Goal: Task Accomplishment & Management: Use online tool/utility

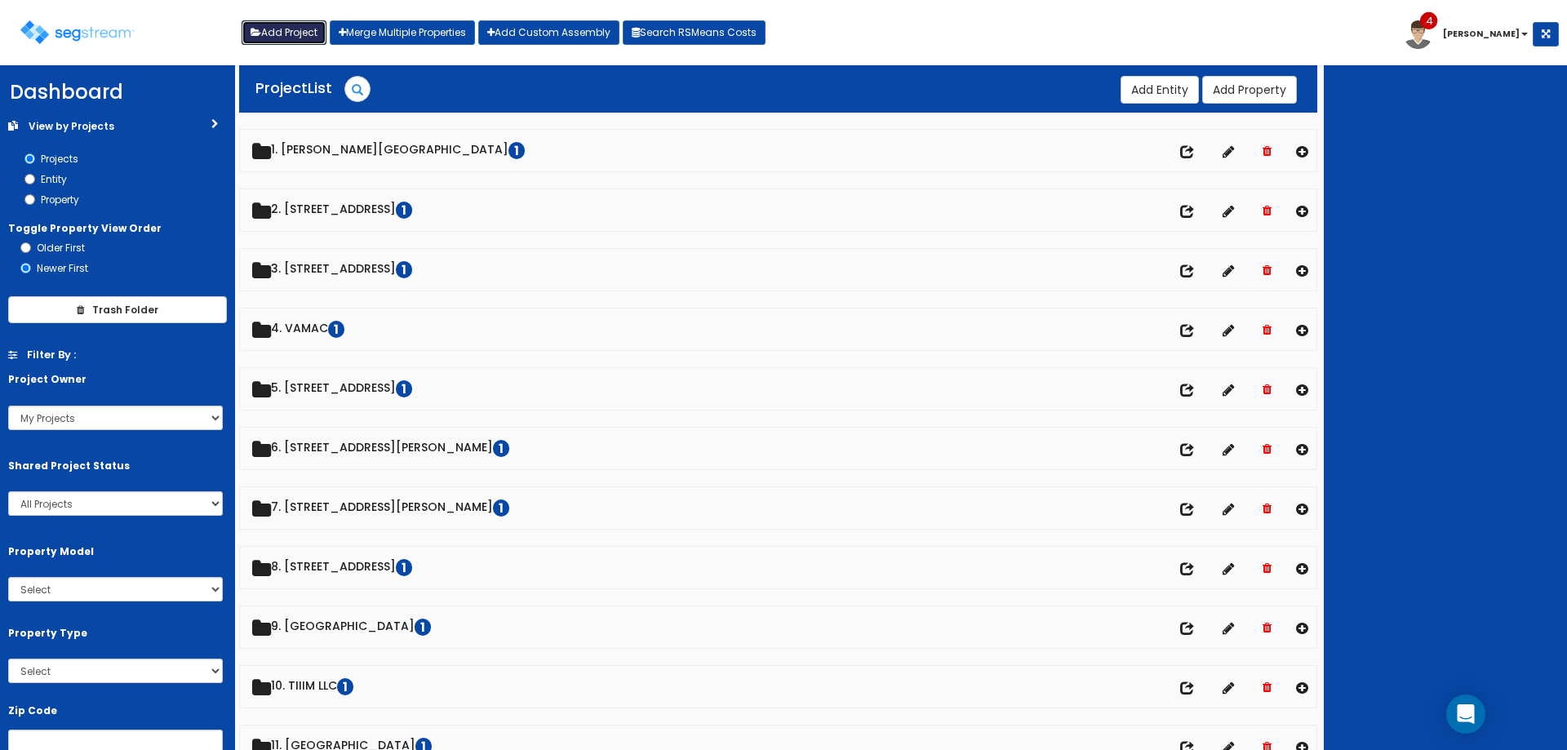
click at [282, 32] on button "Add Project" at bounding box center [284, 32] width 85 height 24
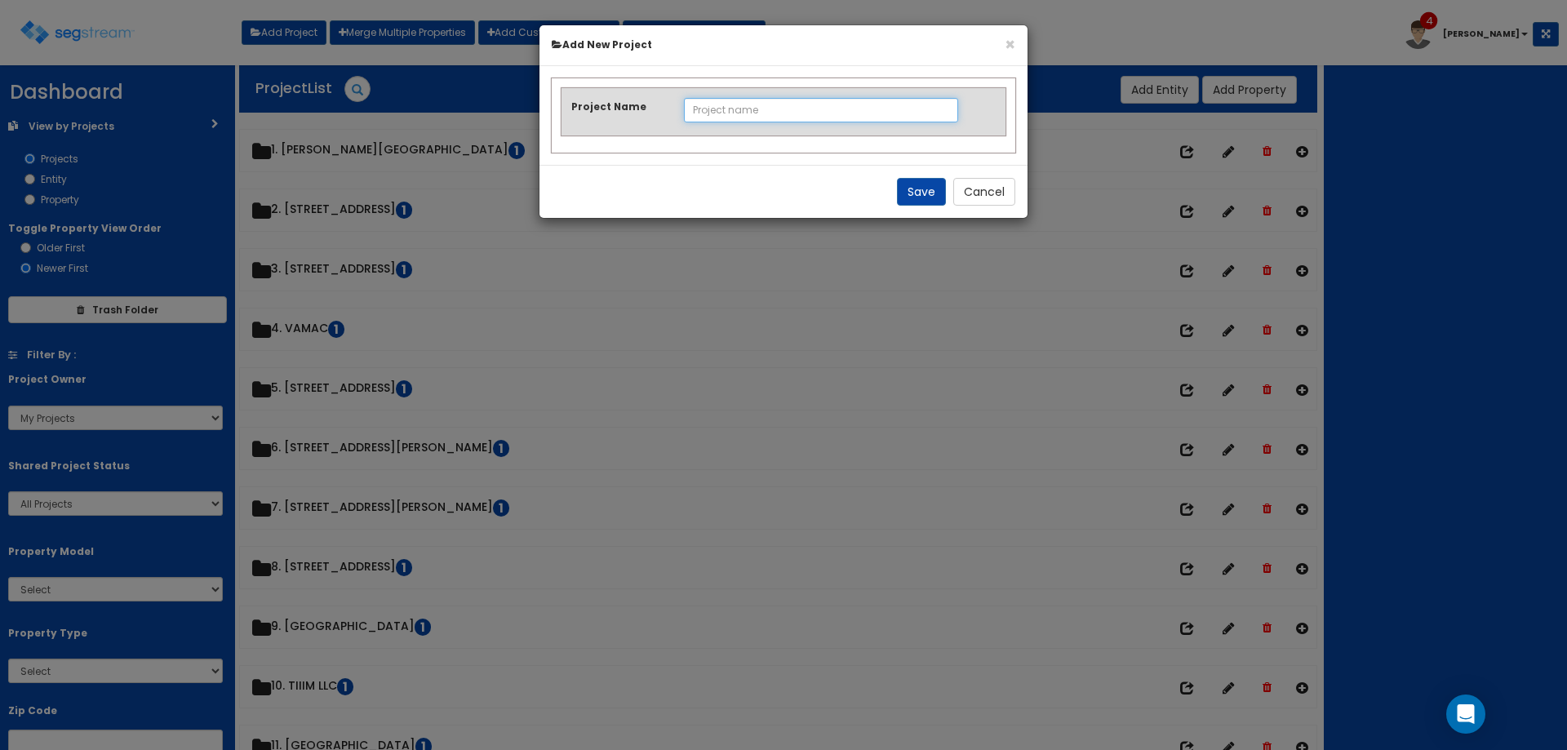
click at [743, 109] on input "Project Name" at bounding box center [821, 110] width 275 height 24
click at [757, 109] on input "Project Name" at bounding box center [821, 110] width 275 height 24
click at [716, 109] on input "Project Name" at bounding box center [821, 110] width 275 height 24
type input "[GEOGRAPHIC_DATA]"
drag, startPoint x: 699, startPoint y: 106, endPoint x: 663, endPoint y: 136, distance: 46.9
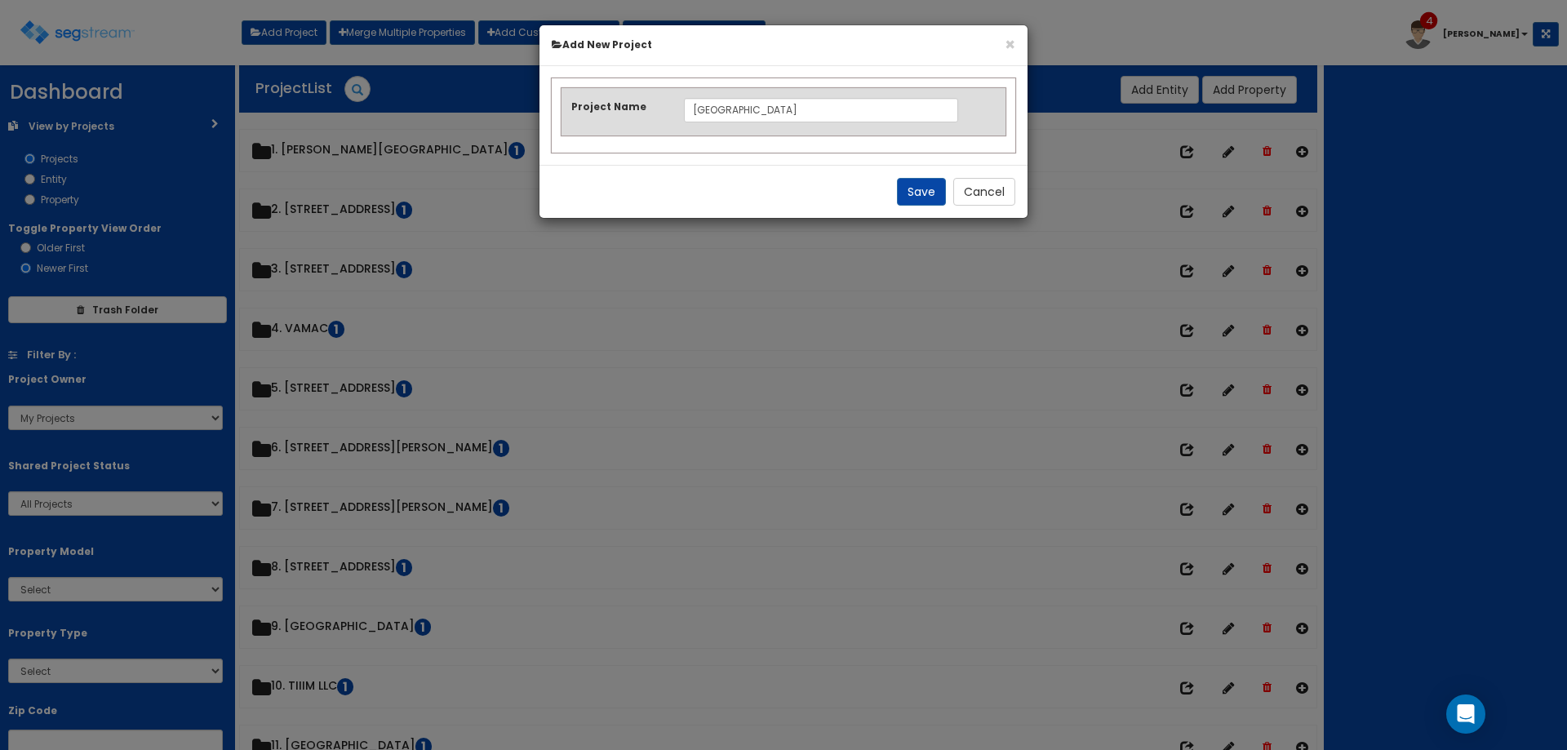
click at [663, 136] on div "Project Name Riviere Shopping Center" at bounding box center [784, 115] width 464 height 74
click at [927, 186] on button "Save" at bounding box center [921, 192] width 49 height 28
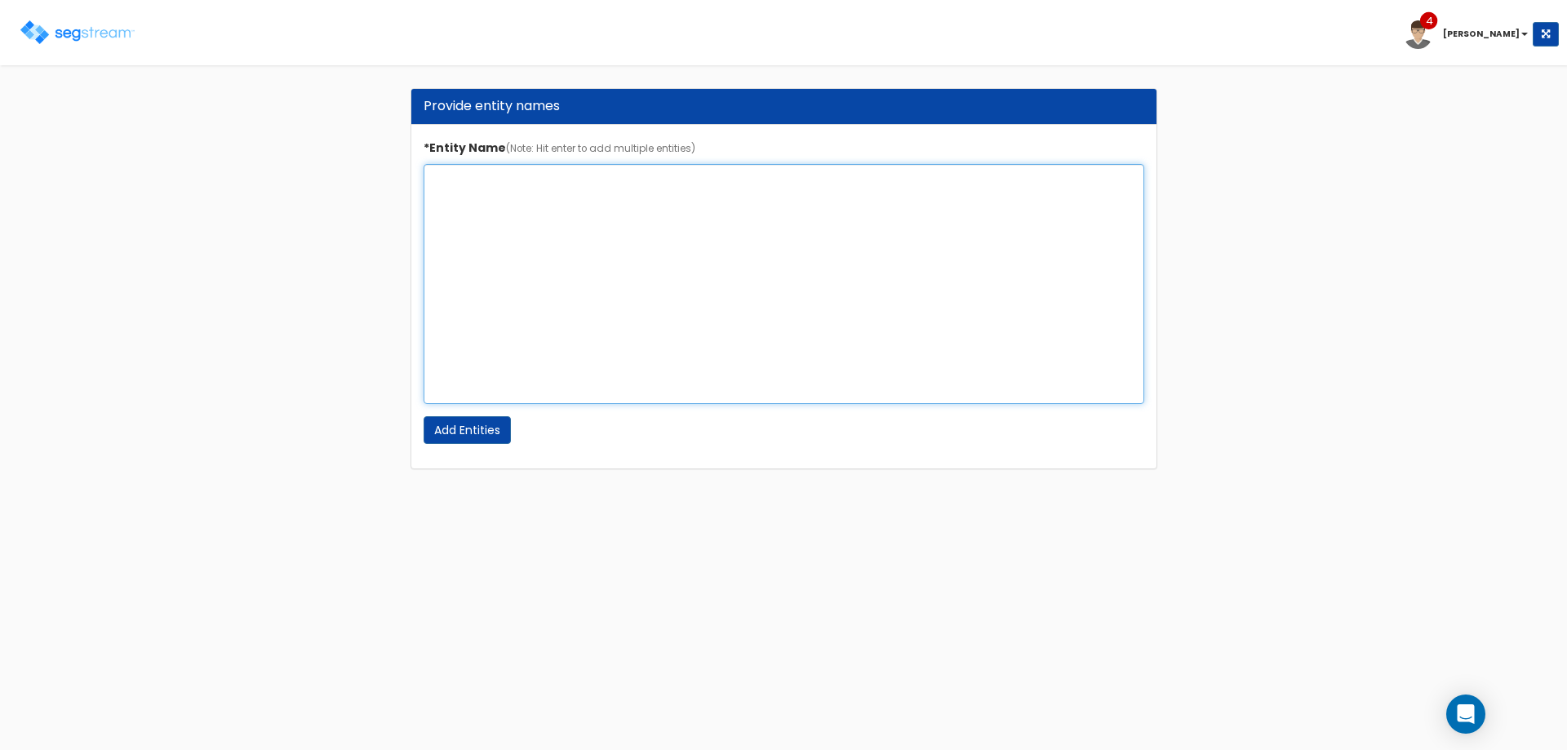
click at [617, 198] on textarea "*Entity Name (Note: Hit enter to add multiple entities)" at bounding box center [784, 284] width 721 height 240
click at [558, 189] on textarea "SCG" at bounding box center [784, 284] width 721 height 240
type textarea "SCG-Riviere, LLC"
click at [472, 424] on input "Add Entities" at bounding box center [467, 430] width 87 height 28
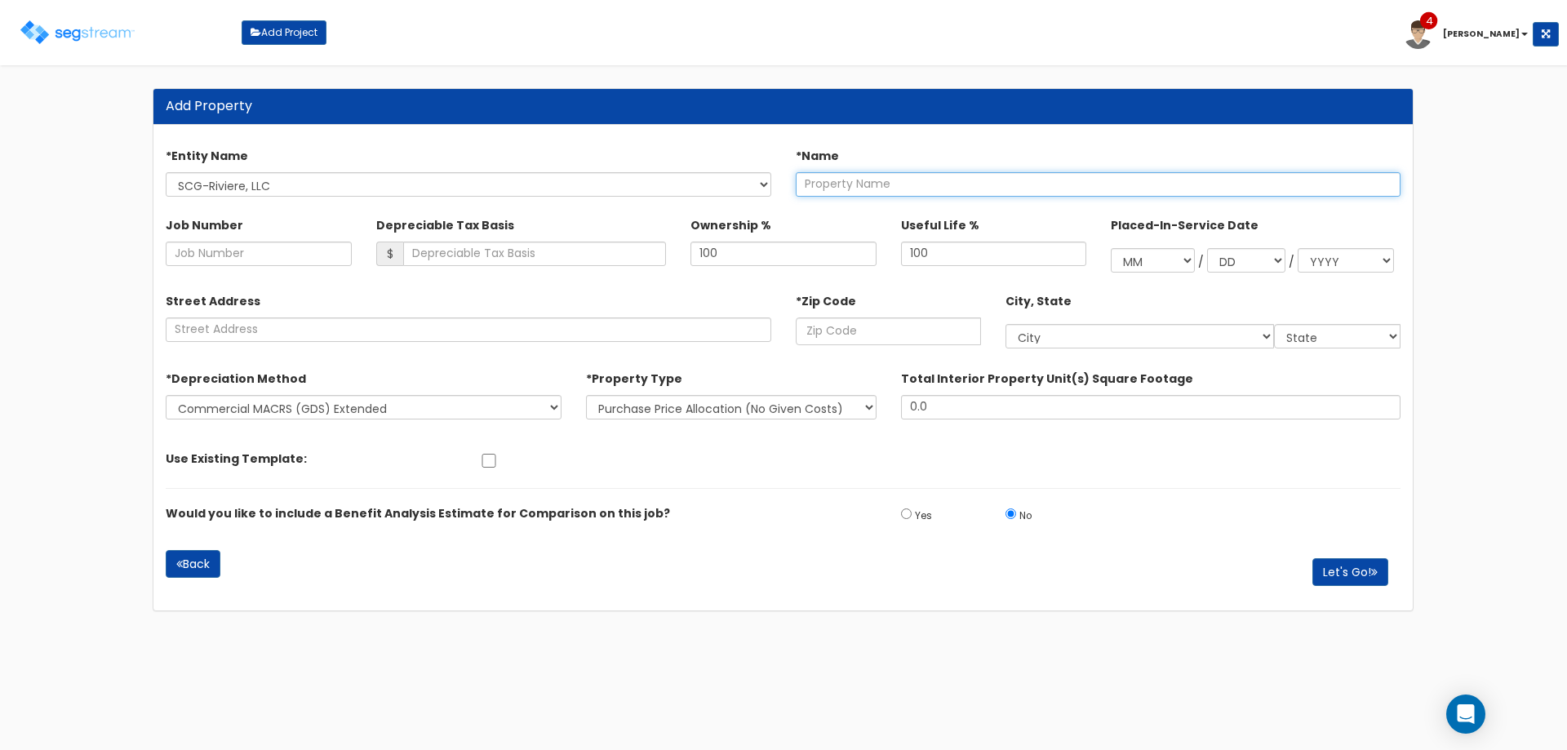
drag, startPoint x: 886, startPoint y: 187, endPoint x: 938, endPoint y: 124, distance: 81.2
click at [886, 187] on input "text" at bounding box center [1099, 184] width 606 height 24
click at [939, 193] on input "text" at bounding box center [1099, 184] width 606 height 24
type input "Riviere Shopping Center"
drag, startPoint x: 894, startPoint y: 326, endPoint x: 947, endPoint y: 268, distance: 78.0
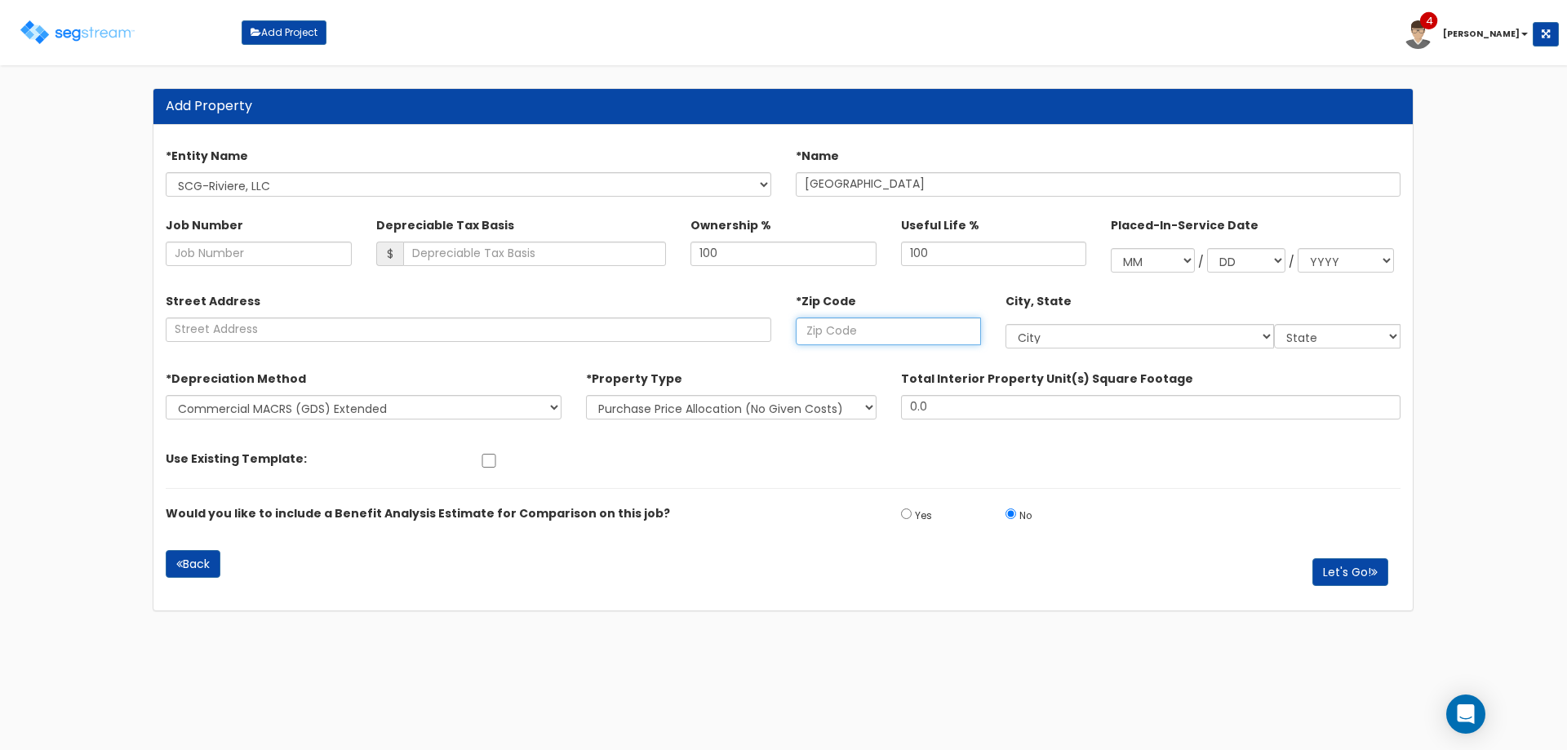
click at [894, 326] on input "text" at bounding box center [888, 331] width 185 height 28
type input "34"
select select "GA"
select select
type input "346"
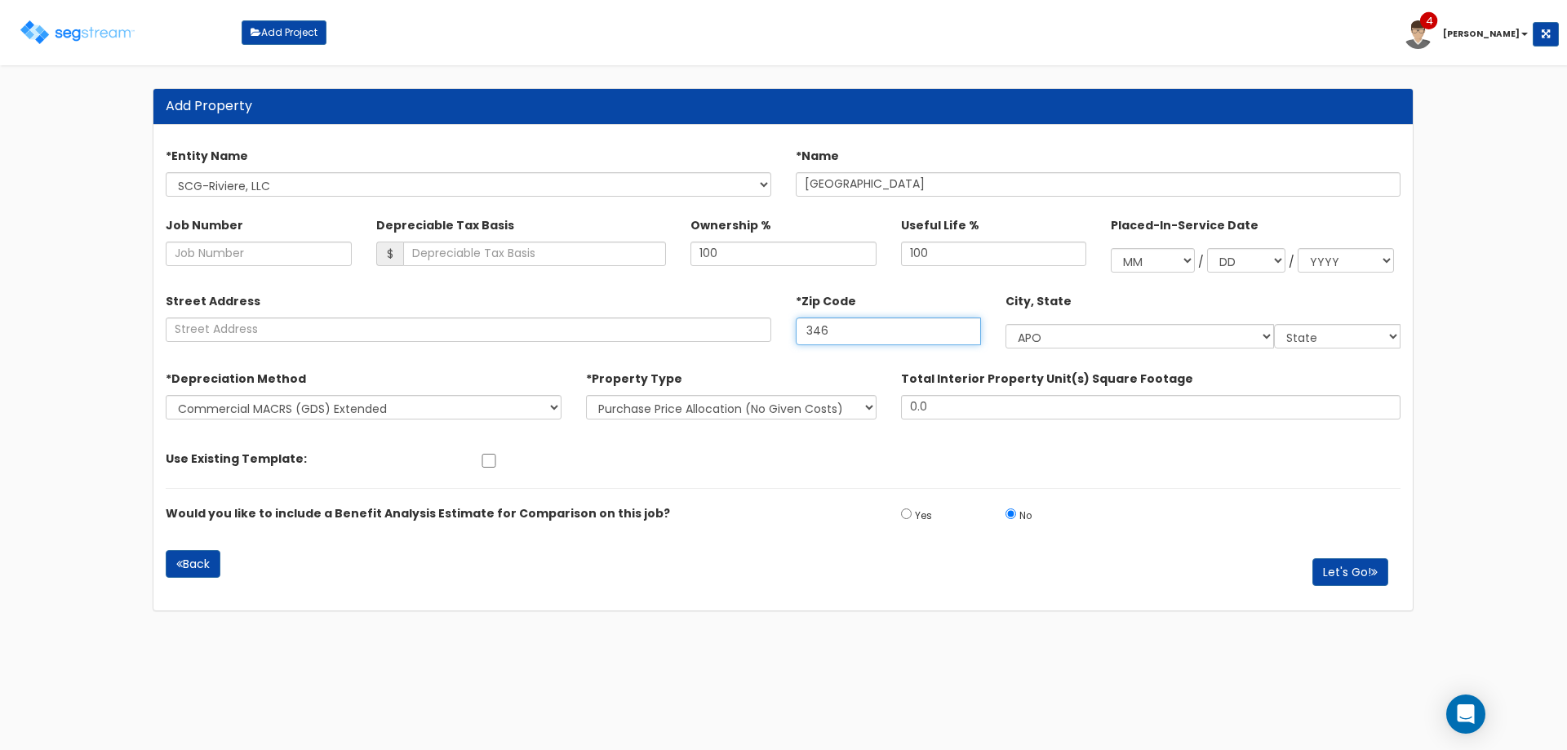
select select "FL"
type input "34684"
click at [1373, 576] on icon "button" at bounding box center [1374, 571] width 7 height 11
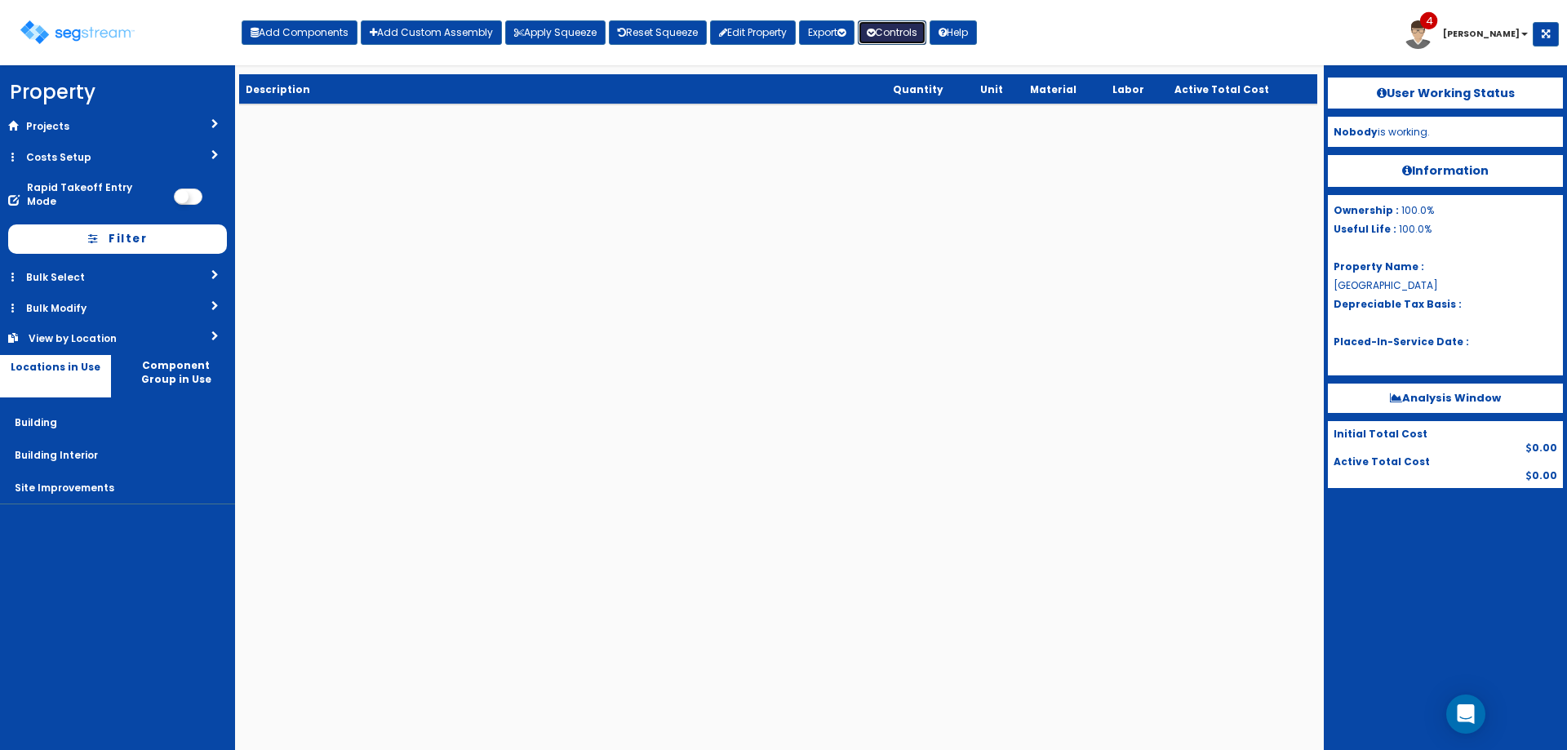
click at [884, 33] on button "Controls" at bounding box center [892, 32] width 69 height 24
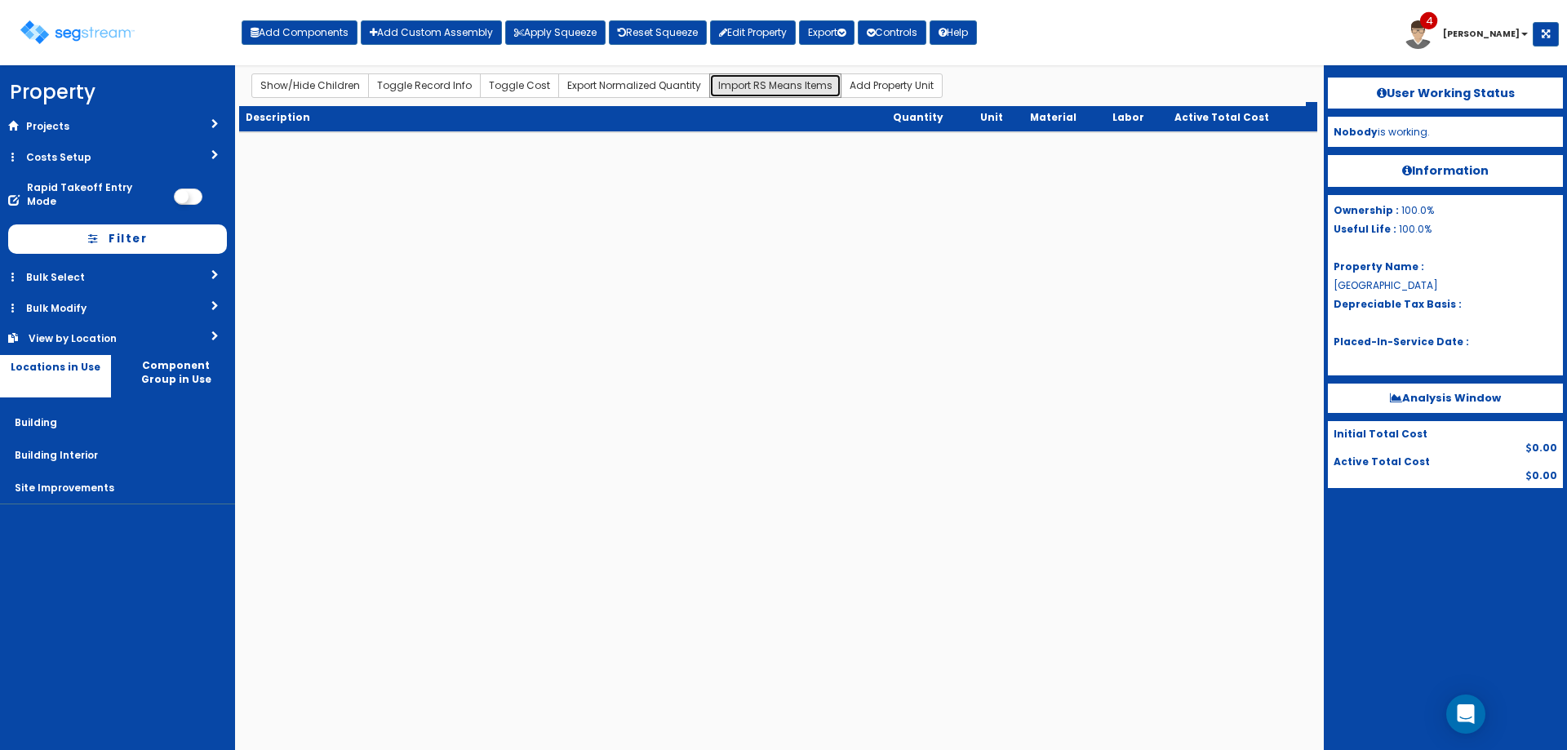
click at [807, 80] on button "Import RS Means Items" at bounding box center [775, 85] width 132 height 24
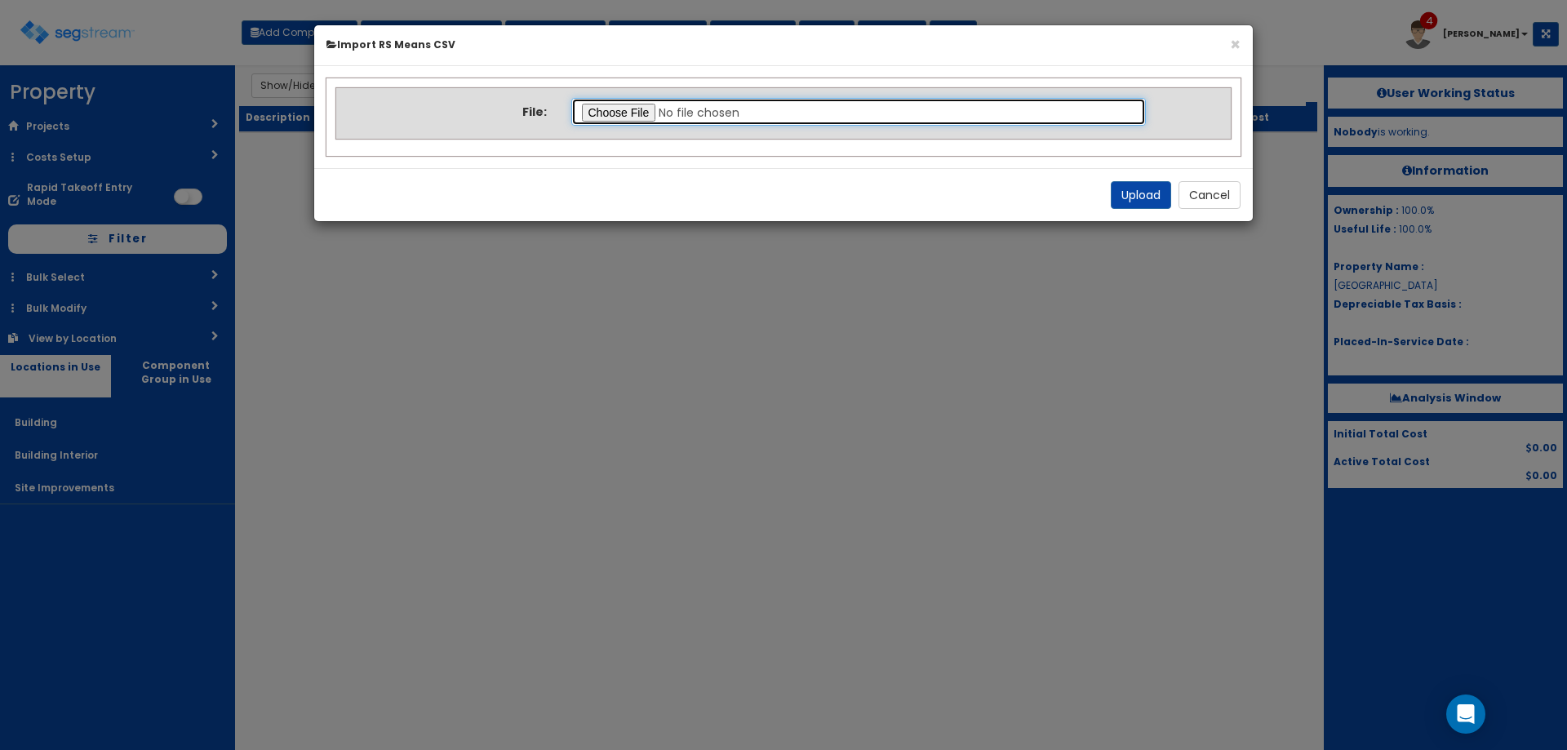
click at [592, 113] on input "file" at bounding box center [858, 112] width 575 height 28
type input "C:\fakepath\Building & Site.csv"
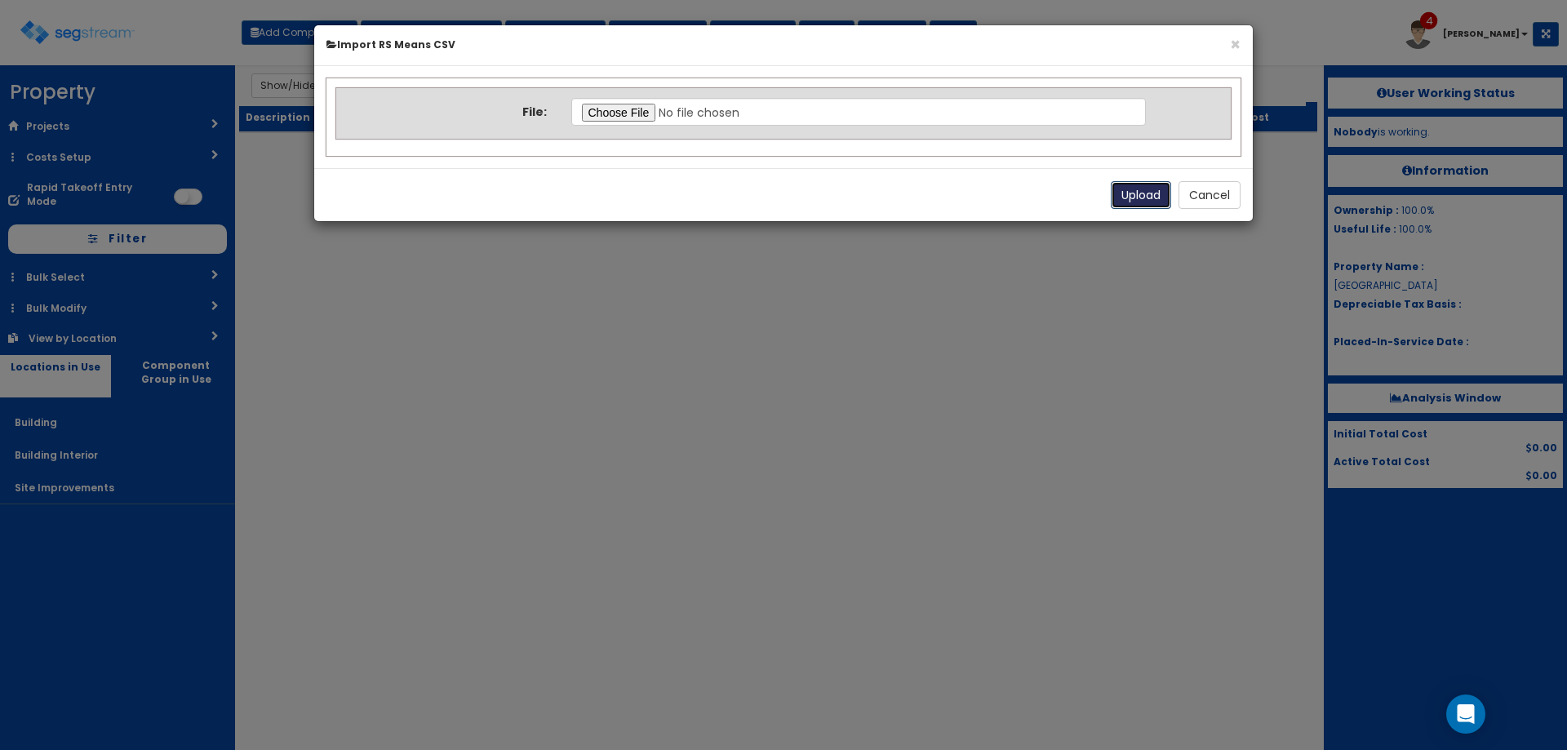
click at [1151, 195] on button "Upload" at bounding box center [1141, 195] width 60 height 28
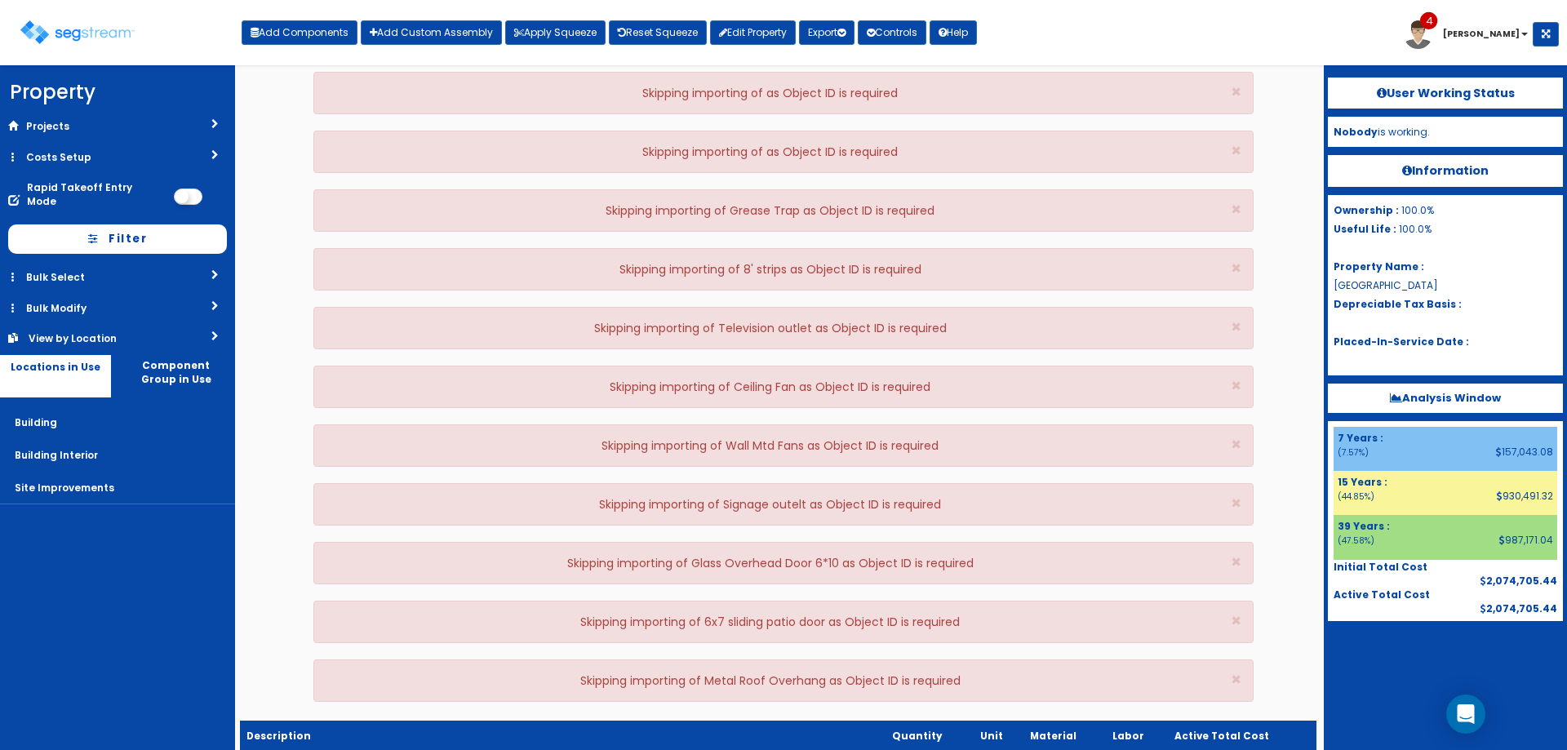
click at [1243, 88] on div "× Skipping importing of as Object ID is required" at bounding box center [783, 93] width 940 height 42
click at [1242, 88] on div "× Skipping importing of as Object ID is required" at bounding box center [783, 93] width 940 height 42
click at [1240, 87] on span "×" at bounding box center [1236, 92] width 11 height 24
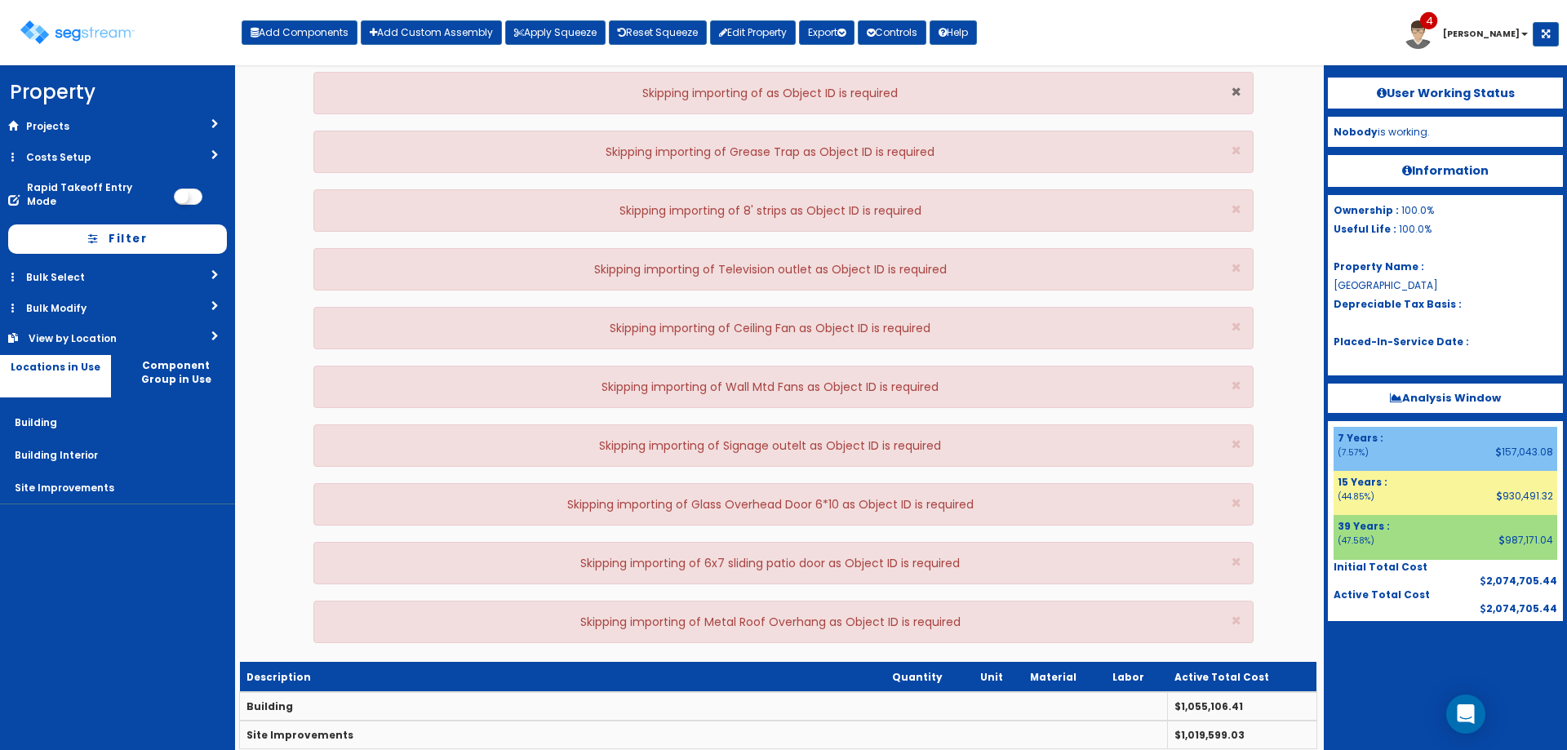
click at [1240, 87] on span "×" at bounding box center [1236, 92] width 11 height 24
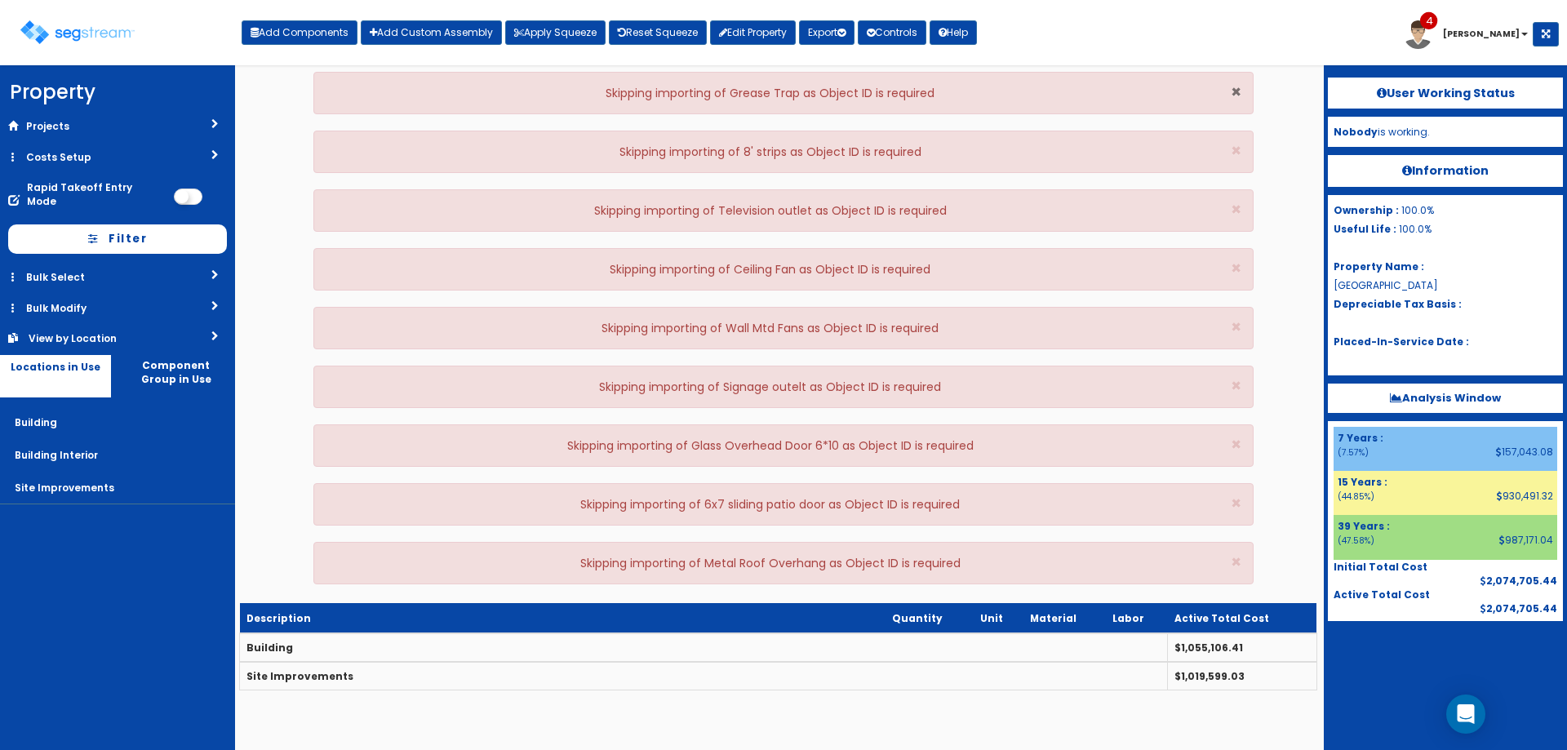
click at [1240, 87] on span "×" at bounding box center [1236, 92] width 11 height 24
click at [1240, 139] on span "×" at bounding box center [1236, 151] width 11 height 24
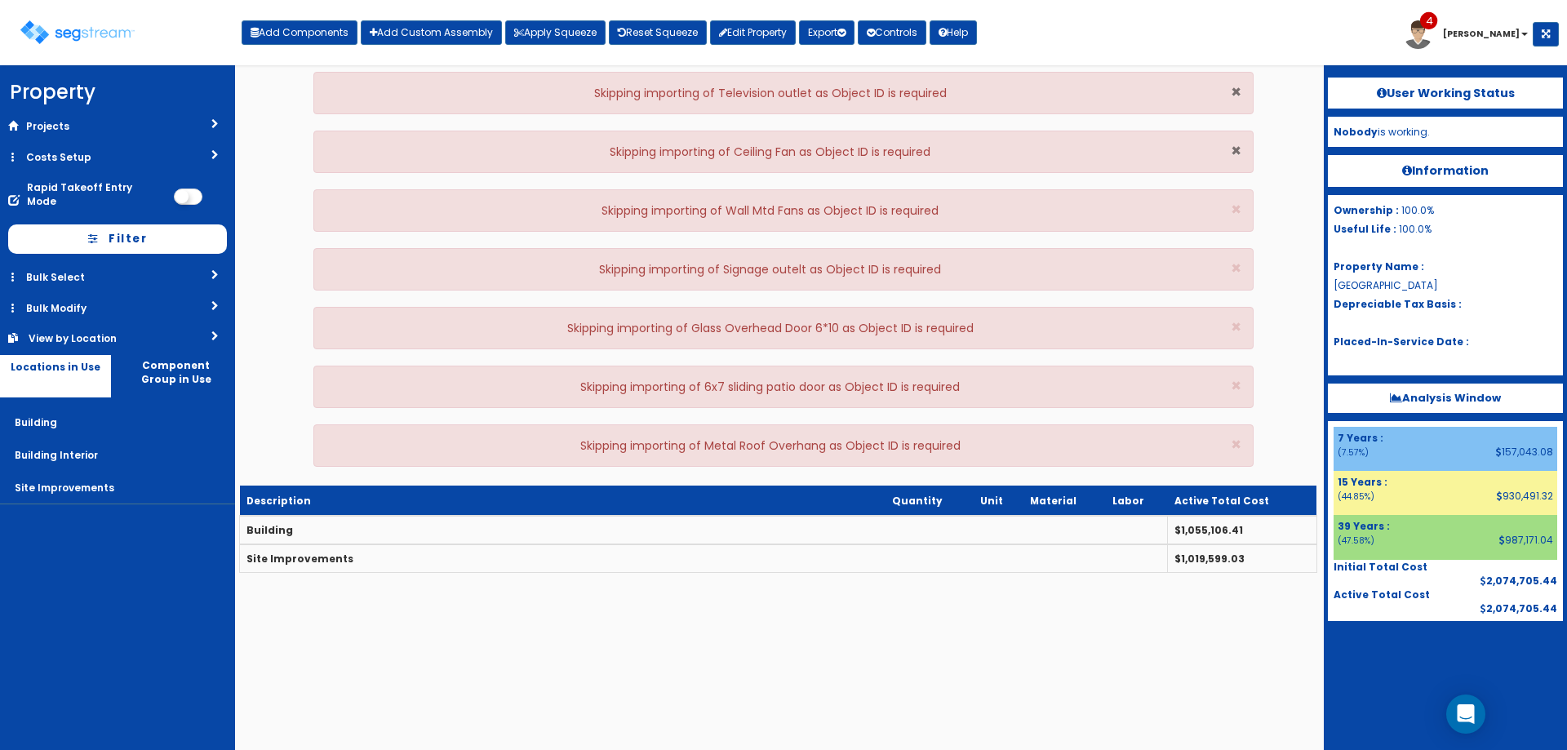
click at [1239, 87] on span "×" at bounding box center [1236, 92] width 11 height 24
click at [1239, 139] on span "×" at bounding box center [1236, 151] width 11 height 24
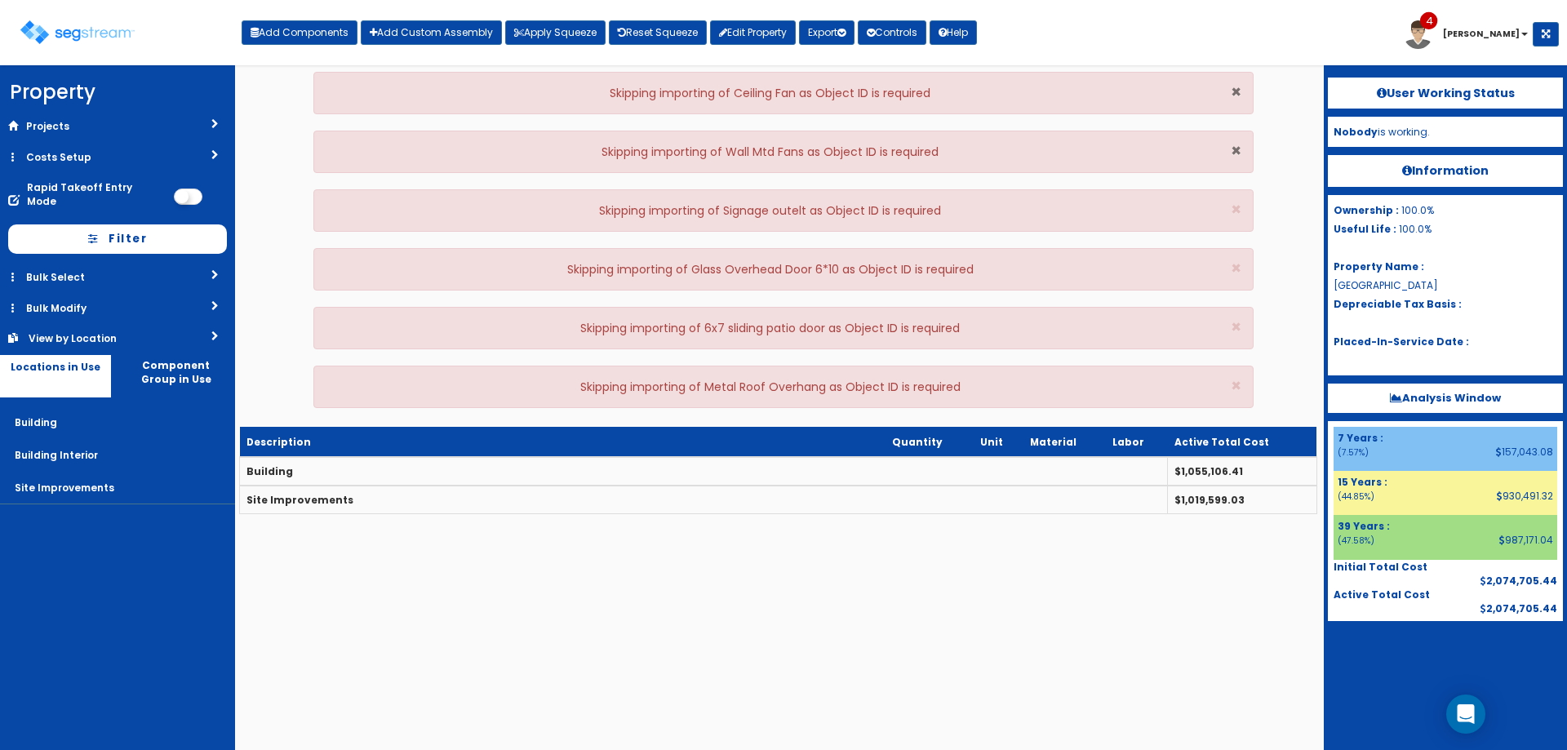
click at [1239, 139] on span "×" at bounding box center [1236, 151] width 11 height 24
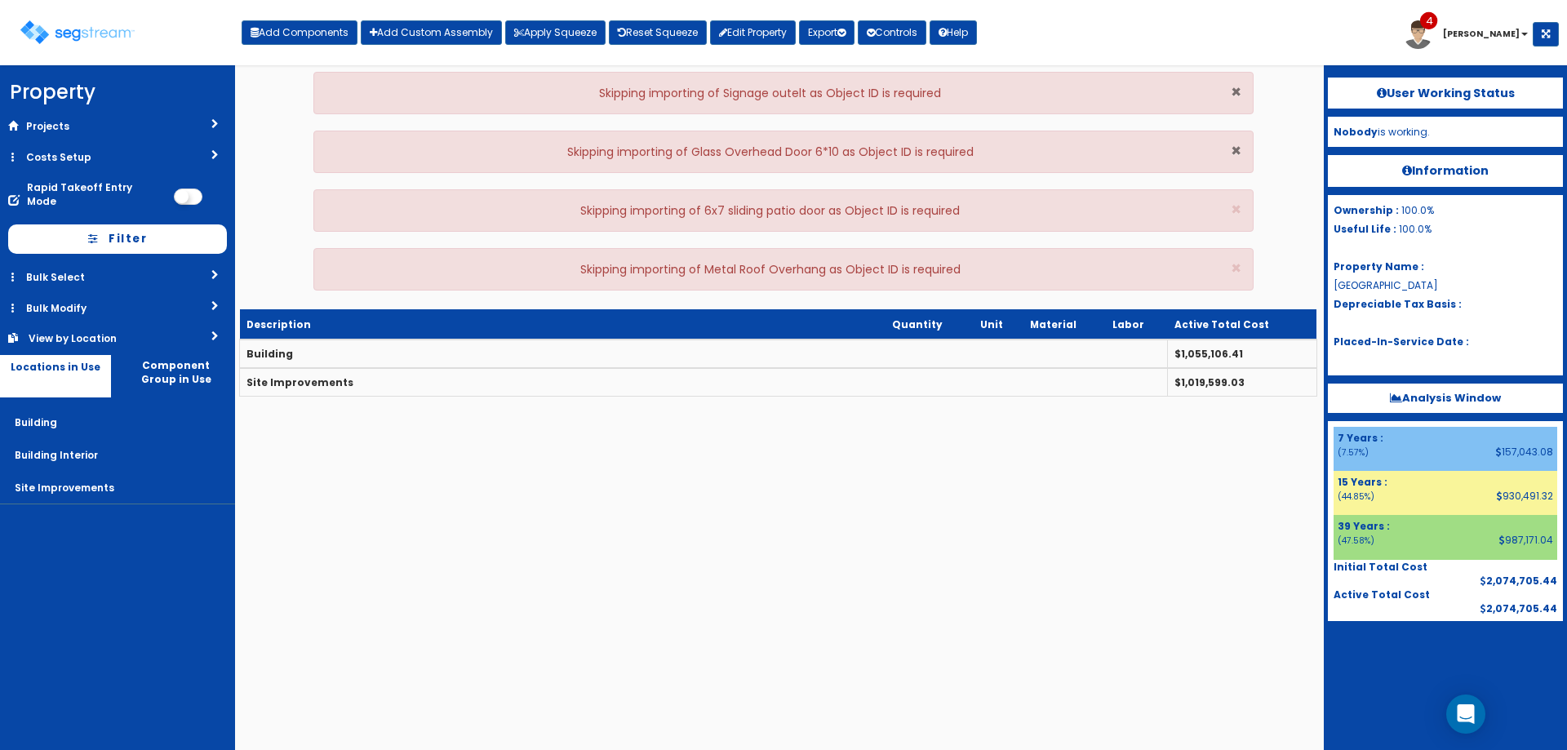
click at [1238, 87] on span "×" at bounding box center [1236, 92] width 11 height 24
click at [1237, 139] on span "×" at bounding box center [1236, 151] width 11 height 24
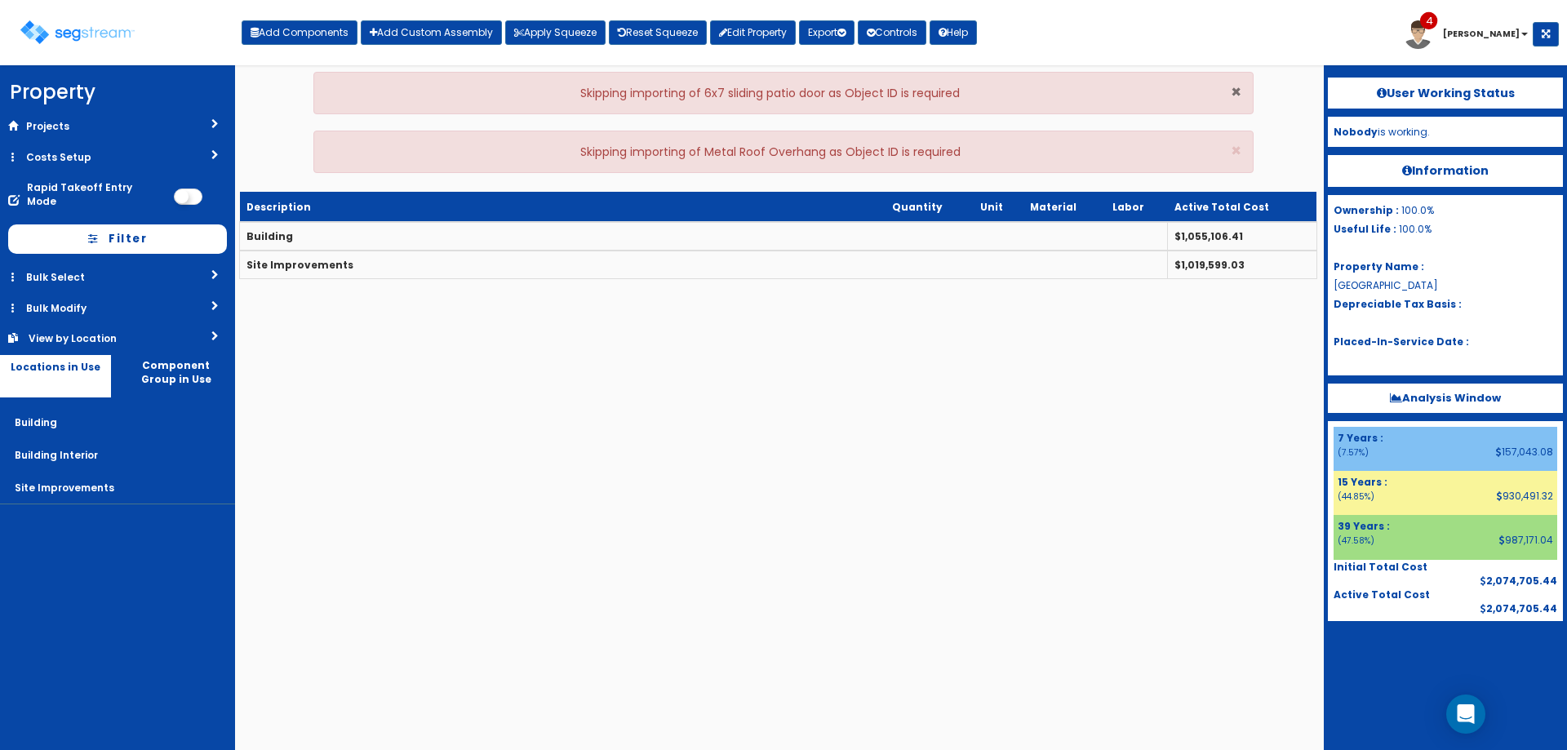
click at [1237, 88] on span "×" at bounding box center [1236, 92] width 11 height 24
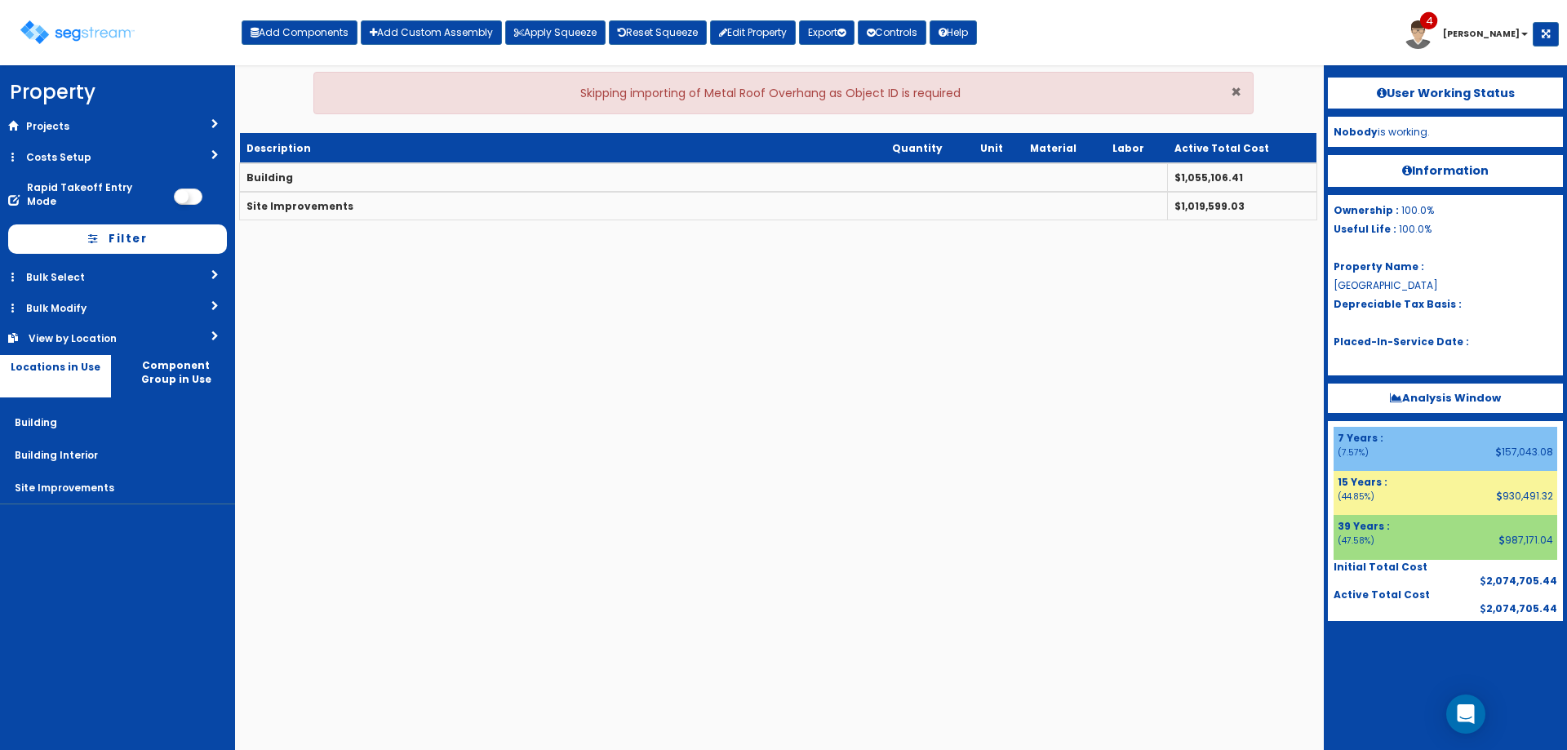
click at [1237, 88] on span "×" at bounding box center [1236, 92] width 11 height 24
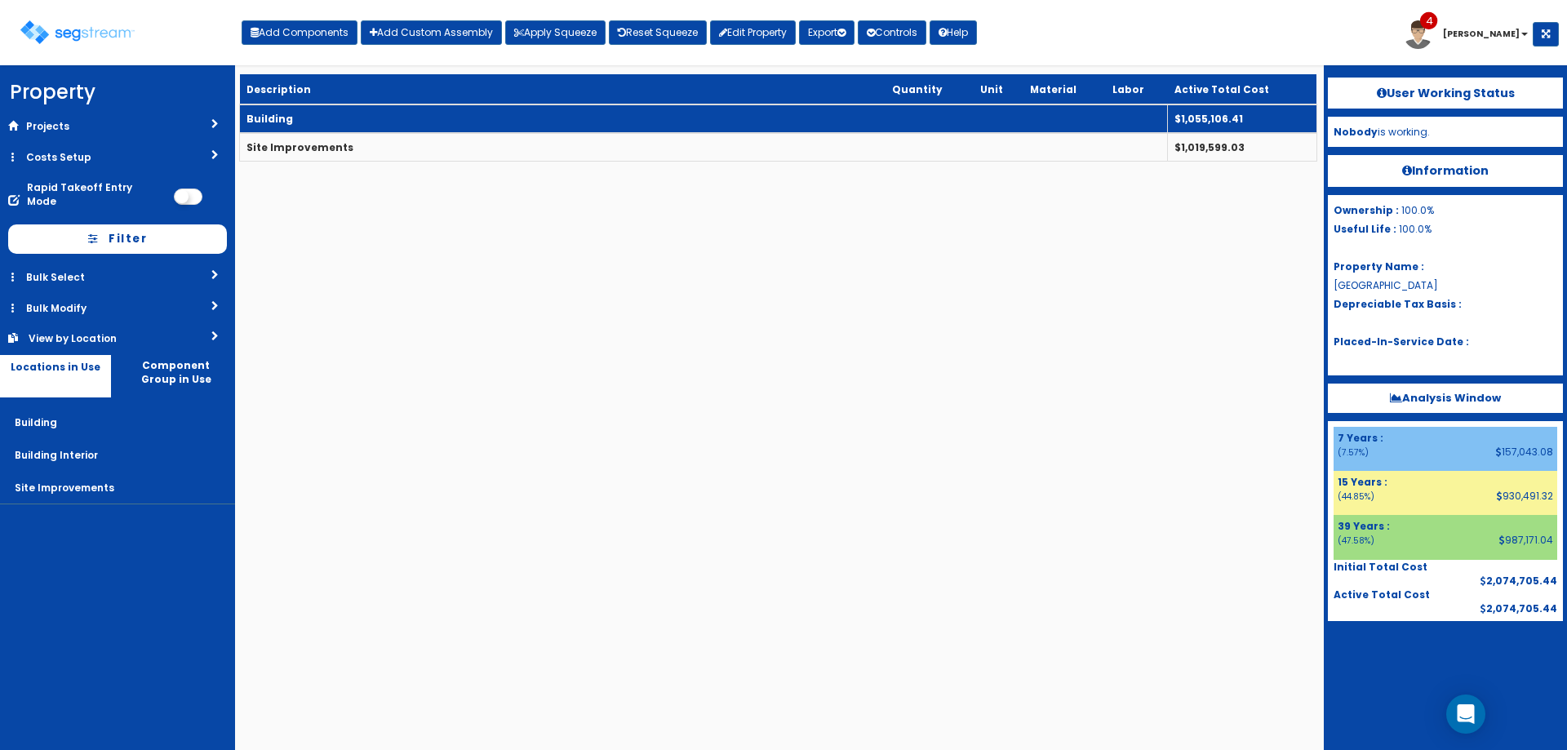
click at [372, 123] on td "Building" at bounding box center [704, 118] width 928 height 29
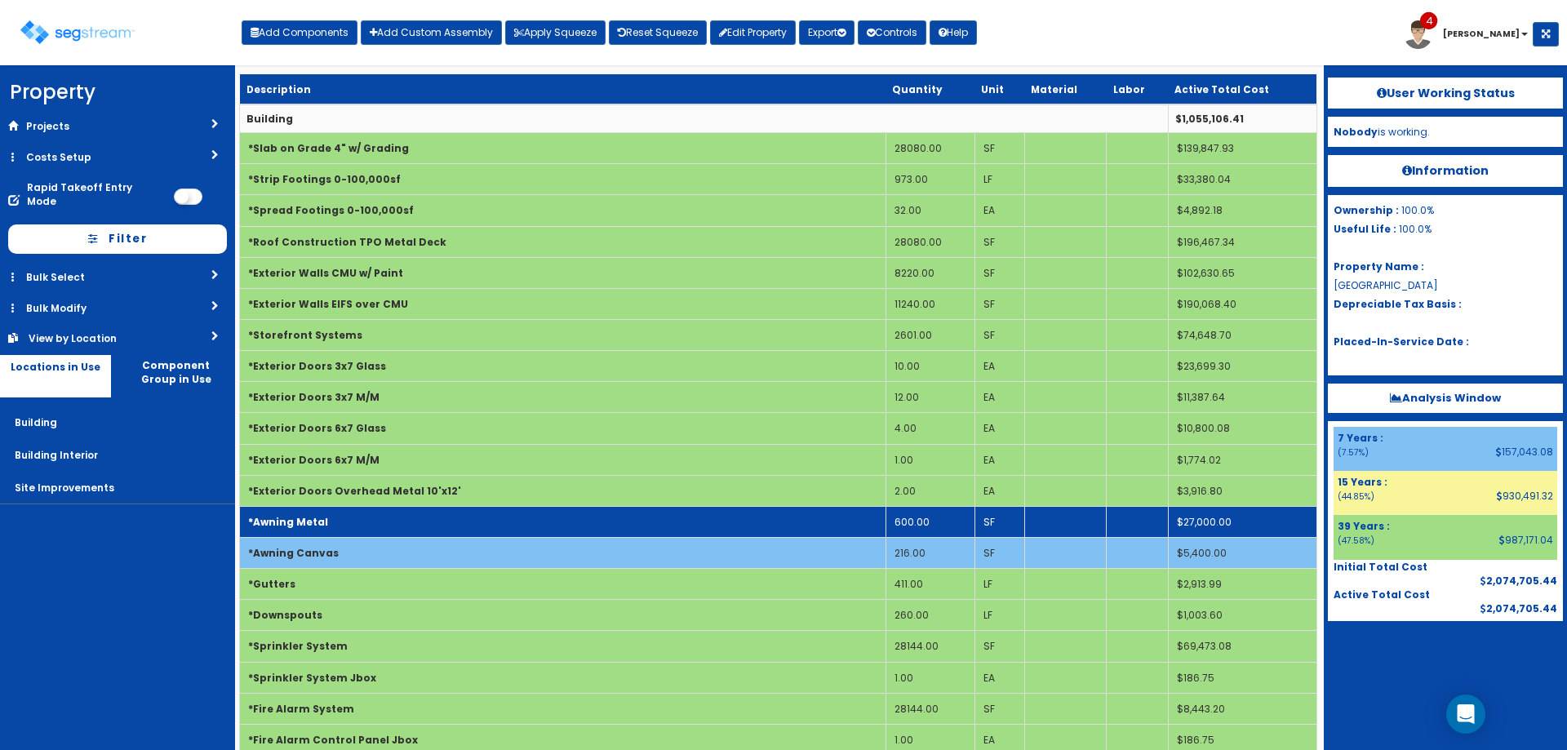
click at [637, 526] on td "*Awning Metal" at bounding box center [563, 521] width 646 height 31
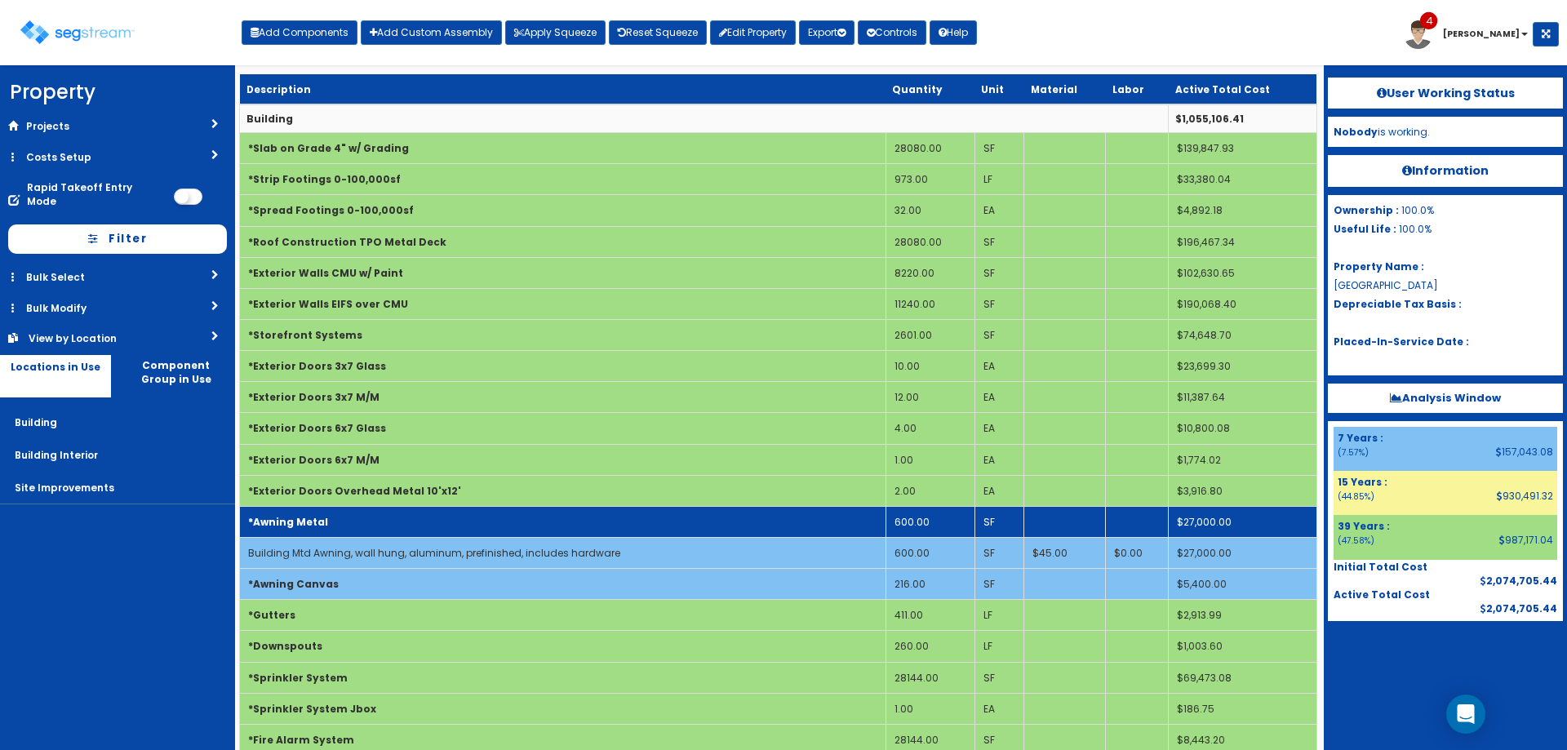
click at [633, 526] on td "*Awning Metal" at bounding box center [563, 521] width 646 height 31
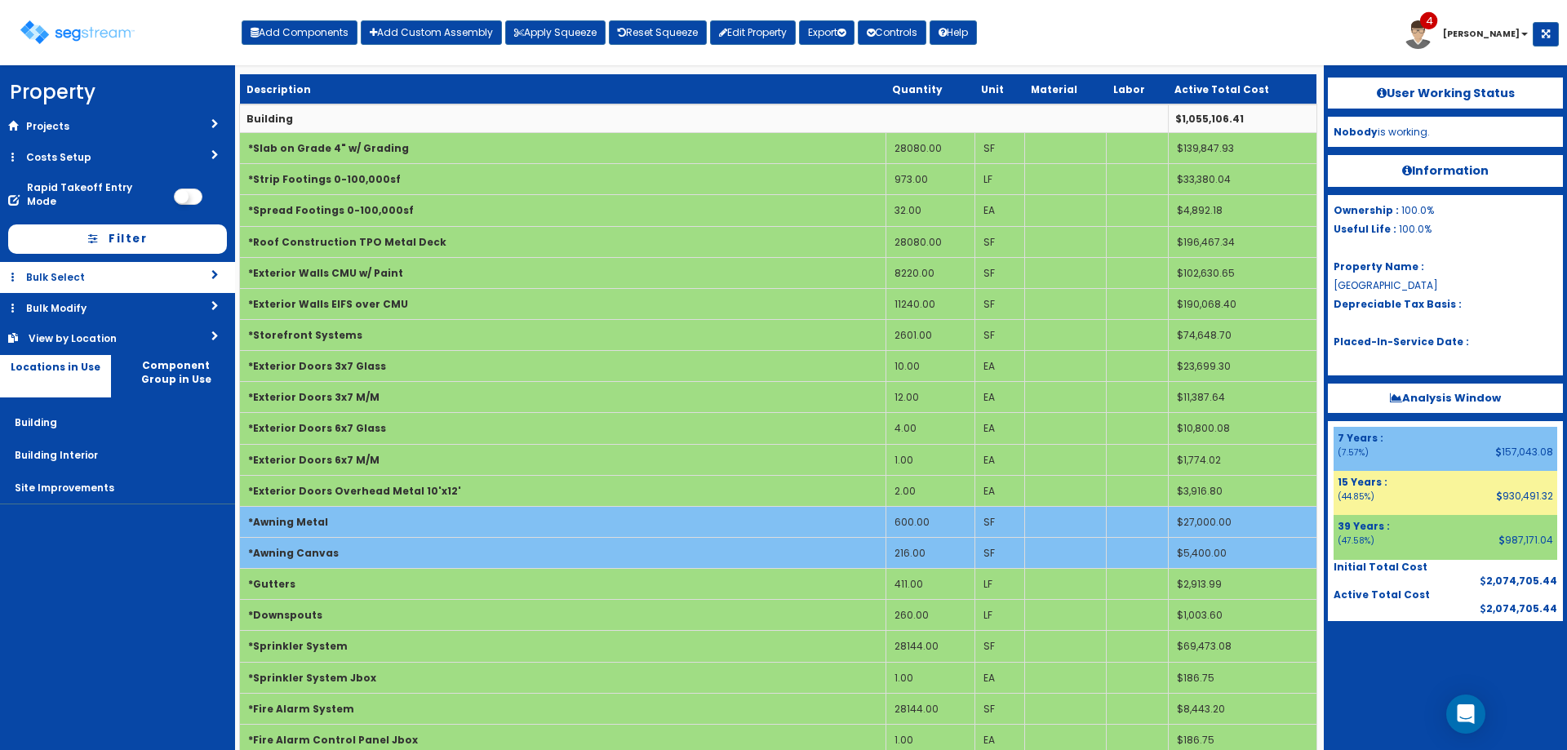
click at [142, 275] on link "Bulk Select" at bounding box center [117, 277] width 235 height 30
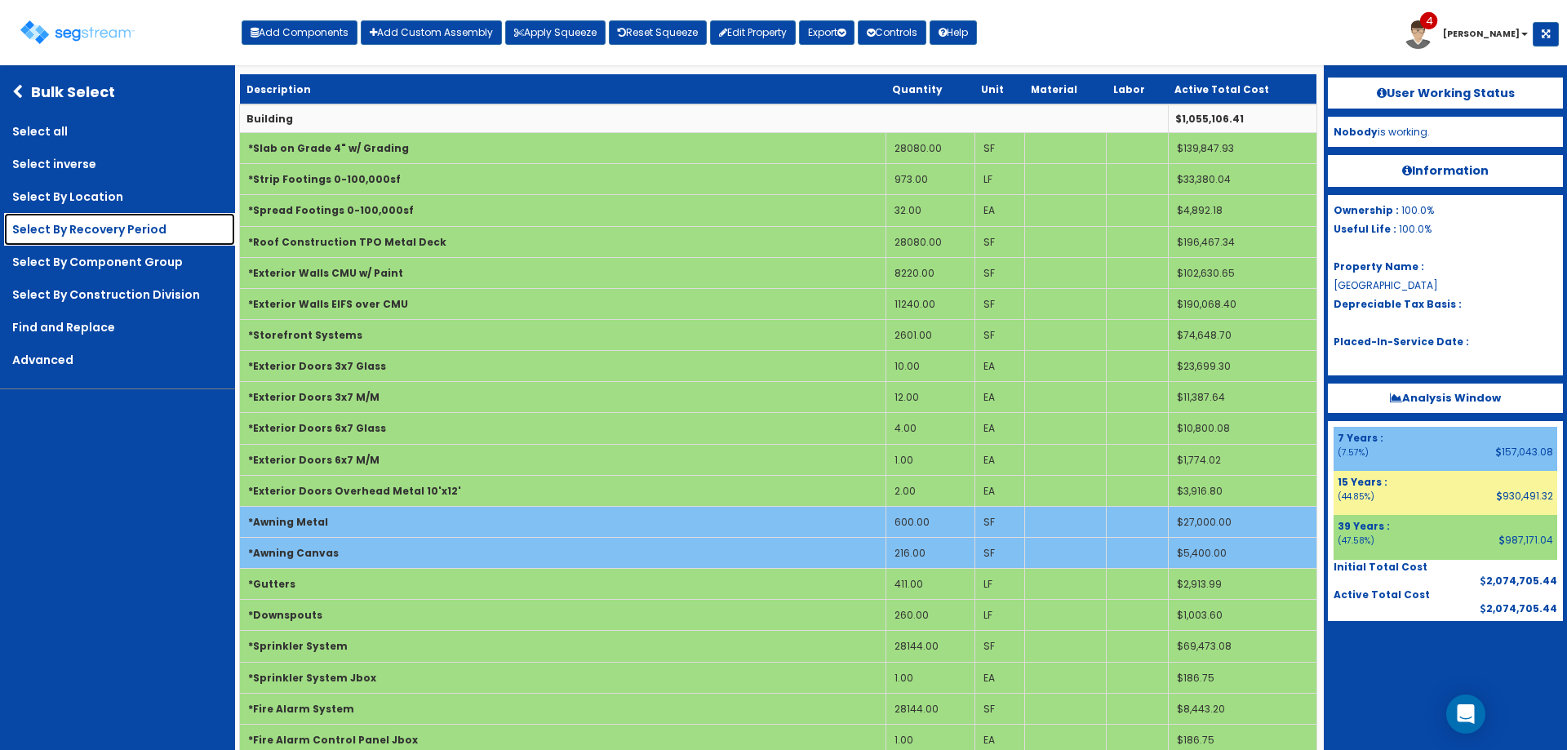
click at [159, 227] on link "Select By Recovery Period" at bounding box center [119, 229] width 231 height 33
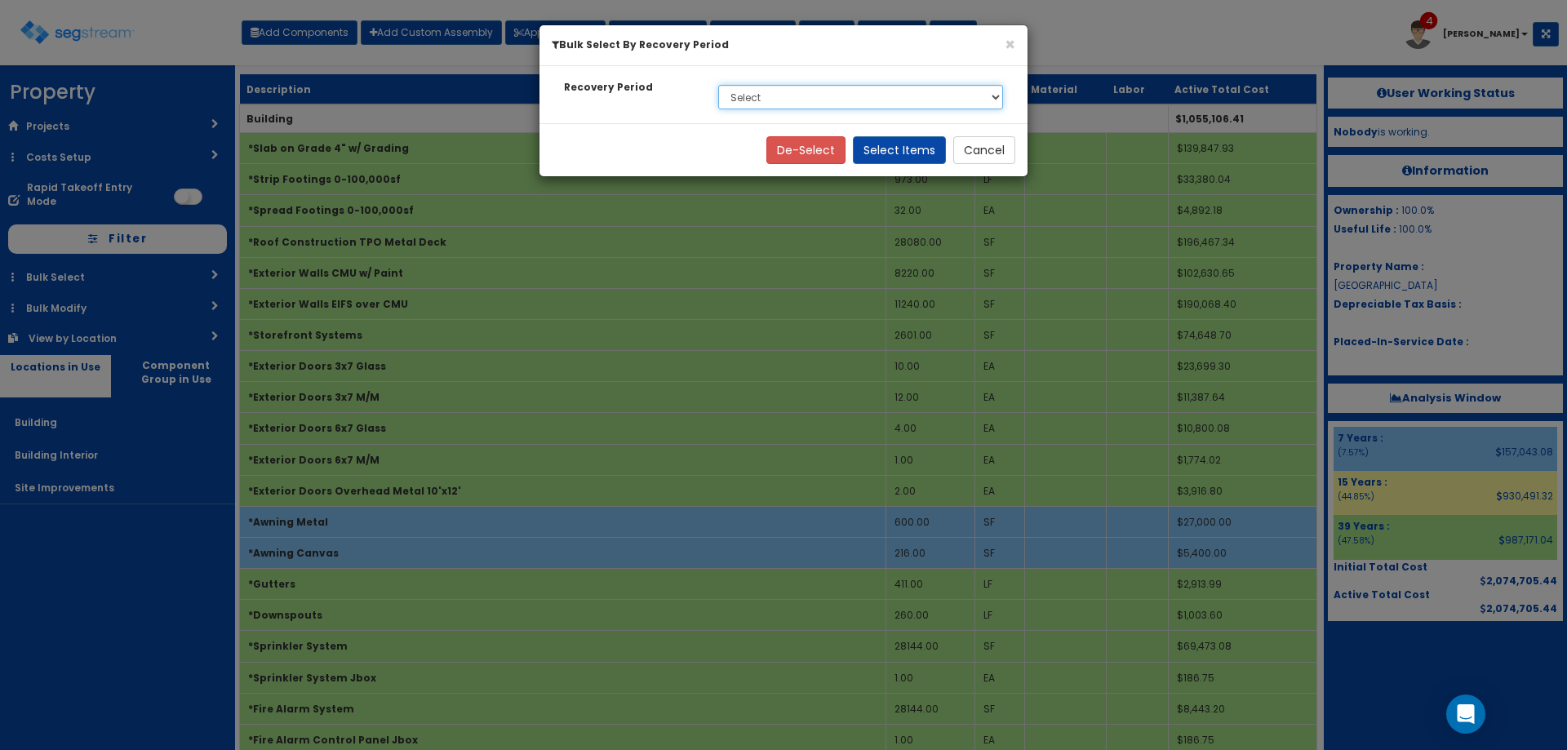
click at [837, 99] on select "Select 7 Years 15 Years 39 Years" at bounding box center [860, 97] width 285 height 24
select select "7Y"
click at [718, 85] on select "Select 7 Years 15 Years 39 Years" at bounding box center [860, 97] width 285 height 24
click at [896, 147] on button "Select Items" at bounding box center [899, 150] width 93 height 28
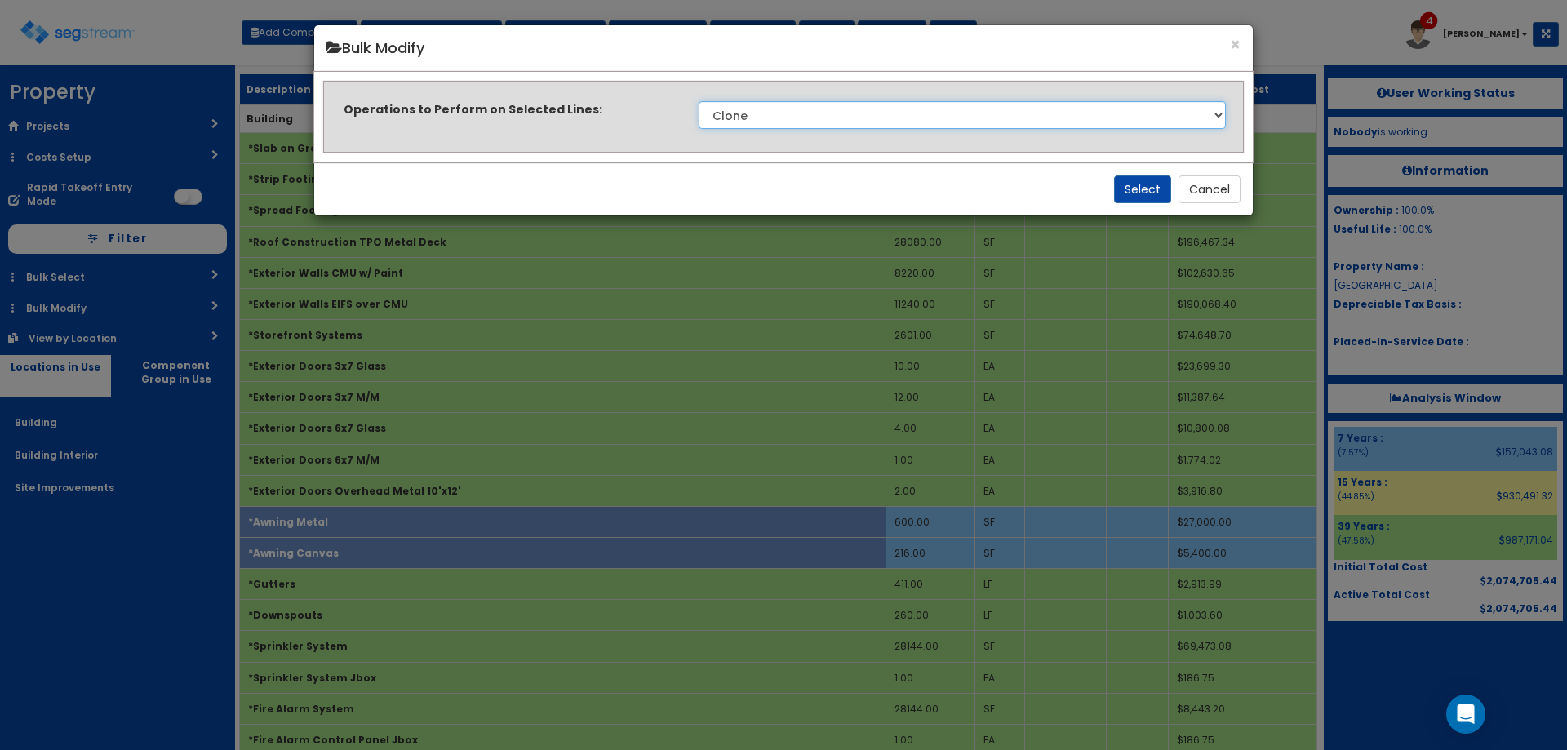
click at [810, 121] on select "Clone Delete Delete Zero Quantities Modify Component Group Modify Cost Sources …" at bounding box center [962, 115] width 527 height 28
select select "modifyRecoveryPeriod"
click at [699, 101] on select "Clone Delete Delete Zero Quantities Modify Component Group Modify Cost Sources …" at bounding box center [962, 115] width 527 height 28
click at [1146, 196] on button "Select" at bounding box center [1142, 189] width 57 height 28
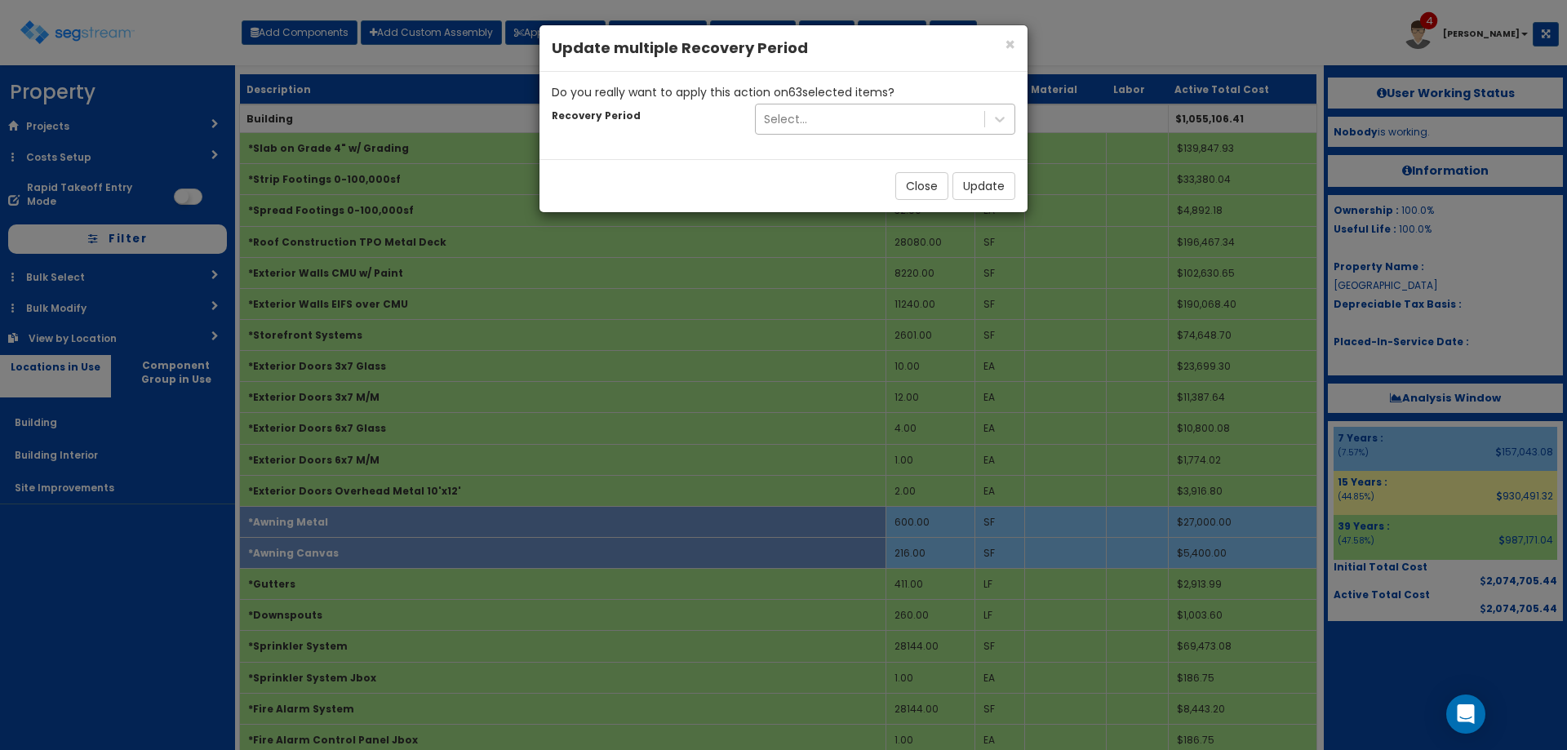
click at [880, 126] on div "Select..." at bounding box center [870, 119] width 228 height 26
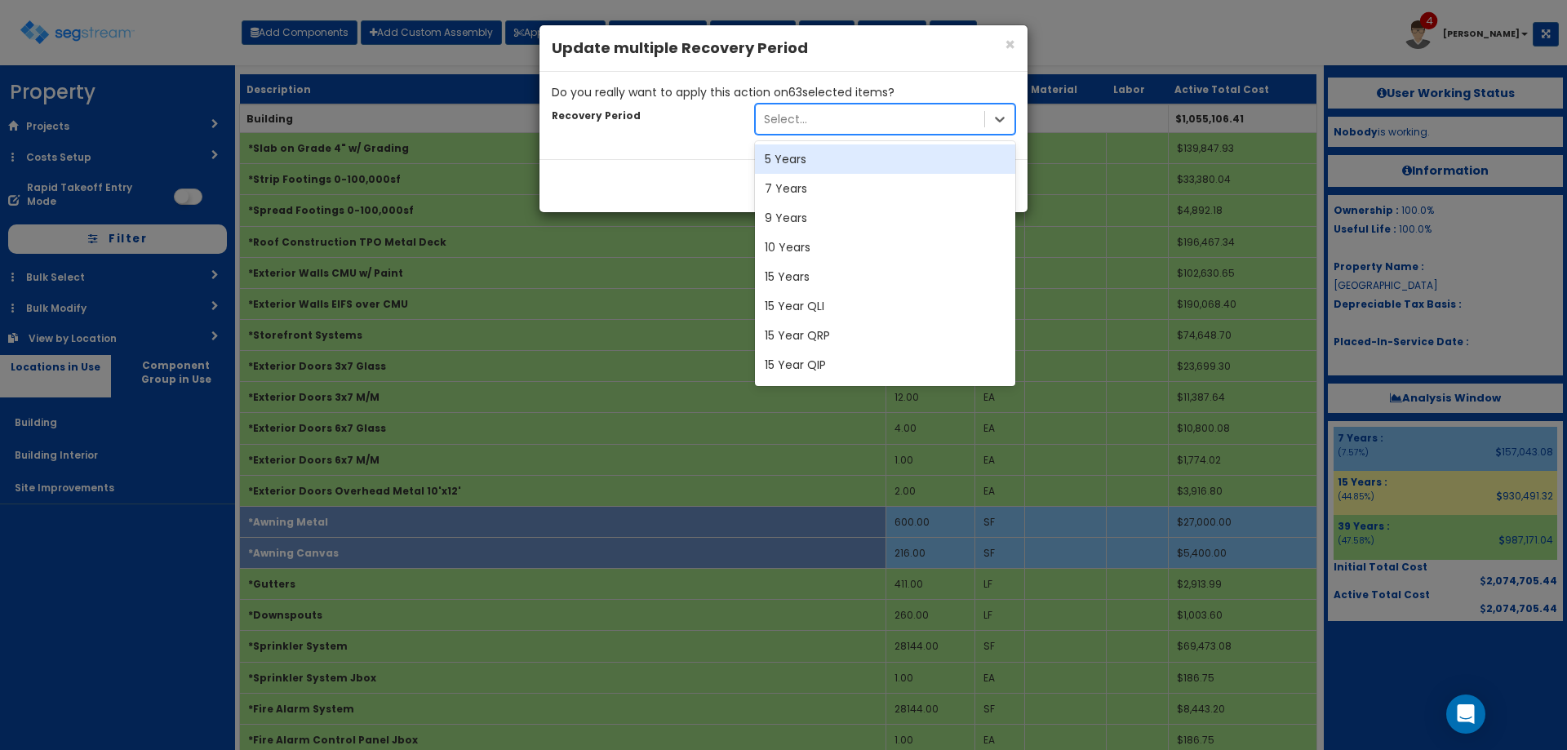
click at [854, 157] on div "5 Years" at bounding box center [885, 158] width 260 height 29
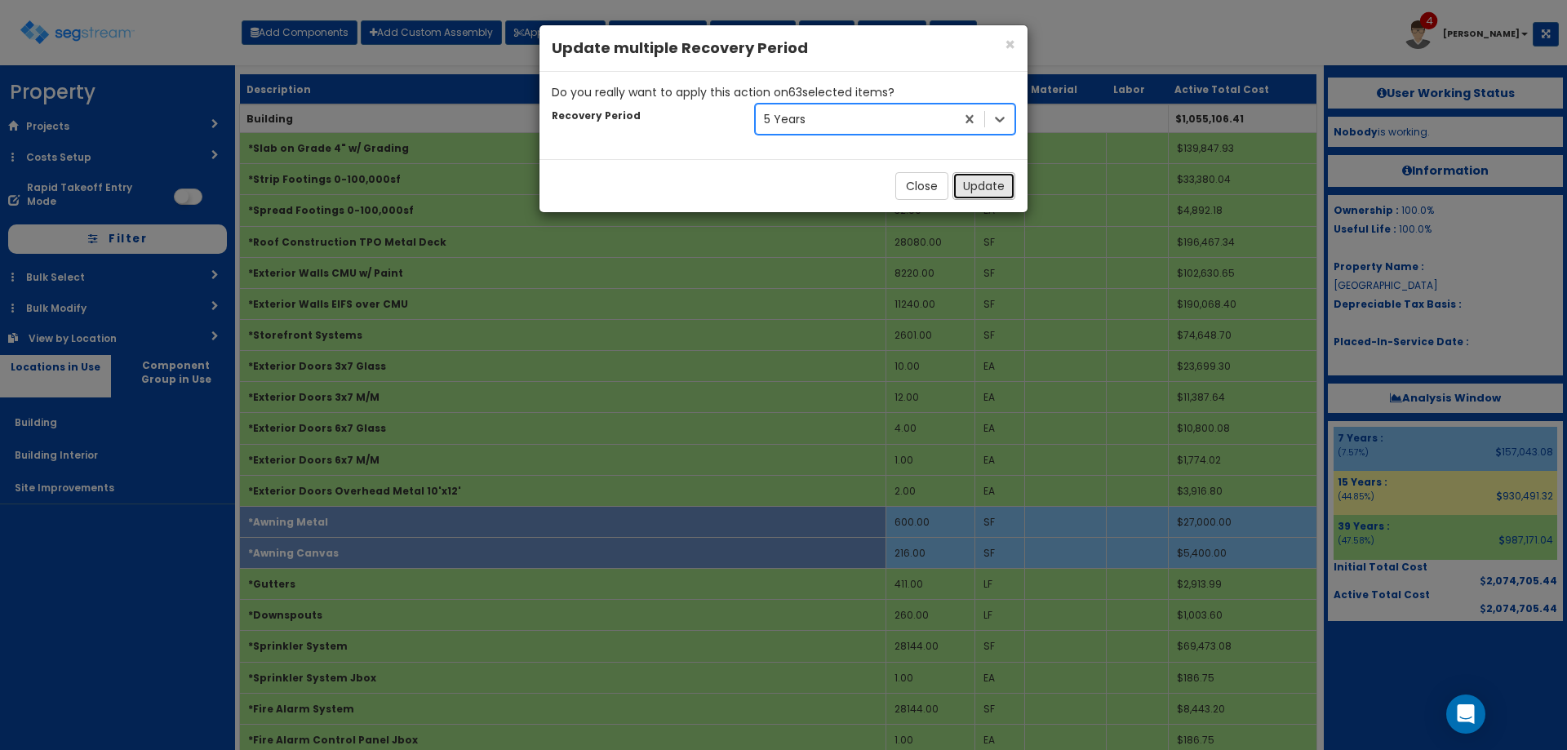
click at [980, 181] on button "Update" at bounding box center [983, 186] width 63 height 28
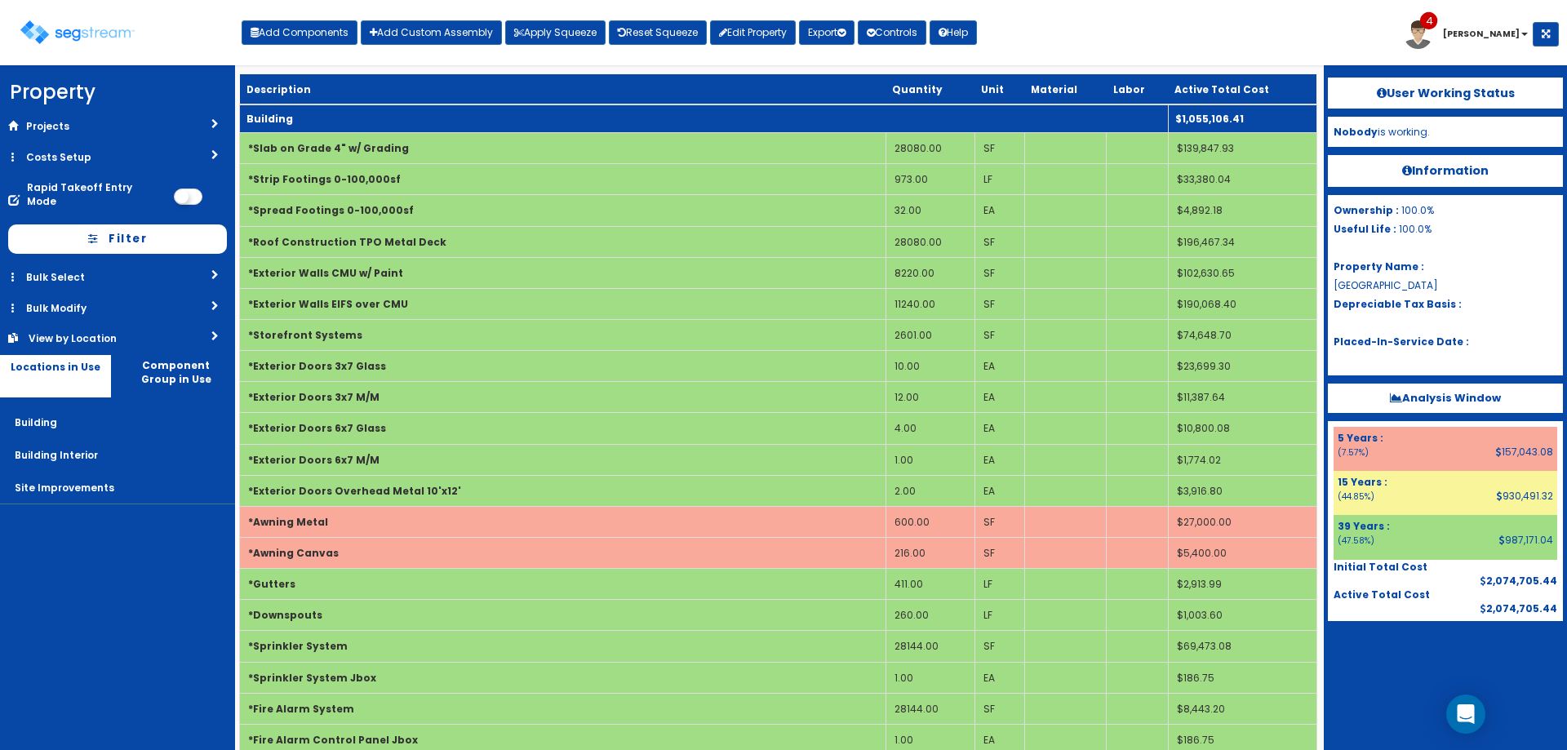
click at [405, 129] on td "Building" at bounding box center [704, 118] width 929 height 29
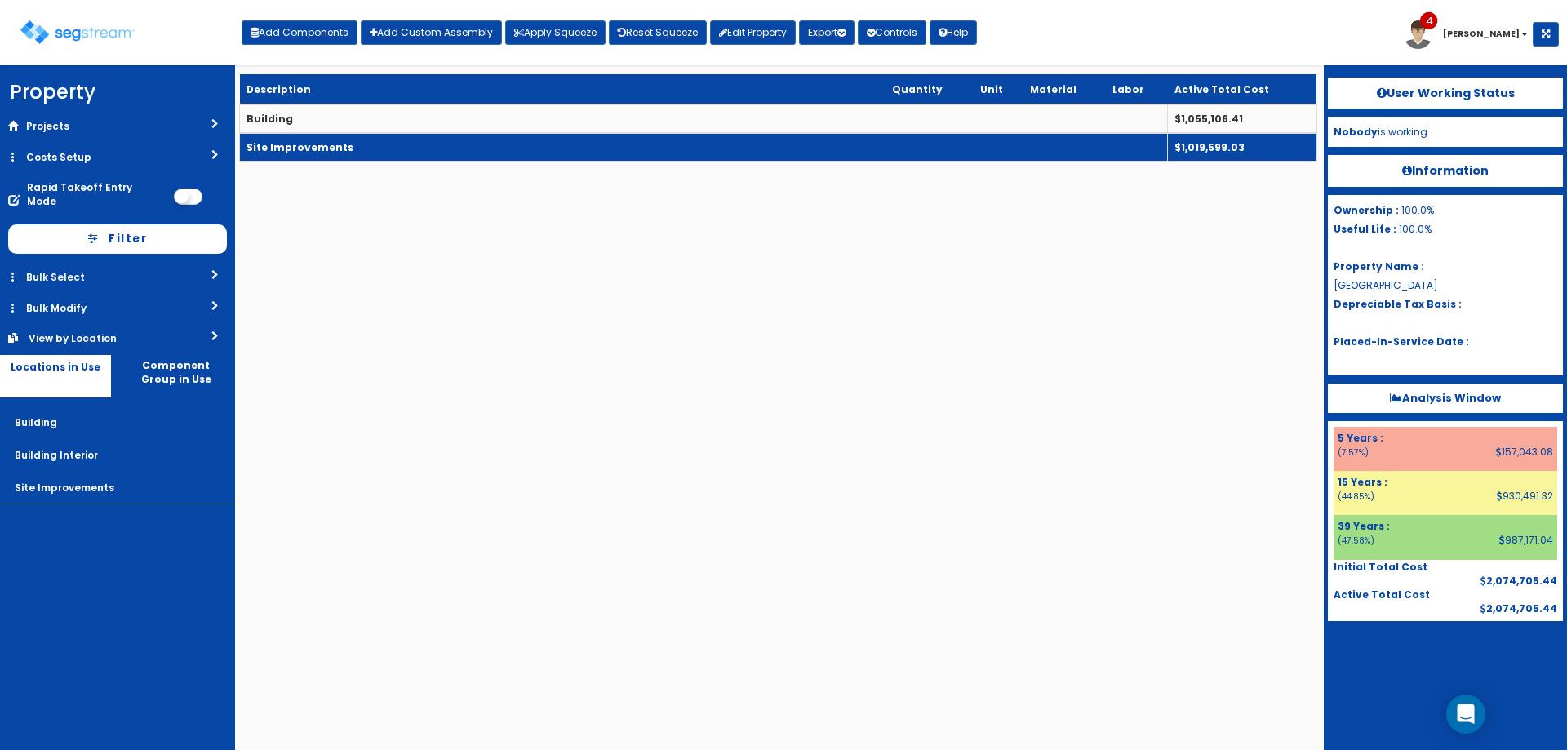
click at [396, 156] on td "Site Improvements" at bounding box center [704, 147] width 928 height 29
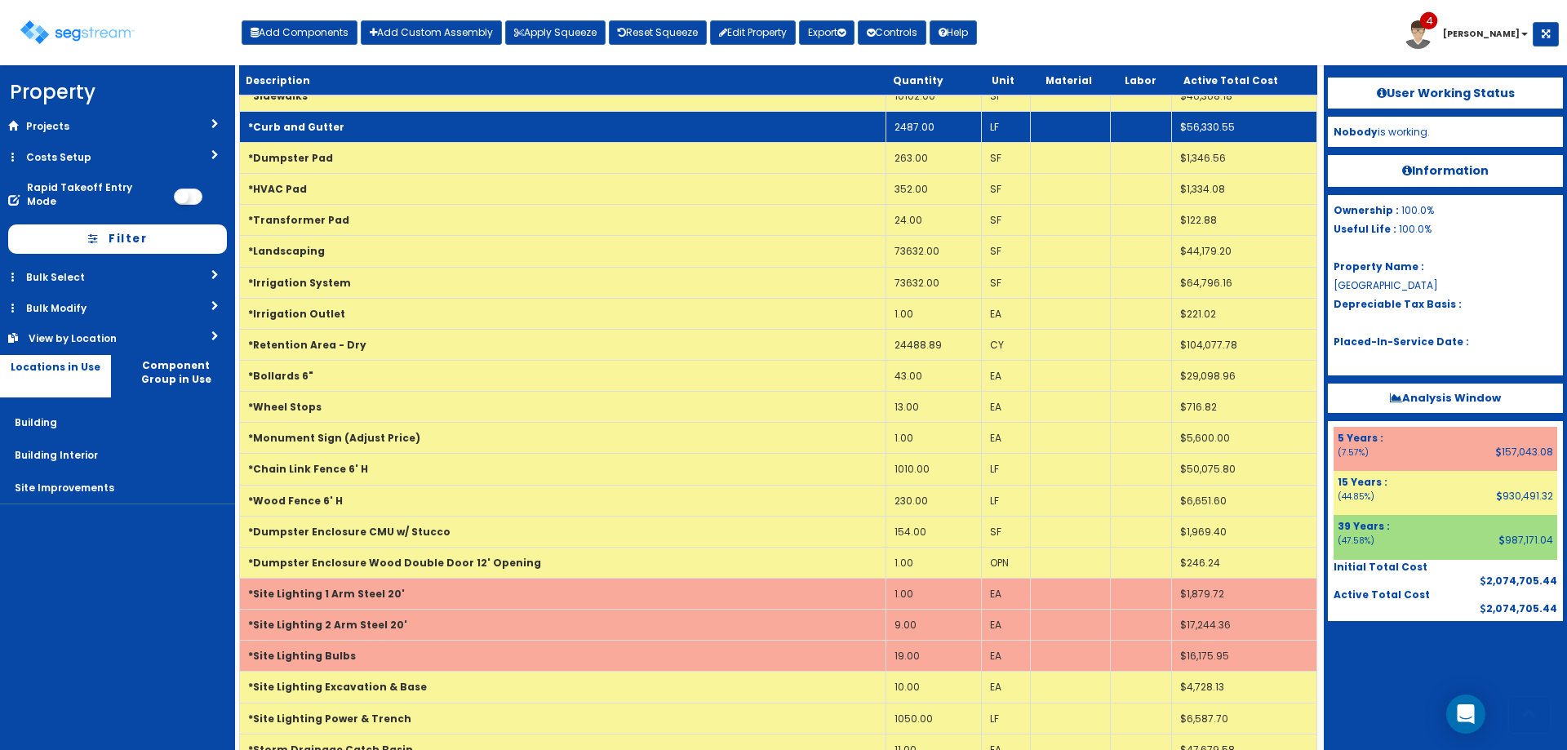
scroll to position [190, 0]
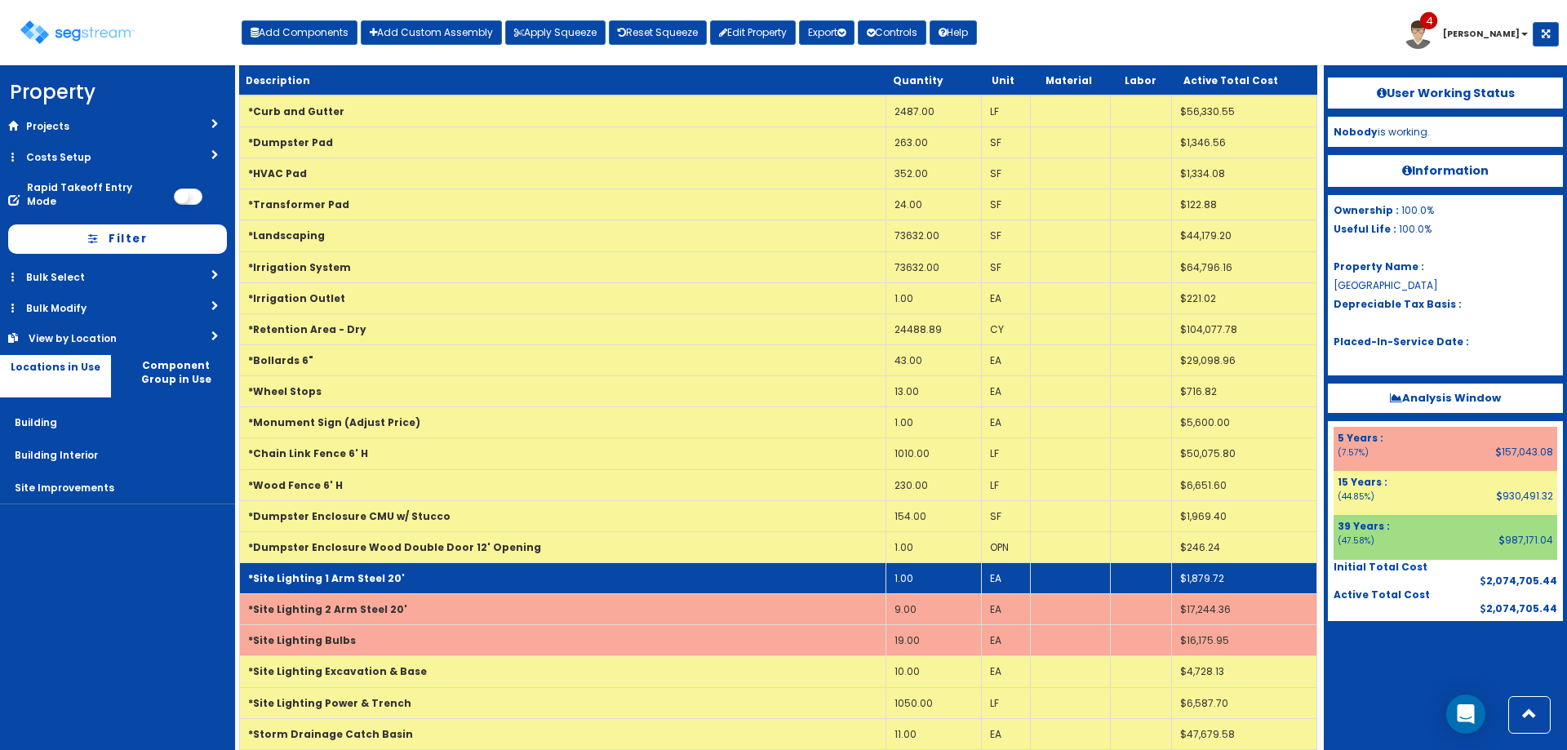
click at [425, 575] on td "*Site Lighting 1 Arm Steel 20'" at bounding box center [563, 577] width 646 height 31
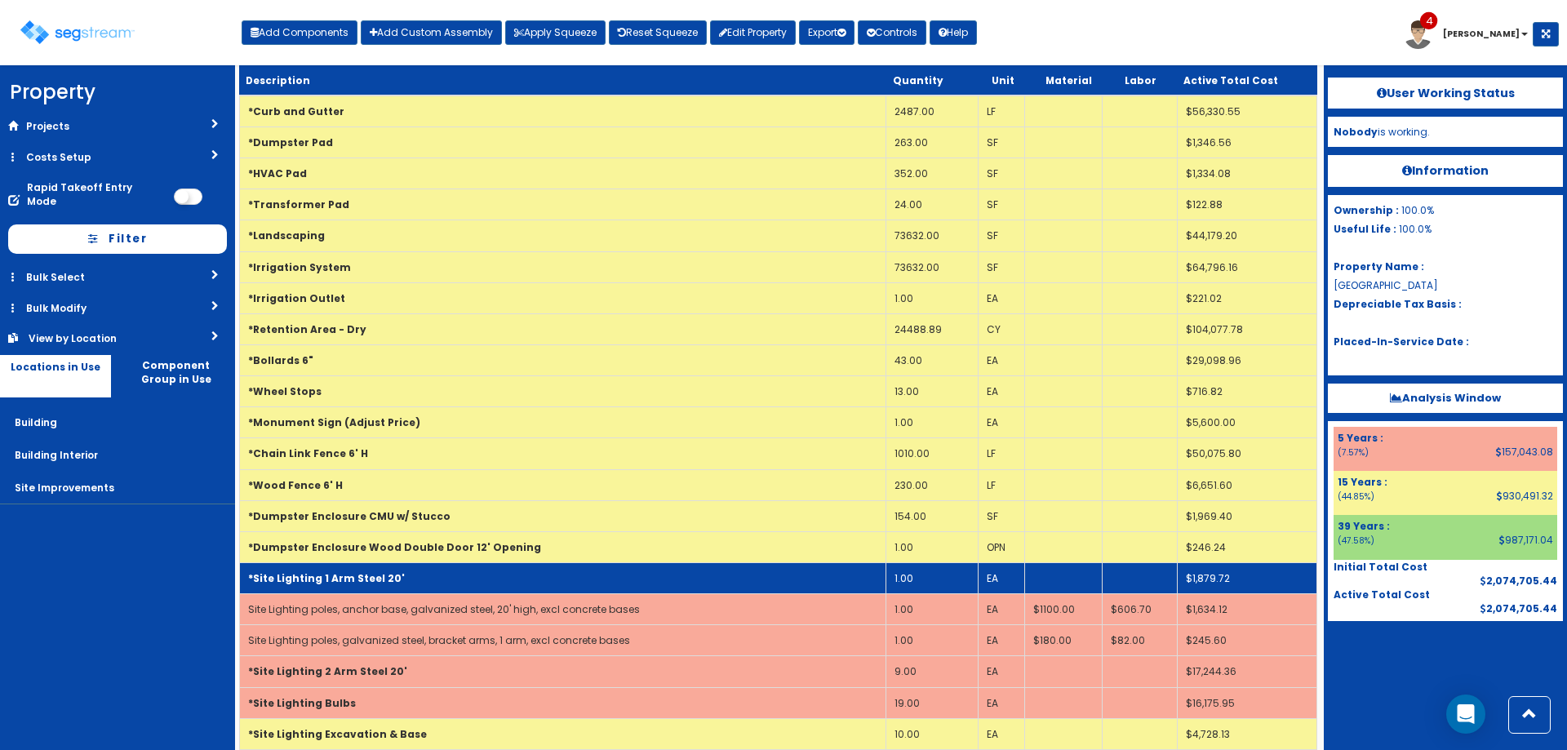
click at [423, 574] on td "*Site Lighting 1 Arm Steel 20'" at bounding box center [563, 577] width 646 height 31
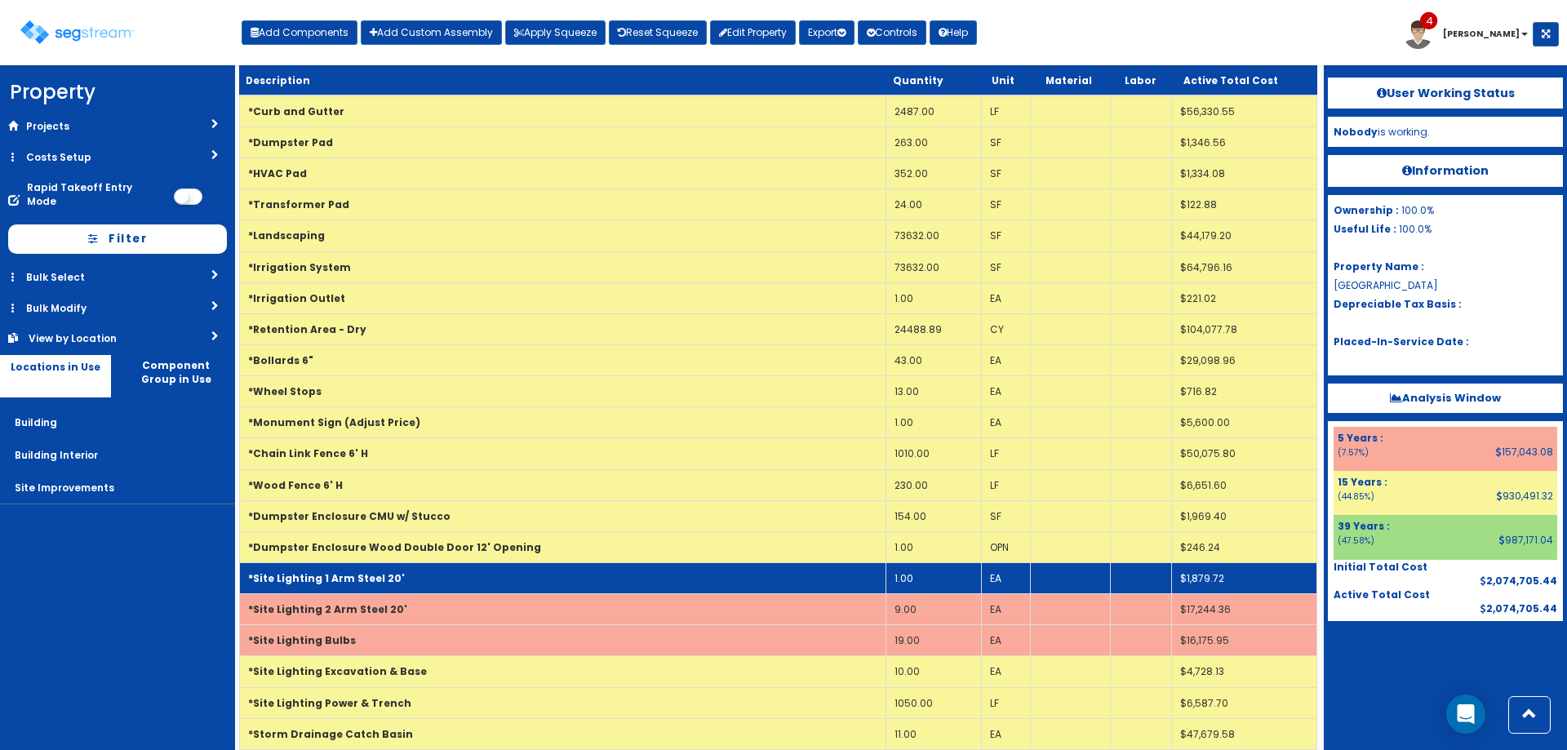
click at [422, 572] on td "*Site Lighting 1 Arm Steel 20'" at bounding box center [563, 577] width 646 height 31
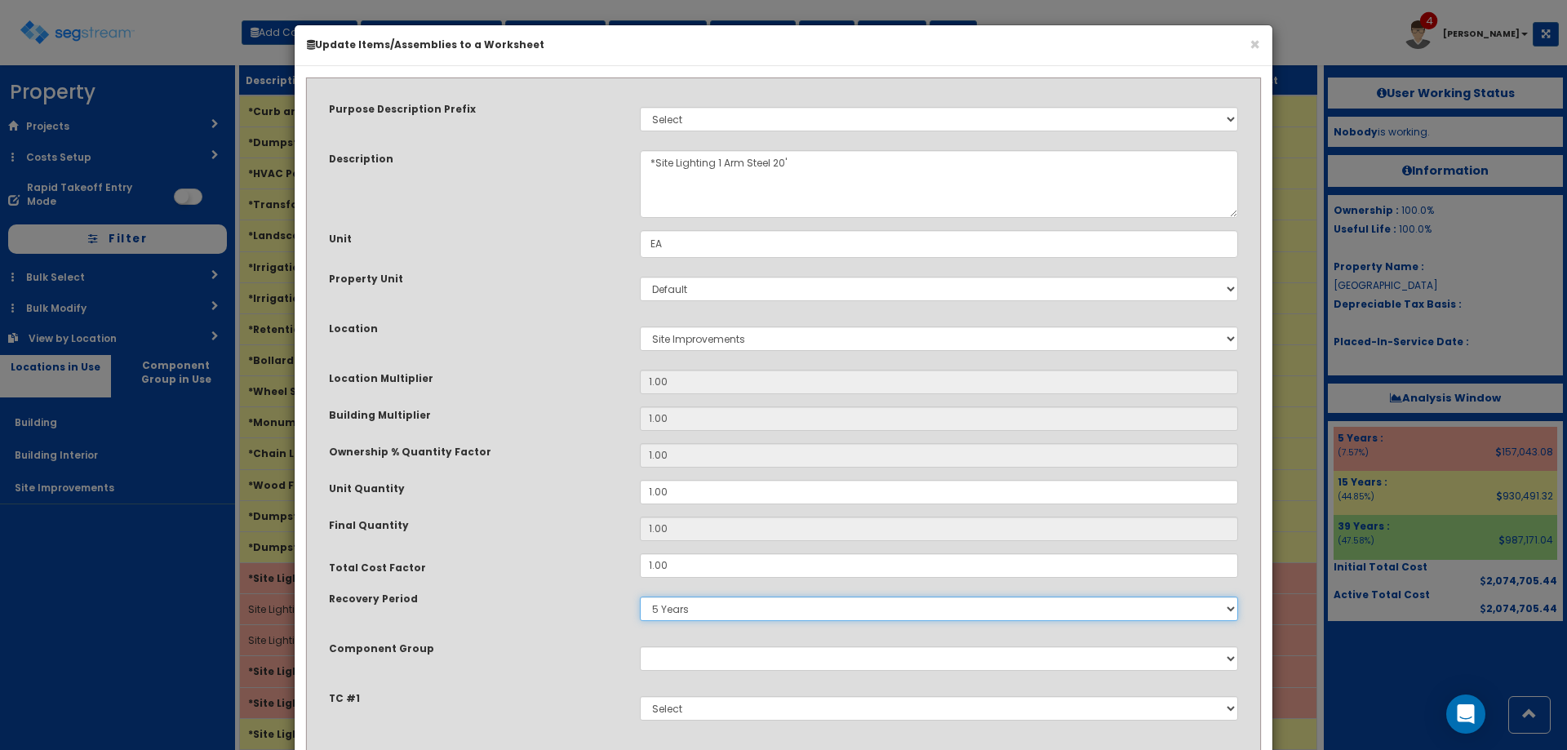
click at [740, 599] on select "5 Years 7 Years 9 Years 10 Years 15 Years 15 Year QLI 15 Year QRP 15 Year QIP 2…" at bounding box center [939, 609] width 598 height 24
select select "15Y"
click at [640, 597] on select "5 Years 7 Years 9 Years 10 Years 15 Years 15 Year QLI 15 Year QRP 15 Year QIP 2…" at bounding box center [939, 609] width 598 height 24
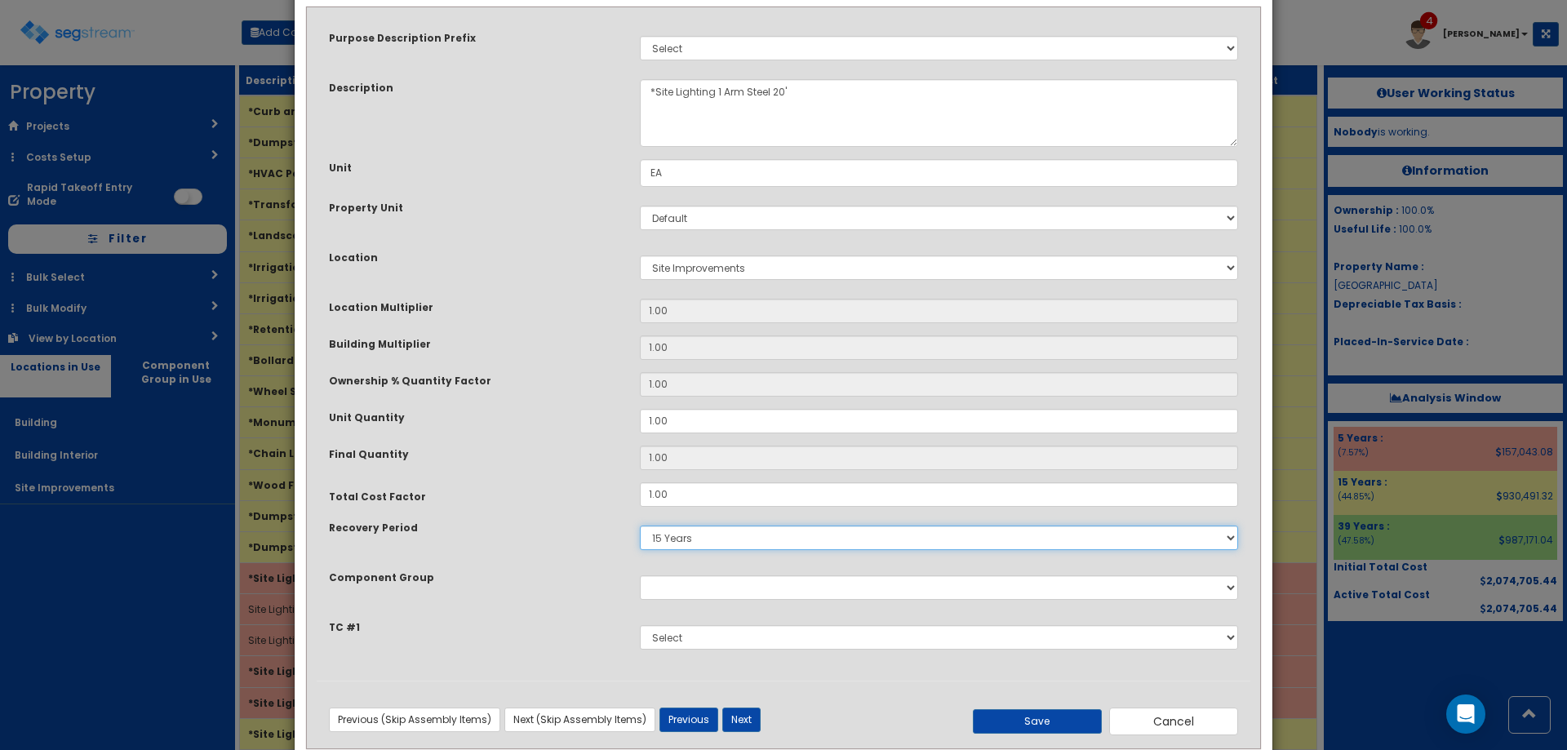
scroll to position [107, 0]
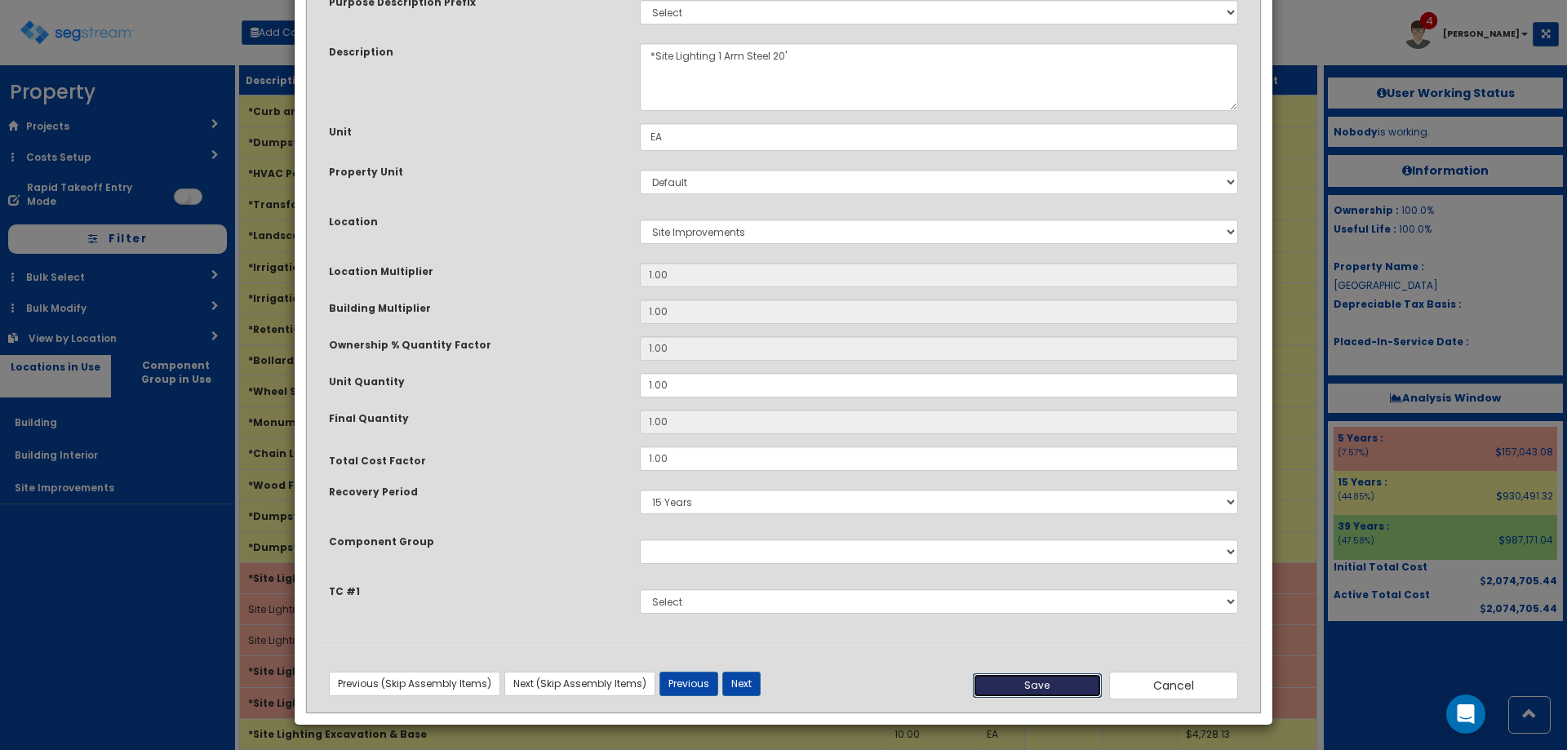
click at [1071, 685] on button "Save" at bounding box center [1037, 685] width 129 height 24
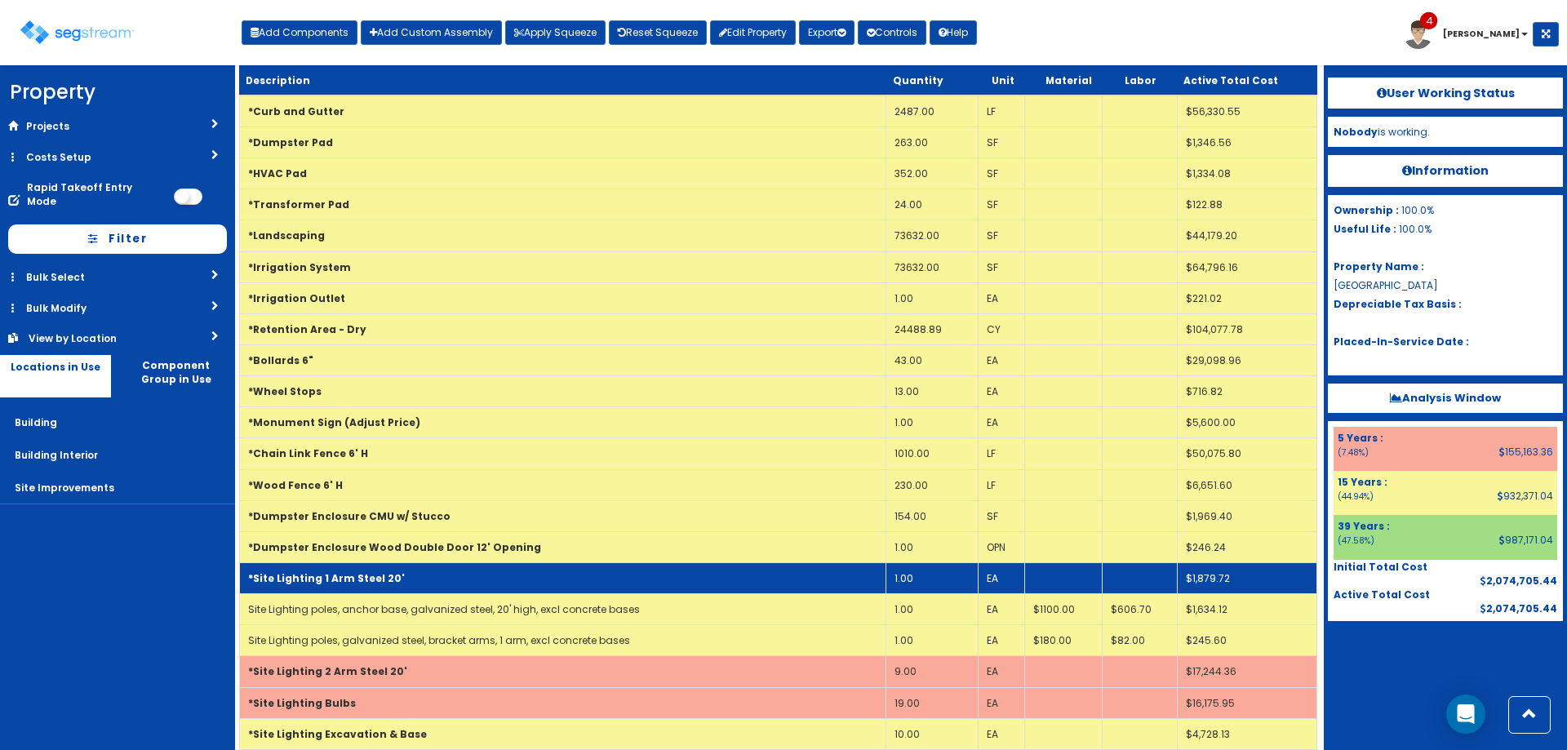
click at [335, 567] on td "*Site Lighting 1 Arm Steel 20'" at bounding box center [563, 577] width 646 height 31
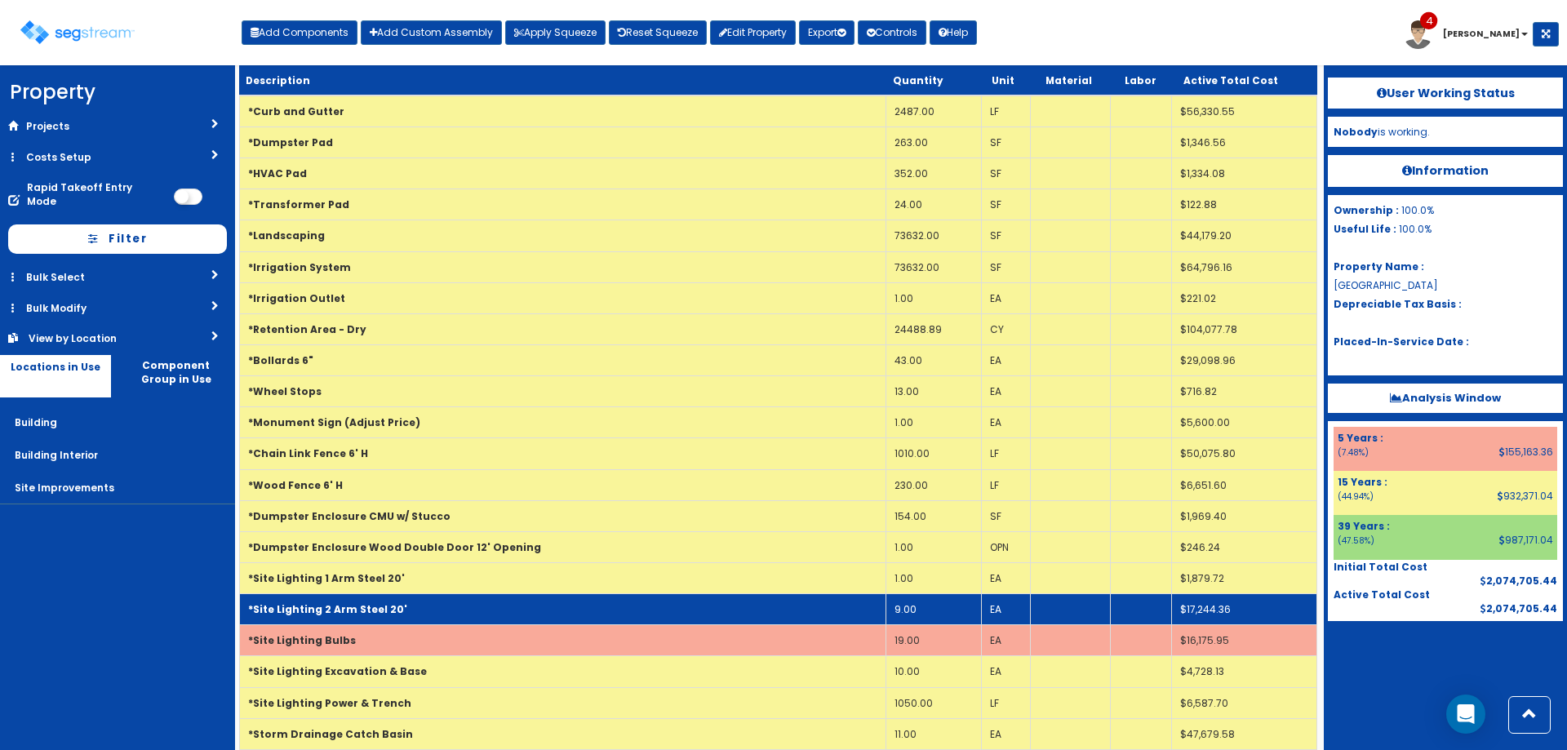
click at [331, 614] on b "*Site Lighting 2 Arm Steel 20'" at bounding box center [327, 609] width 159 height 14
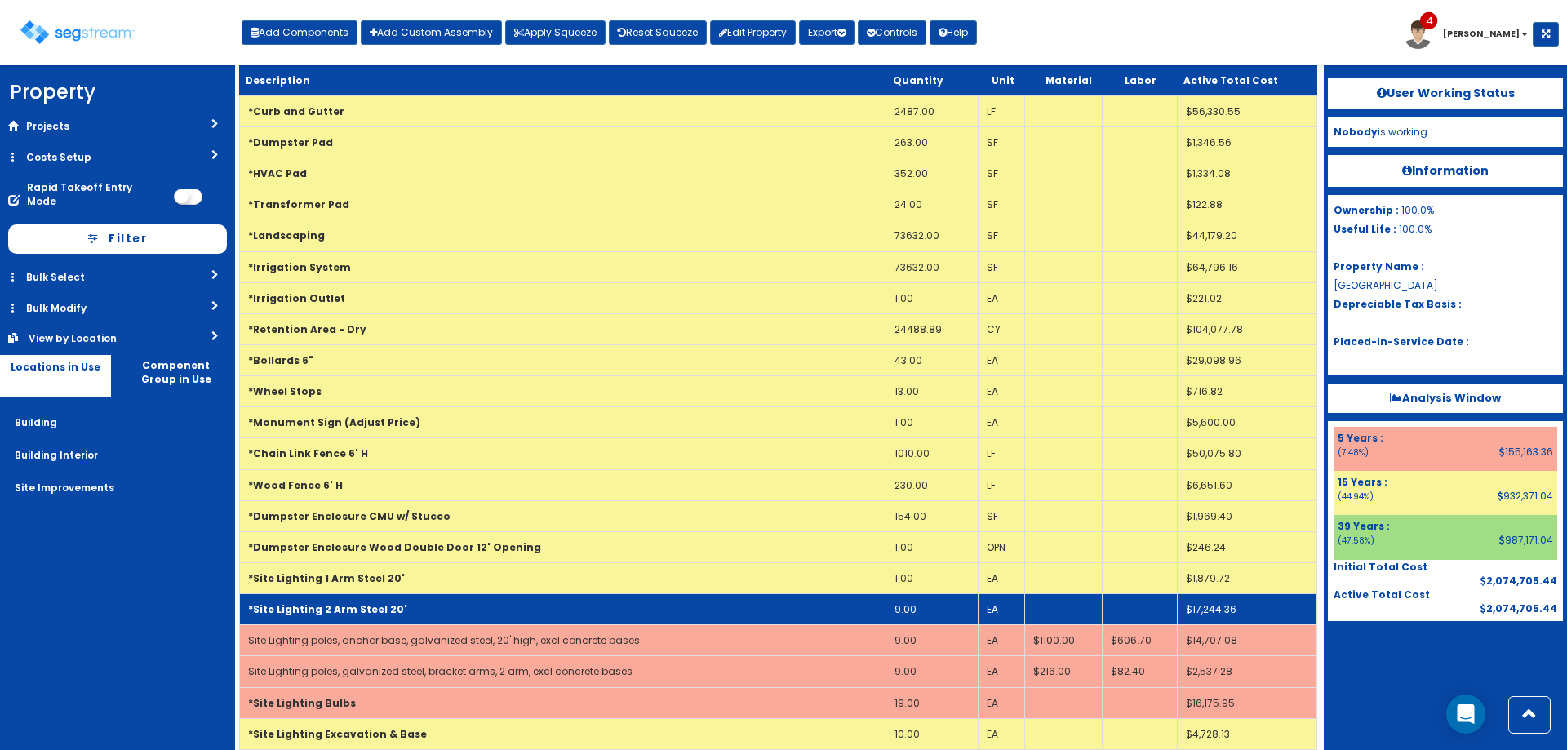
click at [335, 612] on b "*Site Lighting 2 Arm Steel 20'" at bounding box center [327, 609] width 159 height 14
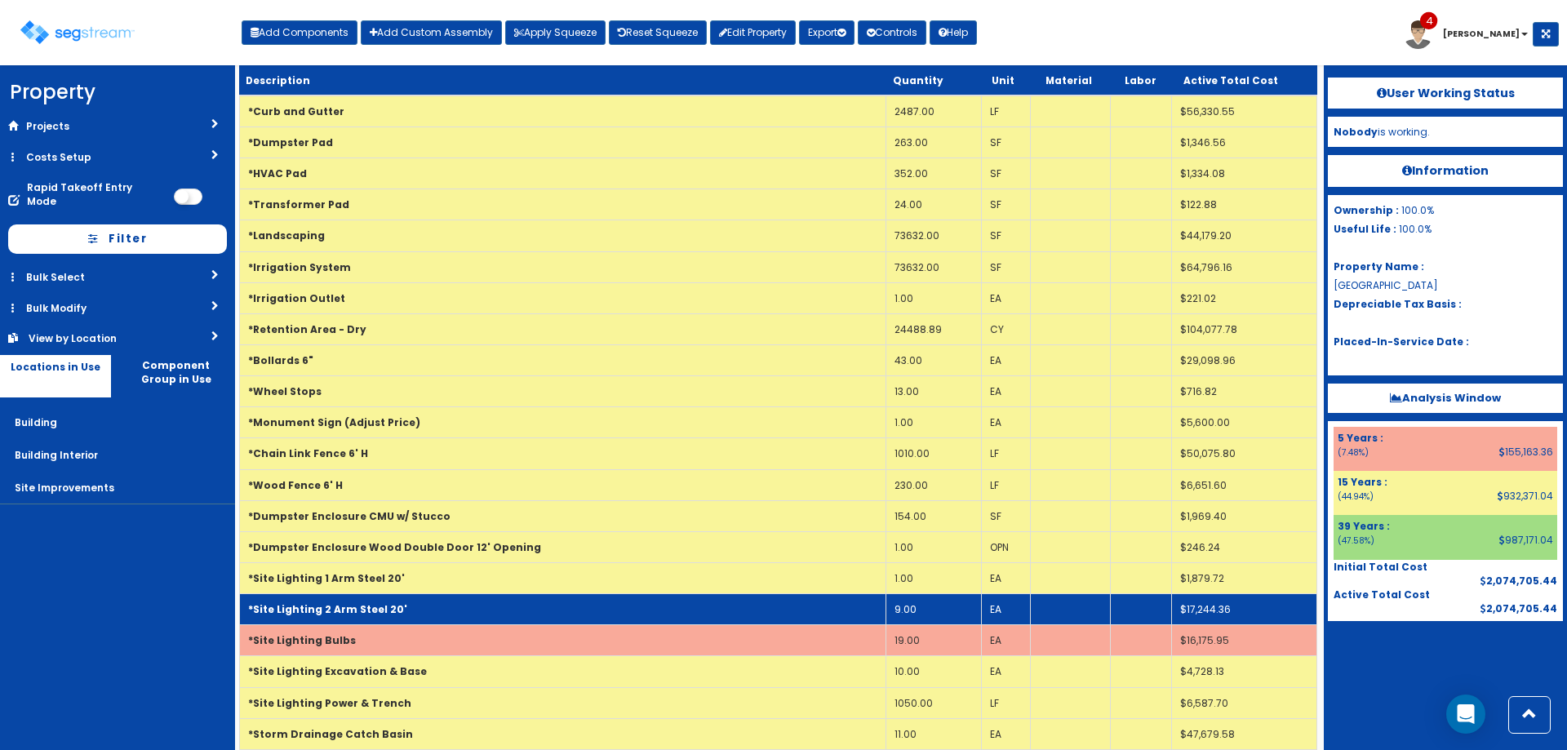
click at [367, 610] on b "*Site Lighting 2 Arm Steel 20'" at bounding box center [327, 609] width 159 height 14
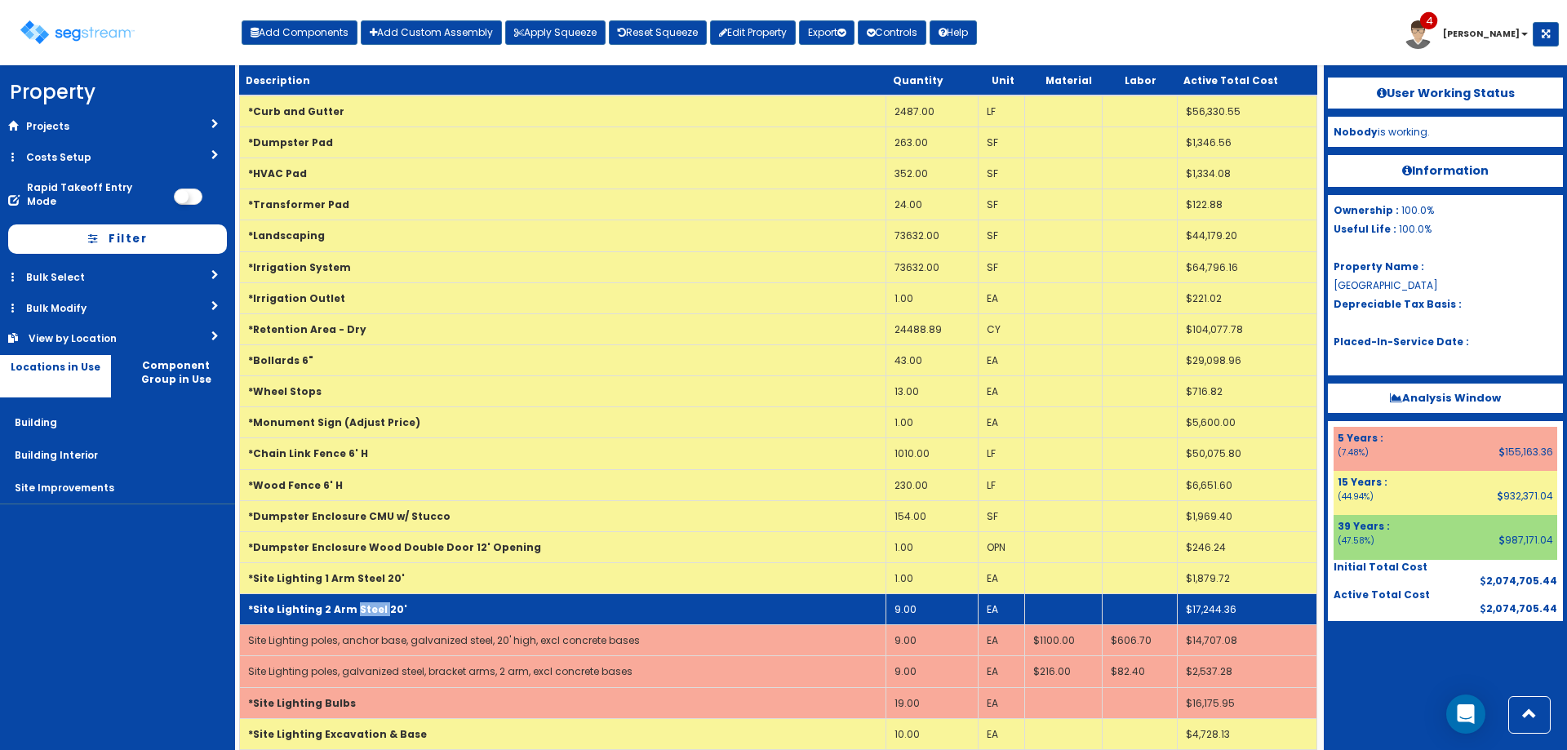
click at [368, 610] on b "*Site Lighting 2 Arm Steel 20'" at bounding box center [327, 609] width 159 height 14
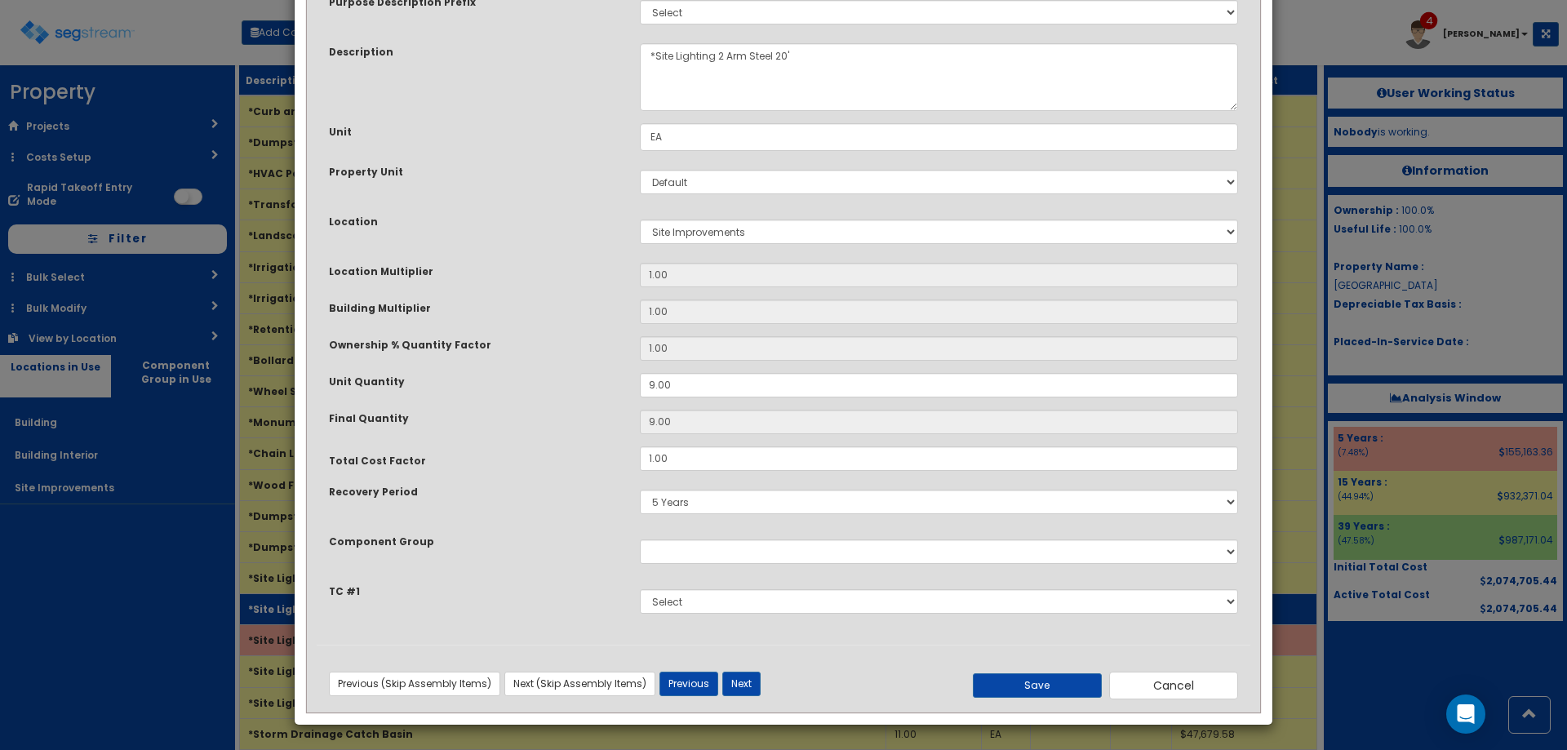
scroll to position [0, 0]
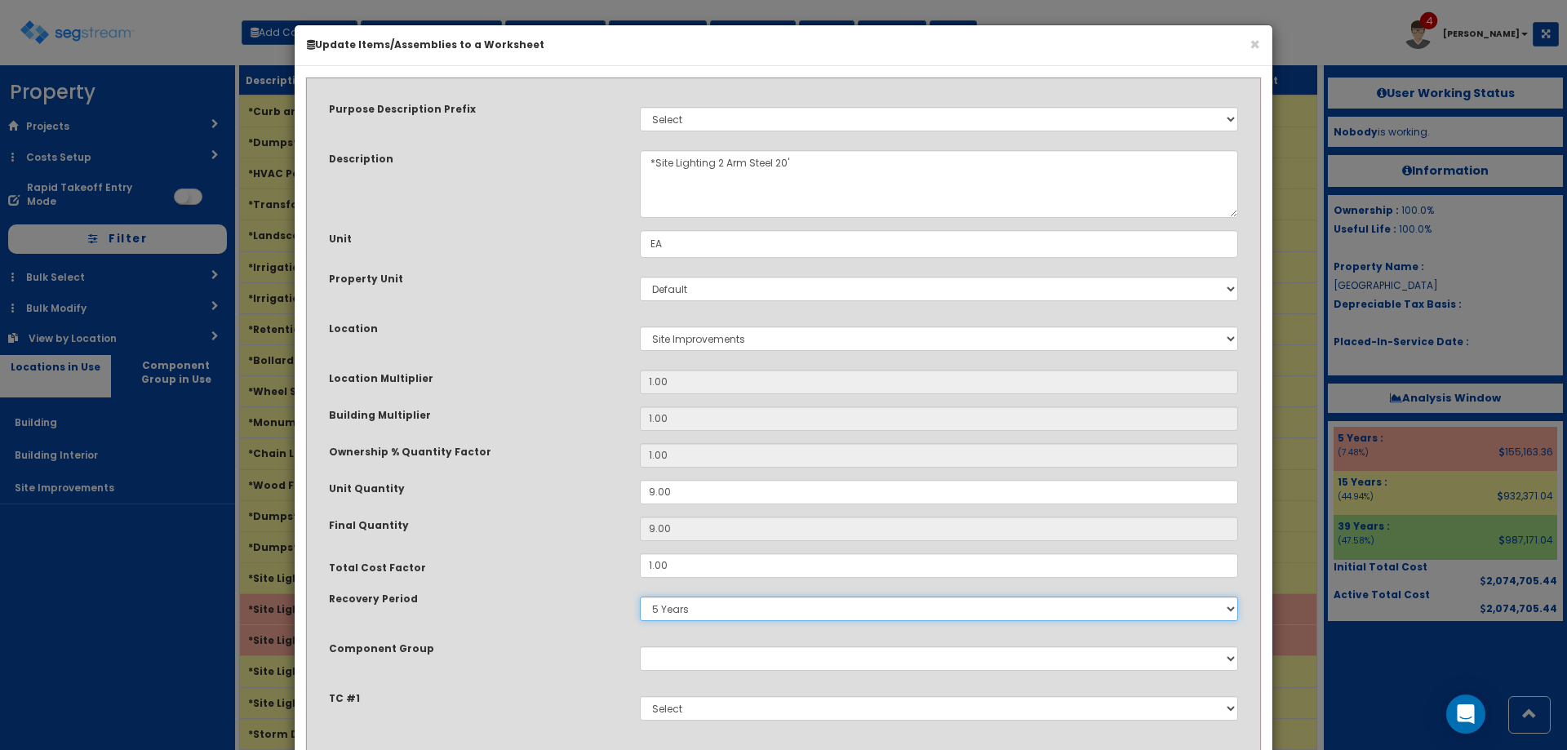
click at [688, 615] on select "5 Years 7 Years 9 Years 10 Years 15 Years 15 Year QLI 15 Year QRP 15 Year QIP 2…" at bounding box center [939, 609] width 598 height 24
select select "15Y"
click at [640, 597] on select "5 Years 7 Years 9 Years 10 Years 15 Years 15 Year QLI 15 Year QRP 15 Year QIP 2…" at bounding box center [939, 609] width 598 height 24
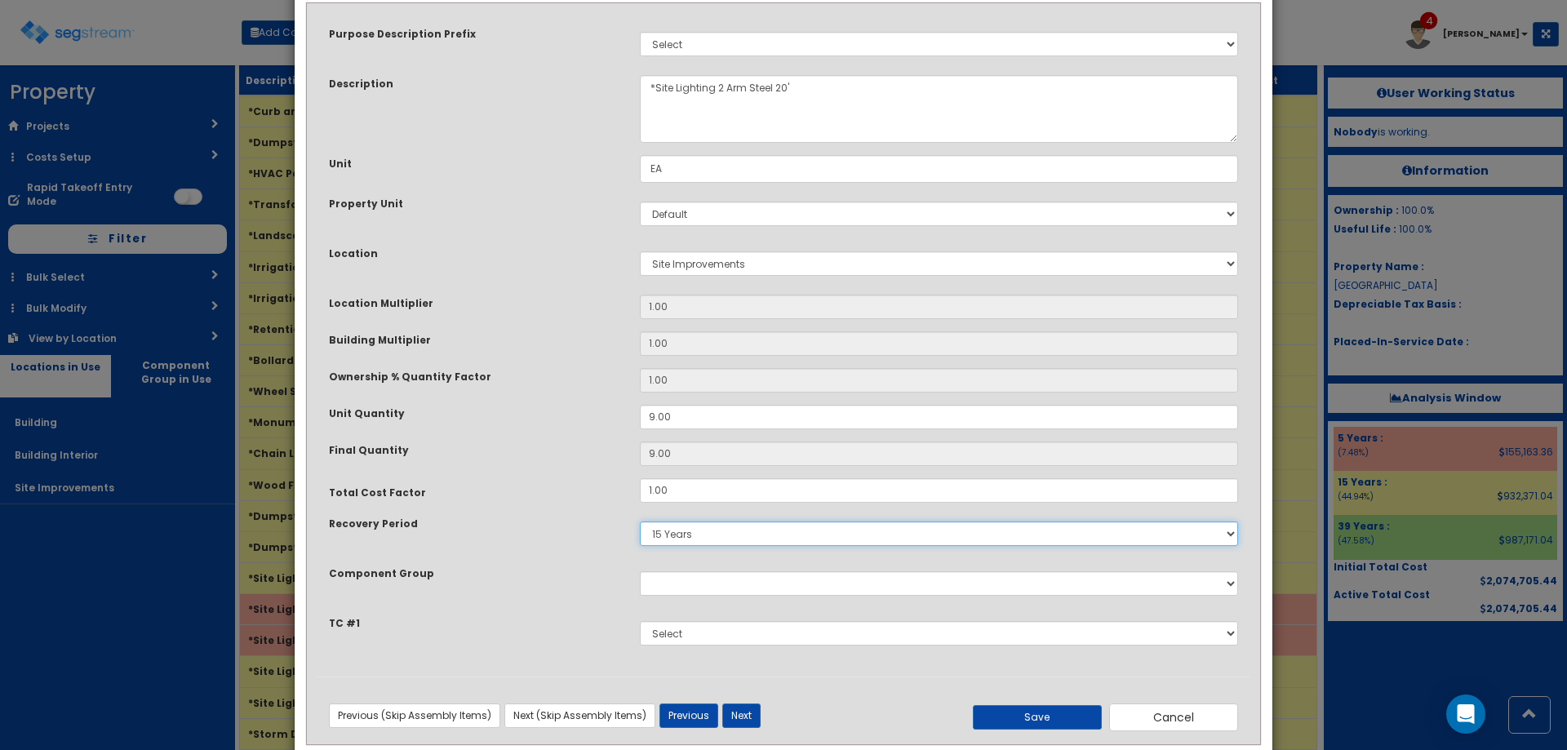
scroll to position [107, 0]
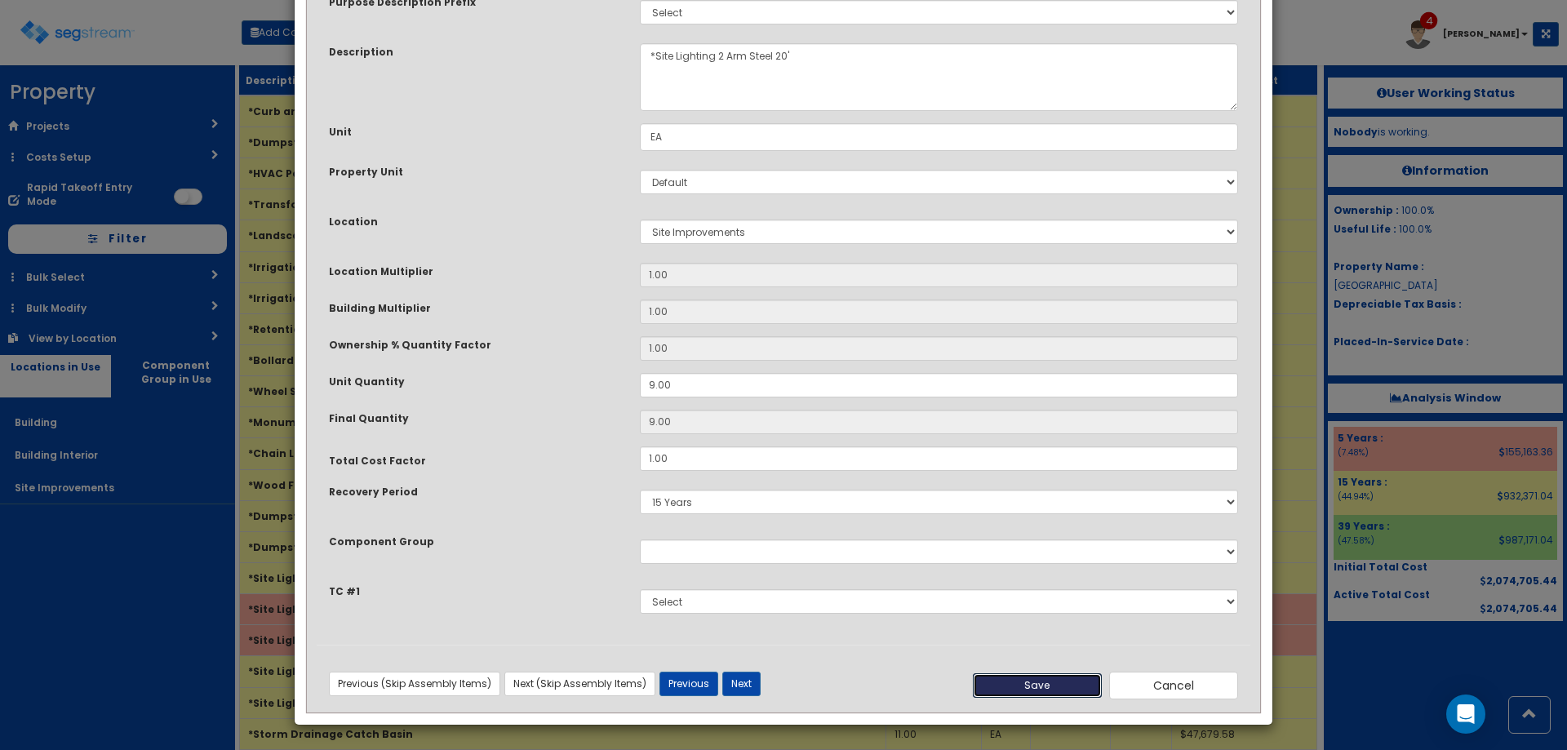
click at [1078, 677] on button "Save" at bounding box center [1037, 685] width 129 height 24
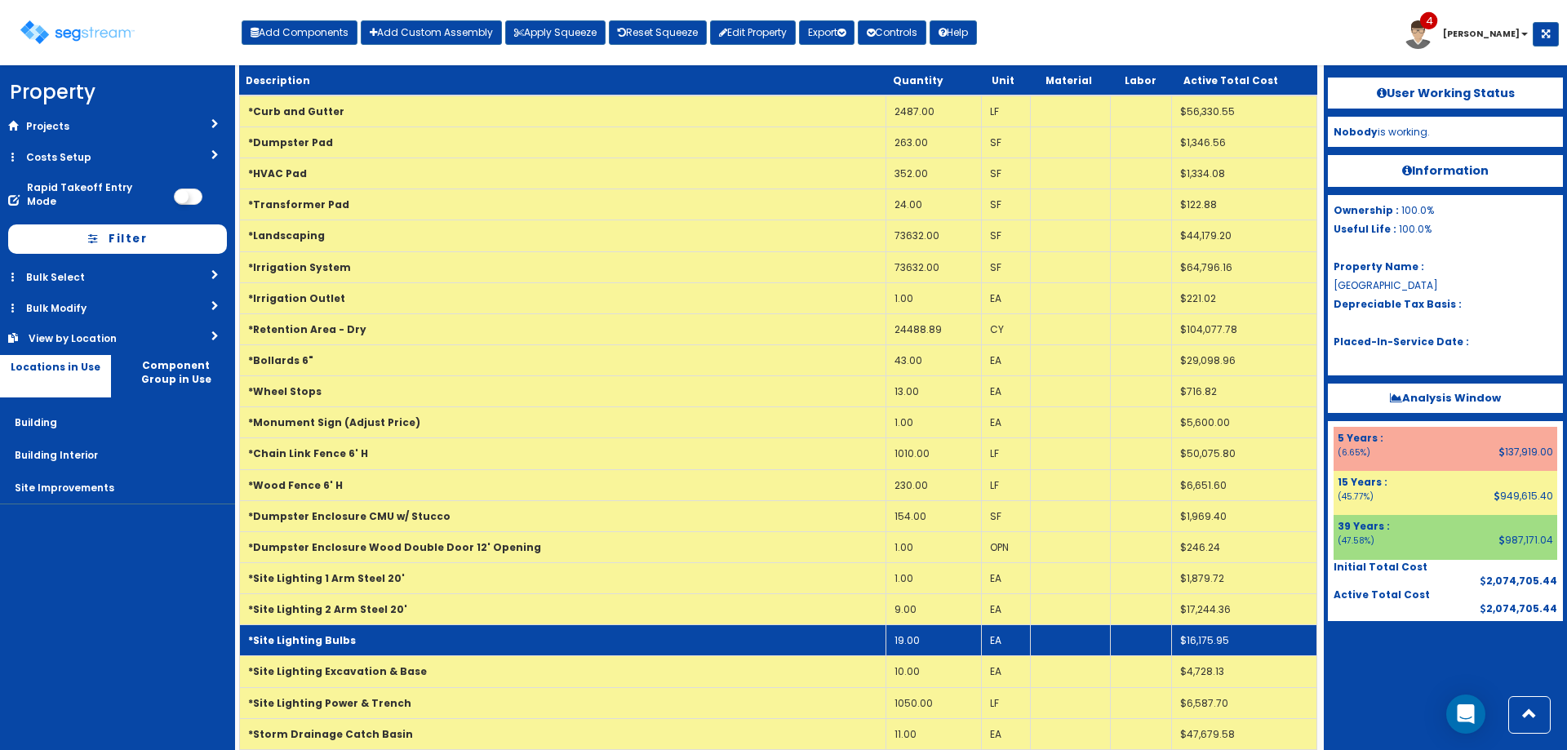
click at [409, 637] on td "*Site Lighting Bulbs" at bounding box center [563, 640] width 646 height 31
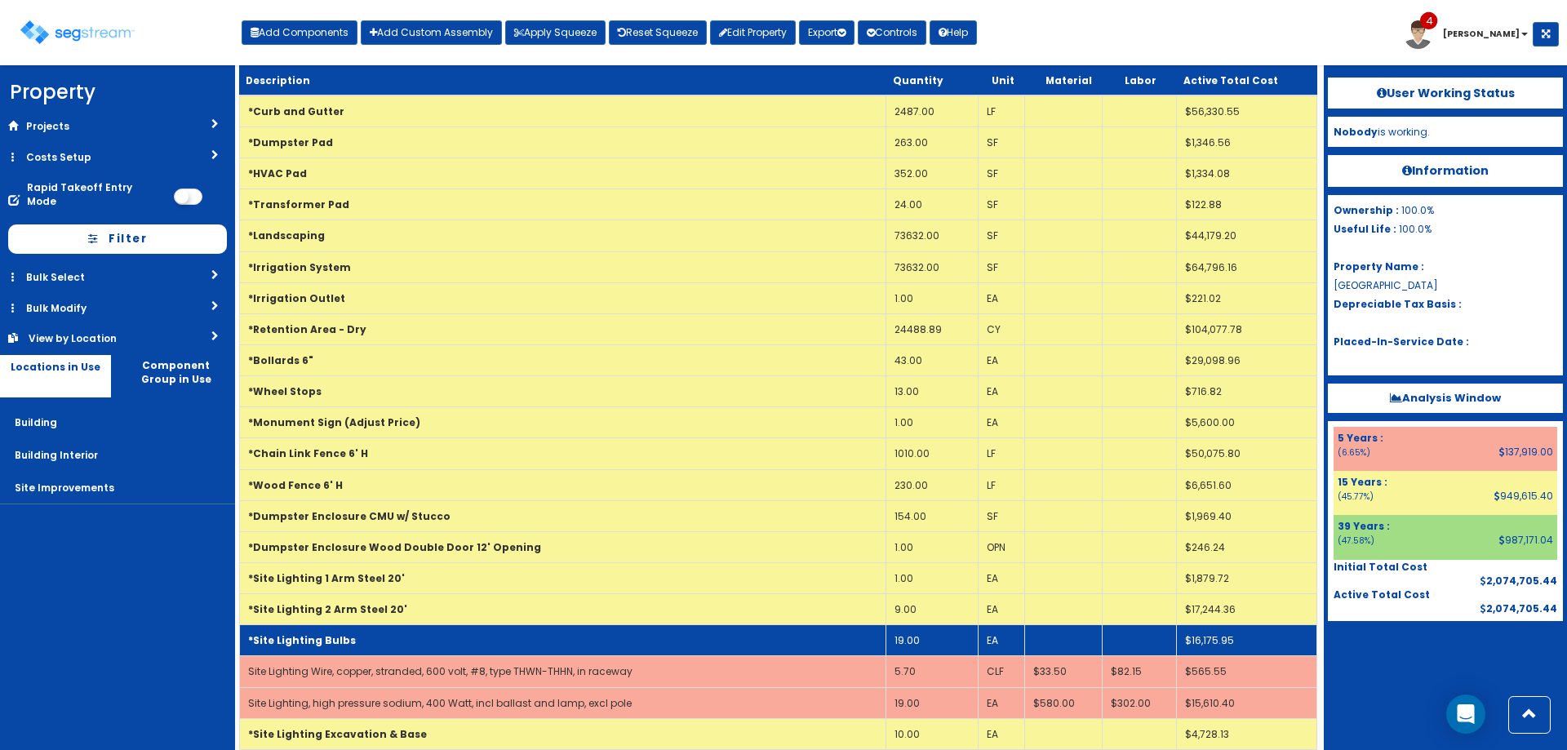
click at [409, 637] on td "*Site Lighting Bulbs" at bounding box center [563, 640] width 646 height 31
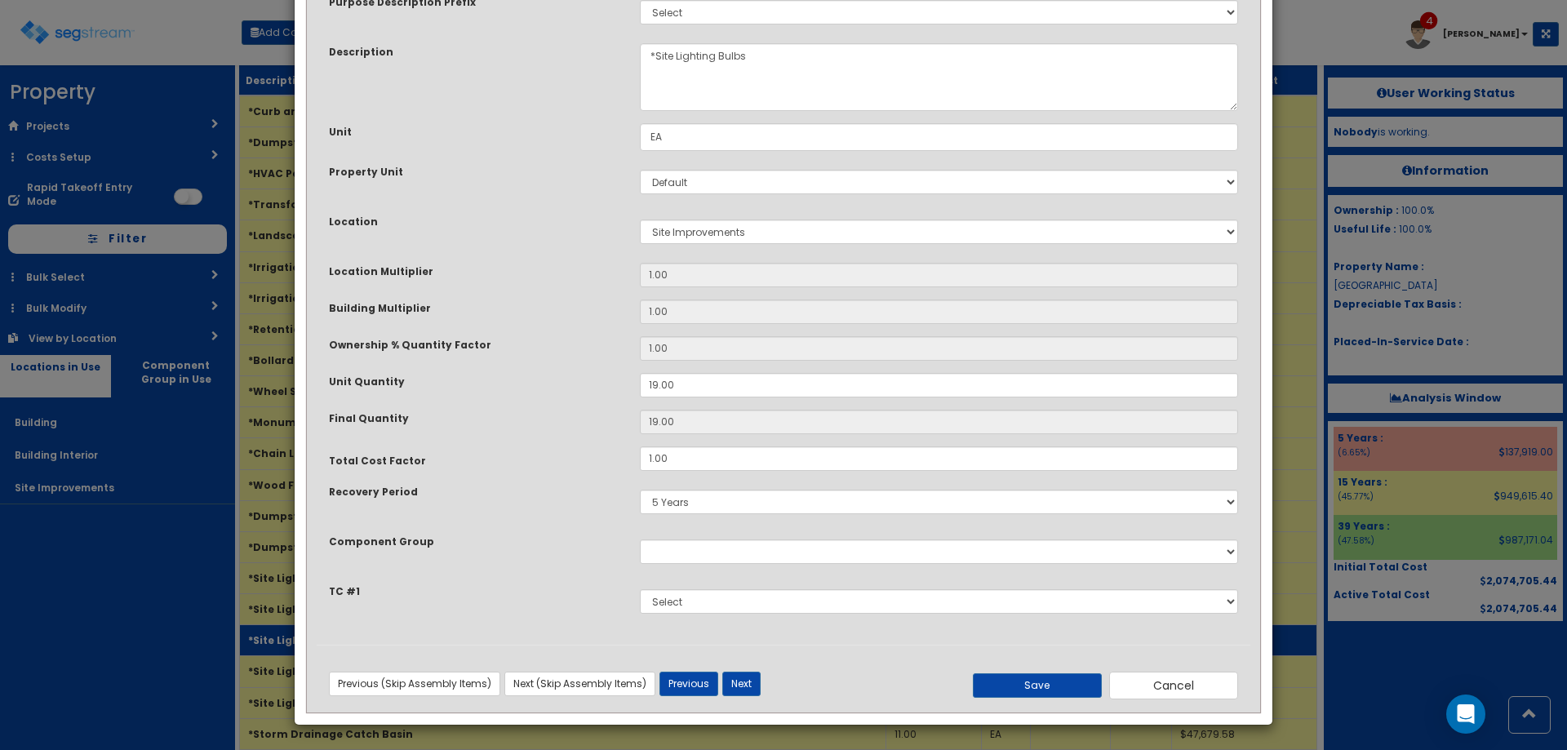
scroll to position [0, 0]
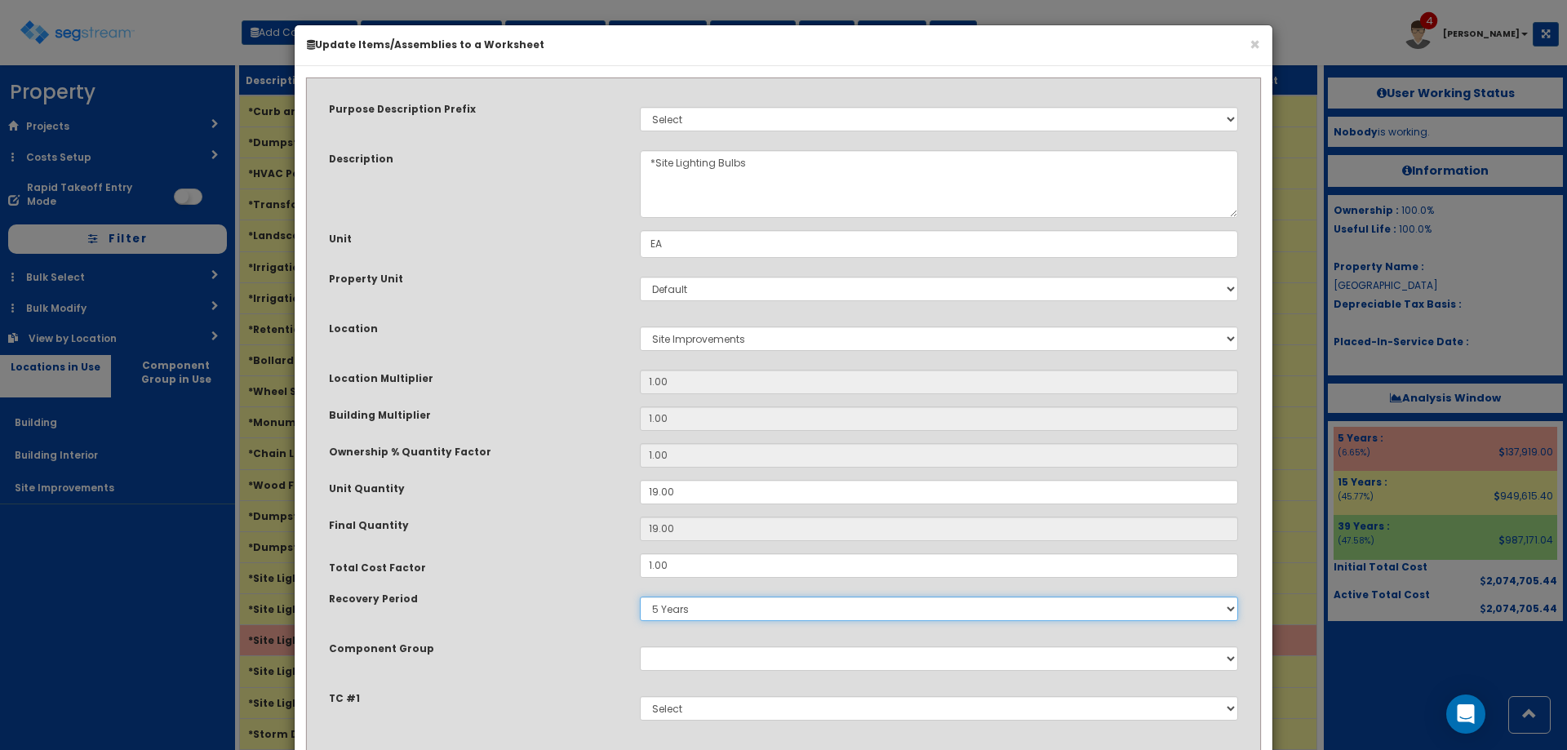
click at [713, 614] on select "5 Years 7 Years 9 Years 10 Years 15 Years 15 Year QLI 15 Year QRP 15 Year QIP 2…" at bounding box center [939, 609] width 598 height 24
select select "15Y"
click at [640, 597] on select "5 Years 7 Years 9 Years 10 Years 15 Years 15 Year QLI 15 Year QRP 15 Year QIP 2…" at bounding box center [939, 609] width 598 height 24
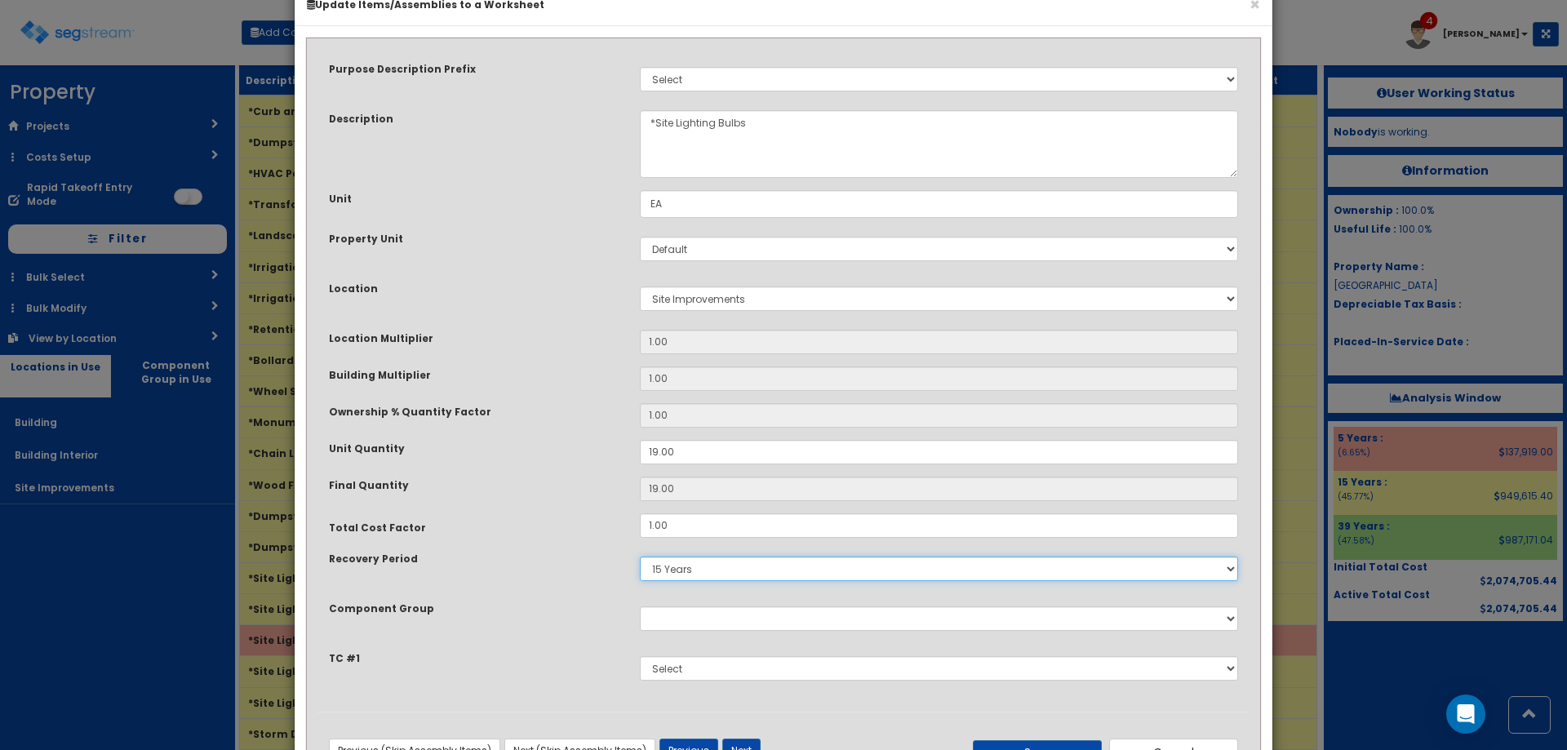
scroll to position [107, 0]
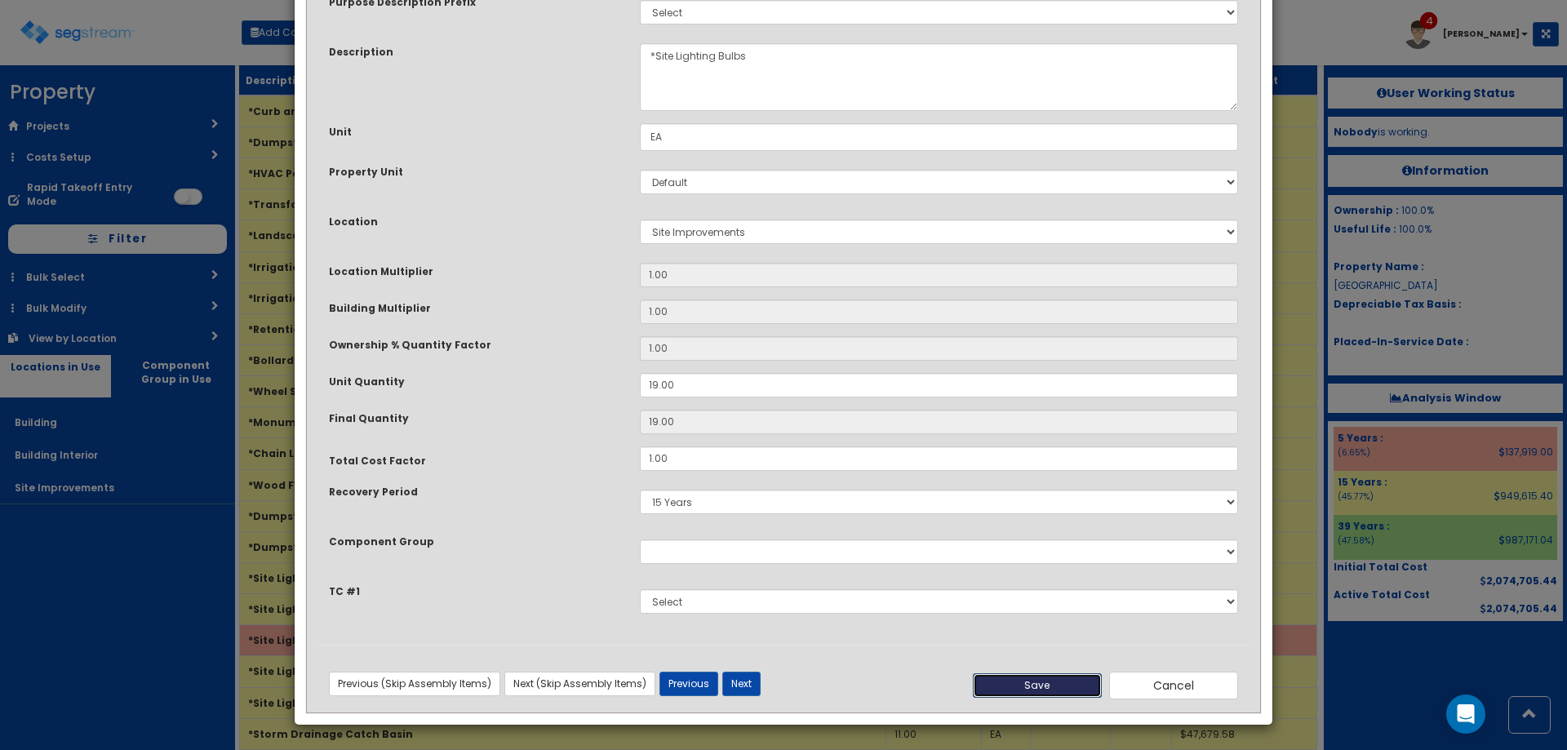
click at [1047, 679] on button "Save" at bounding box center [1037, 685] width 129 height 24
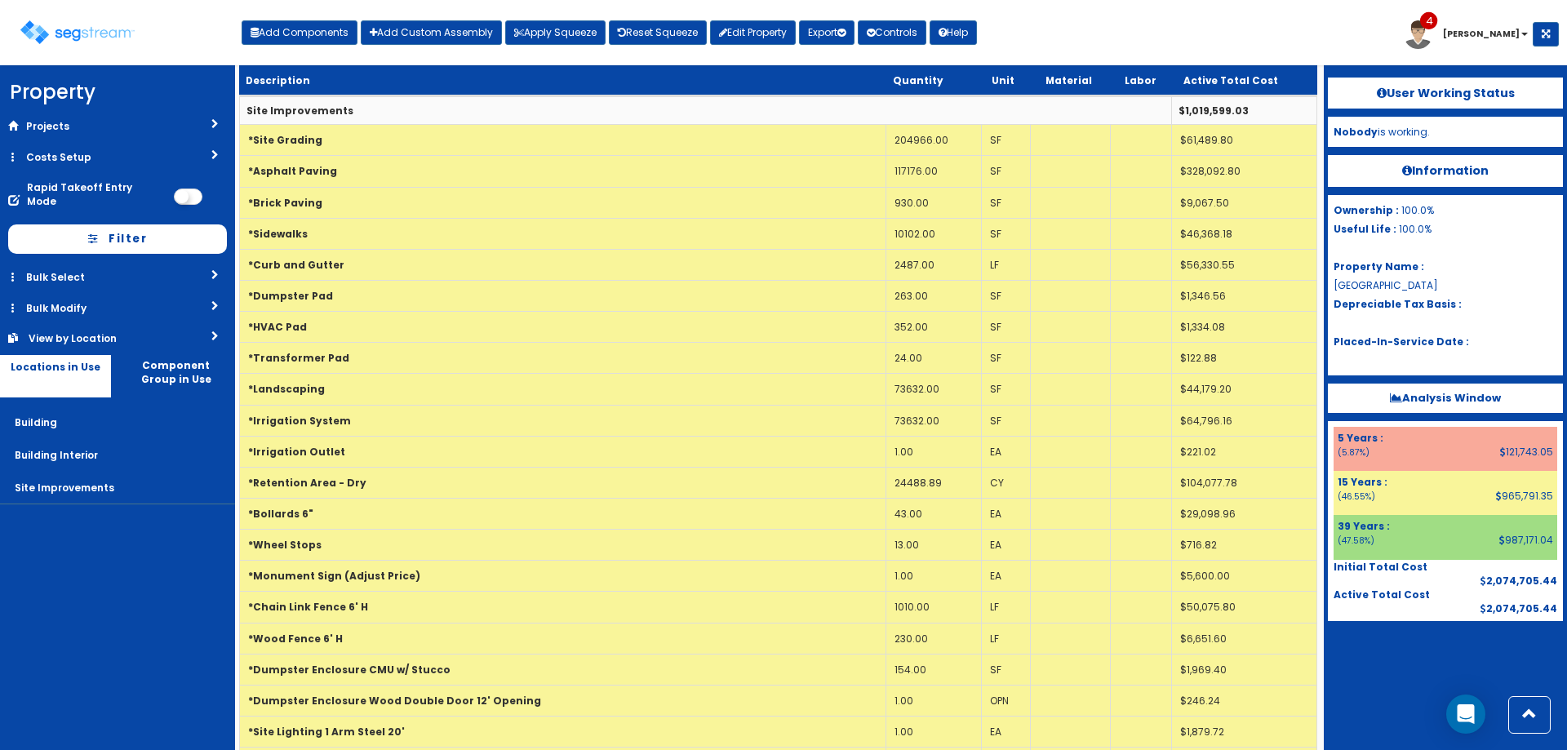
scroll to position [0, 0]
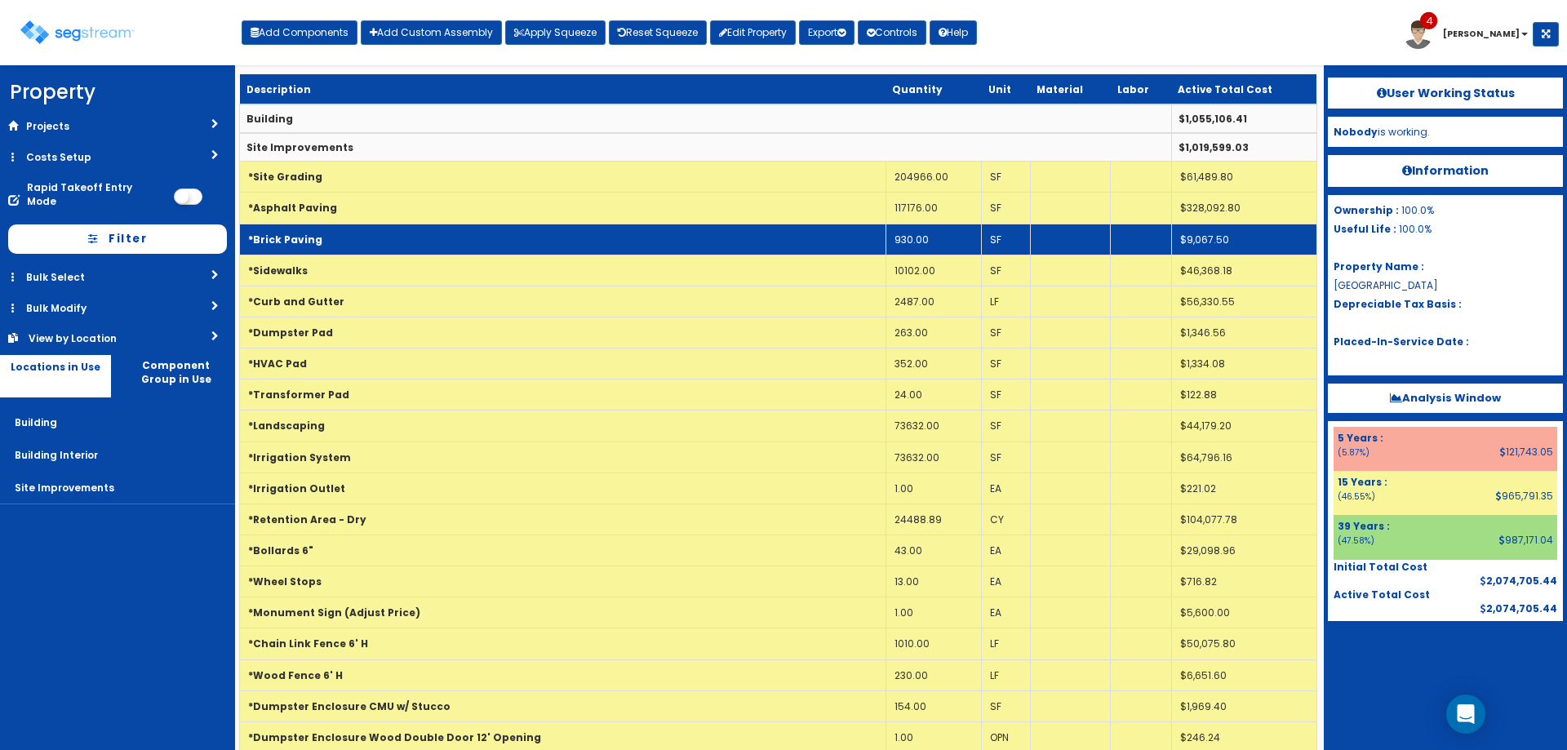
click at [462, 239] on td "*Brick Paving" at bounding box center [563, 239] width 646 height 31
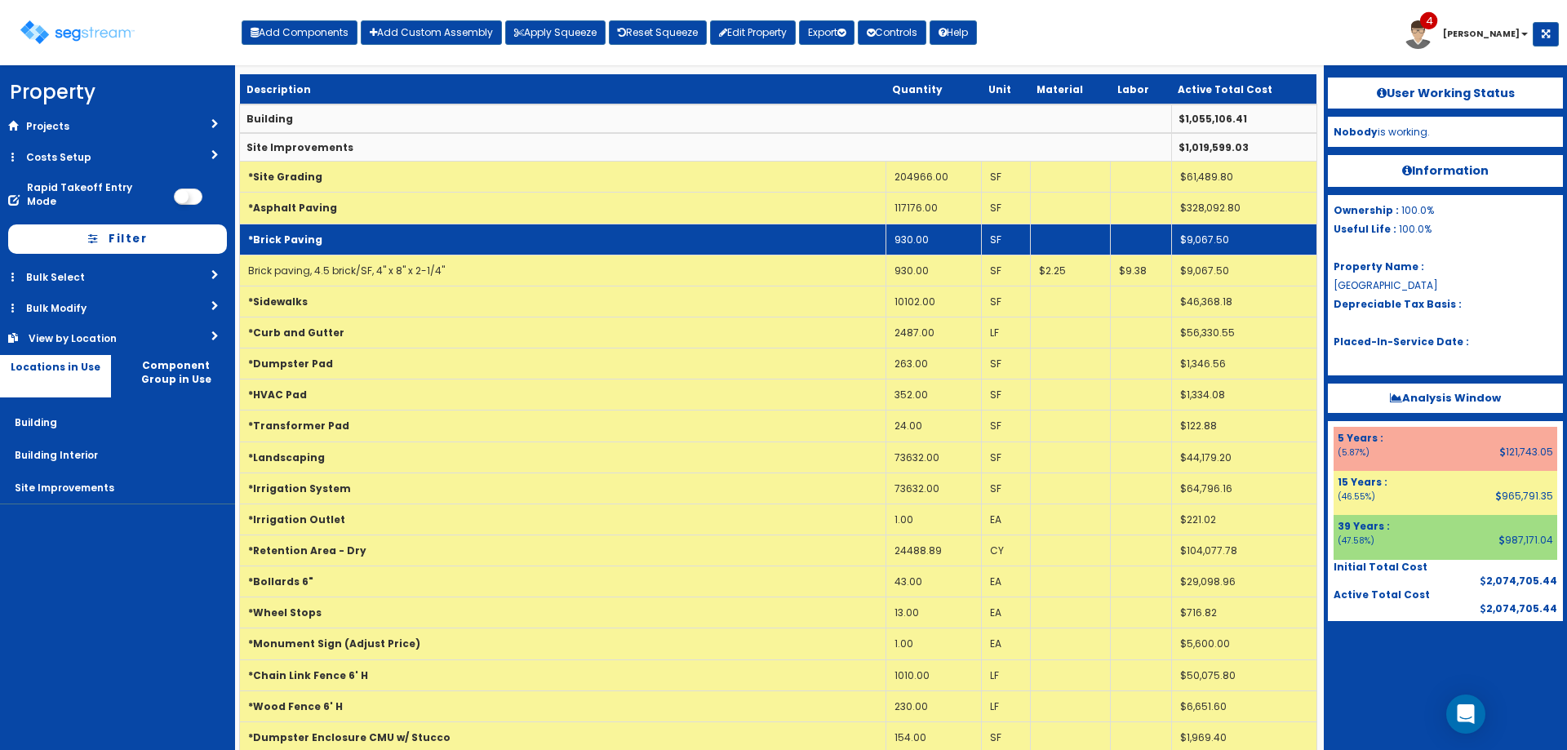
click at [462, 239] on td "*Brick Paving" at bounding box center [563, 239] width 646 height 31
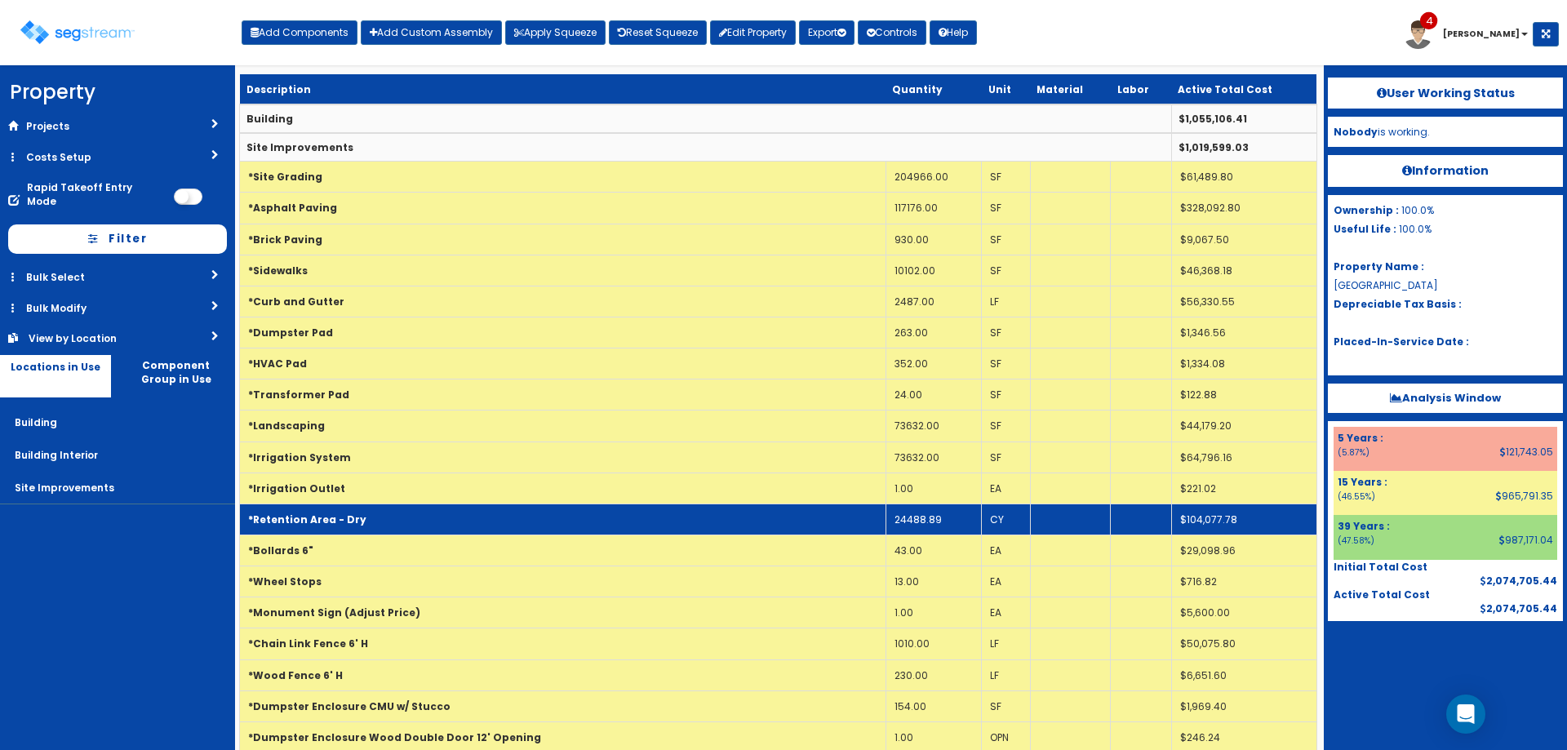
click at [426, 520] on td "*Retention Area - Dry" at bounding box center [563, 519] width 646 height 31
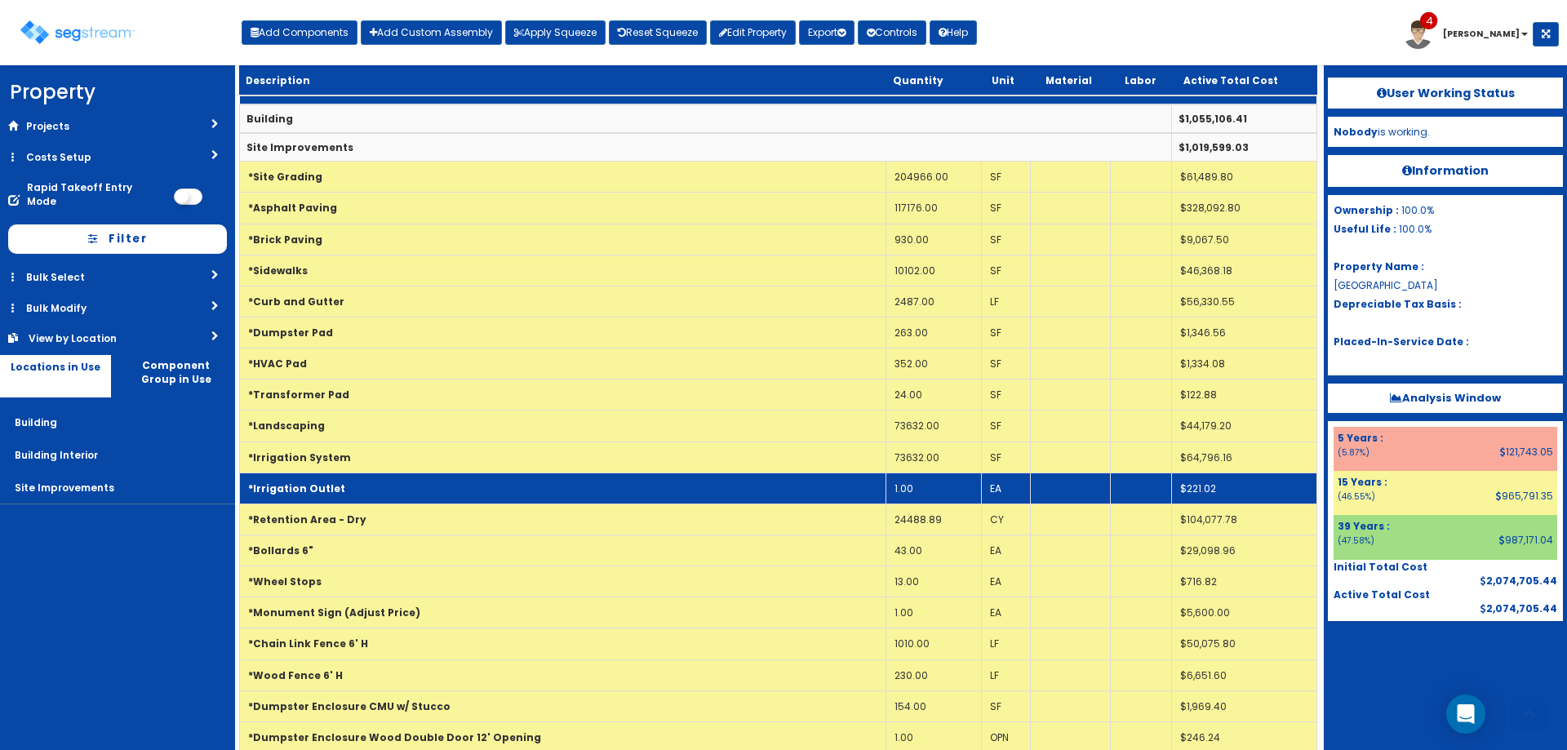
scroll to position [190, 0]
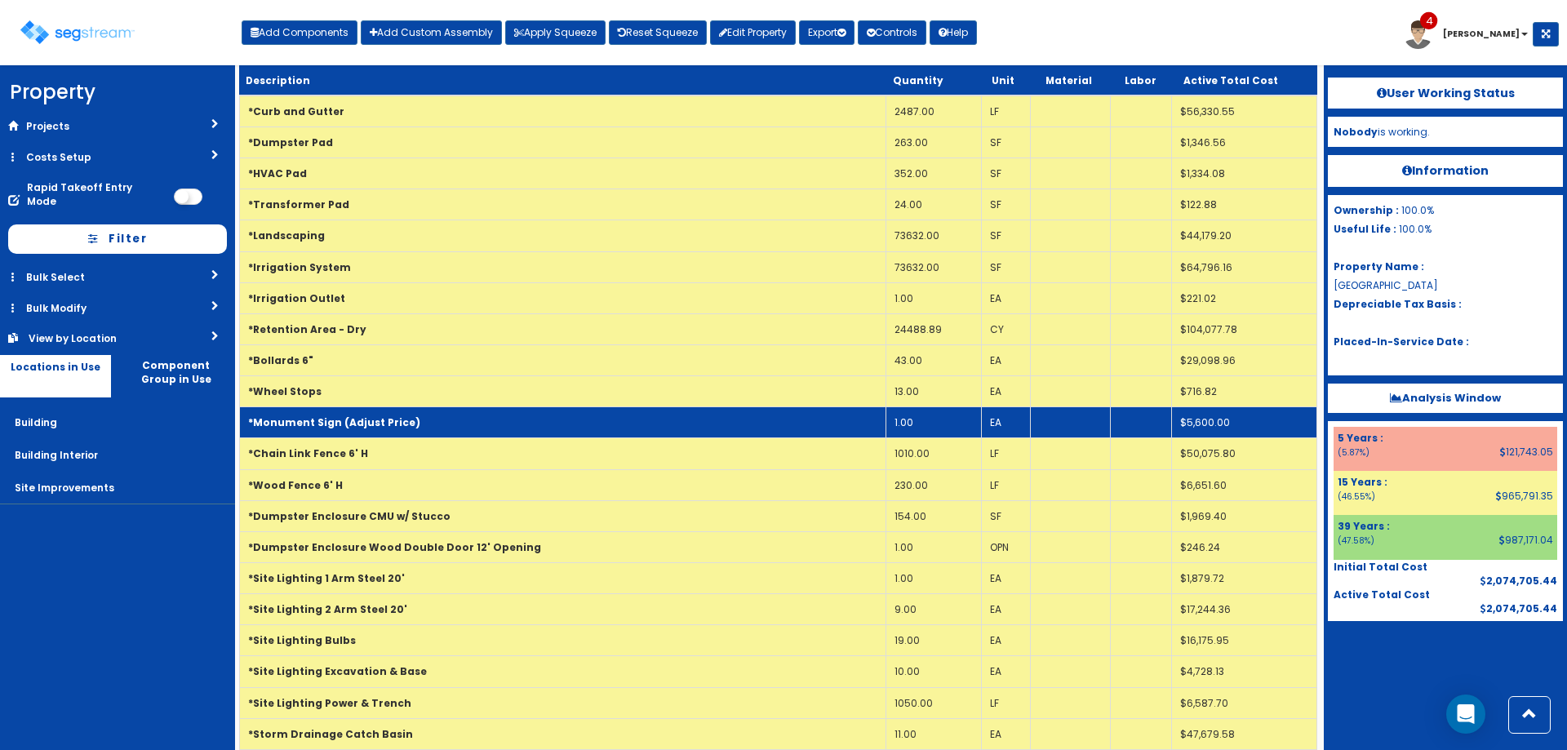
click at [552, 418] on td "*Monument Sign (Adjust Price)" at bounding box center [563, 422] width 646 height 31
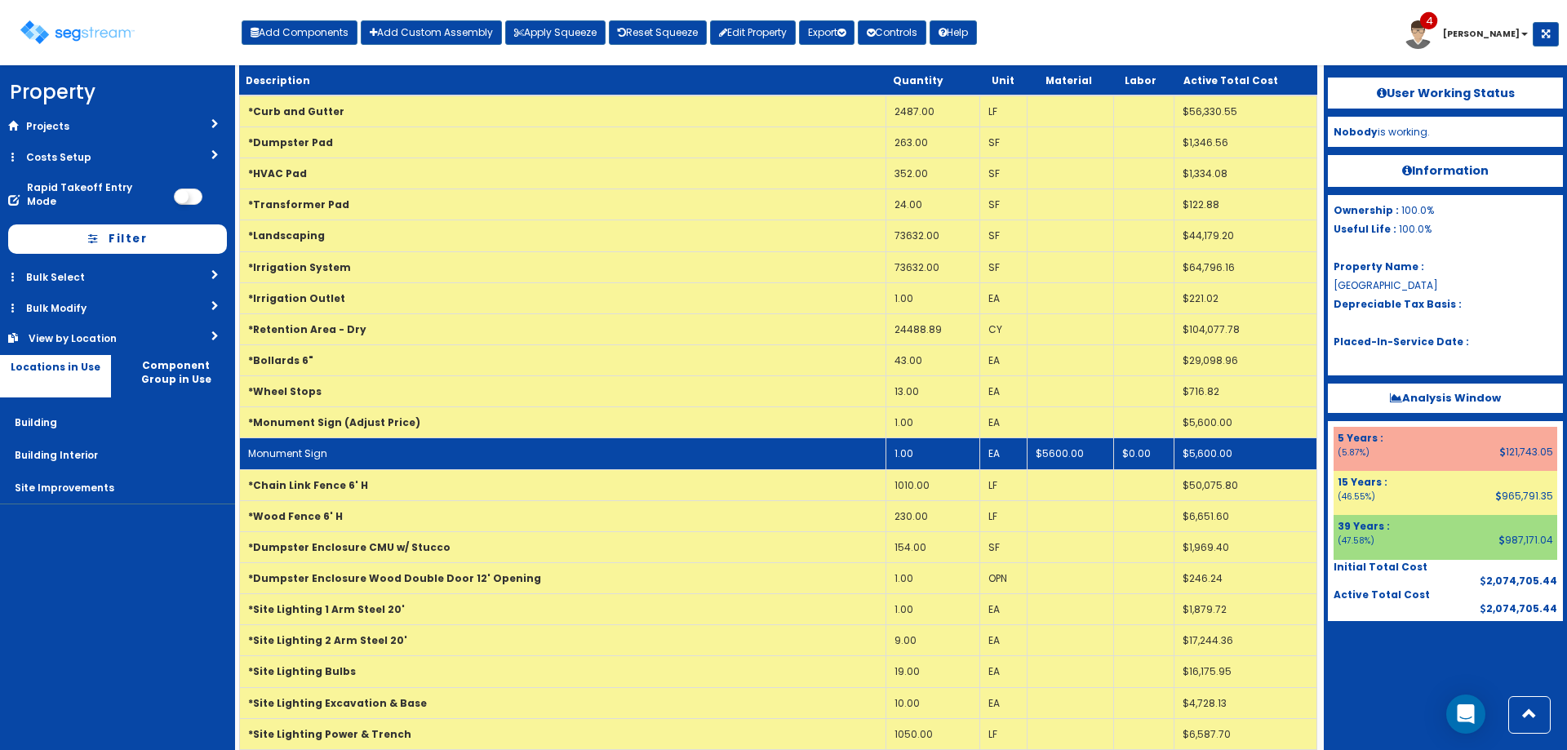
click at [540, 443] on td "Monument Sign" at bounding box center [563, 453] width 646 height 31
click at [540, 444] on td "Monument Sign" at bounding box center [563, 453] width 646 height 31
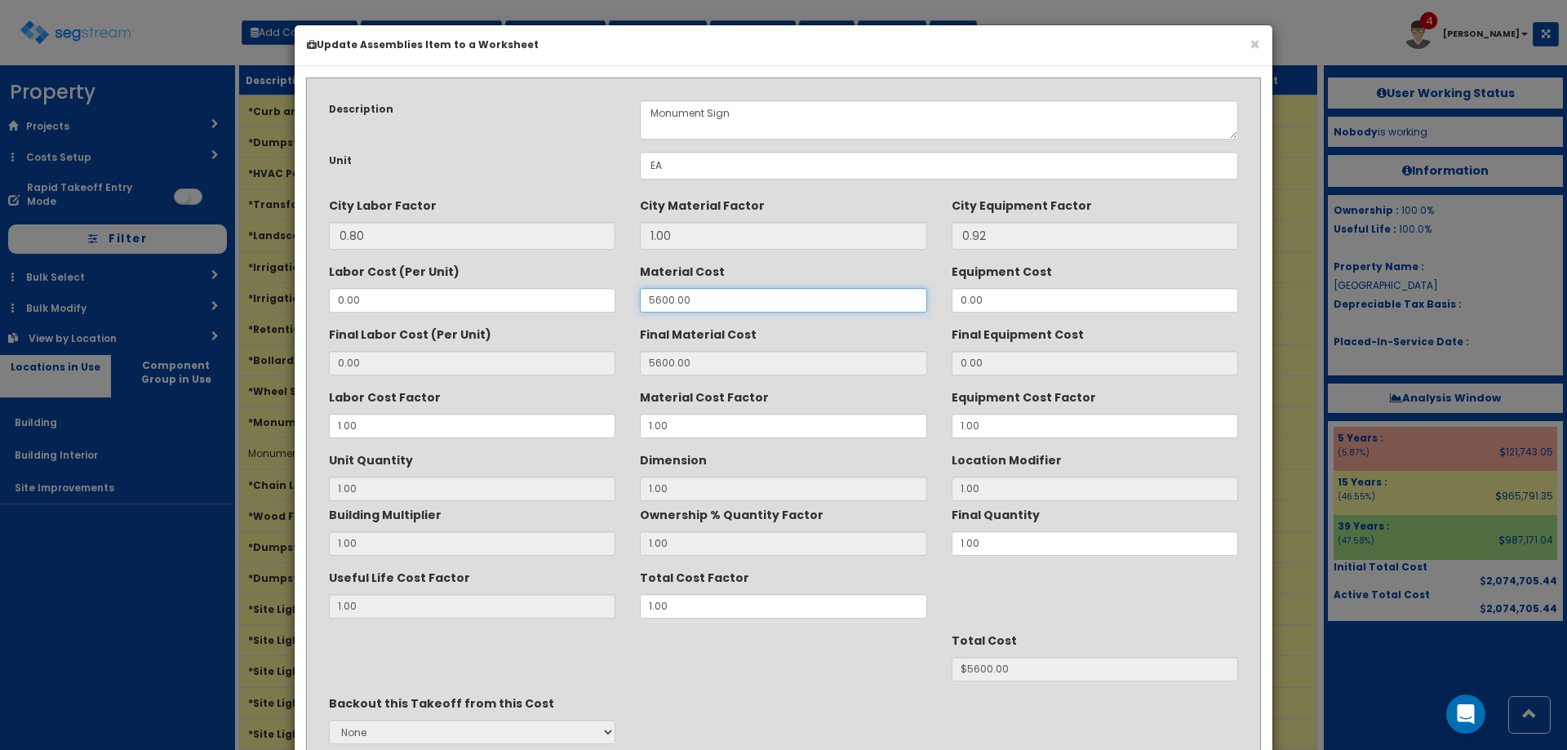
drag, startPoint x: 704, startPoint y: 298, endPoint x: 537, endPoint y: 311, distance: 167.8
click at [580, 308] on div "Labor Cost (Per Unit) 0.00 Material Cost 5600.00 Equipment Cost 0.00" at bounding box center [784, 285] width 934 height 55
type input "1"
type input "1.00"
type input "1"
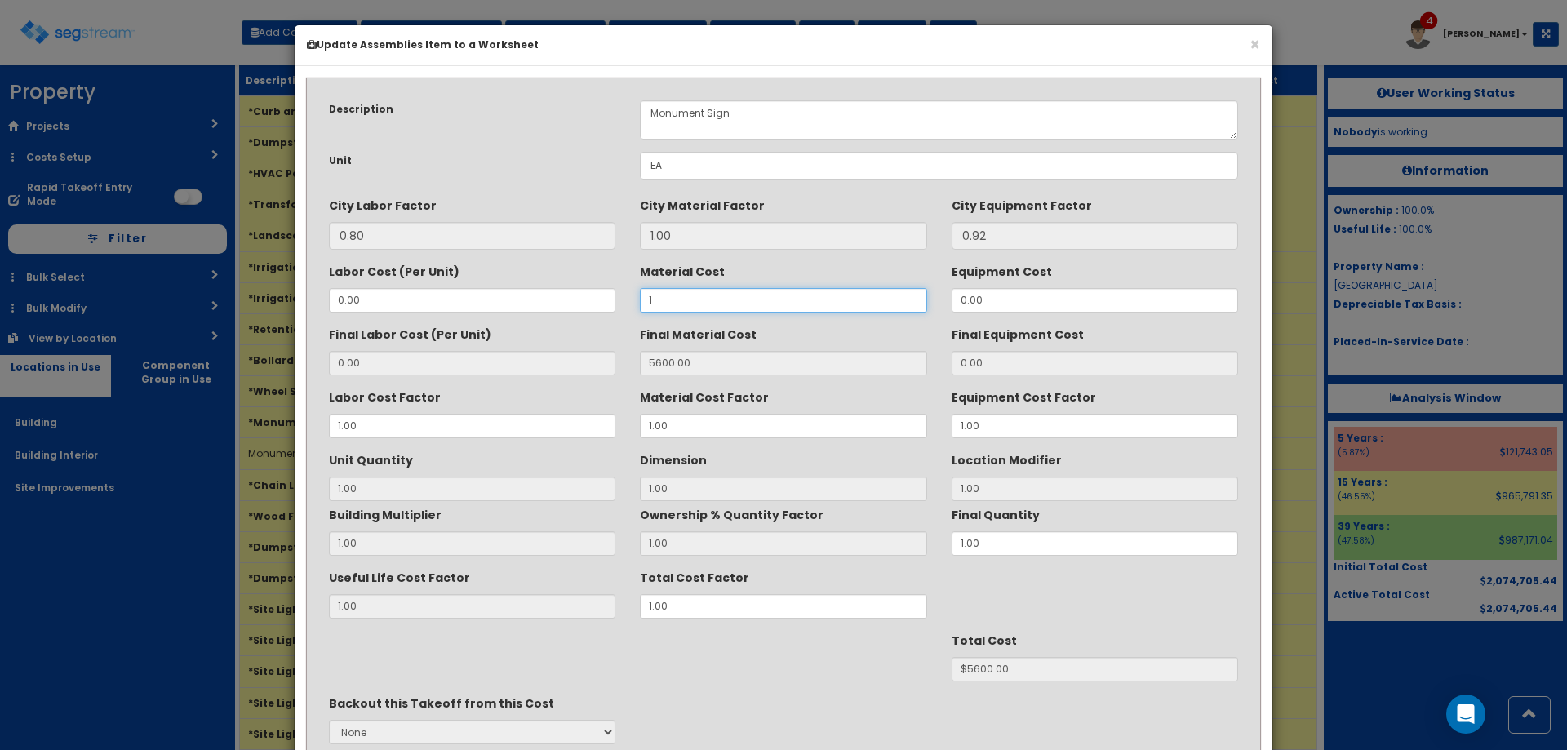
type input "$1.00"
type input "17"
type input "17.00"
type input "$17.00"
type input "1750"
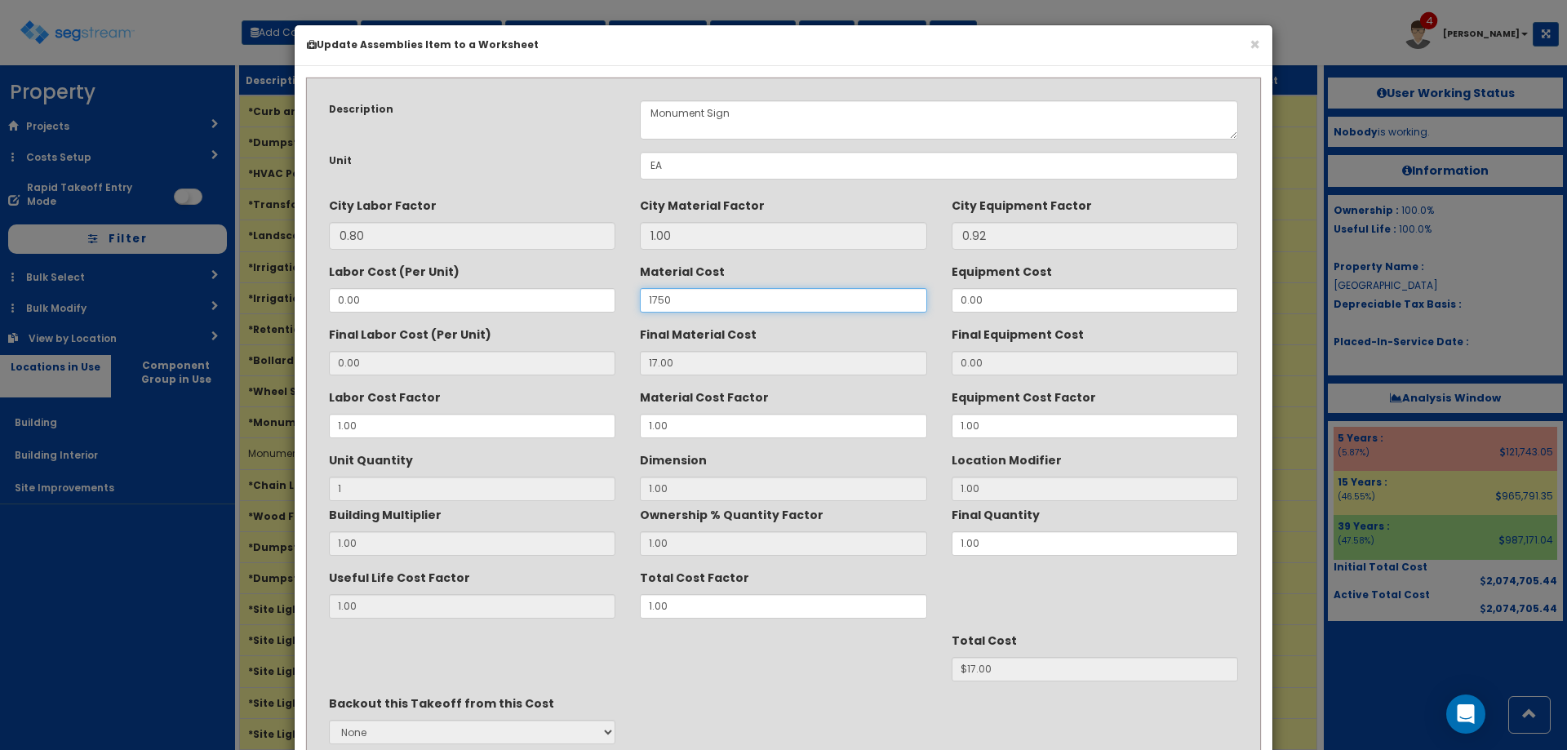
type input "1750.00"
type input "$1750.00"
type input "17500"
type input "17500.00"
type input "$17500.00"
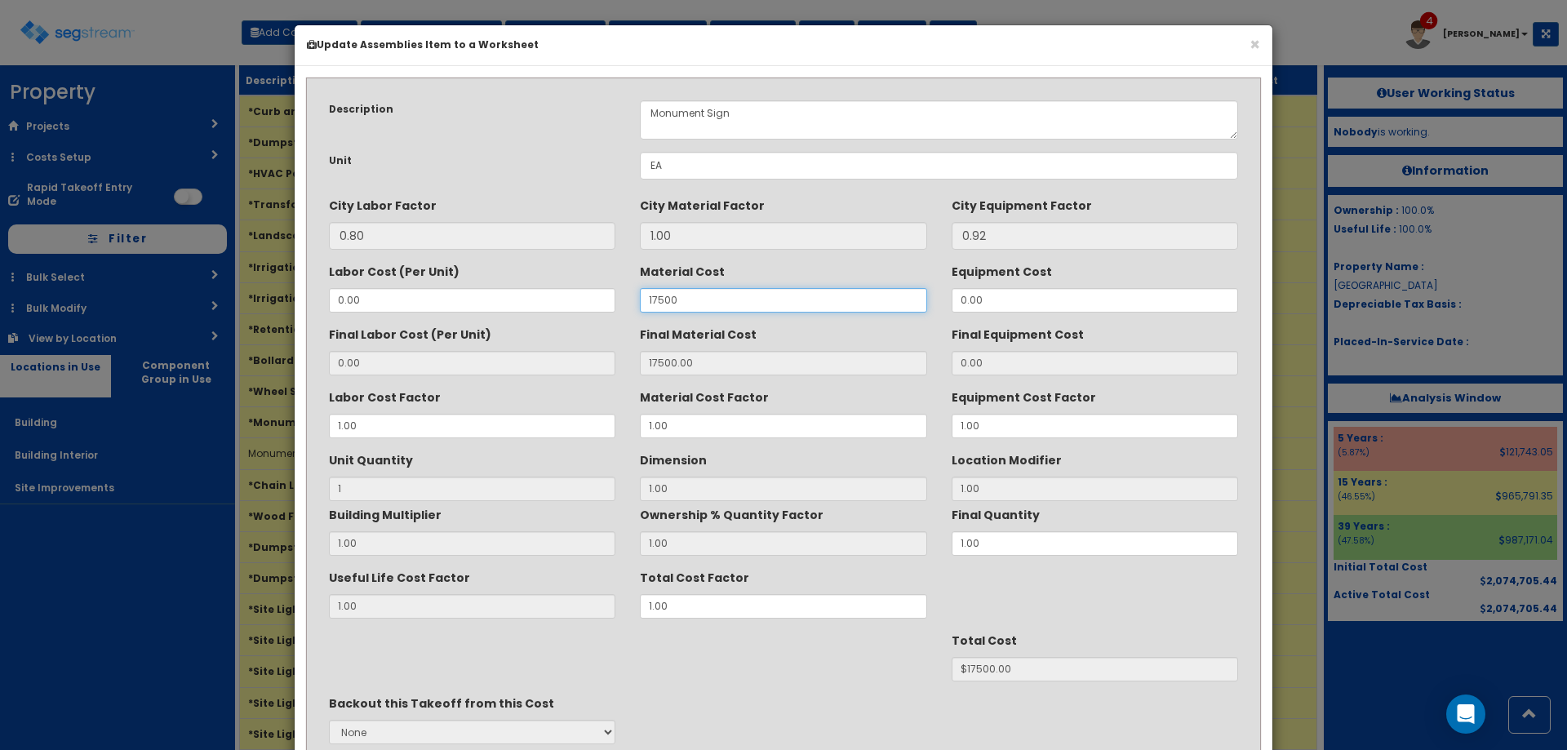
type input "175000"
type input "175000.00"
type input "$175000.00"
type input "17500"
type input "17500.00"
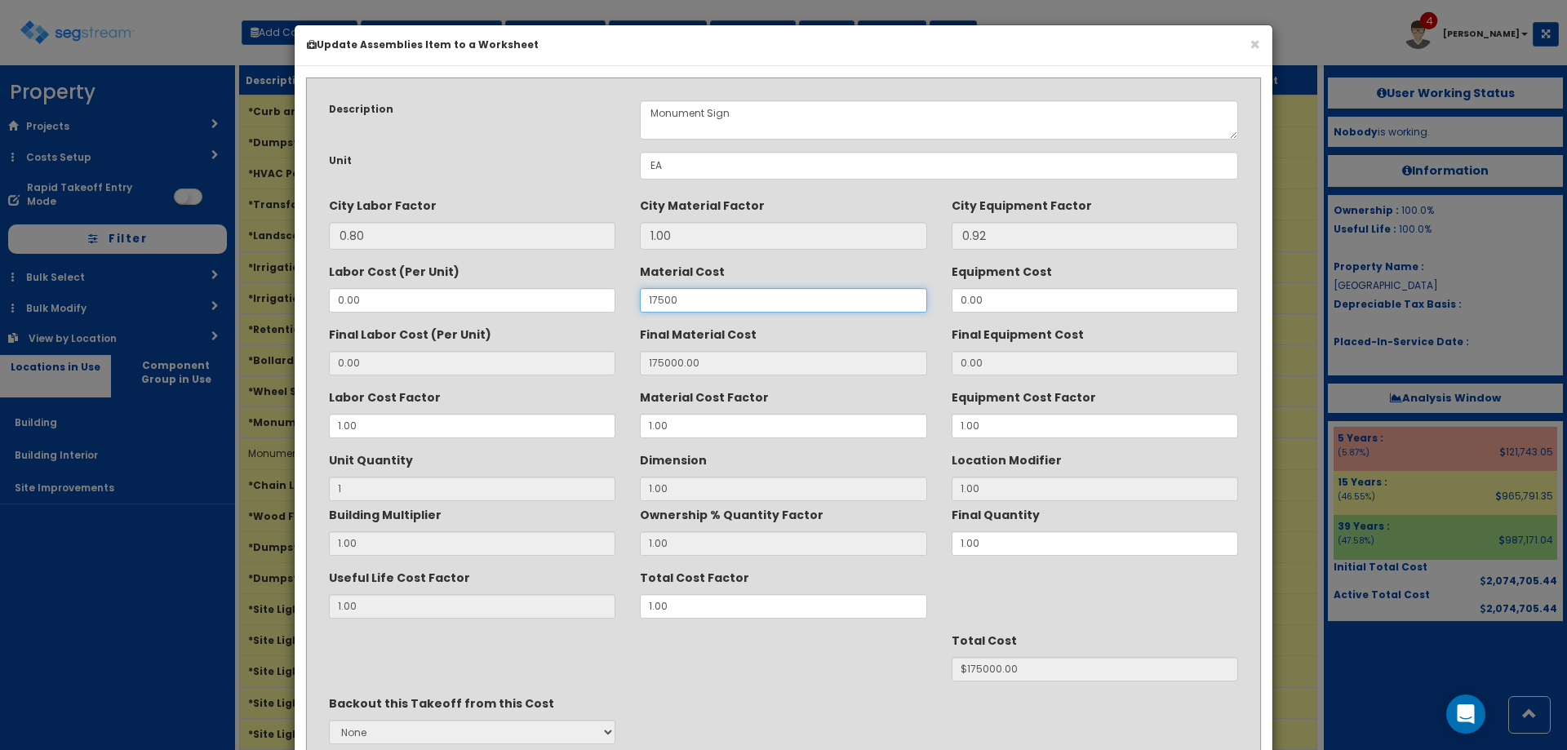
type input "$17500.00"
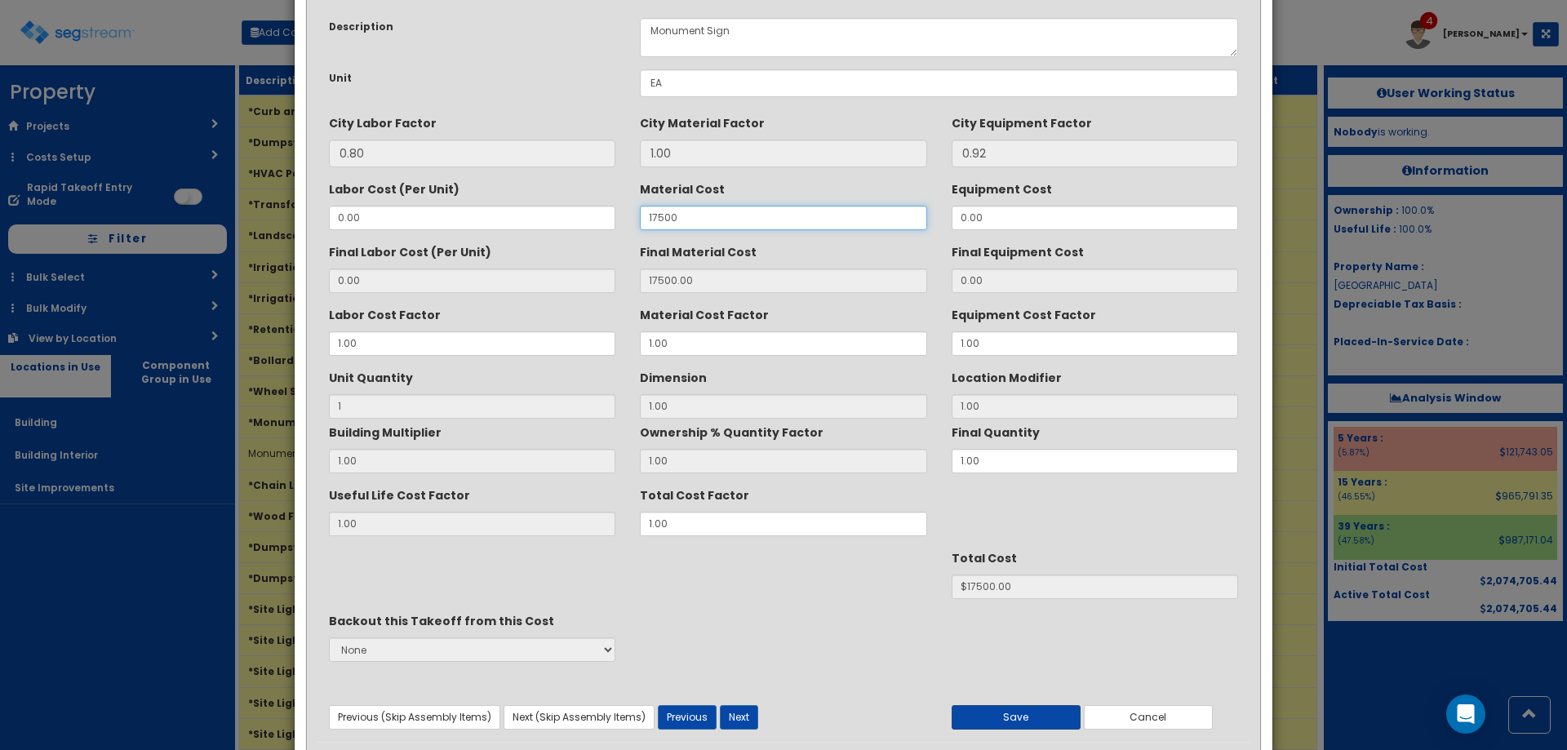
scroll to position [138, 0]
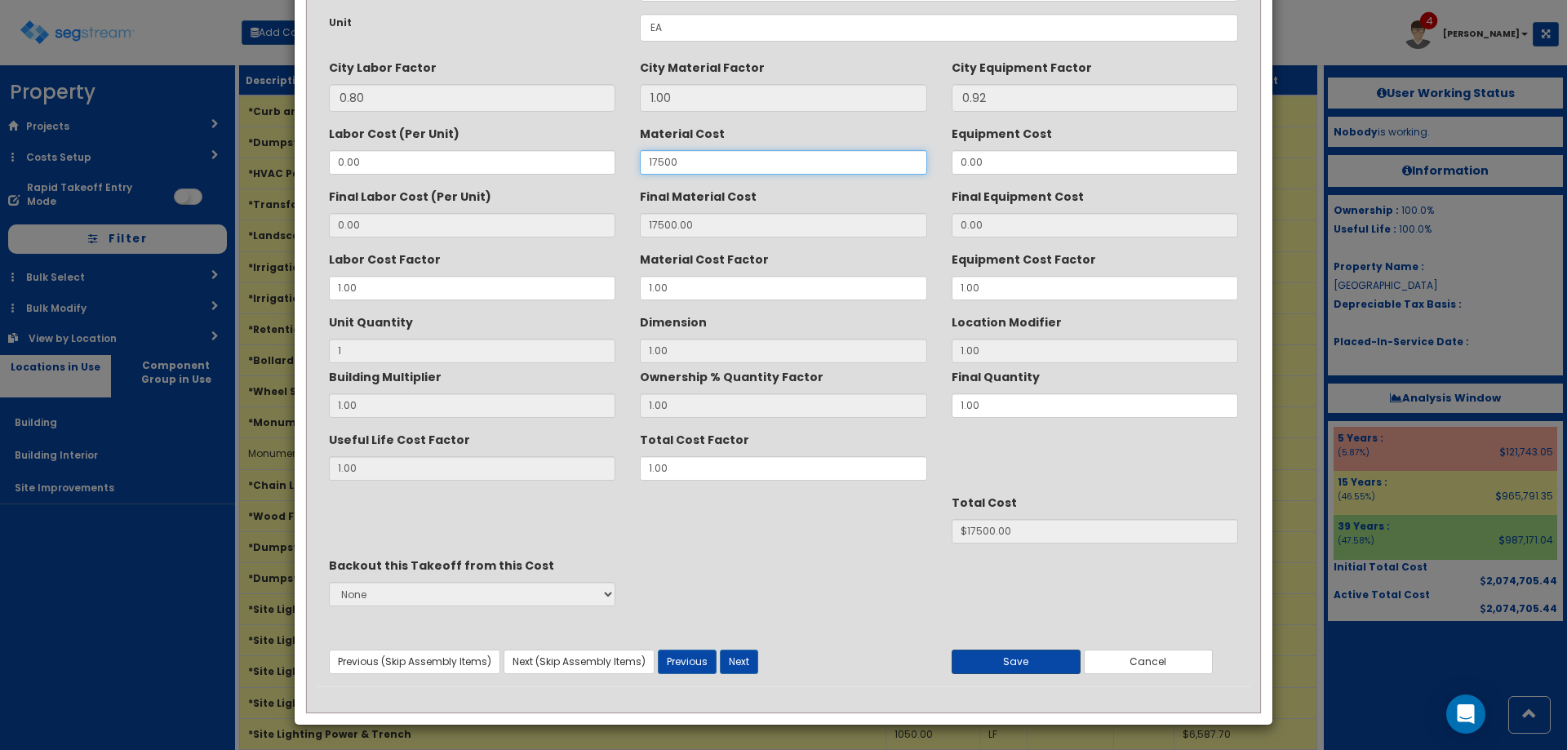
type input "17500"
click at [1016, 663] on button "Save" at bounding box center [1016, 662] width 129 height 24
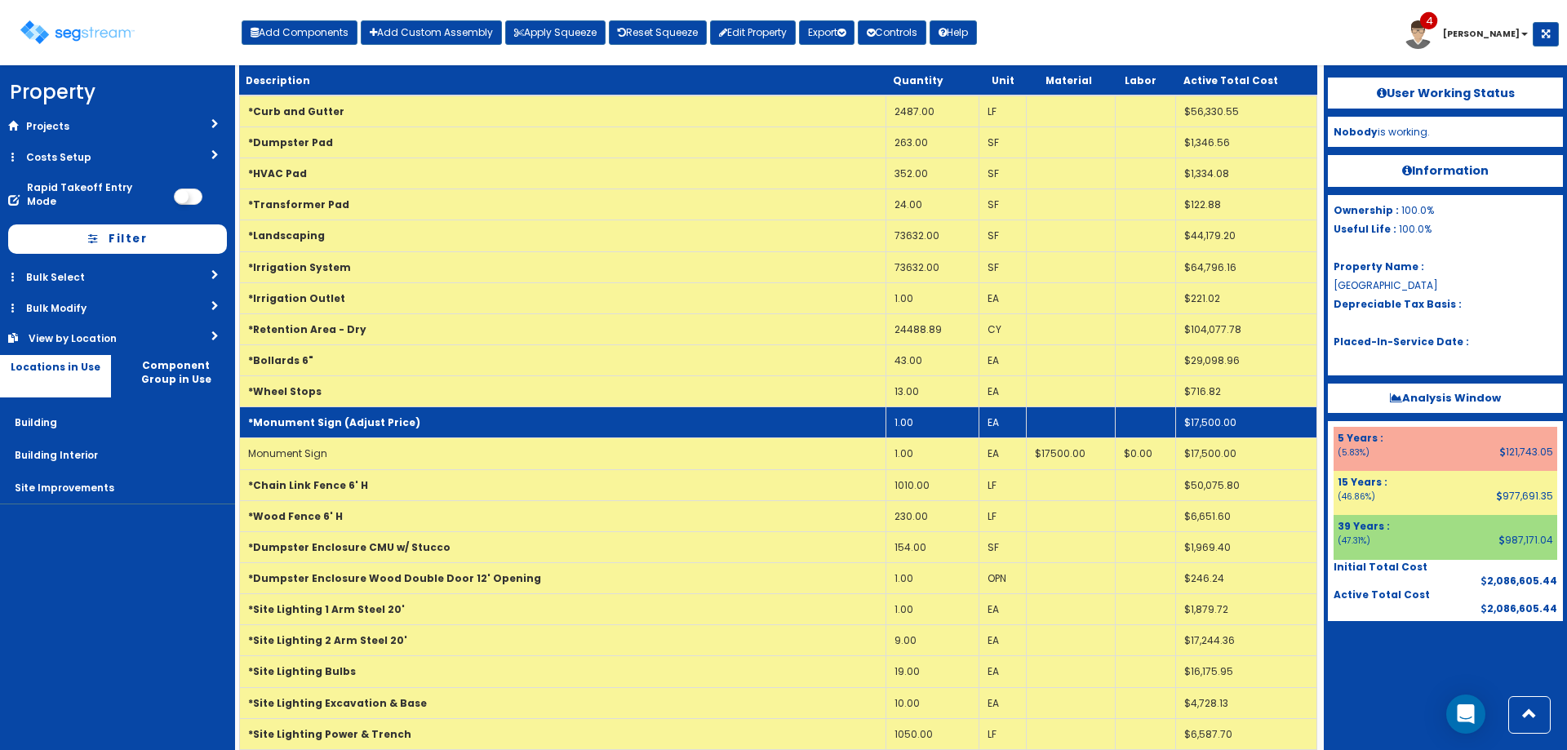
click at [622, 423] on td "*Monument Sign (Adjust Price)" at bounding box center [563, 422] width 646 height 31
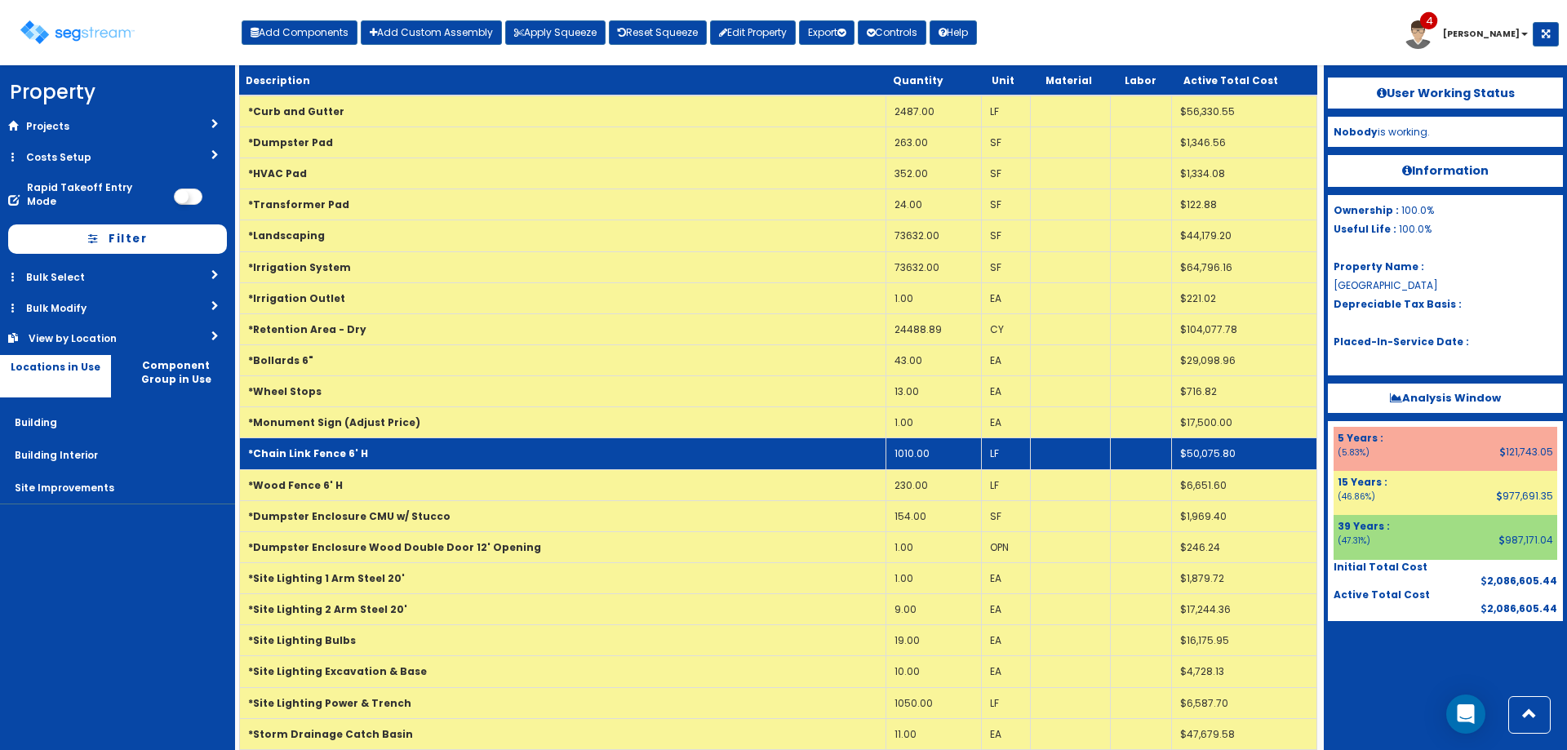
scroll to position [381, 0]
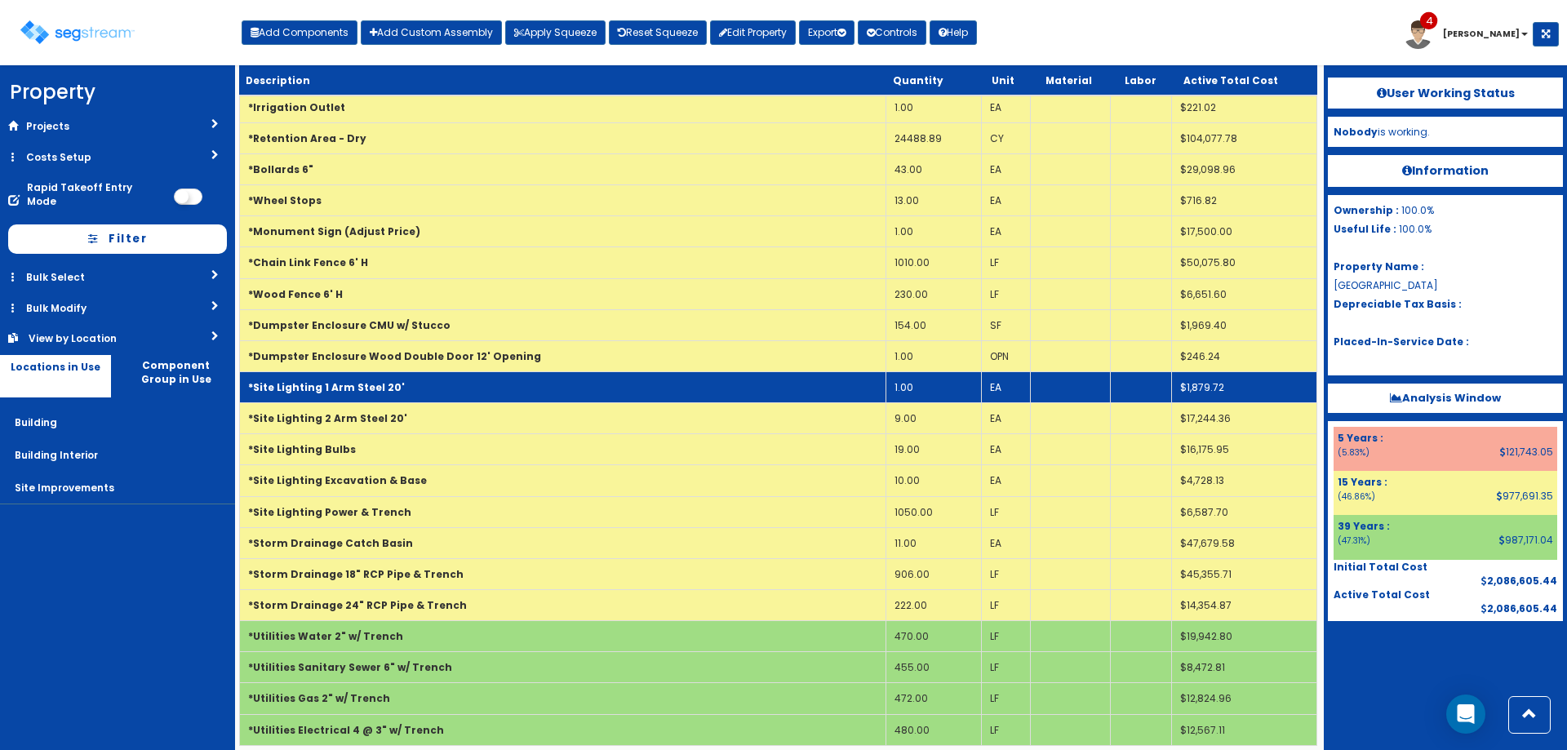
click at [622, 393] on td "*Site Lighting 1 Arm Steel 20'" at bounding box center [563, 386] width 646 height 31
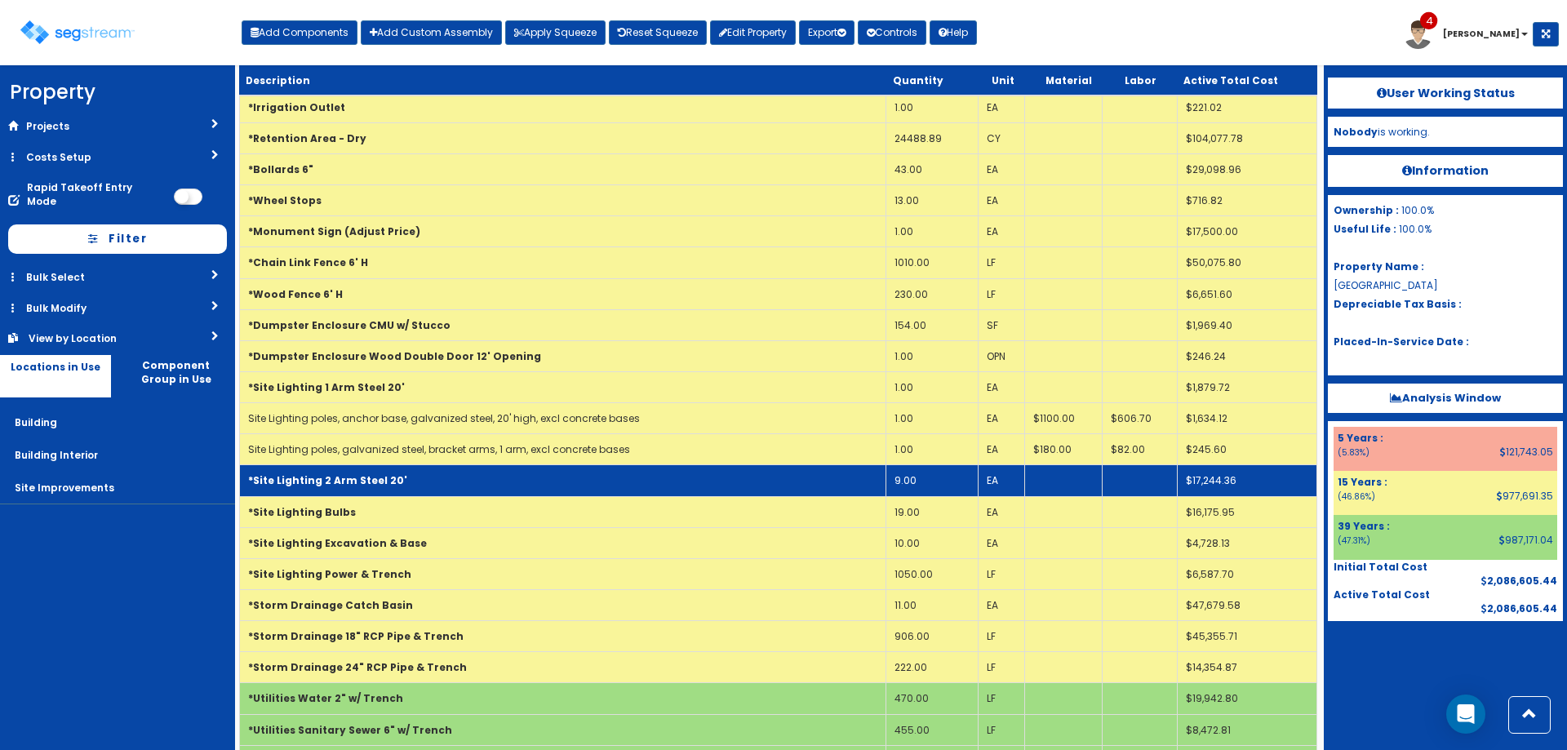
click at [593, 472] on td "*Site Lighting 2 Arm Steel 20'" at bounding box center [563, 480] width 646 height 31
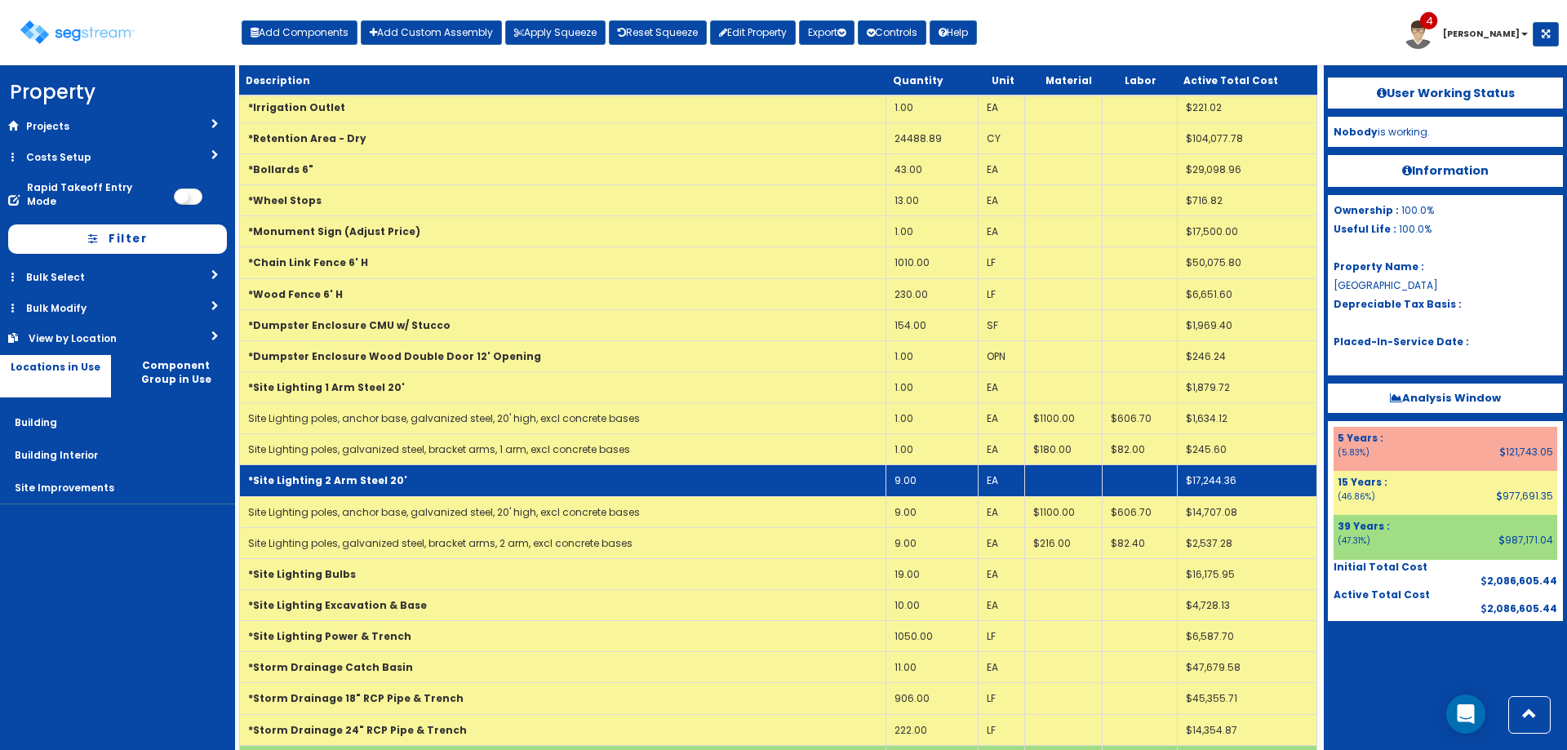
click at [593, 472] on td "*Site Lighting 2 Arm Steel 20'" at bounding box center [563, 480] width 646 height 31
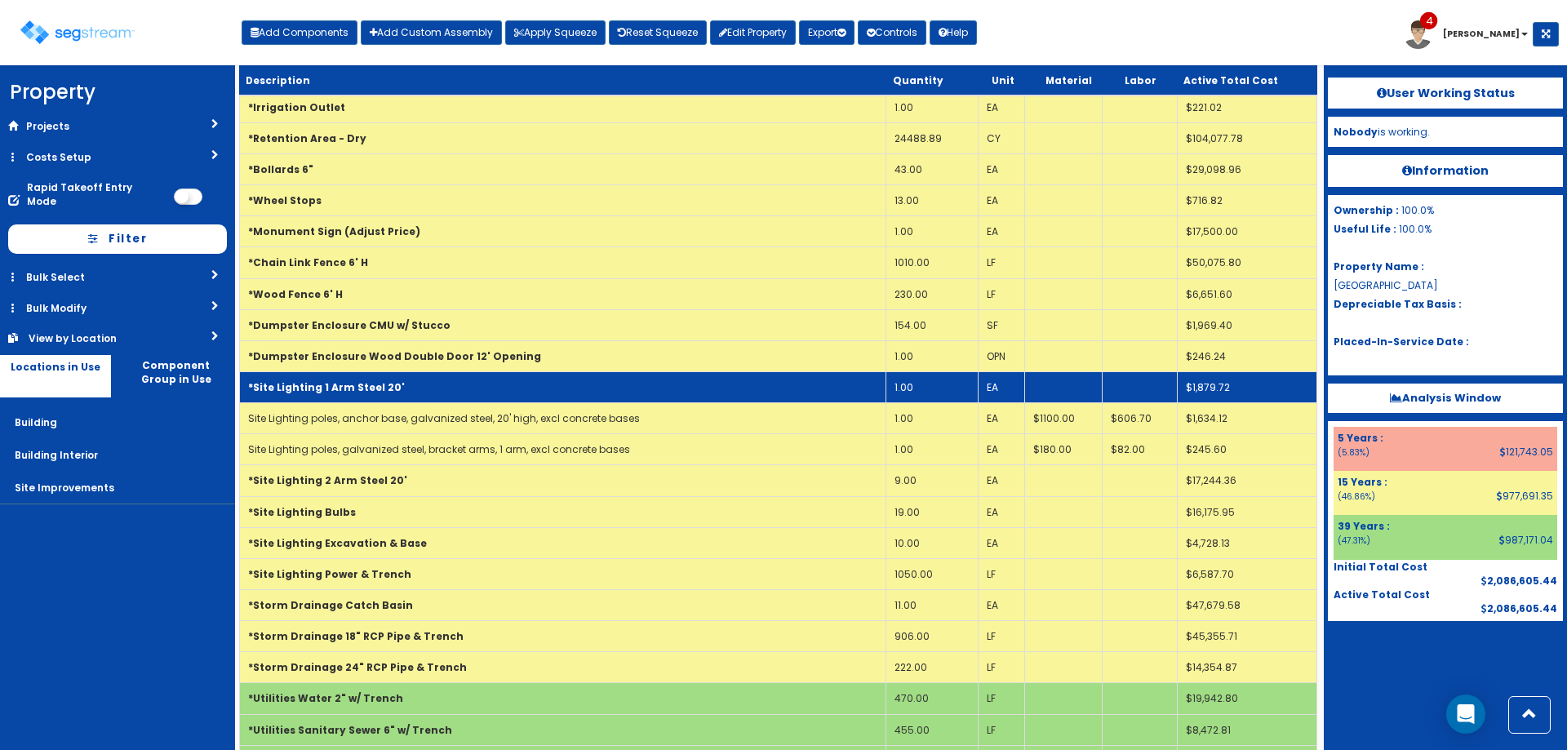
click at [589, 387] on td "*Site Lighting 1 Arm Steel 20'" at bounding box center [563, 386] width 646 height 31
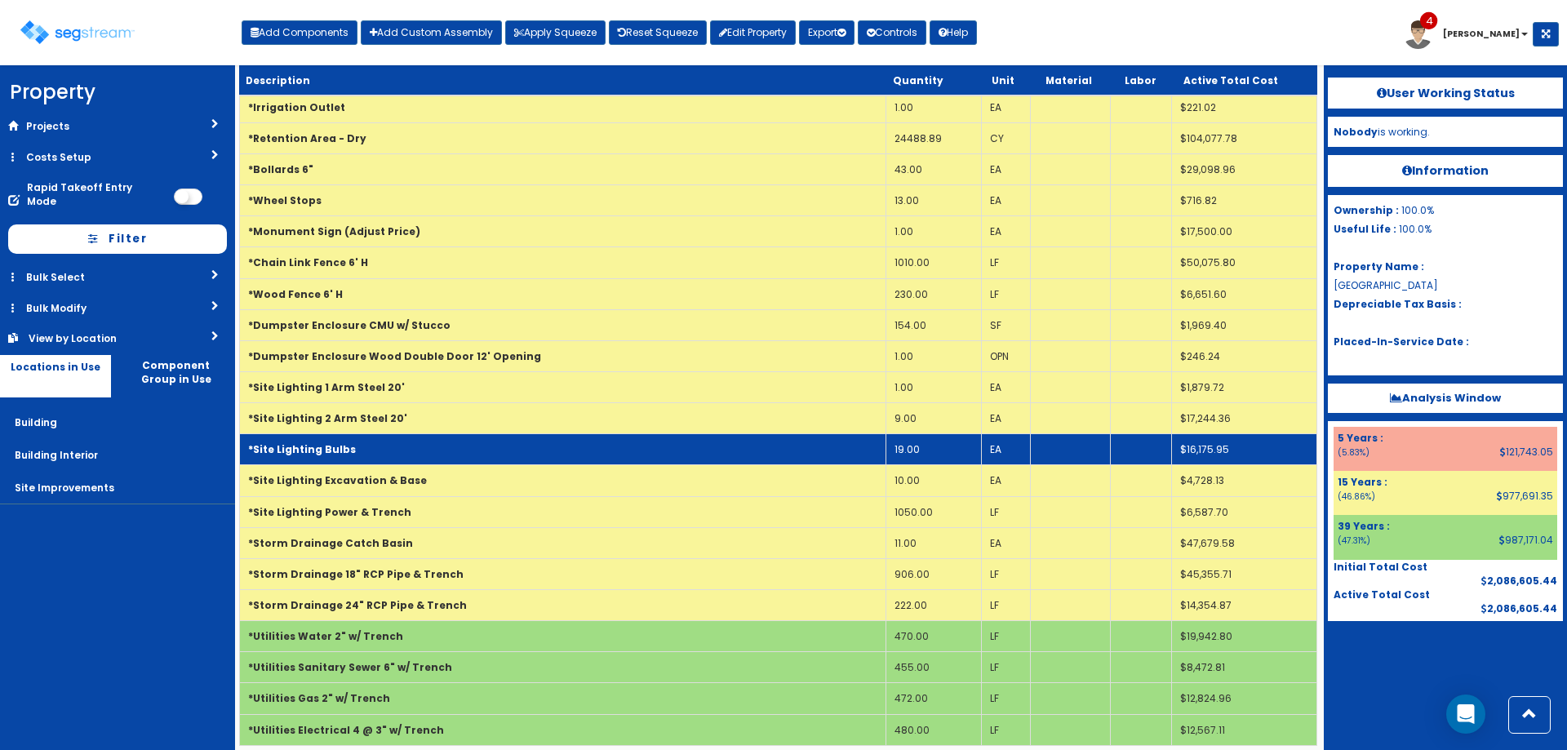
click at [563, 450] on td "*Site Lighting Bulbs" at bounding box center [563, 449] width 646 height 31
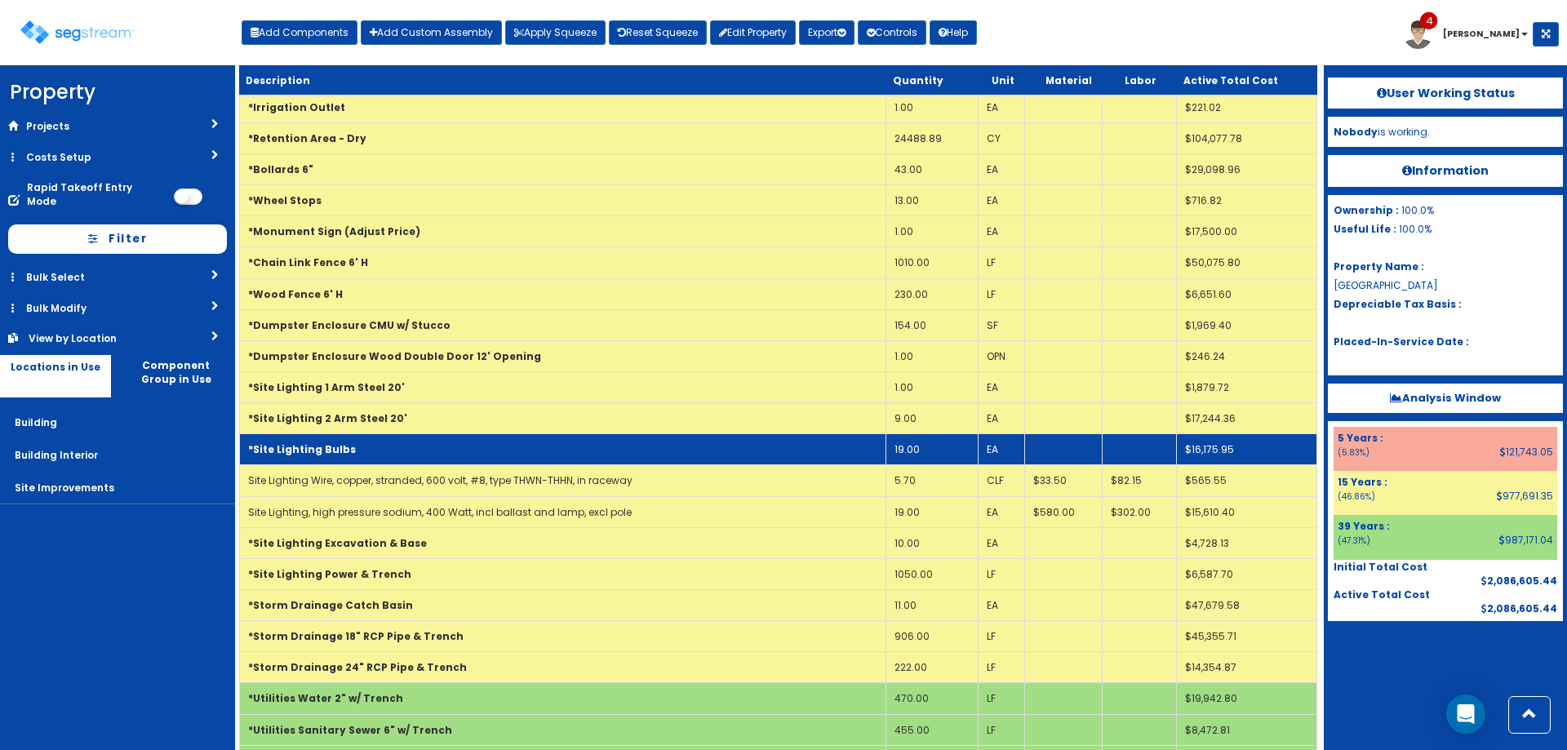
click at [563, 450] on td "*Site Lighting Bulbs" at bounding box center [563, 449] width 646 height 31
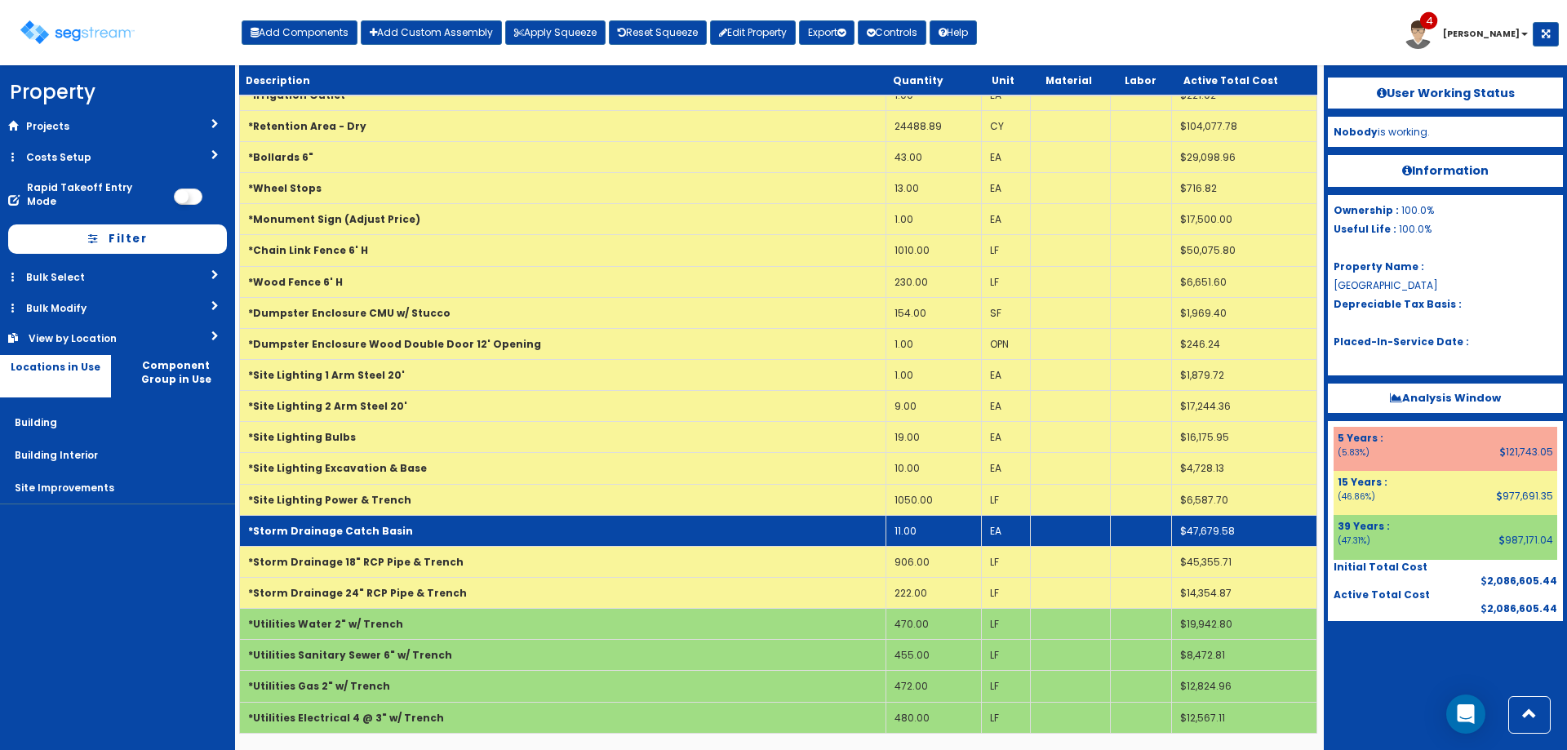
scroll to position [0, 0]
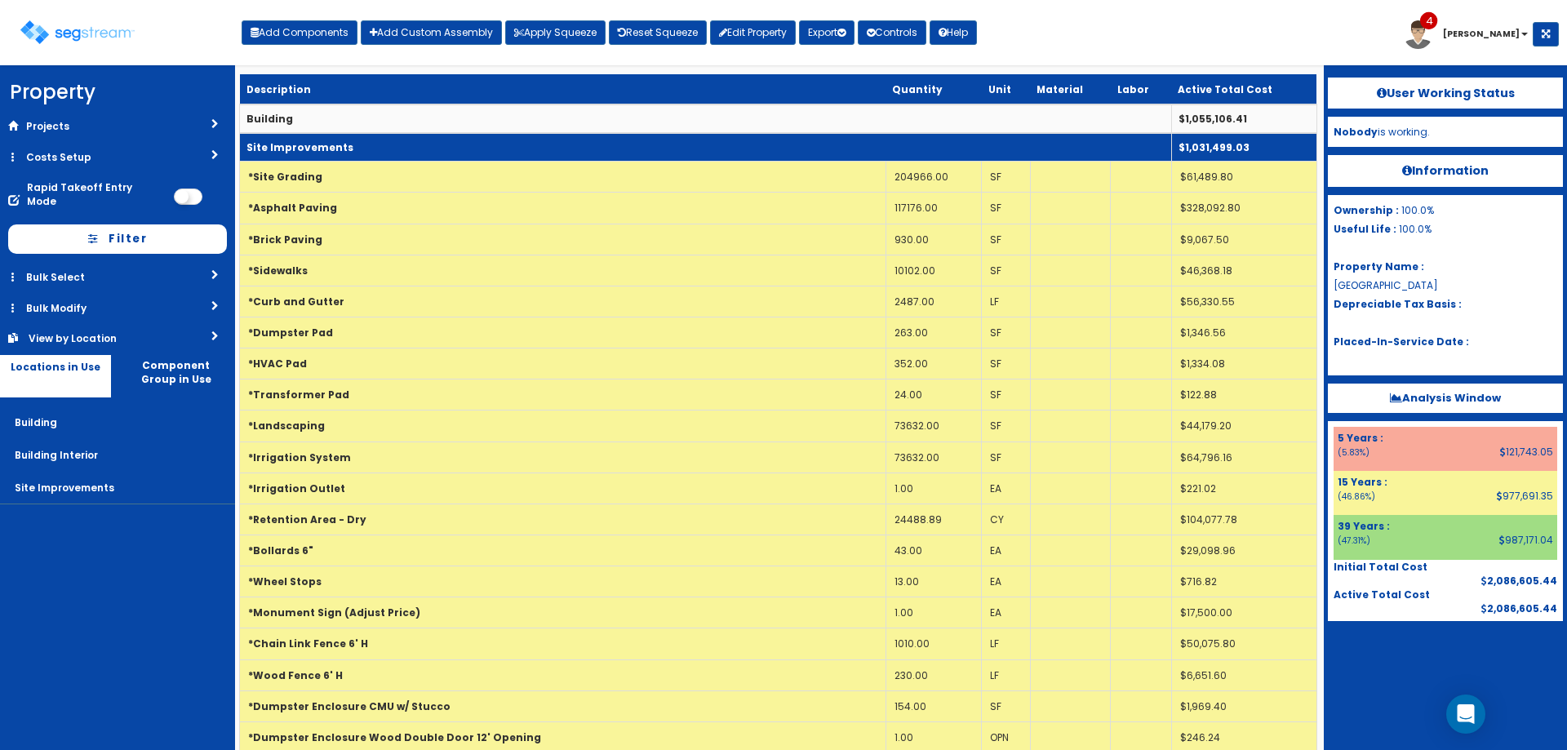
click at [364, 144] on td "Site Improvements" at bounding box center [706, 147] width 932 height 29
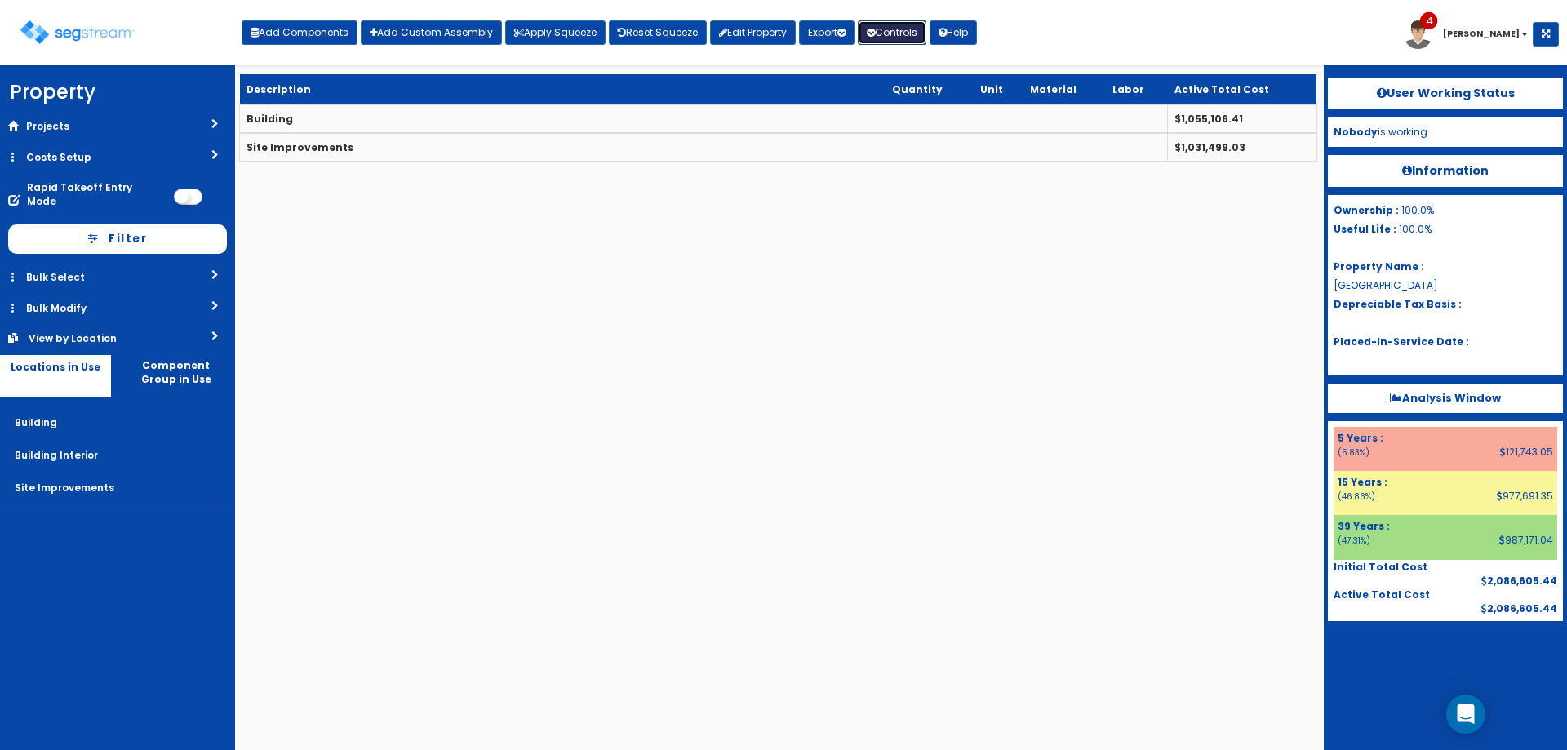
click at [879, 38] on button "Controls" at bounding box center [892, 32] width 69 height 24
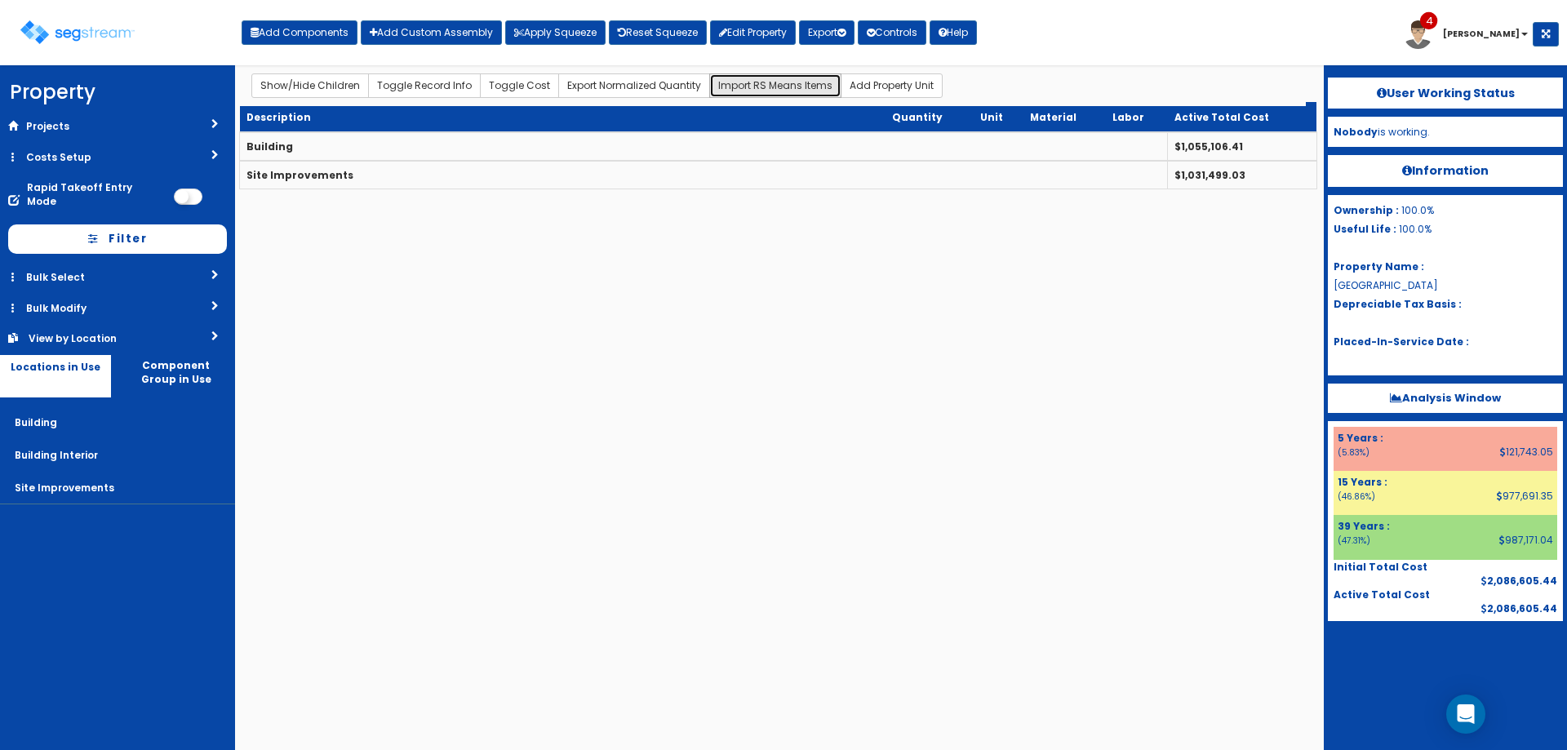
click at [771, 87] on button "Import RS Means Items" at bounding box center [775, 85] width 132 height 24
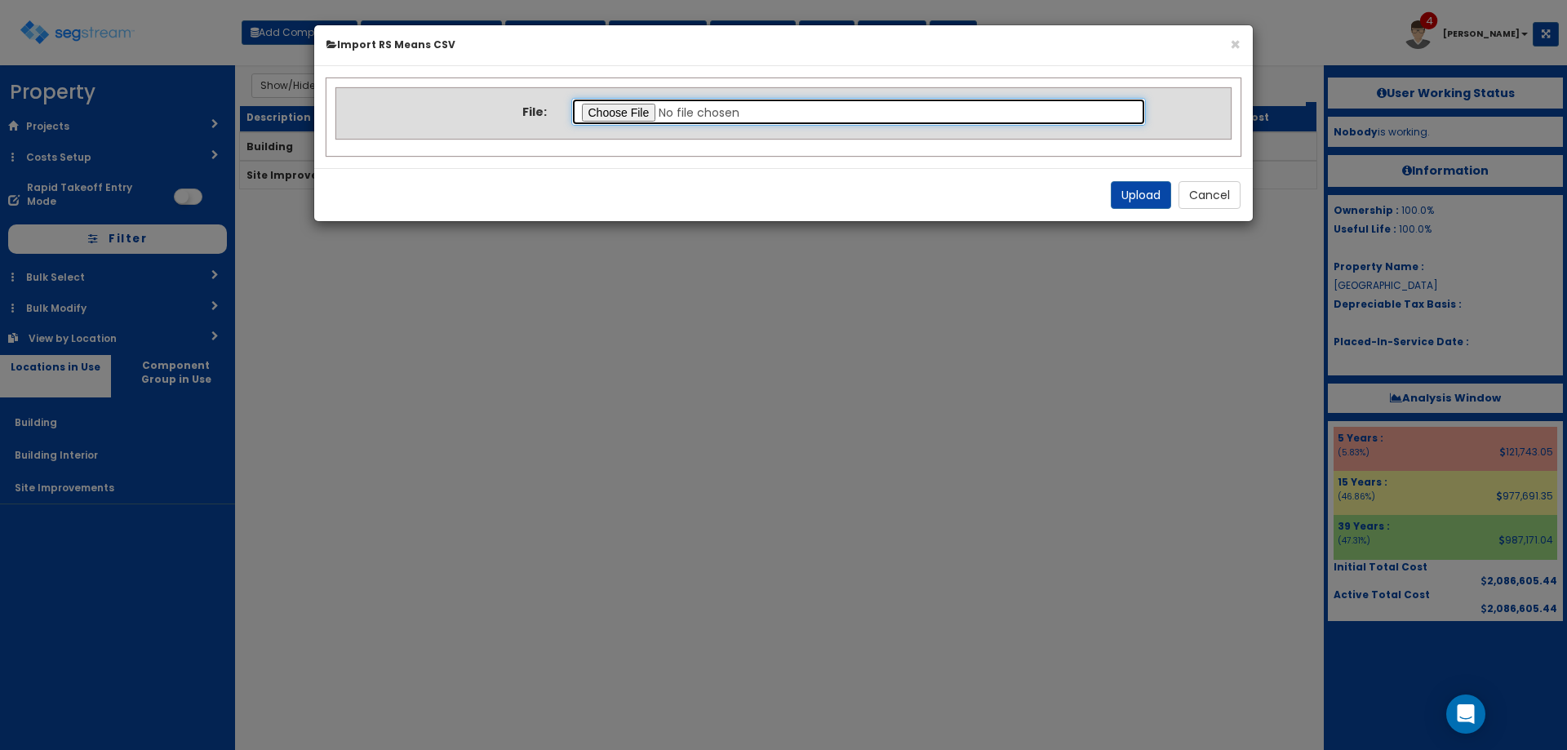
click at [631, 112] on input "file" at bounding box center [858, 112] width 575 height 28
type input "C:\fakepath\Building Interior.csv"
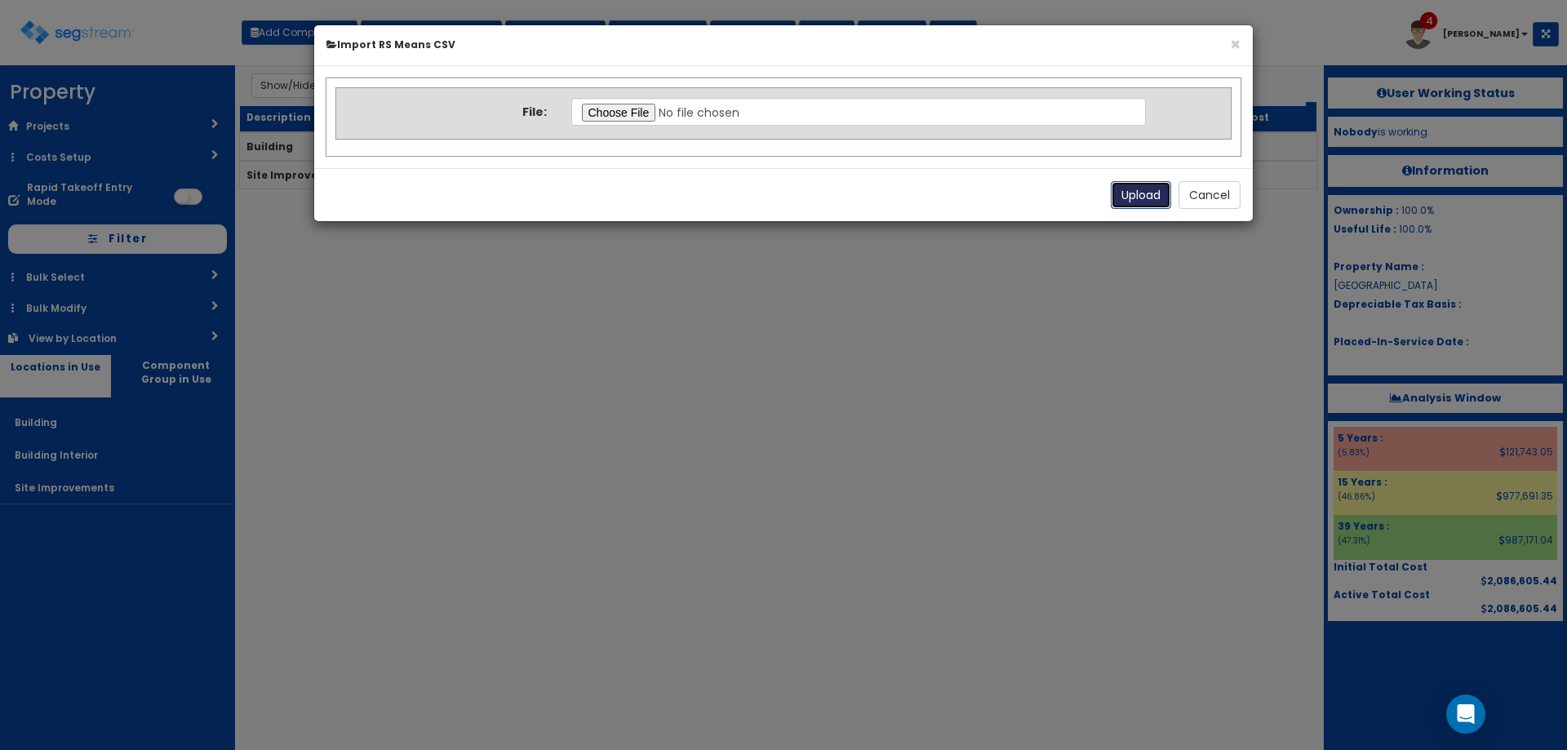
click at [1116, 194] on button "Upload" at bounding box center [1141, 195] width 60 height 28
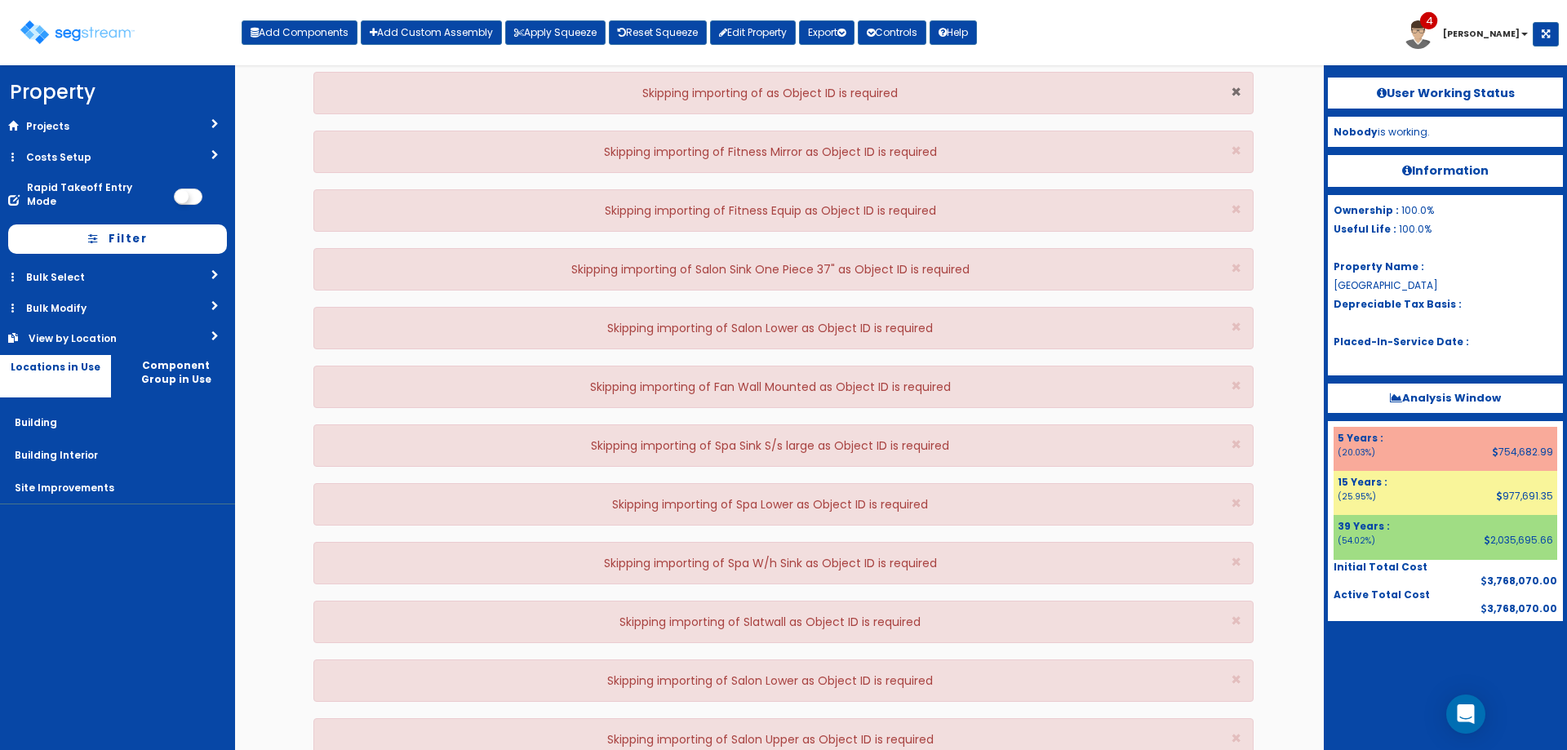
click at [1235, 90] on span "×" at bounding box center [1236, 92] width 11 height 24
click at [1235, 139] on span "×" at bounding box center [1236, 151] width 11 height 24
click at [1235, 90] on span "×" at bounding box center [1236, 92] width 11 height 24
click at [1235, 139] on span "×" at bounding box center [1236, 151] width 11 height 24
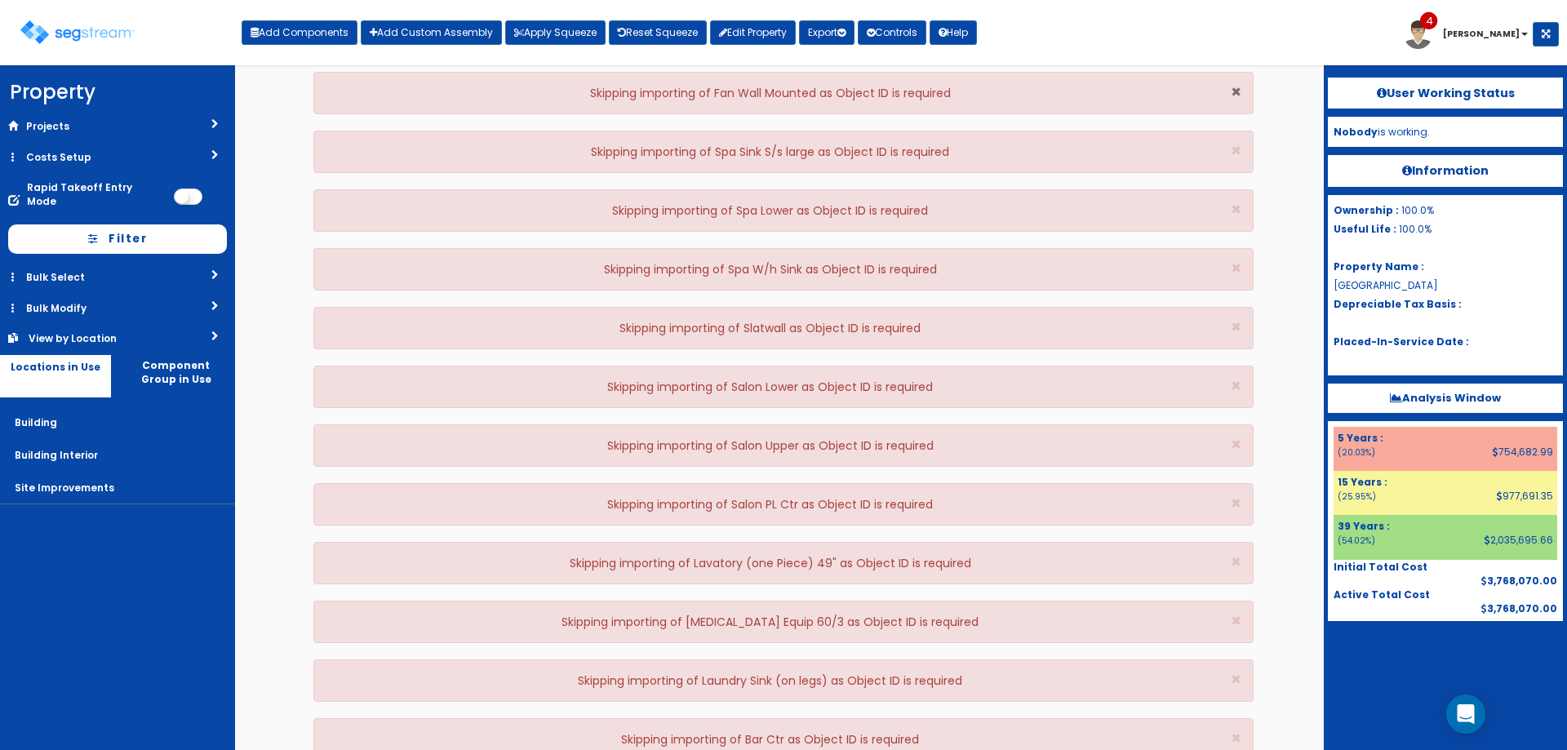
click at [1235, 90] on span "×" at bounding box center [1236, 92] width 11 height 24
click at [1235, 139] on span "×" at bounding box center [1236, 151] width 11 height 24
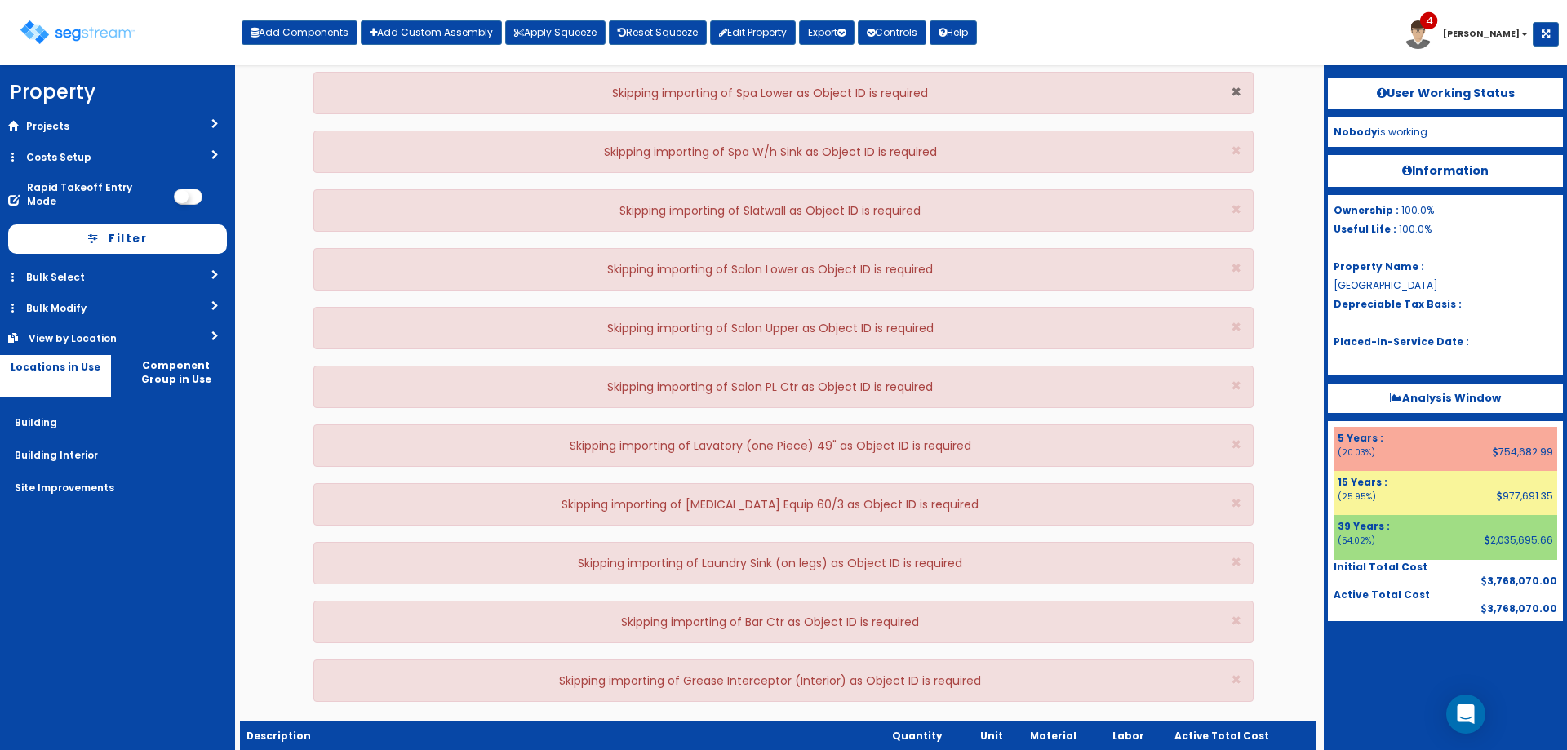
click at [1235, 90] on span "×" at bounding box center [1236, 92] width 11 height 24
click at [1235, 139] on span "×" at bounding box center [1236, 151] width 11 height 24
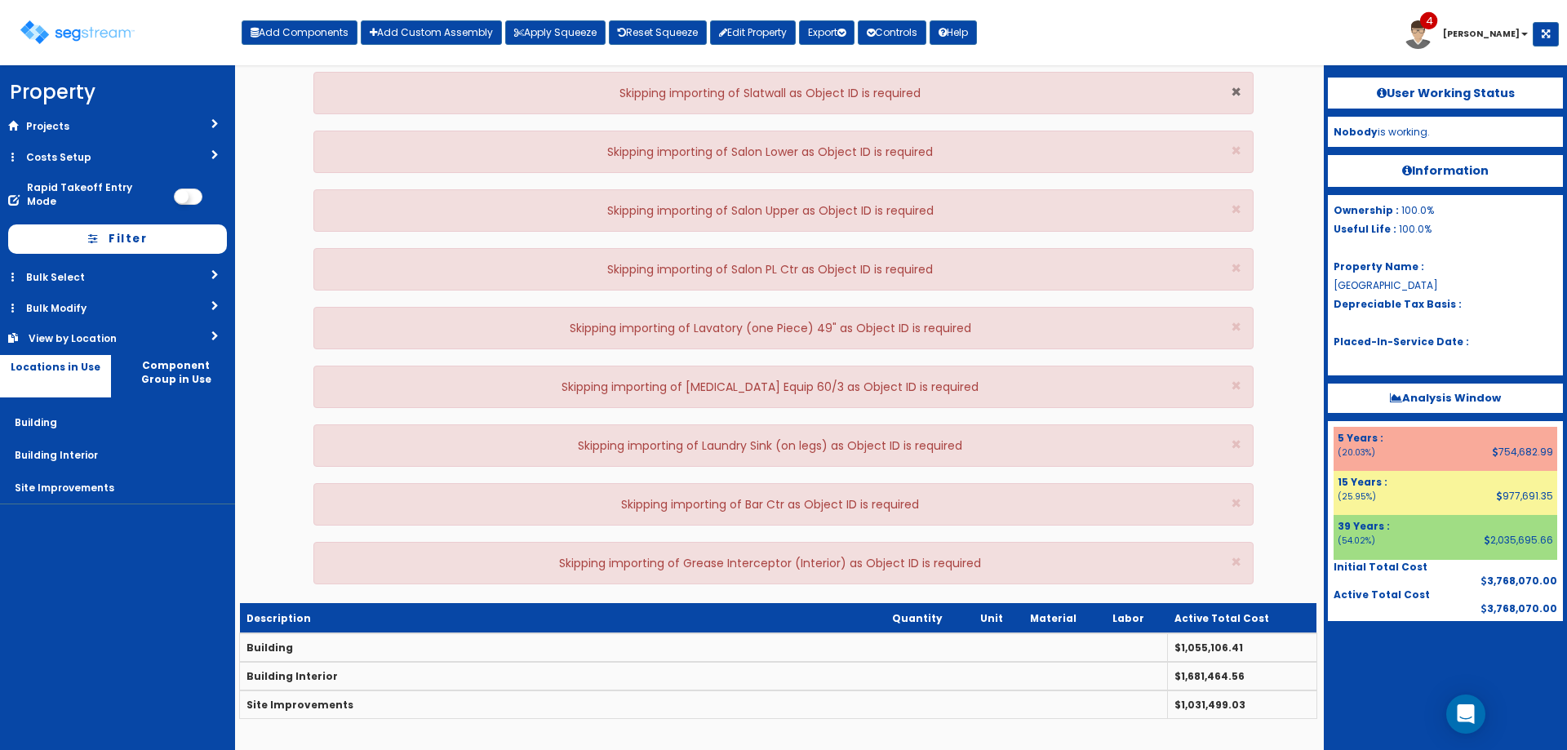
click at [1235, 90] on span "×" at bounding box center [1236, 92] width 11 height 24
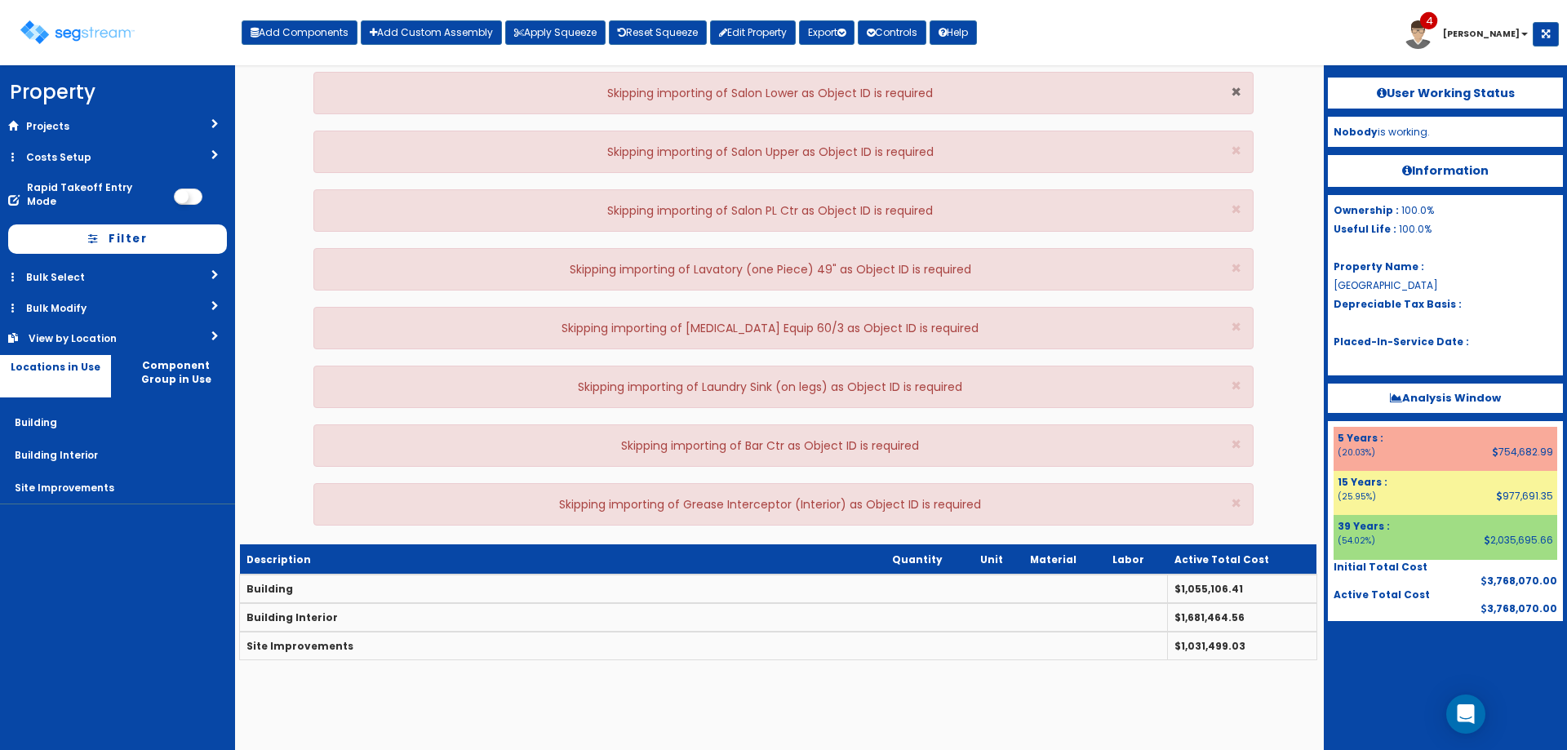
click at [1235, 90] on span "×" at bounding box center [1236, 92] width 11 height 24
click at [1235, 139] on span "×" at bounding box center [1236, 151] width 11 height 24
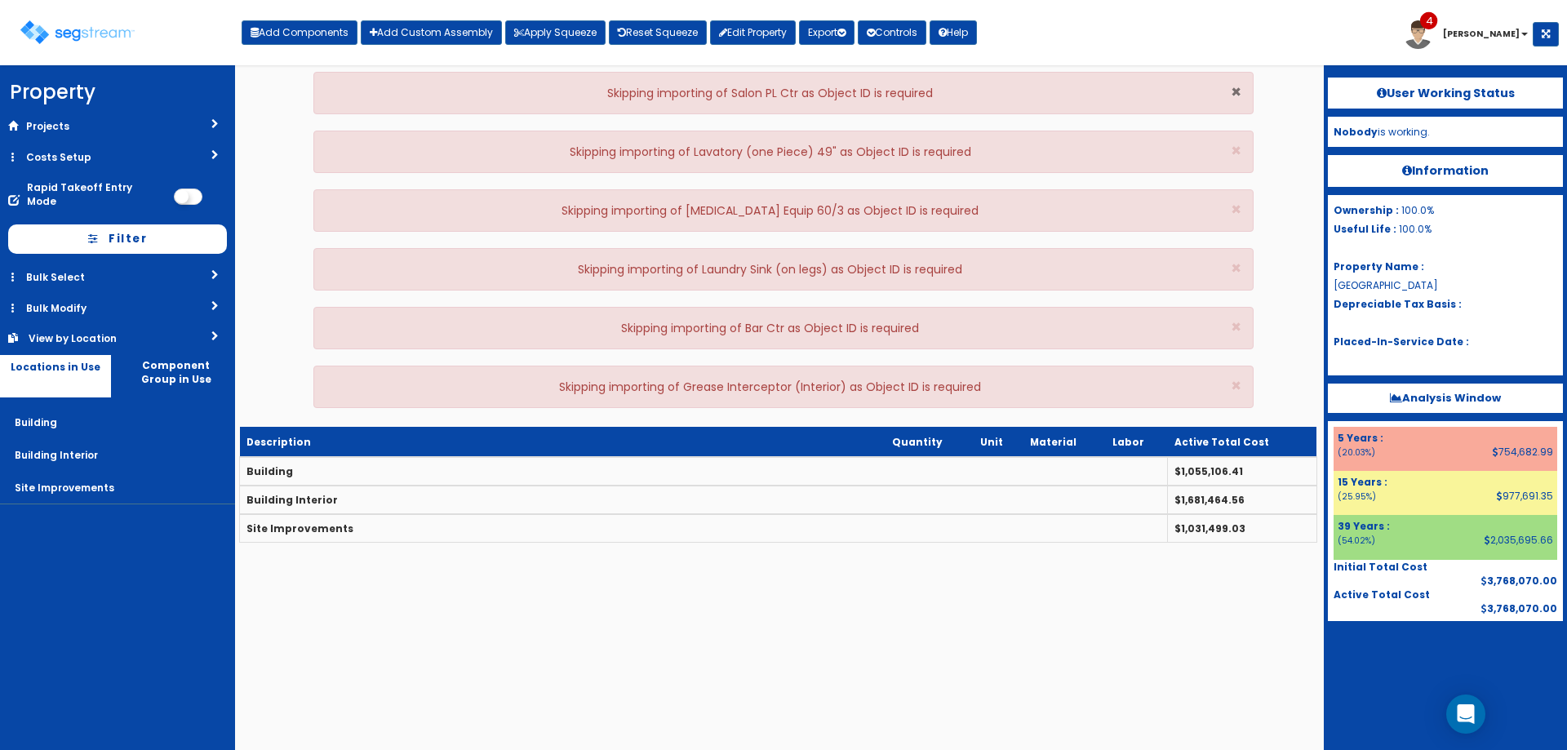
click at [1235, 90] on span "×" at bounding box center [1236, 92] width 11 height 24
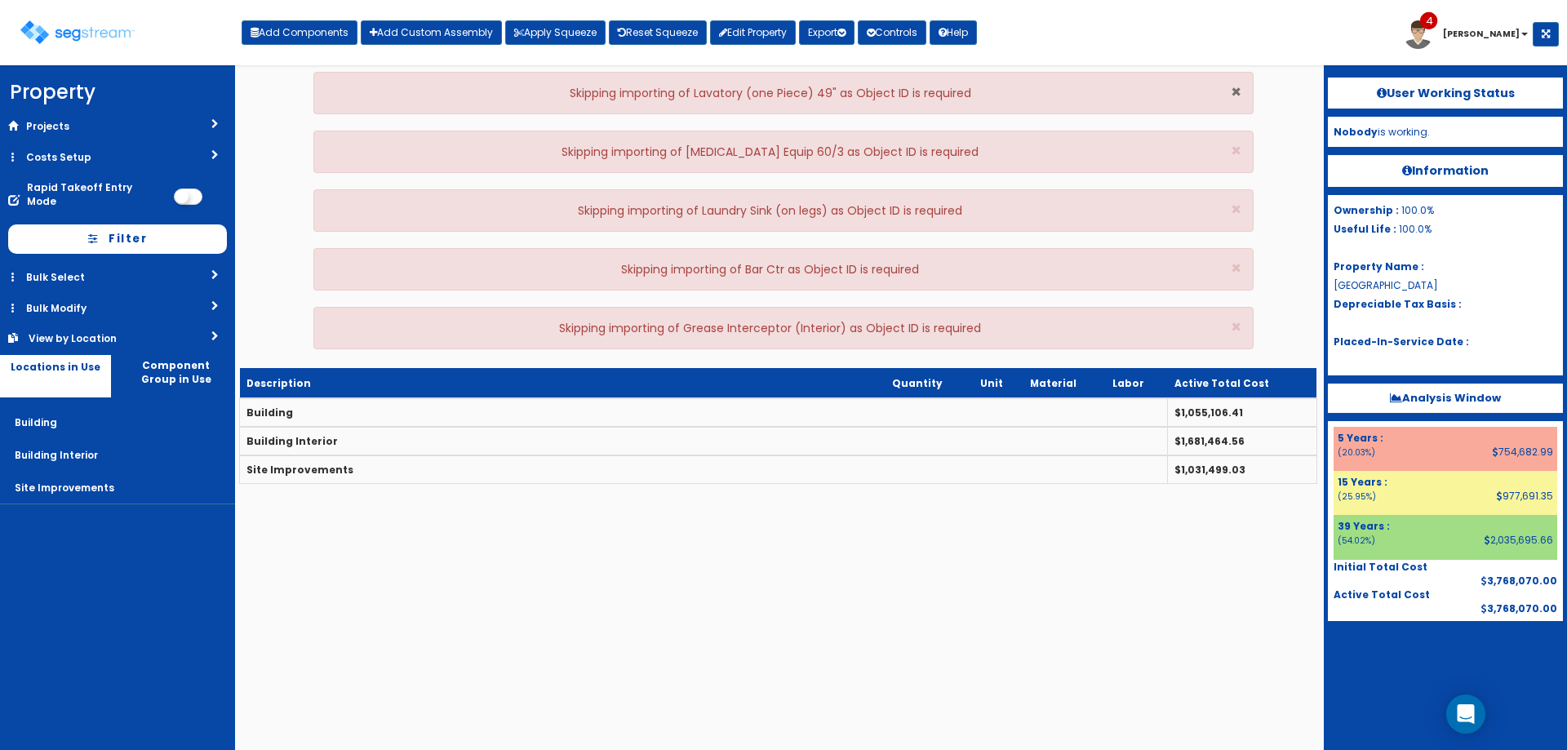
click at [1235, 90] on span "×" at bounding box center [1236, 92] width 11 height 24
click at [1235, 139] on span "×" at bounding box center [1236, 151] width 11 height 24
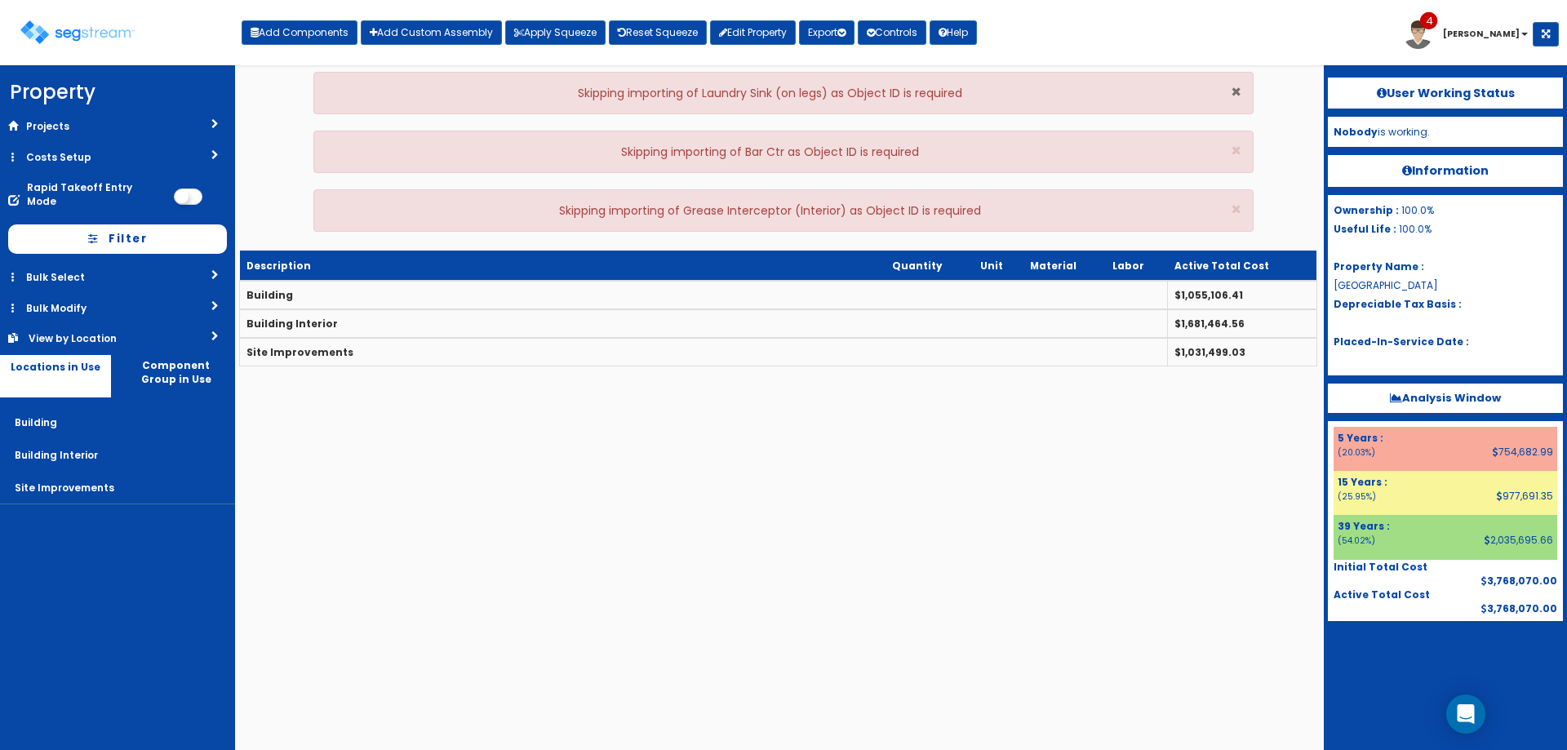
click at [1235, 90] on span "×" at bounding box center [1236, 92] width 11 height 24
click at [1235, 139] on span "×" at bounding box center [1236, 151] width 11 height 24
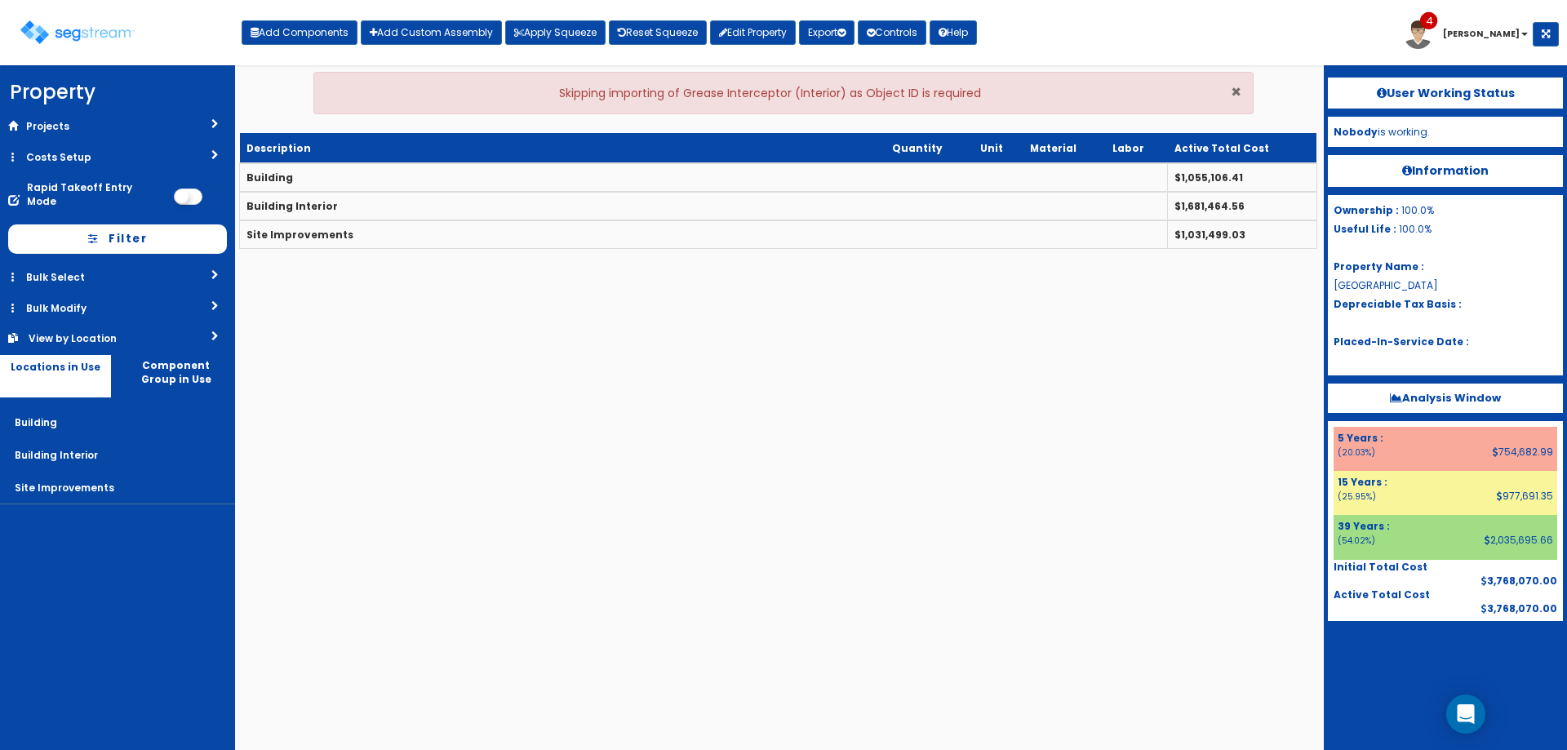
click at [1235, 90] on span "×" at bounding box center [1236, 92] width 11 height 24
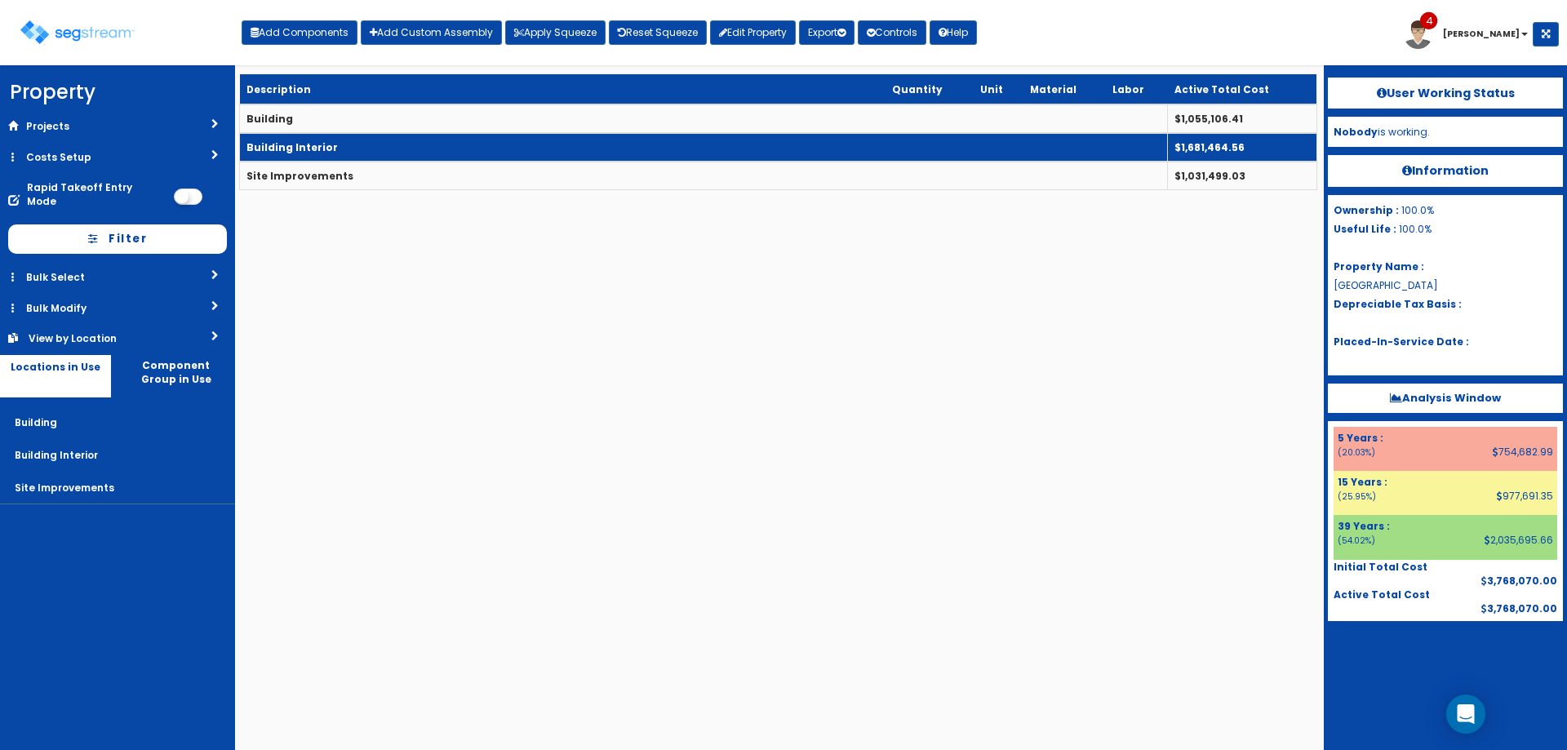
click at [561, 146] on td "Building Interior" at bounding box center [704, 147] width 928 height 29
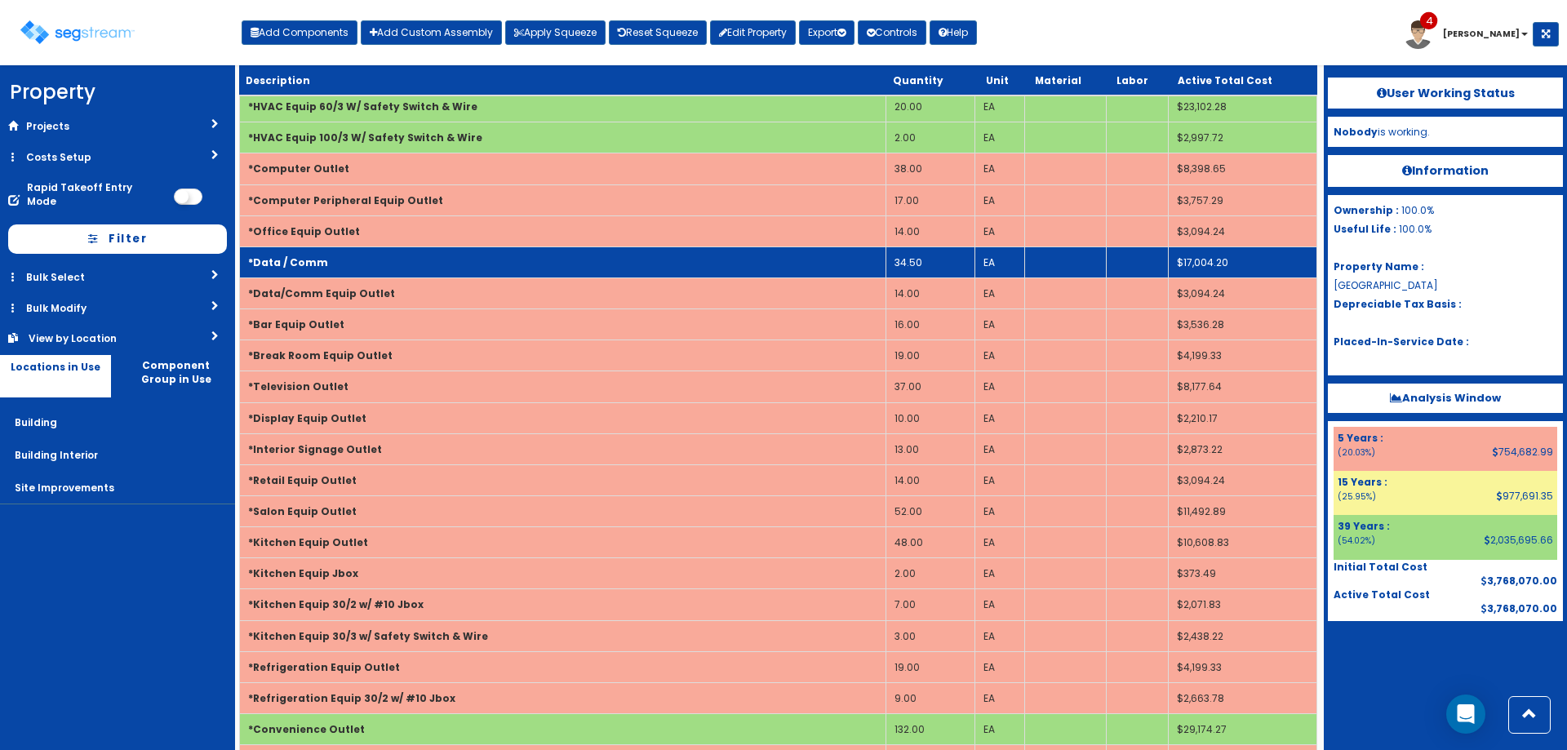
scroll to position [3427, 0]
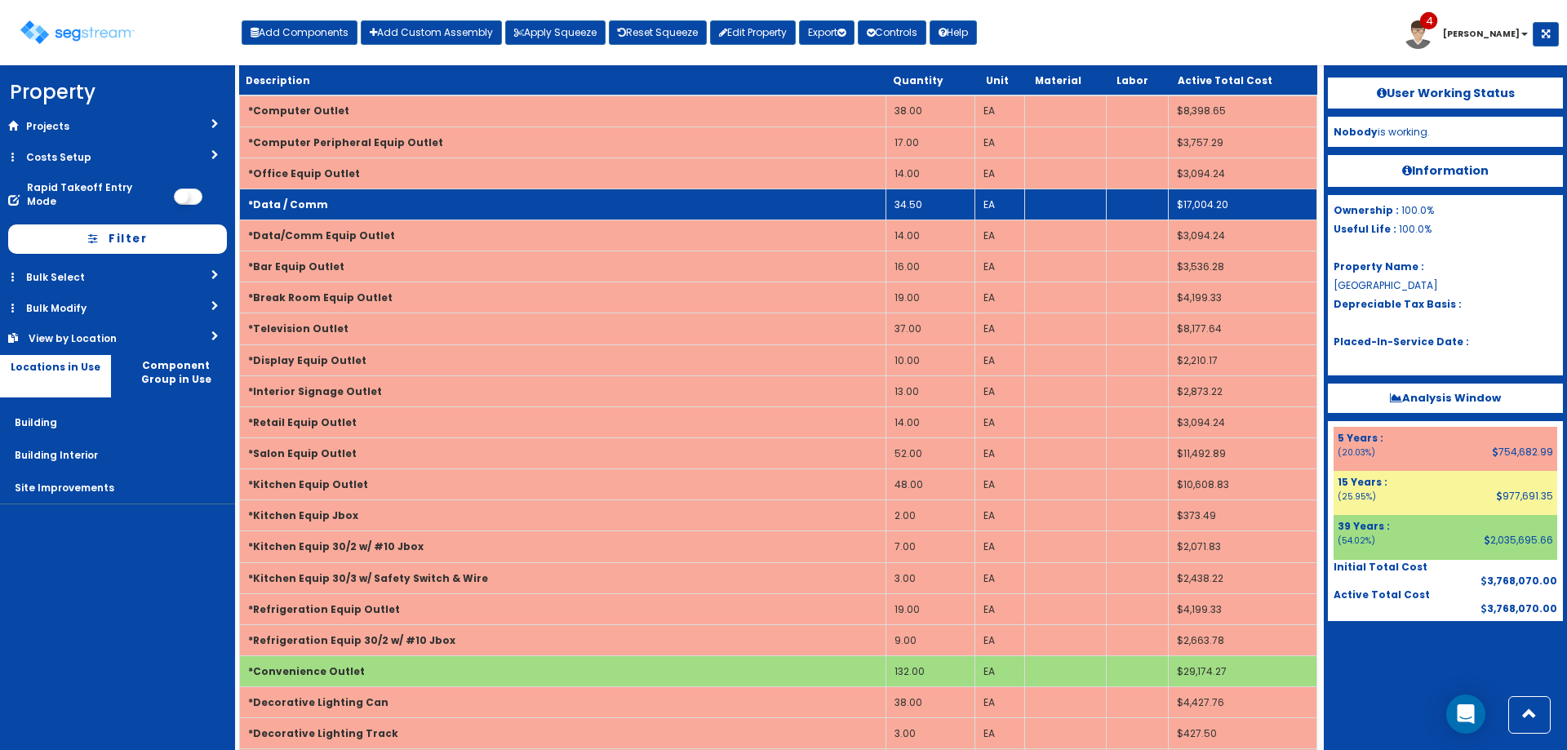
click at [569, 210] on td "*Data / Comm" at bounding box center [563, 204] width 646 height 31
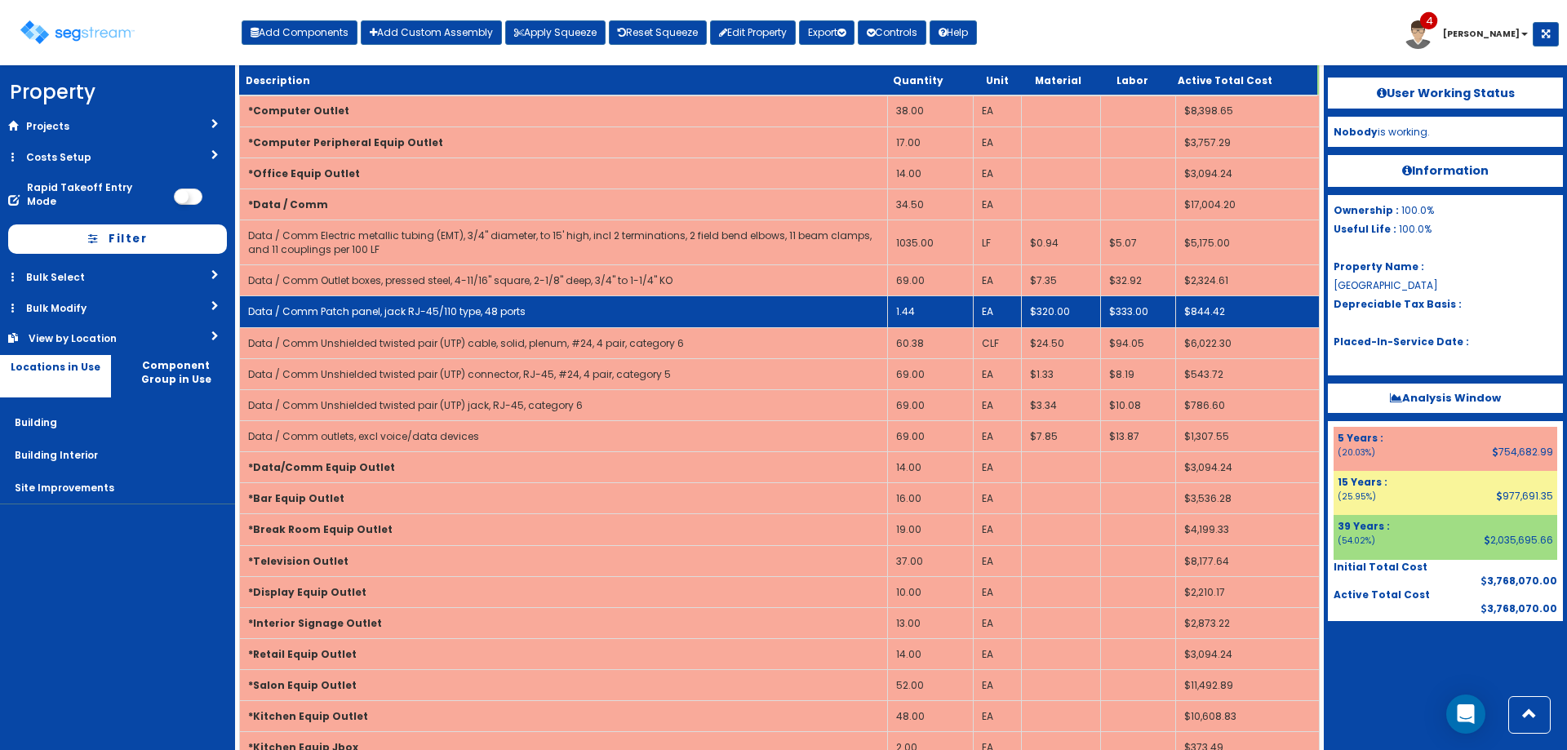
click at [905, 313] on td "1.44" at bounding box center [931, 311] width 86 height 31
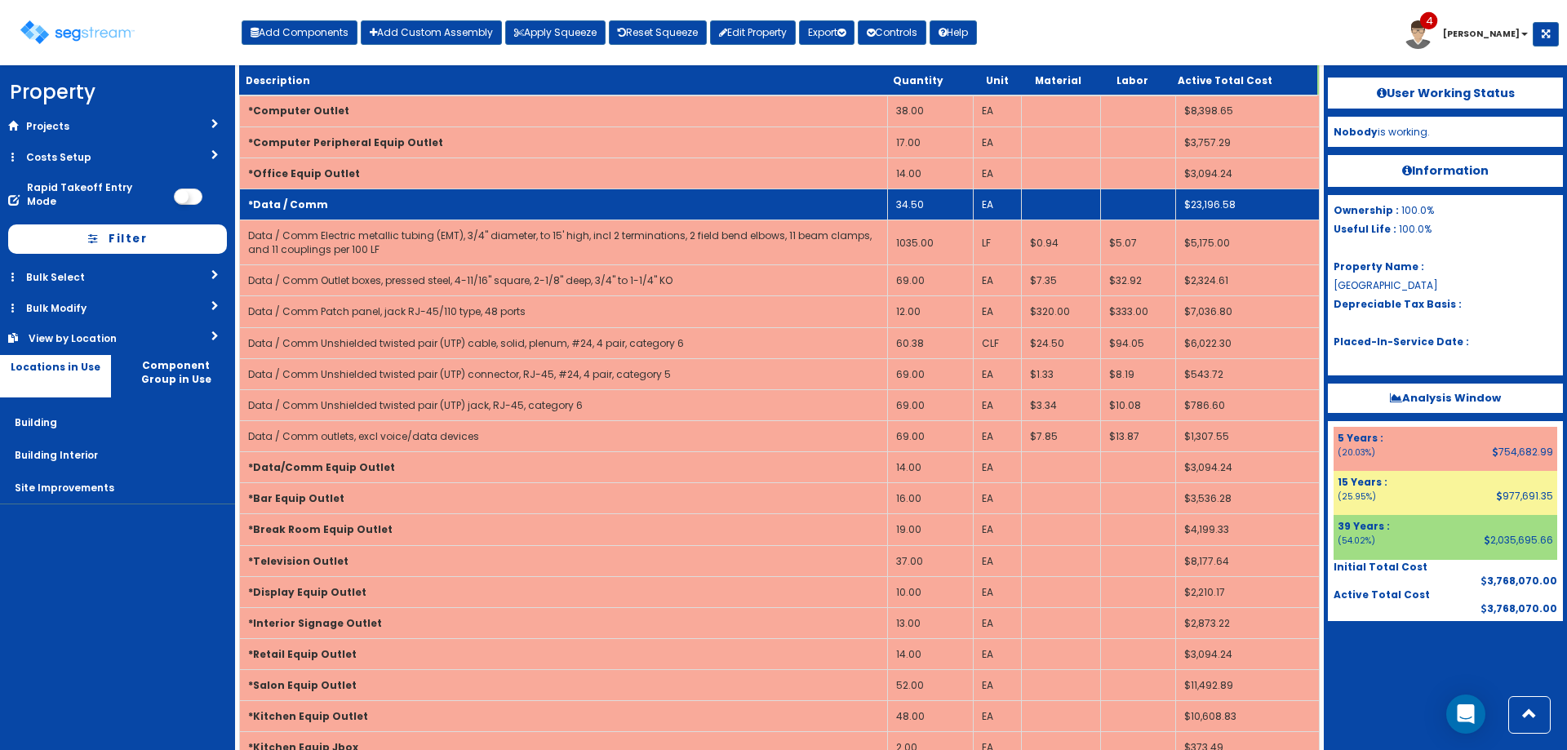
click at [527, 212] on td "*Data / Comm" at bounding box center [564, 204] width 648 height 31
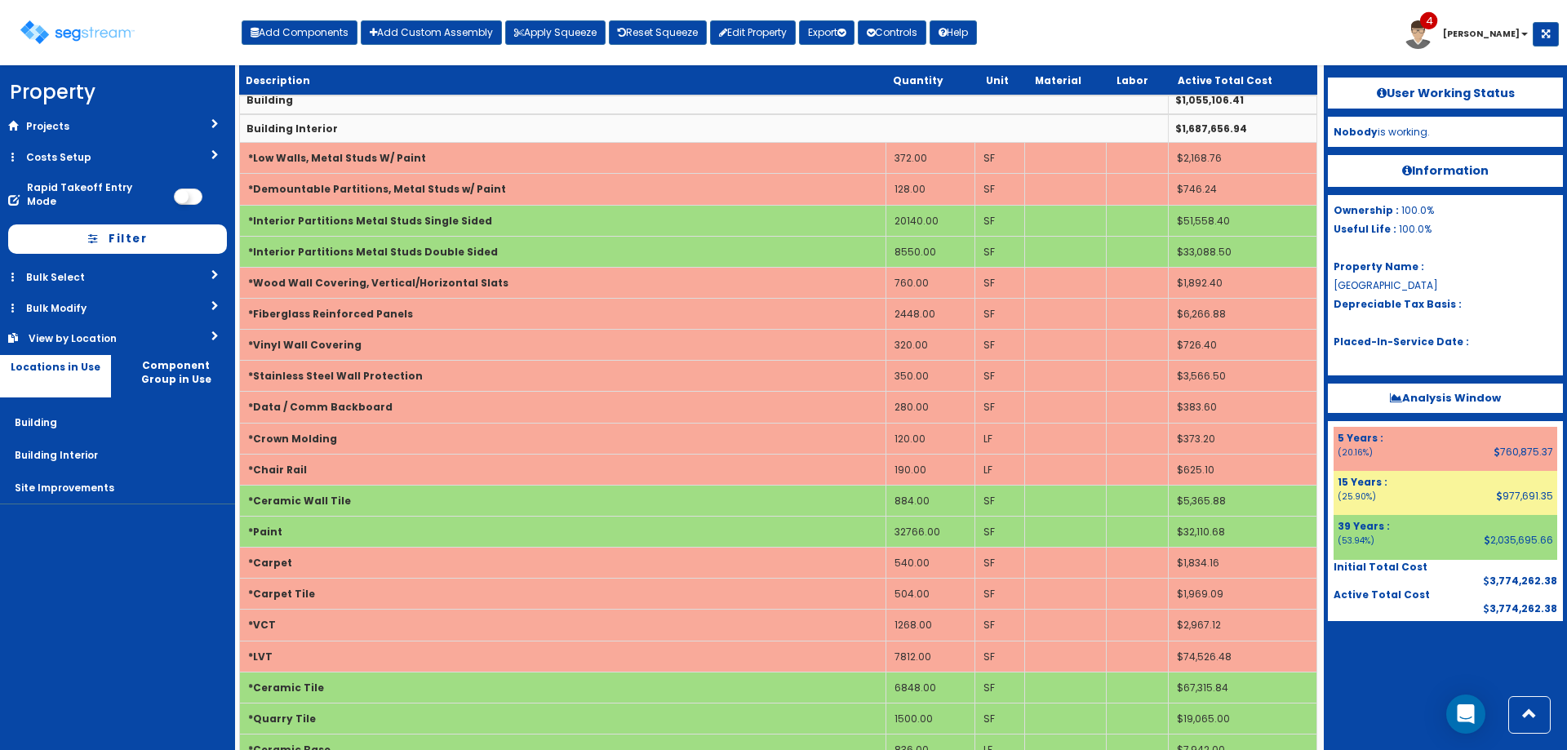
scroll to position [0, 0]
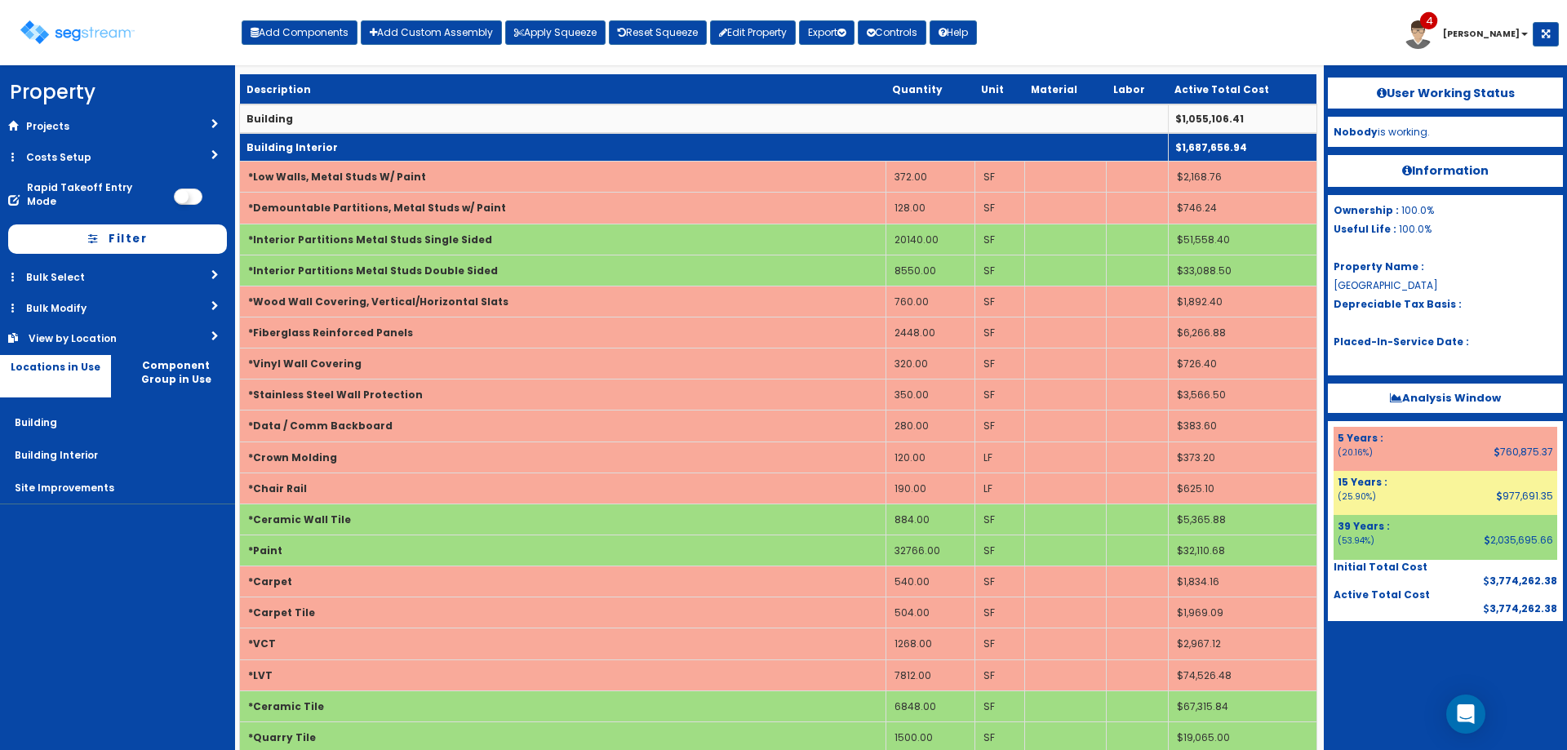
click at [467, 145] on td "Building Interior" at bounding box center [704, 147] width 929 height 29
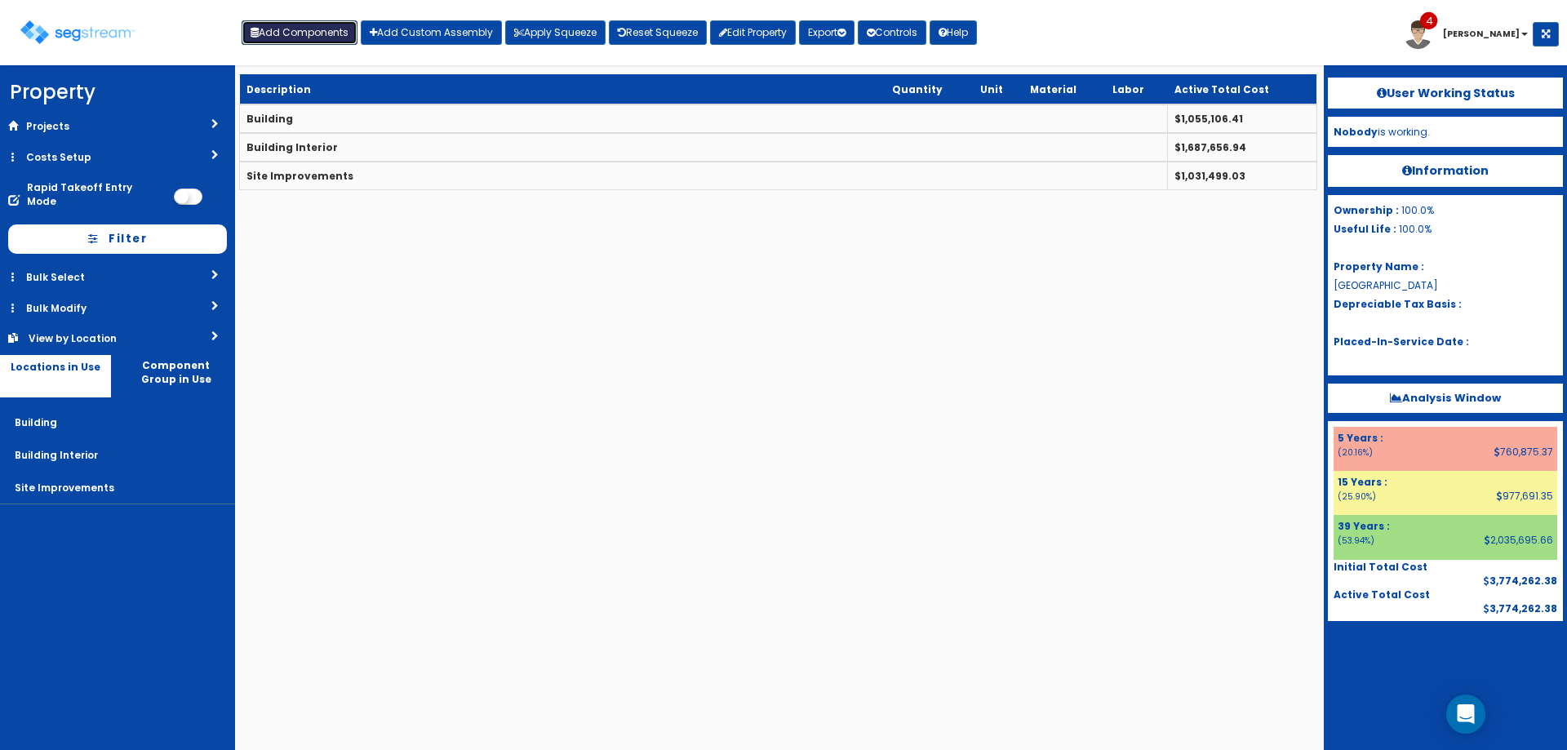
click at [324, 20] on button "Add Components" at bounding box center [300, 32] width 116 height 24
select select "15Y"
select select "default"
select select "27"
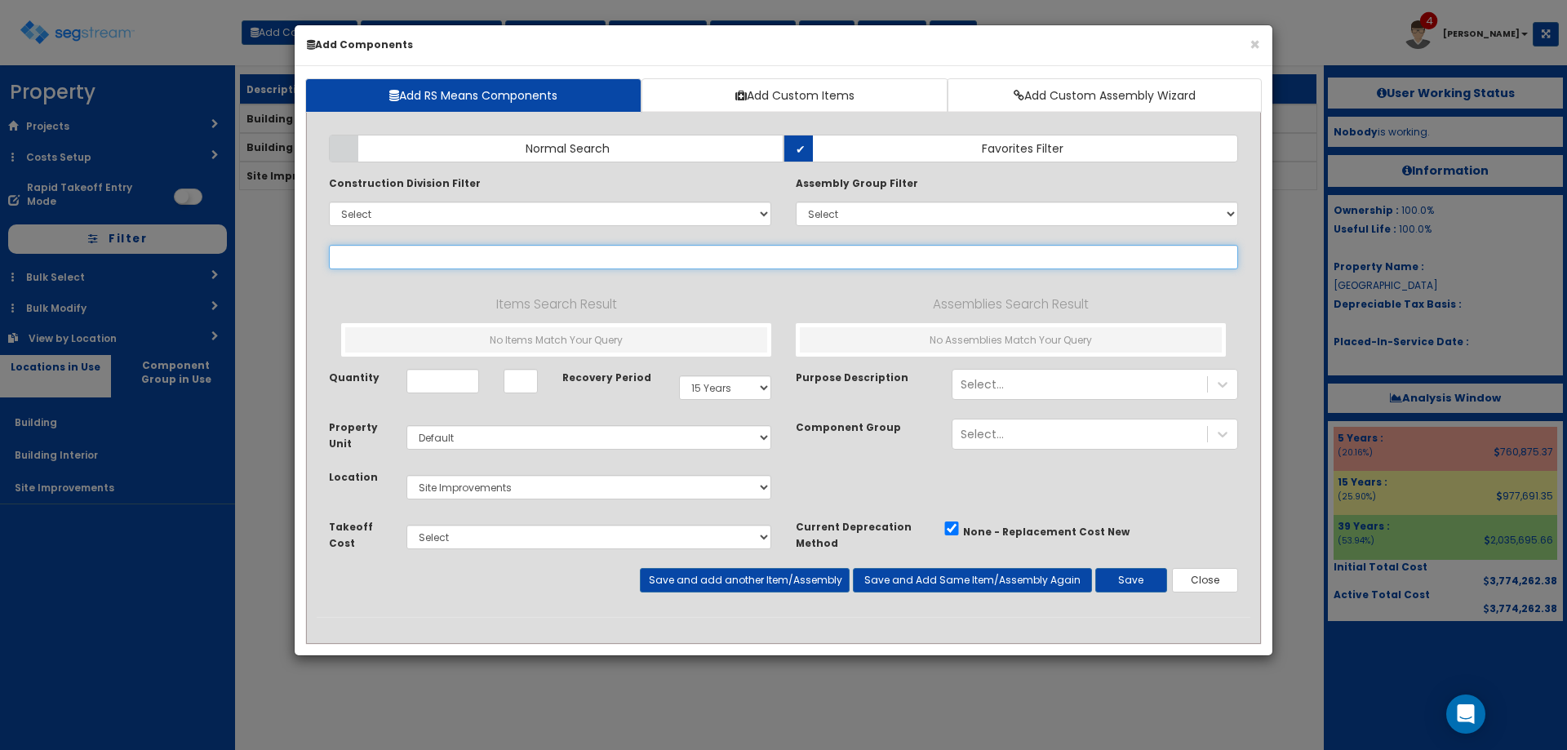
select select
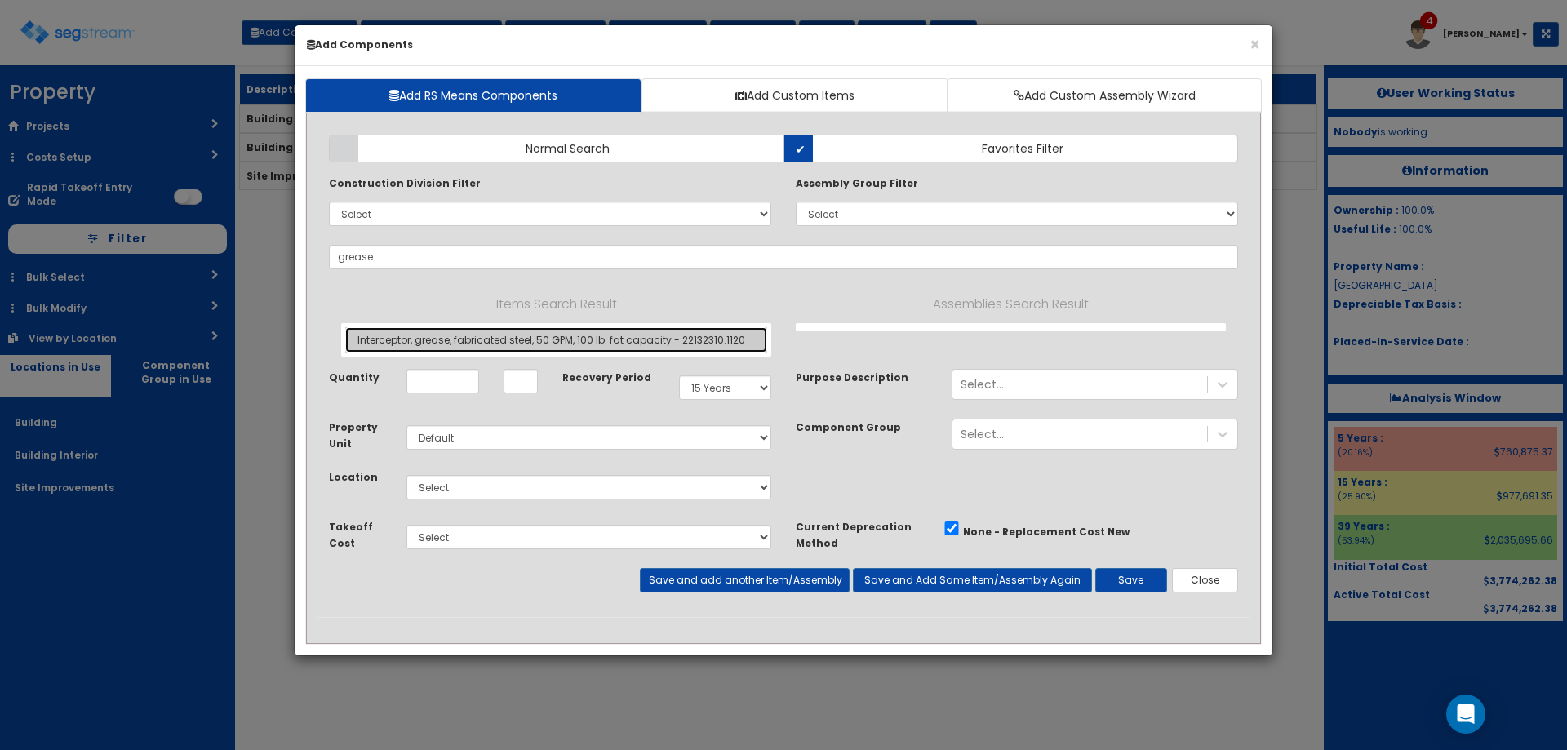
click at [563, 342] on link "Interceptor, grease, fabricated steel, 50 GPM, 100 lb. fat capacity - 22132310.…" at bounding box center [556, 339] width 422 height 25
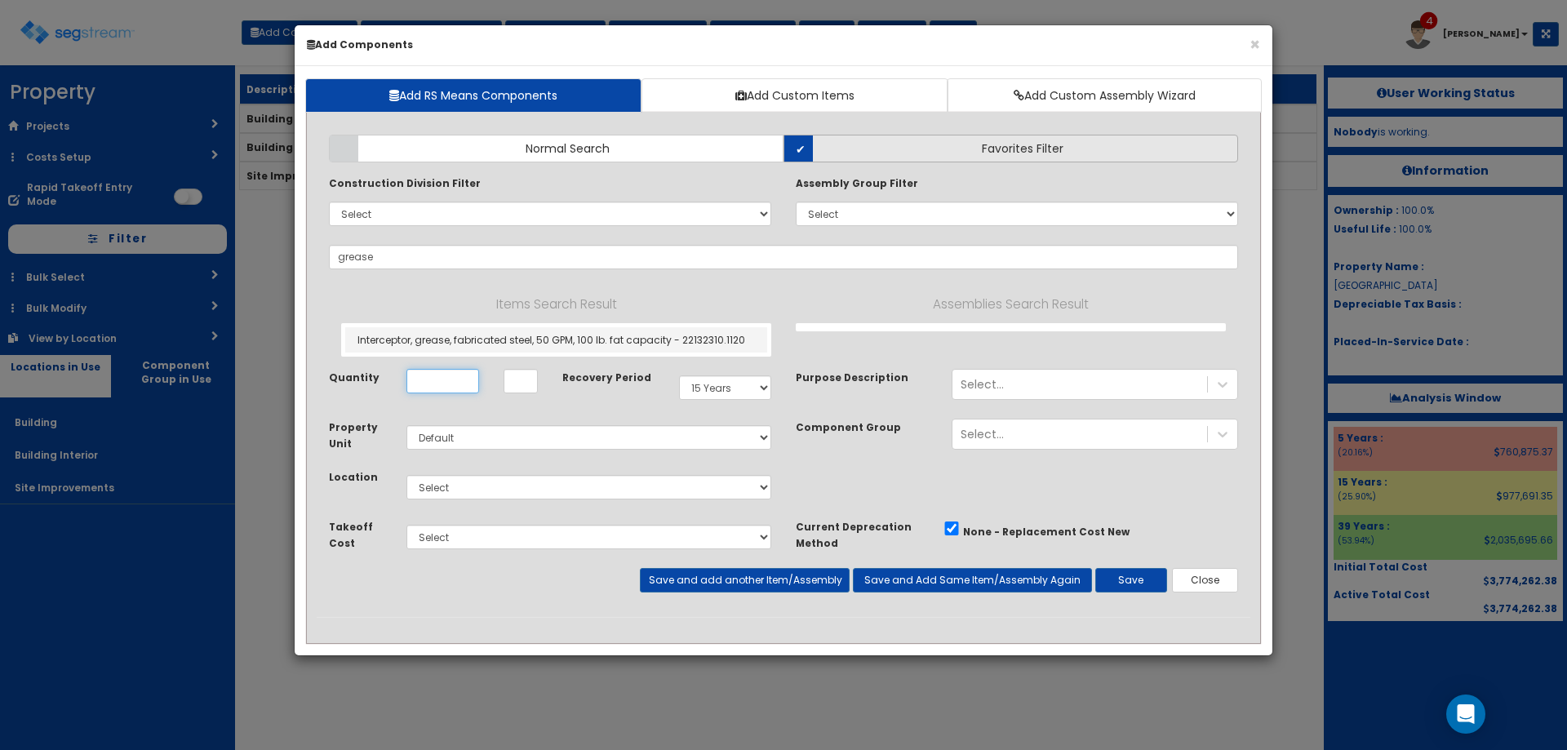
type input "Interceptor, grease, fabricated steel, 50 GPM, 100 lb. fat capacity - 22132310.…"
type input "EA"
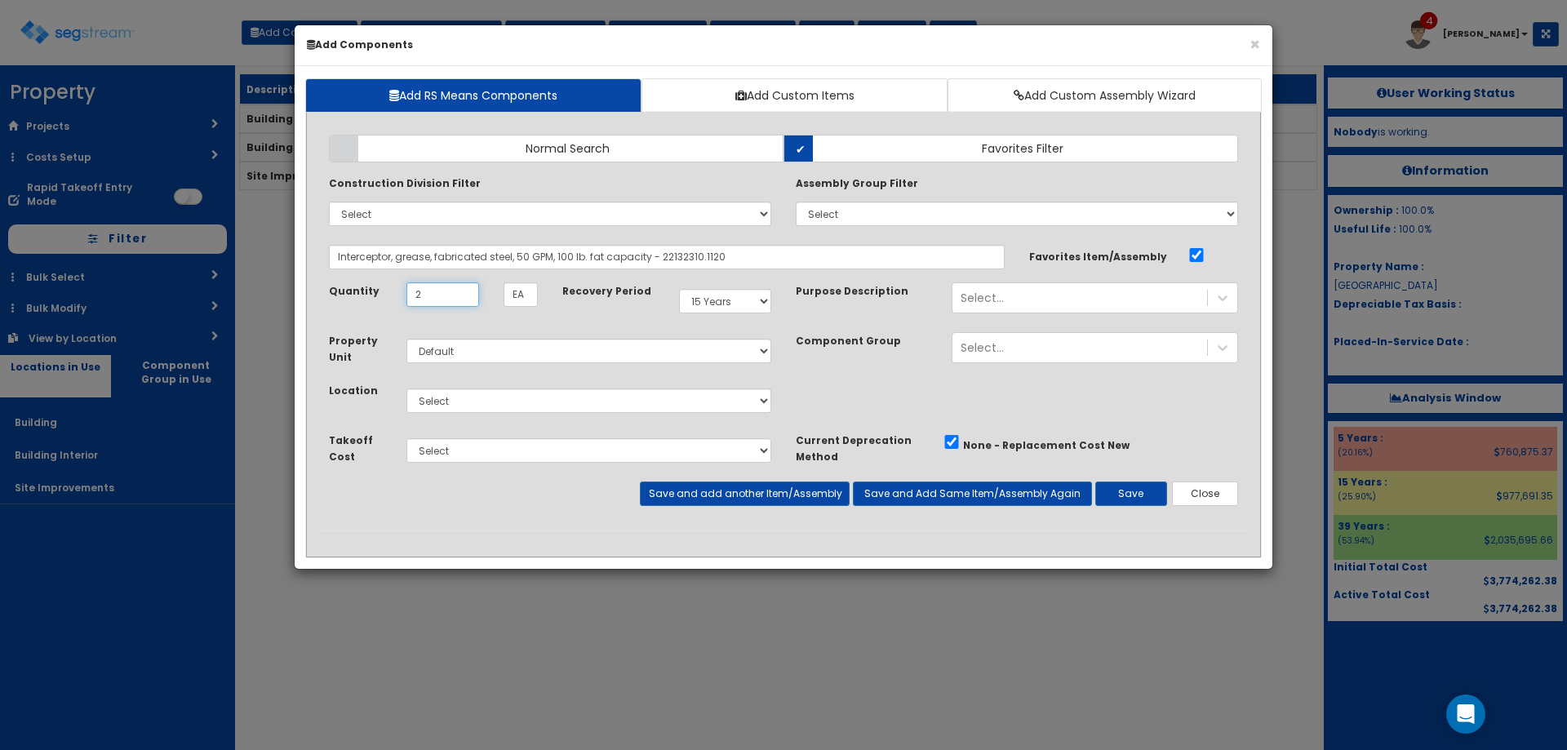
type input "2"
drag, startPoint x: 551, startPoint y: 399, endPoint x: 554, endPoint y: 411, distance: 12.7
click at [552, 402] on select "Select Building Building Interior Site Improvements Add Additional Location" at bounding box center [588, 400] width 365 height 24
select select "27"
click at [406, 388] on select "Select Building Building Interior Site Improvements Add Additional Location" at bounding box center [588, 400] width 365 height 24
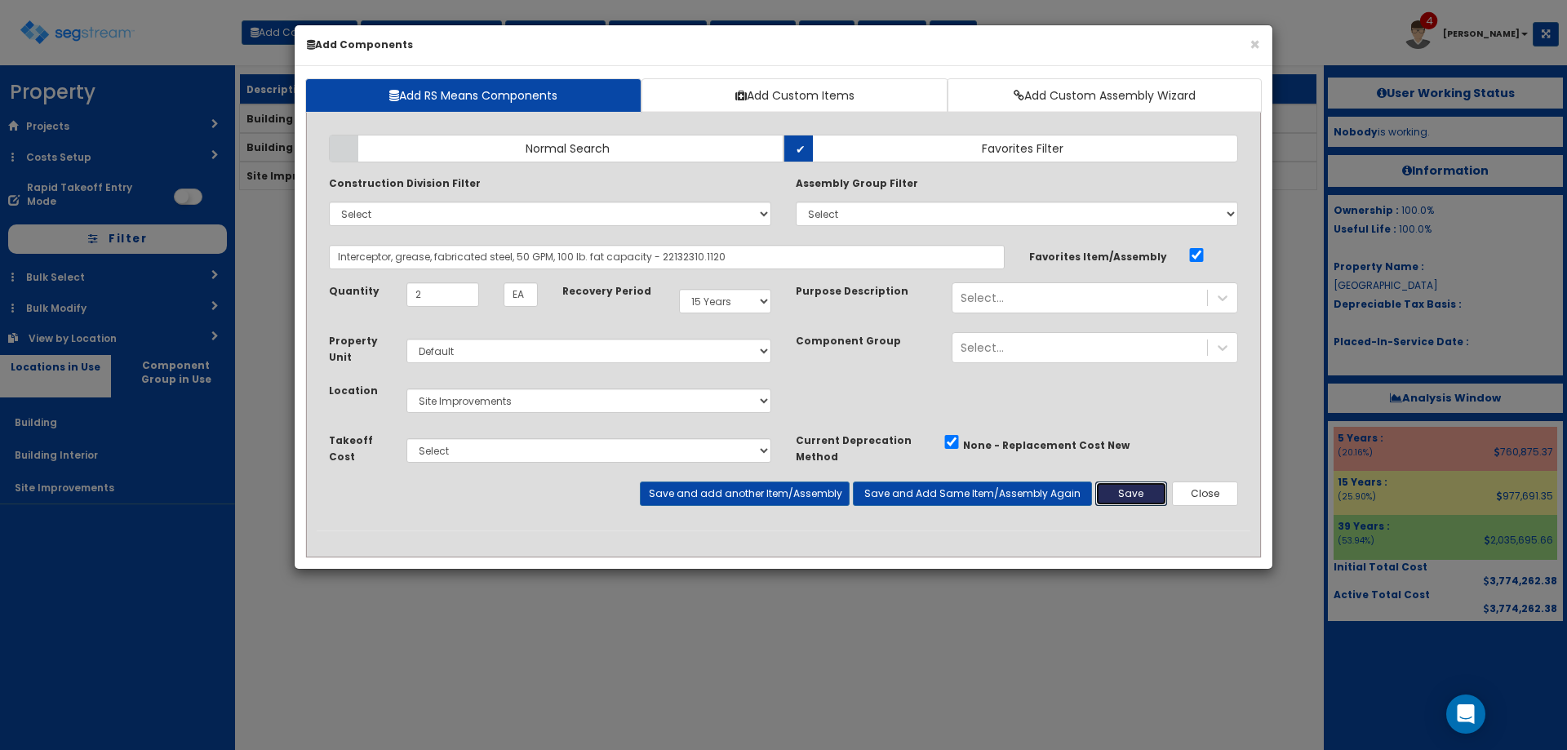
click at [1135, 488] on button "Save" at bounding box center [1131, 493] width 72 height 24
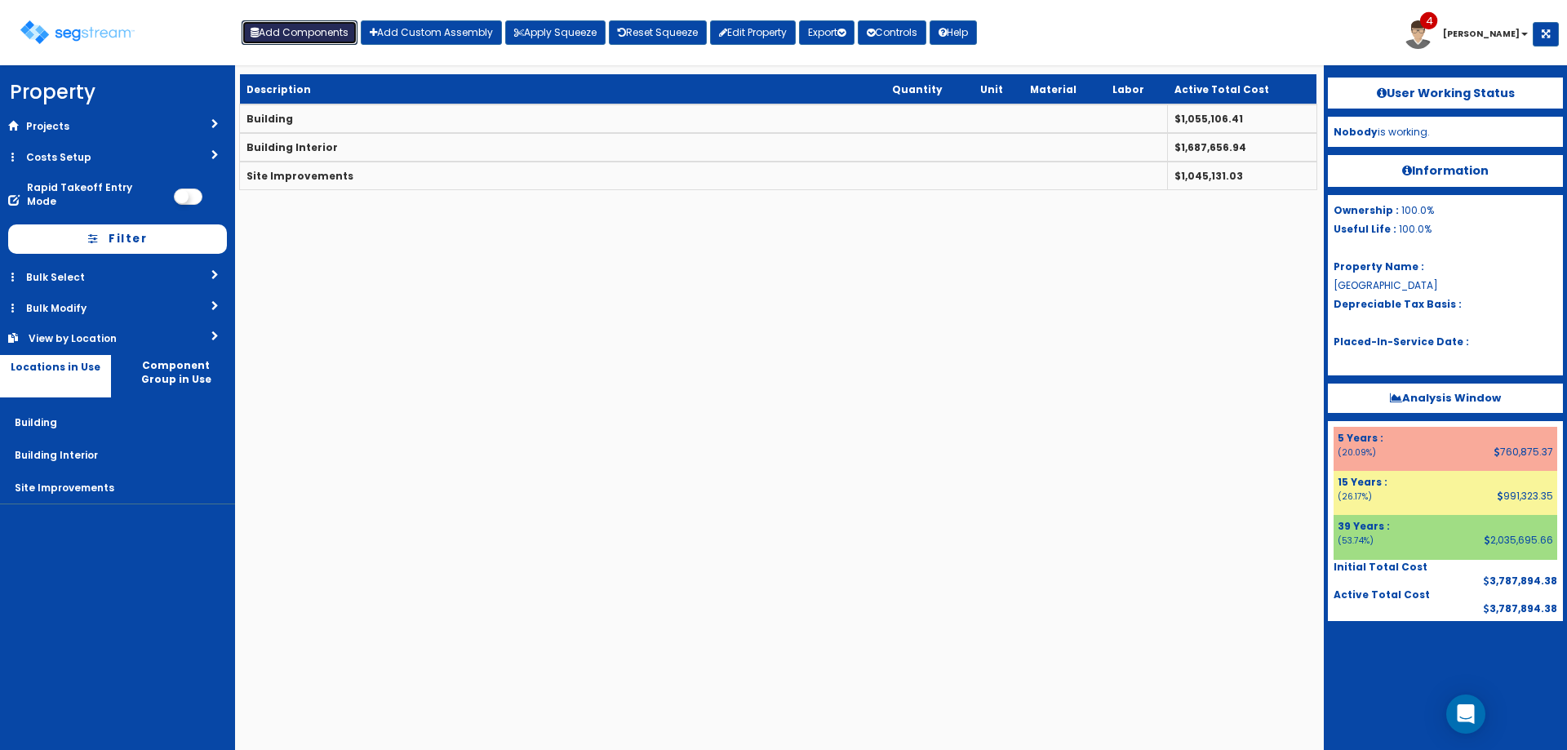
click at [300, 33] on button "Add Components" at bounding box center [300, 32] width 116 height 24
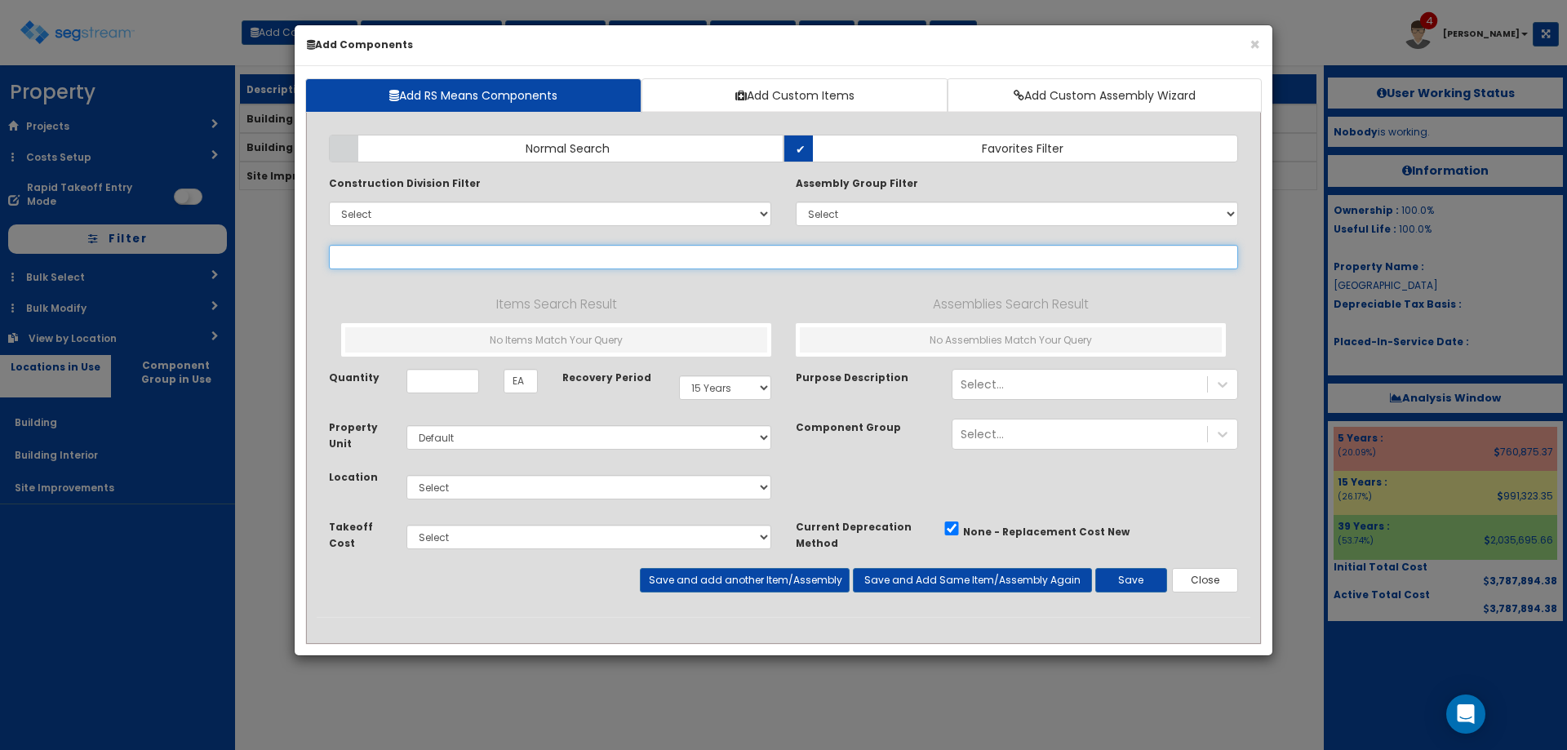
select select
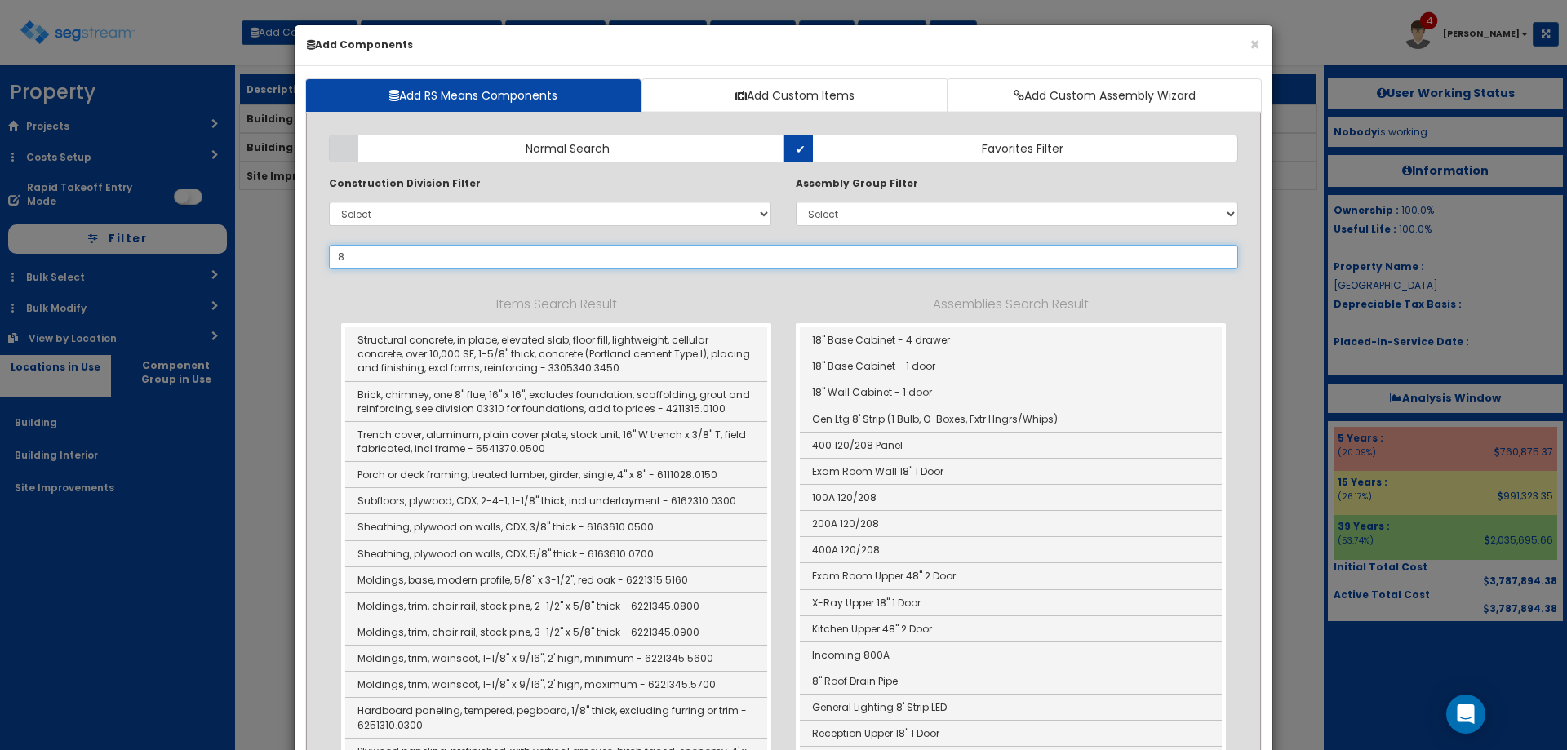
type input "8"
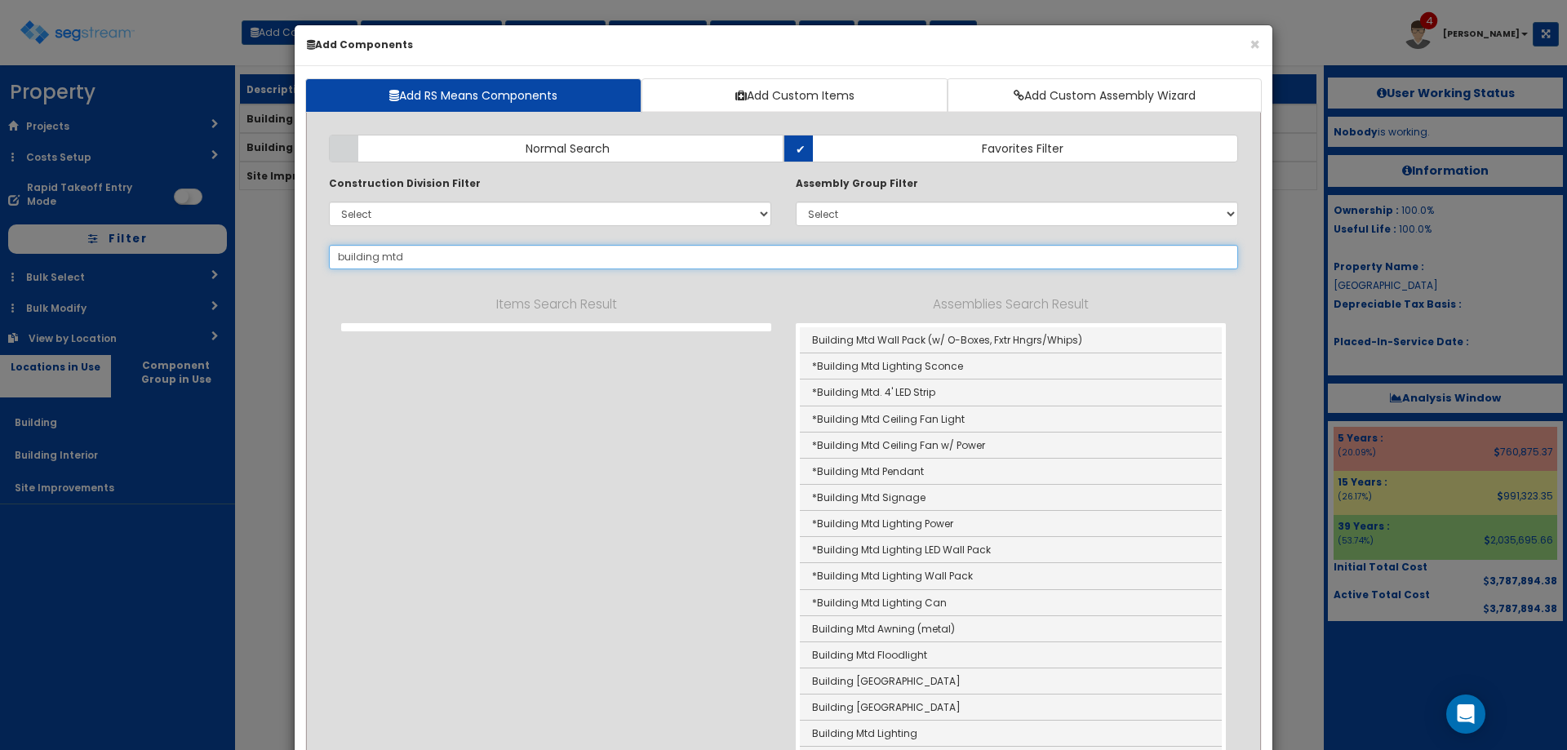
drag, startPoint x: 429, startPoint y: 254, endPoint x: 303, endPoint y: 273, distance: 128.0
click at [307, 272] on div "Add Items Add Assemblies Both EA" at bounding box center [783, 592] width 958 height 940
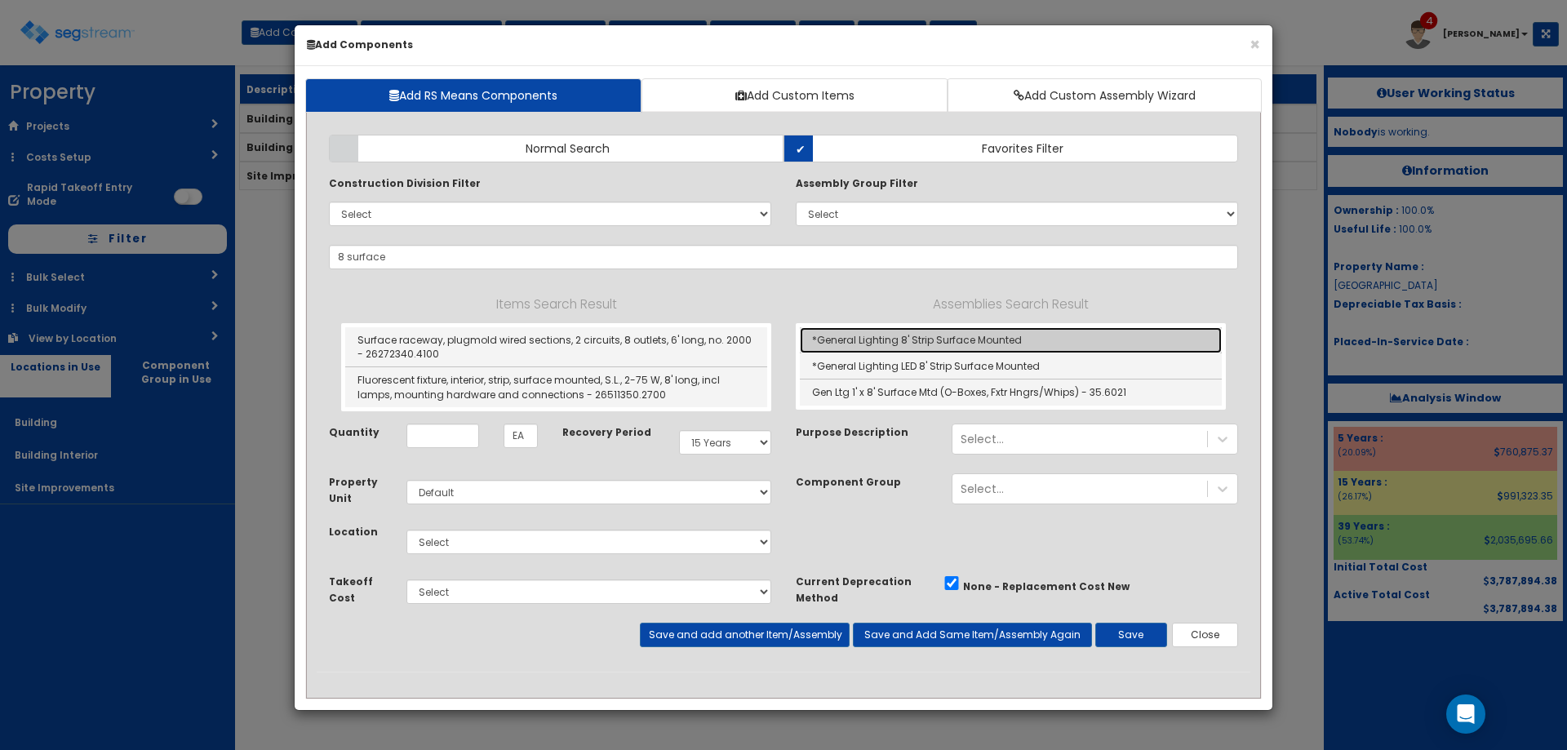
click at [946, 345] on link "*General Lighting 8' Strip Surface Mounted" at bounding box center [1011, 340] width 422 height 26
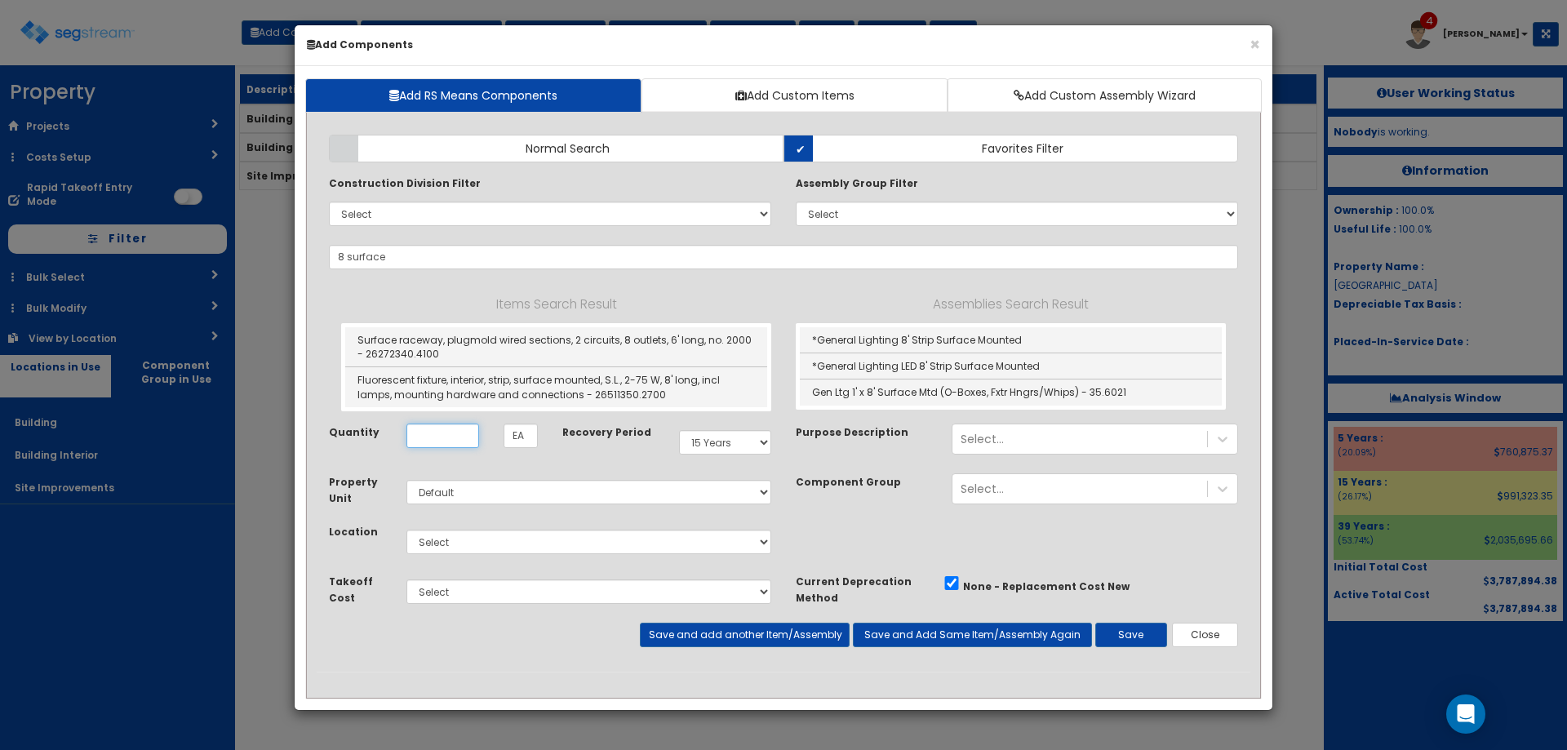
type input "*General Lighting 8' Strip Surface Mounted"
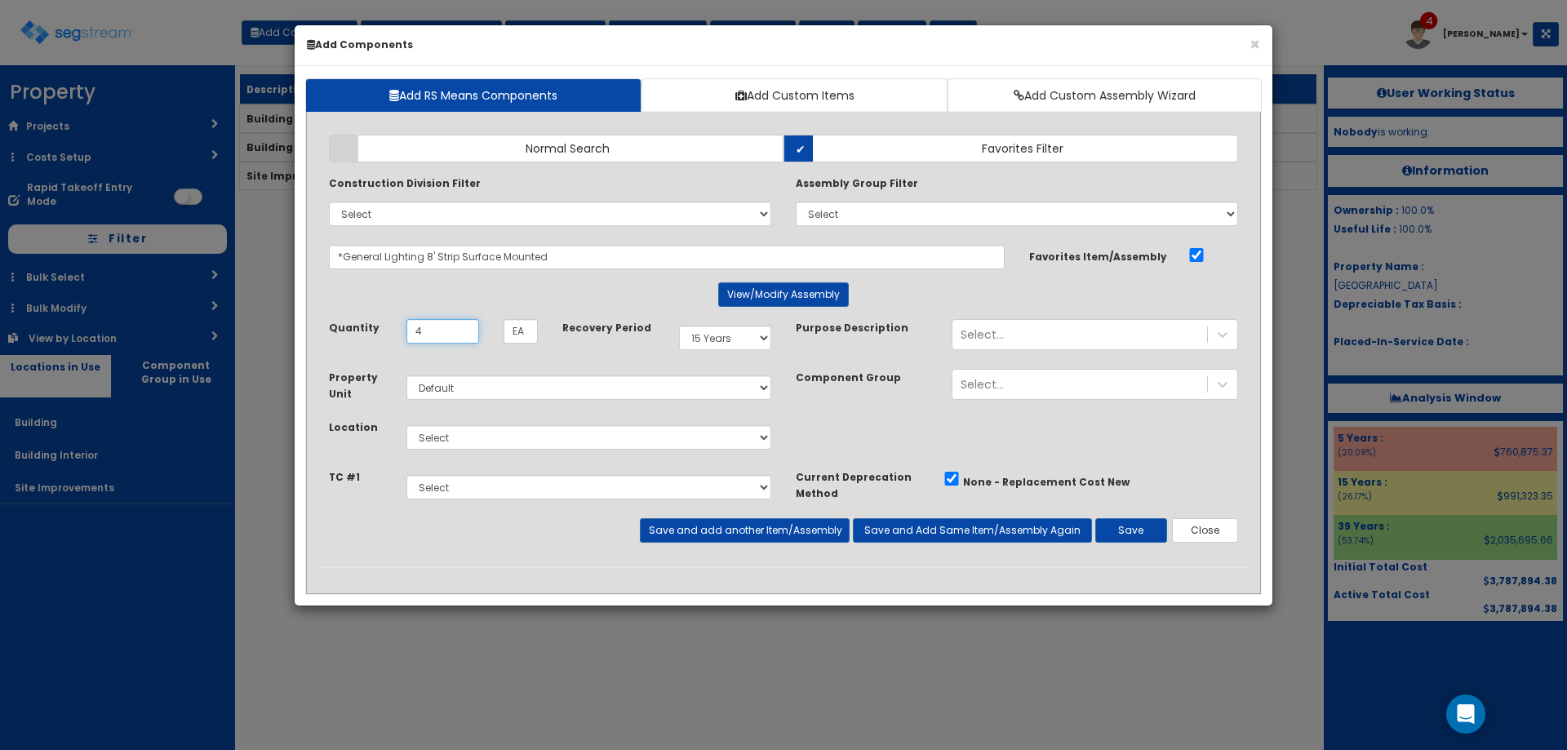
type input "4"
click at [579, 444] on select "Select Building Building Interior Site Improvements Add Additional Location" at bounding box center [588, 437] width 365 height 24
select select "6"
click at [406, 425] on select "Select Building Building Interior Site Improvements Add Additional Location" at bounding box center [588, 437] width 365 height 24
click at [717, 349] on select "Select 5 Years 7 Years 9 Years 10 Years 15 Years 15 Year QLI 15 Year QRP 15 Yea…" at bounding box center [725, 338] width 92 height 24
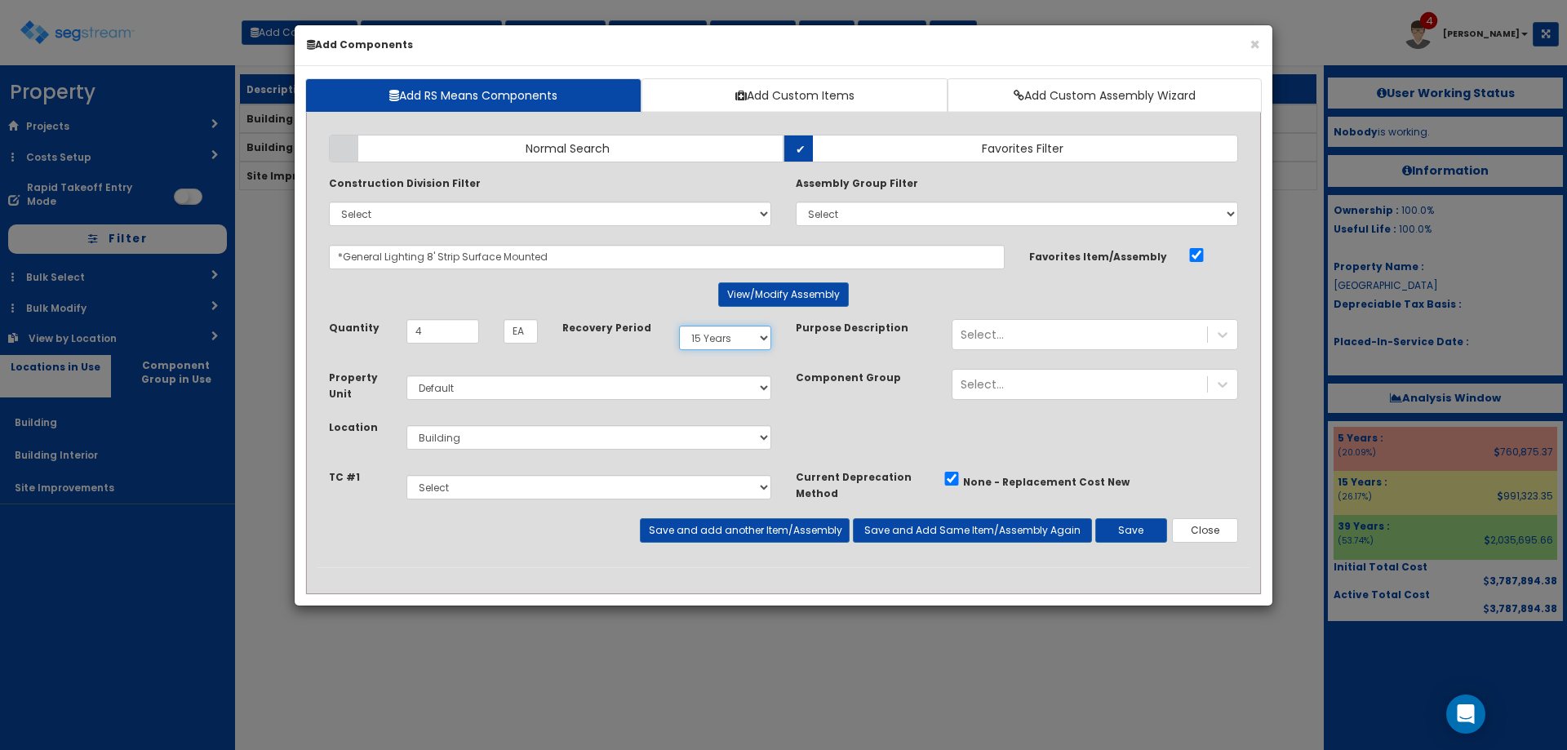
select select "5Y"
click at [679, 326] on select "Select 5 Years 7 Years 9 Years 10 Years 15 Years 15 Year QLI 15 Year QRP 15 Yea…" at bounding box center [725, 338] width 92 height 24
click at [1114, 536] on button "Save" at bounding box center [1131, 530] width 72 height 24
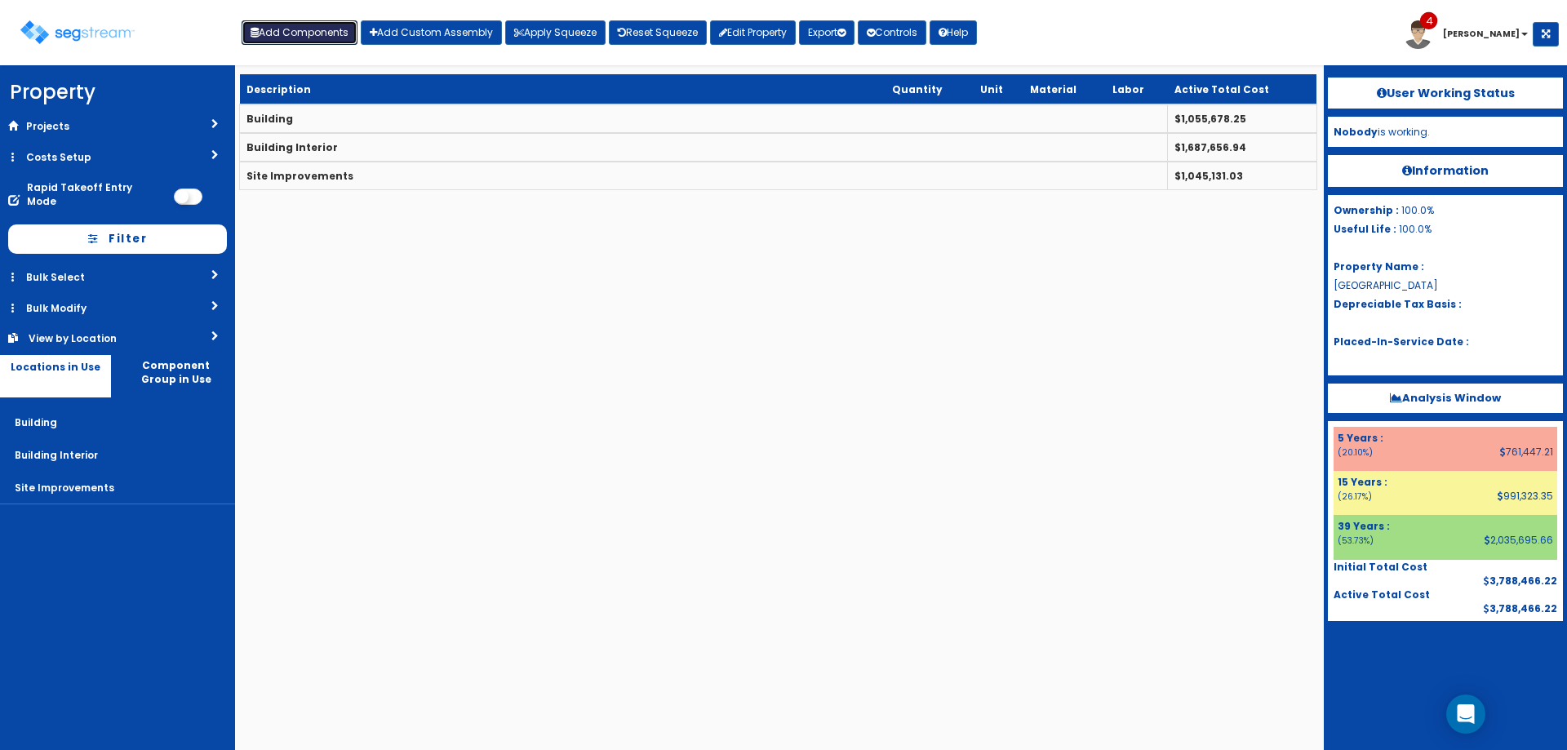
click at [300, 28] on button "Add Components" at bounding box center [300, 32] width 116 height 24
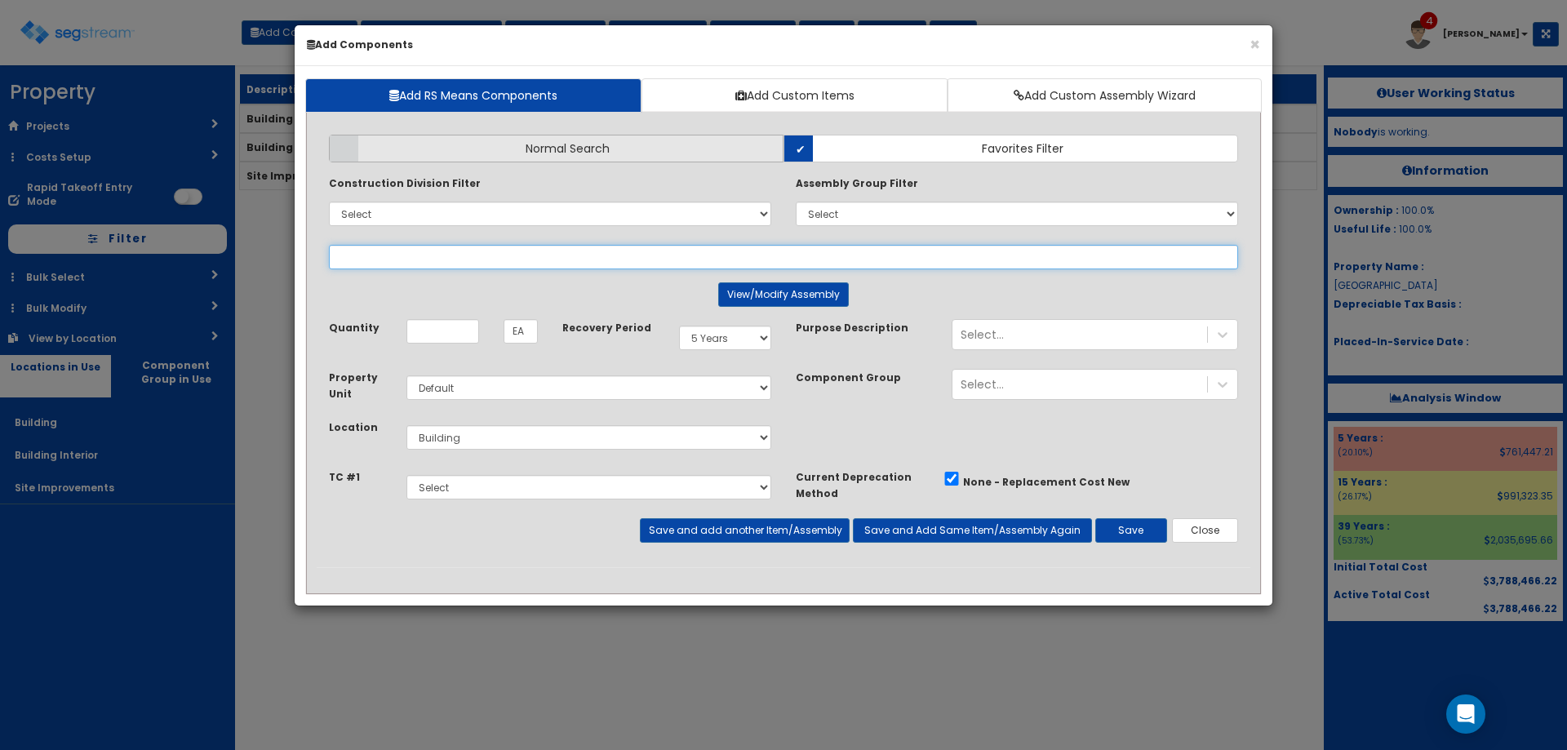
select select
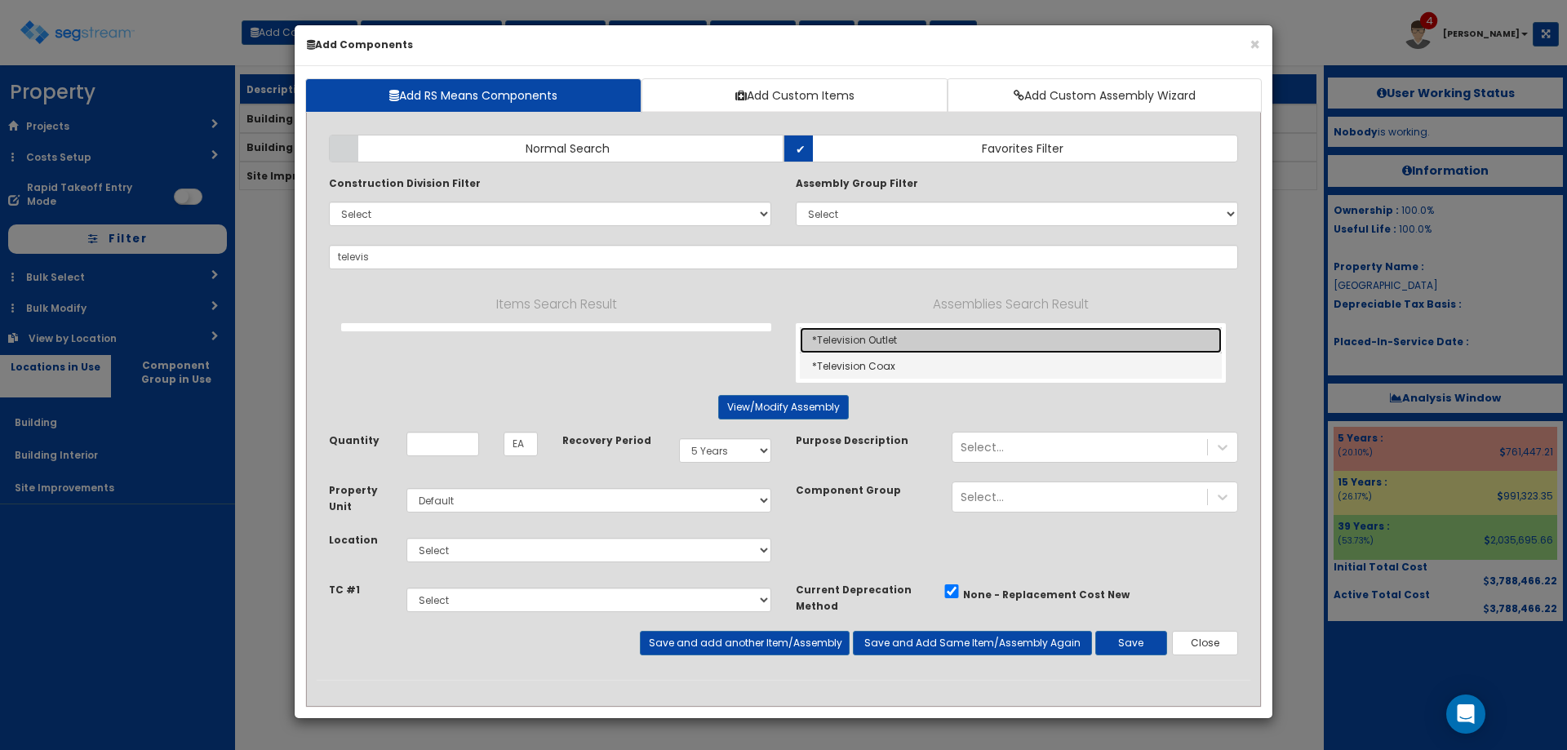
click at [868, 343] on link "*Television Outlet" at bounding box center [1011, 340] width 422 height 26
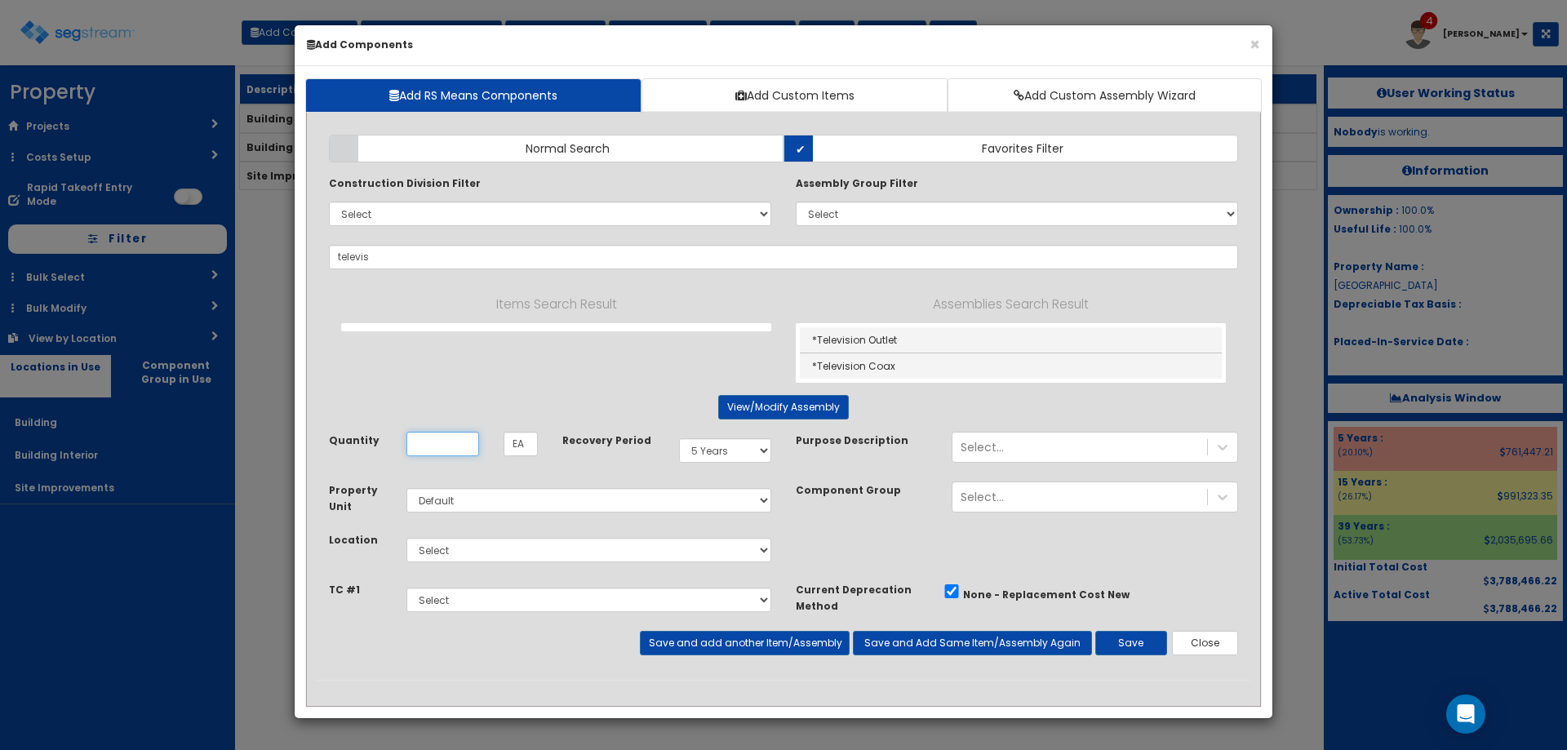
type input "*Television Outlet"
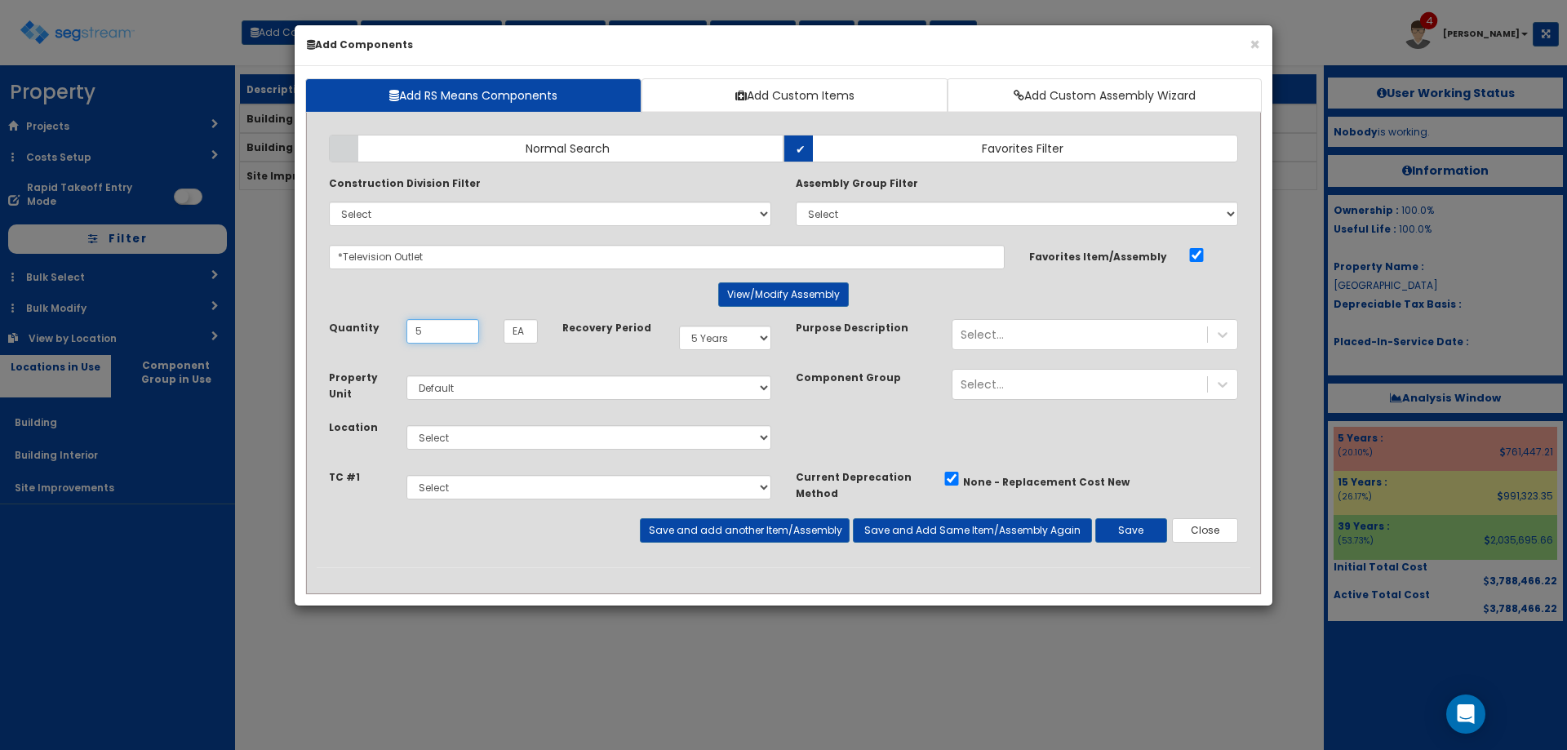
type input "5"
click at [506, 449] on select "Select Building Building Interior Site Improvements Add Additional Location" at bounding box center [588, 437] width 365 height 24
select select "6"
click at [406, 425] on select "Select Building Building Interior Site Improvements Add Additional Location" at bounding box center [588, 437] width 365 height 24
click at [775, 534] on button "Save and add another Item/Assembly" at bounding box center [744, 530] width 209 height 24
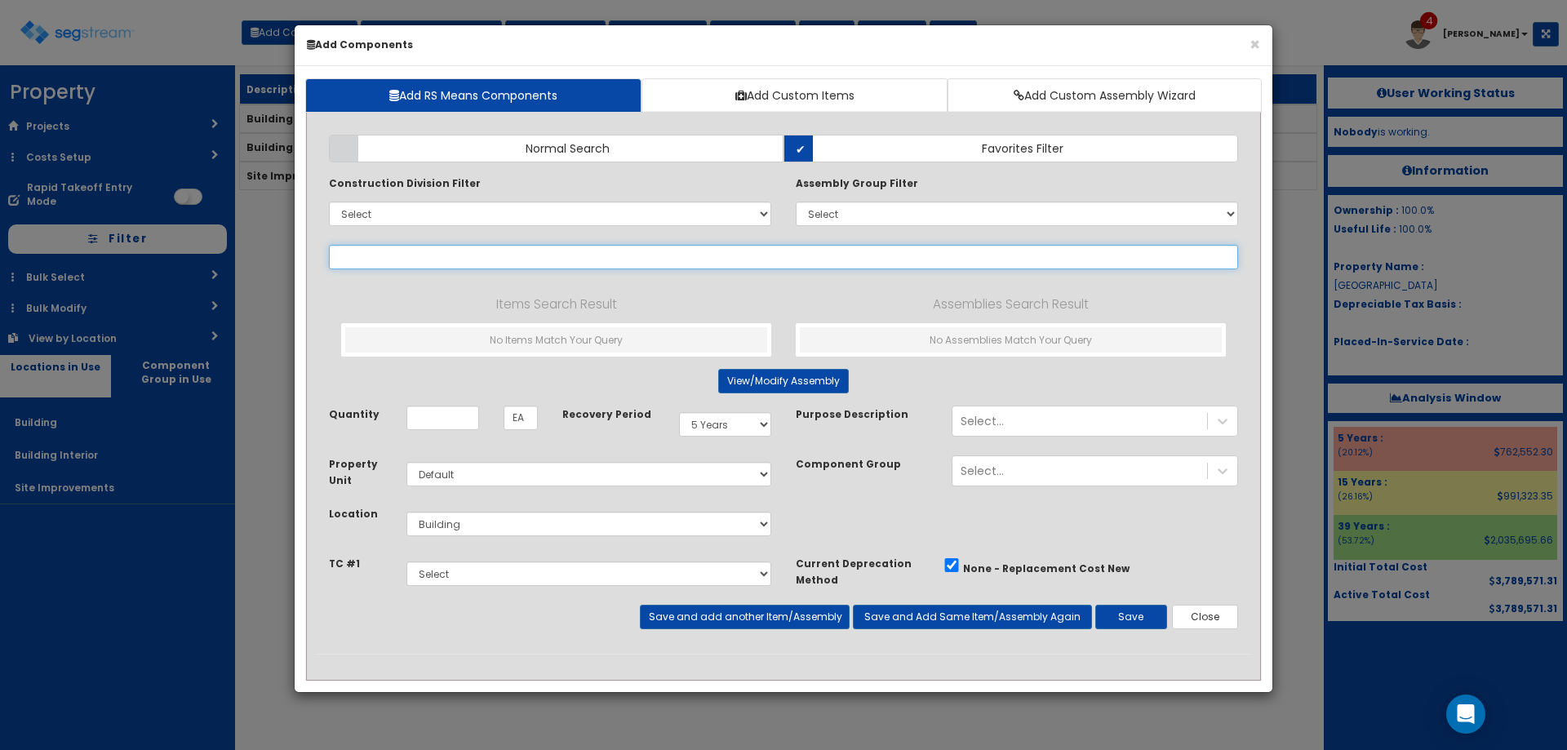
drag, startPoint x: 492, startPoint y: 251, endPoint x: 608, endPoint y: 229, distance: 118.0
click at [491, 251] on input "text" at bounding box center [783, 257] width 909 height 24
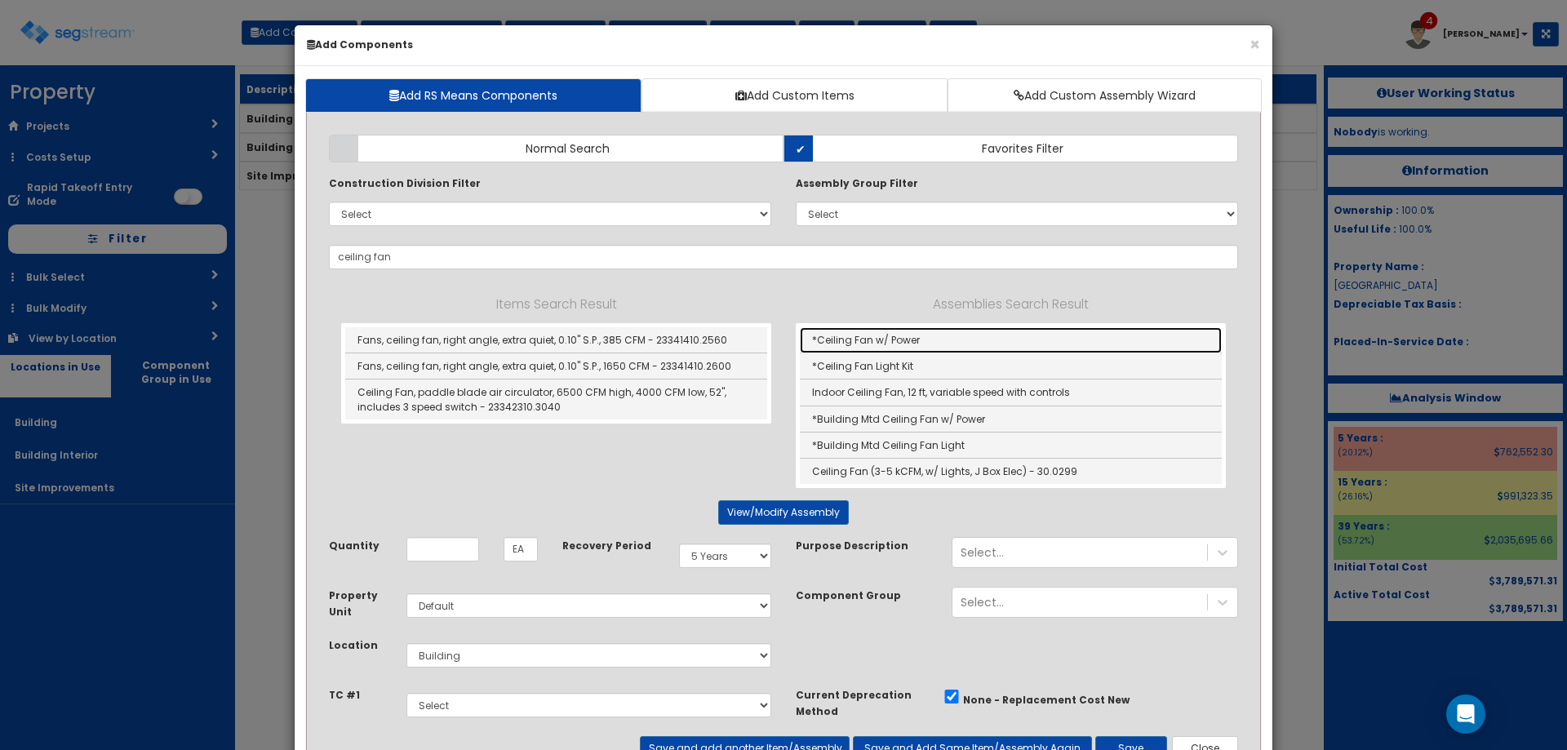
drag, startPoint x: 937, startPoint y: 335, endPoint x: 934, endPoint y: 326, distance: 8.8
click at [937, 335] on link "*Ceiling Fan w/ Power" at bounding box center [1011, 340] width 422 height 26
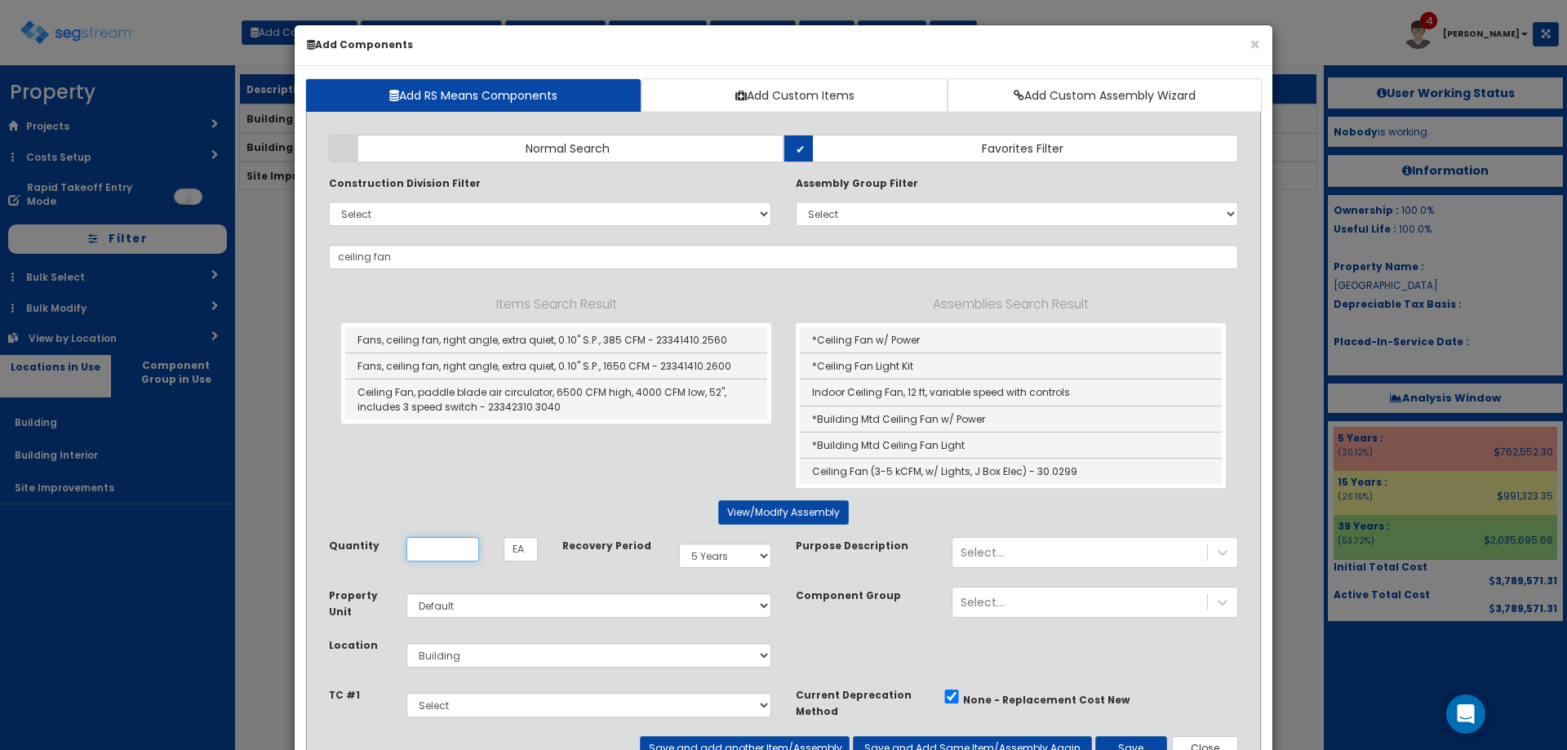
type input "*Ceiling Fan w/ Power"
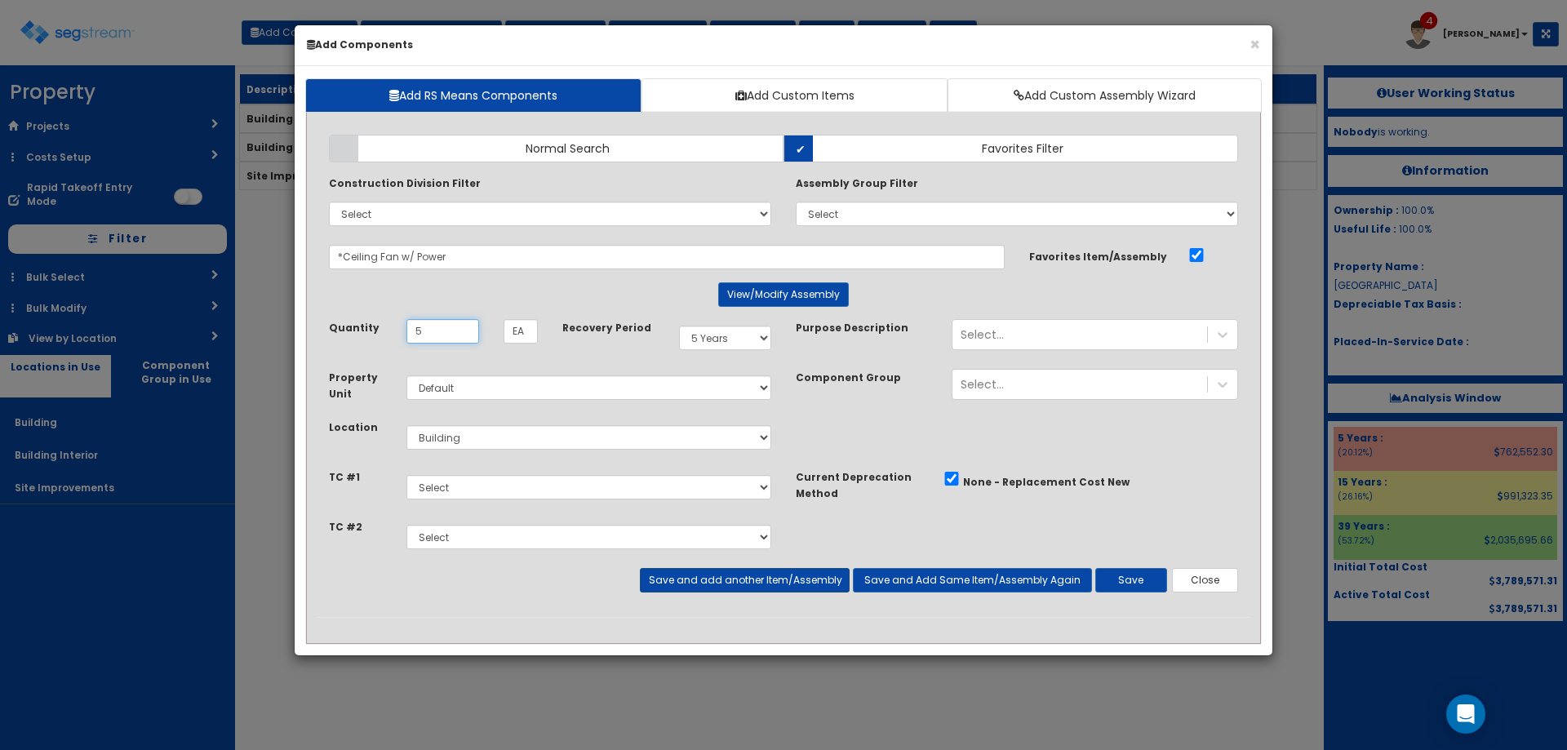
type input "5"
click at [782, 592] on button "Save and add another Item/Assembly" at bounding box center [744, 580] width 209 height 24
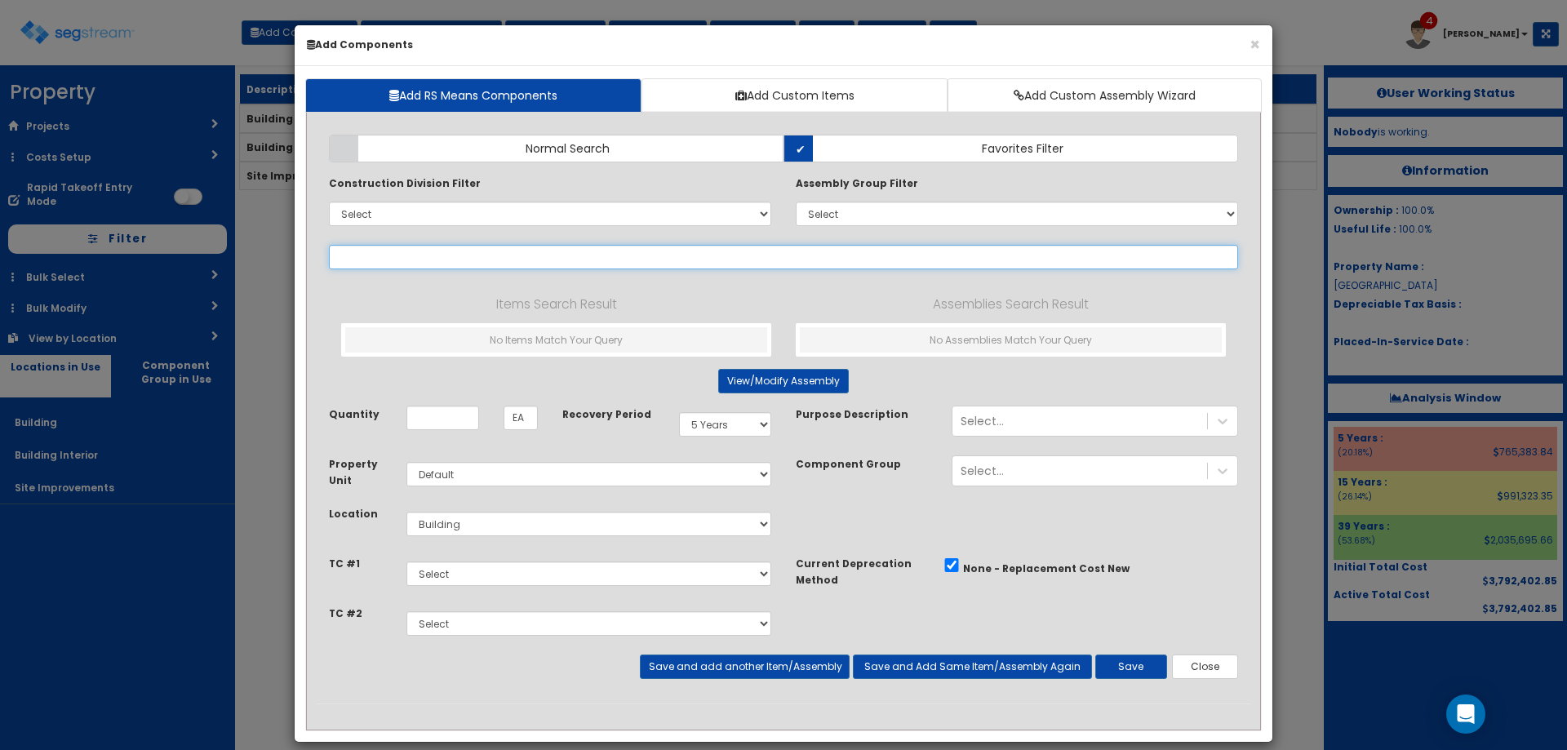
click at [421, 260] on input "text" at bounding box center [783, 257] width 909 height 24
type input "wall fan"
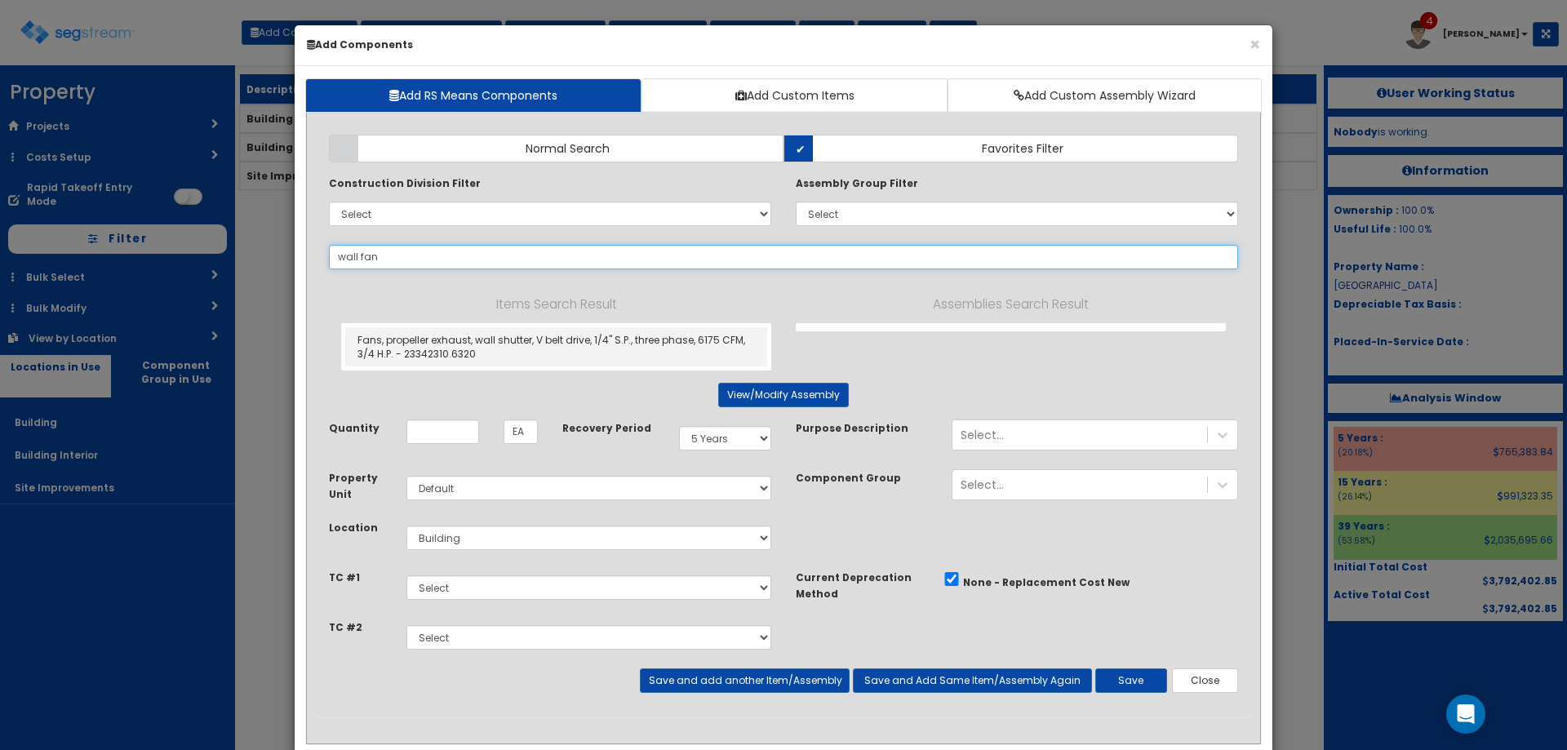
drag, startPoint x: 370, startPoint y: 267, endPoint x: 198, endPoint y: 280, distance: 172.7
click at [235, 282] on div "× Add Components Add RS Means Components Add Custom Items Add Custom Assembly W…" at bounding box center [783, 375] width 1567 height 750
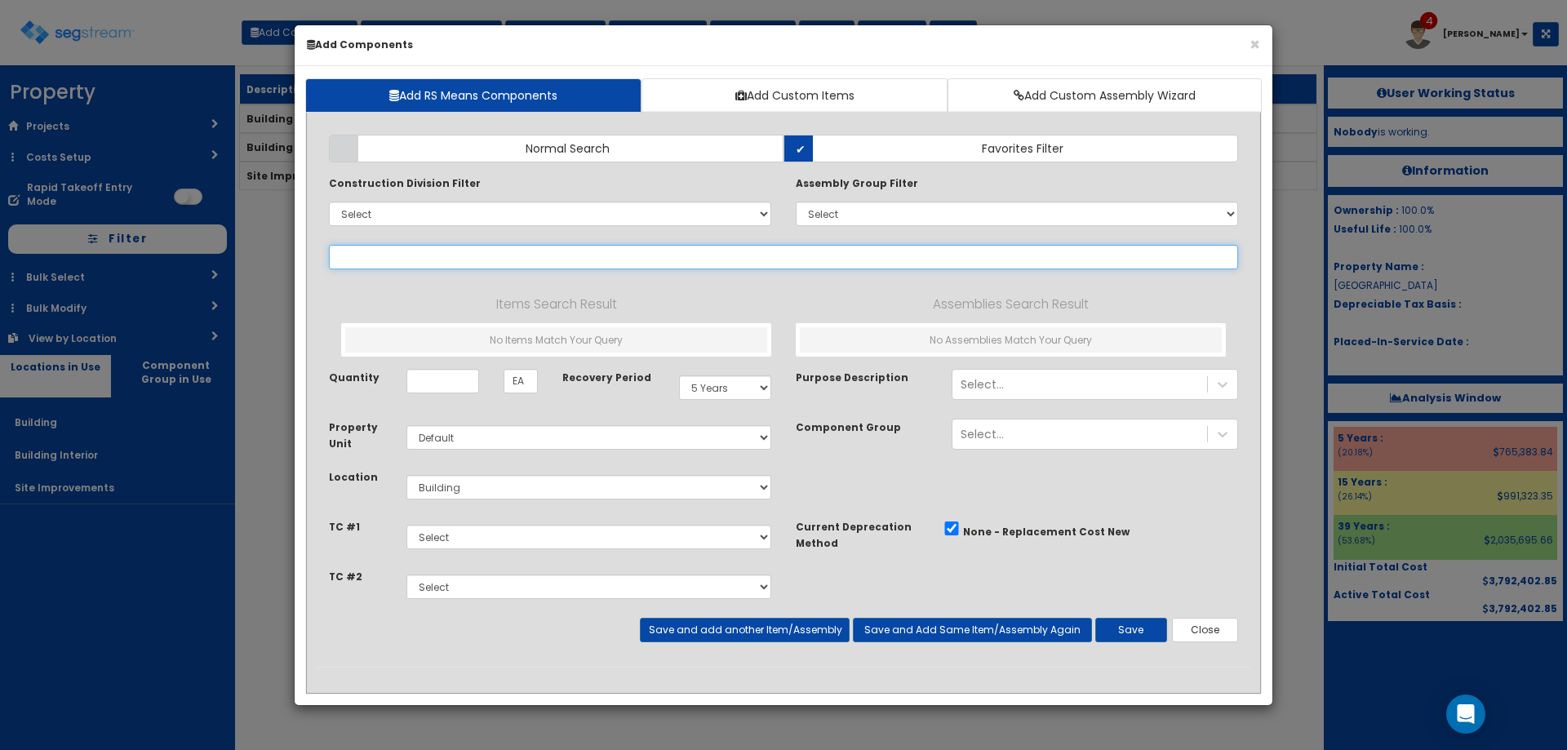
drag, startPoint x: 380, startPoint y: 256, endPoint x: 466, endPoint y: 264, distance: 86.0
click at [380, 259] on input "text" at bounding box center [783, 257] width 909 height 24
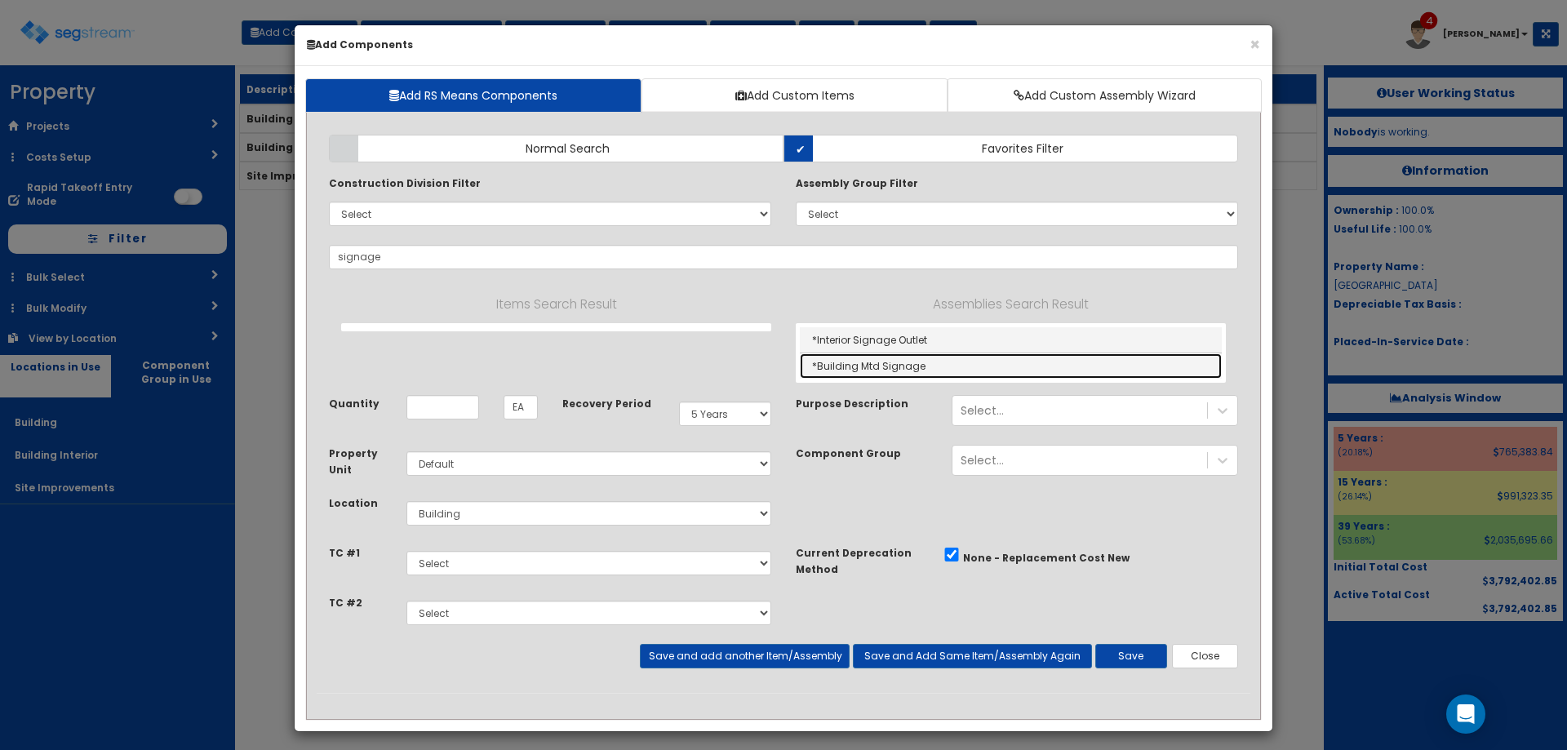
click at [932, 363] on link "*Building Mtd Signage" at bounding box center [1011, 365] width 422 height 25
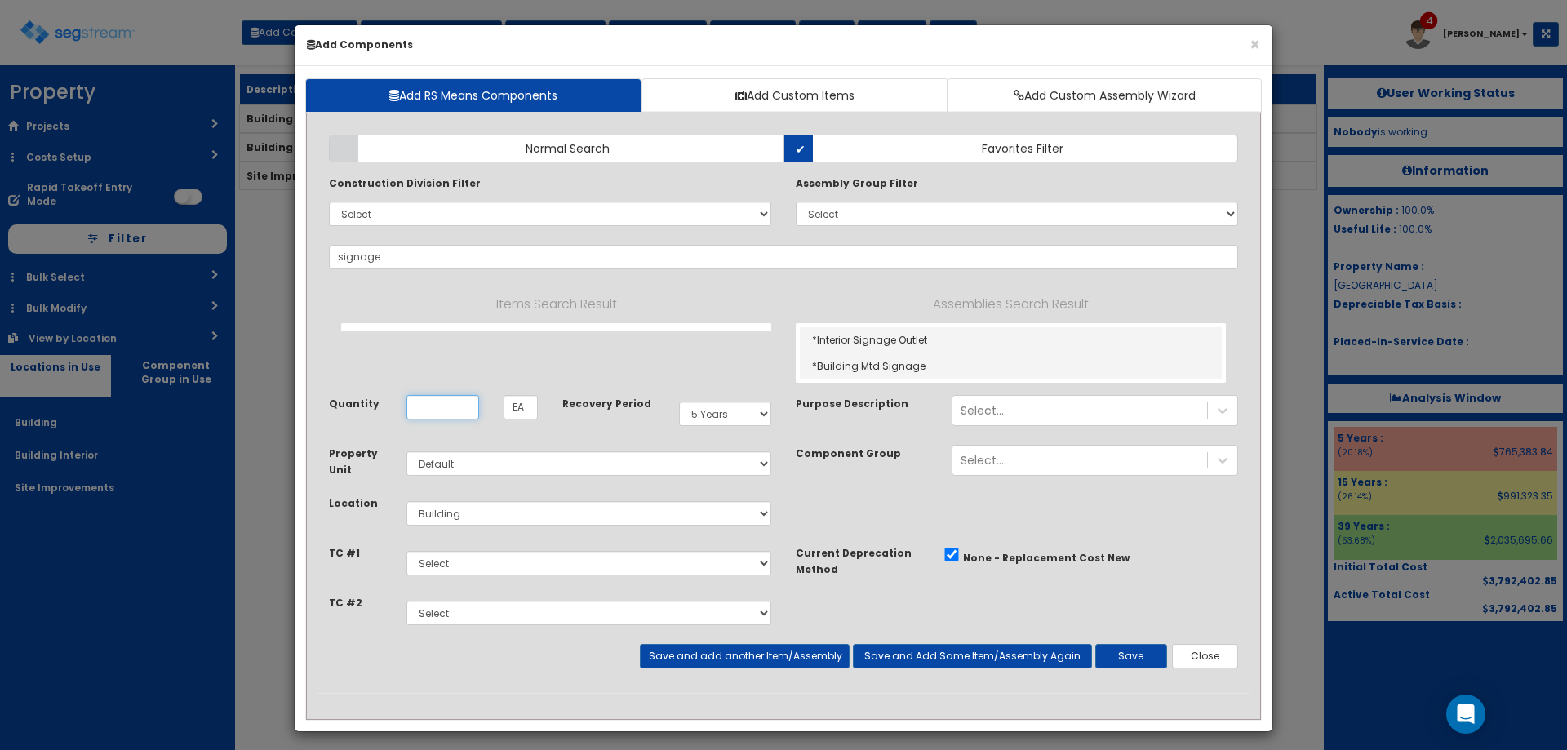
type input "*Building Mtd Signage"
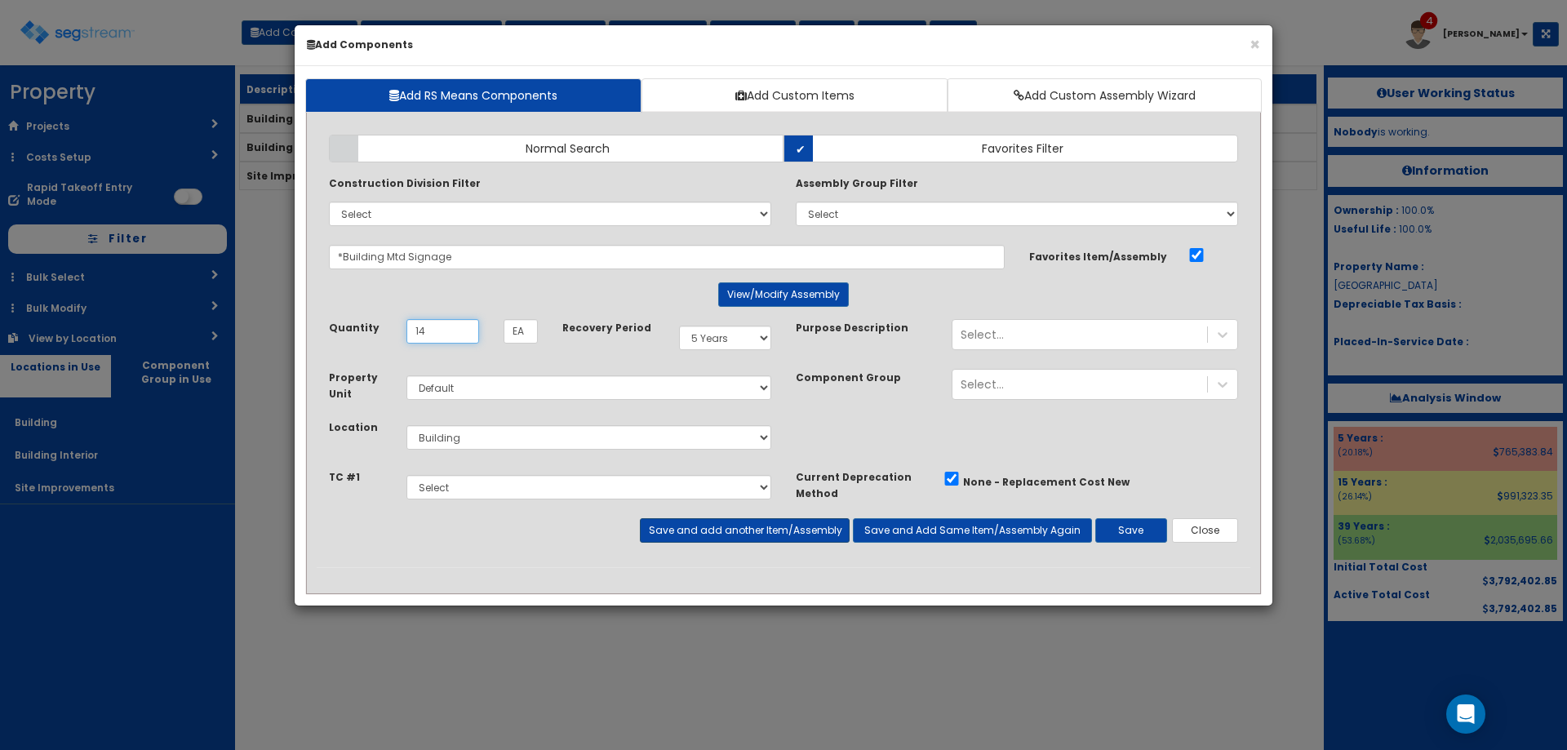
type input "14"
click at [773, 538] on button "Save and add another Item/Assembly" at bounding box center [744, 530] width 209 height 24
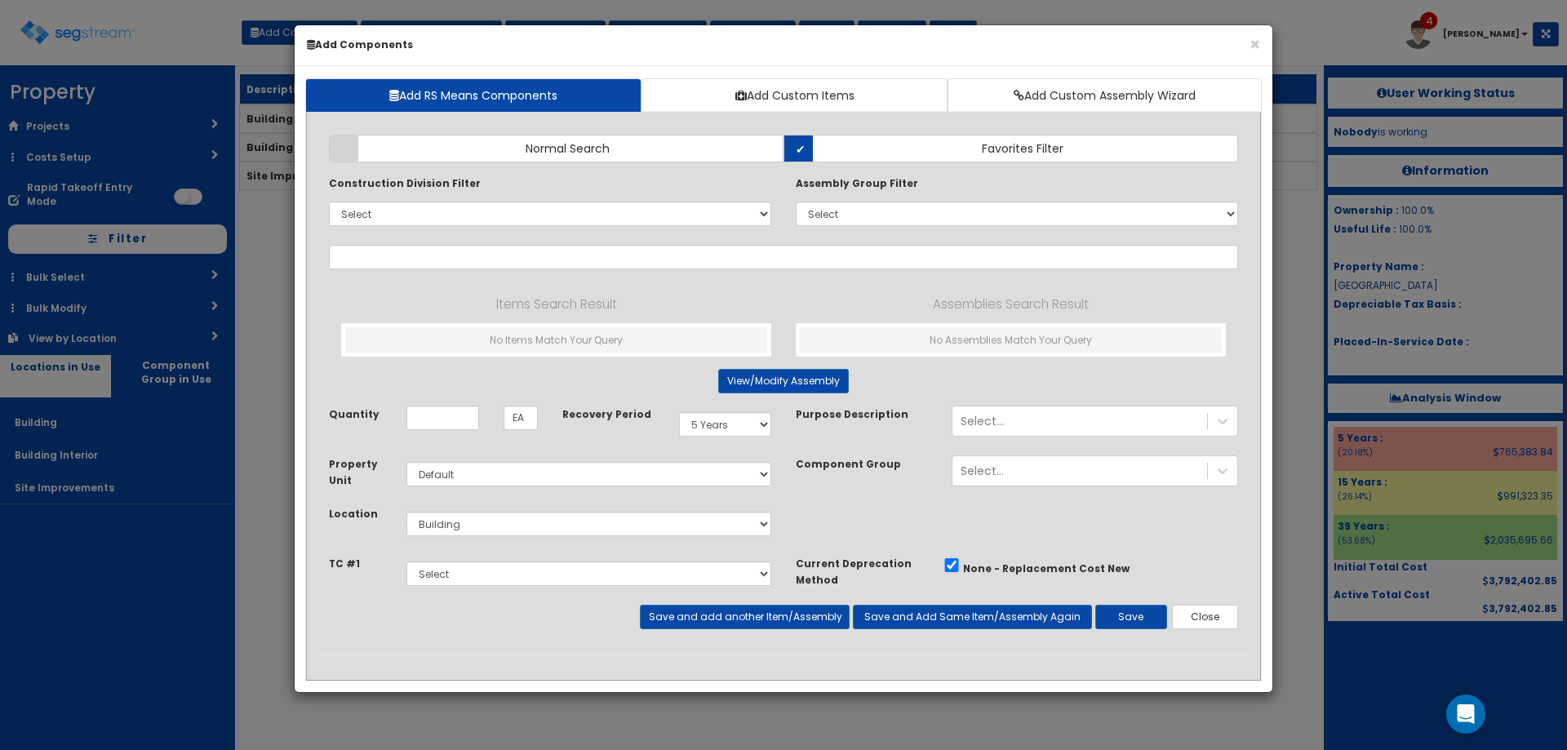
drag, startPoint x: 353, startPoint y: 242, endPoint x: 426, endPoint y: 262, distance: 75.4
click at [353, 242] on div "Add Items Add Assemblies Both Normal Search Select" at bounding box center [784, 387] width 934 height 531
drag, startPoint x: 446, startPoint y: 268, endPoint x: 558, endPoint y: 188, distance: 137.5
click at [446, 268] on input "text" at bounding box center [783, 257] width 909 height 24
click at [557, 154] on span "Normal Search" at bounding box center [568, 148] width 84 height 16
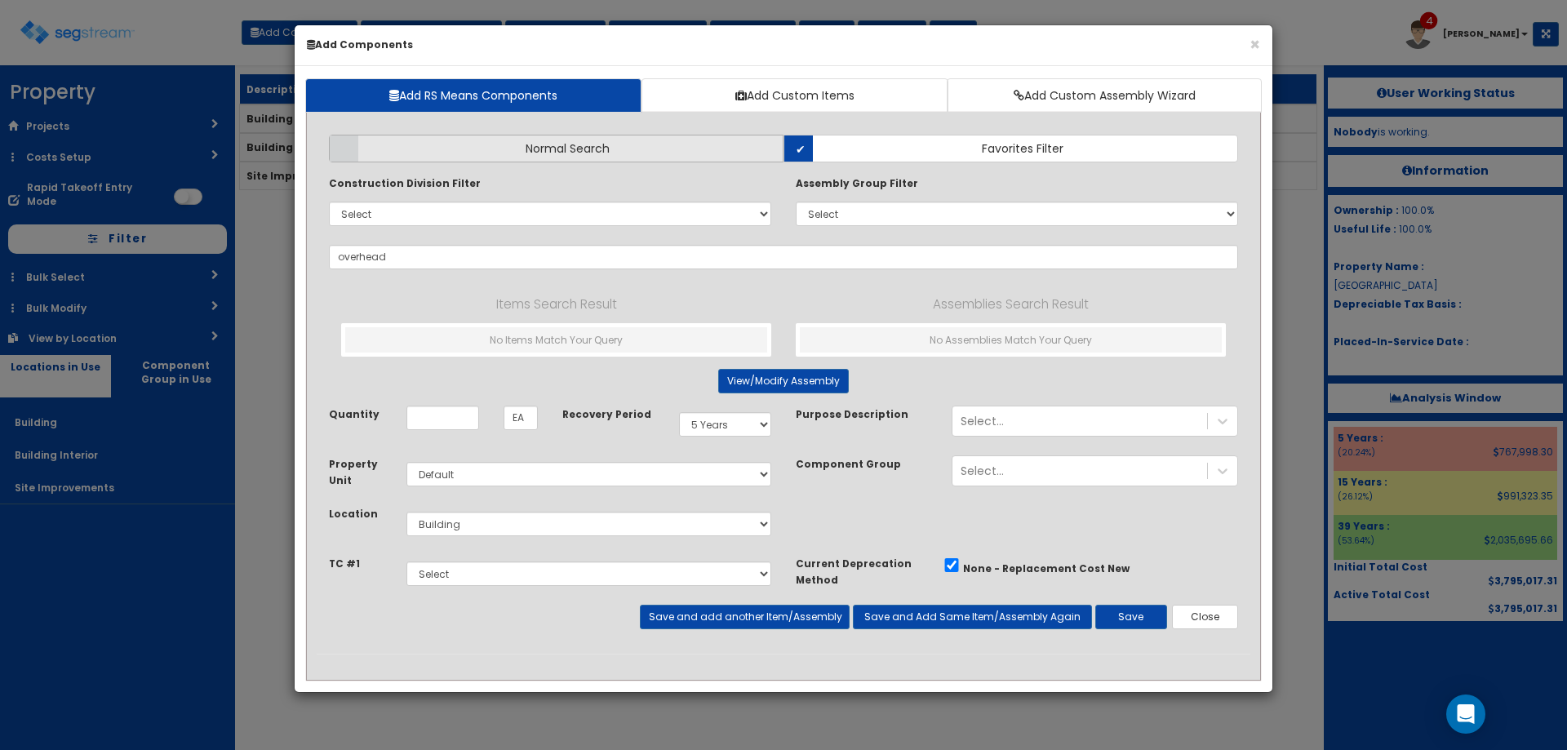
click at [0, 0] on input "Normal Search" at bounding box center [0, 0] width 0 height 0
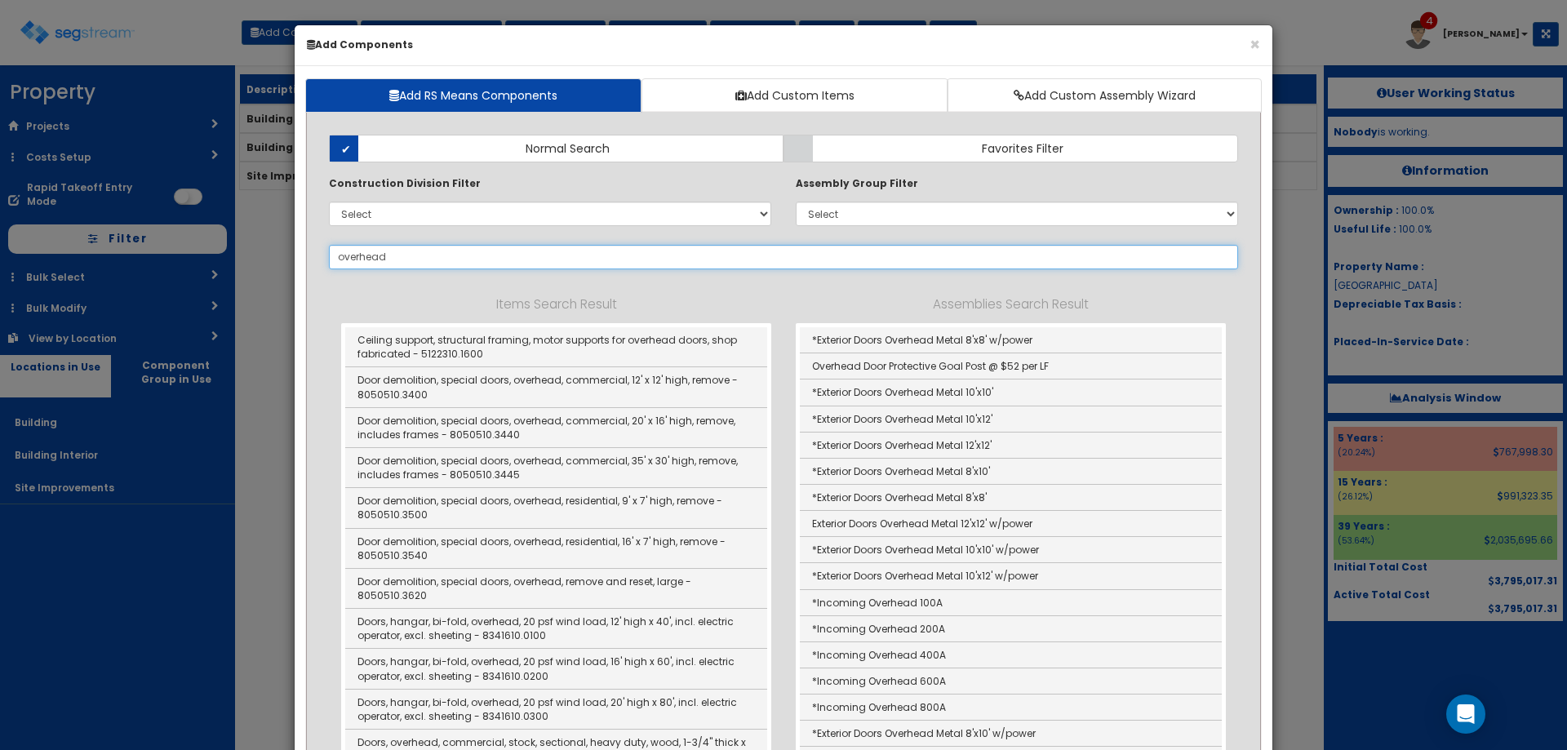
click at [399, 262] on input "overhead" at bounding box center [783, 257] width 909 height 24
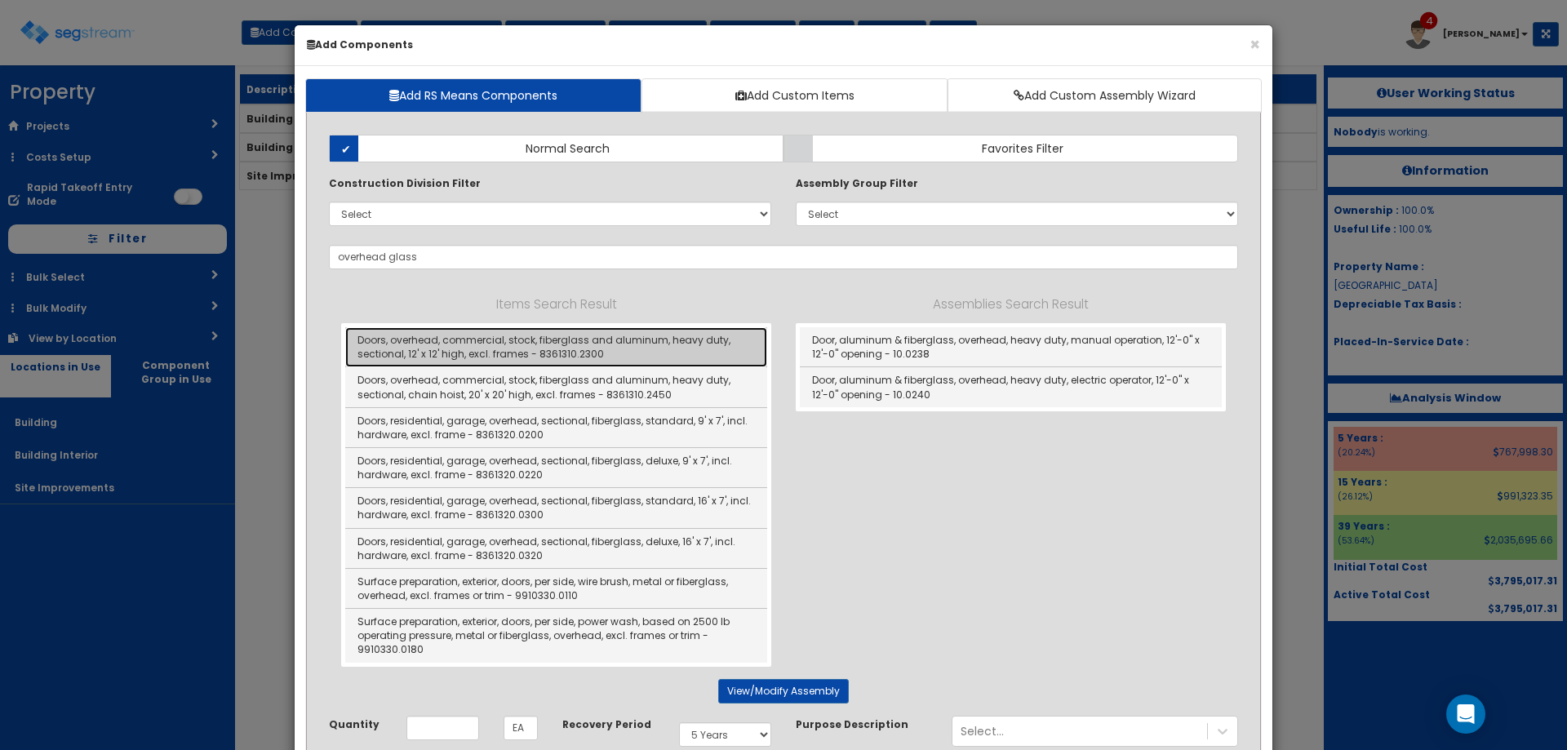
click at [530, 353] on link "Doors, overhead, commercial, stock, fiberglass and aluminum, heavy duty, sectio…" at bounding box center [556, 347] width 422 height 40
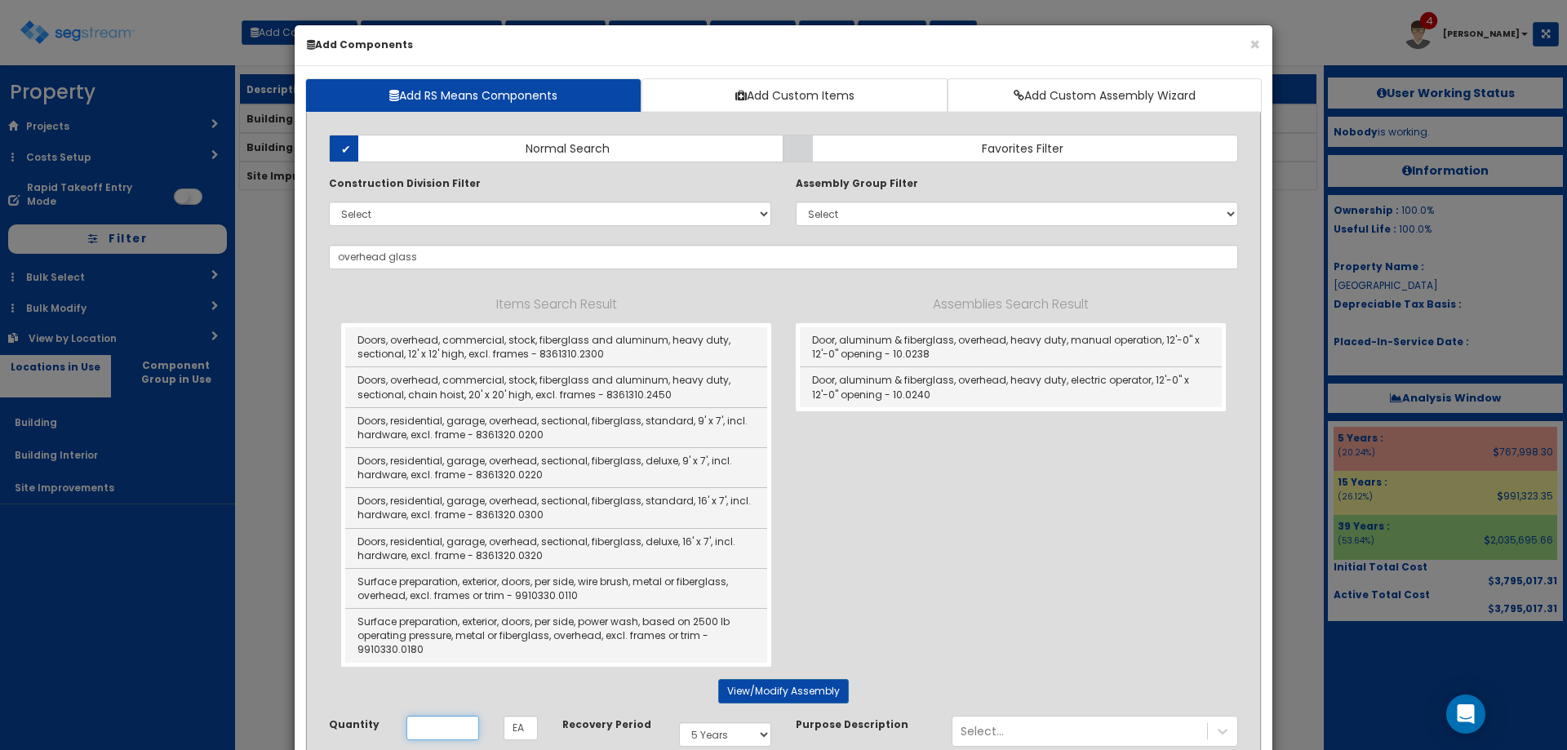
type input "Doors, overhead, commercial, stock, fiberglass and aluminum, heavy duty, sectio…"
checkbox input "false"
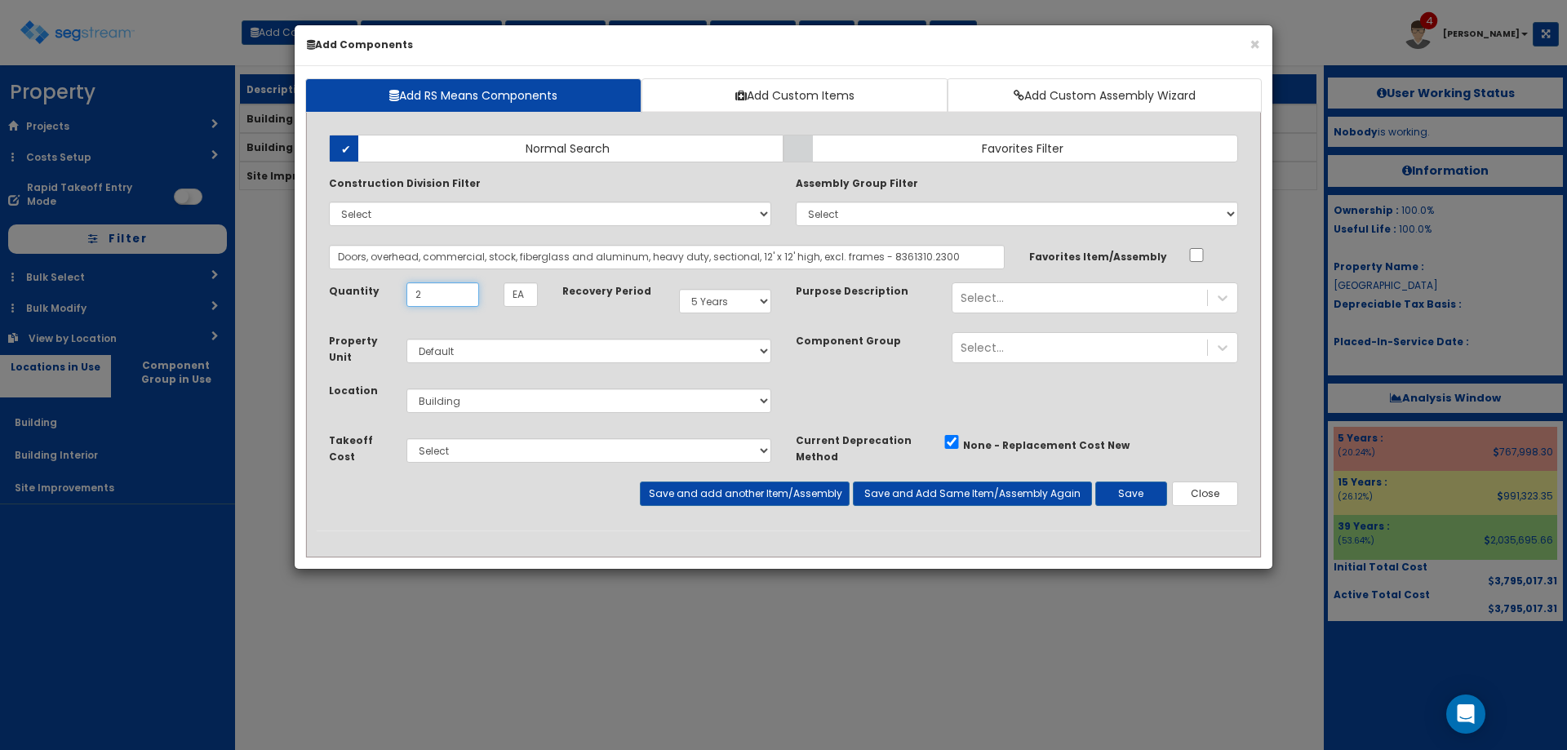
type input "2"
drag, startPoint x: 741, startPoint y: 295, endPoint x: 743, endPoint y: 311, distance: 15.7
click at [741, 295] on select "Select 5 Years 7 Years 9 Years 10 Years 15 Years 15 Year QLI 15 Year QRP 15 Yea…" at bounding box center [725, 301] width 92 height 24
select select "39Y"
click at [679, 289] on select "Select 5 Years 7 Years 9 Years 10 Years 15 Years 15 Year QLI 15 Year QRP 15 Yea…" at bounding box center [725, 301] width 92 height 24
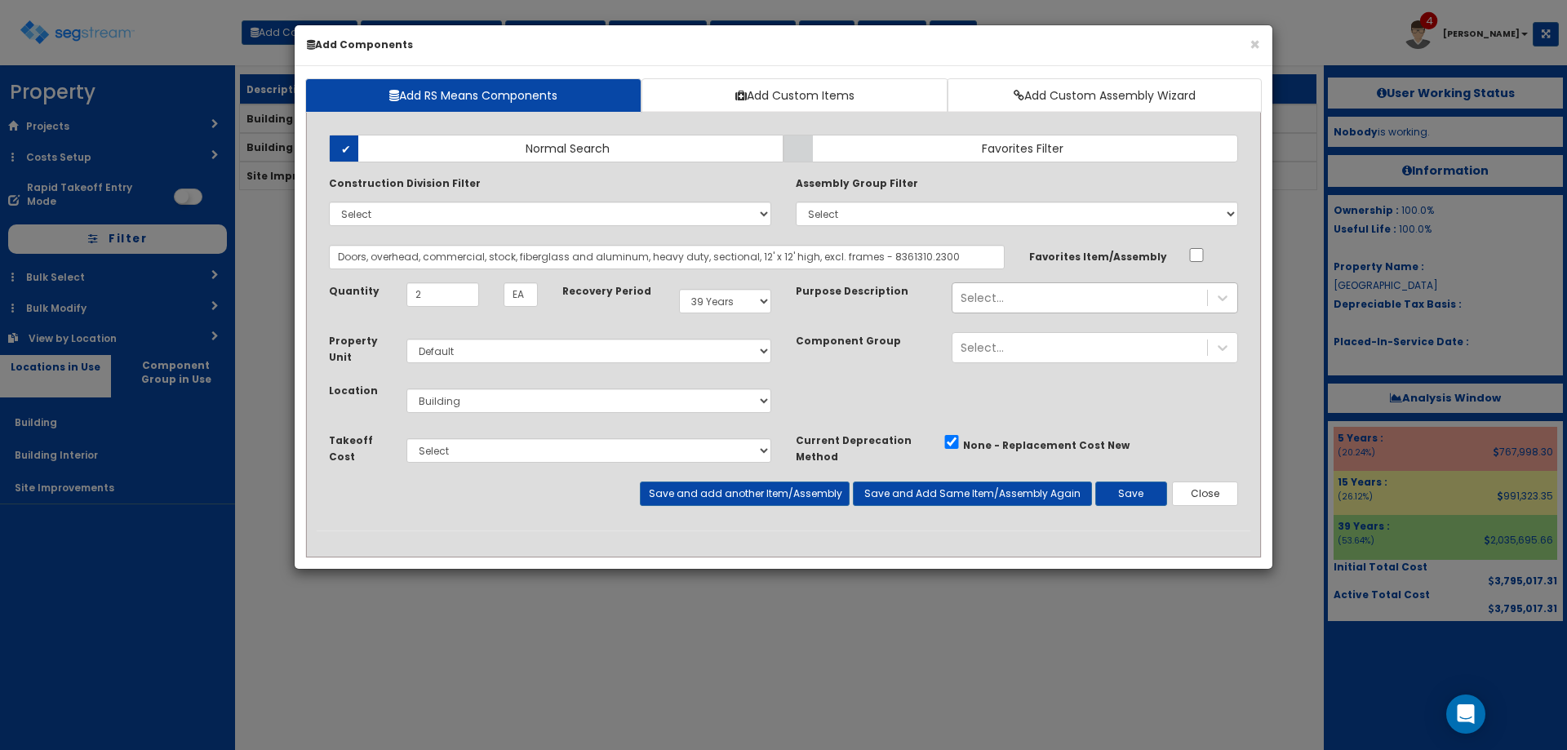
click at [1031, 299] on div "Select..." at bounding box center [1079, 298] width 255 height 26
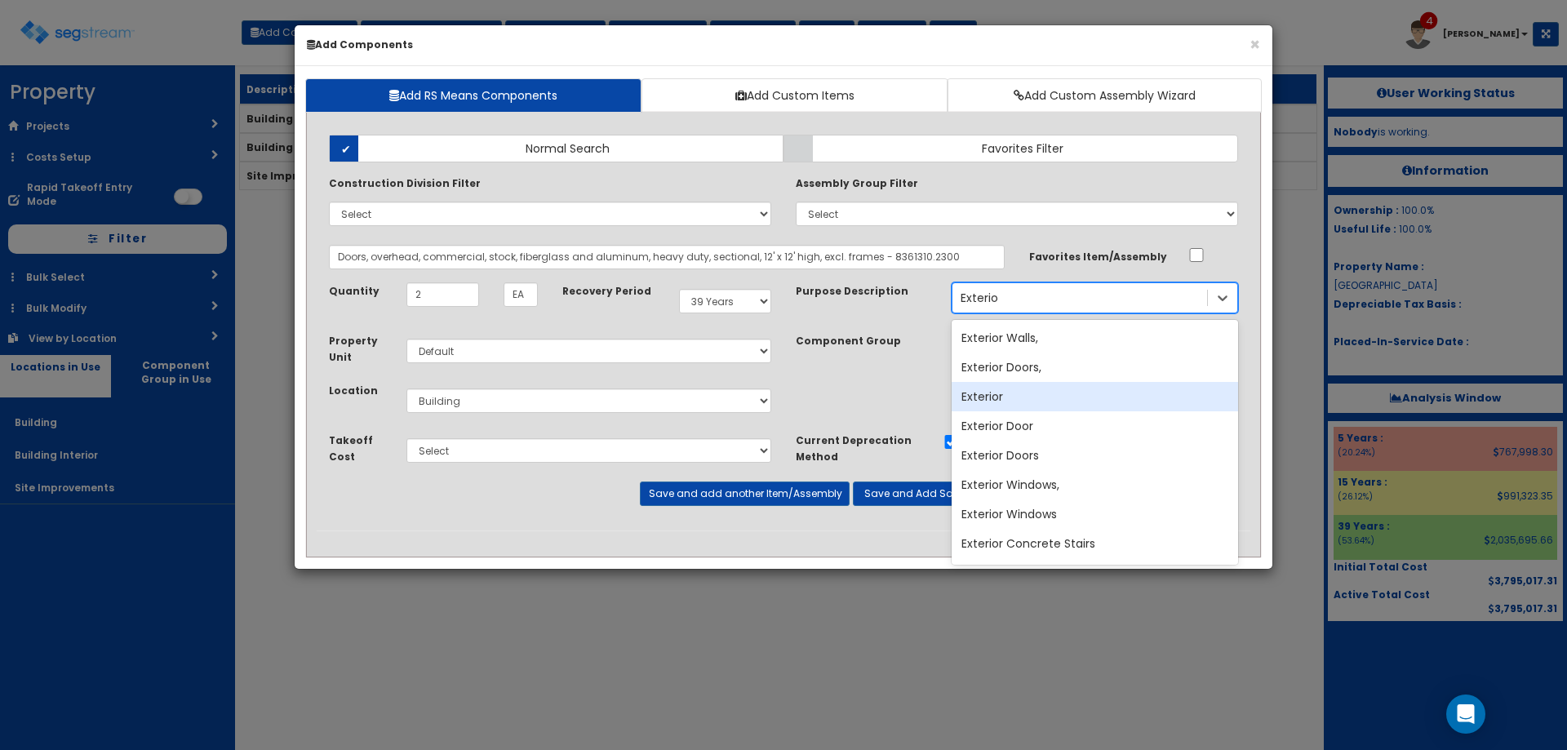
type input "Exterio."
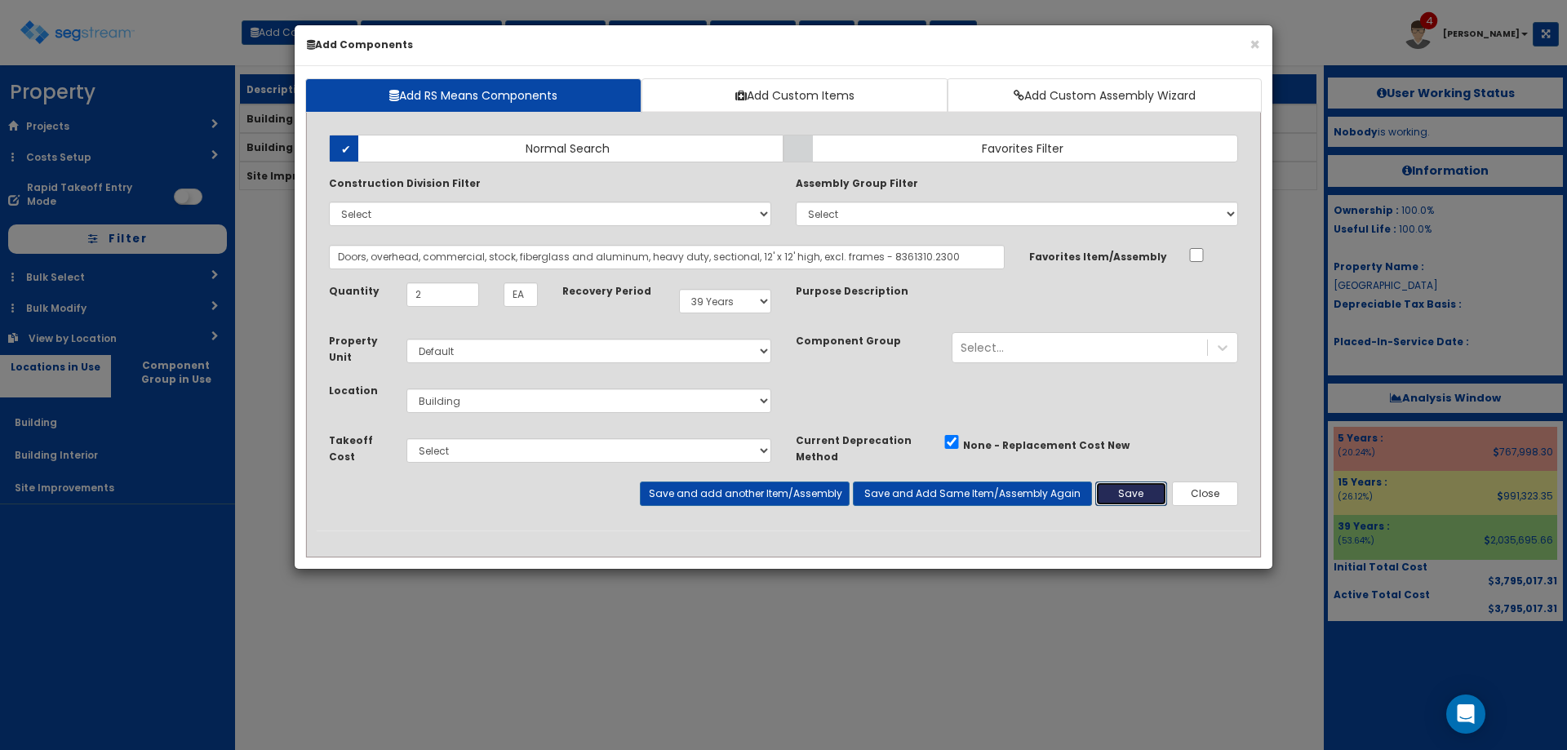
click at [1120, 498] on button "Save" at bounding box center [1131, 493] width 72 height 24
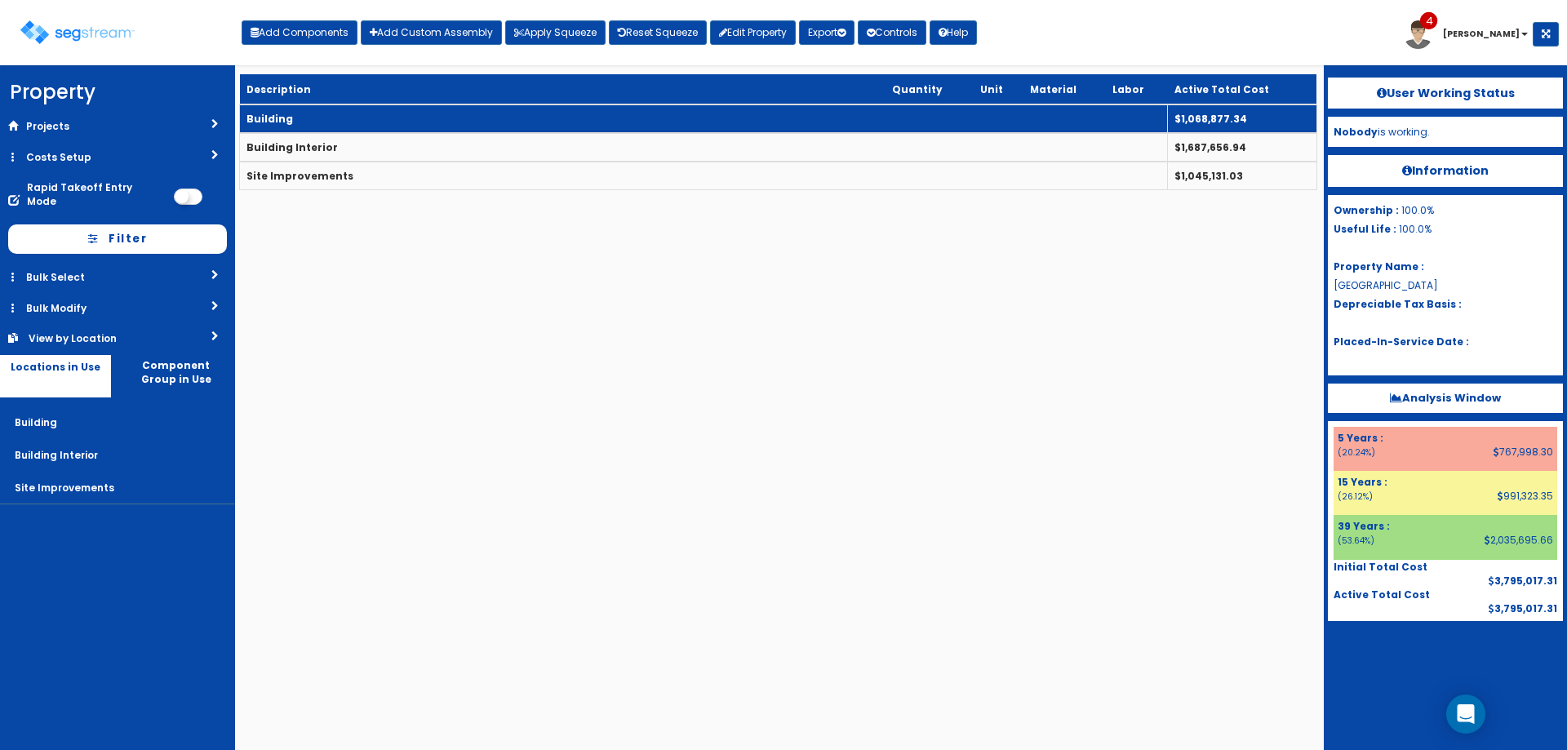
click at [357, 122] on td "Building" at bounding box center [704, 118] width 928 height 29
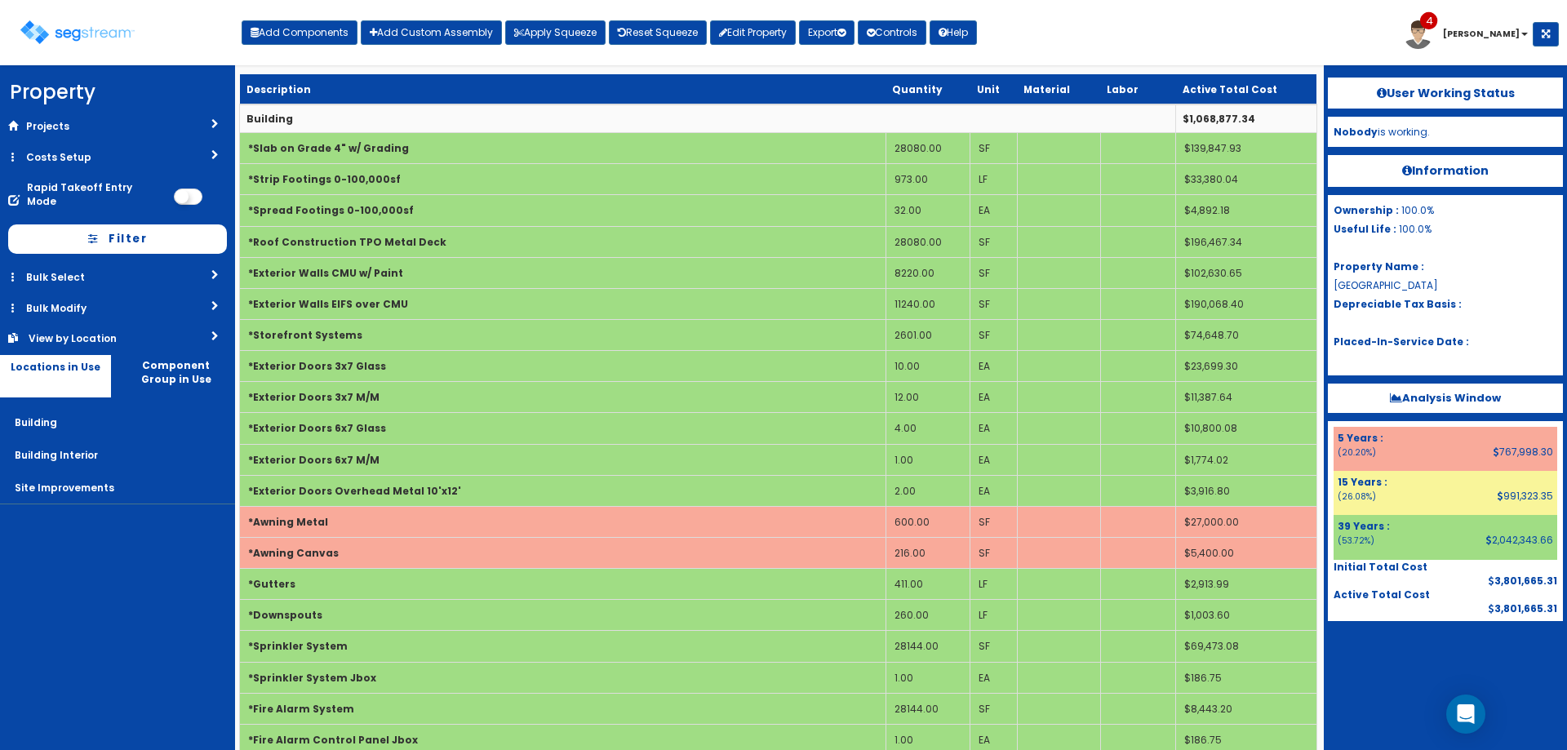
scroll to position [545, 0]
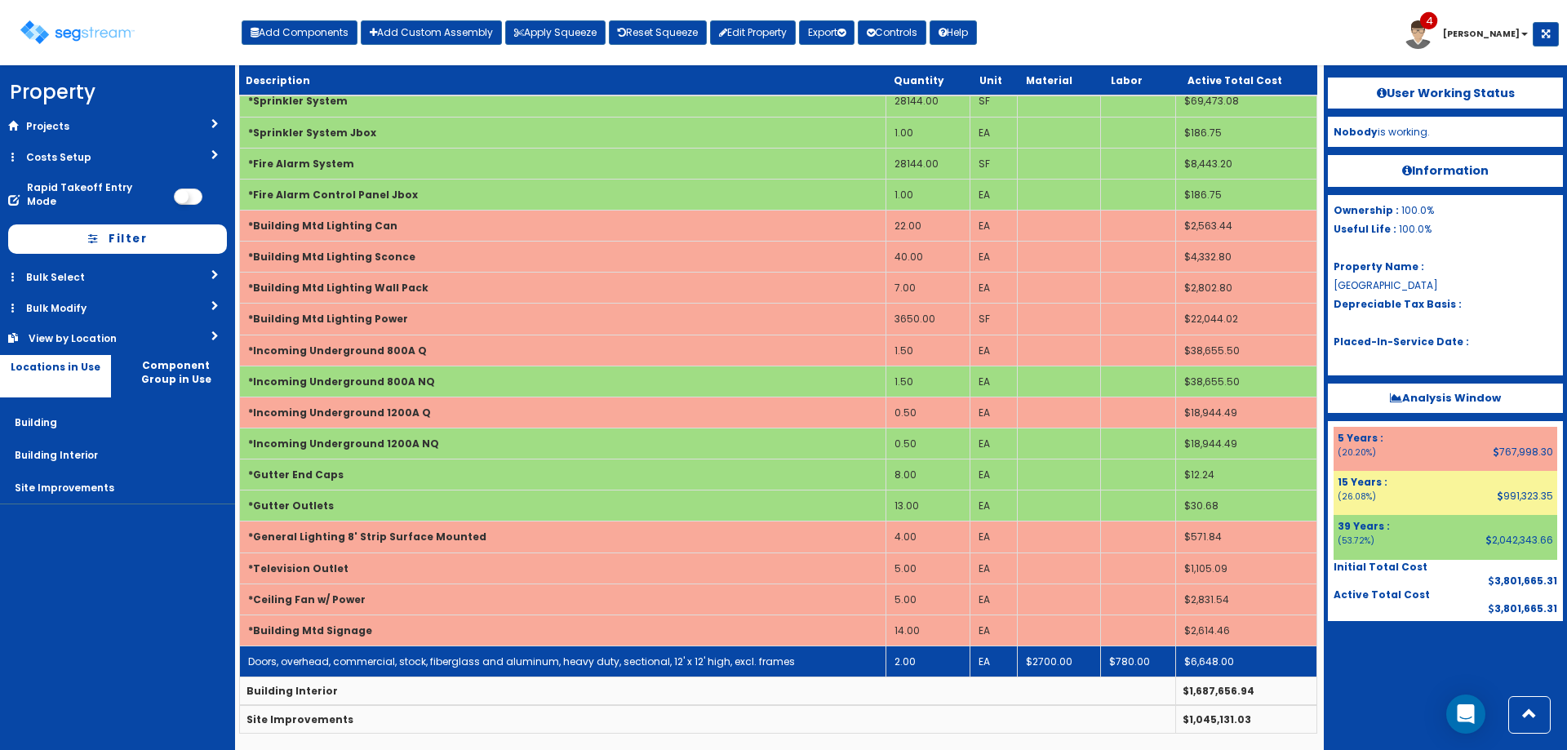
click at [392, 663] on link "Doors, overhead, commercial, stock, fiberglass and aluminum, heavy duty, sectio…" at bounding box center [521, 661] width 547 height 14
click at [391, 663] on link "Doors, overhead, commercial, stock, fiberglass and aluminum, heavy duty, sectio…" at bounding box center [521, 661] width 547 height 14
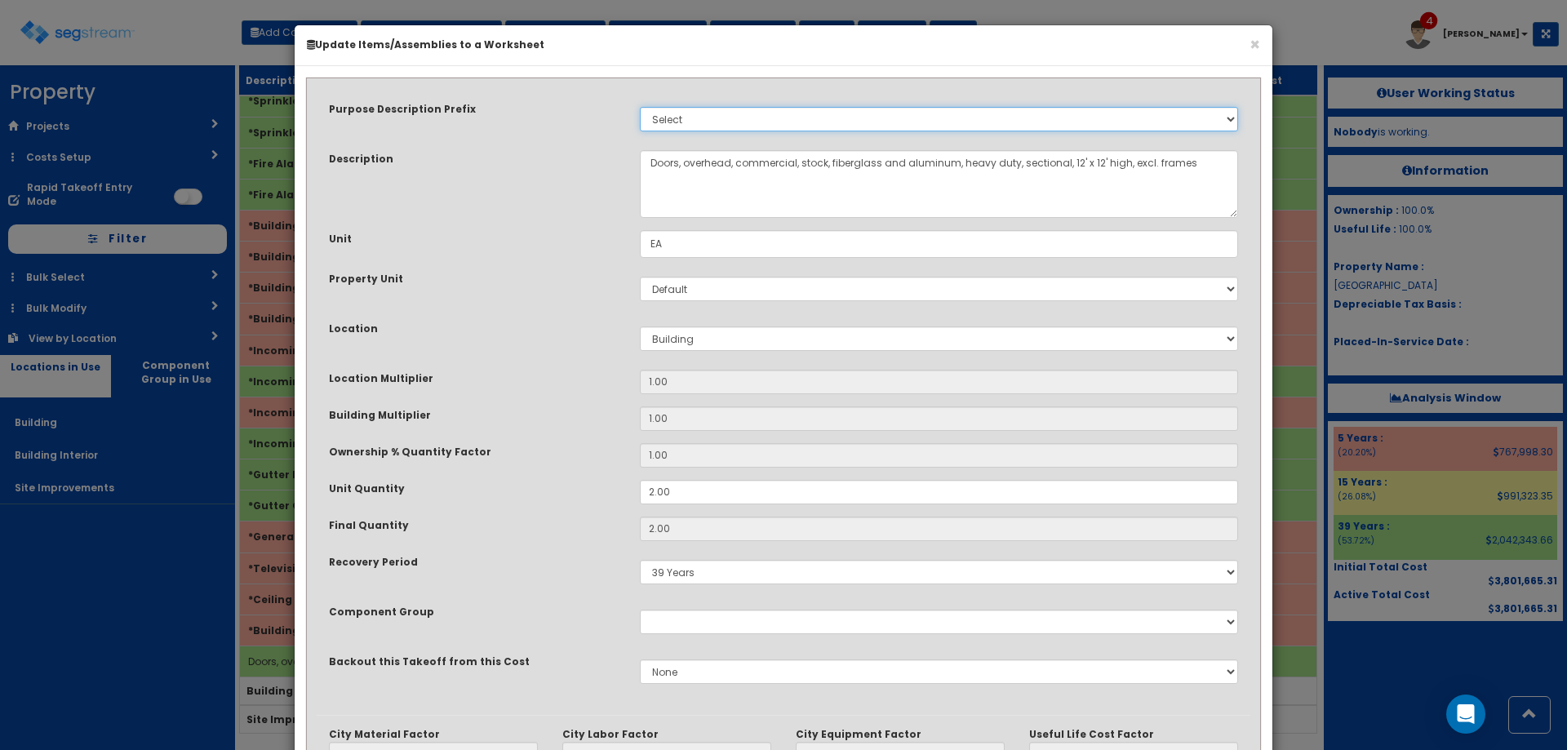
click at [778, 111] on select "Select Stair Construction, A/V System A/V System Equipment A/V System Equipment…" at bounding box center [939, 119] width 598 height 24
select select "619"
click at [640, 107] on select "Select Stair Construction, A/V System A/V System Equipment A/V System Equipment…" at bounding box center [939, 119] width 598 height 24
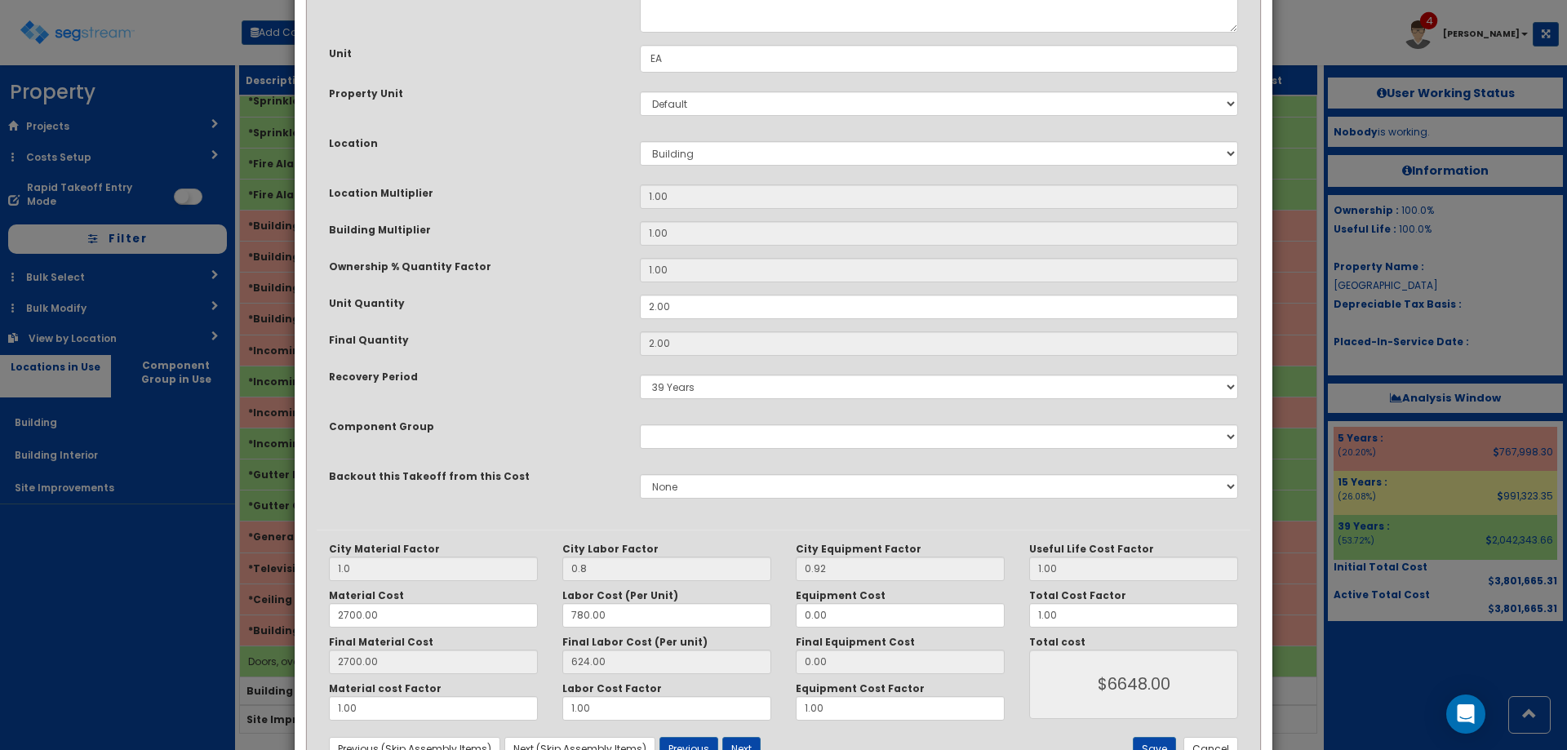
scroll to position [247, 0]
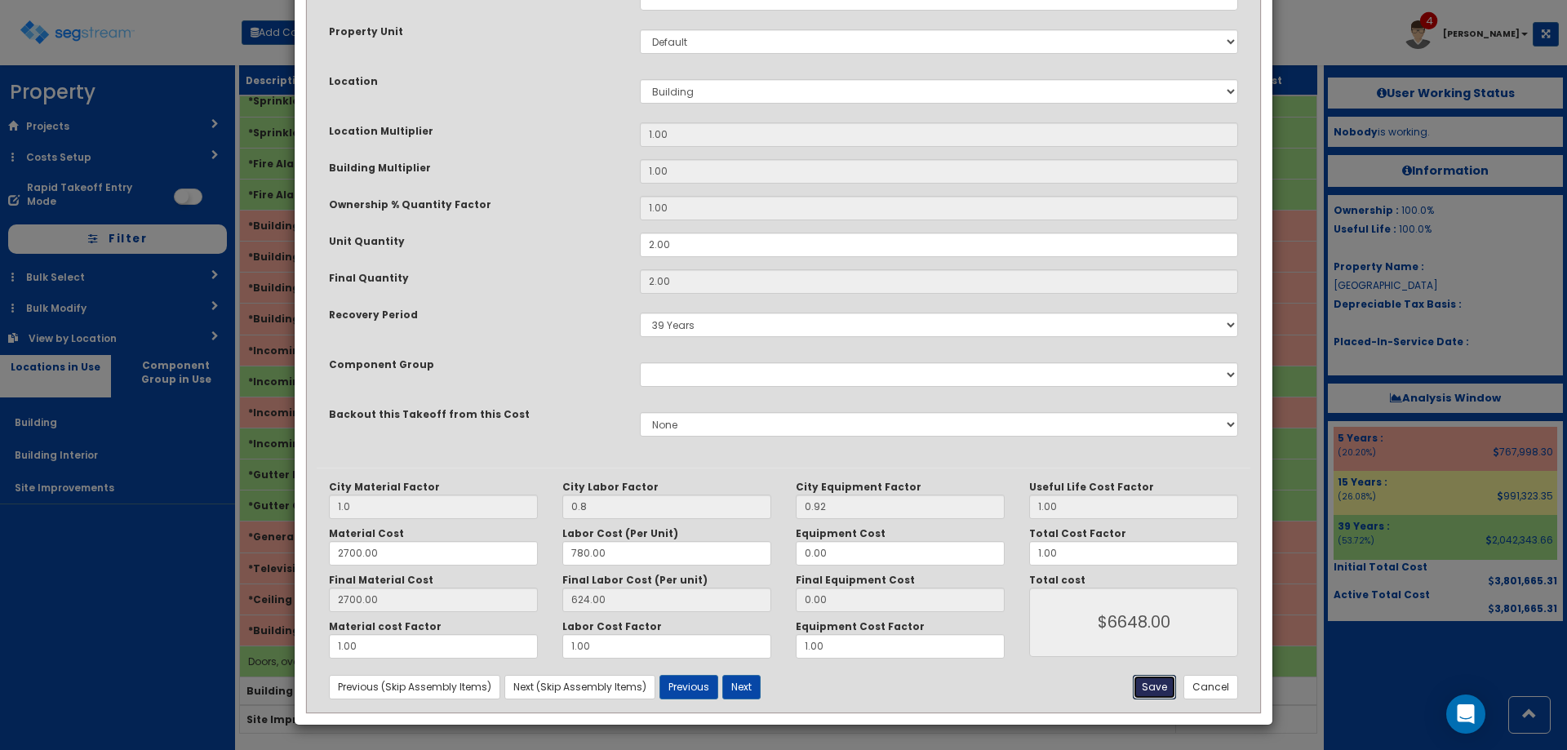
click at [1164, 683] on button "Save" at bounding box center [1154, 687] width 43 height 24
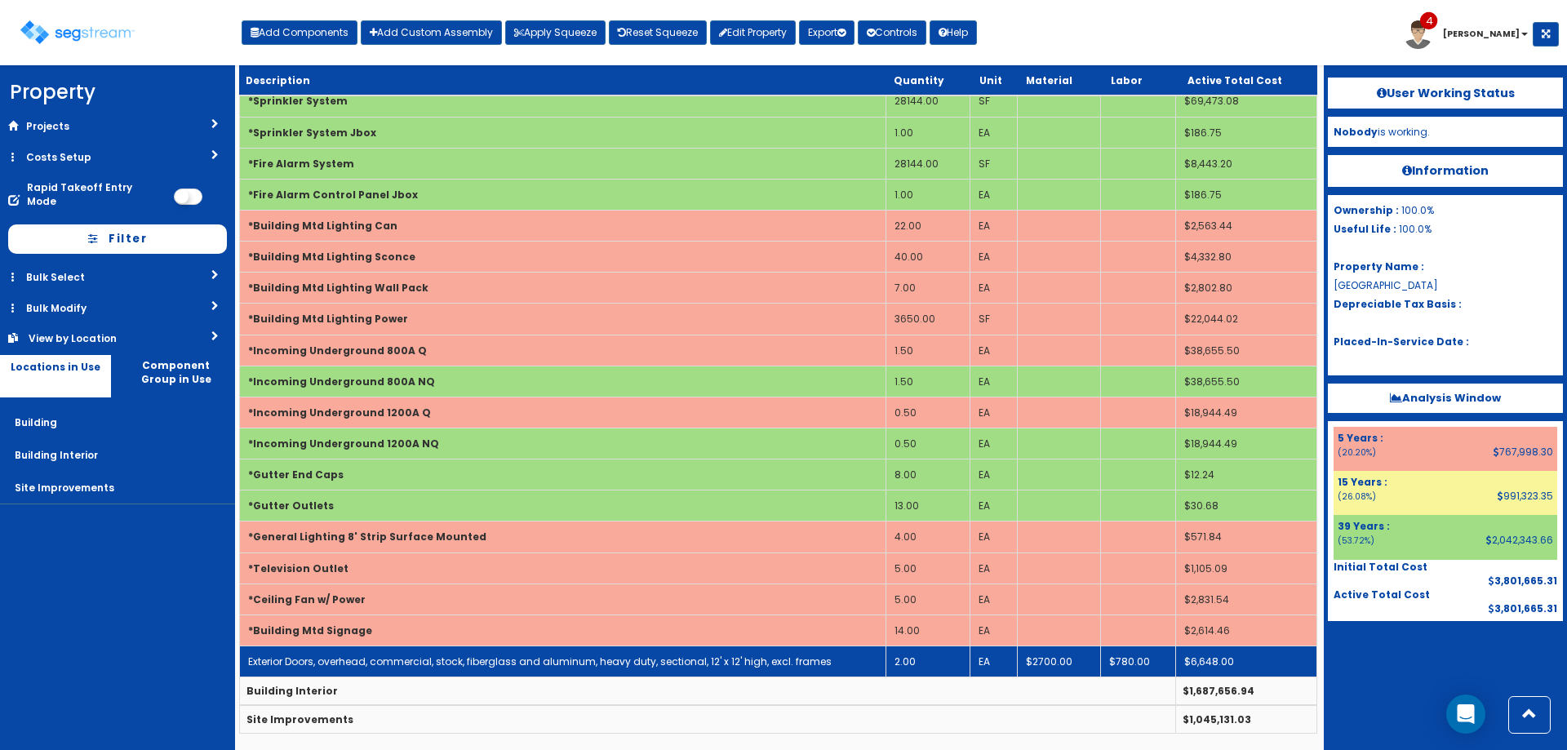
click at [375, 665] on link "Exterior Doors, overhead, commercial, stock, fiberglass and aluminum, heavy dut…" at bounding box center [539, 661] width 583 height 14
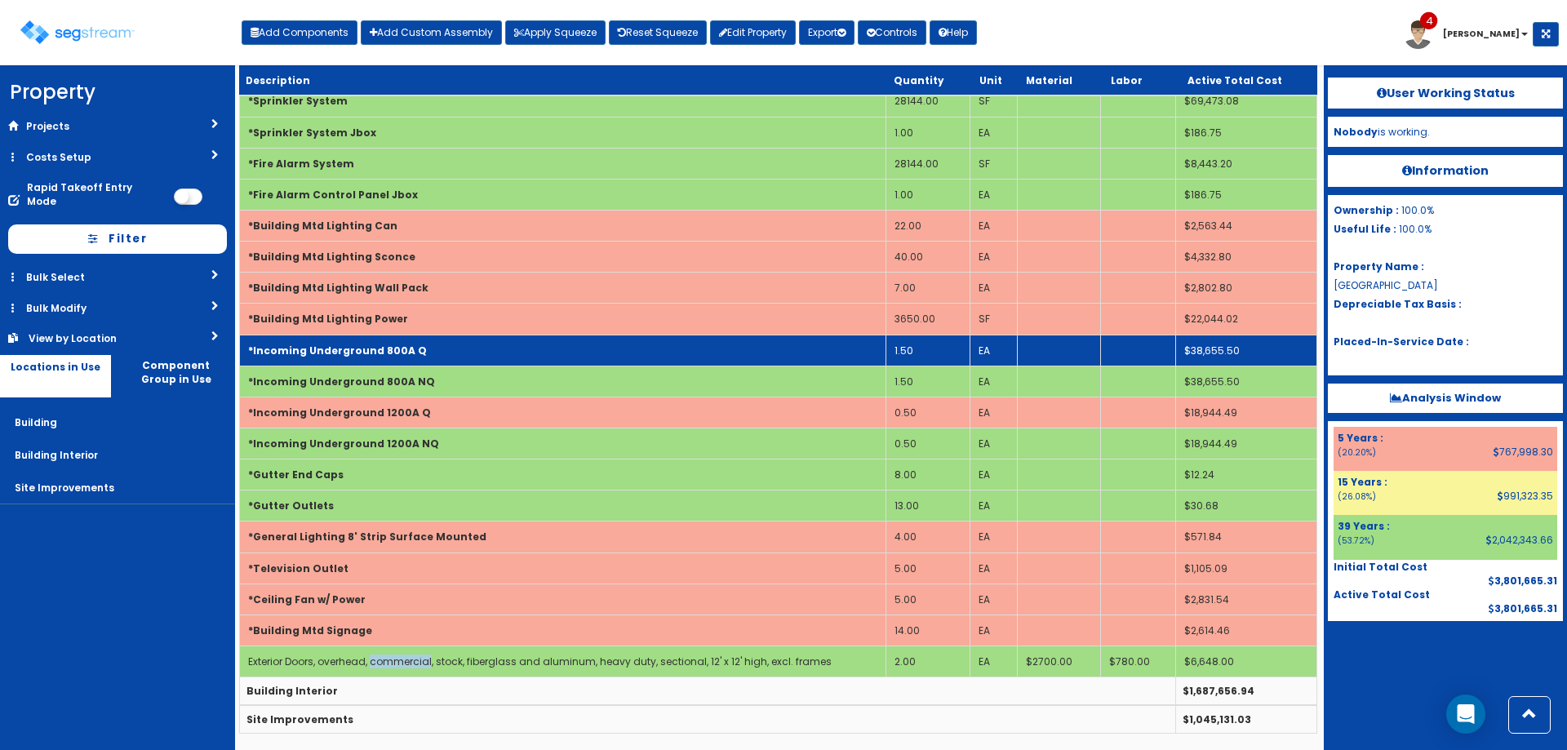
drag, startPoint x: 375, startPoint y: 665, endPoint x: 1006, endPoint y: 342, distance: 708.8
click at [371, 665] on link "Exterior Doors, overhead, commercial, stock, fiberglass and aluminum, heavy dut…" at bounding box center [539, 661] width 583 height 14
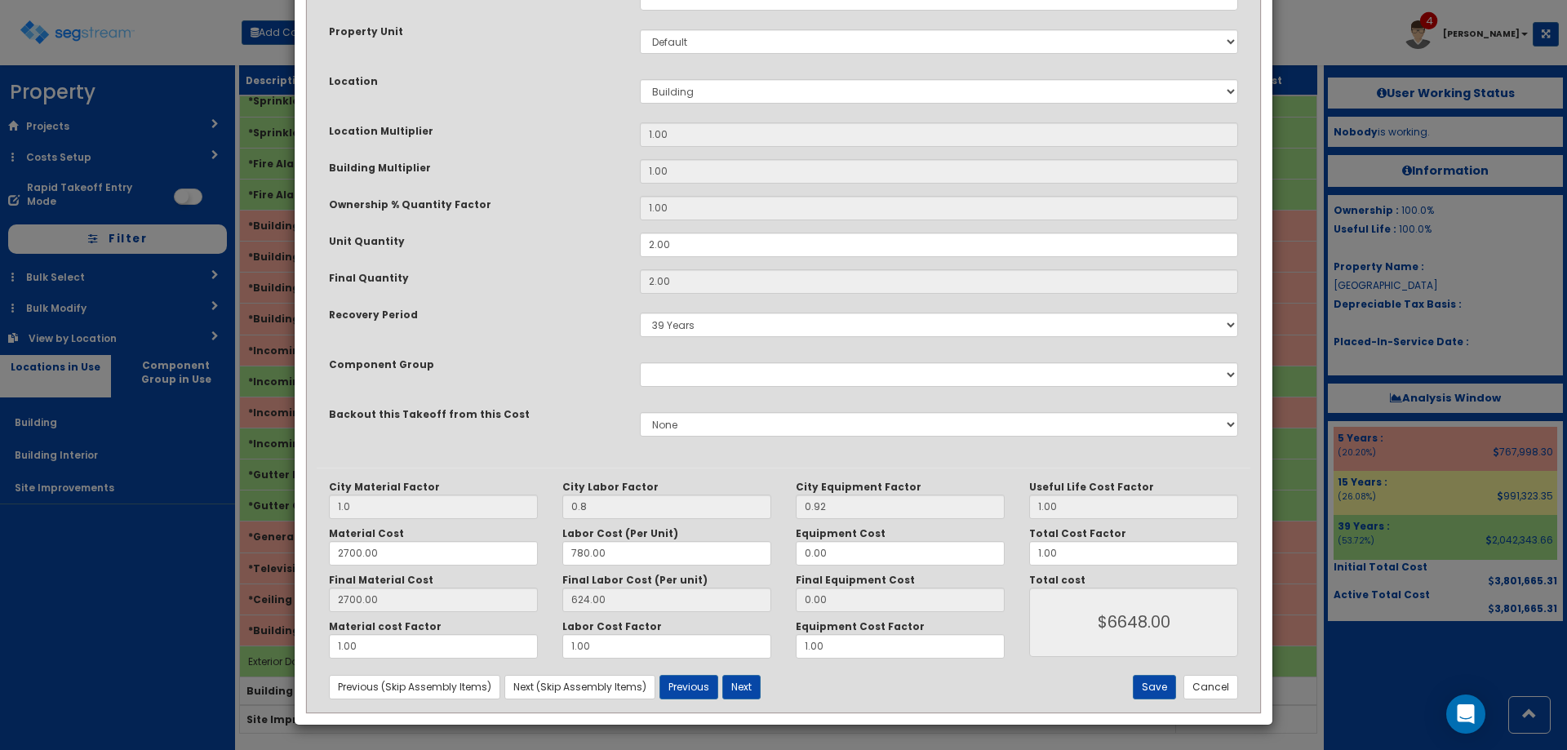
scroll to position [0, 0]
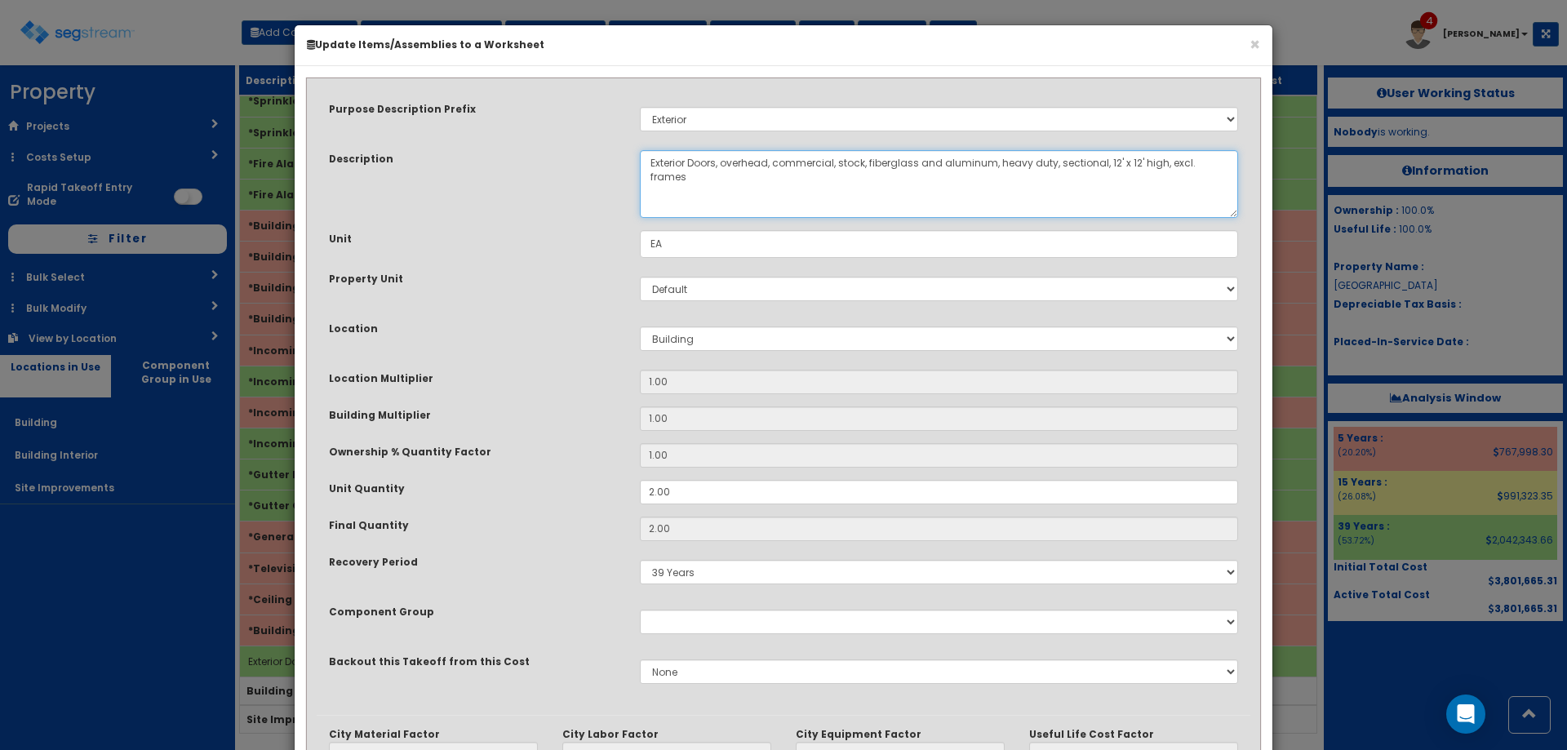
click at [1110, 161] on textarea "Exterior Doors, overhead, commercial, stock, fiberglass and aluminum, heavy dut…" at bounding box center [939, 184] width 598 height 68
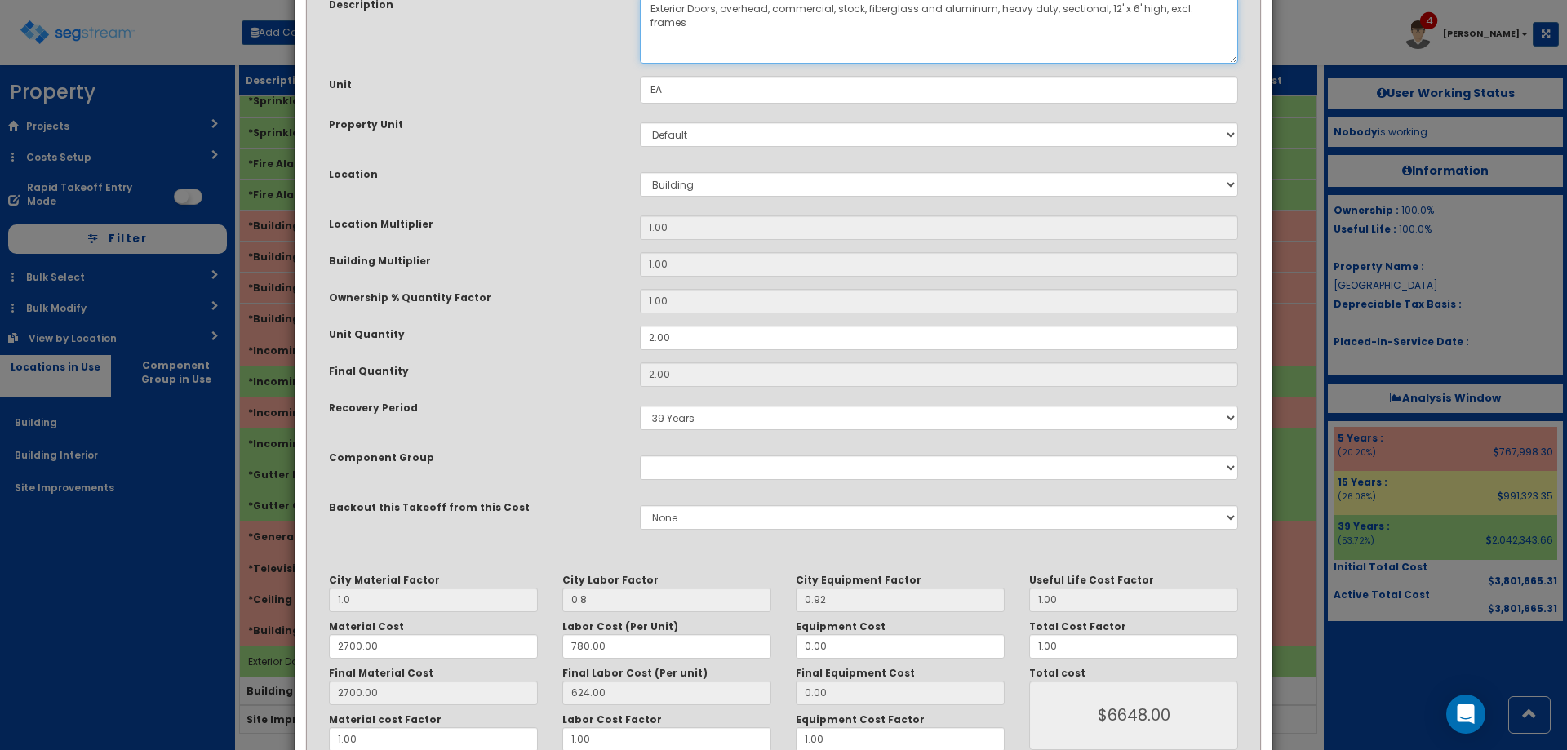
scroll to position [247, 0]
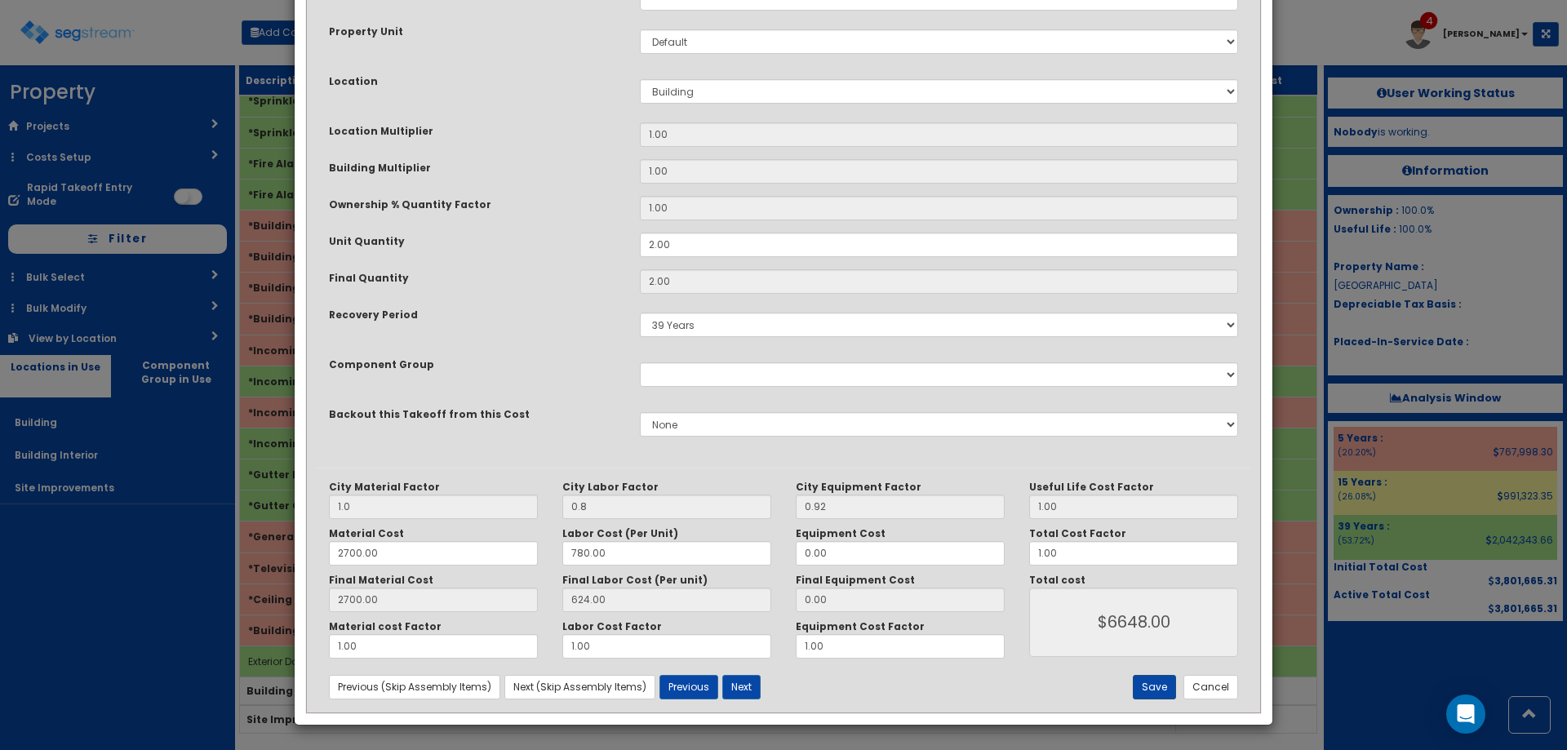
type textarea "Exterior Doors, overhead, commercial, stock, fiberglass and aluminum, heavy dut…"
click at [1152, 687] on button "Save" at bounding box center [1154, 687] width 43 height 24
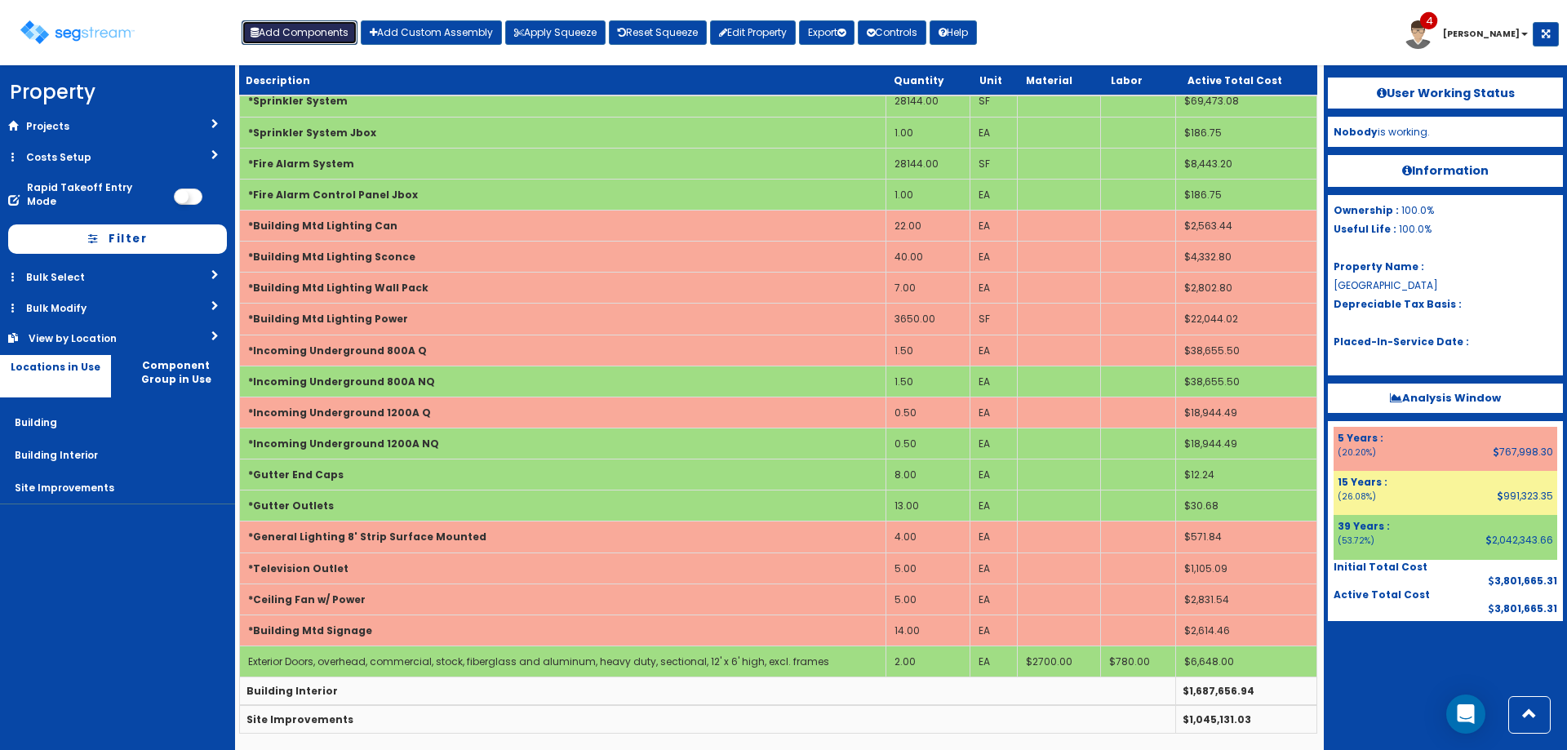
click at [279, 42] on button "Add Components" at bounding box center [300, 32] width 116 height 24
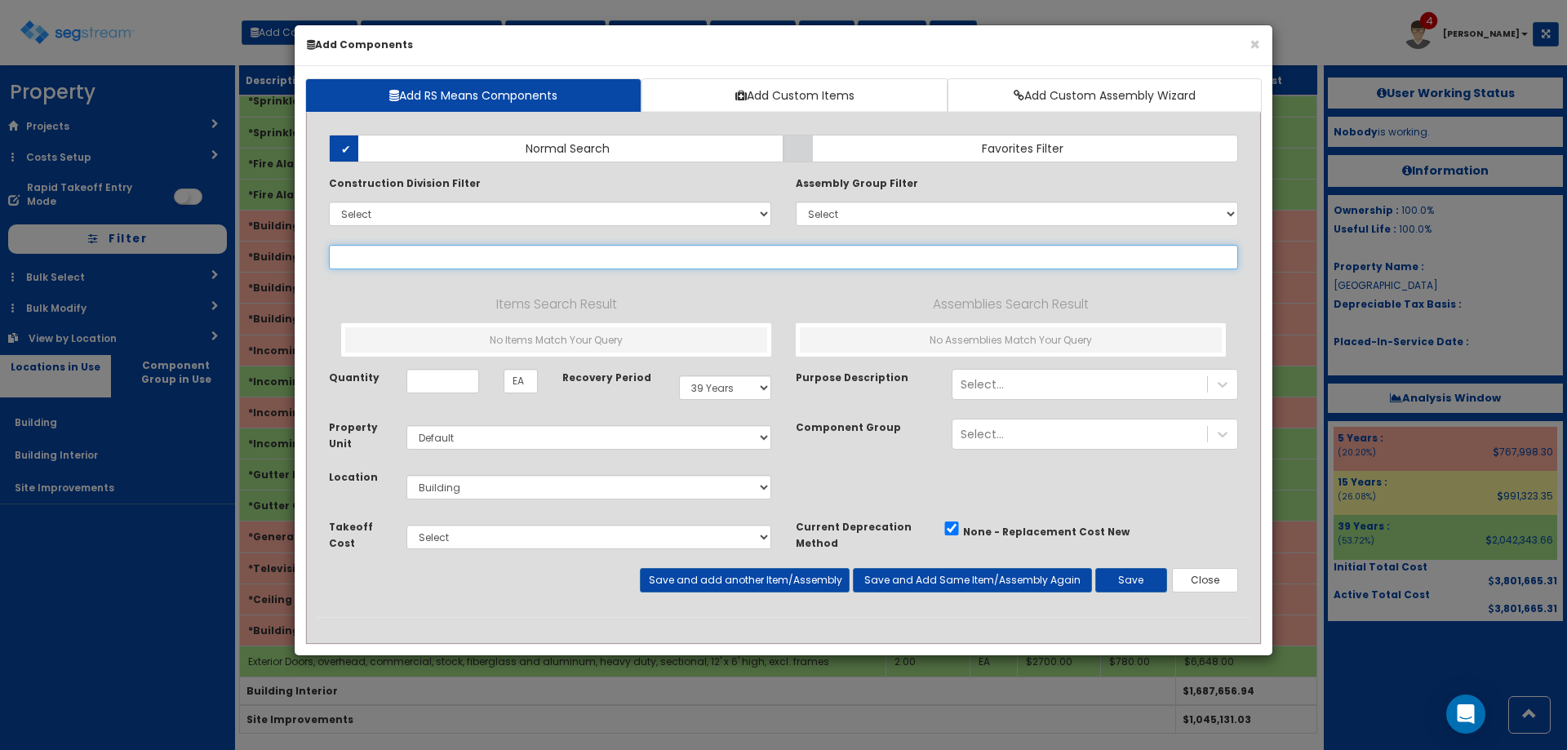
type input "p"
select select
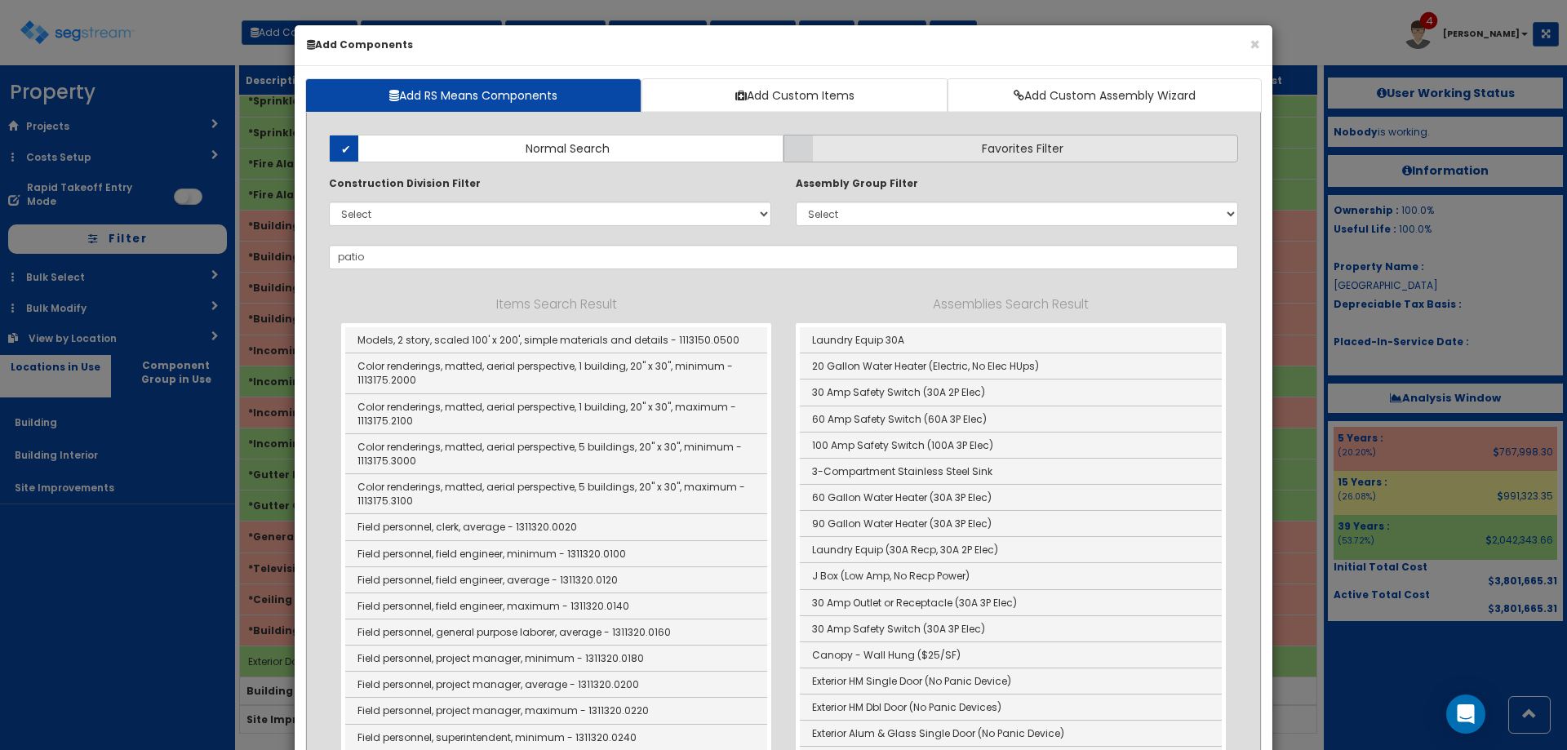
click at [1070, 153] on label "Favorites Filter" at bounding box center [1010, 149] width 455 height 28
click at [0, 0] on input "Favorites Filter" at bounding box center [0, 0] width 0 height 0
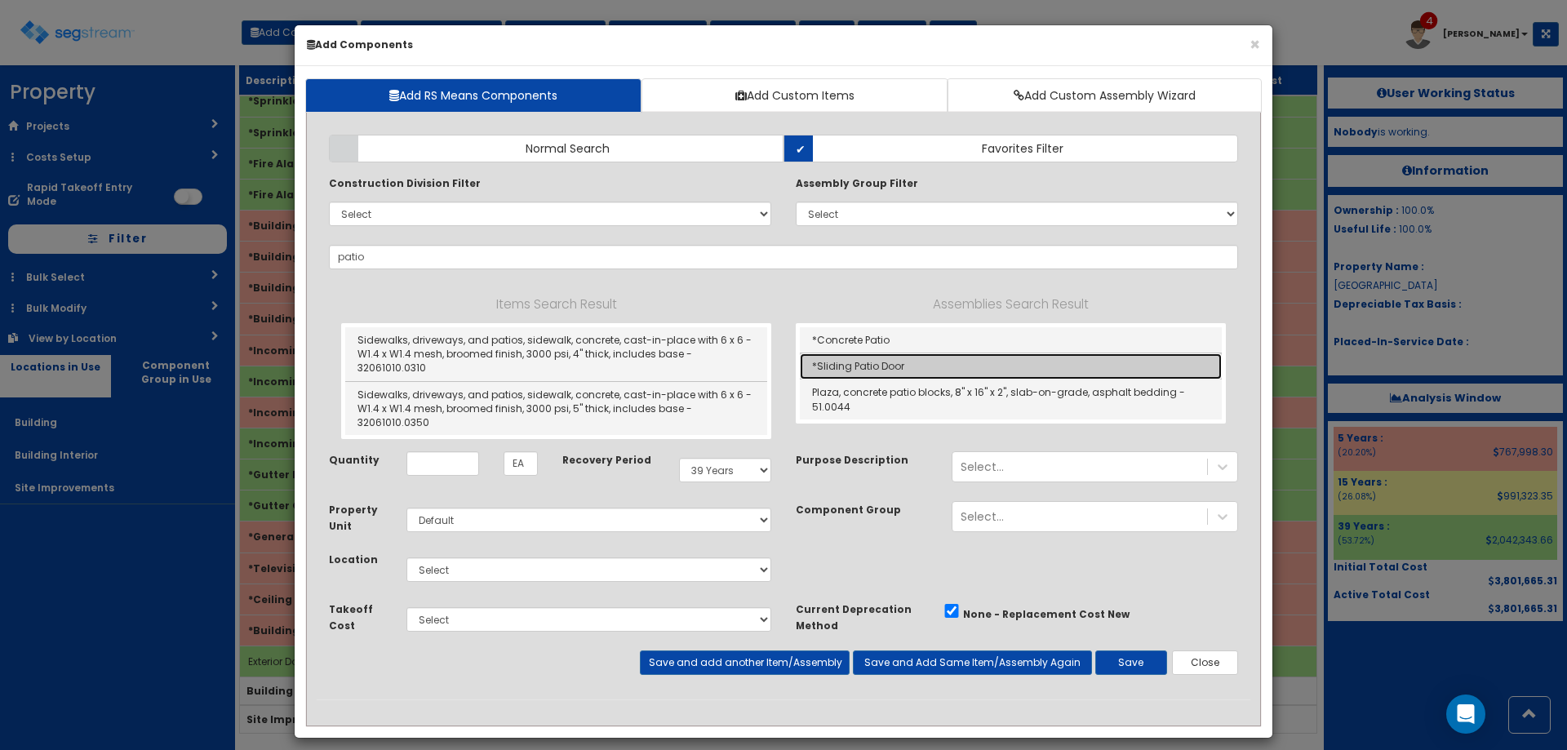
click at [985, 370] on link "*Sliding Patio Door" at bounding box center [1011, 366] width 422 height 26
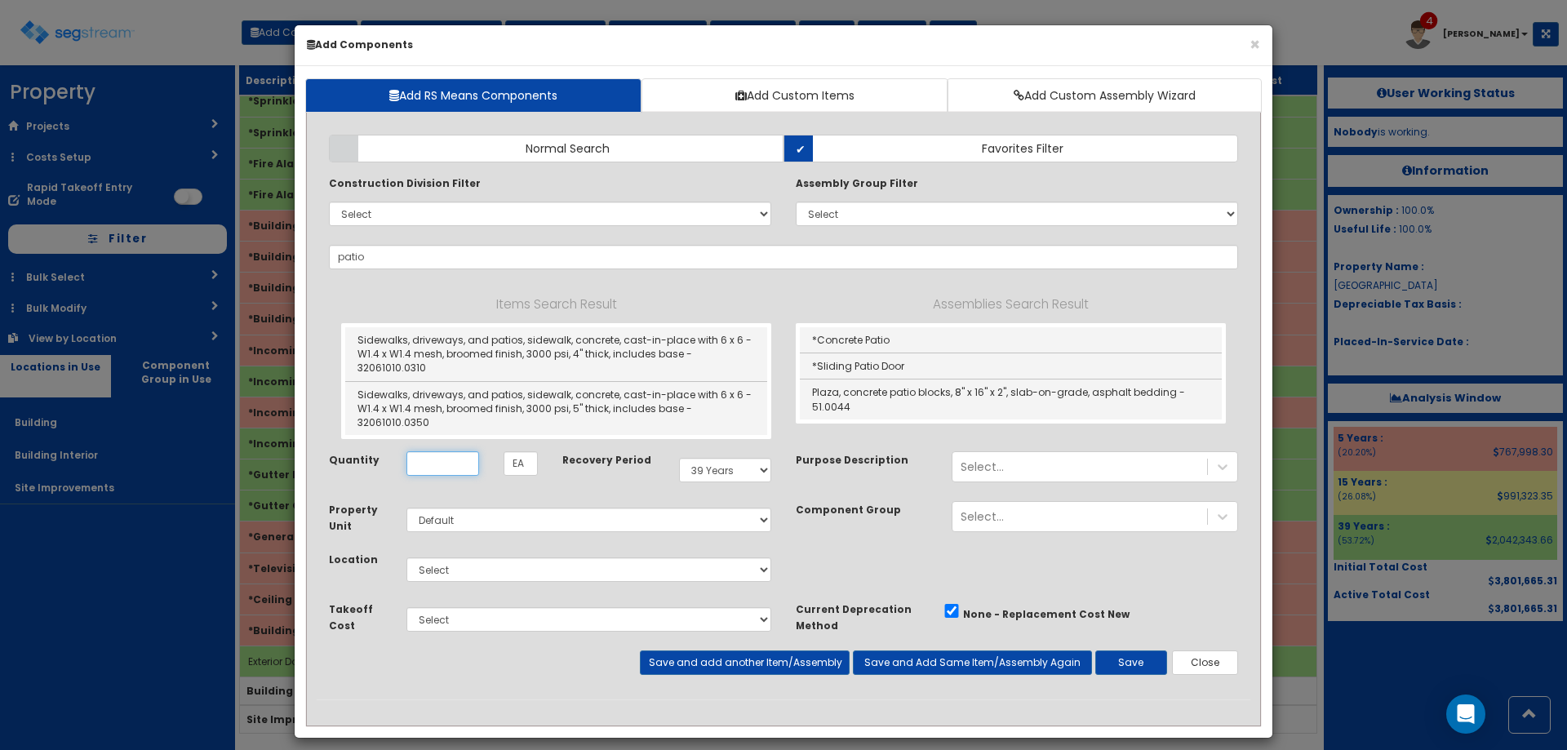
type input "*Sliding Patio Door"
checkbox input "true"
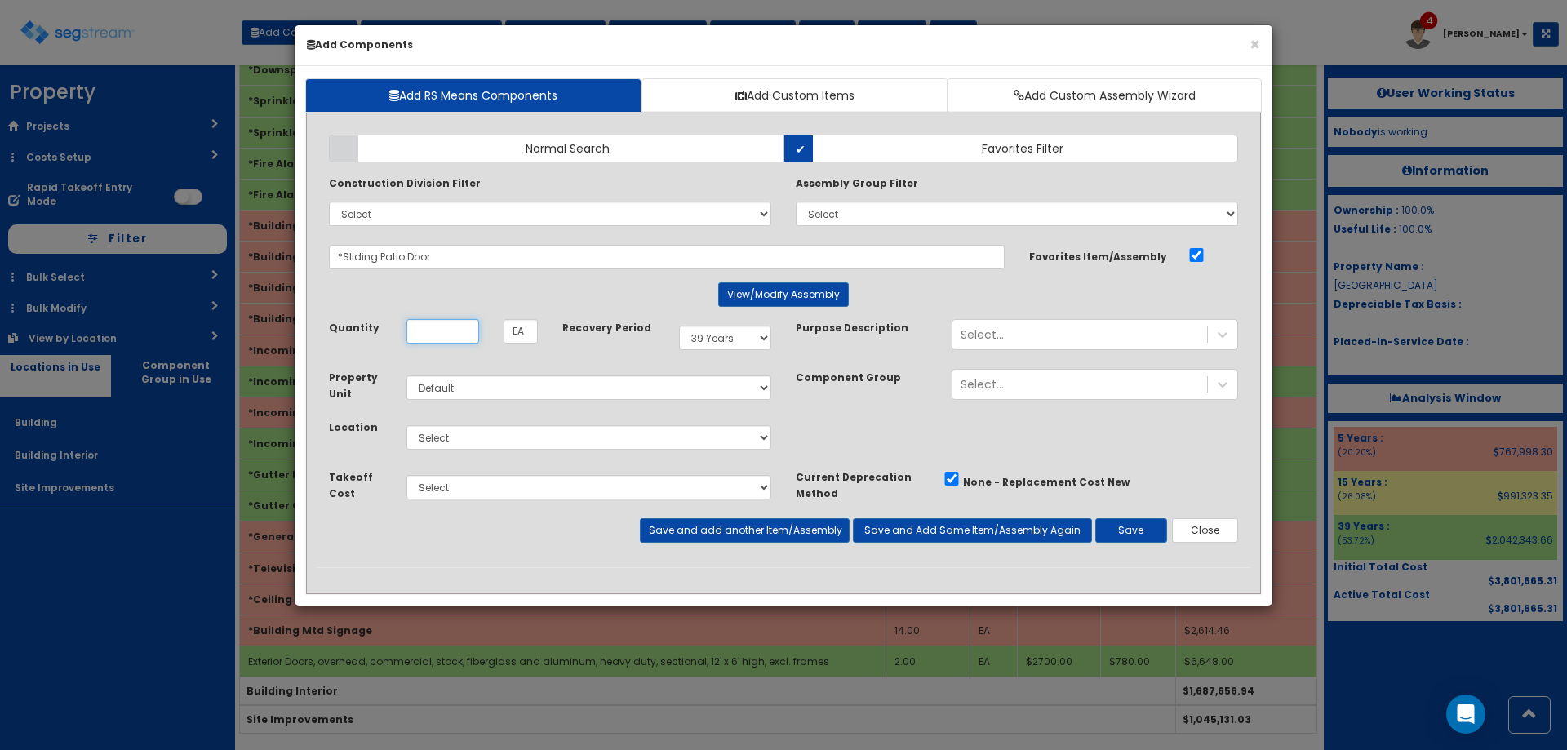
scroll to position [0, 0]
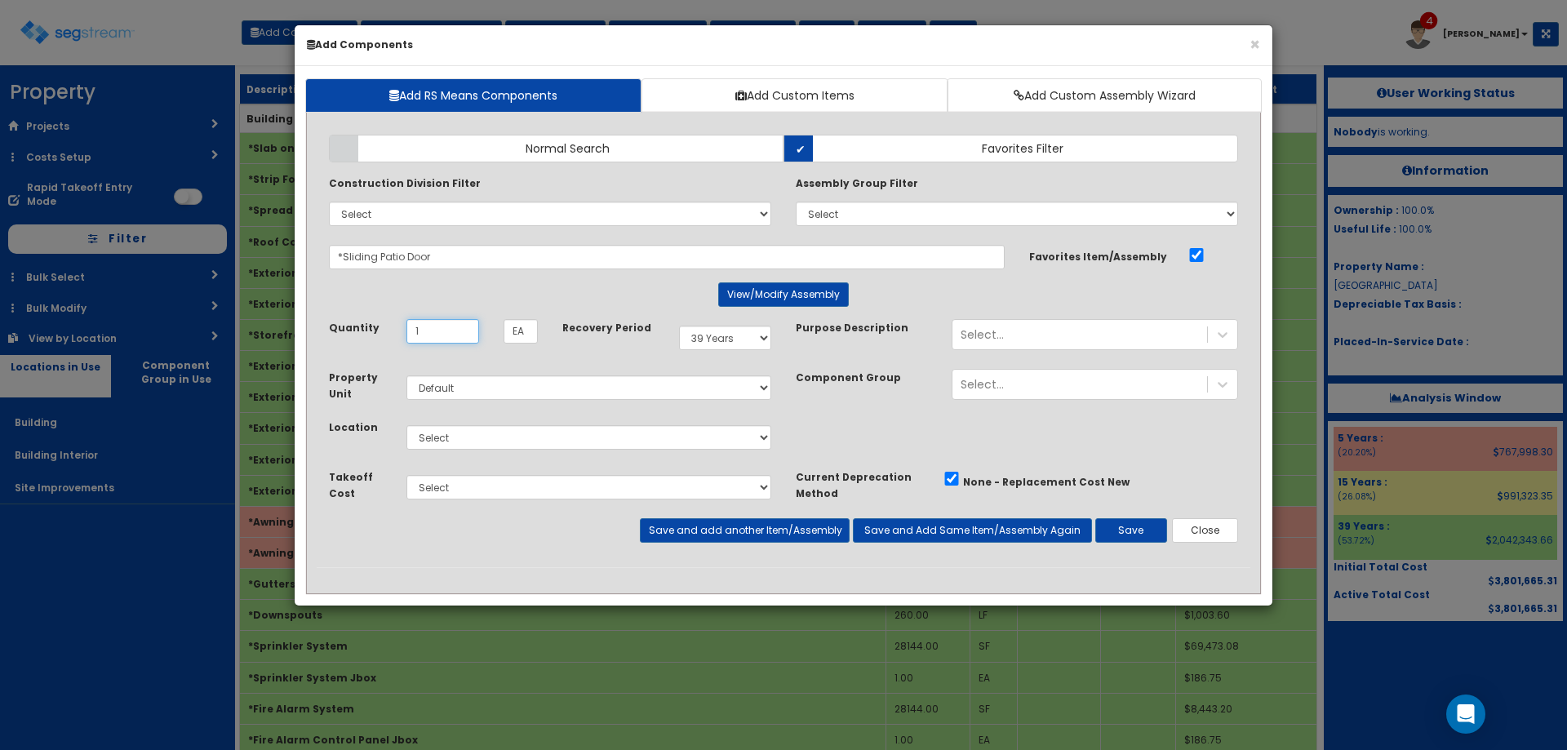
type input "1"
click at [531, 431] on select "Select Building Building Interior Site Improvements Add Additional Location" at bounding box center [588, 437] width 365 height 24
select select "6"
click at [406, 425] on select "Select Building Building Interior Site Improvements Add Additional Location" at bounding box center [588, 437] width 365 height 24
click at [1125, 525] on button "Save" at bounding box center [1131, 530] width 72 height 24
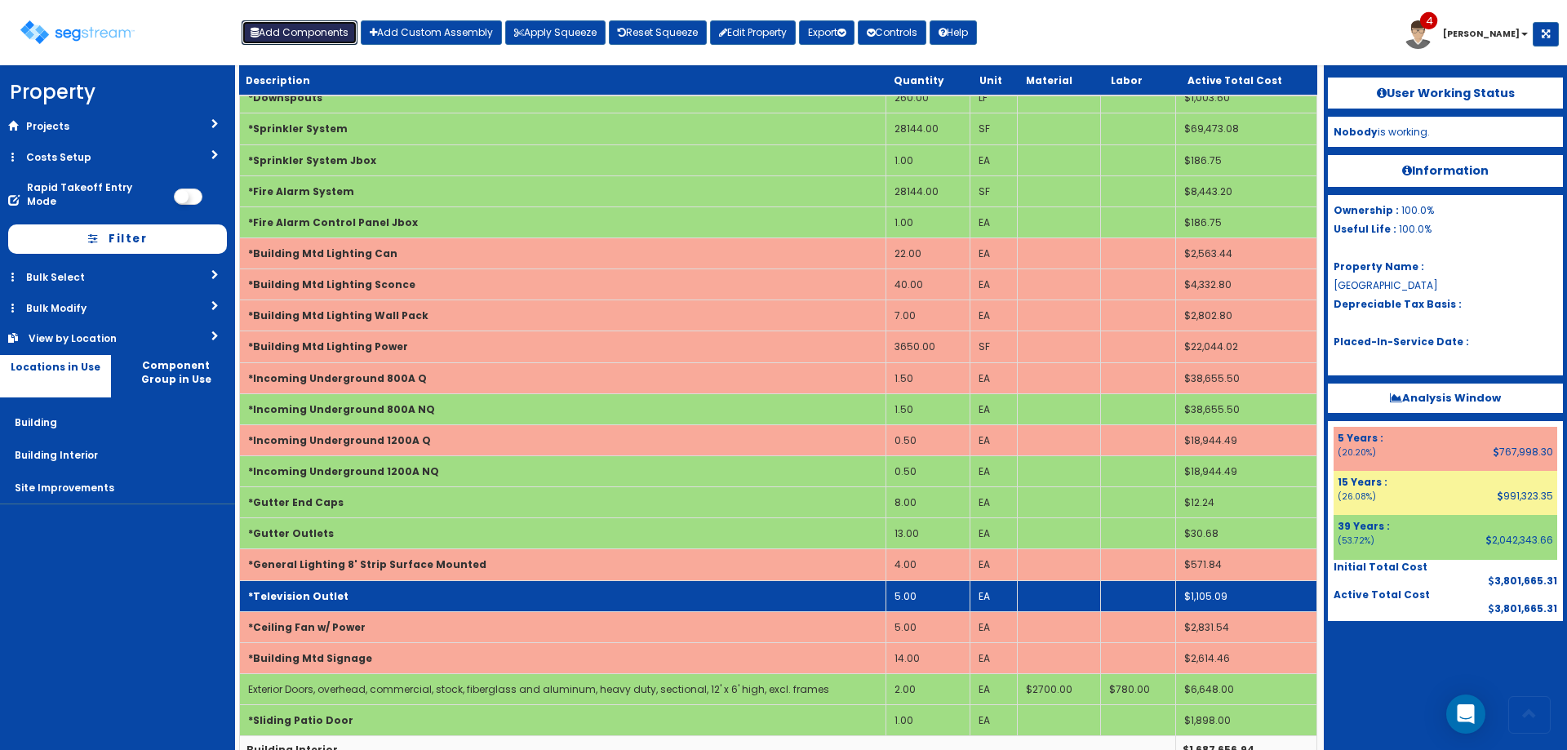
scroll to position [576, 0]
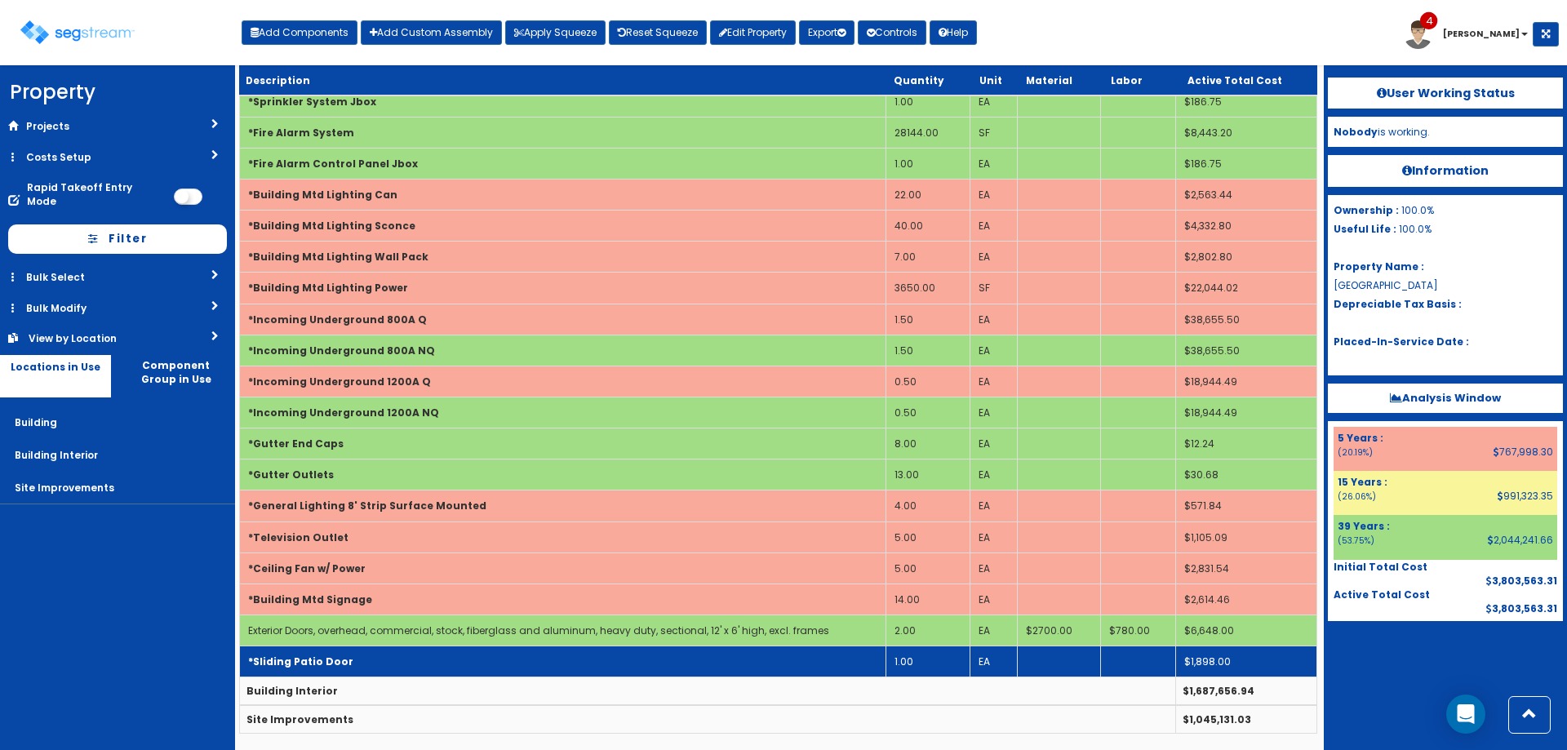
click at [439, 659] on td "*Sliding Patio Door" at bounding box center [563, 661] width 646 height 31
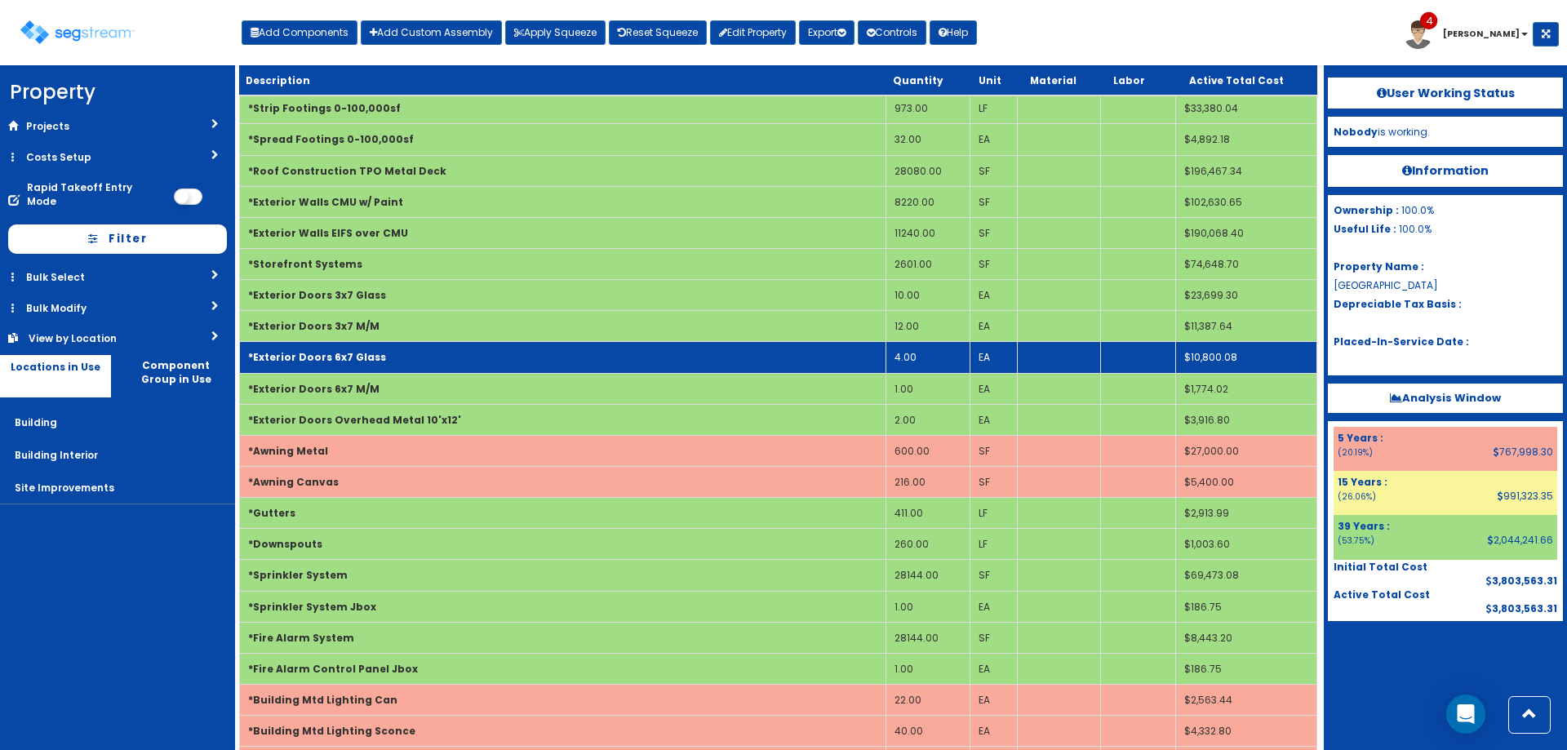
scroll to position [0, 0]
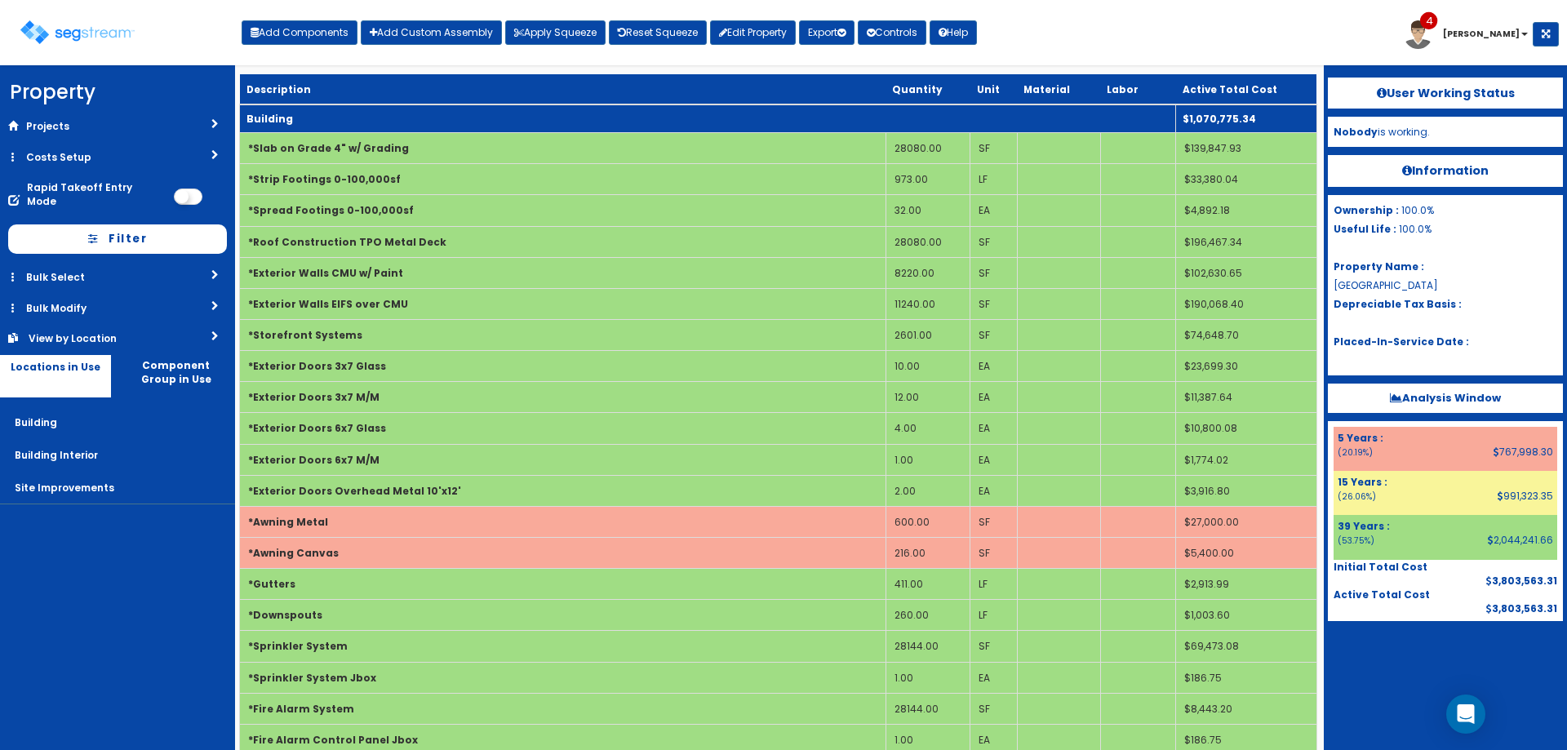
click at [366, 122] on td "Building" at bounding box center [708, 118] width 936 height 29
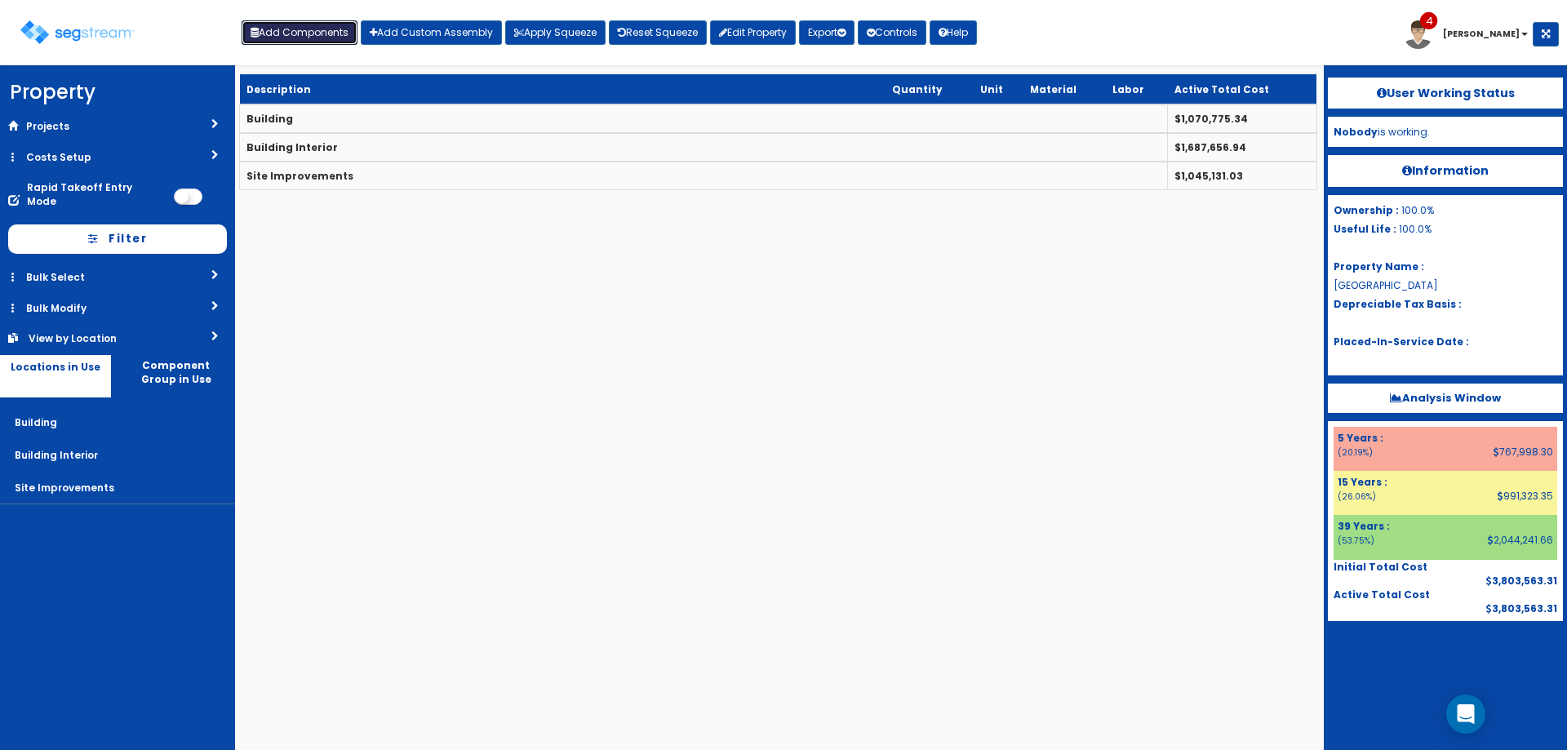
click at [318, 32] on button "Add Components" at bounding box center [300, 32] width 116 height 24
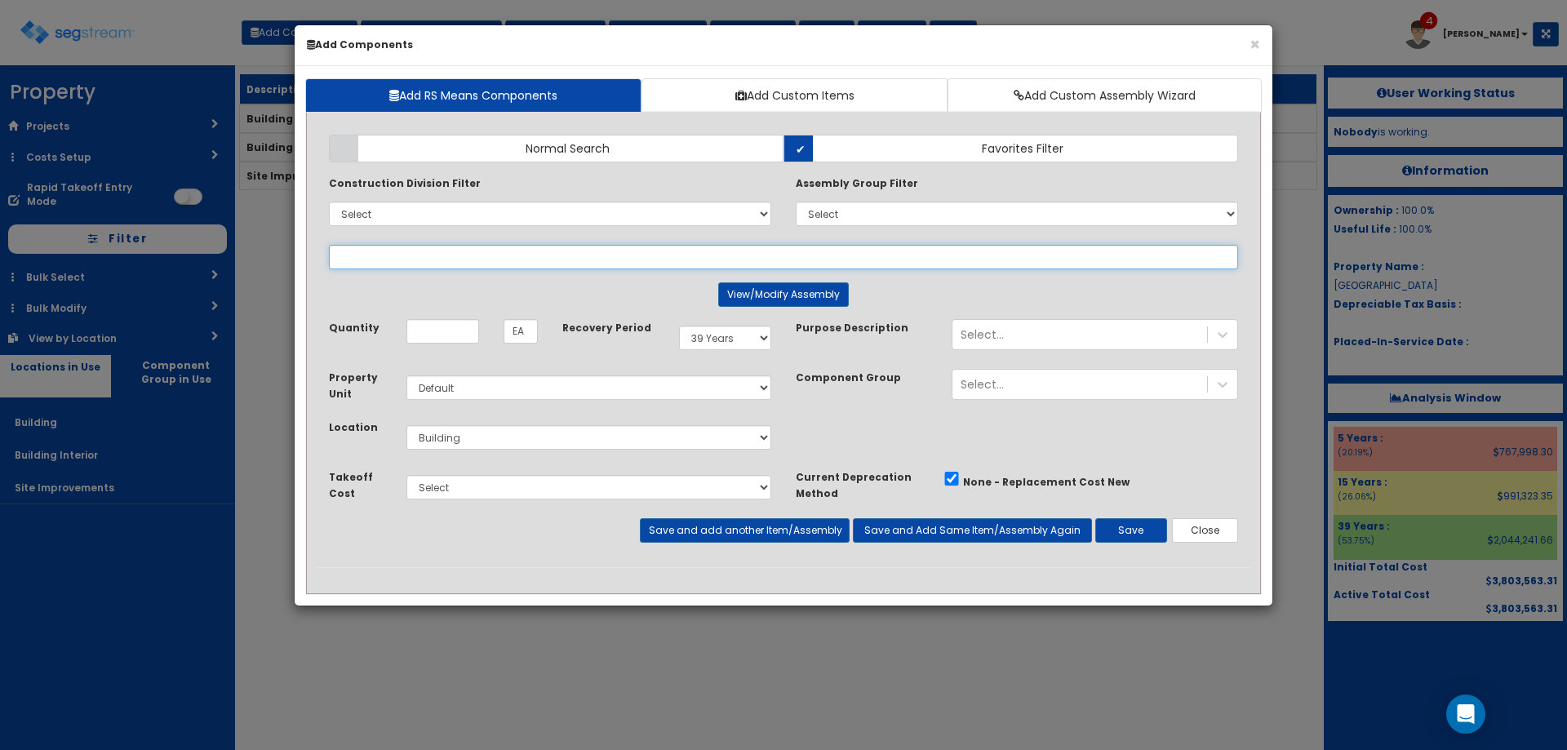
select select
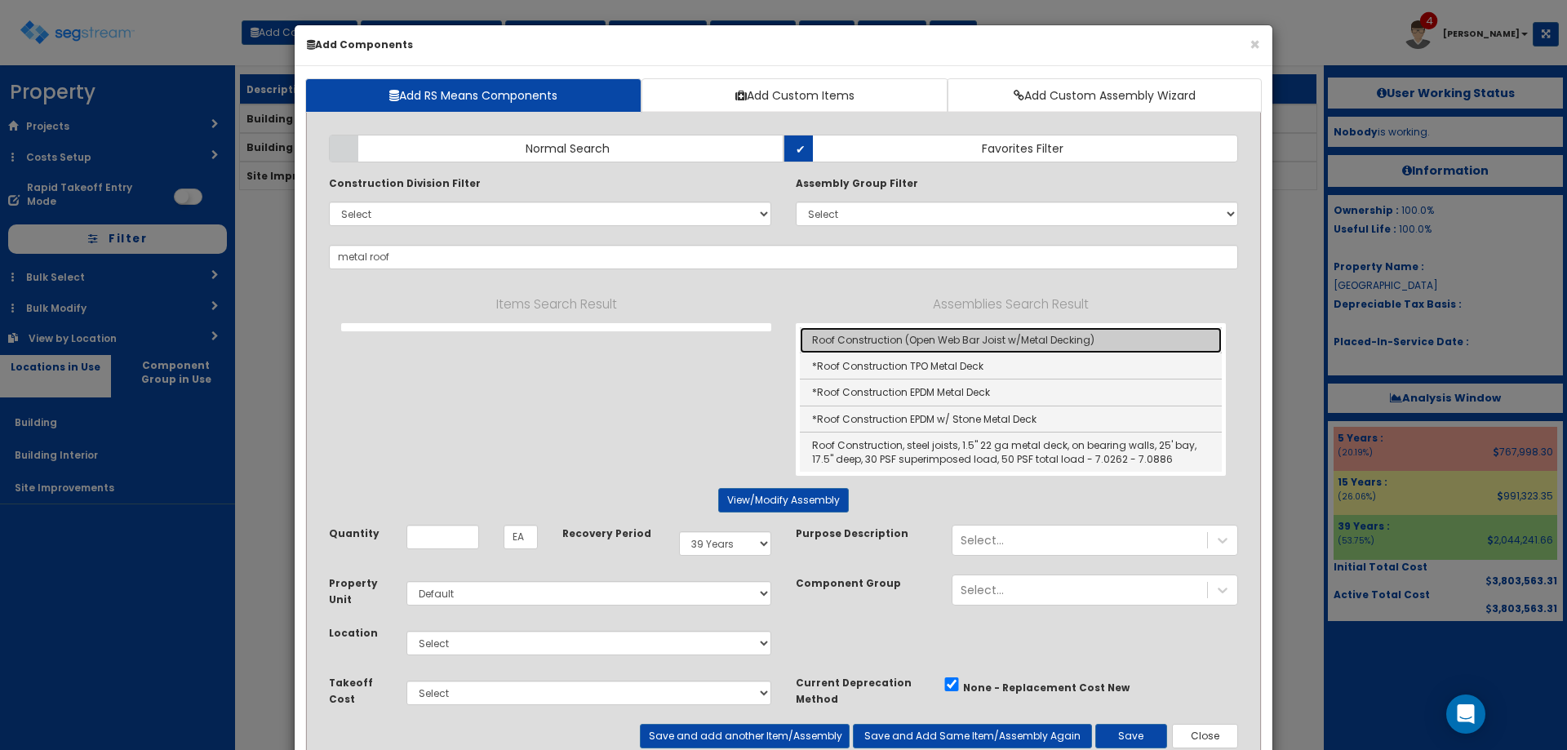
click at [841, 342] on link "Roof Construction (Open Web Bar Joist w/Metal Decking)" at bounding box center [1011, 340] width 422 height 26
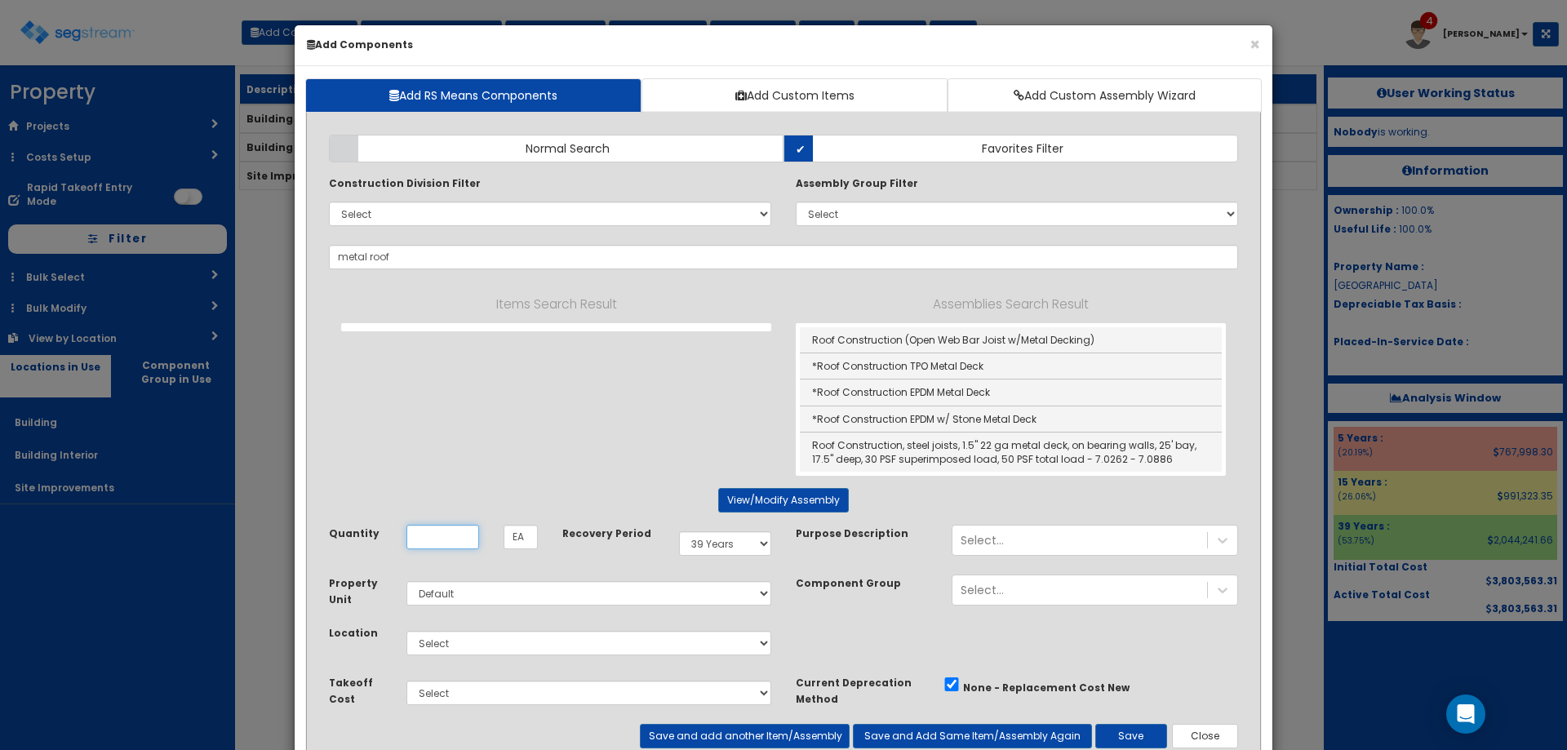
type input "Roof Construction (Open Web Bar Joist w/Metal Decking)"
type input "SF"
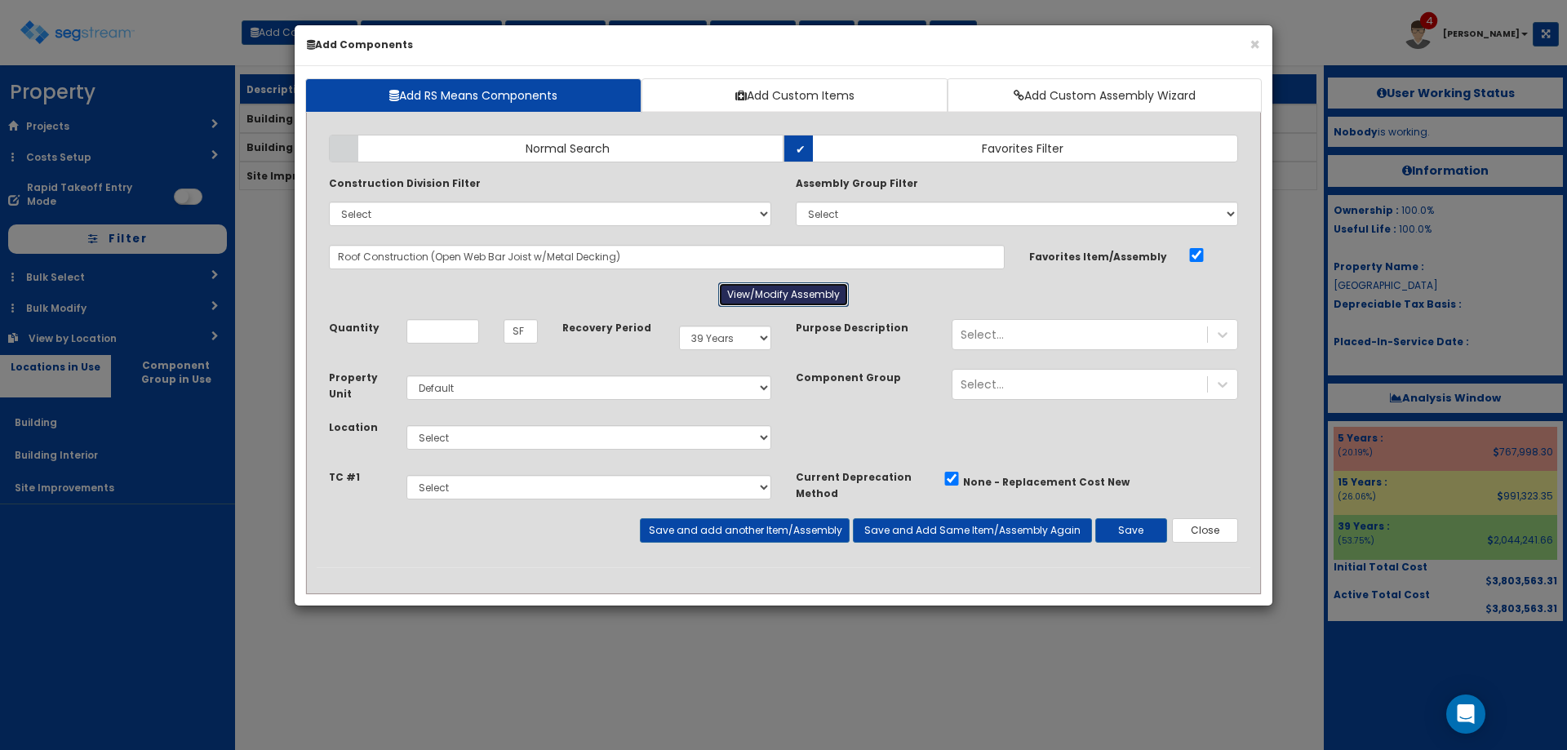
click at [798, 295] on button "View/Modify Assembly" at bounding box center [783, 294] width 131 height 24
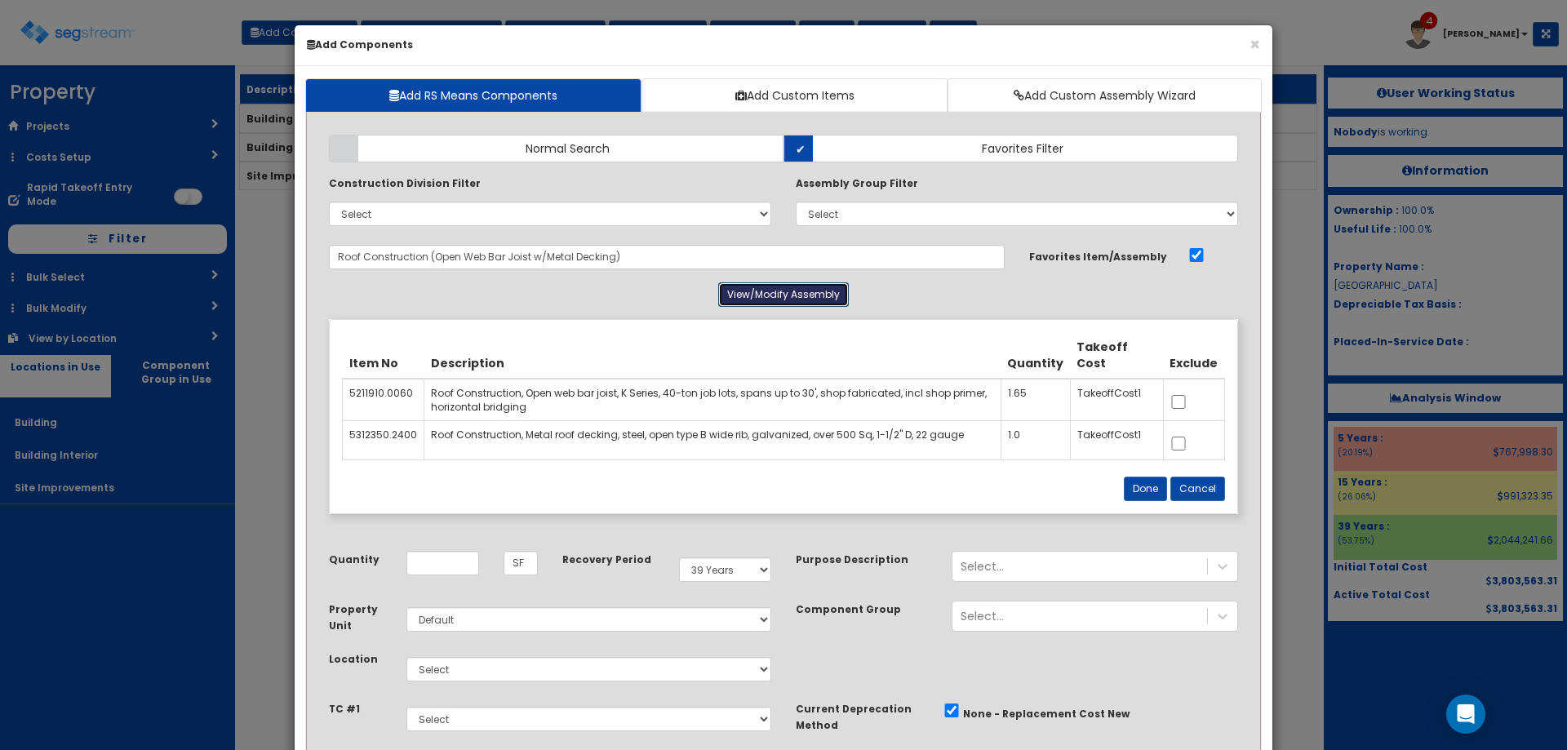
click at [798, 295] on button "View/Modify Assembly" at bounding box center [783, 294] width 131 height 24
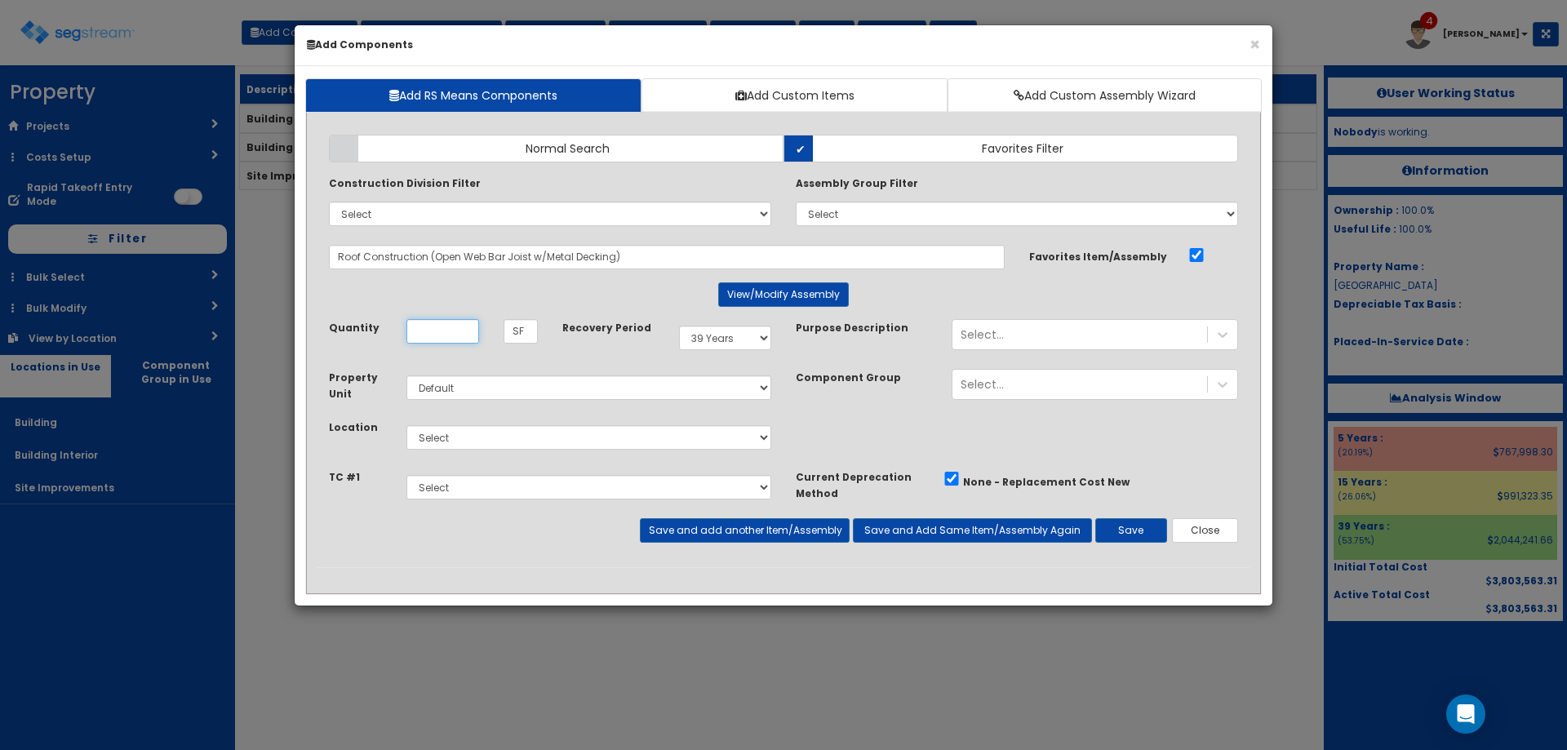
click at [440, 325] on input "Unit Quantity" at bounding box center [442, 331] width 73 height 24
type input "240"
drag, startPoint x: 504, startPoint y: 432, endPoint x: 503, endPoint y: 446, distance: 14.8
click at [504, 432] on select "Select Building Building Interior Site Improvements Add Additional Location" at bounding box center [588, 437] width 365 height 24
select select "6"
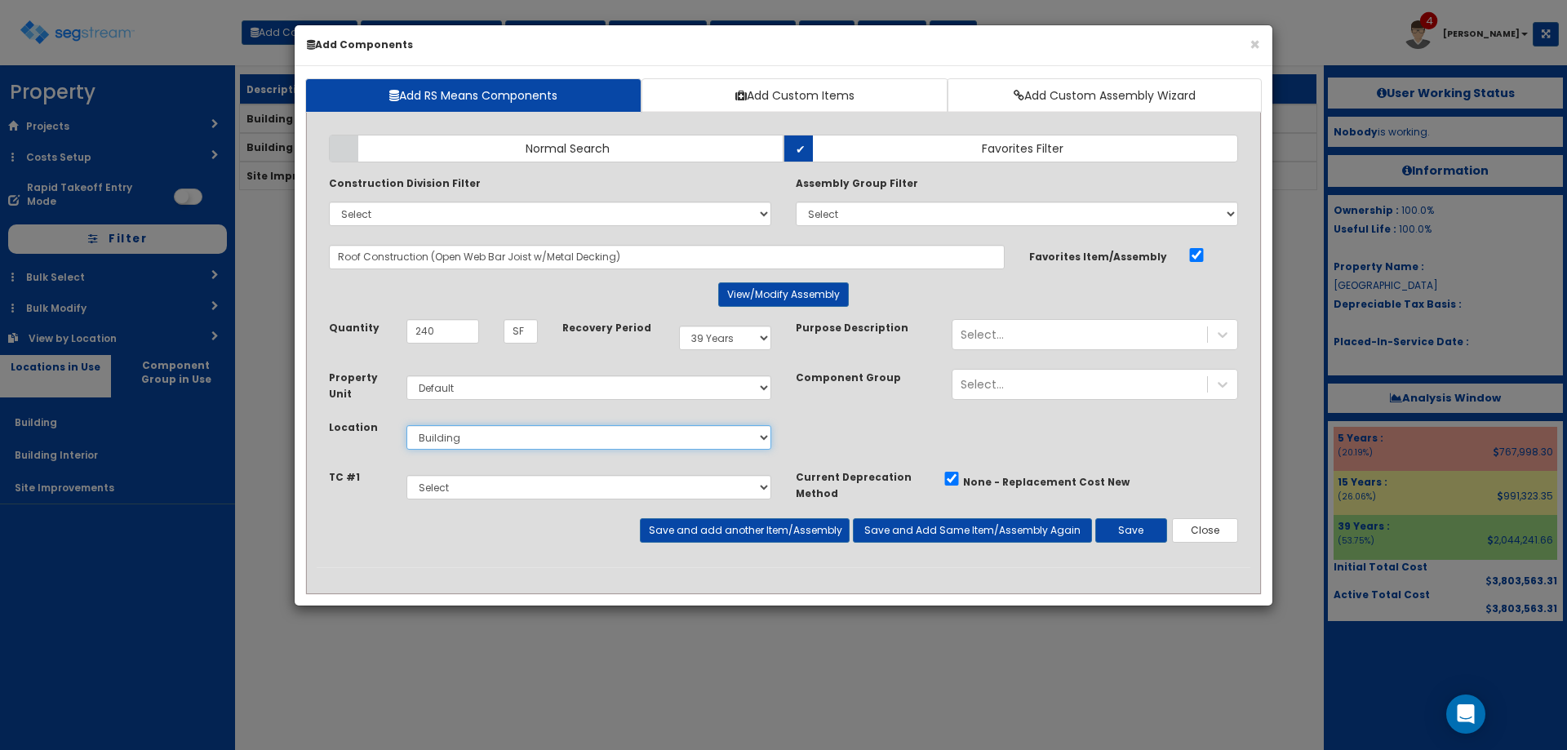
click at [406, 425] on select "Select Building Building Interior Site Improvements Add Additional Location" at bounding box center [588, 437] width 365 height 24
click at [1138, 522] on button "Save" at bounding box center [1131, 530] width 72 height 24
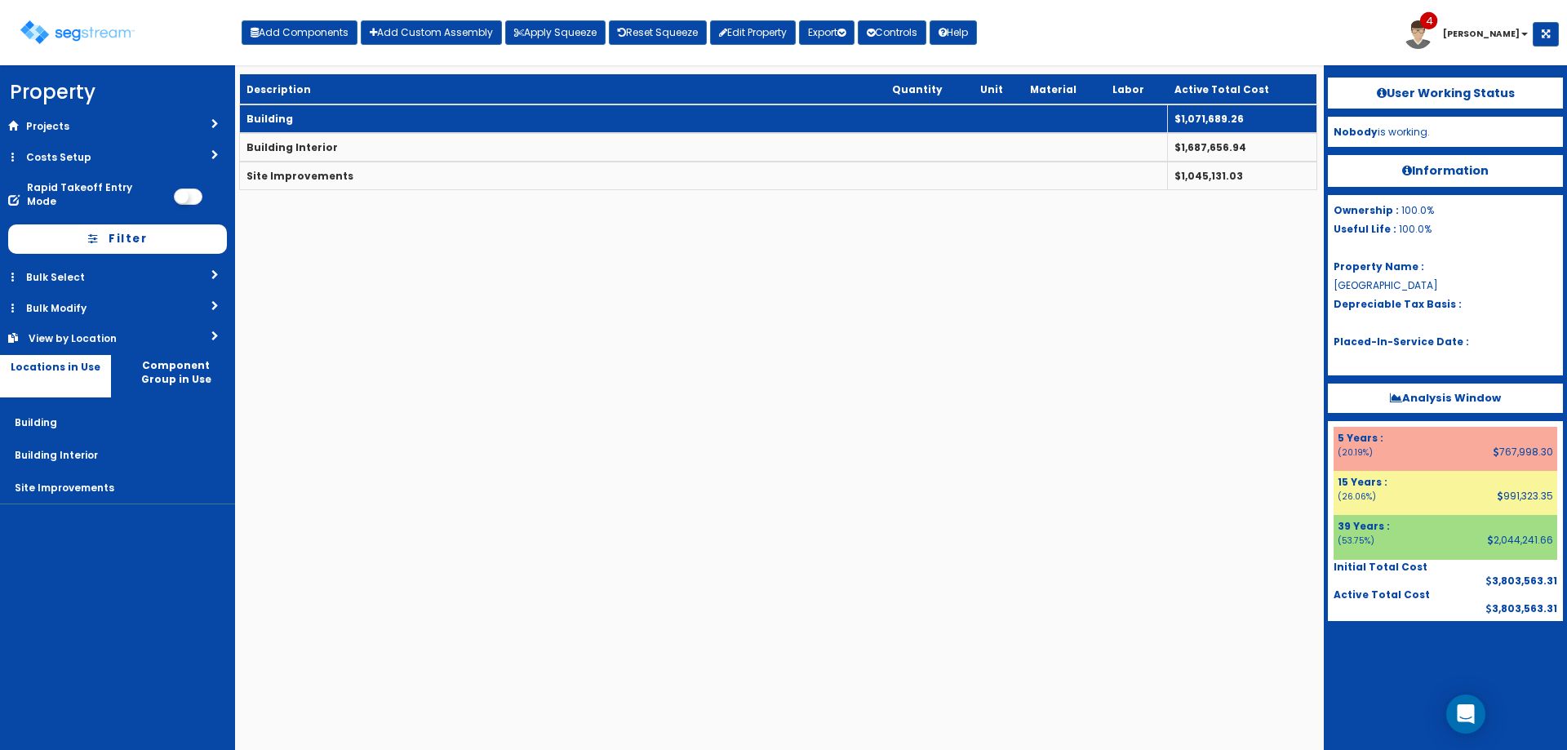
click at [386, 121] on td "Building" at bounding box center [704, 118] width 928 height 29
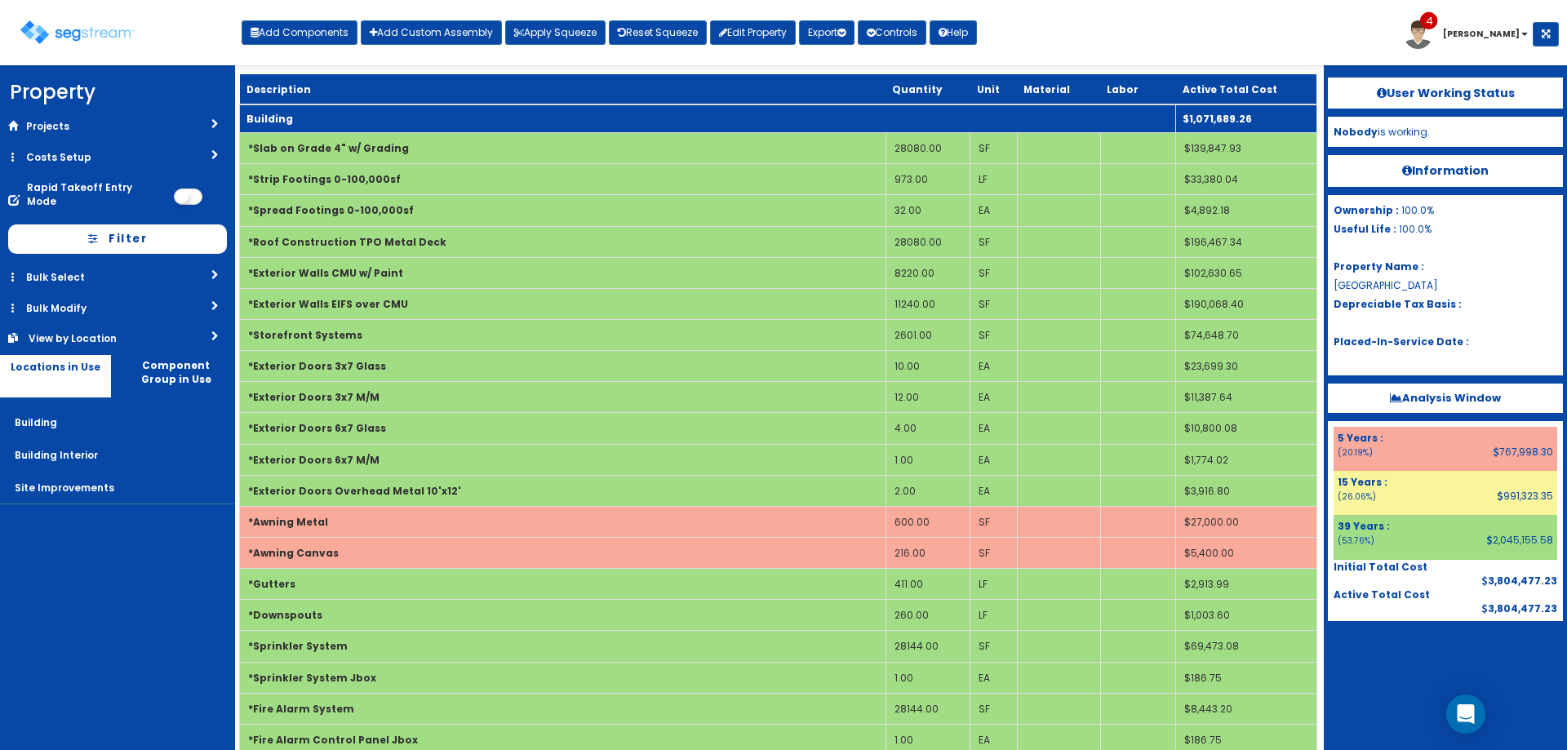
click at [390, 120] on td "Building" at bounding box center [708, 118] width 936 height 29
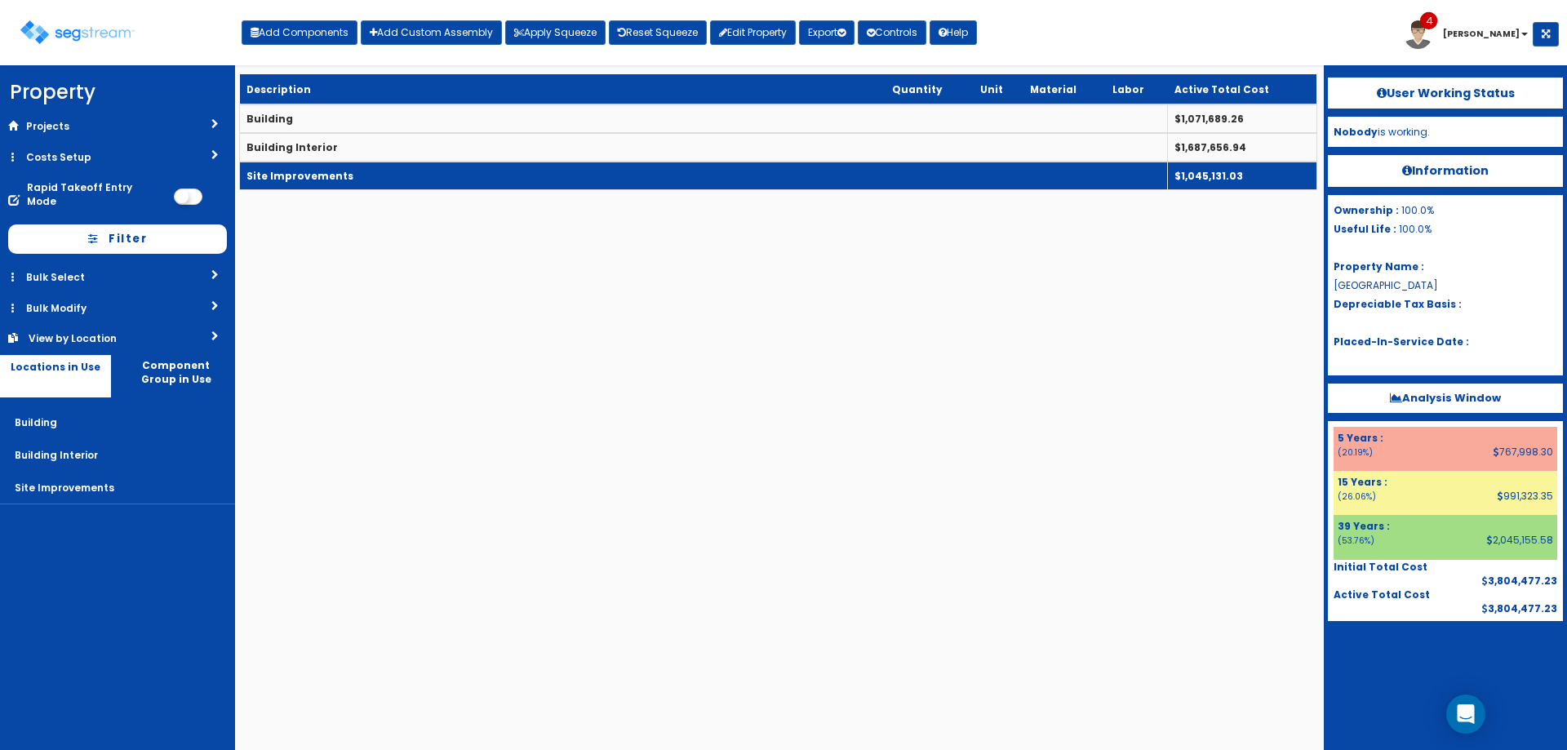
click at [359, 187] on td "Site Improvements" at bounding box center [704, 176] width 928 height 29
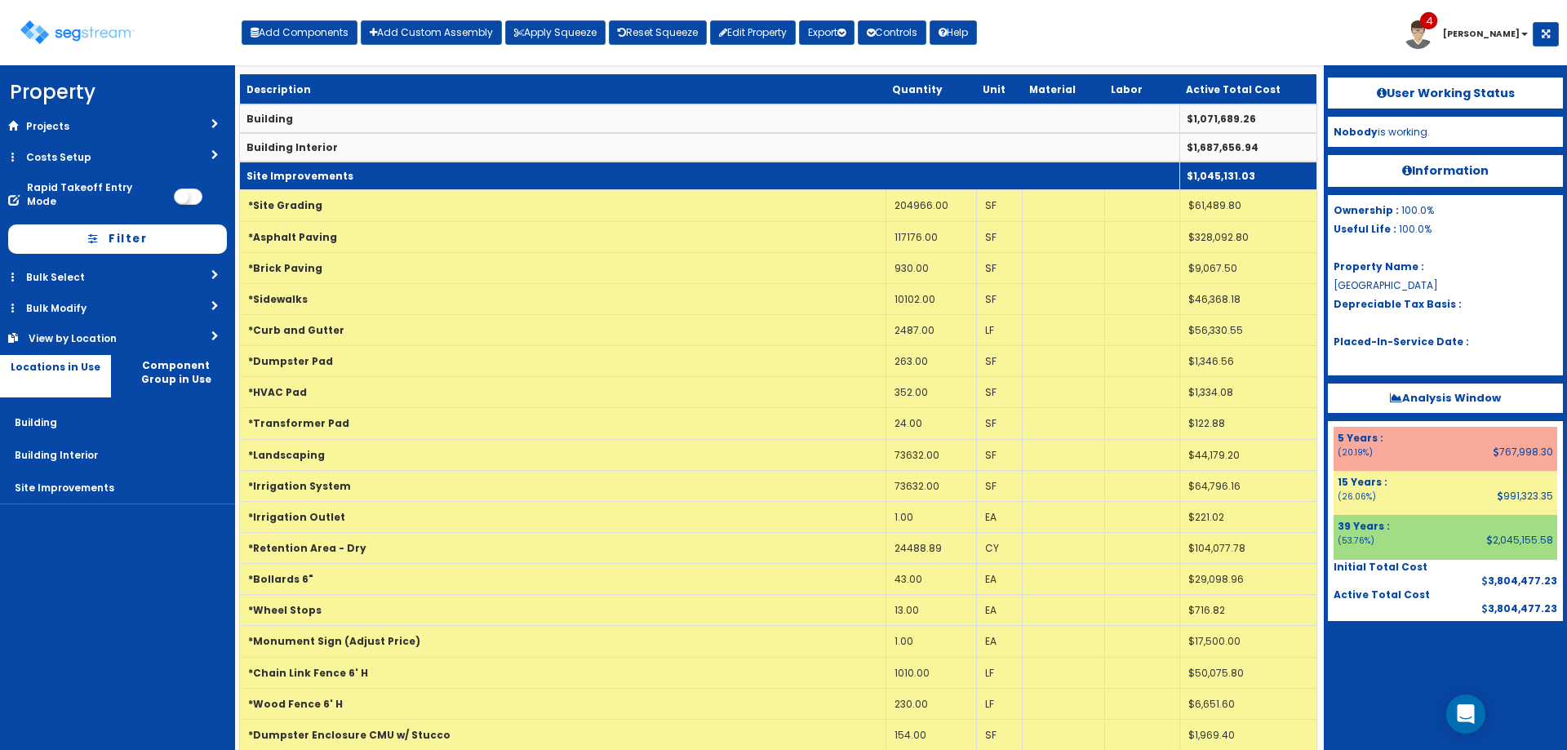
click at [428, 174] on td "Site Improvements" at bounding box center [710, 176] width 940 height 29
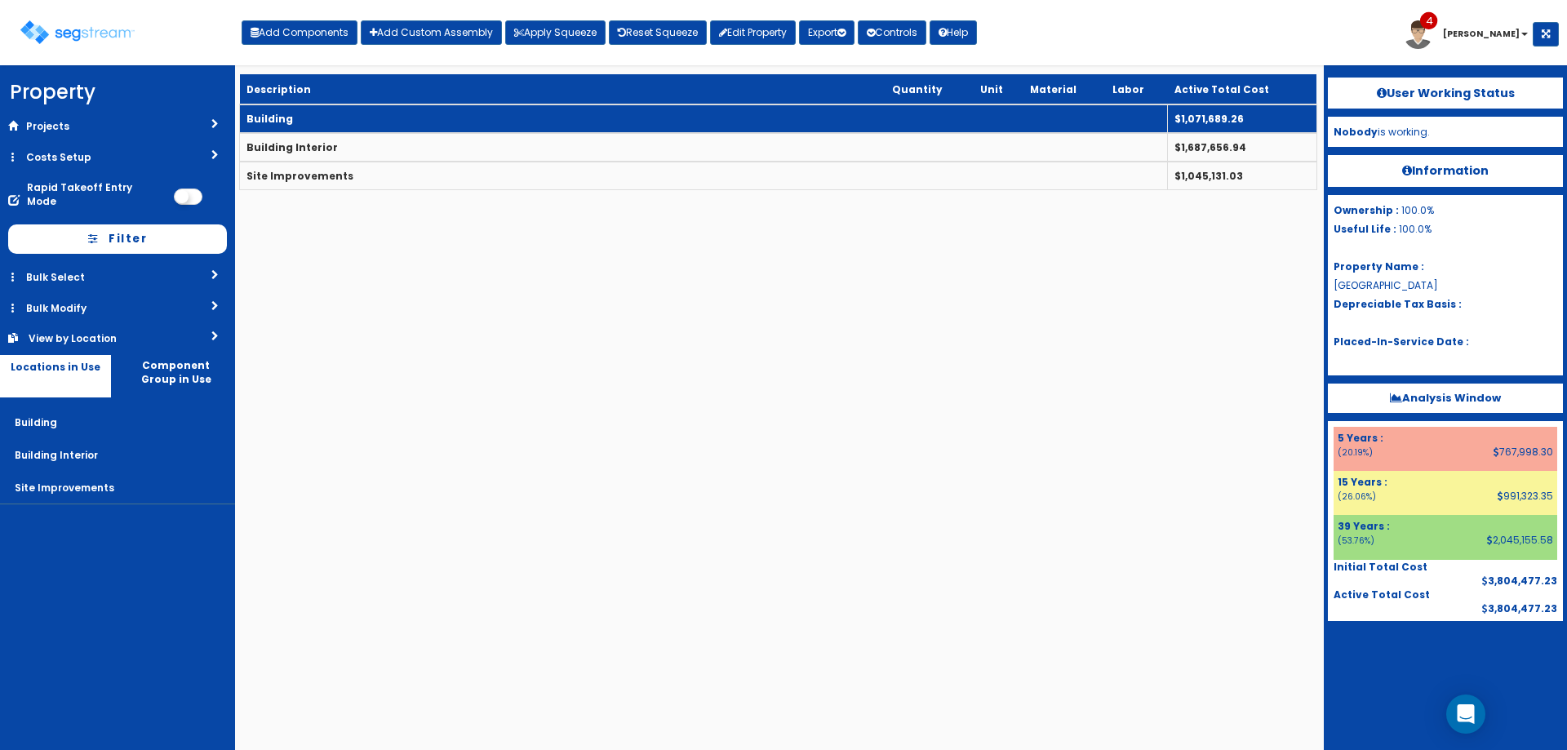
click at [420, 110] on td "Building" at bounding box center [704, 118] width 928 height 29
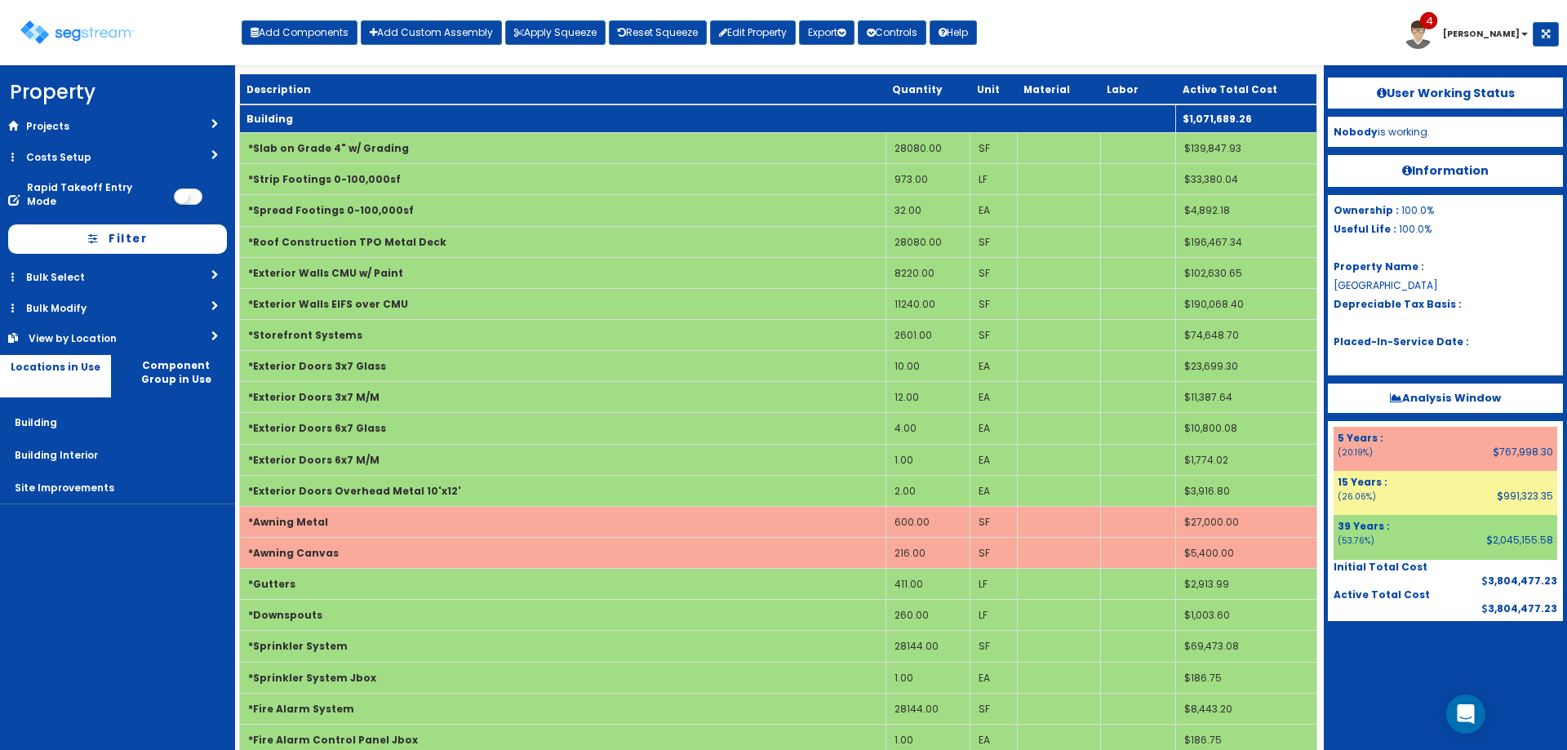
click at [420, 110] on td "Building" at bounding box center [708, 118] width 936 height 29
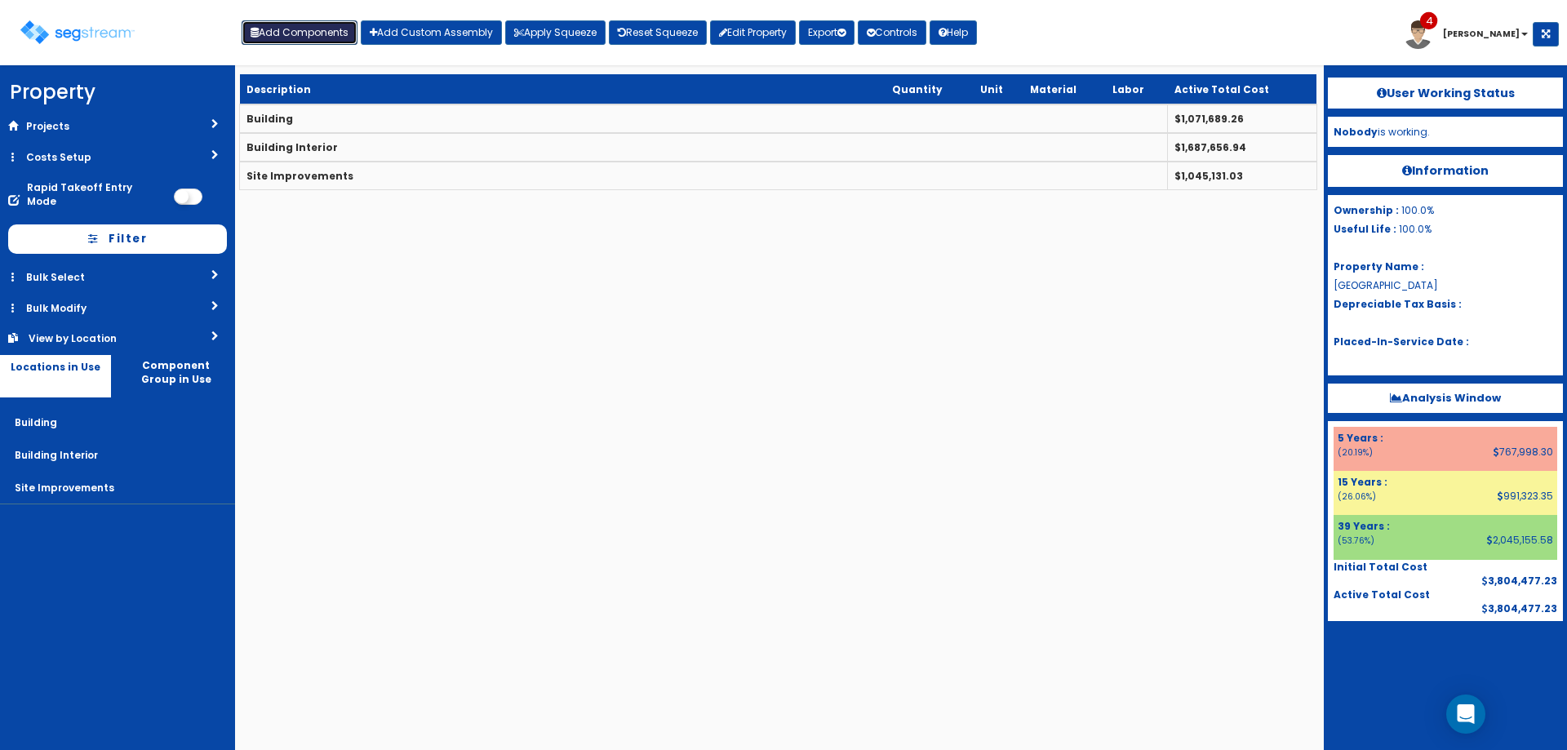
click at [324, 20] on div "Add Components Add Custom Assembly Apply Squeeze Reset Squeeze Edit Property Ex…" at bounding box center [609, 28] width 735 height 33
drag, startPoint x: 330, startPoint y: 41, endPoint x: 339, endPoint y: 43, distance: 9.3
click at [330, 42] on button "Add Components" at bounding box center [300, 32] width 116 height 24
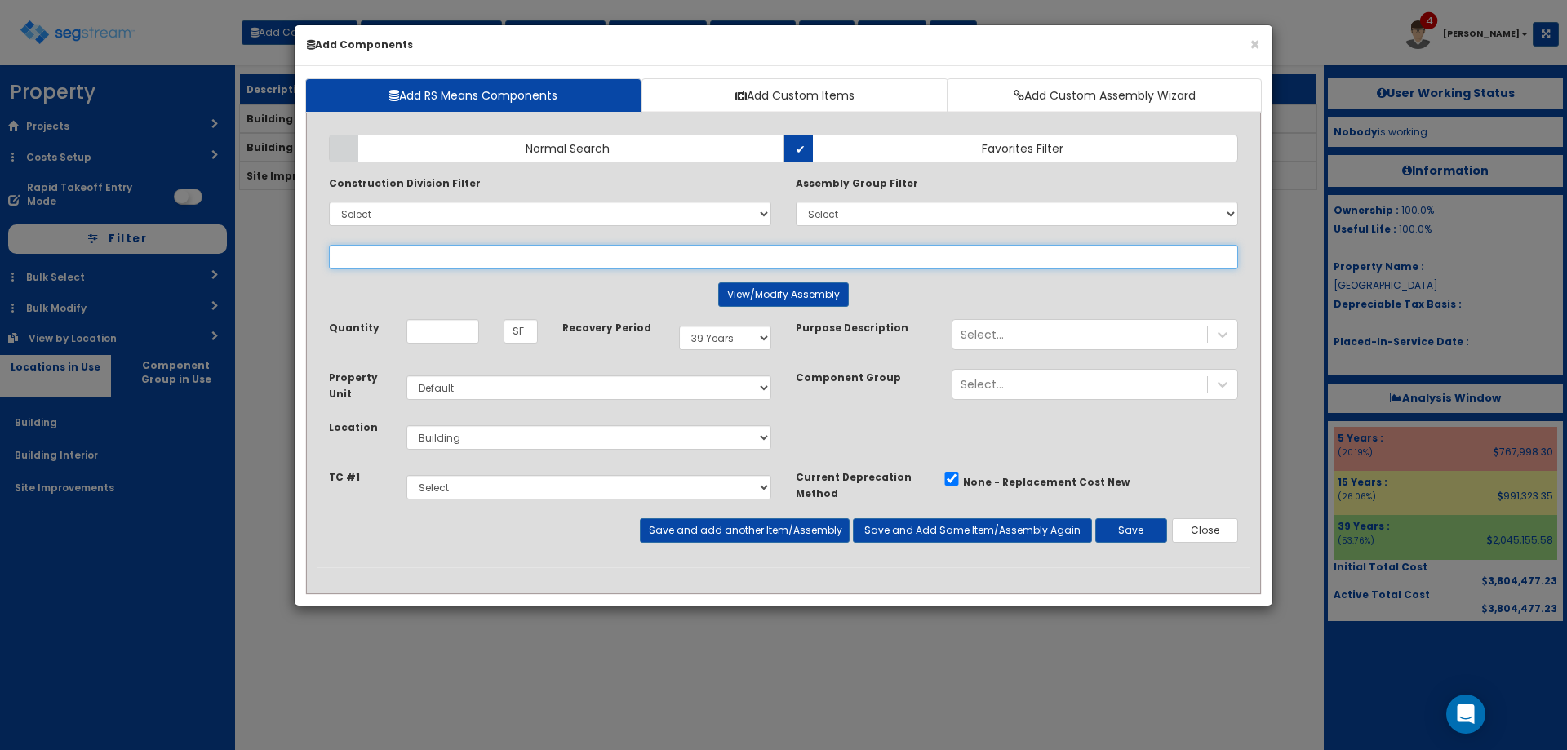
select select
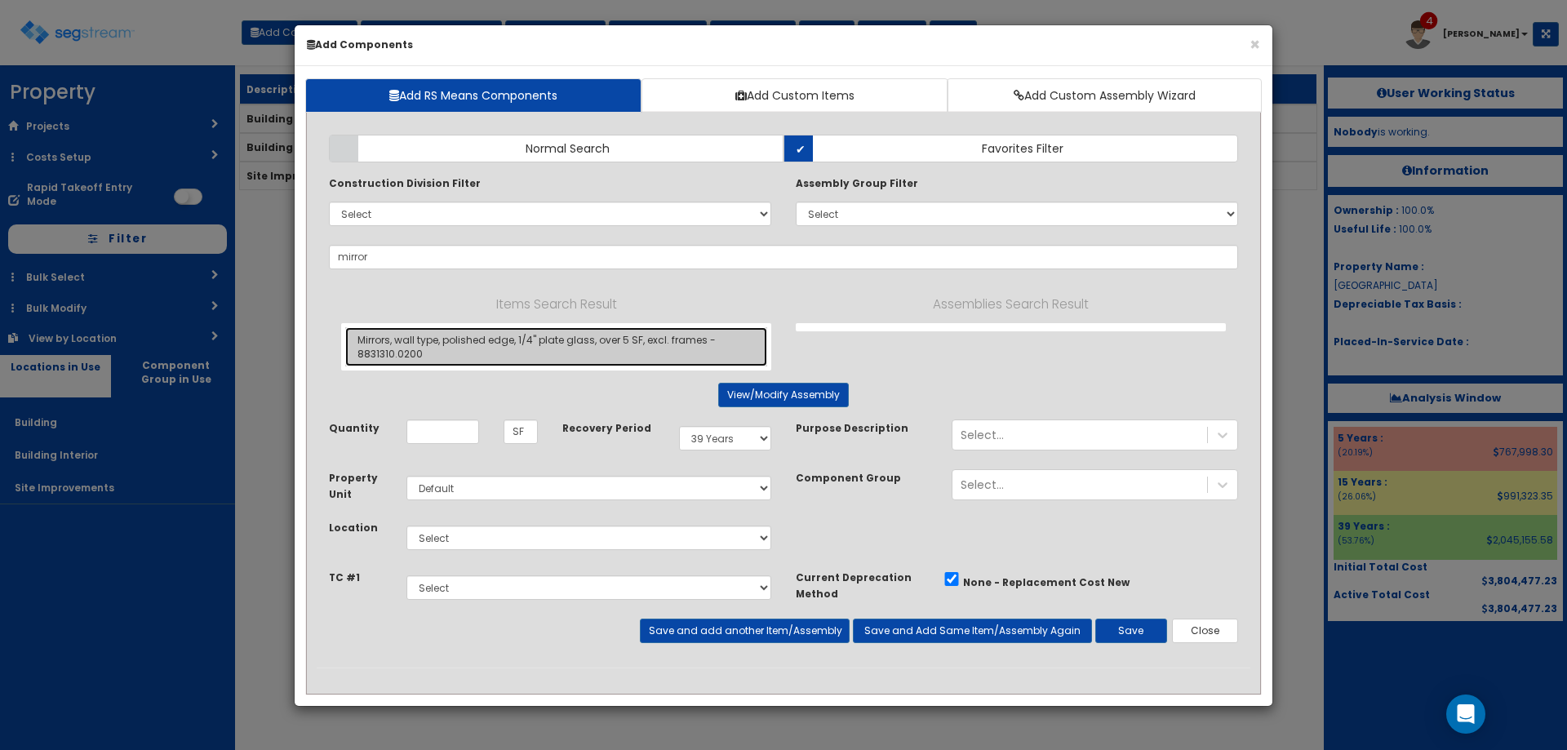
click at [513, 347] on link "Mirrors, wall type, polished edge, 1/4" plate glass, over 5 SF, excl. frames - …" at bounding box center [556, 346] width 422 height 39
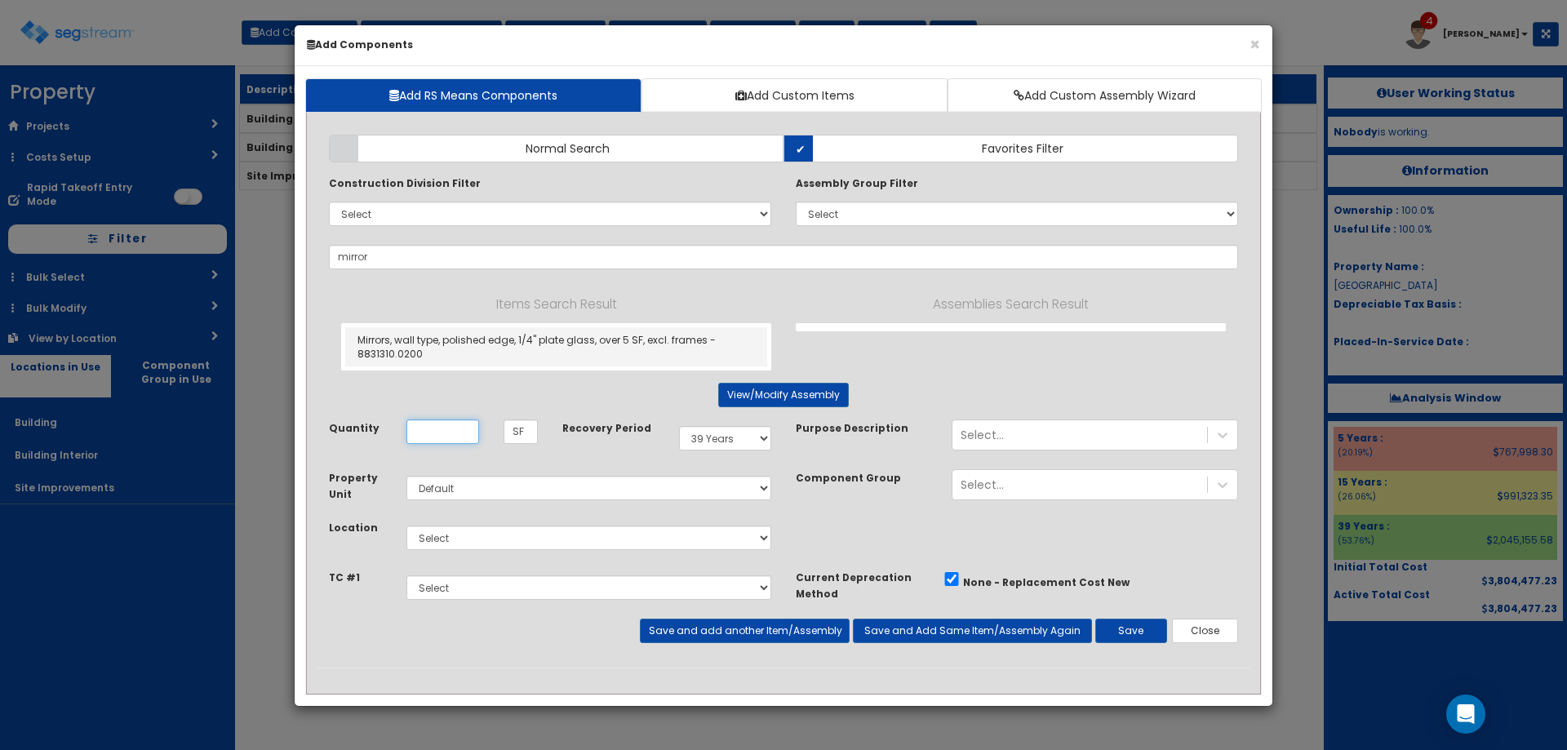
type input "Mirrors, wall type, polished edge, 1/4" plate glass, over 5 SF, excl. frames - …"
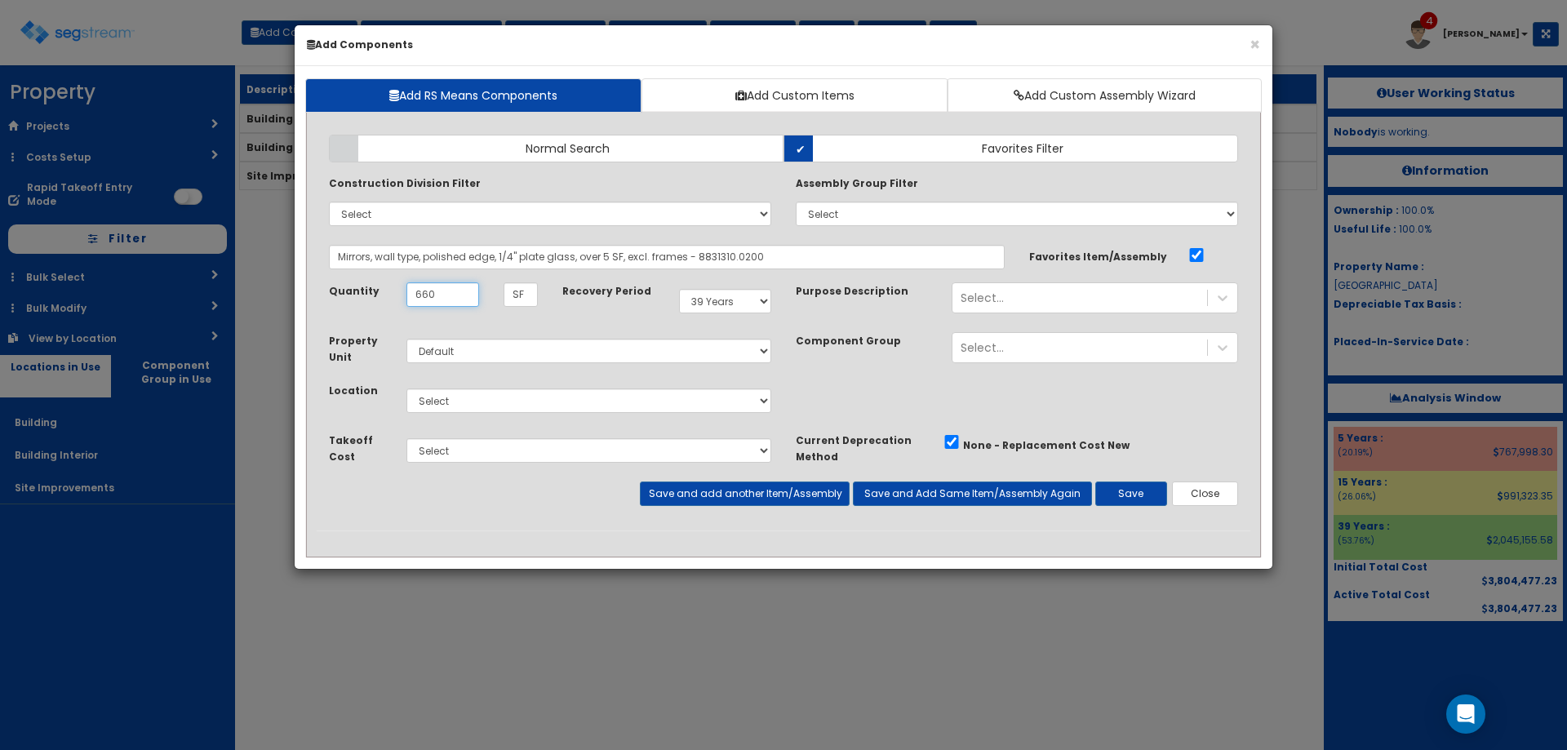
type input "660"
drag, startPoint x: 437, startPoint y: 395, endPoint x: 449, endPoint y: 412, distance: 21.1
click at [437, 395] on select "Select Building Building Interior Site Improvements Add Additional Location" at bounding box center [588, 400] width 365 height 24
select select "7"
click at [406, 388] on select "Select Building Building Interior Site Improvements Add Additional Location" at bounding box center [588, 400] width 365 height 24
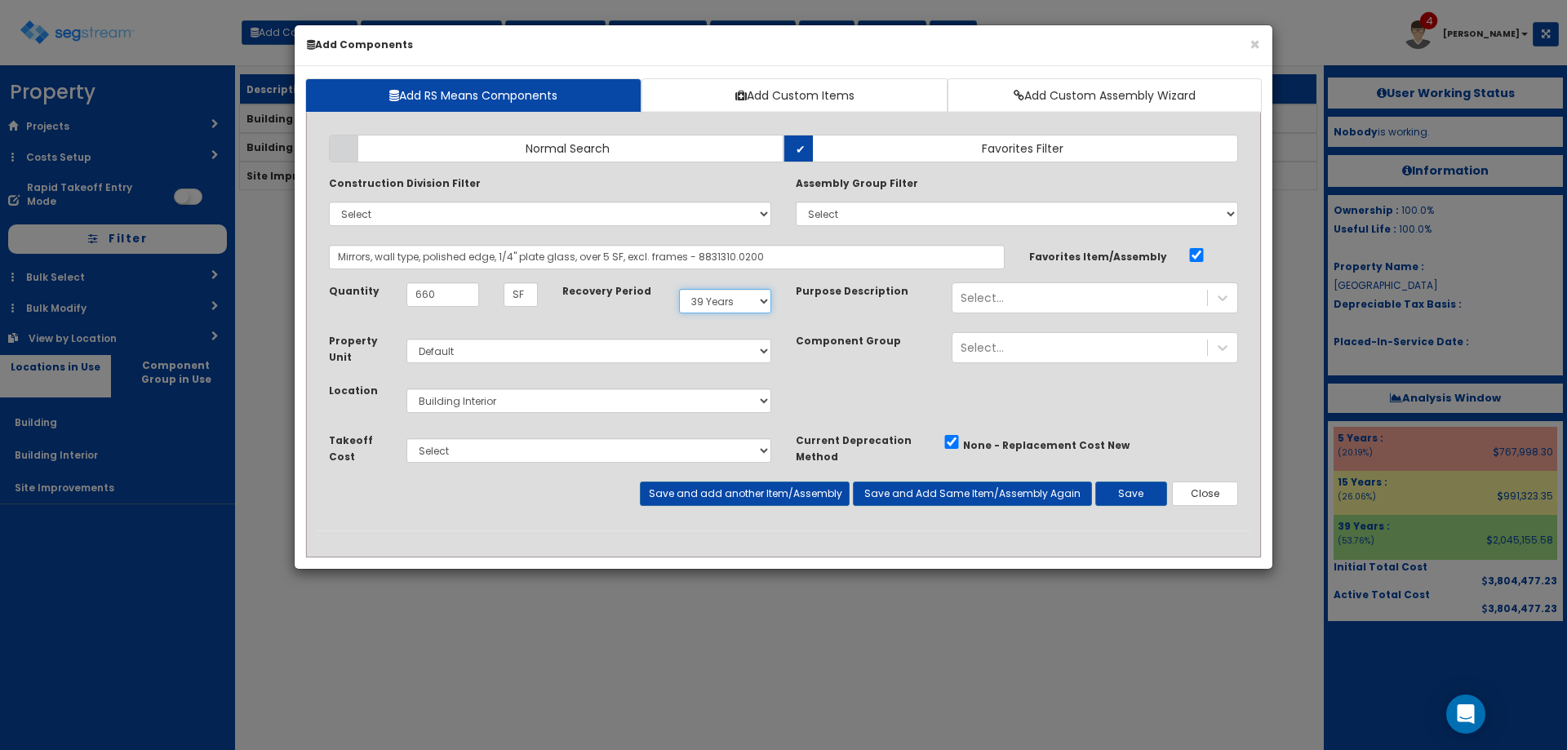
drag, startPoint x: 743, startPoint y: 296, endPoint x: 743, endPoint y: 313, distance: 16.3
click at [743, 296] on select "Select 5 Years 7 Years 9 Years 10 Years 15 Years 15 Year QLI 15 Year QRP 15 Yea…" at bounding box center [725, 301] width 92 height 24
select select "5Y"
click at [679, 289] on select "Select 5 Years 7 Years 9 Years 10 Years 15 Years 15 Year QLI 15 Year QRP 15 Yea…" at bounding box center [725, 301] width 92 height 24
click at [767, 489] on button "Save and add another Item/Assembly" at bounding box center [744, 493] width 209 height 24
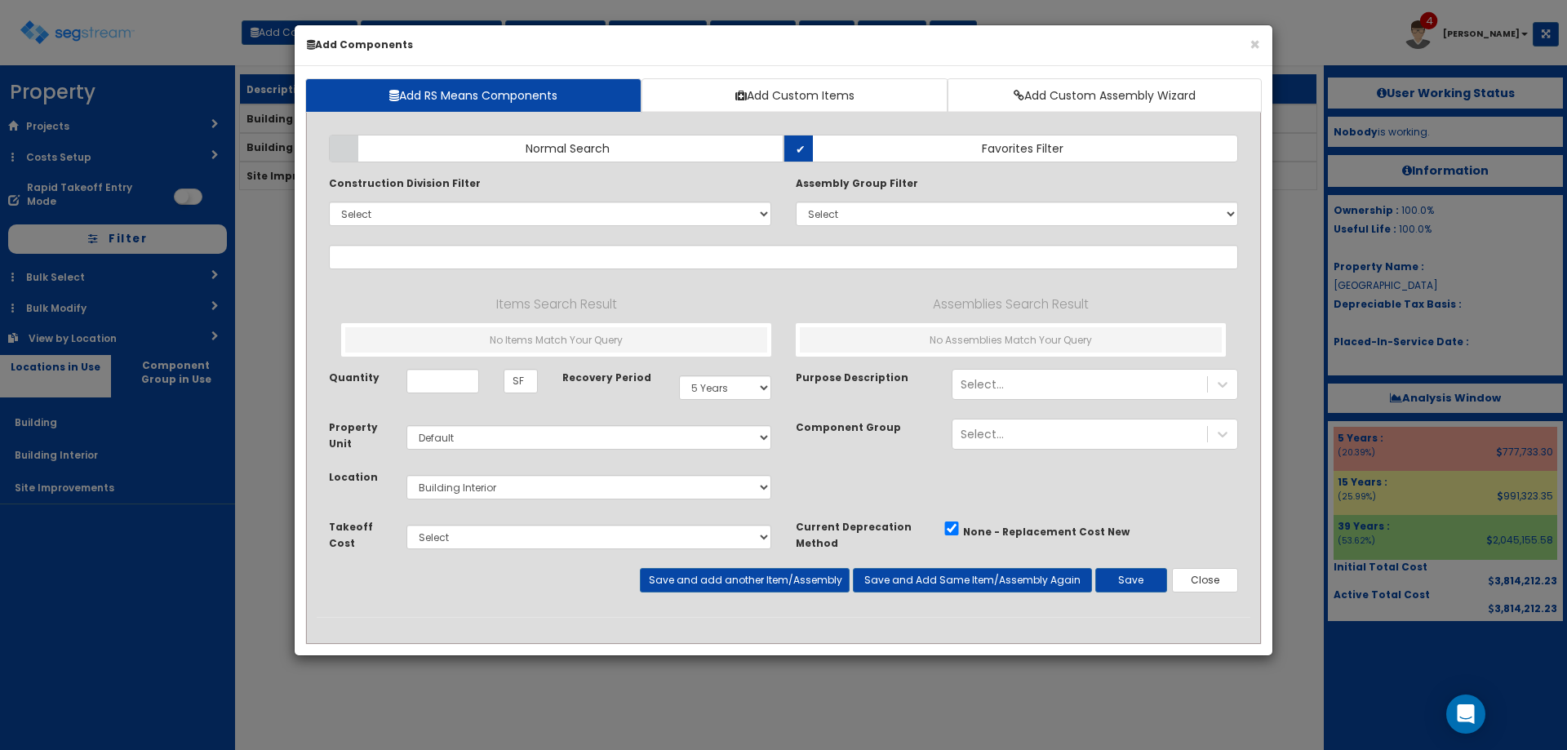
click at [446, 243] on div "Add Items Add Assemblies Both Normal Search Select" at bounding box center [784, 369] width 934 height 495
drag, startPoint x: 474, startPoint y: 270, endPoint x: 472, endPoint y: 262, distance: 8.3
click at [473, 269] on div "Add Items Add Assemblies Both Normal Search Select" at bounding box center [784, 369] width 934 height 495
click at [472, 251] on input "text" at bounding box center [783, 257] width 909 height 24
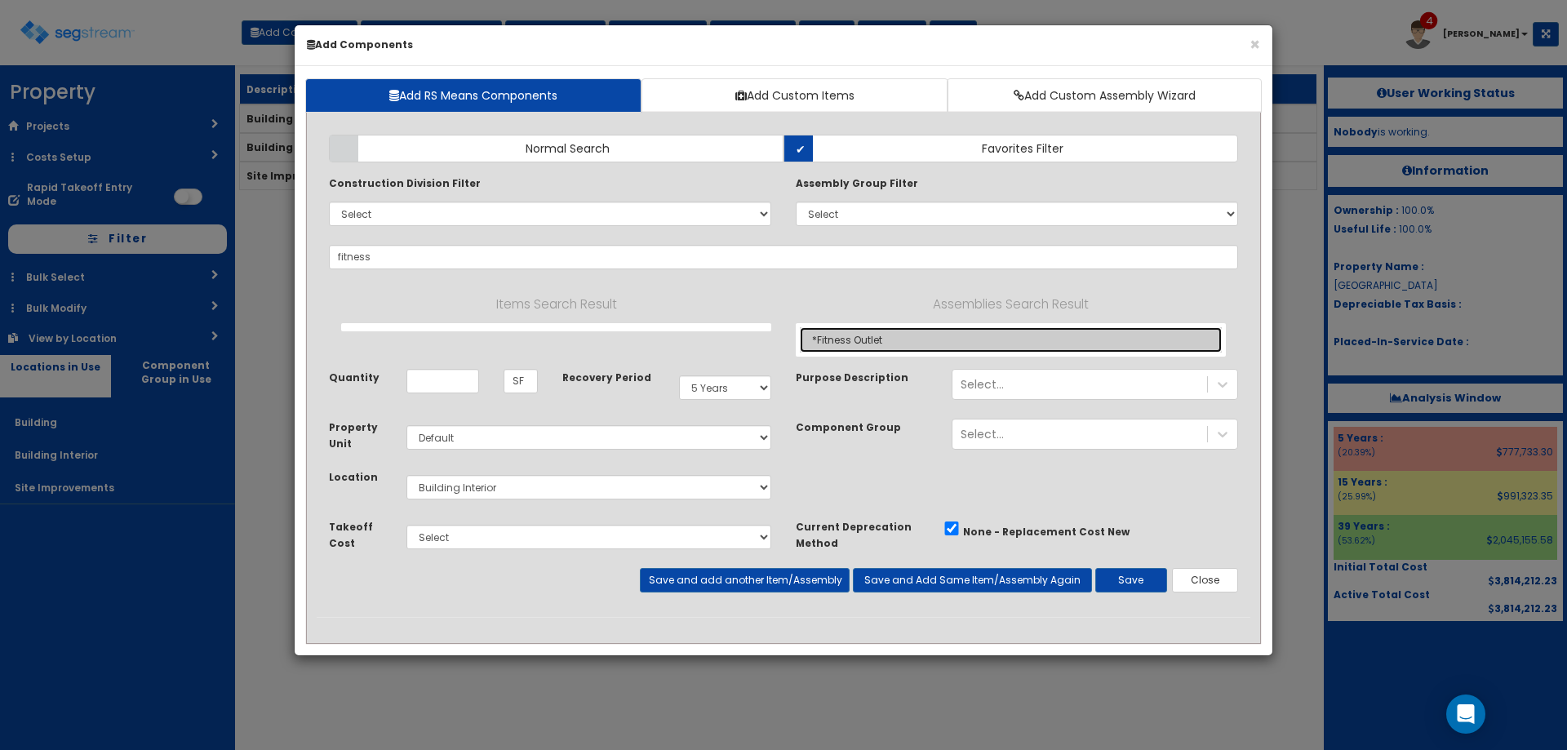
click at [883, 341] on link "*Fitness Outlet" at bounding box center [1011, 339] width 422 height 25
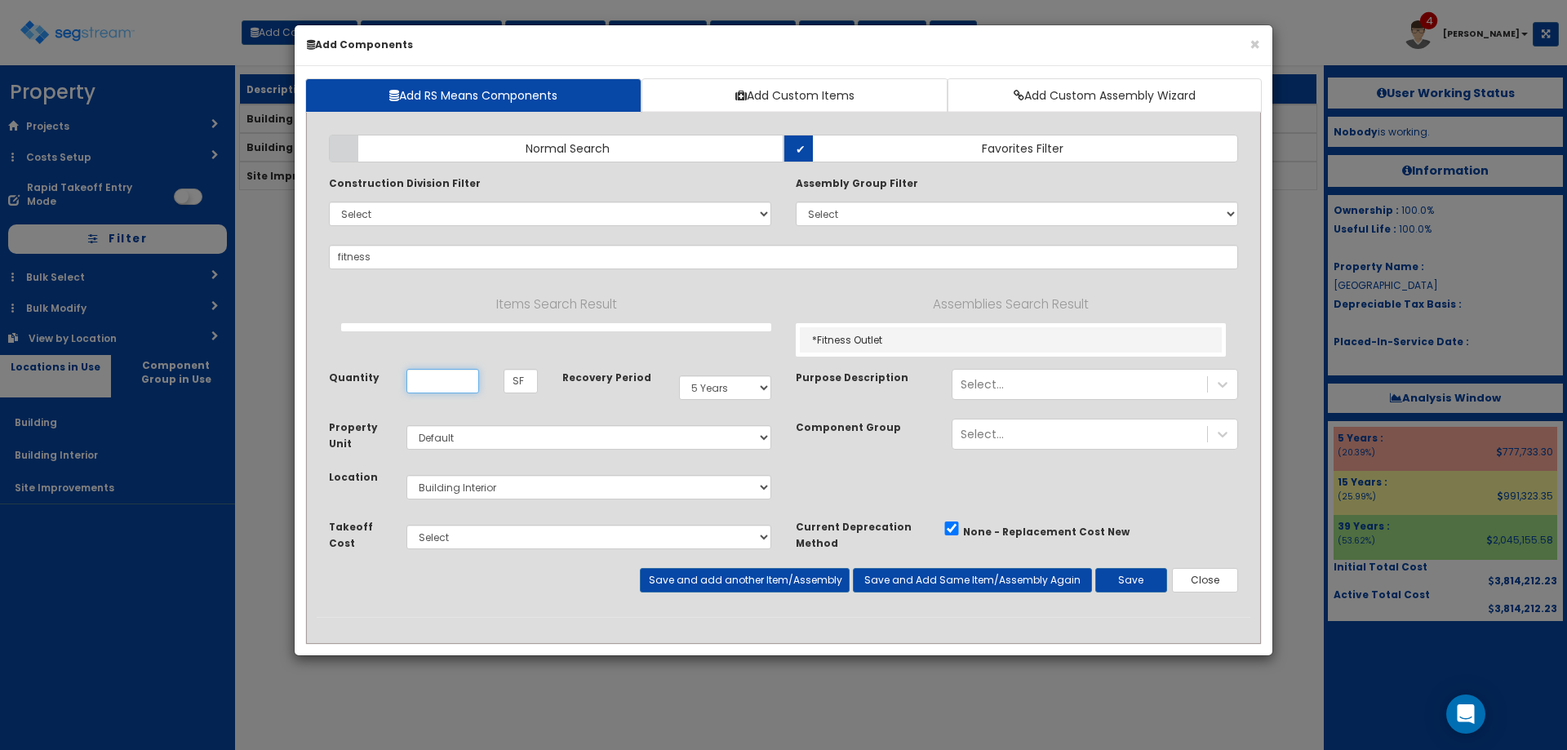
type input "*Fitness Outlet"
type input "EA"
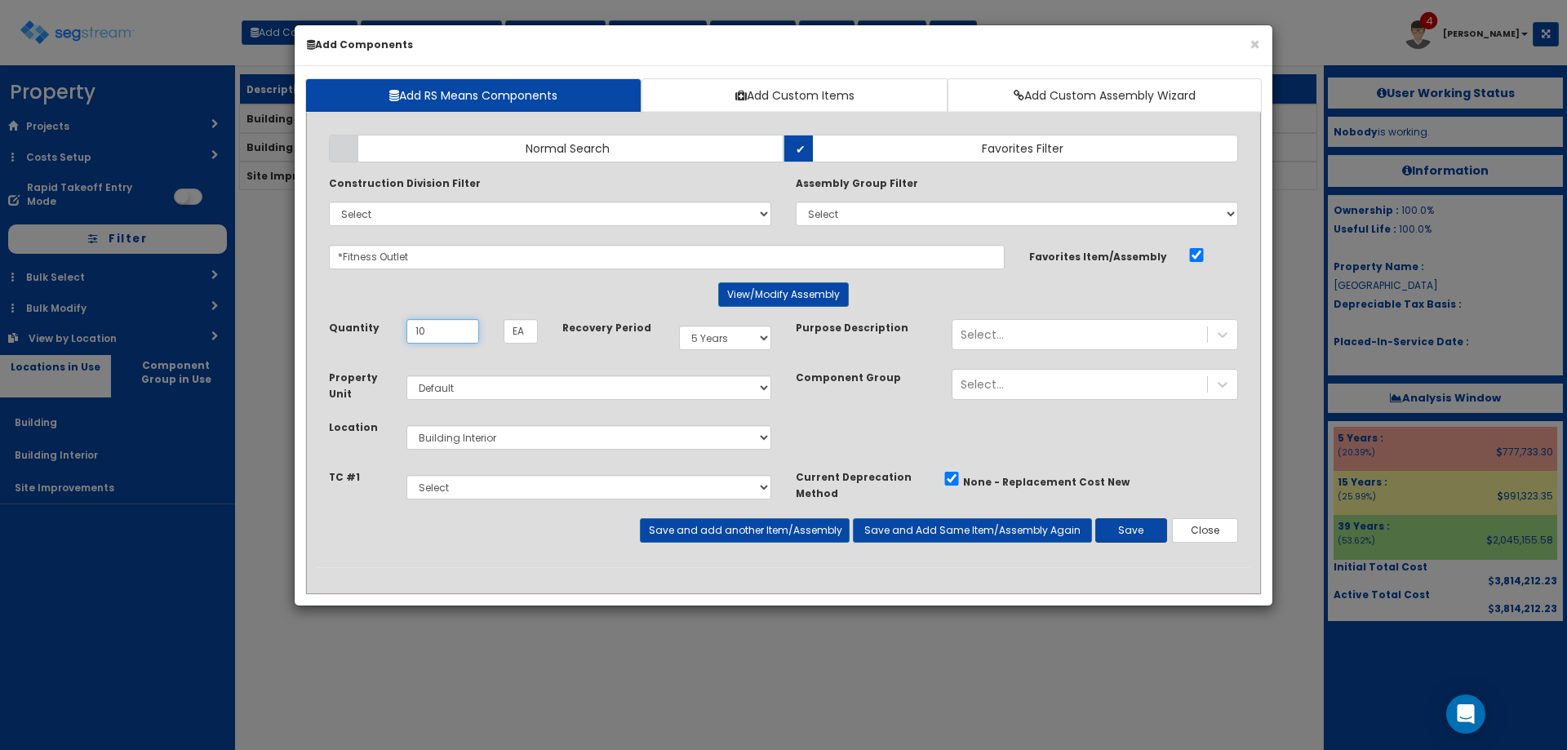
type input "10"
click at [1147, 528] on button "Save" at bounding box center [1131, 530] width 72 height 24
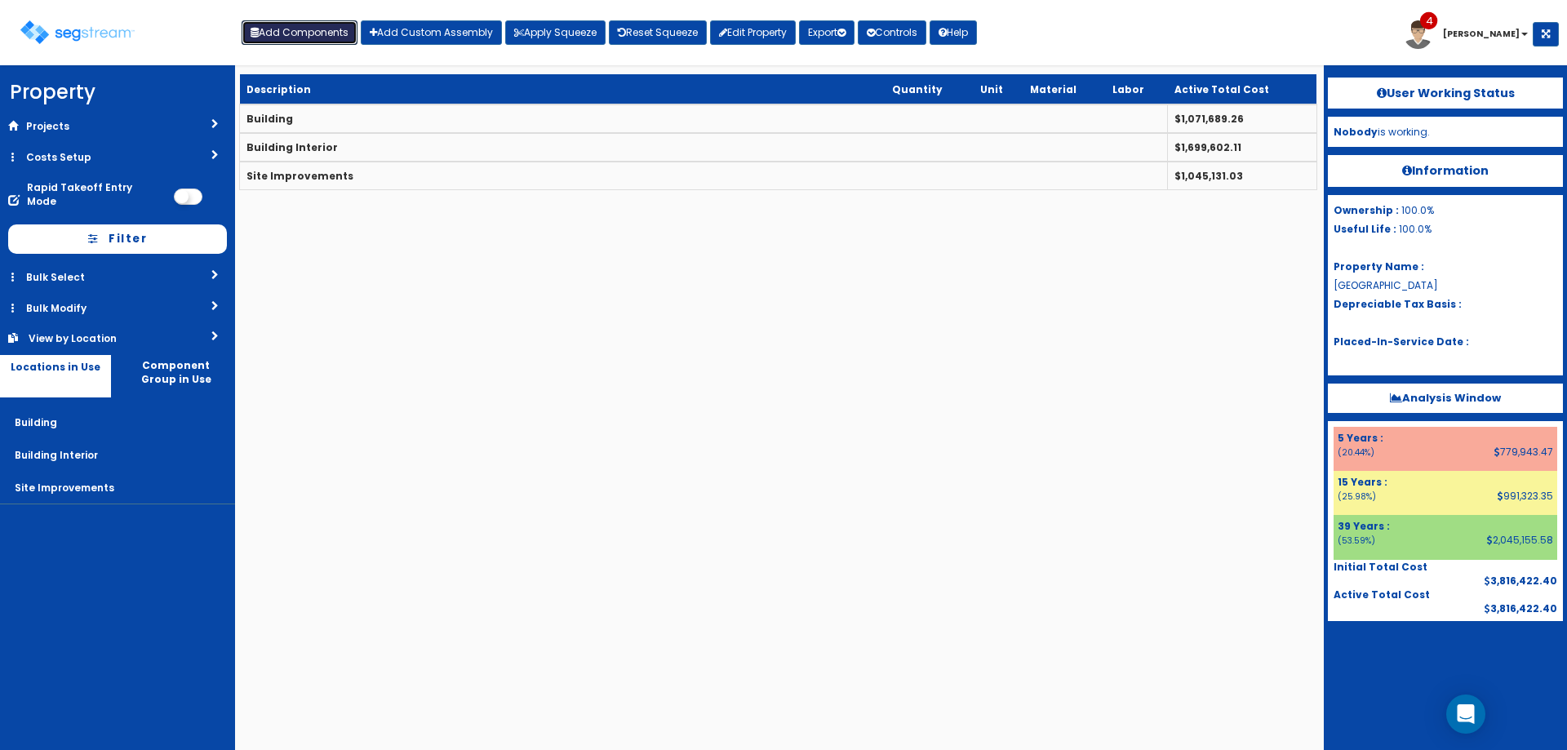
click at [278, 37] on button "Add Components" at bounding box center [300, 32] width 116 height 24
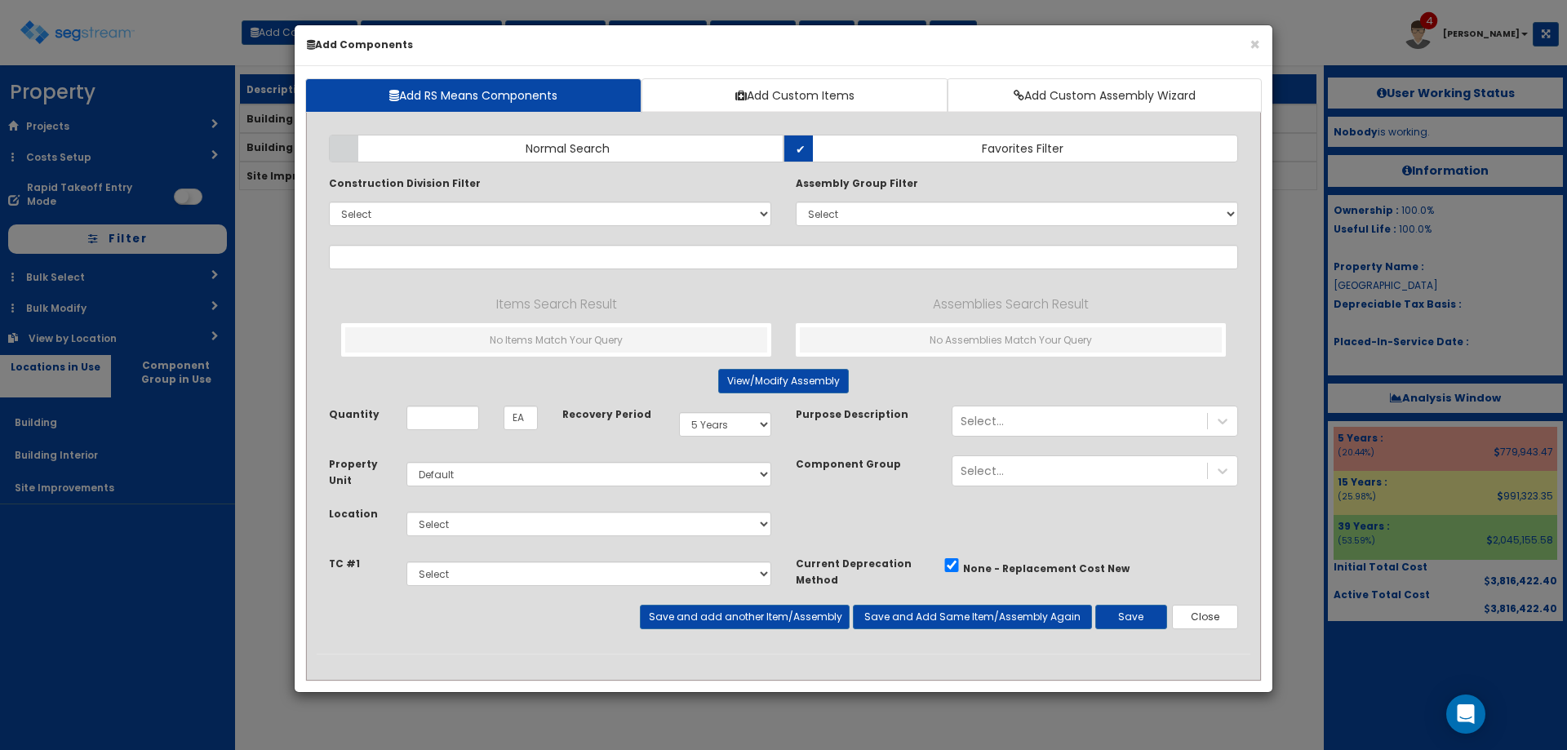
select select "5Y"
select select "default"
type input "o"
click at [391, 224] on select "Select 0. Custom Item 1. General Requirements 2. Existing Conditions 3. Concret…" at bounding box center [550, 214] width 442 height 24
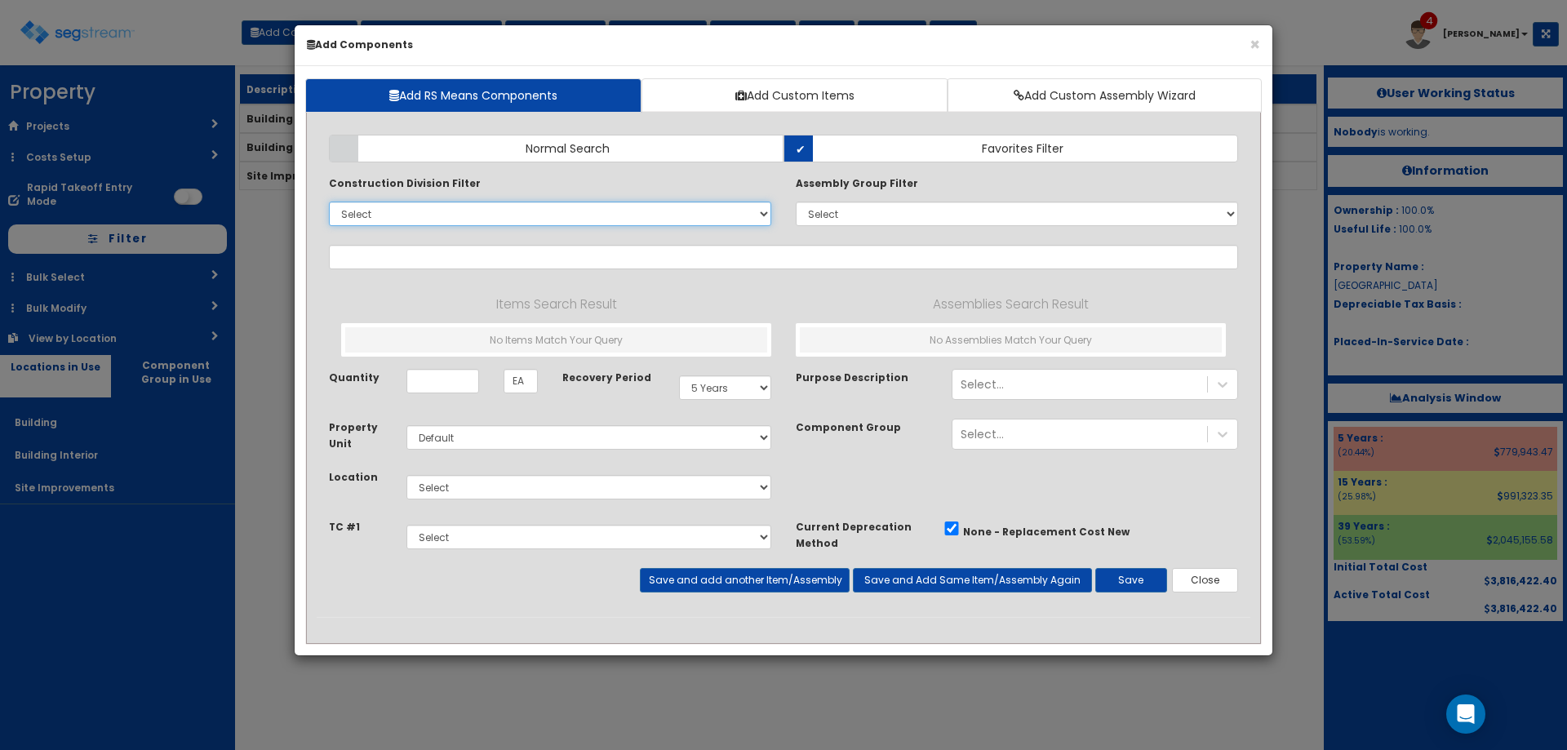
select select "12000000"
click at [329, 202] on select "Select 0. Custom Item 1. General Requirements 2. Existing Conditions 3. Concret…" at bounding box center [550, 214] width 442 height 24
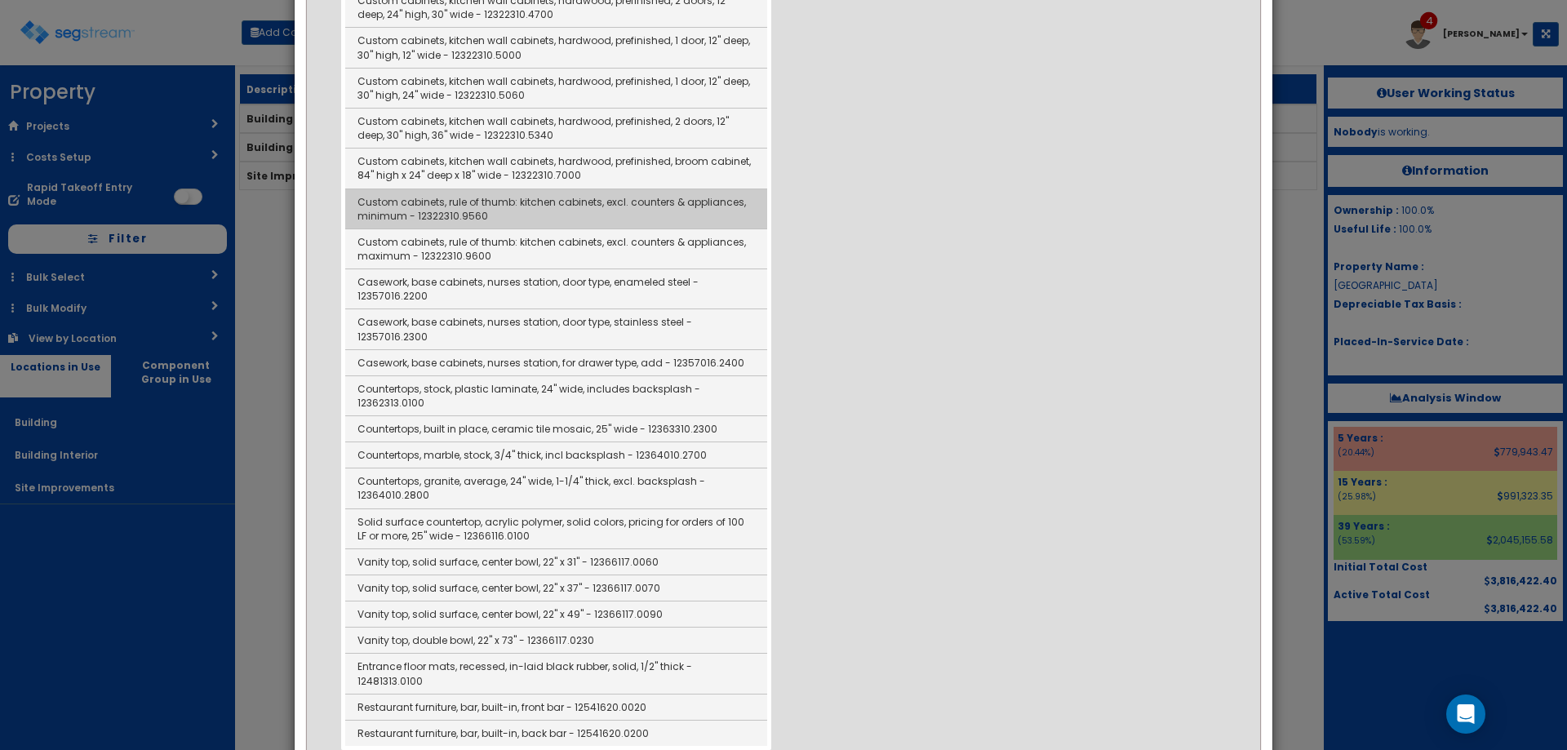
scroll to position [1142, 0]
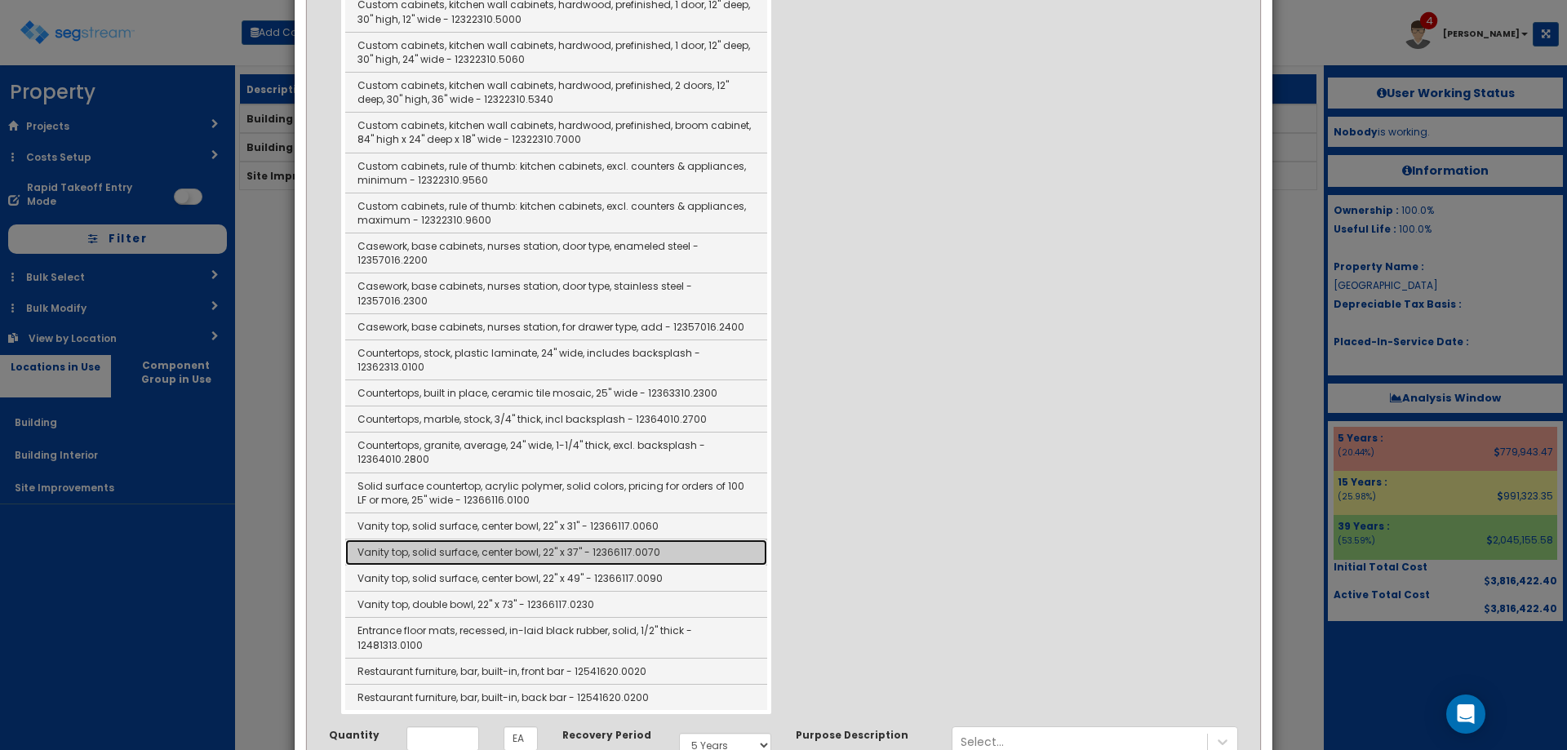
click at [610, 552] on link "Vanity top, solid surface, center bowl, 22" x 37" - 12366117.0070" at bounding box center [556, 552] width 422 height 26
type input "Vanity top, solid surface, center bowl, 22" x 37" - 12366117.0070"
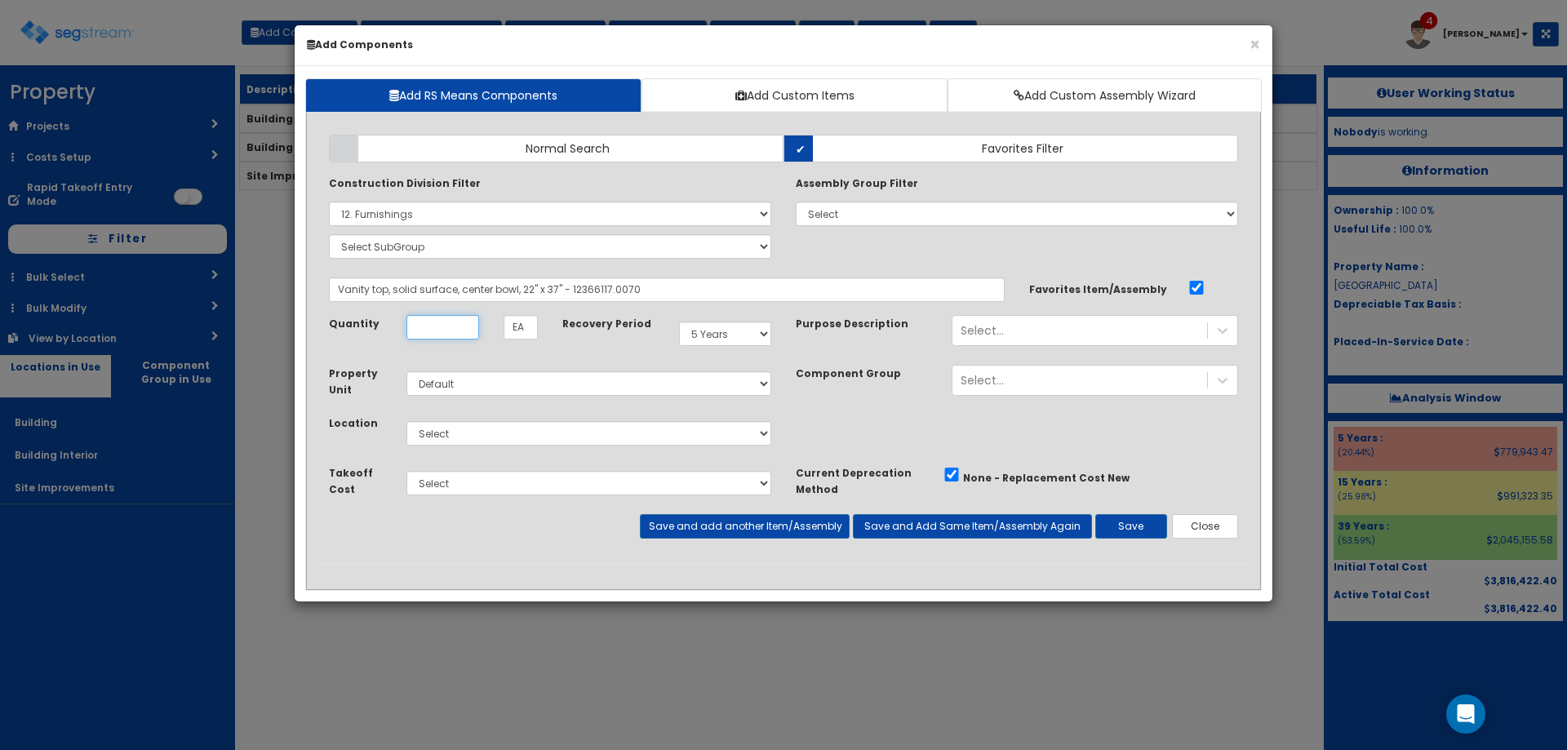
scroll to position [0, 0]
type input "1"
click at [508, 436] on select "Select Building Building Interior Site Improvements Add Additional Location" at bounding box center [588, 433] width 365 height 24
select select "7"
click at [406, 421] on select "Select Building Building Interior Site Improvements Add Additional Location" at bounding box center [588, 433] width 365 height 24
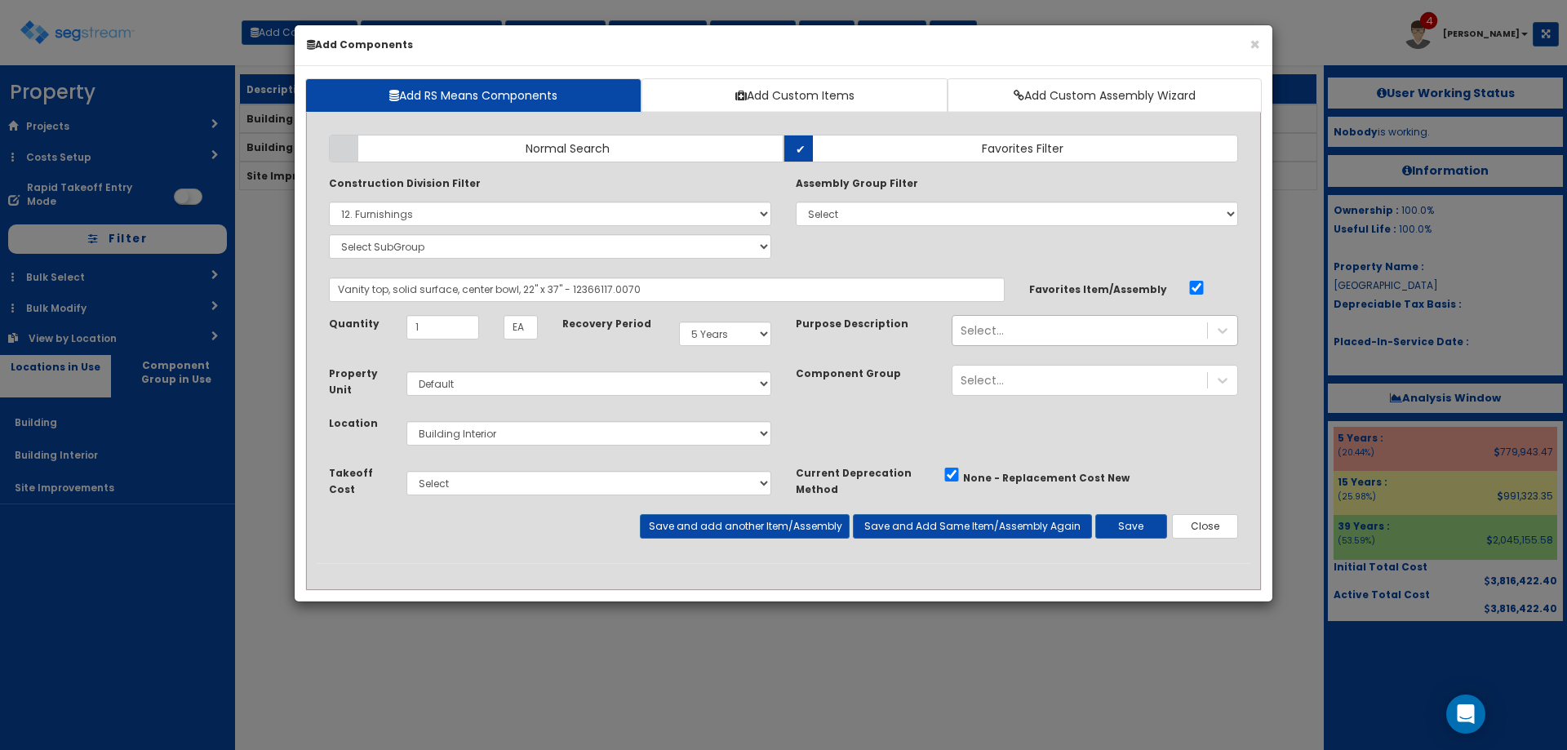
click at [1002, 320] on div "Select..." at bounding box center [1079, 330] width 255 height 26
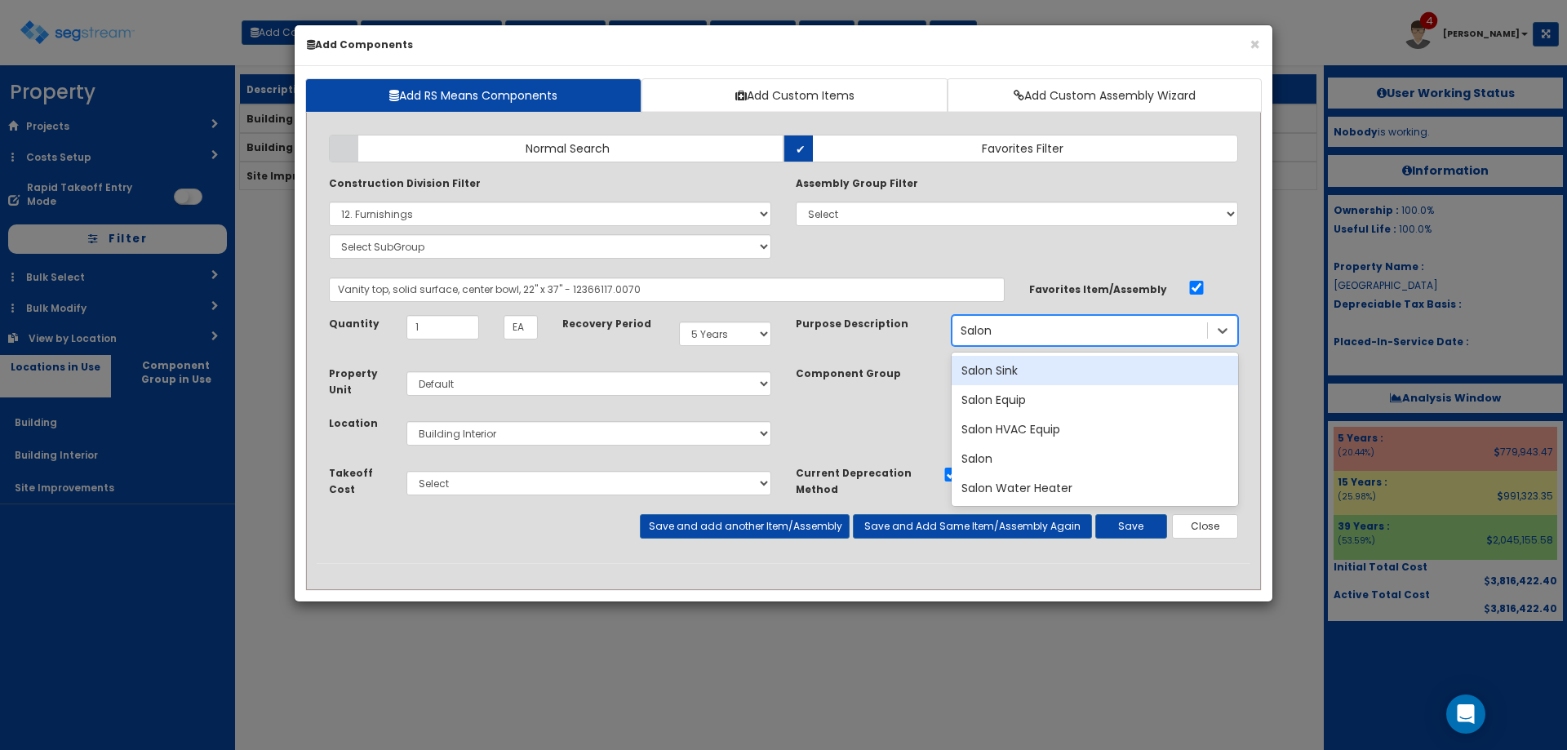
type input "Salon"
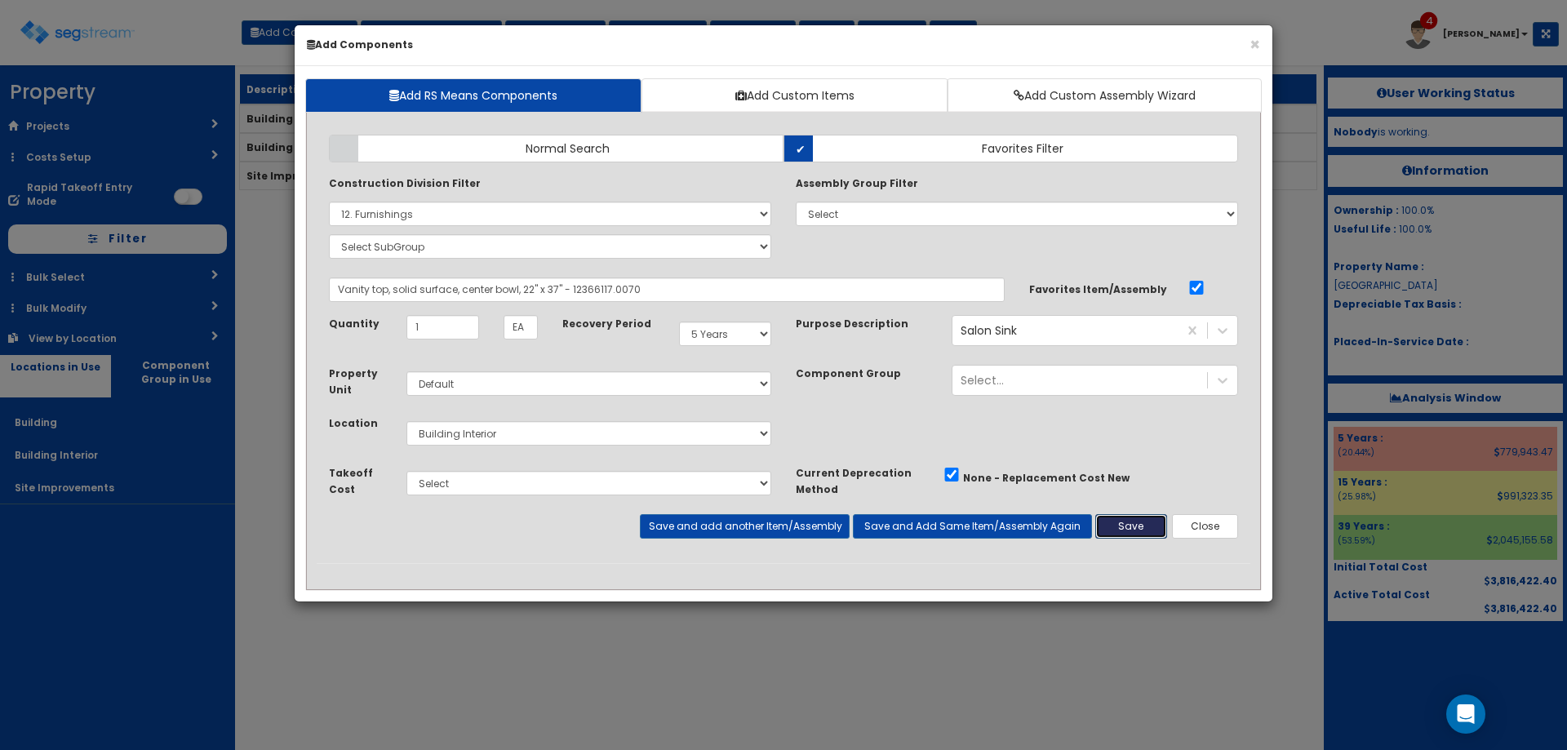
click at [1136, 517] on button "Save" at bounding box center [1131, 526] width 72 height 24
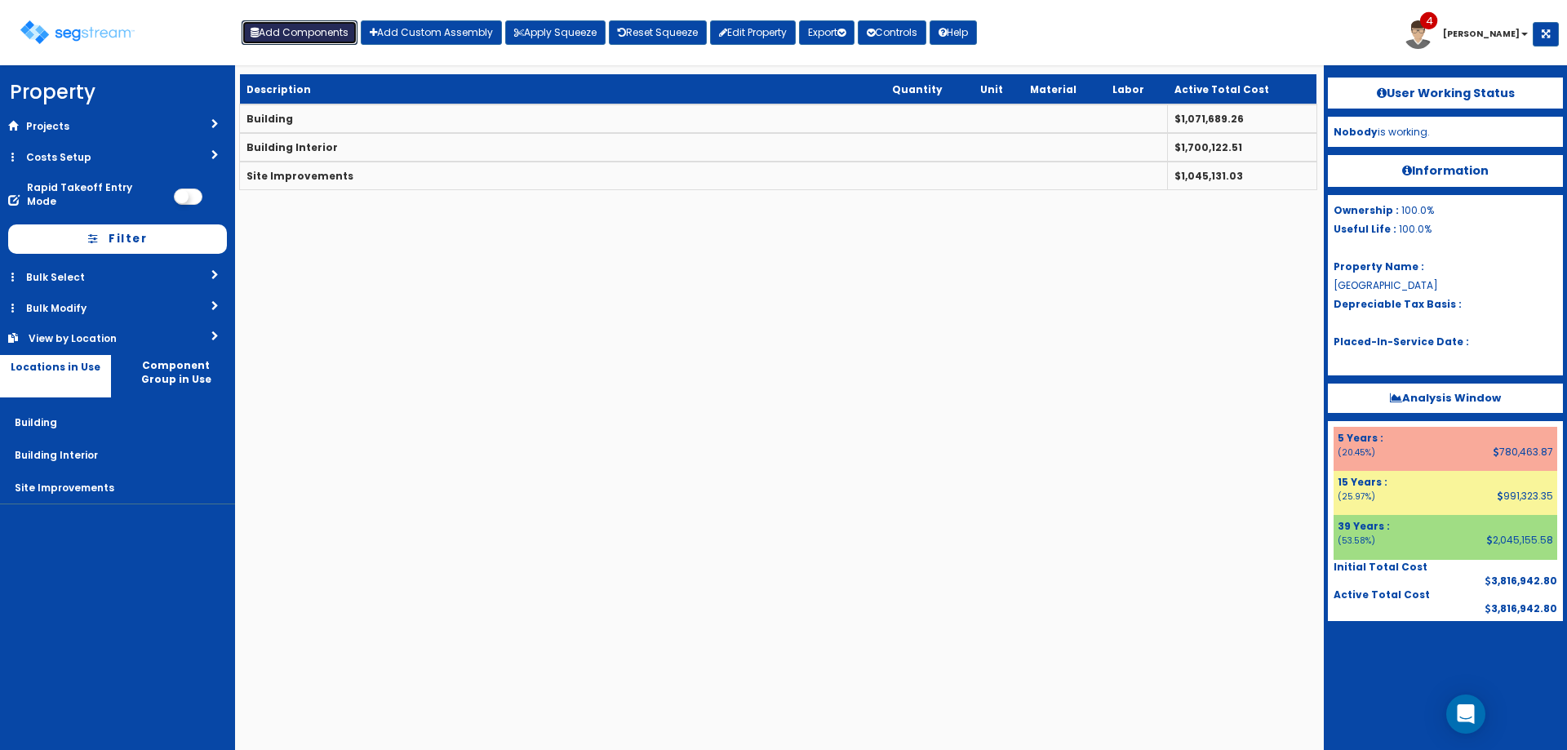
drag, startPoint x: 335, startPoint y: 23, endPoint x: 324, endPoint y: 34, distance: 15.6
click at [332, 24] on button "Add Components" at bounding box center [300, 32] width 116 height 24
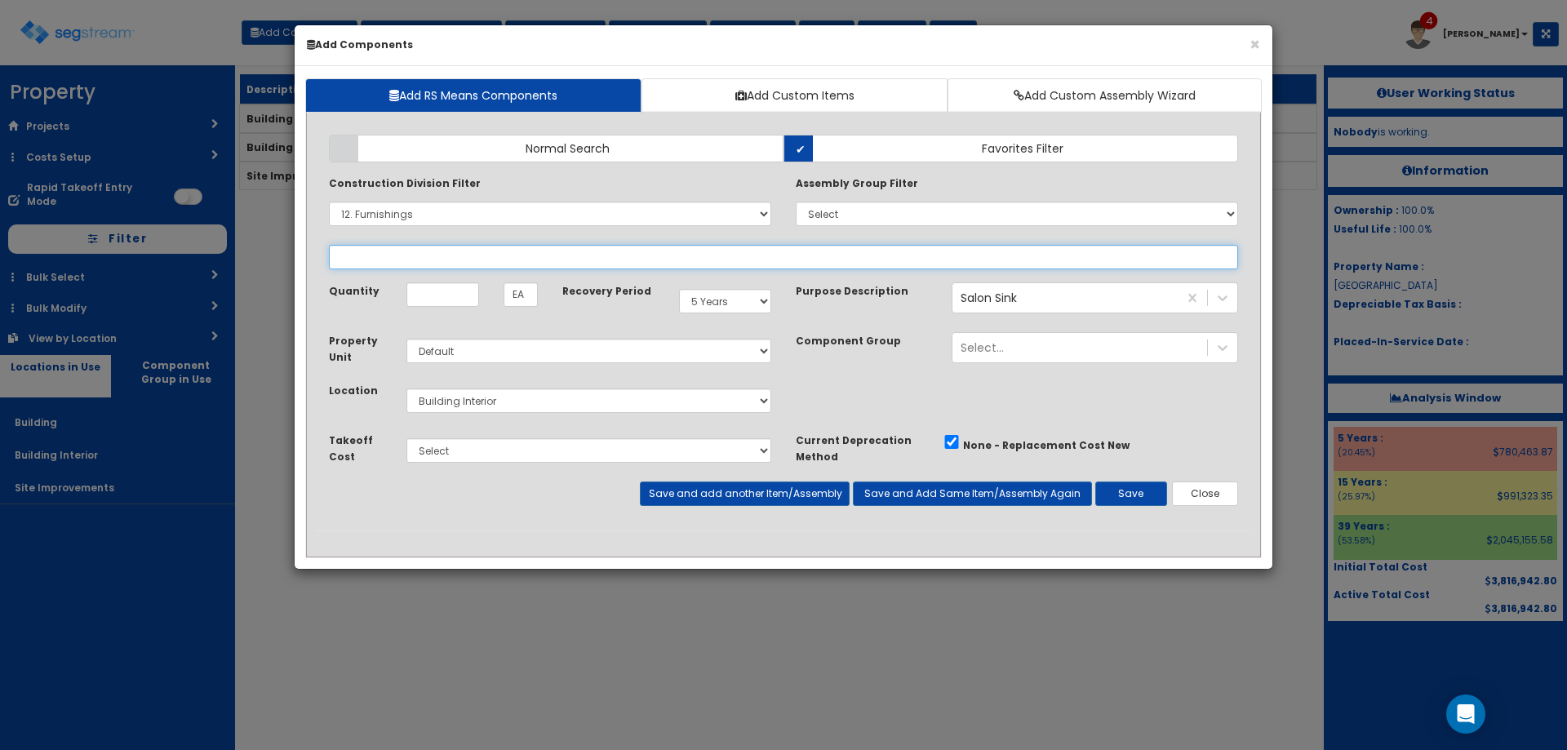
select select
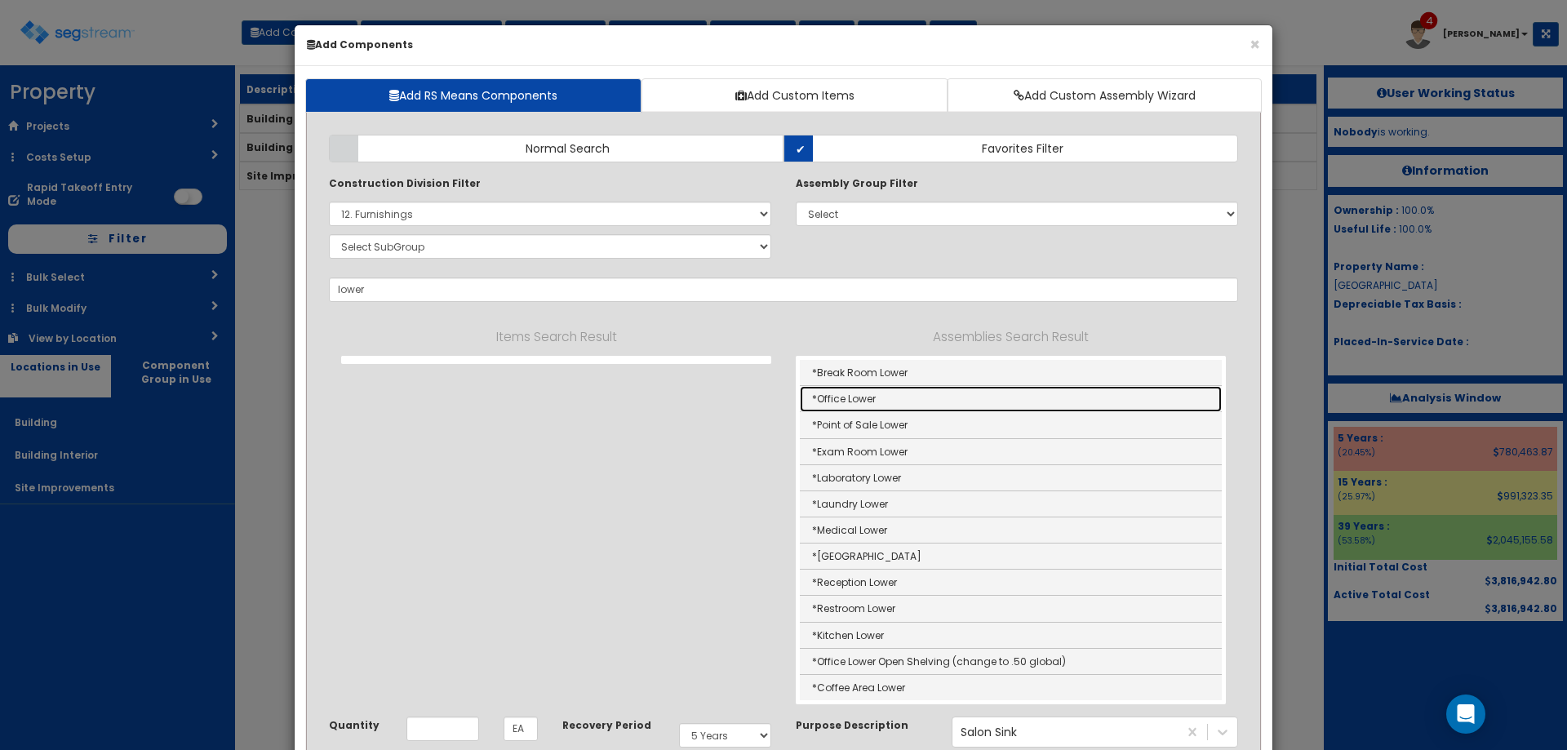
drag, startPoint x: 847, startPoint y: 397, endPoint x: 817, endPoint y: 384, distance: 33.2
click at [848, 397] on link "*Office Lower" at bounding box center [1011, 399] width 422 height 26
type input "*Office Lower"
type input "LF"
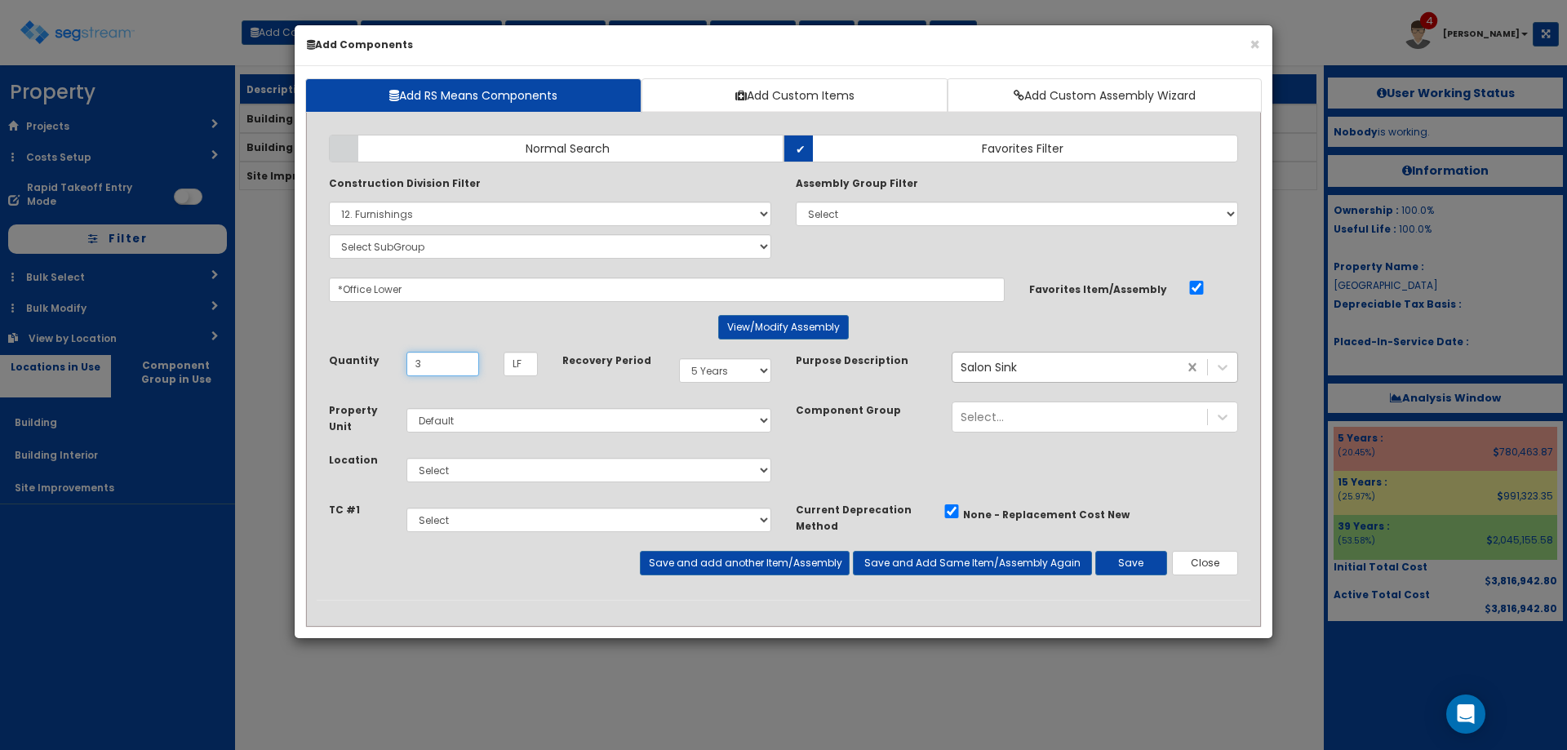
type input "3"
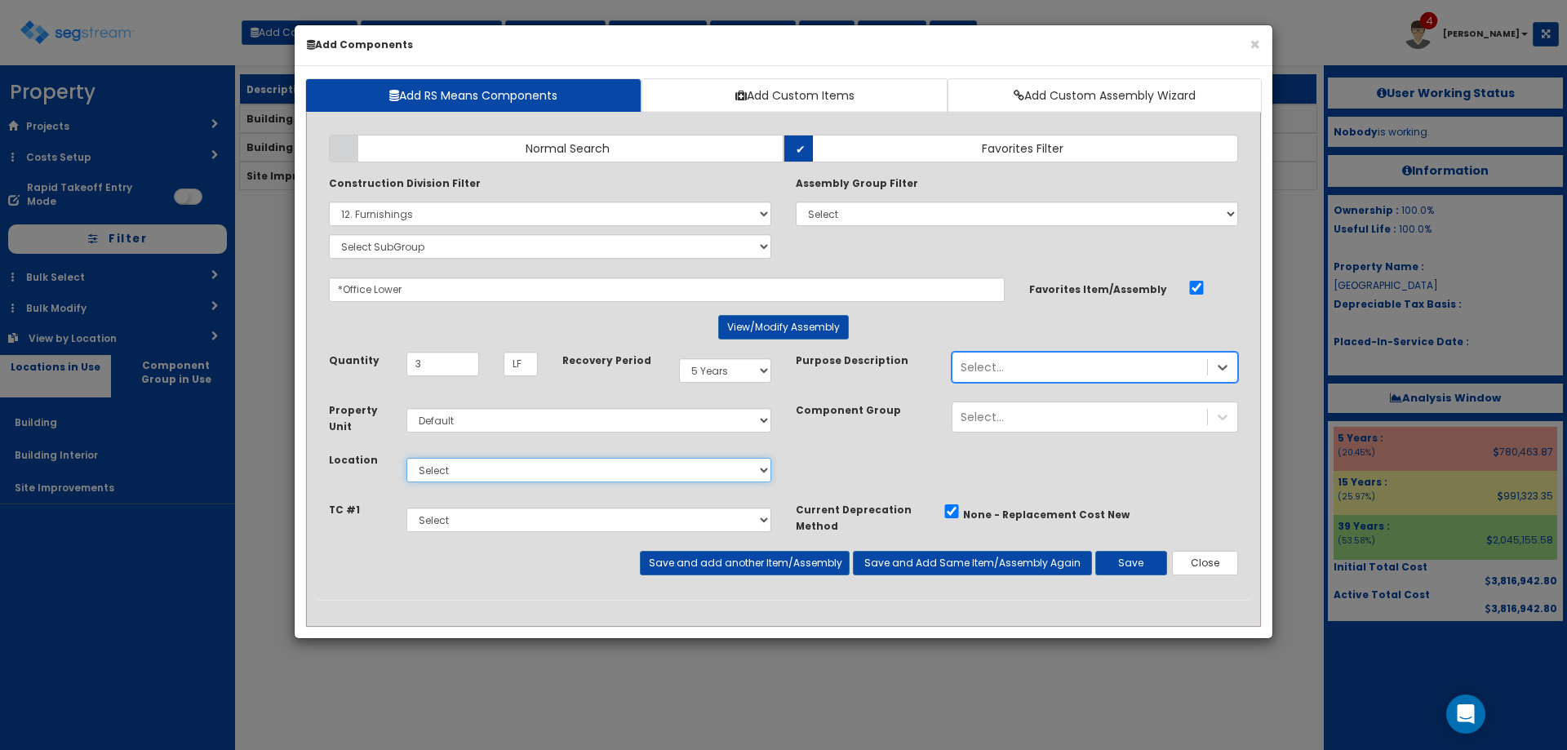
click at [539, 470] on select "Select Building Building Interior Site Improvements Add Additional Location" at bounding box center [588, 470] width 365 height 24
select select "7"
click at [406, 458] on select "Select Building Building Interior Site Improvements Add Additional Location" at bounding box center [588, 470] width 365 height 24
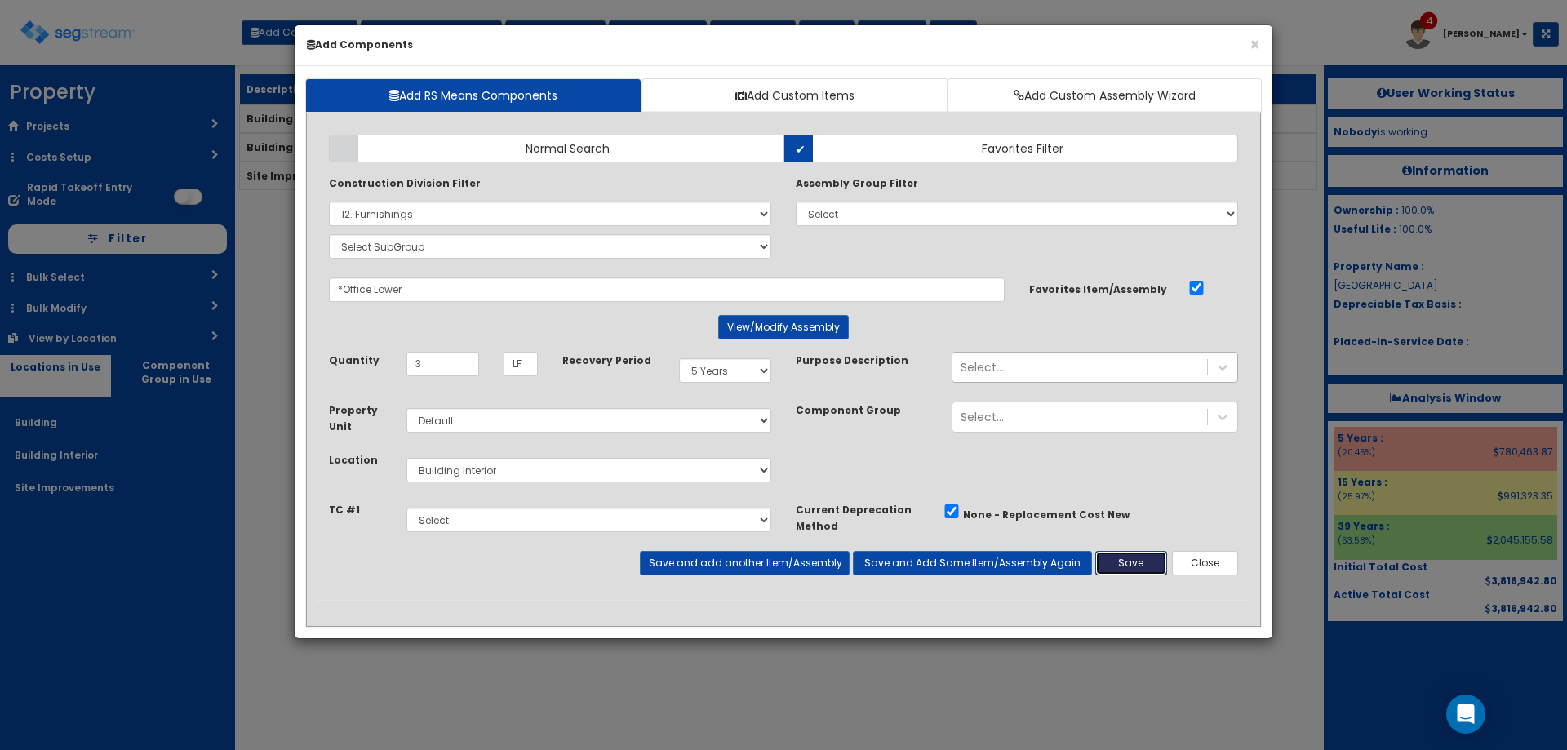
click at [1126, 552] on button "Save" at bounding box center [1131, 563] width 72 height 24
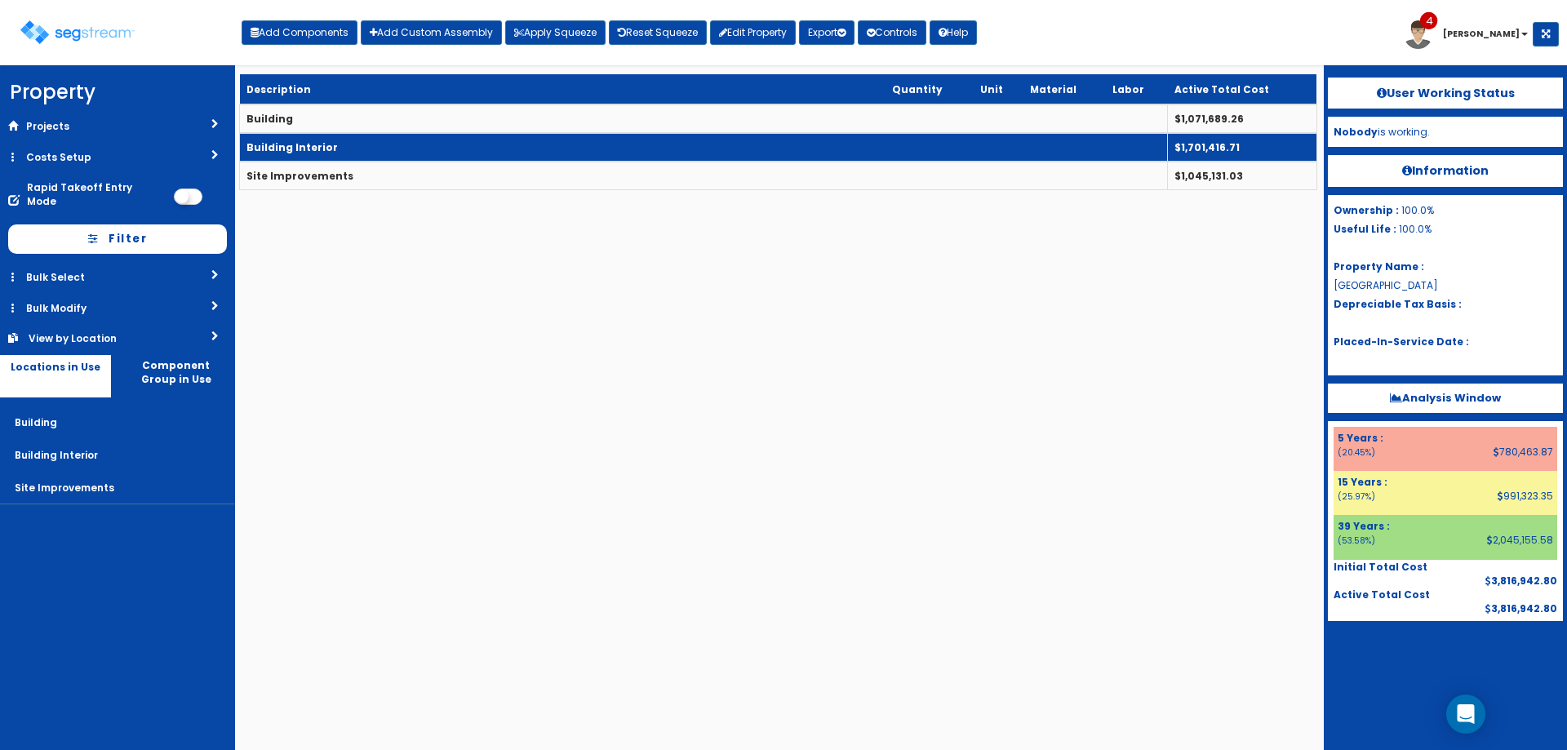
click at [350, 137] on td "Building Interior" at bounding box center [704, 147] width 928 height 29
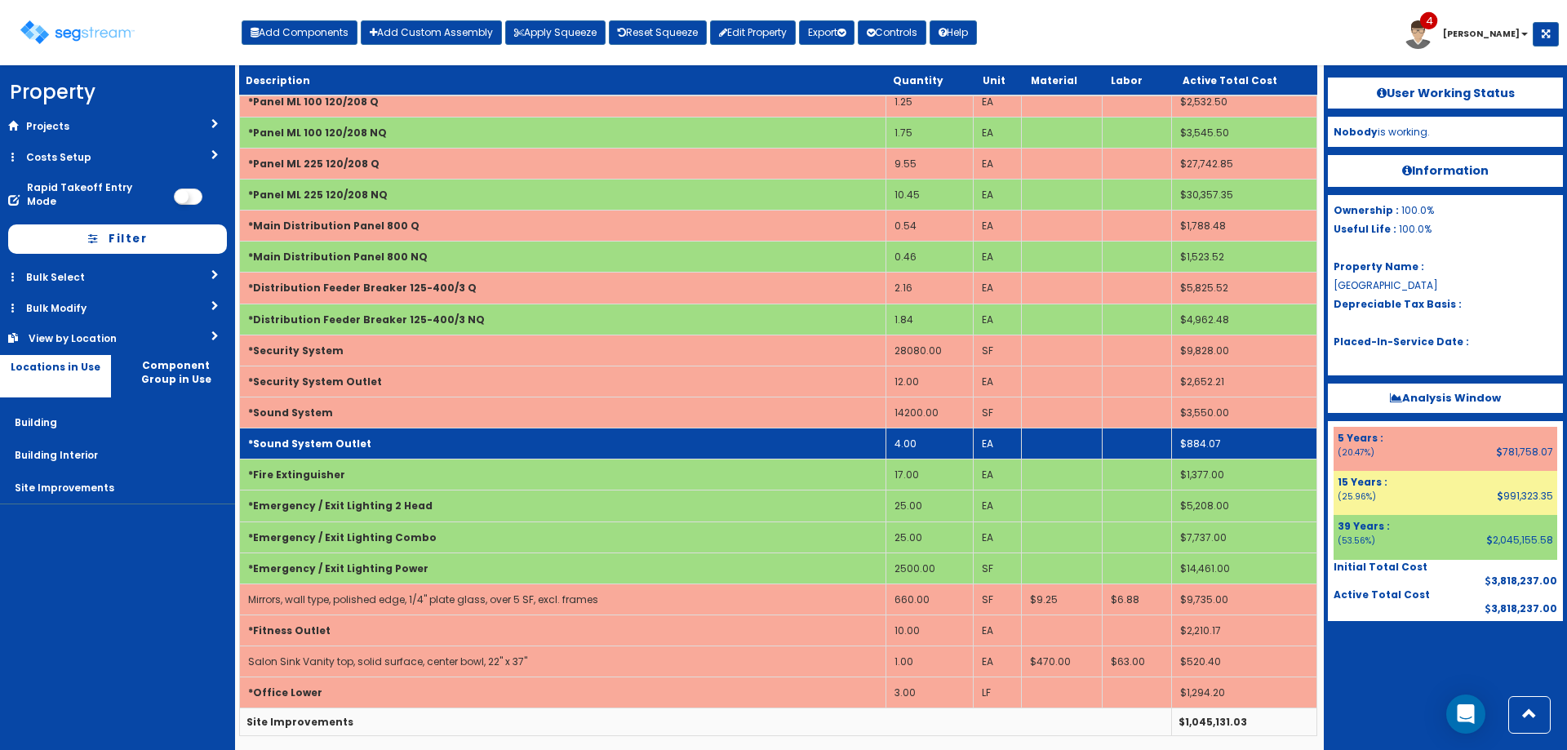
scroll to position [4560, 0]
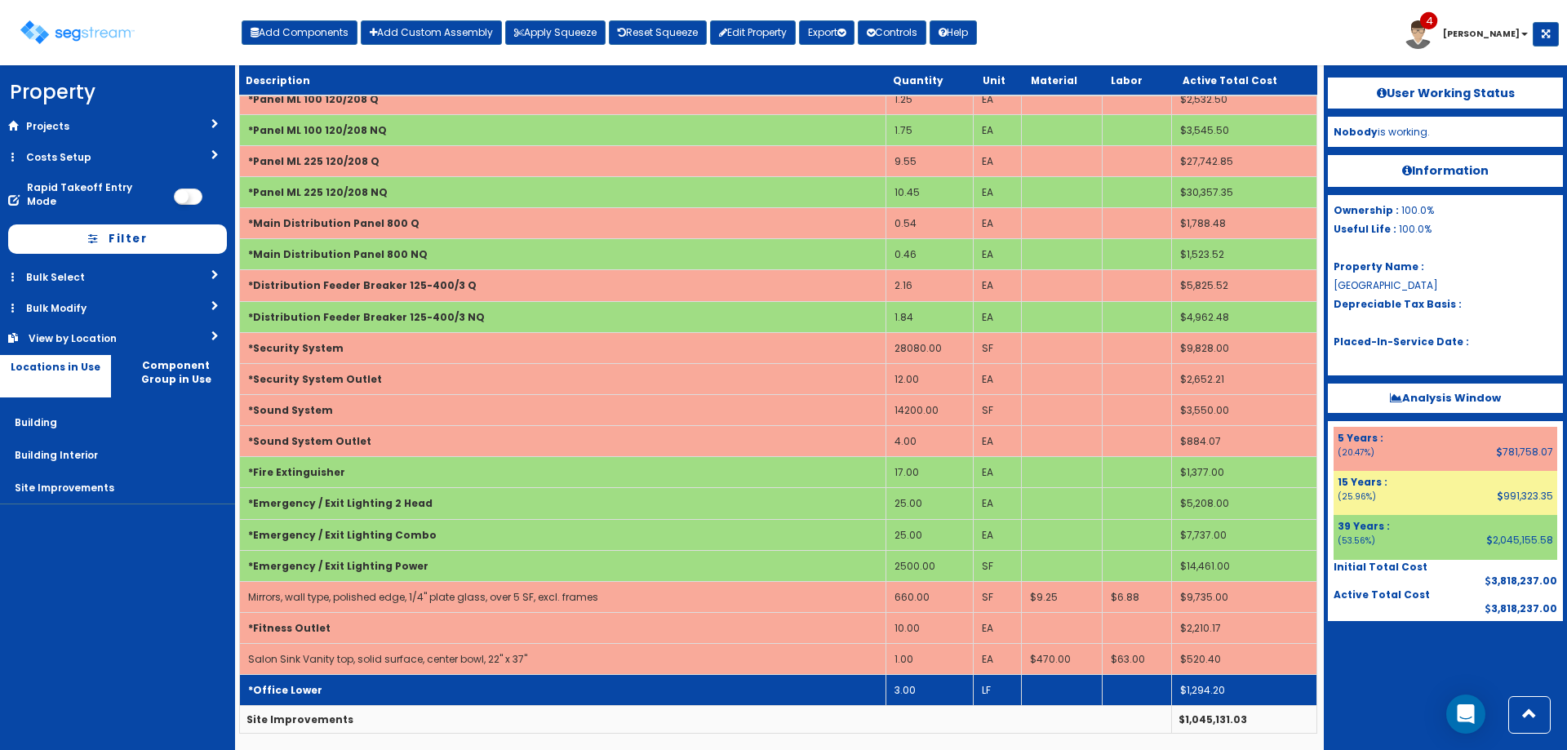
click at [579, 690] on td "*Office Lower" at bounding box center [563, 690] width 646 height 31
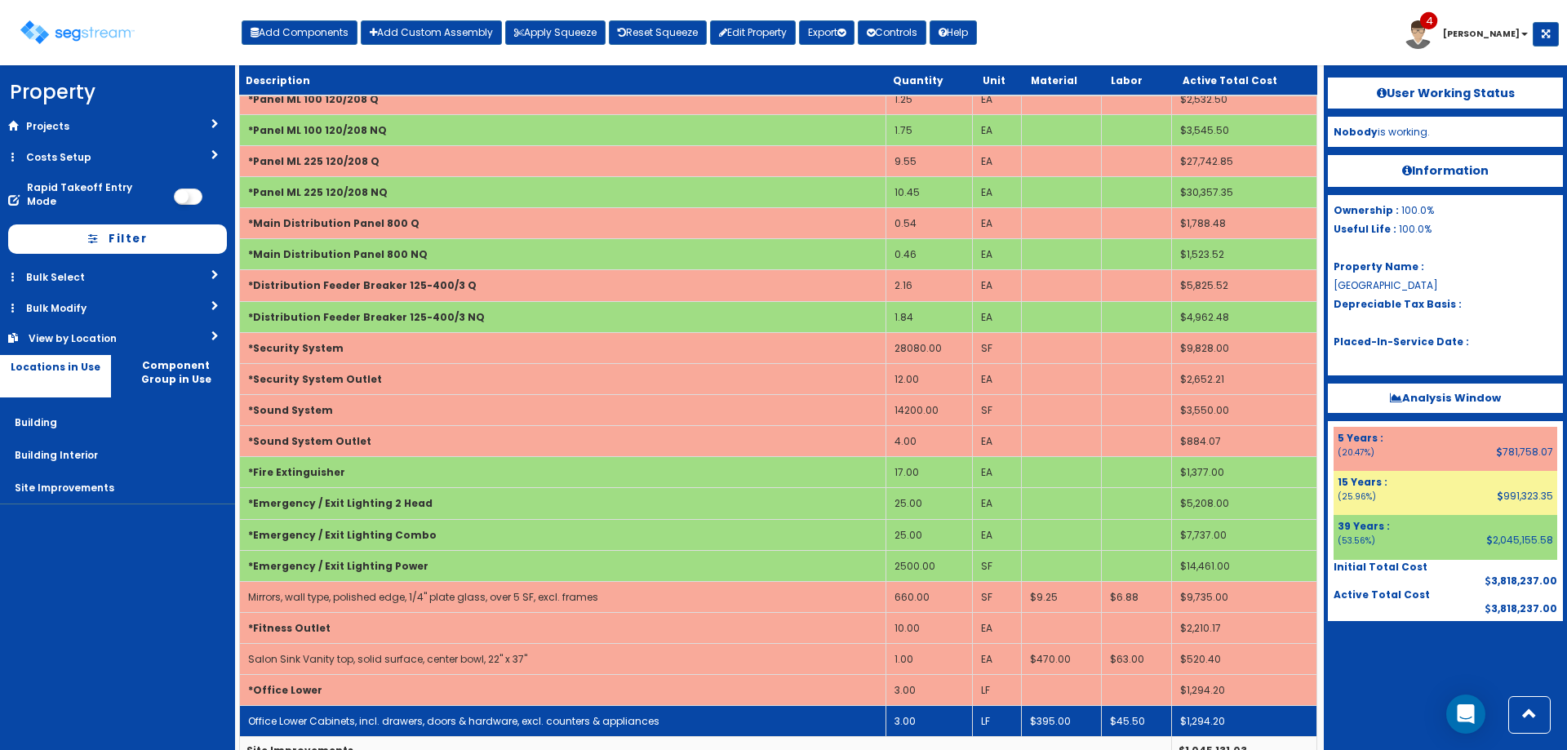
click at [588, 709] on td "Office Lower Cabinets, incl. drawers, doors & hardware, excl. counters & applia…" at bounding box center [563, 721] width 646 height 31
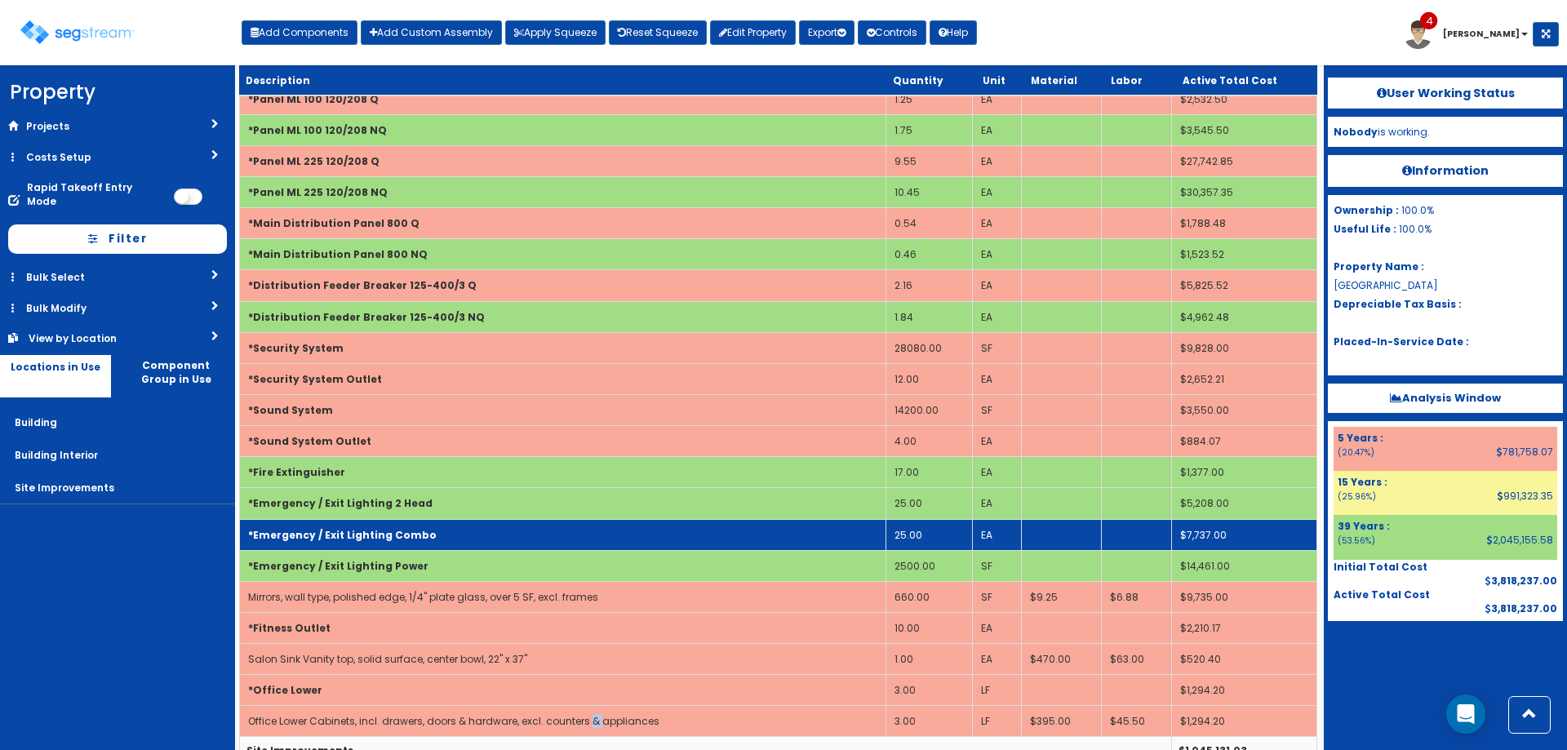
scroll to position [0, 0]
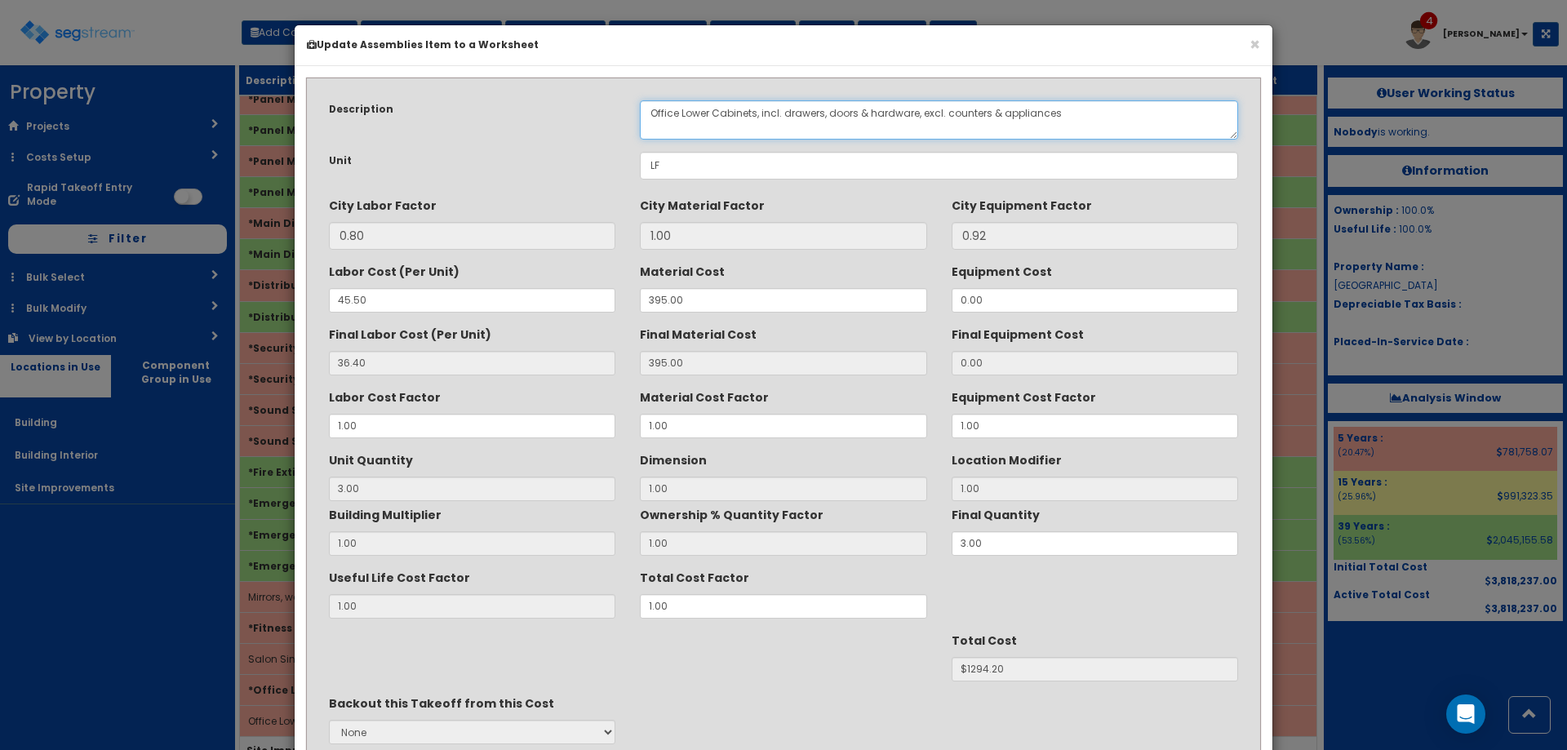
click at [650, 124] on textarea "Office Lower Cabinets, incl. drawers, doors & hardware, excl. counters & applia…" at bounding box center [939, 119] width 598 height 39
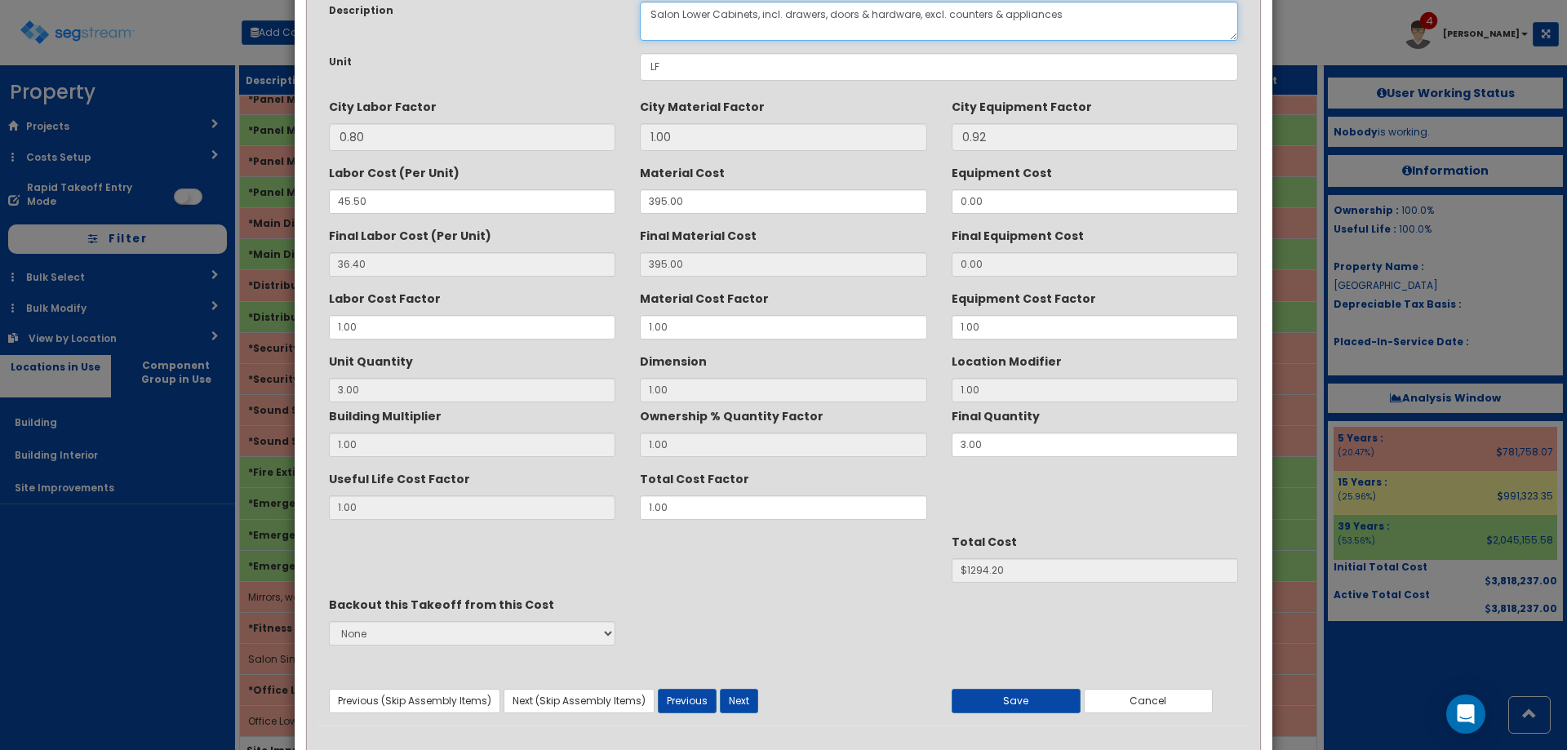
scroll to position [138, 0]
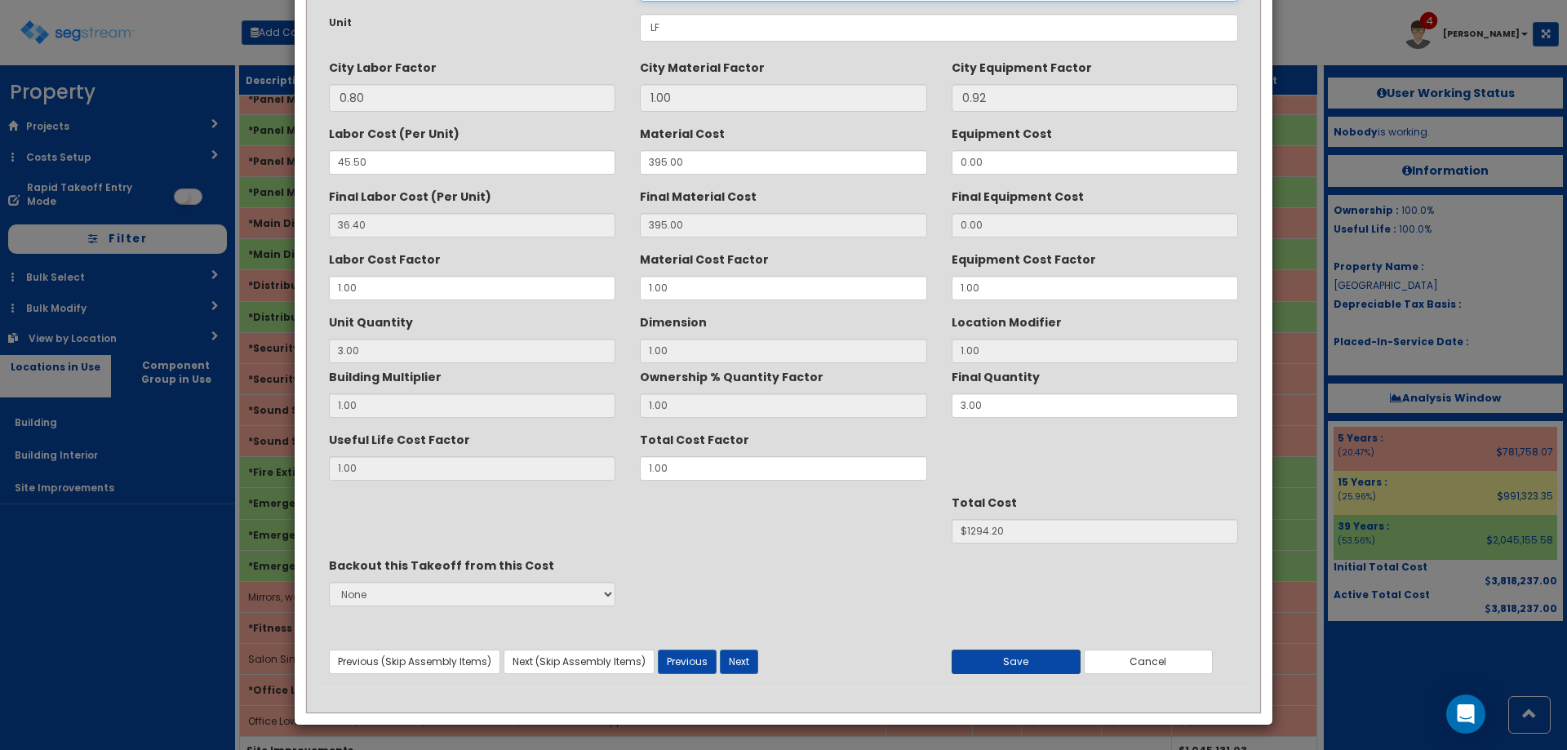
type textarea "Salon Lower Cabinets, incl. drawers, doors & hardware, excl. counters & applian…"
click at [1062, 662] on button "Save" at bounding box center [1016, 662] width 129 height 24
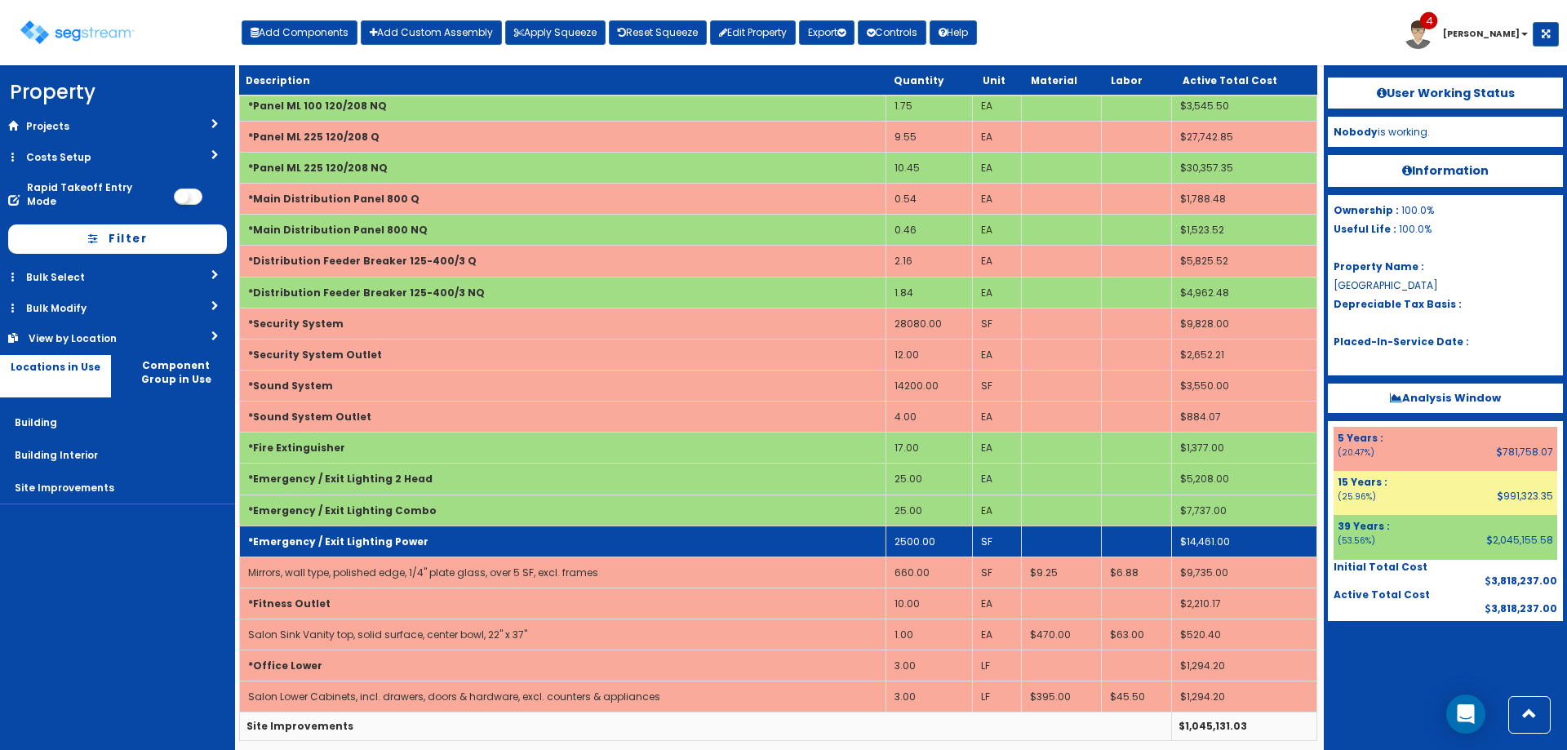
scroll to position [4592, 0]
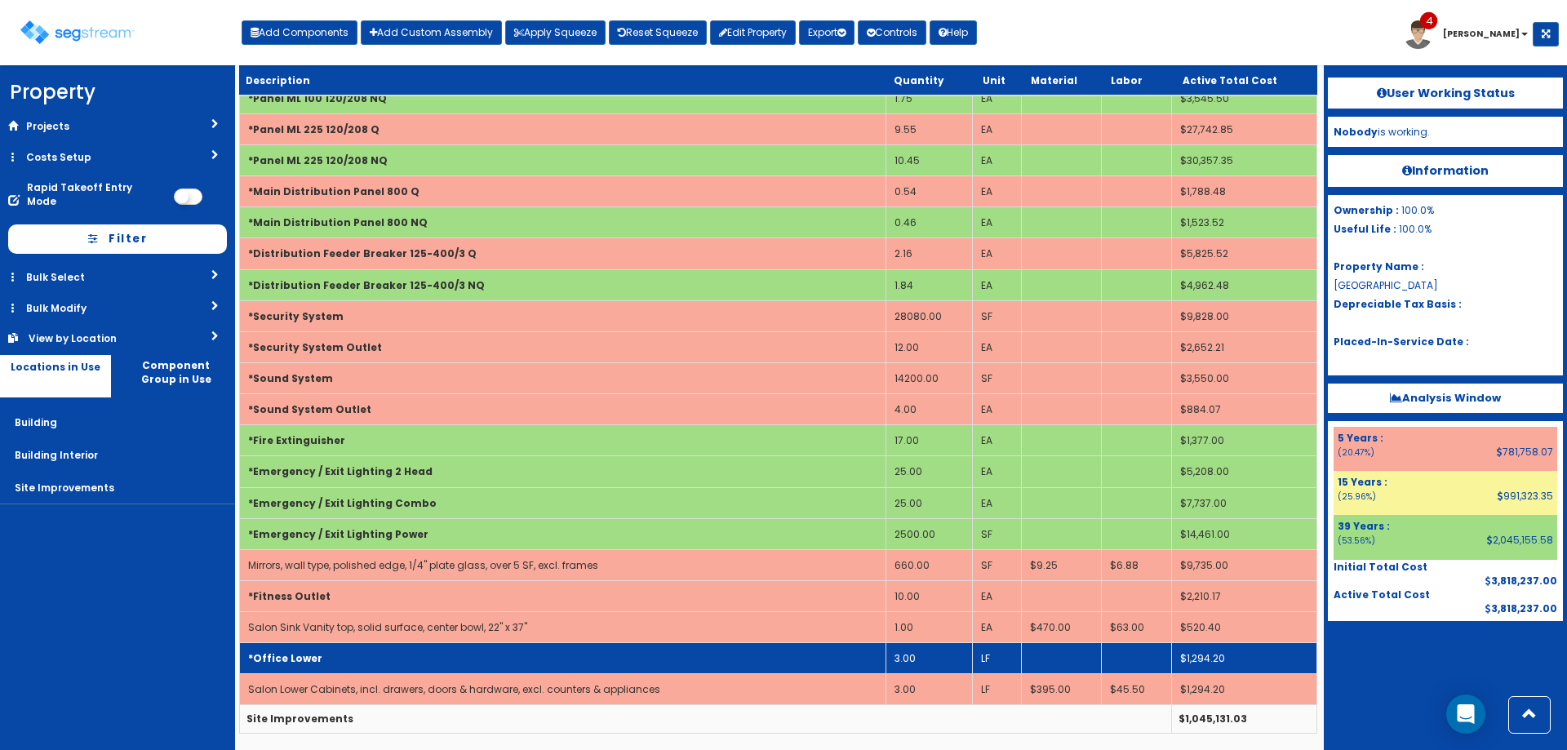
click at [919, 657] on td "3.00" at bounding box center [928, 658] width 87 height 31
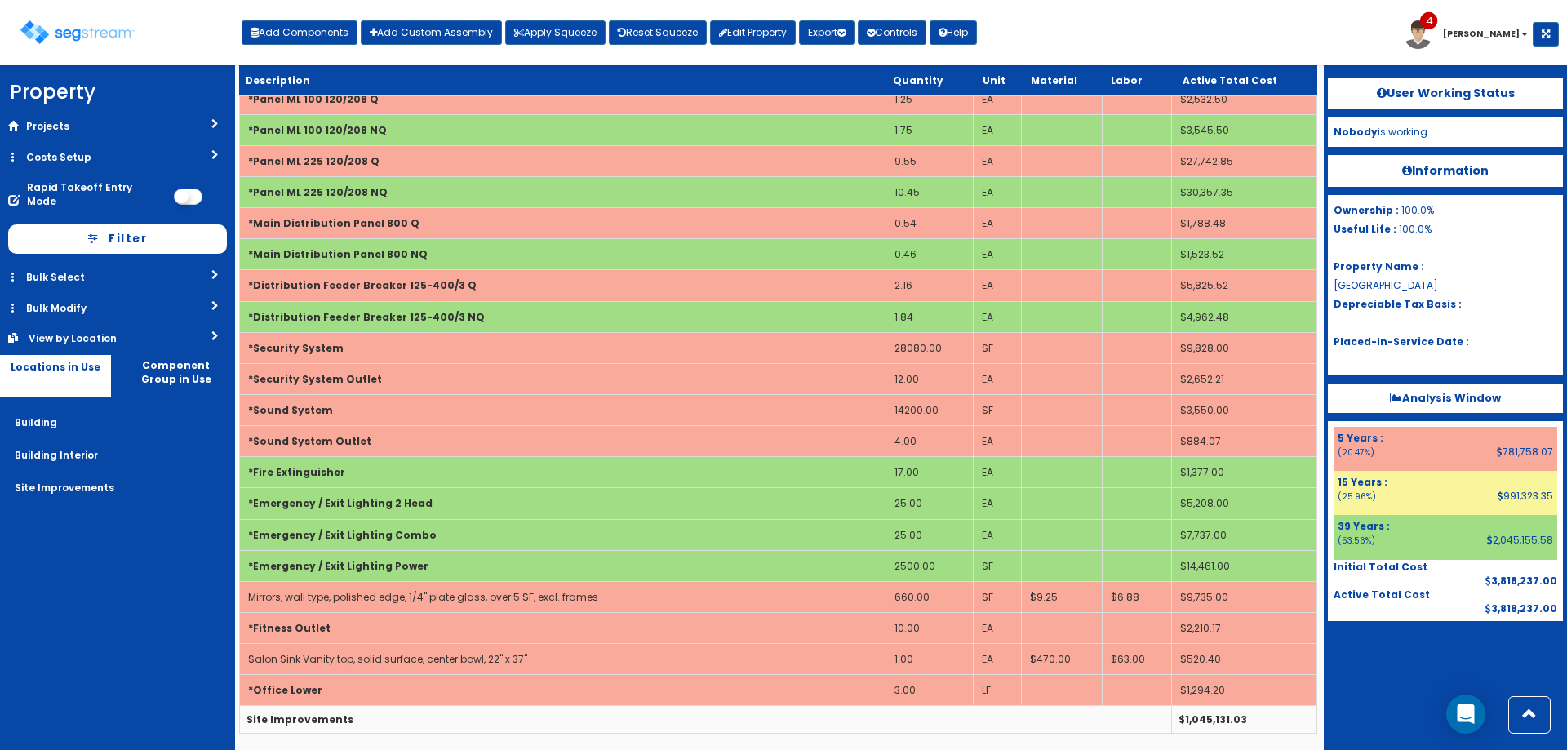
scroll to position [4560, 0]
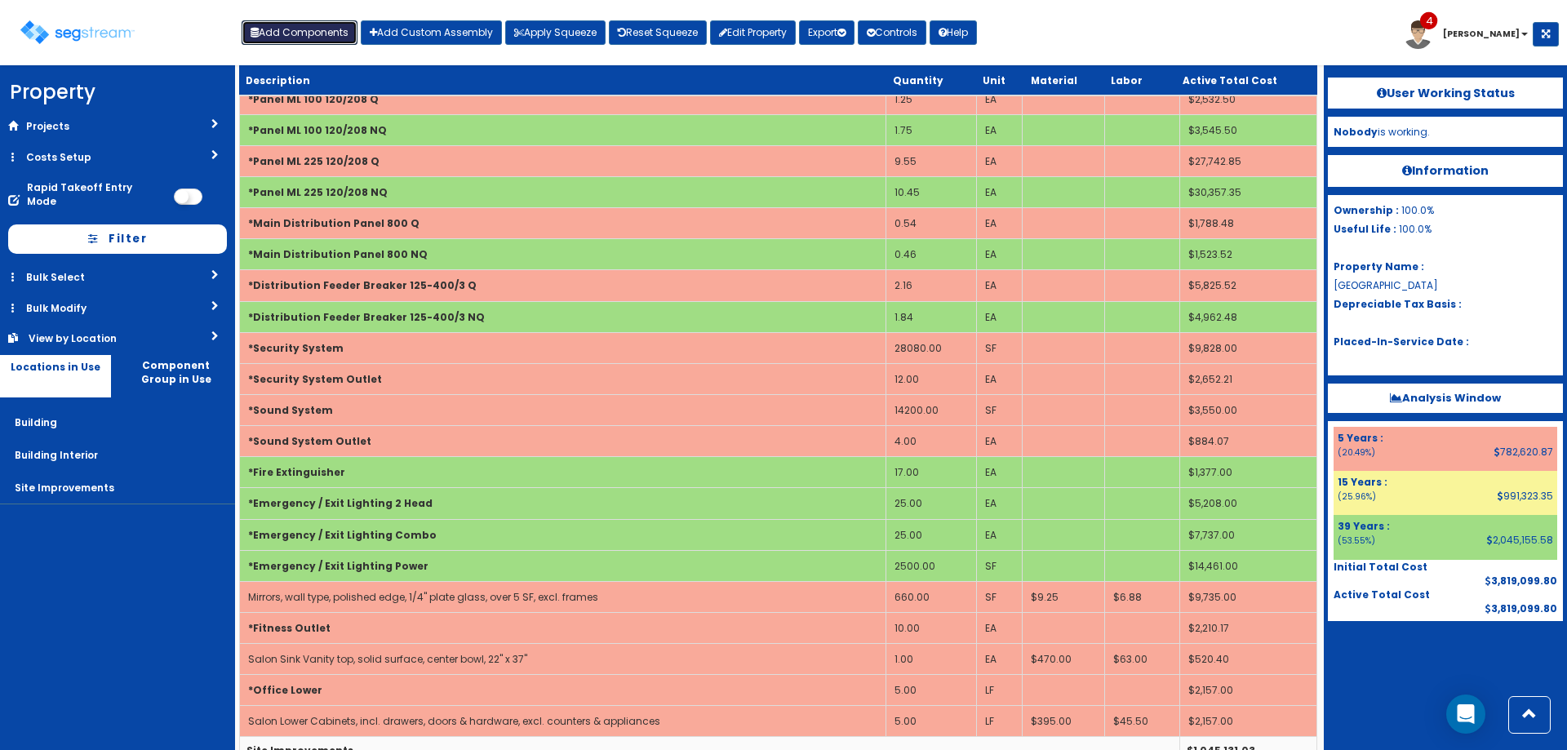
click at [337, 26] on button "Add Components" at bounding box center [300, 32] width 116 height 24
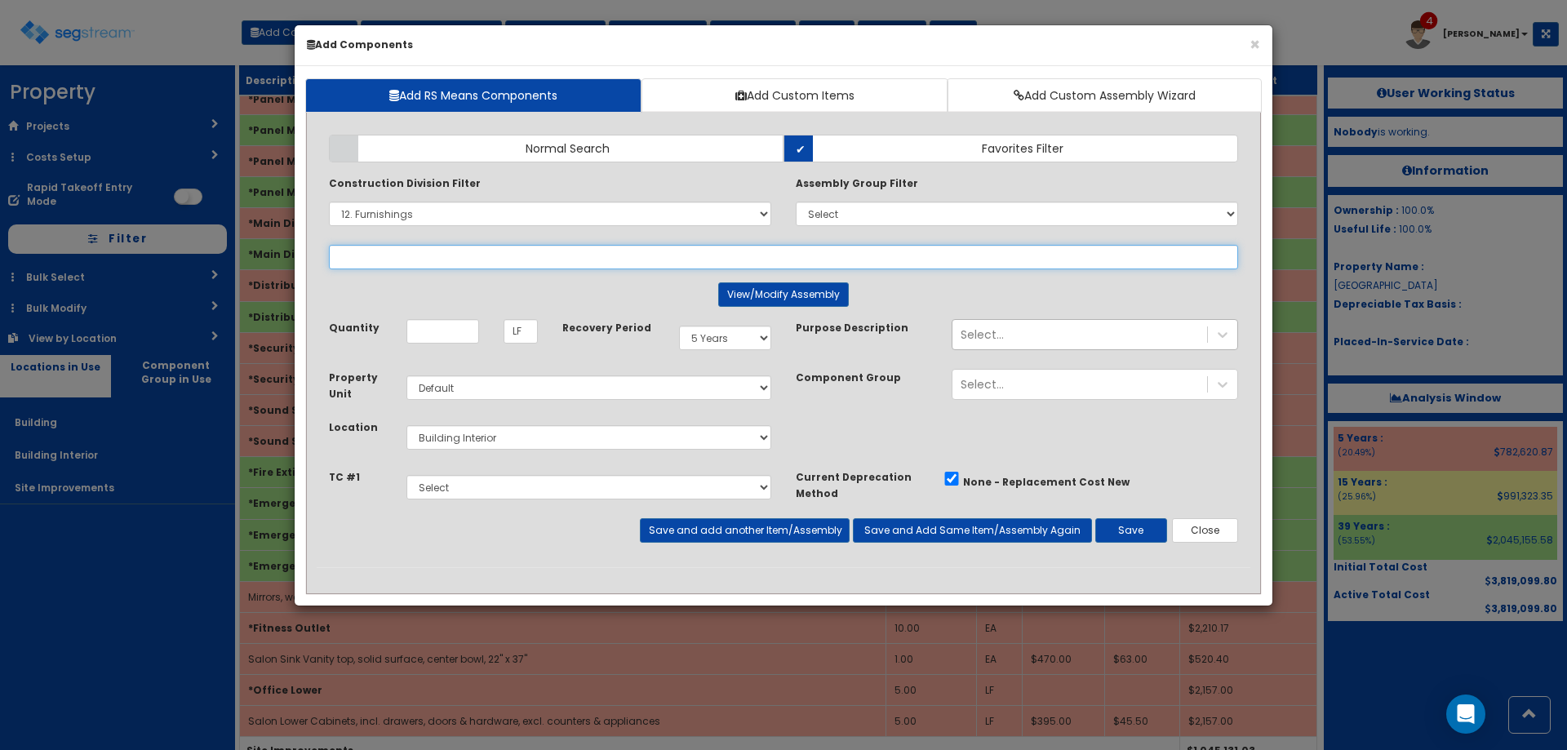
select select
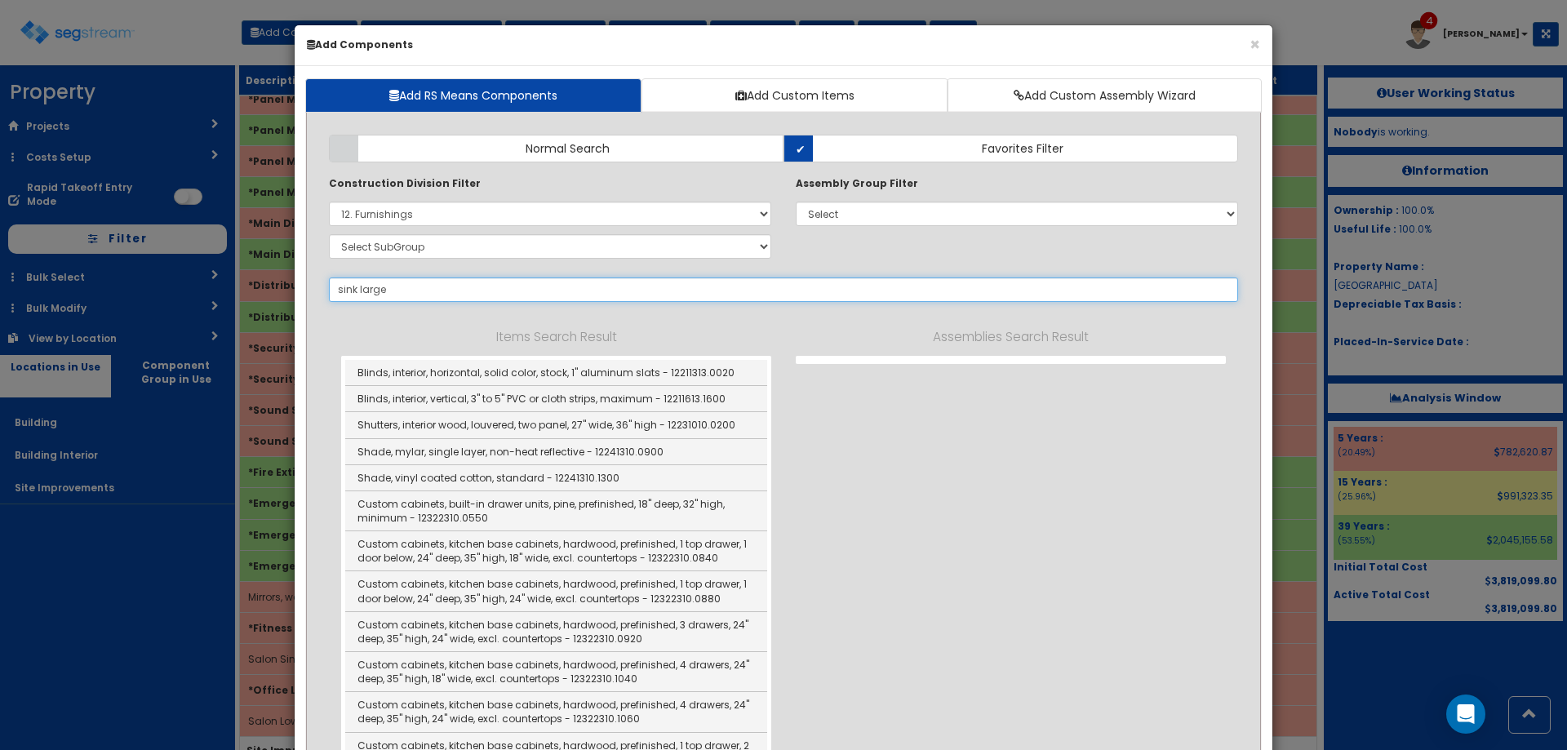
type input "sink large"
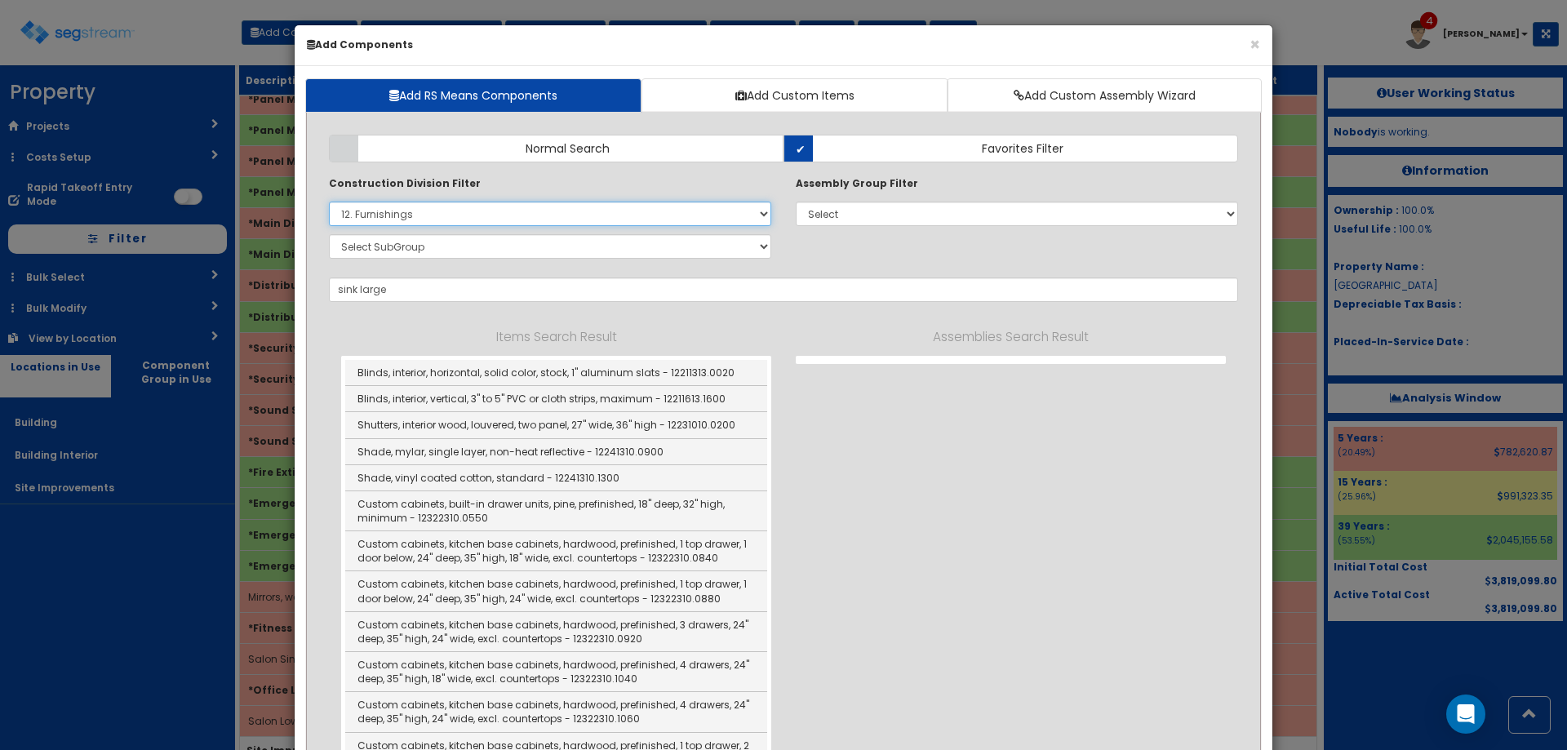
click at [628, 217] on select "Select 0. Custom Item 1. General Requirements 2. Existing Conditions 3. Concret…" at bounding box center [550, 214] width 442 height 24
select select
click at [329, 202] on select "Select 0. Custom Item 1. General Requirements 2. Existing Conditions 3. Concret…" at bounding box center [550, 214] width 442 height 24
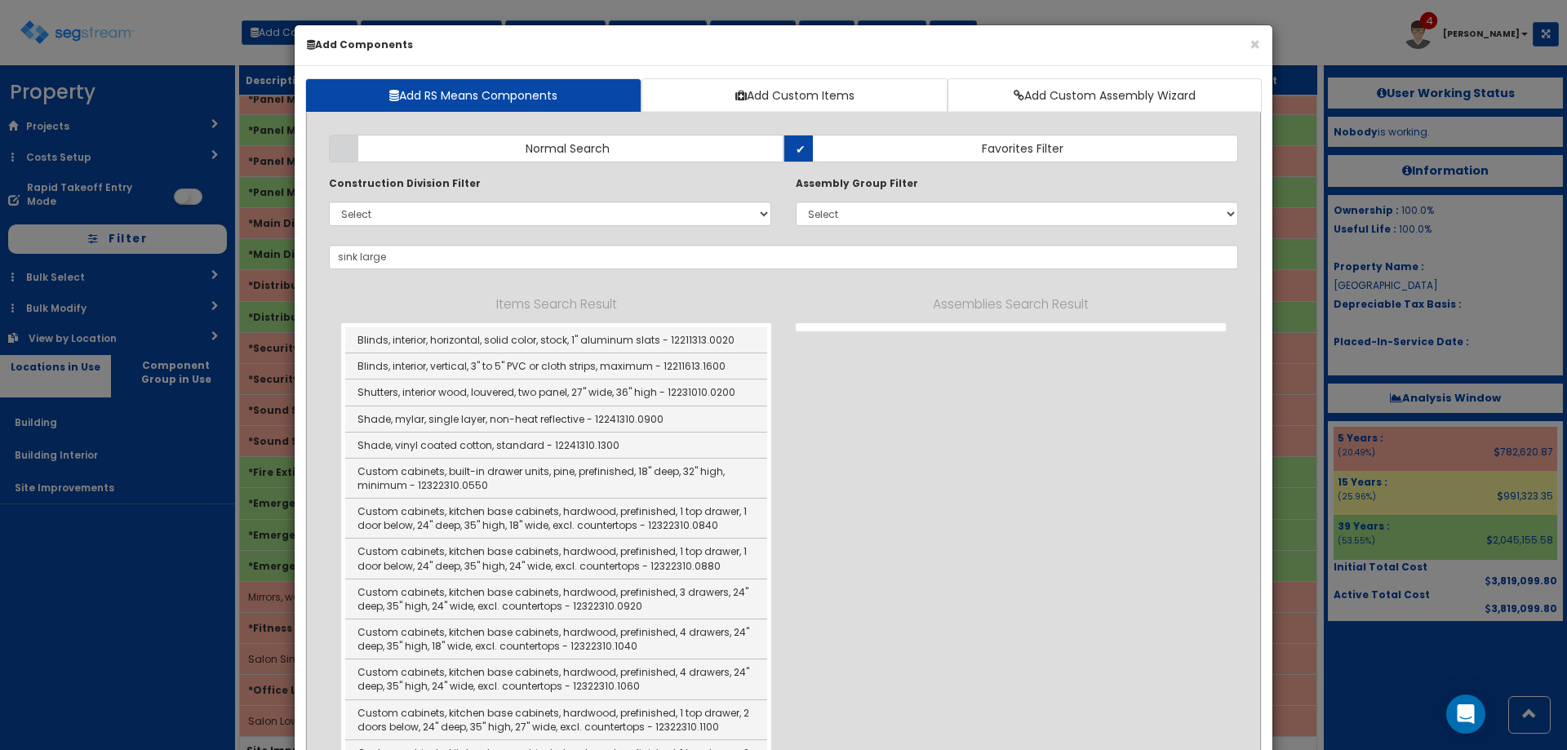
drag, startPoint x: 610, startPoint y: 236, endPoint x: 601, endPoint y: 247, distance: 14.5
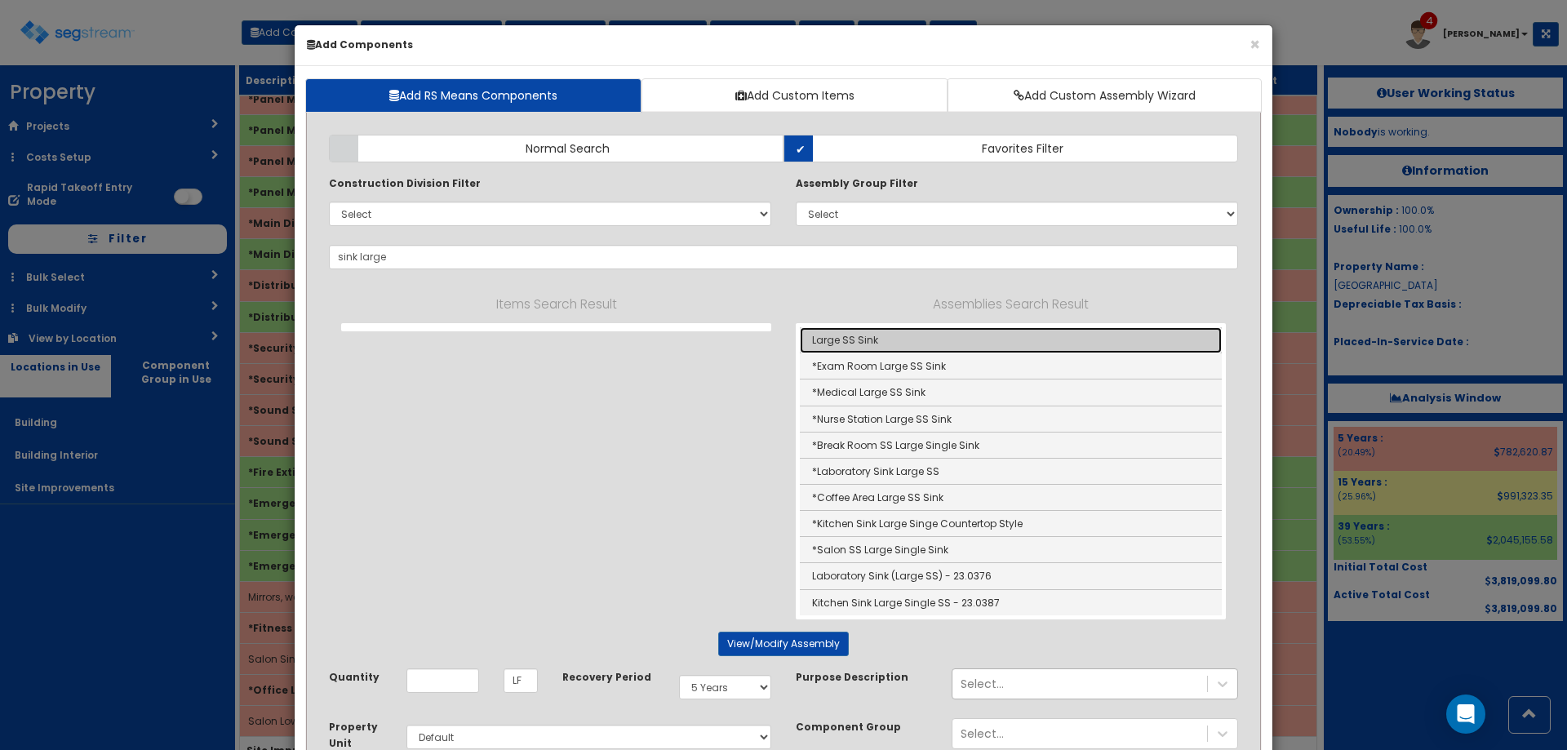
click at [975, 335] on link "Large SS Sink" at bounding box center [1011, 340] width 422 height 26
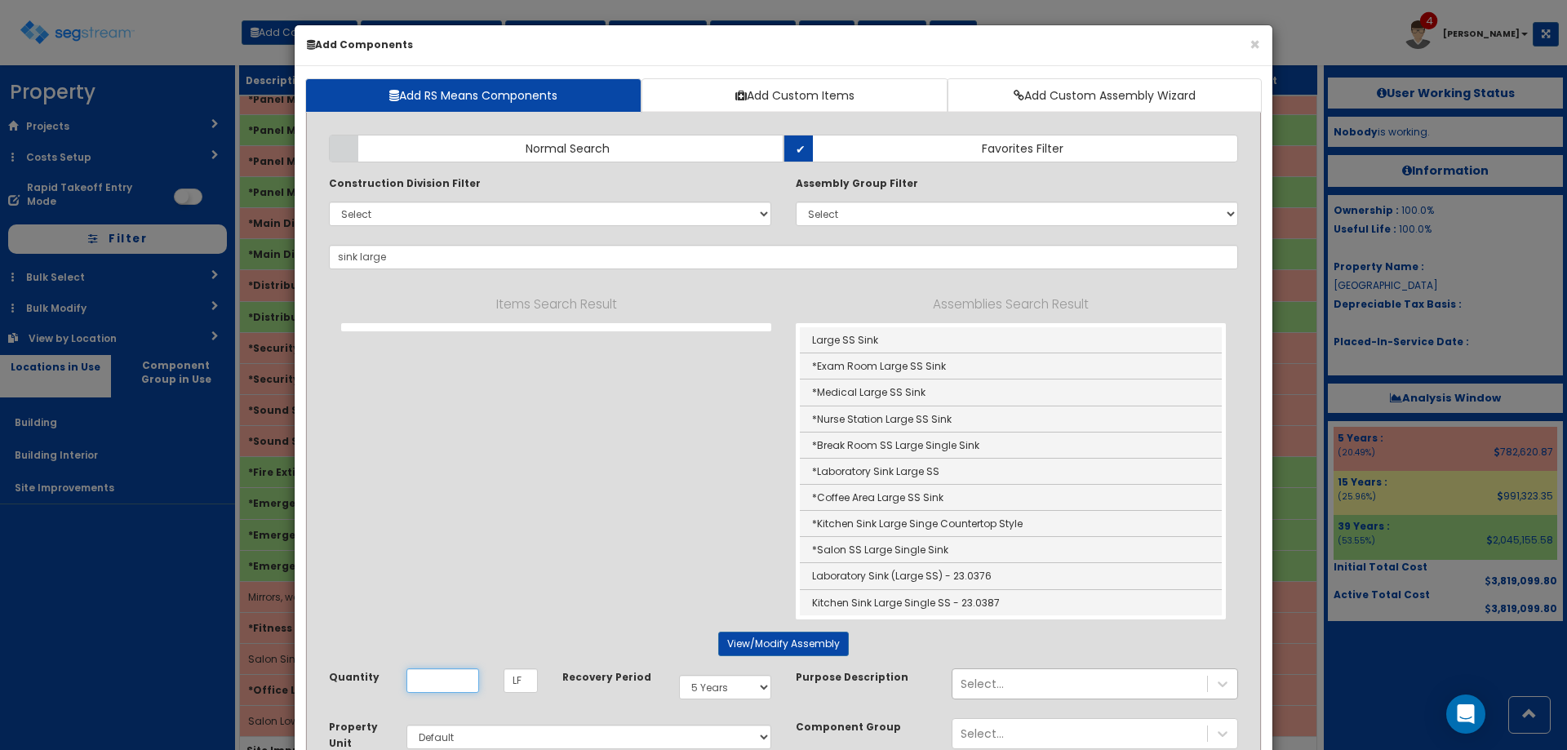
type input "Large SS Sink"
type input "EA"
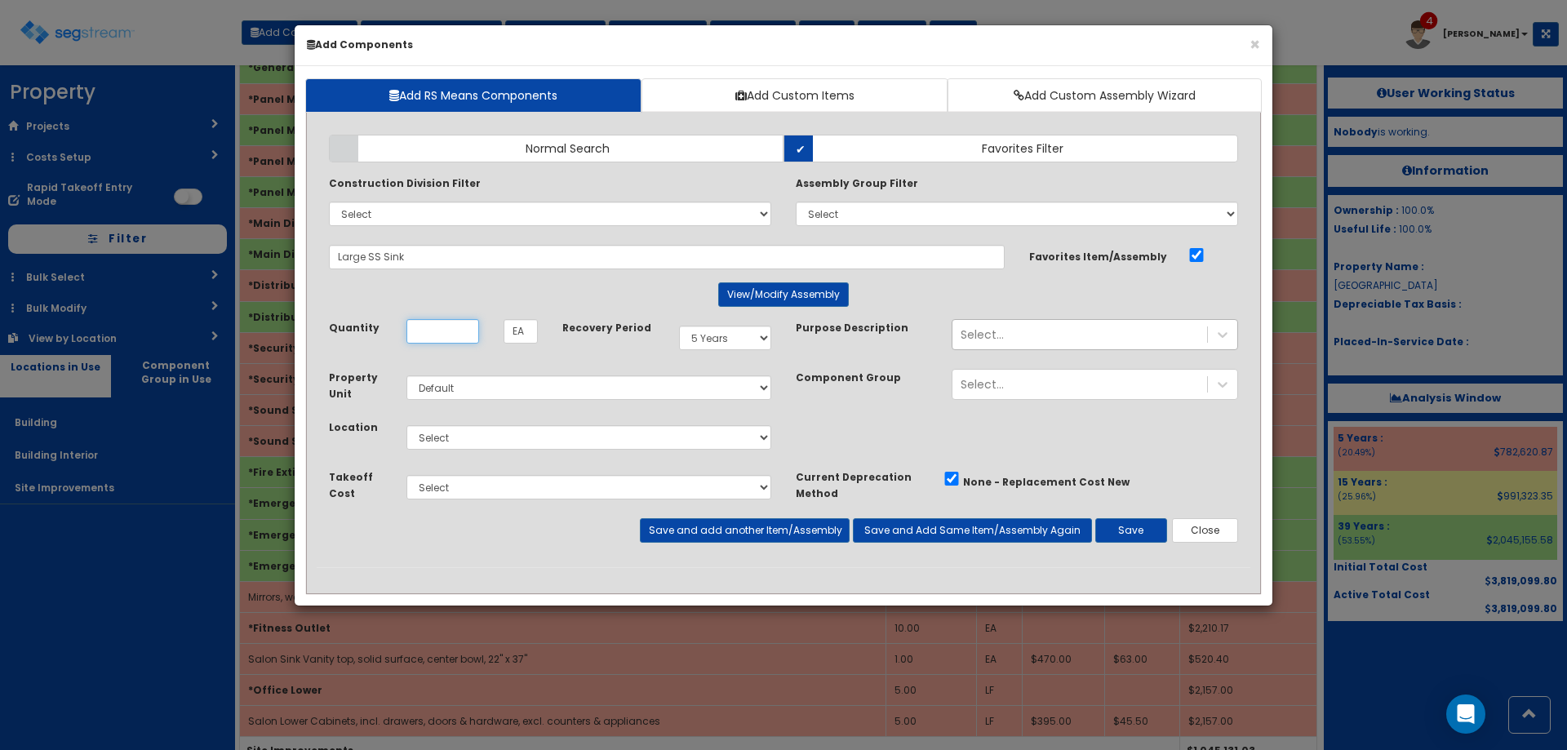
scroll to position [0, 0]
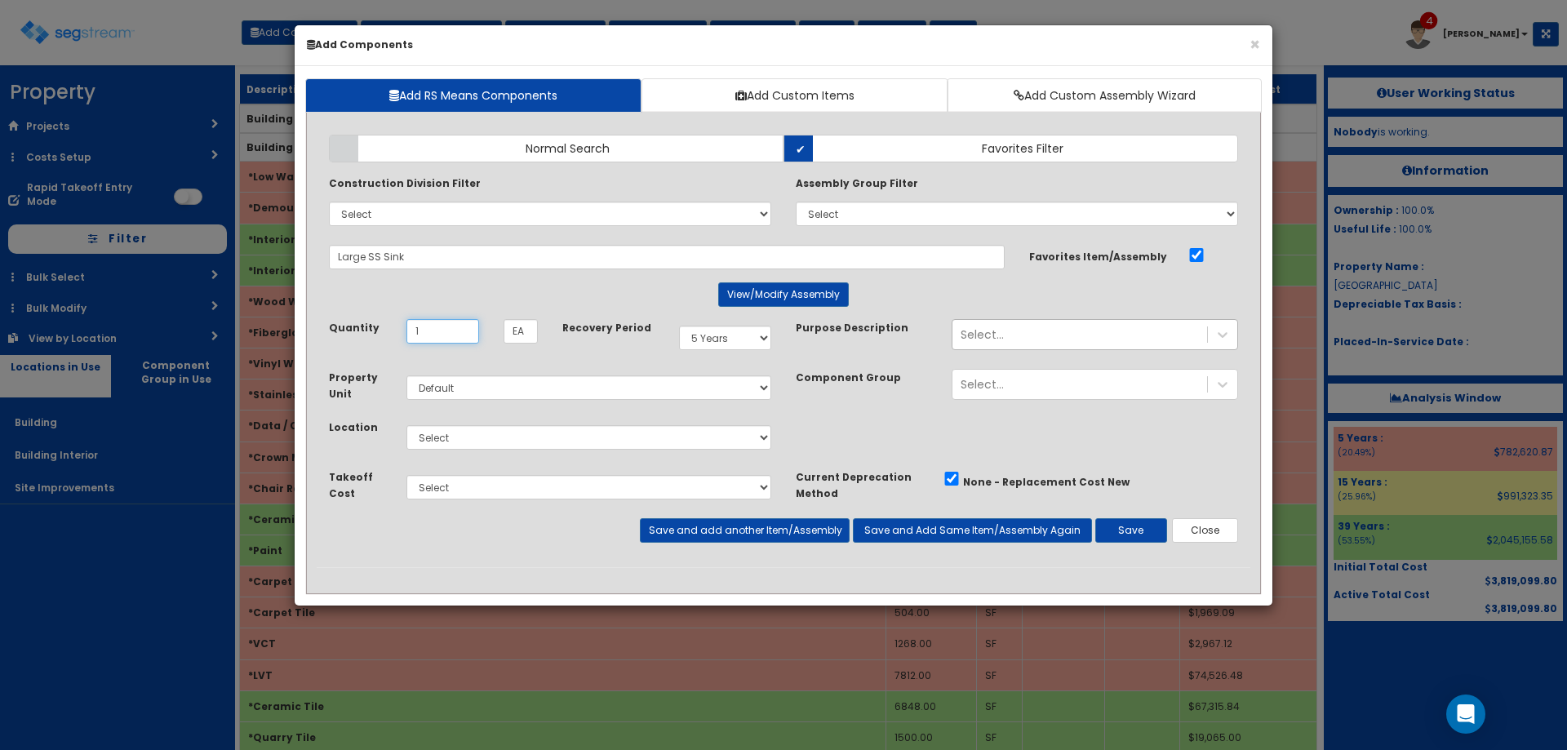
type input "1"
click at [536, 434] on select "Select Building Building Interior Site Improvements Add Additional Location" at bounding box center [588, 437] width 365 height 24
select select "7"
click at [406, 425] on select "Select Building Building Interior Site Improvements Add Additional Location" at bounding box center [588, 437] width 365 height 24
click at [1067, 338] on div "Select..." at bounding box center [1079, 335] width 255 height 26
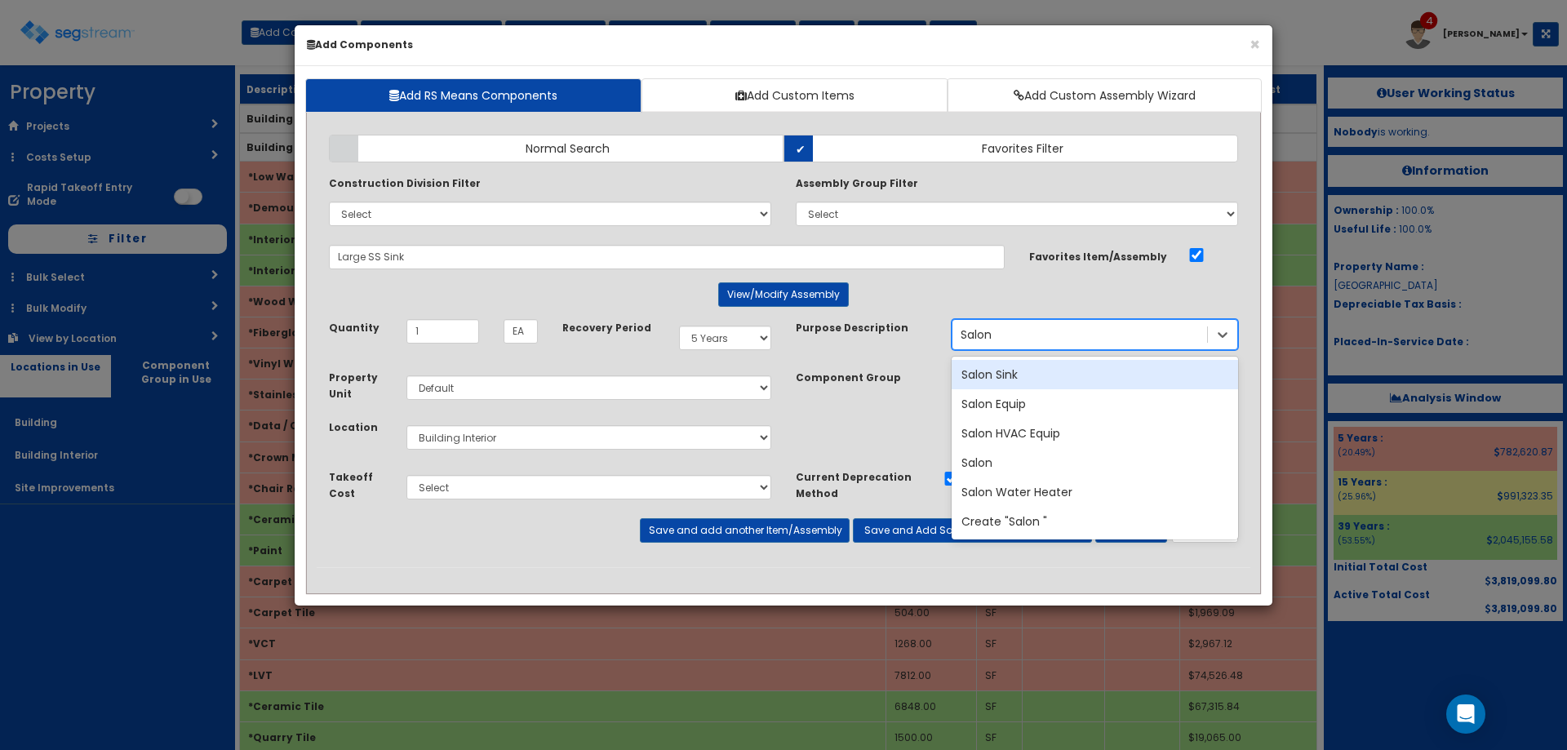
type input "Salon S"
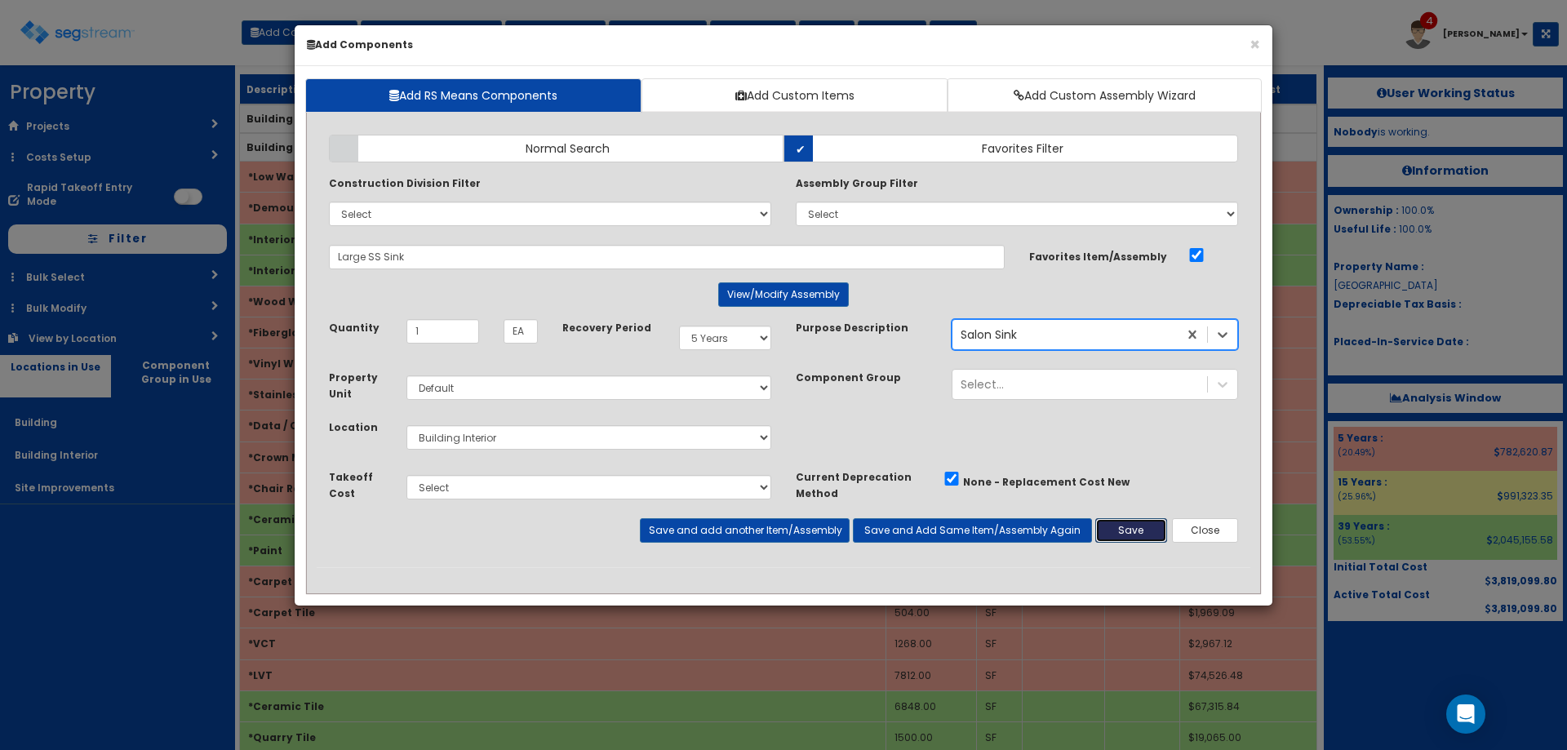
click at [1105, 539] on button "Save" at bounding box center [1131, 530] width 72 height 24
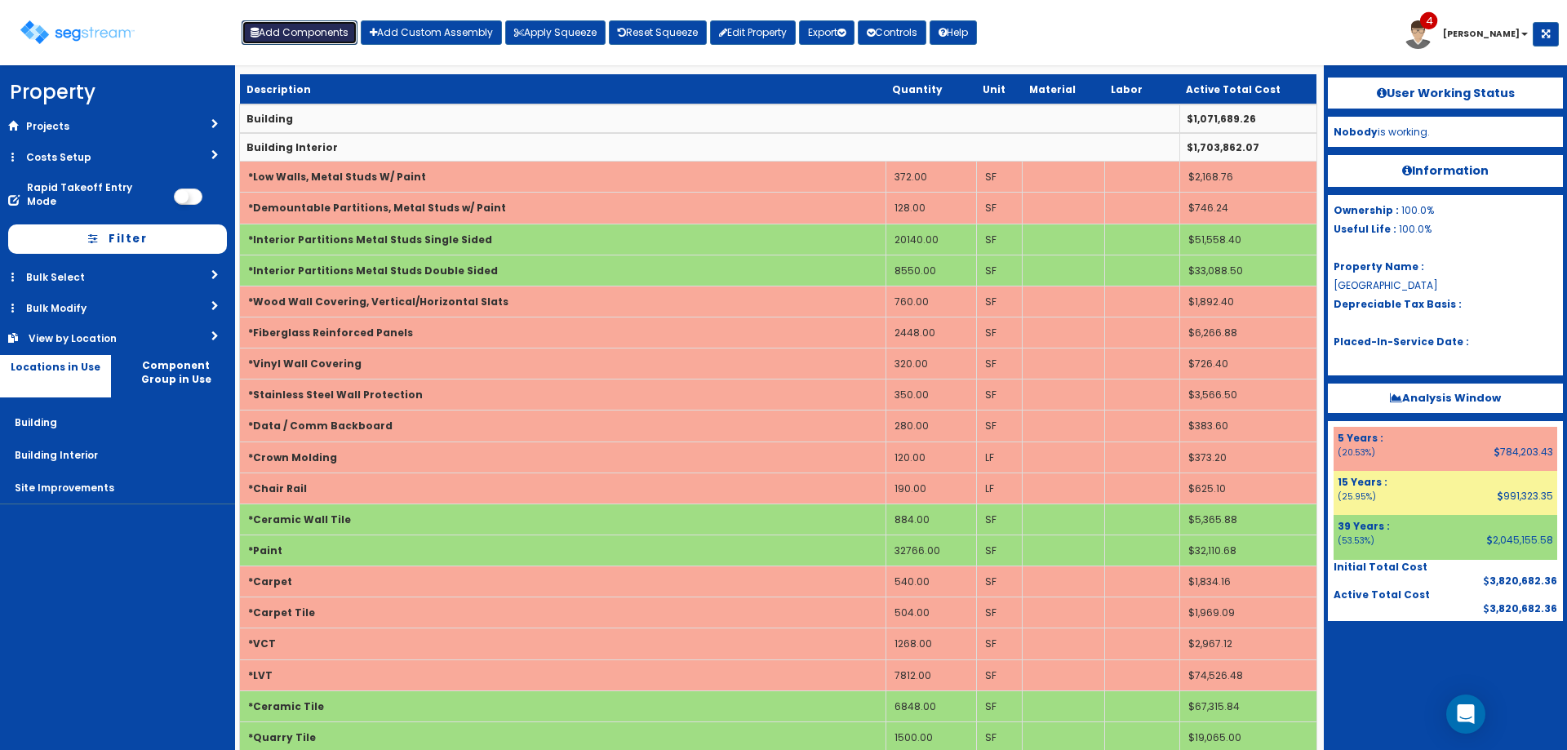
click at [280, 35] on button "Add Components" at bounding box center [300, 32] width 116 height 24
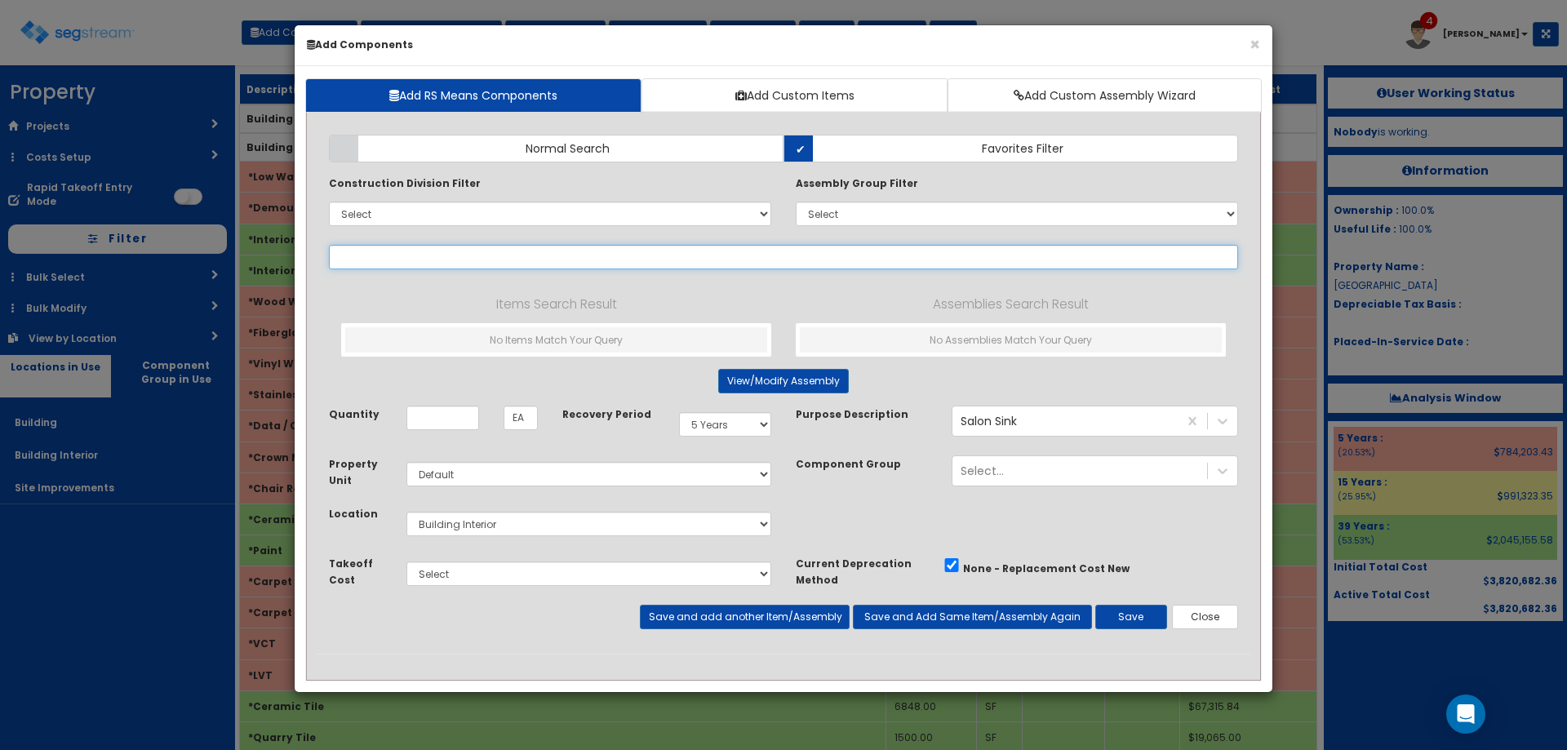
select select
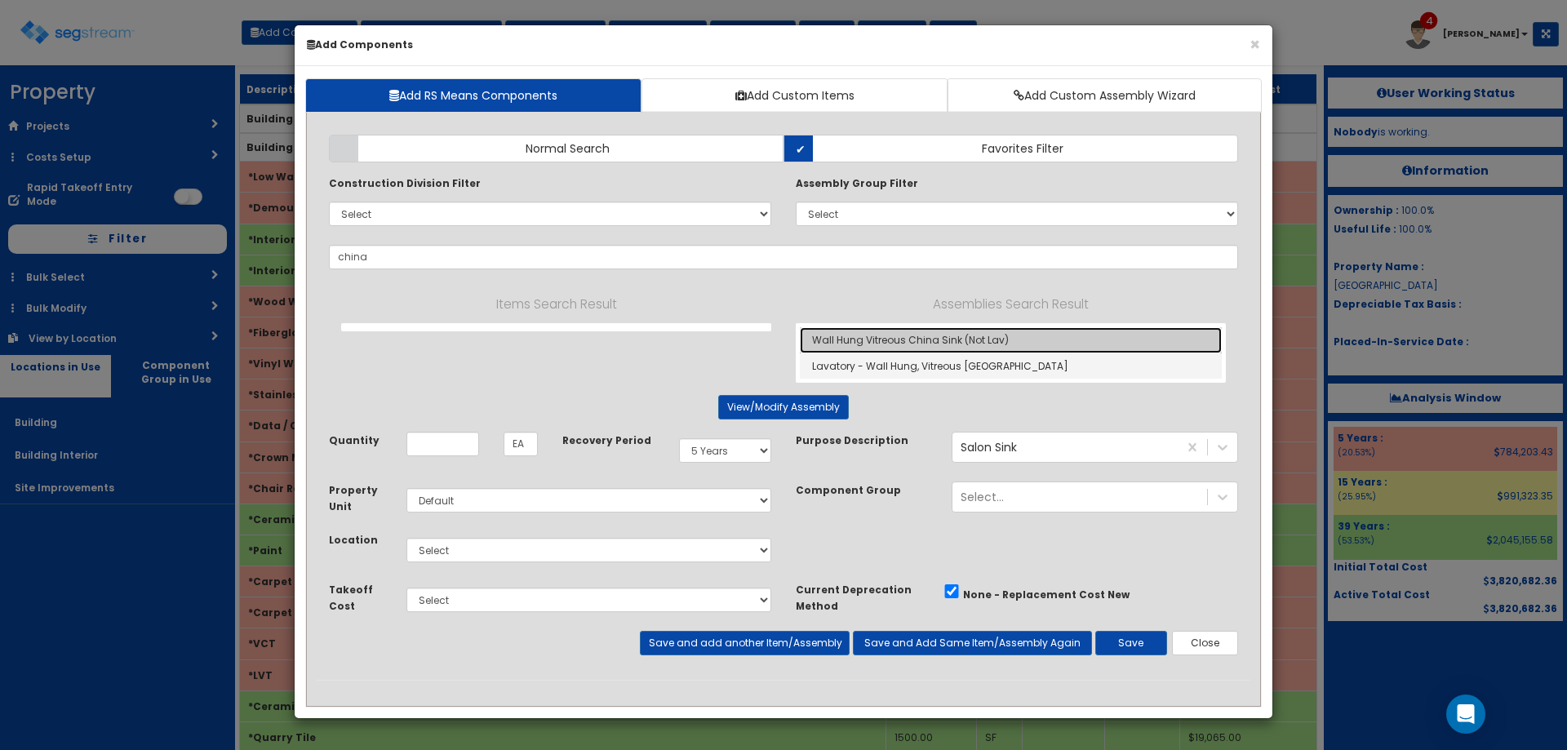
click at [896, 339] on link "Wall Hung Vitreous China Sink (Not Lav)" at bounding box center [1011, 340] width 422 height 26
type input "Wall Hung Vitreous China Sink (Not Lav)"
type input "Ea"
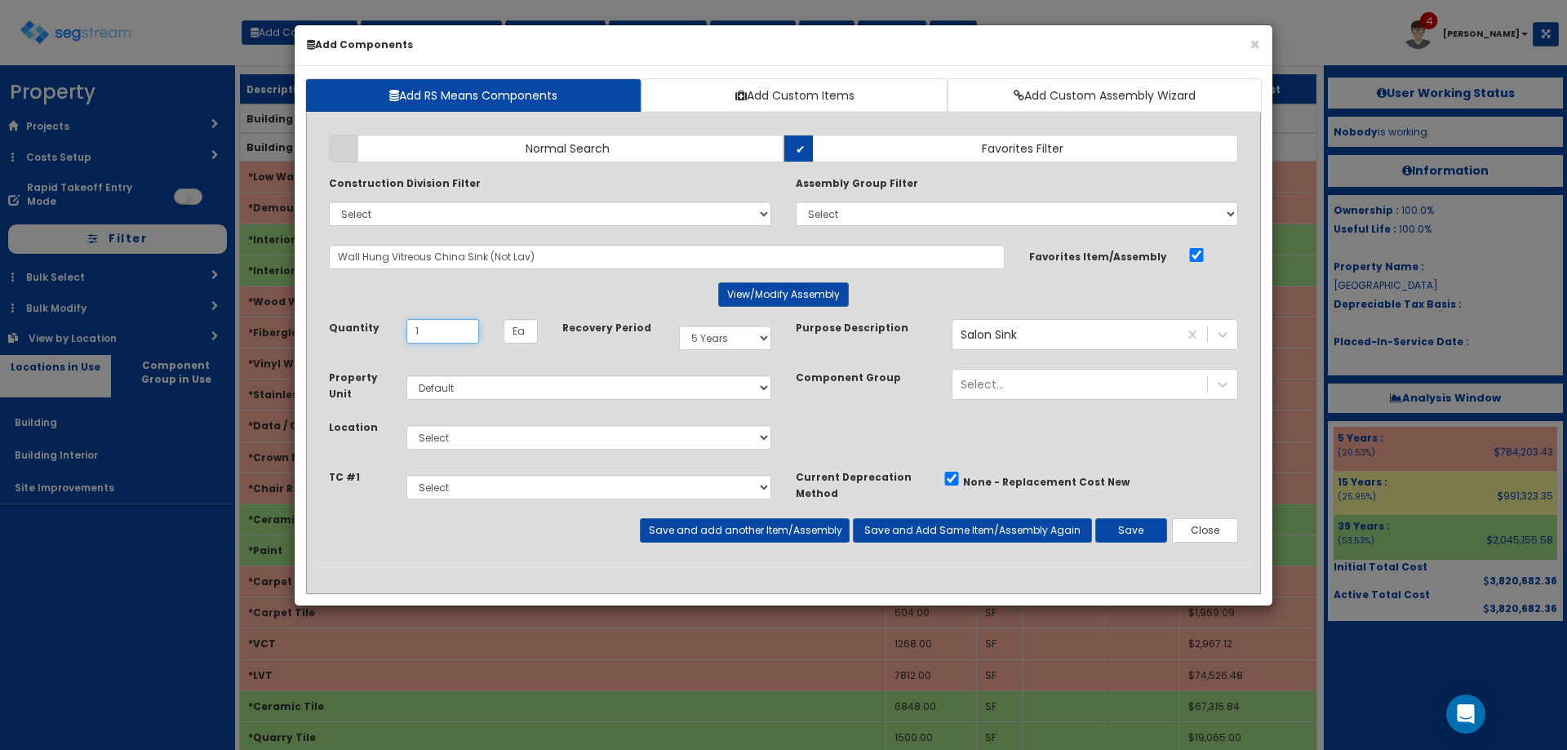
type input "1"
click at [522, 447] on select "Select Building Building Interior Site Improvements Add Additional Location" at bounding box center [588, 437] width 365 height 24
select select "7"
click at [406, 425] on select "Select Building Building Interior Site Improvements Add Additional Location" at bounding box center [588, 437] width 365 height 24
click at [1142, 540] on button "Save" at bounding box center [1131, 530] width 72 height 24
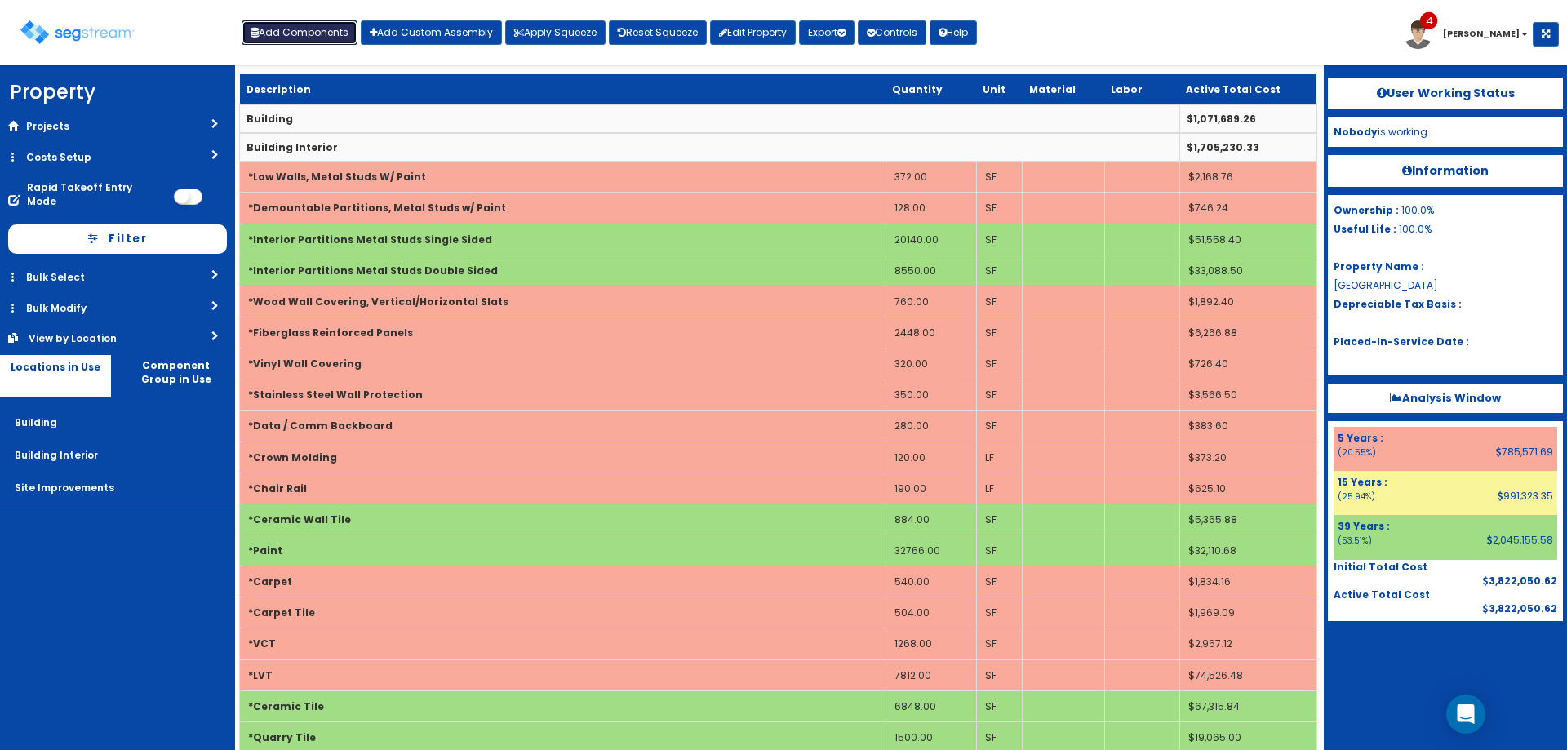
drag, startPoint x: 285, startPoint y: 31, endPoint x: 512, endPoint y: 61, distance: 228.9
click at [285, 31] on button "Add Components" at bounding box center [300, 32] width 116 height 24
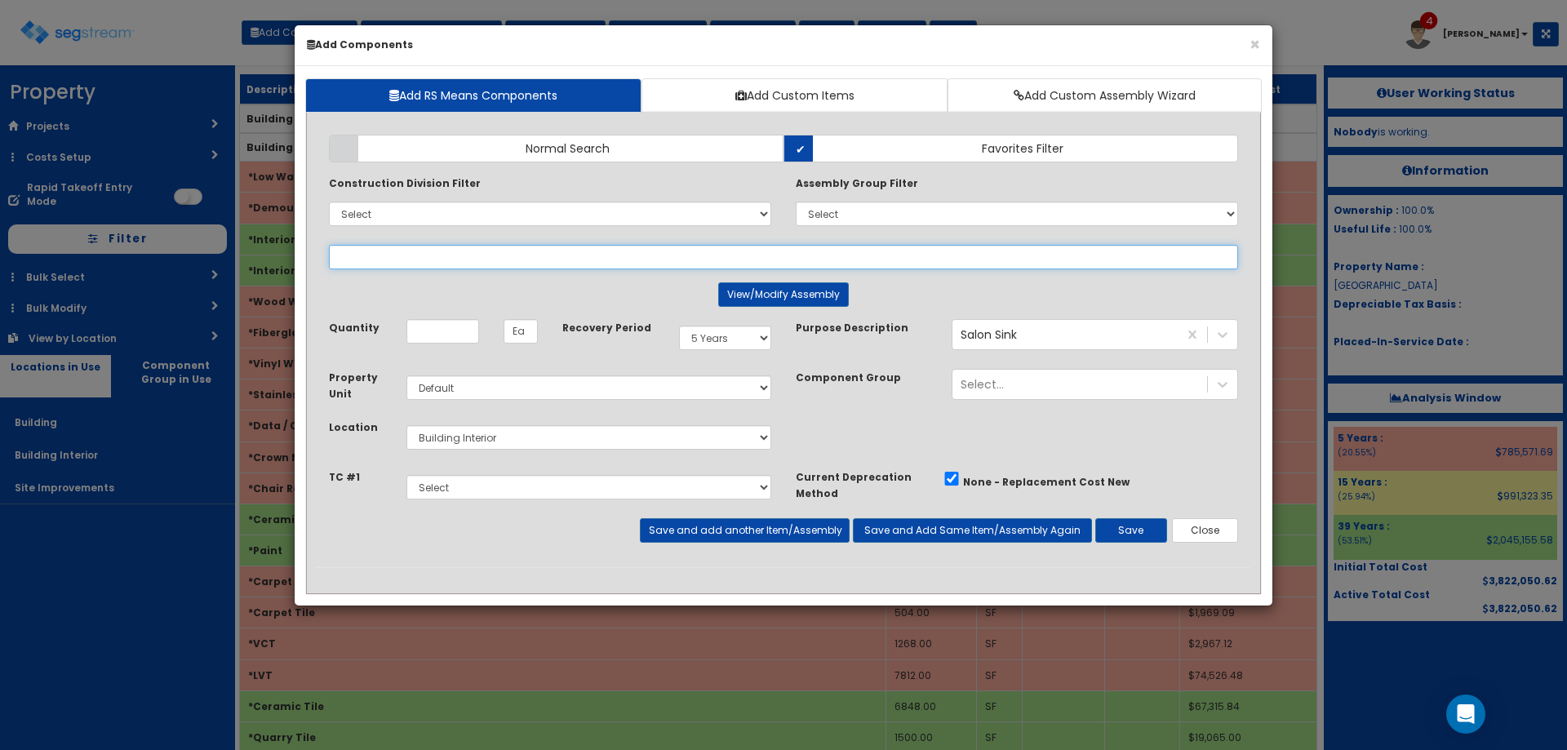
select select
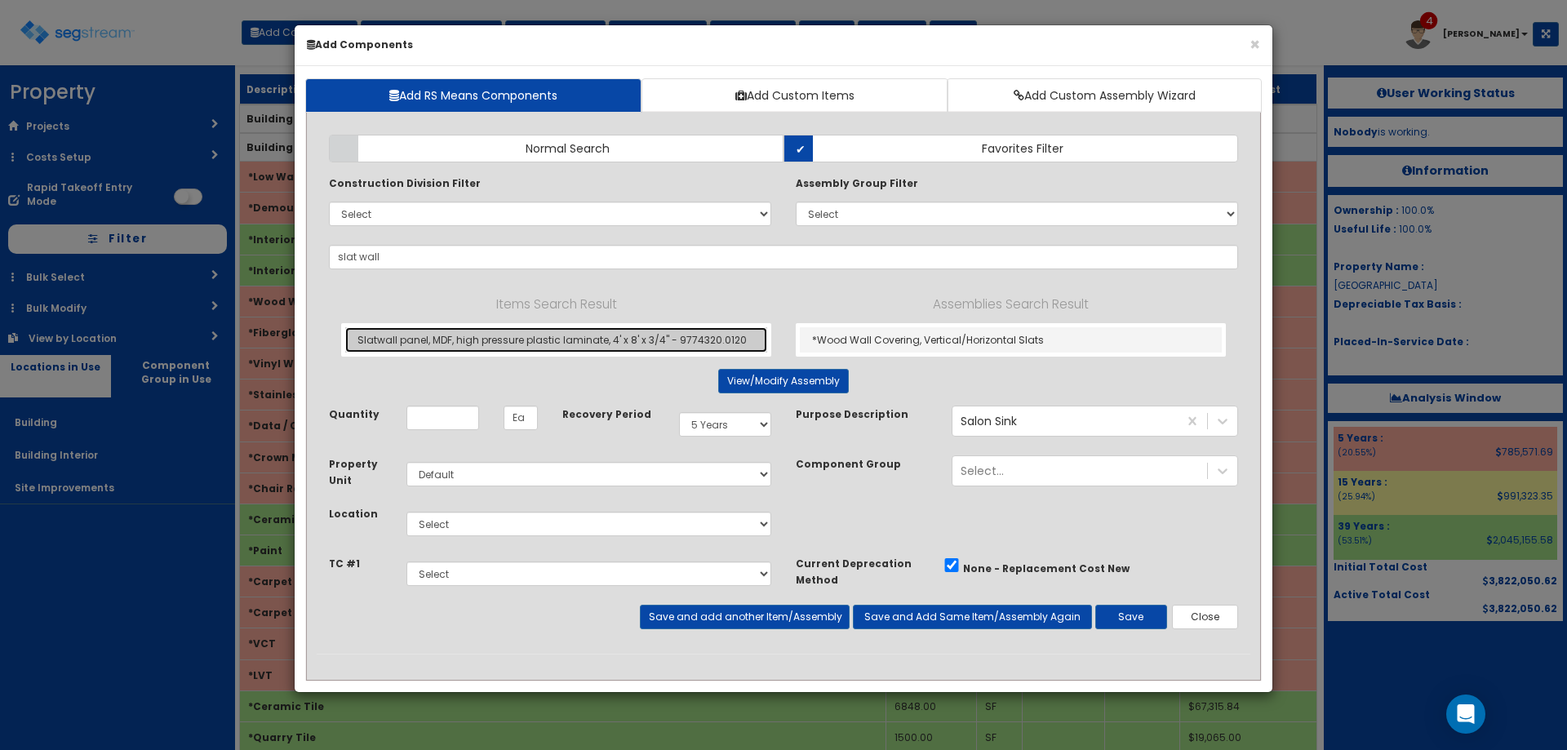
click at [540, 334] on link "Slatwall panel, MDF, high pressure plastic laminate, 4' x 8' x 3/4" - 9774320.0…" at bounding box center [556, 339] width 422 height 25
type input "Slatwall panel, MDF, high pressure plastic laminate, 4' x 8' x 3/4" - 9774320.0…"
type input "SF"
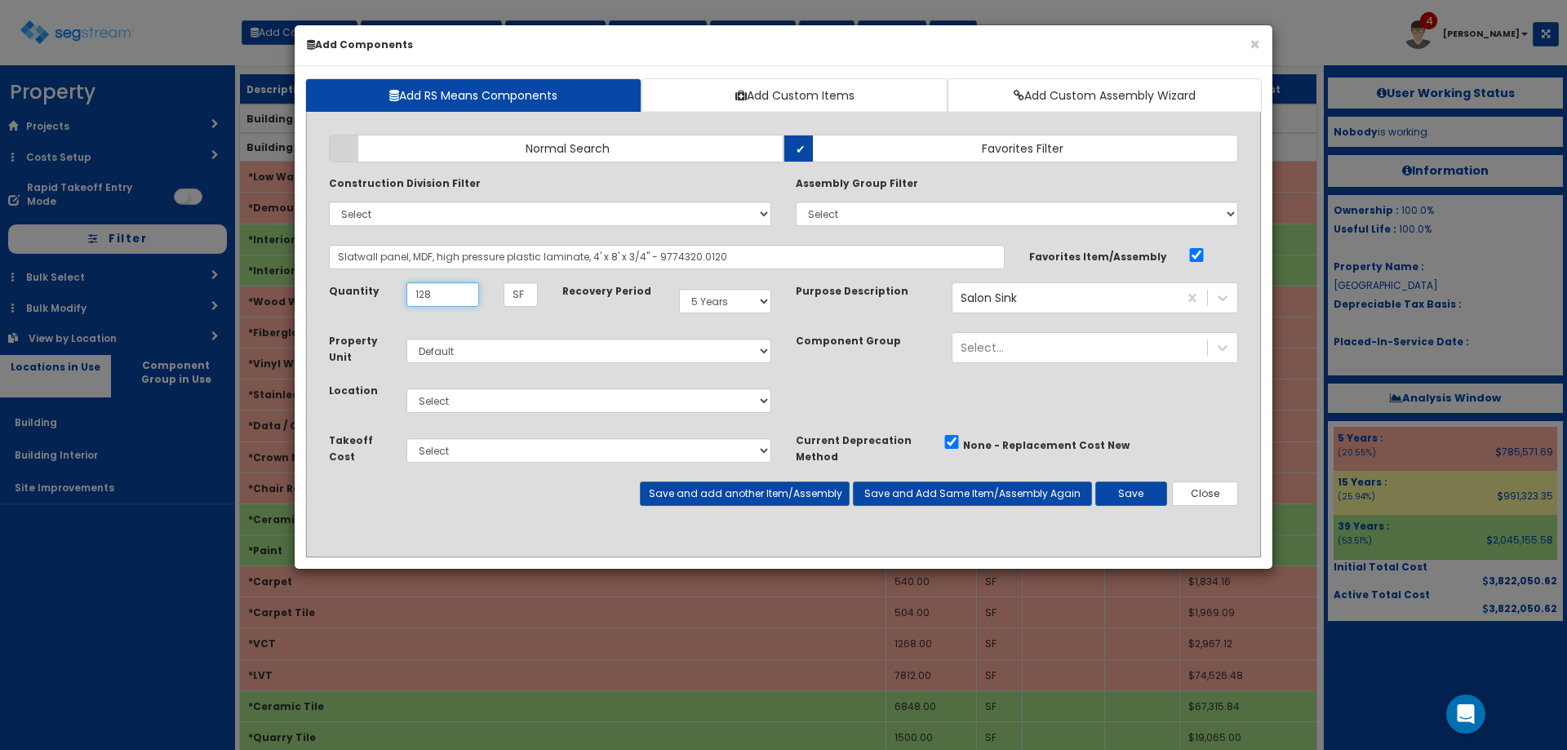
type input "128"
drag, startPoint x: 528, startPoint y: 397, endPoint x: 524, endPoint y: 411, distance: 14.5
click at [528, 397] on select "Select Building Building Interior Site Improvements Add Additional Location" at bounding box center [588, 400] width 365 height 24
select select "7"
click at [406, 388] on select "Select Building Building Interior Site Improvements Add Additional Location" at bounding box center [588, 400] width 365 height 24
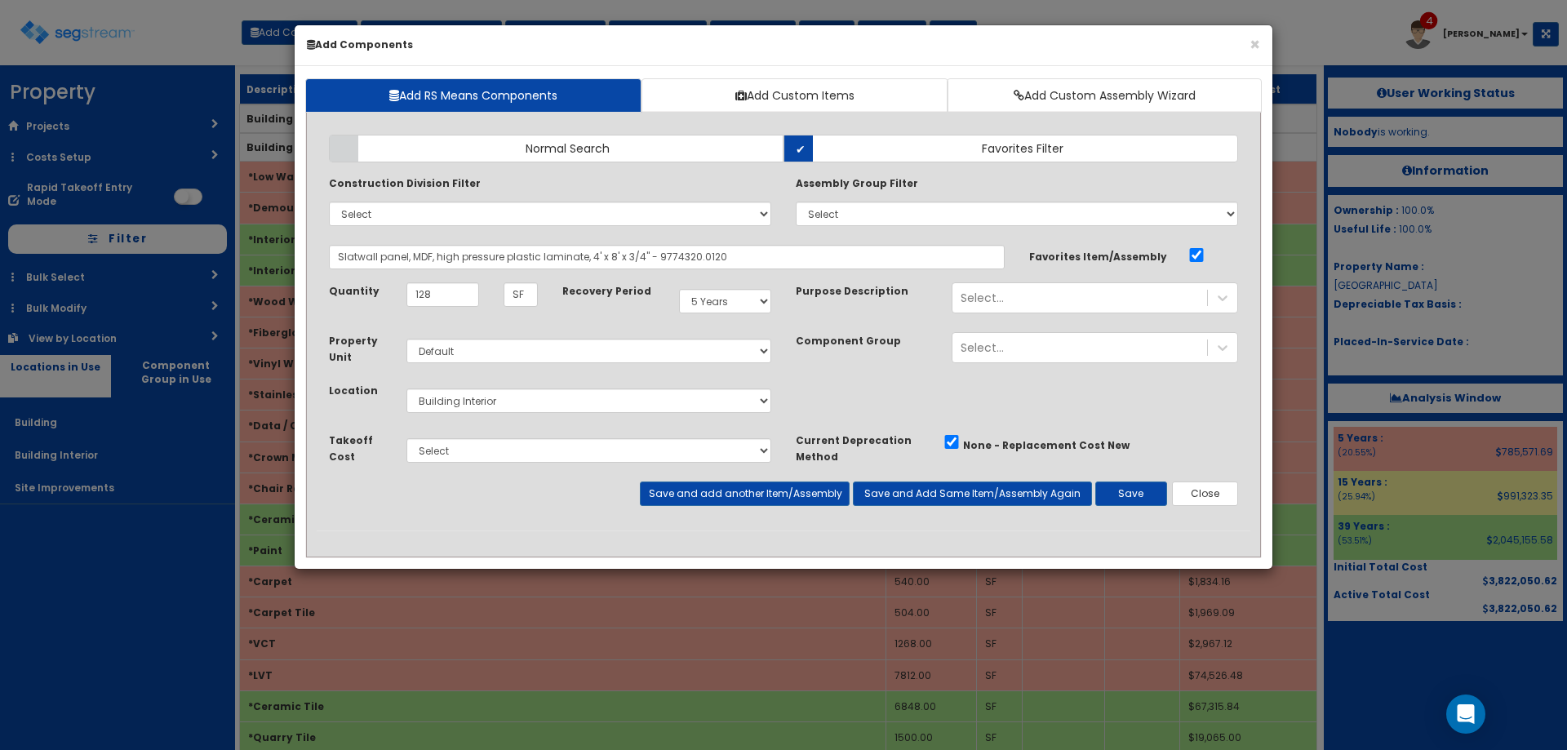
click at [1126, 481] on div "Takeoff Cost Select" at bounding box center [784, 457] width 934 height 50
click at [1129, 487] on button "Save" at bounding box center [1131, 493] width 72 height 24
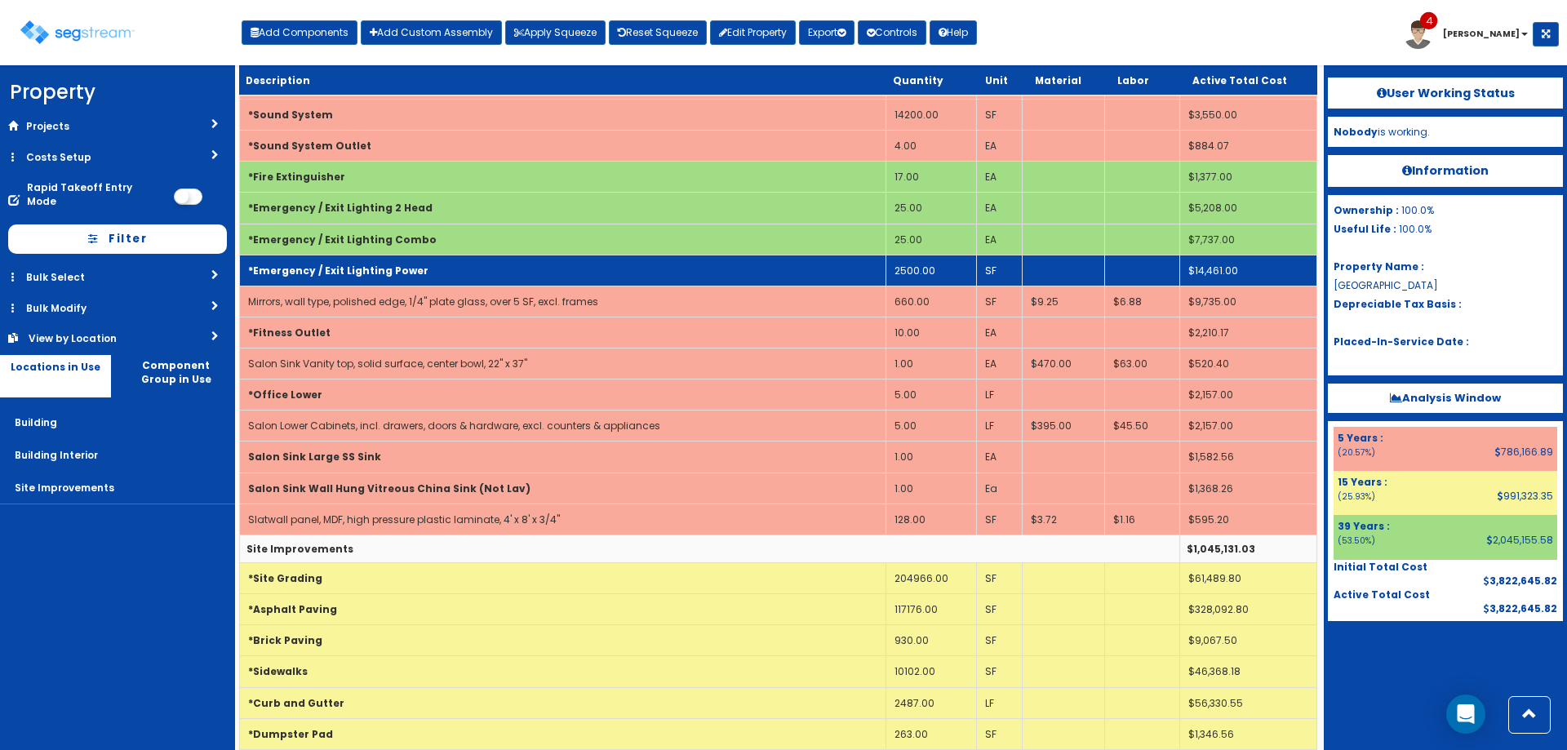
scroll to position [4920, 0]
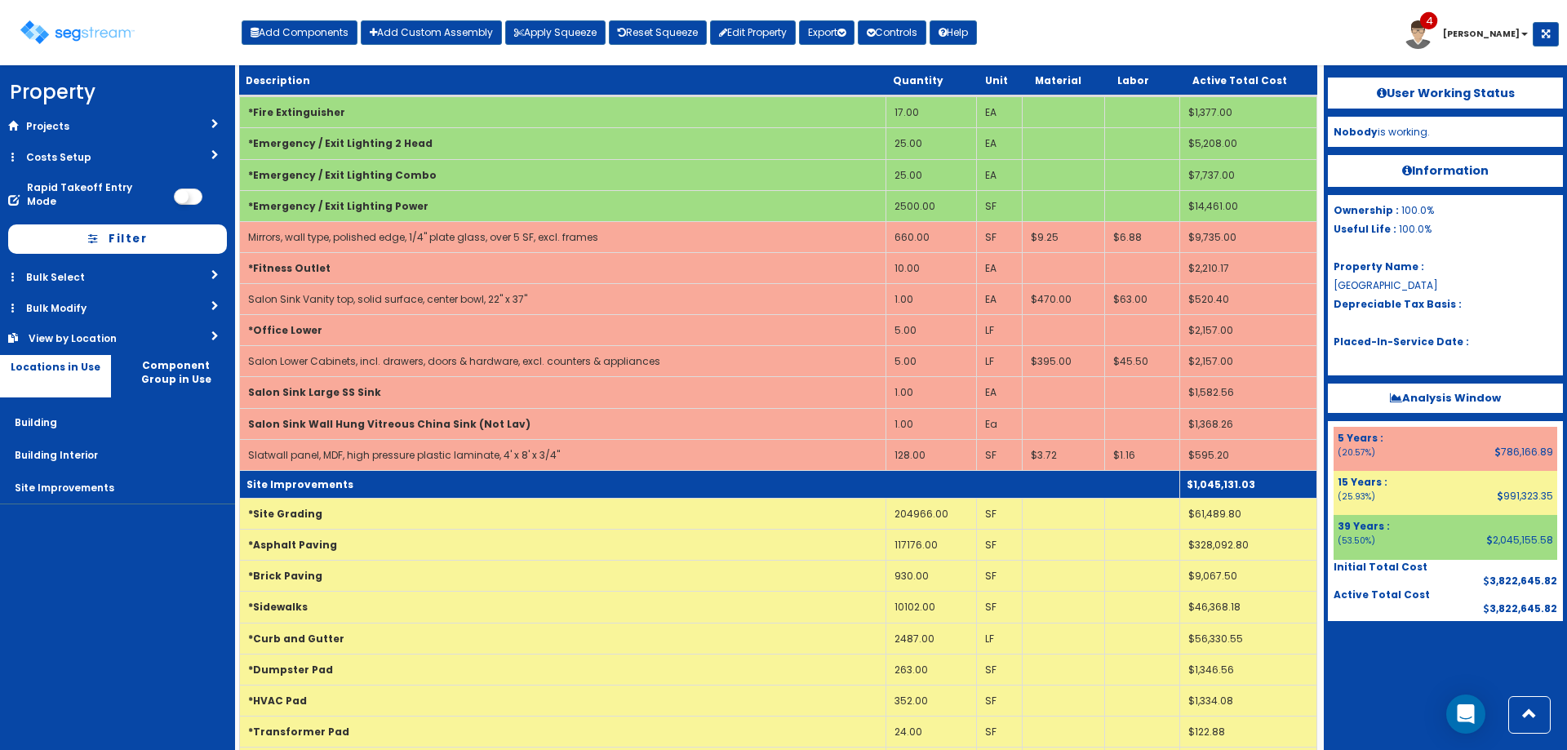
click at [578, 470] on td "Site Improvements" at bounding box center [710, 484] width 940 height 28
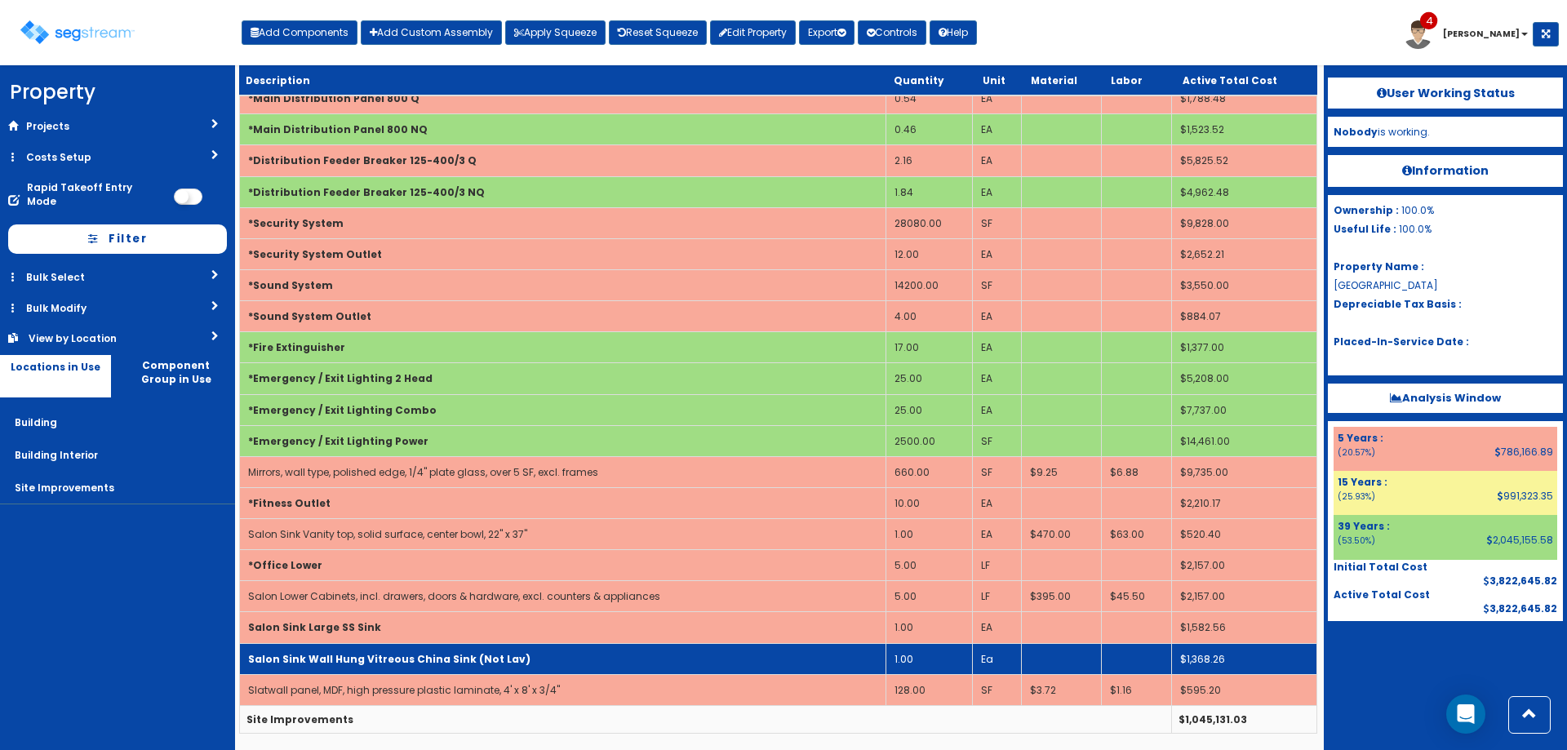
click at [467, 647] on td "Salon Sink Wall Hung Vitreous China Sink (Not Lav)" at bounding box center [563, 658] width 646 height 31
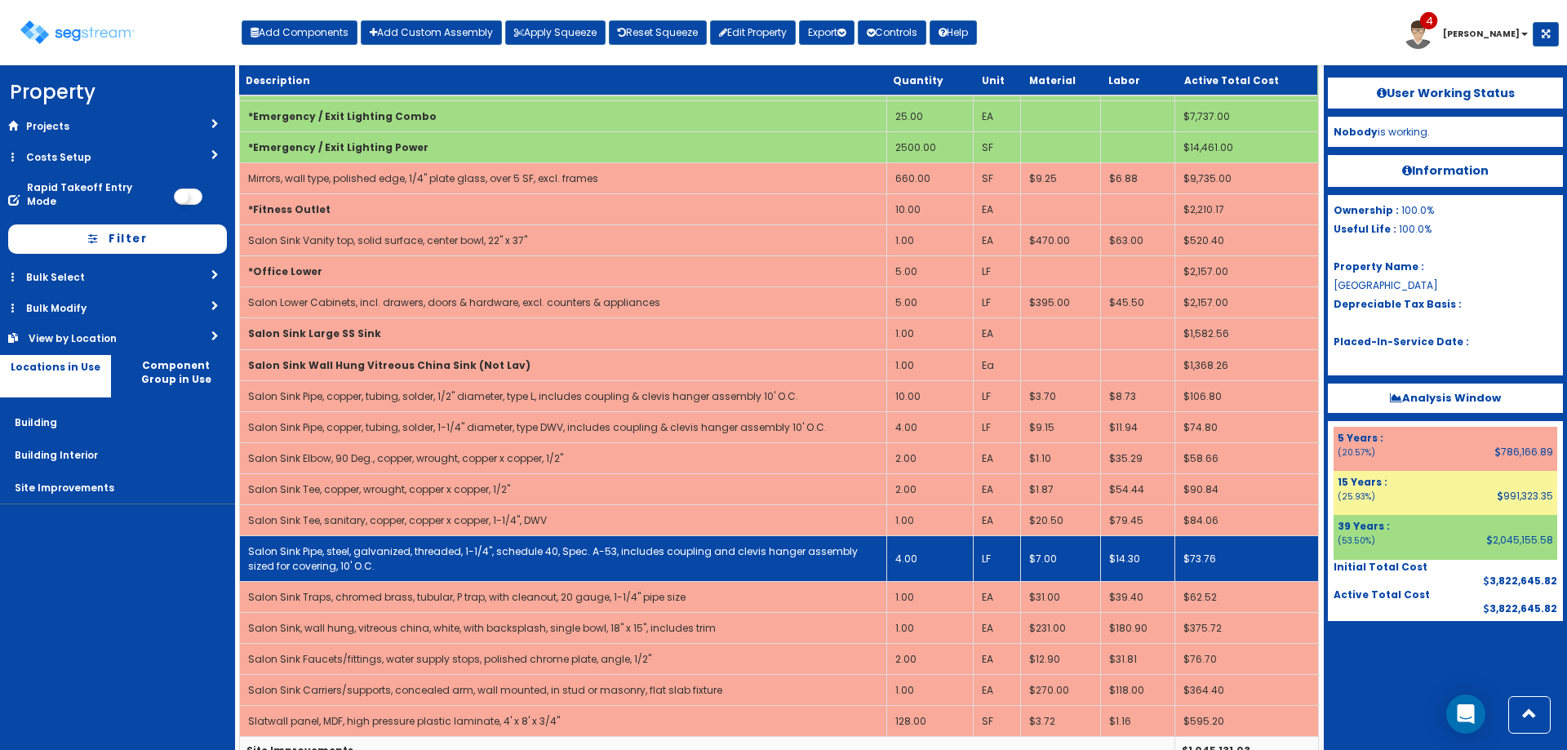
scroll to position [5011, 0]
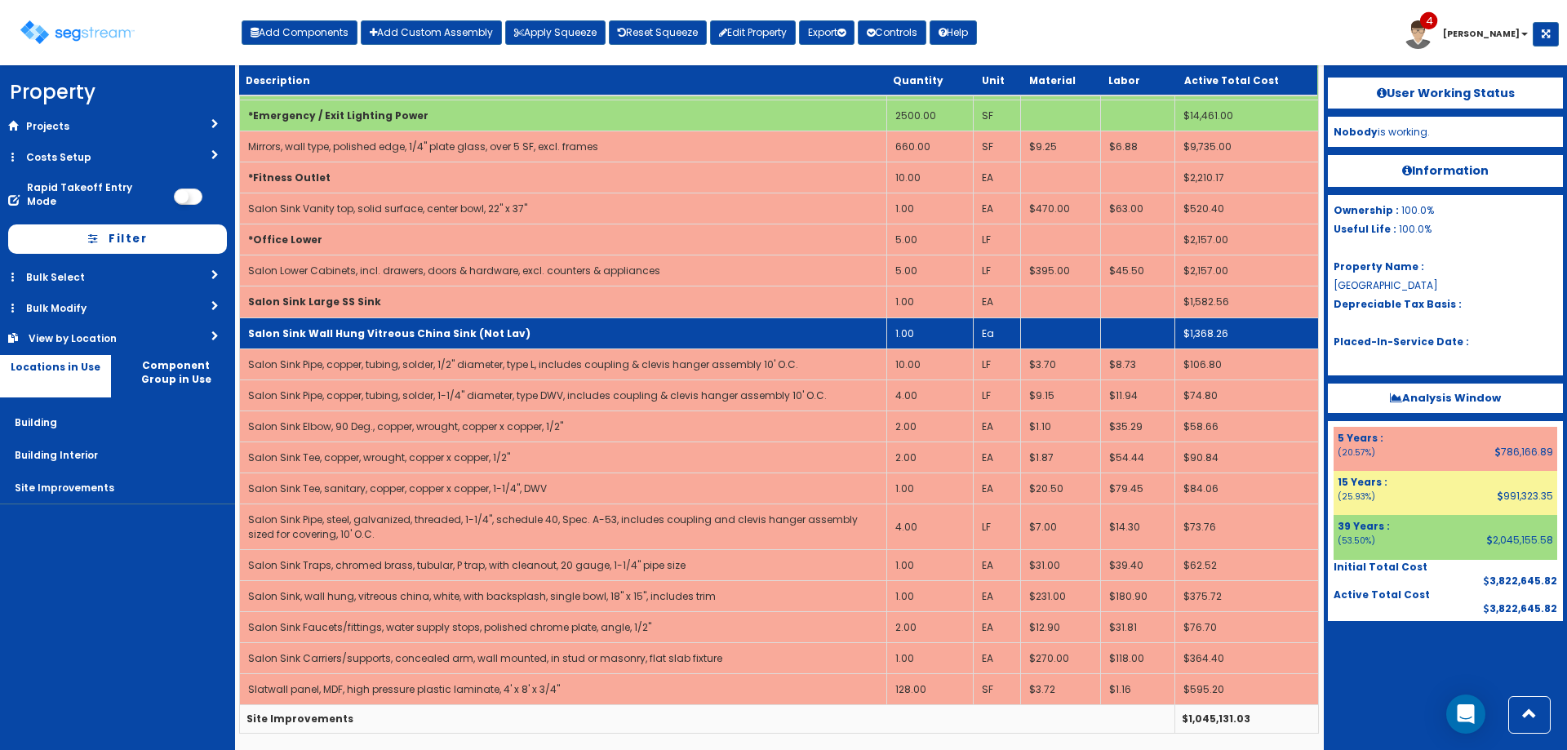
click at [395, 334] on b "Salon Sink Wall Hung Vitreous China Sink (Not Lav)" at bounding box center [389, 333] width 282 height 14
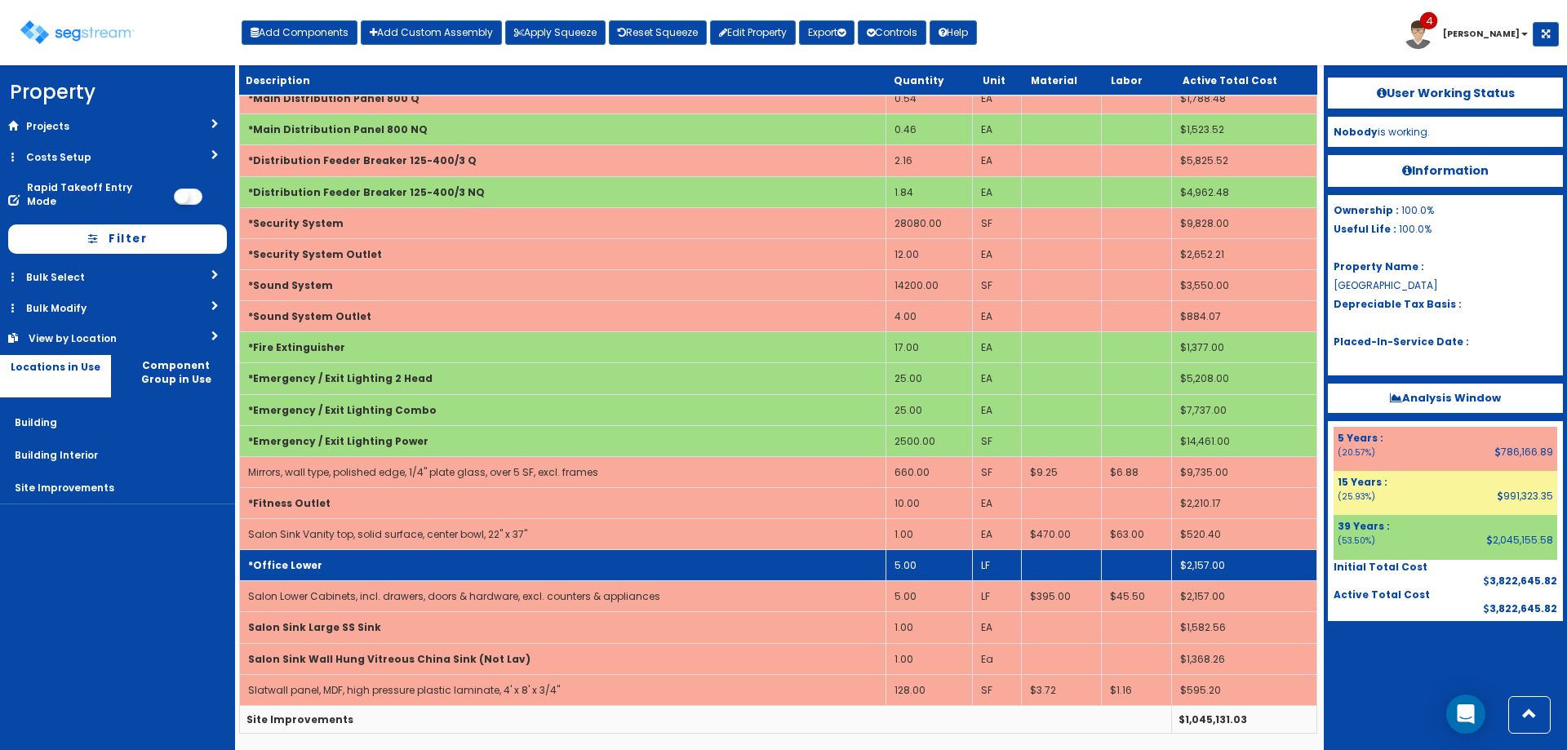
click at [908, 572] on td "5.00" at bounding box center [928, 565] width 87 height 31
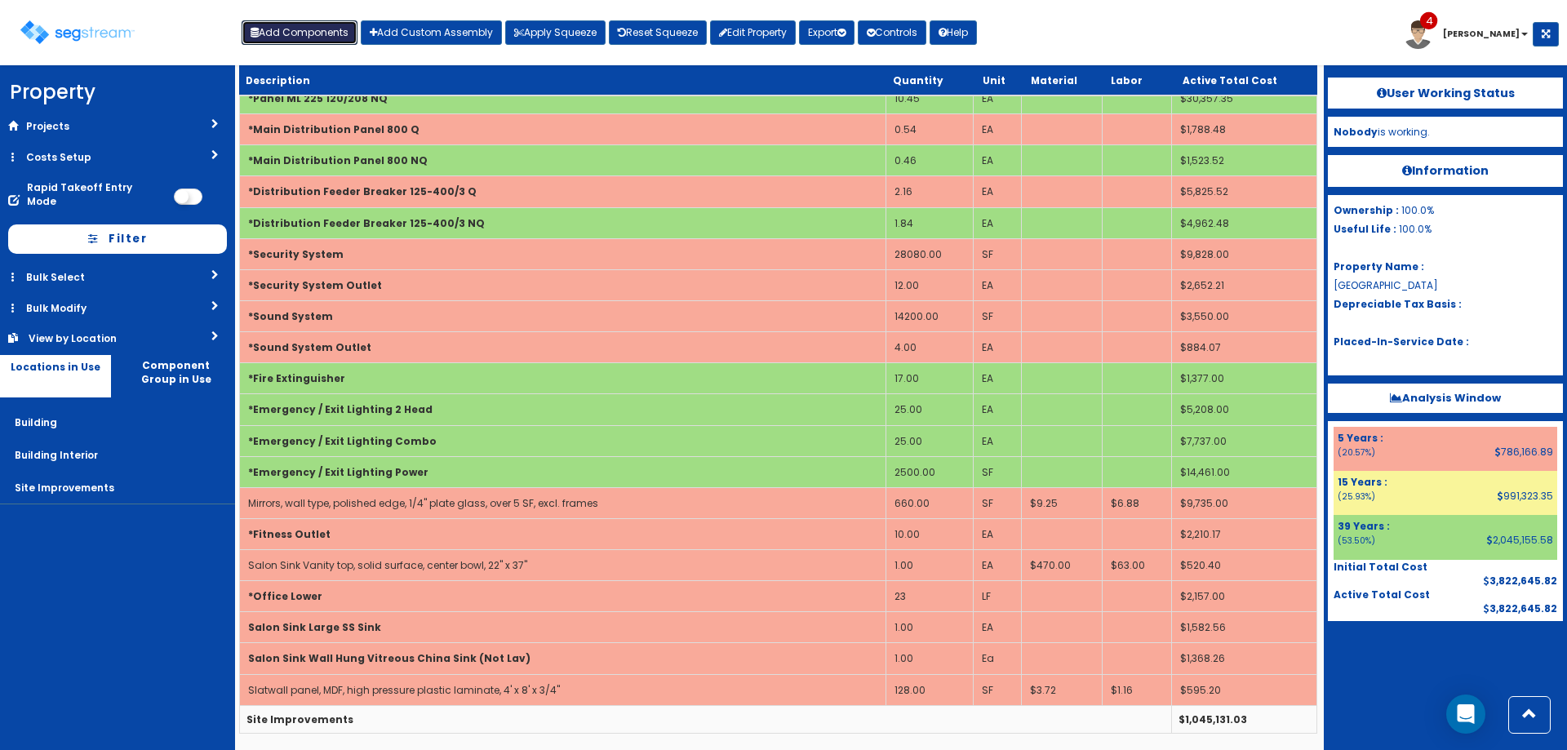
click at [309, 40] on button "Add Components" at bounding box center [300, 32] width 116 height 24
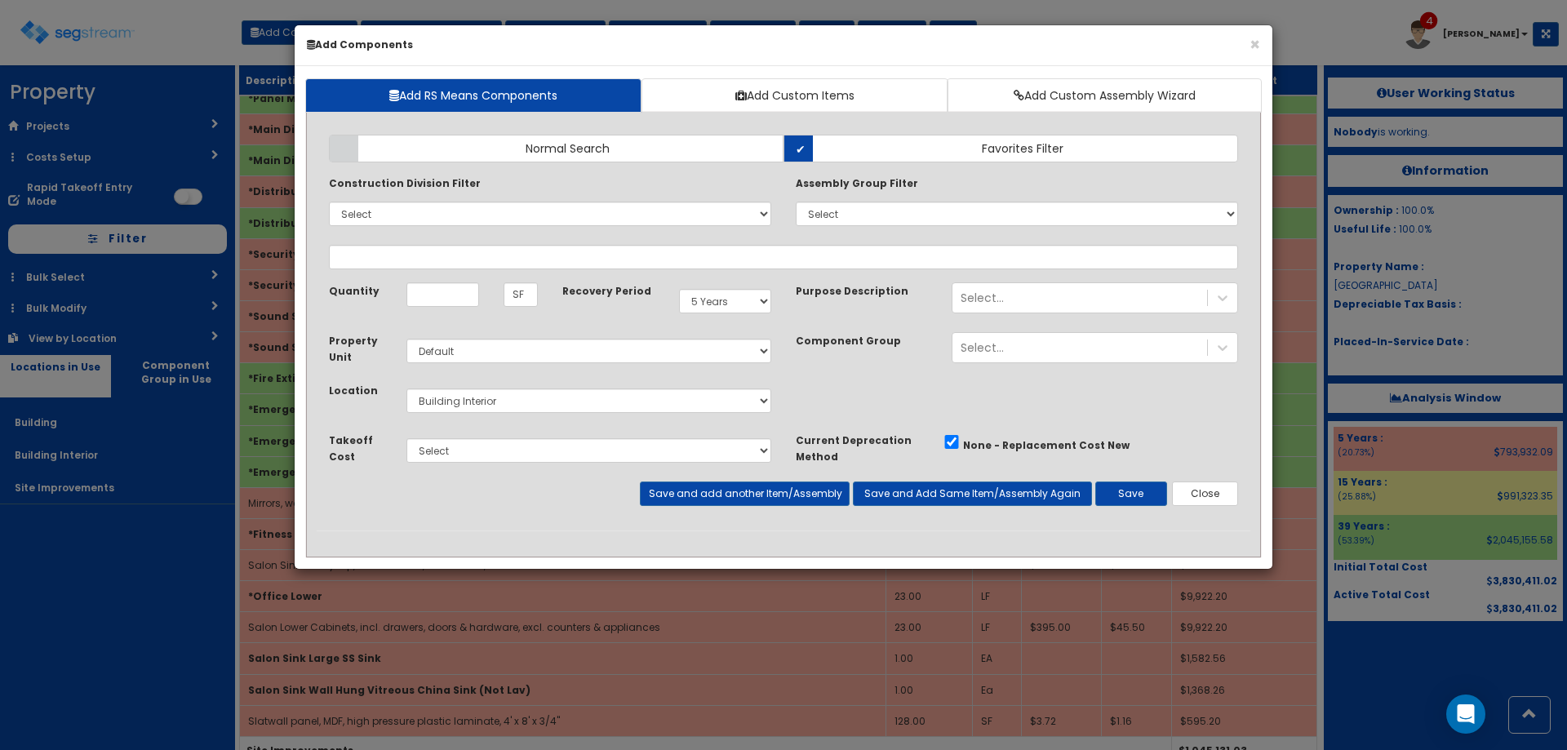
click at [334, 39] on b "Add Components" at bounding box center [360, 45] width 106 height 14
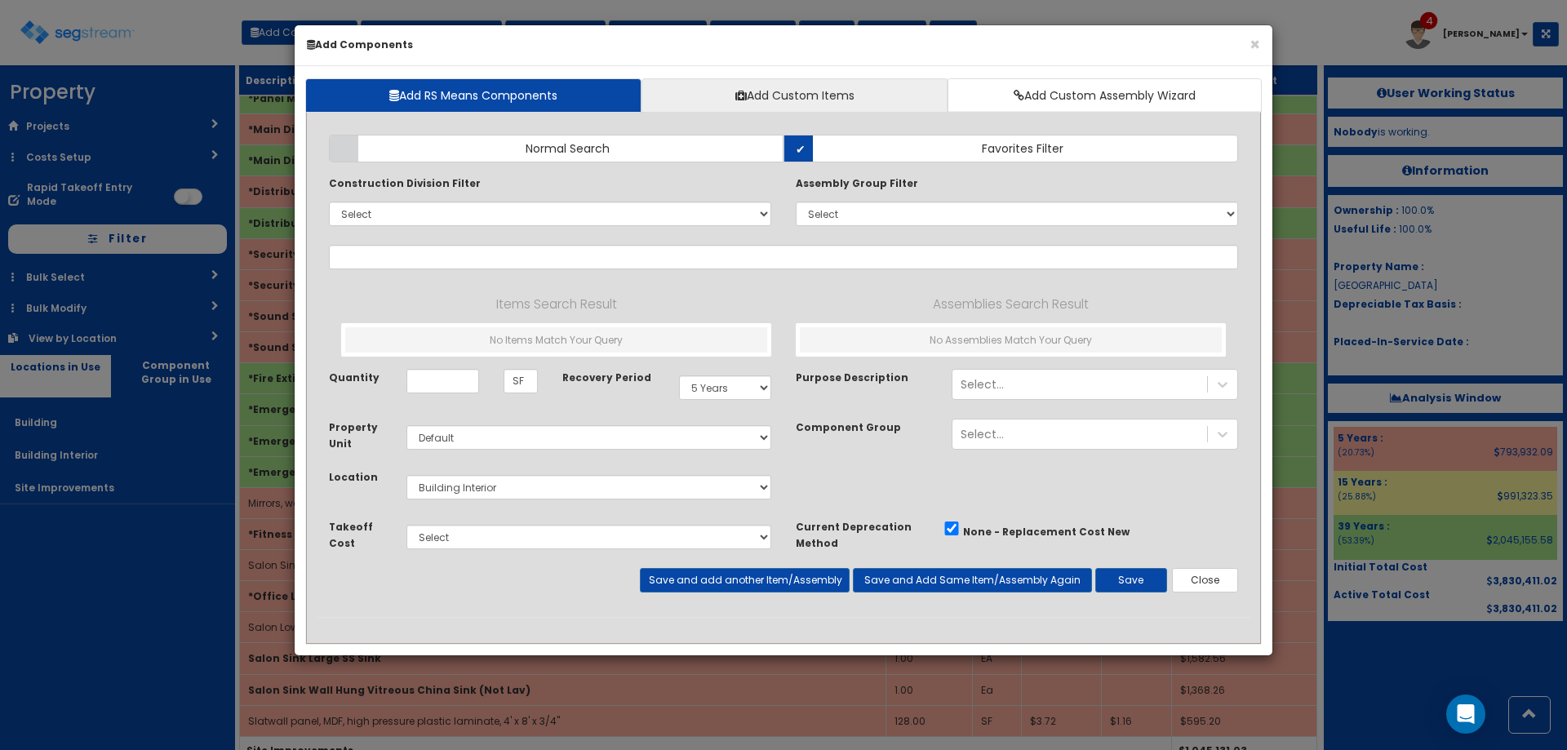
select select
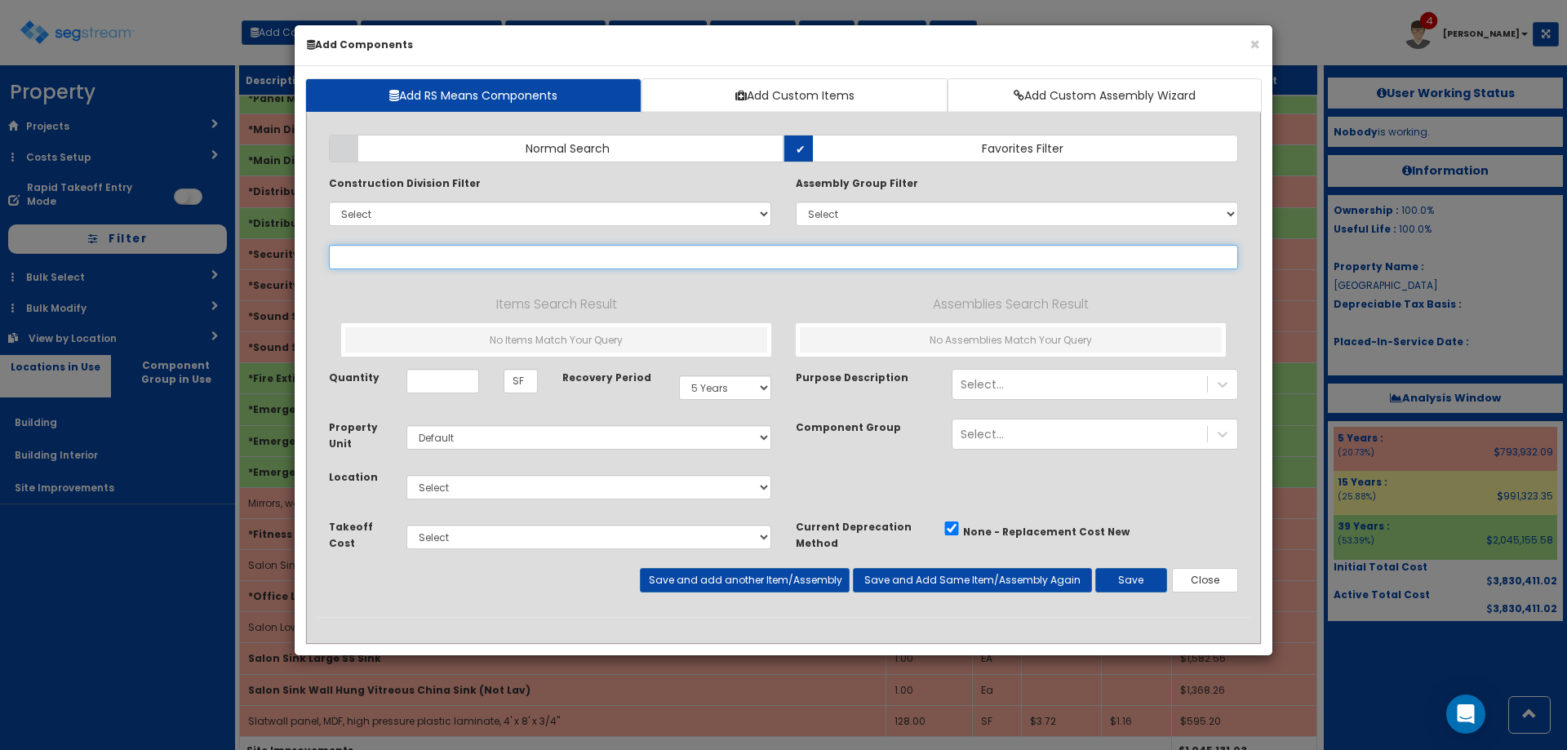
click at [783, 252] on input "text" at bounding box center [783, 257] width 909 height 24
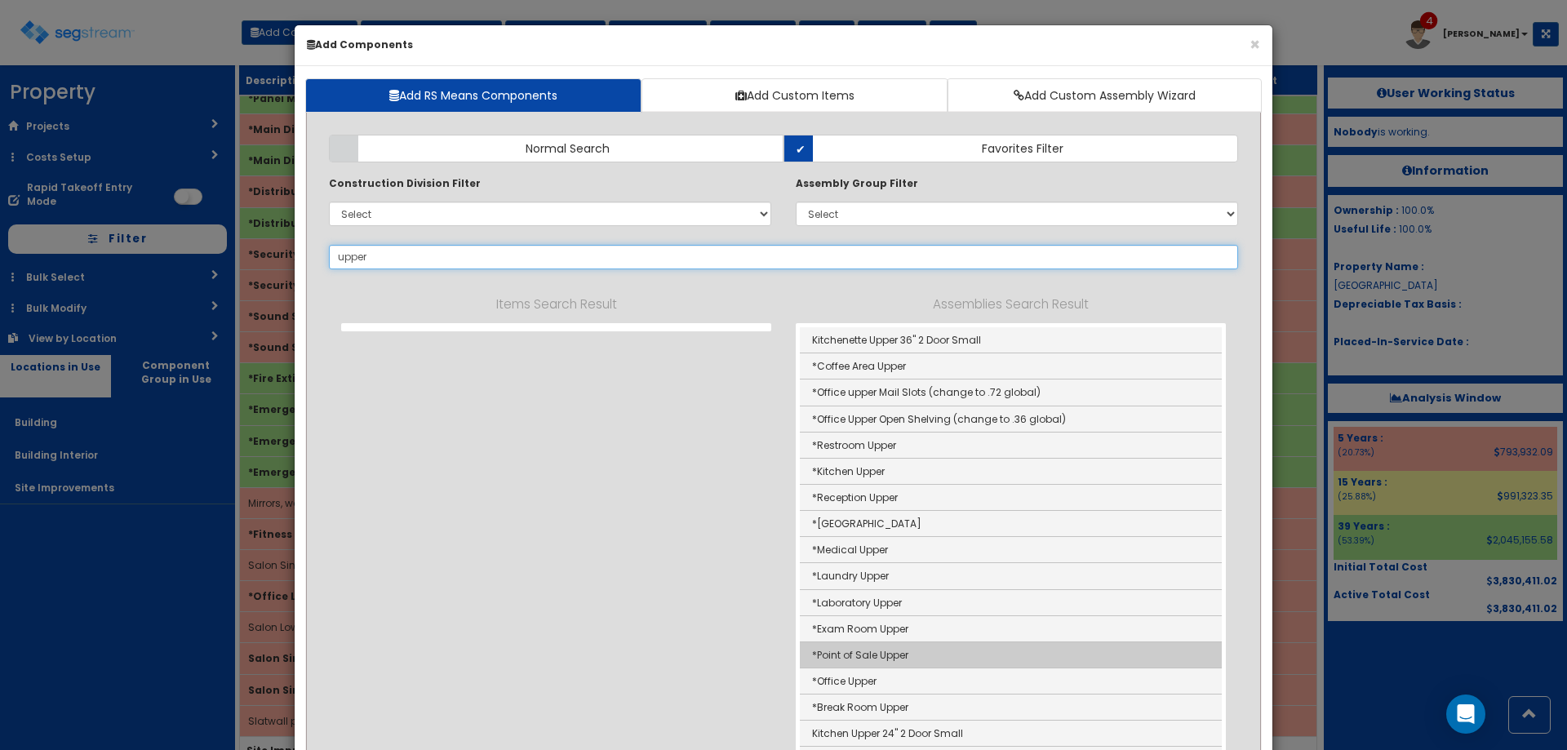
scroll to position [190, 0]
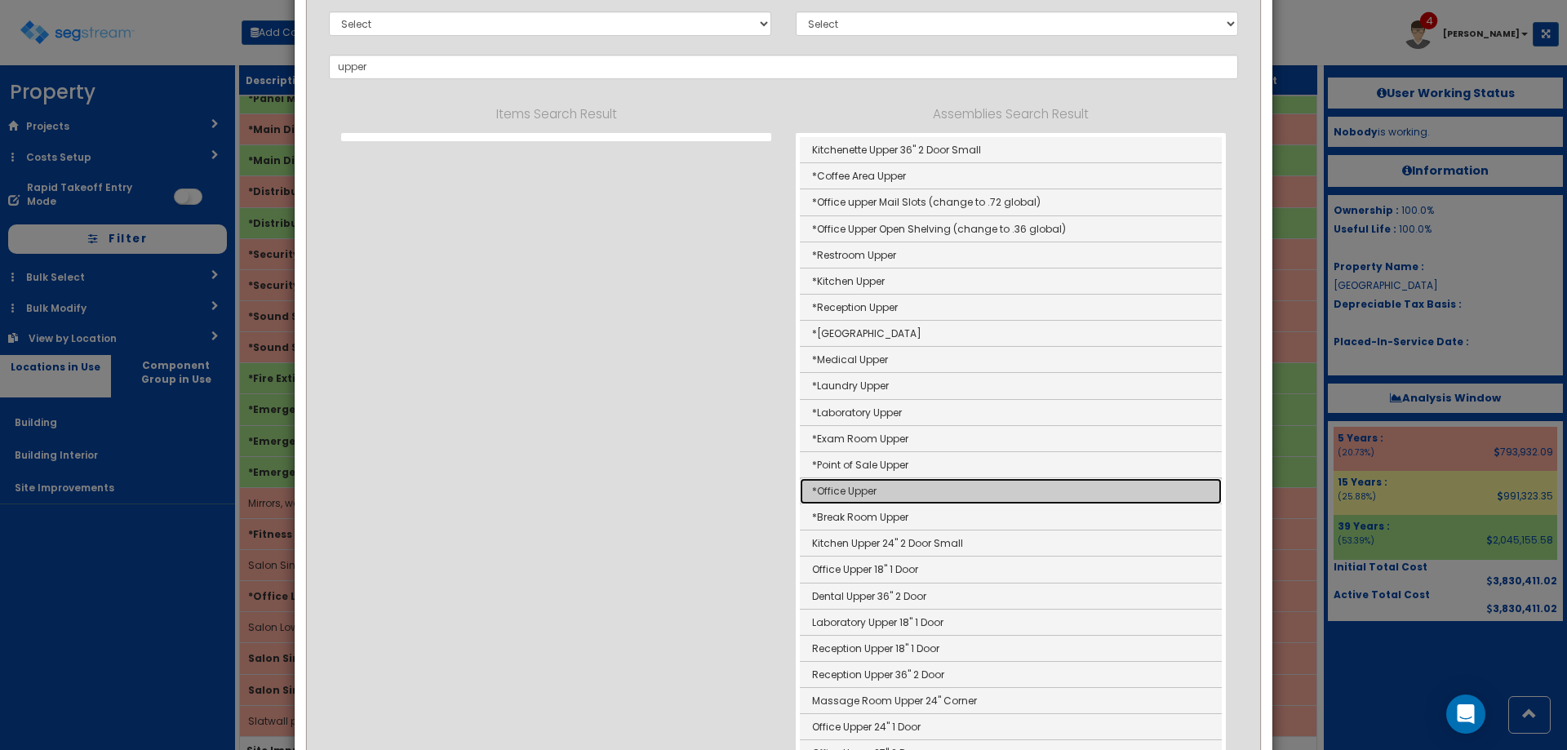
click at [886, 495] on link "*Office Upper" at bounding box center [1011, 491] width 422 height 26
type input "*Office Upper"
type input "EA"
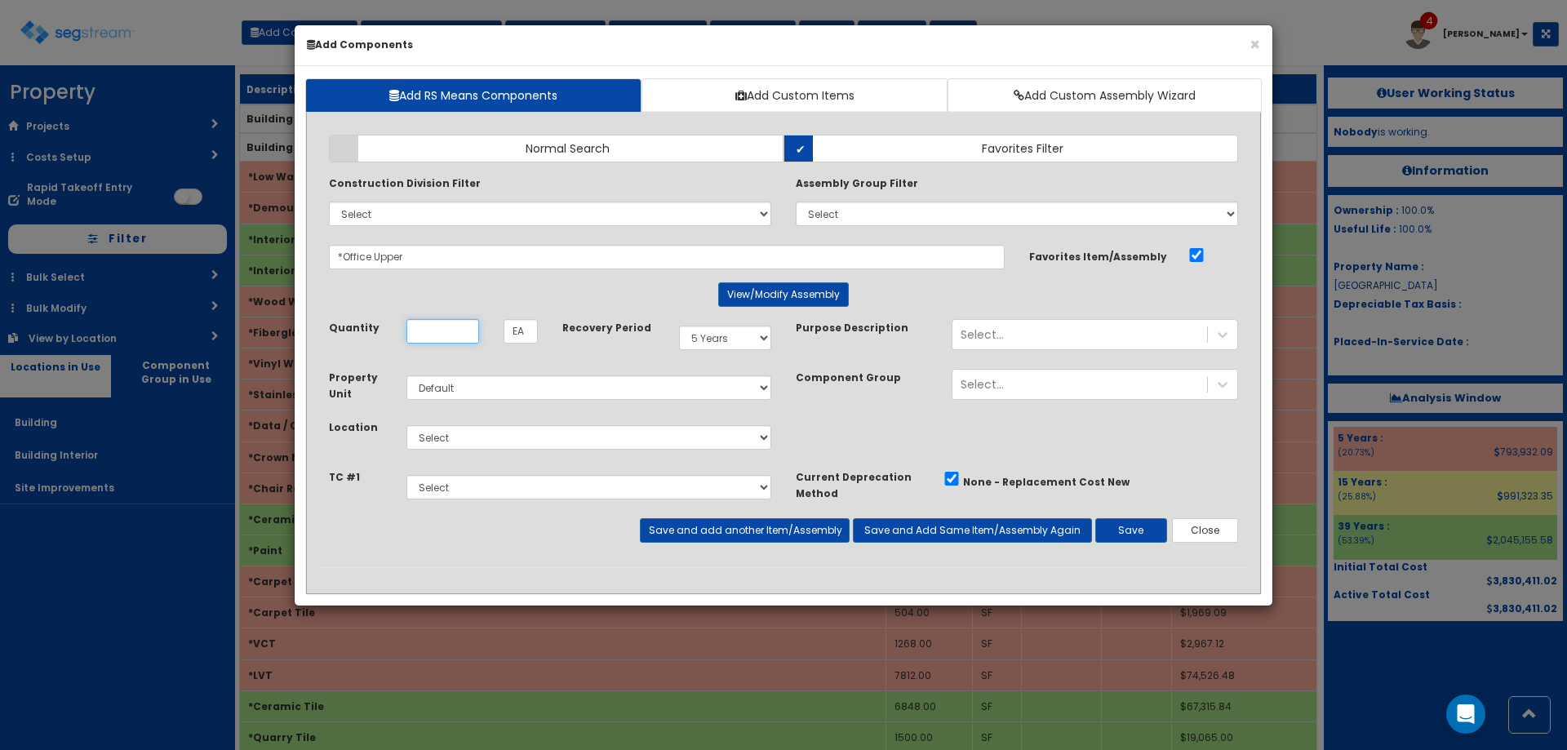
scroll to position [0, 0]
type input "18"
click at [525, 435] on select "Select Building Building Interior Site Improvements Add Additional Location" at bounding box center [588, 437] width 365 height 24
select select "7"
click at [406, 425] on select "Select Building Building Interior Site Improvements Add Additional Location" at bounding box center [588, 437] width 365 height 24
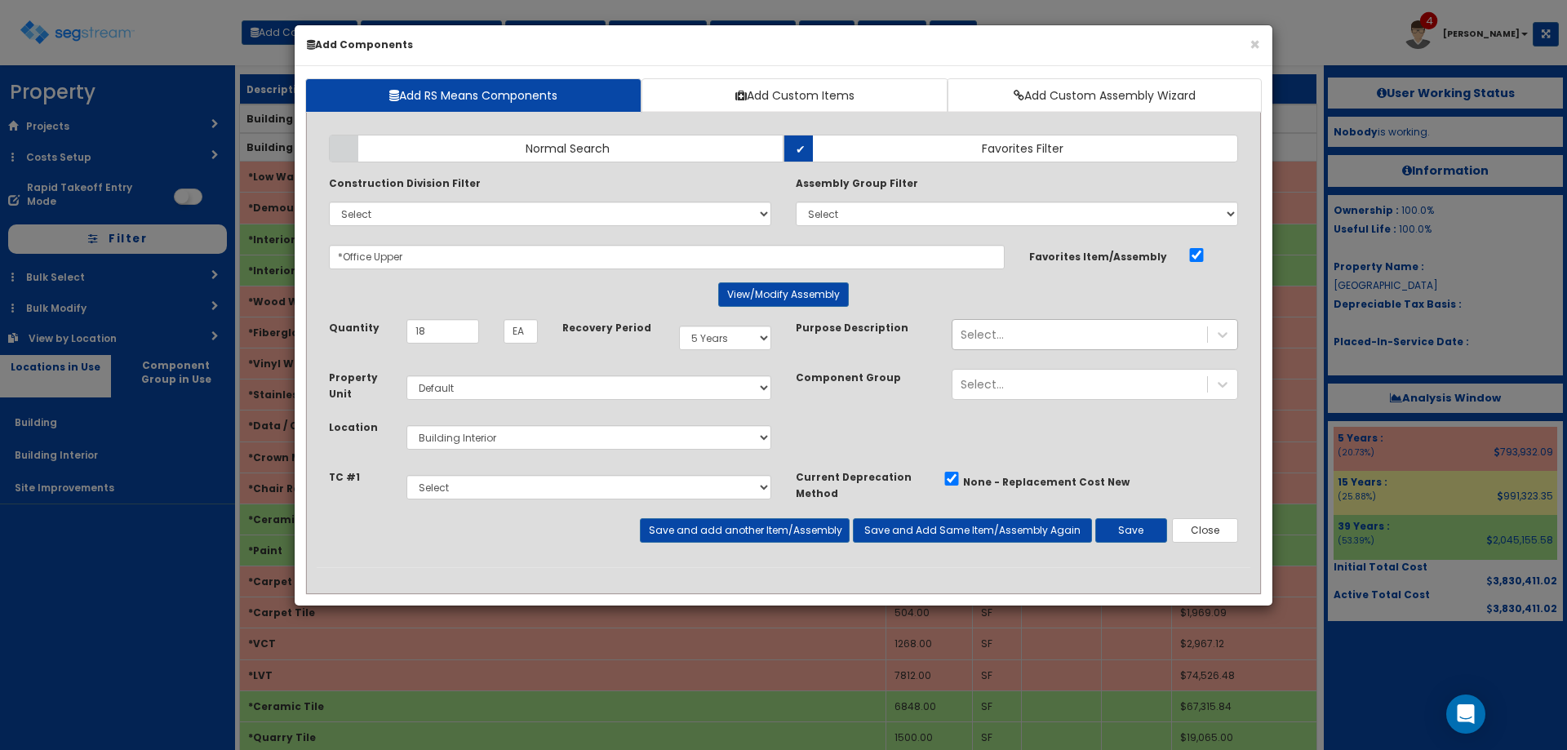
click at [1067, 331] on div "Select..." at bounding box center [1079, 335] width 255 height 26
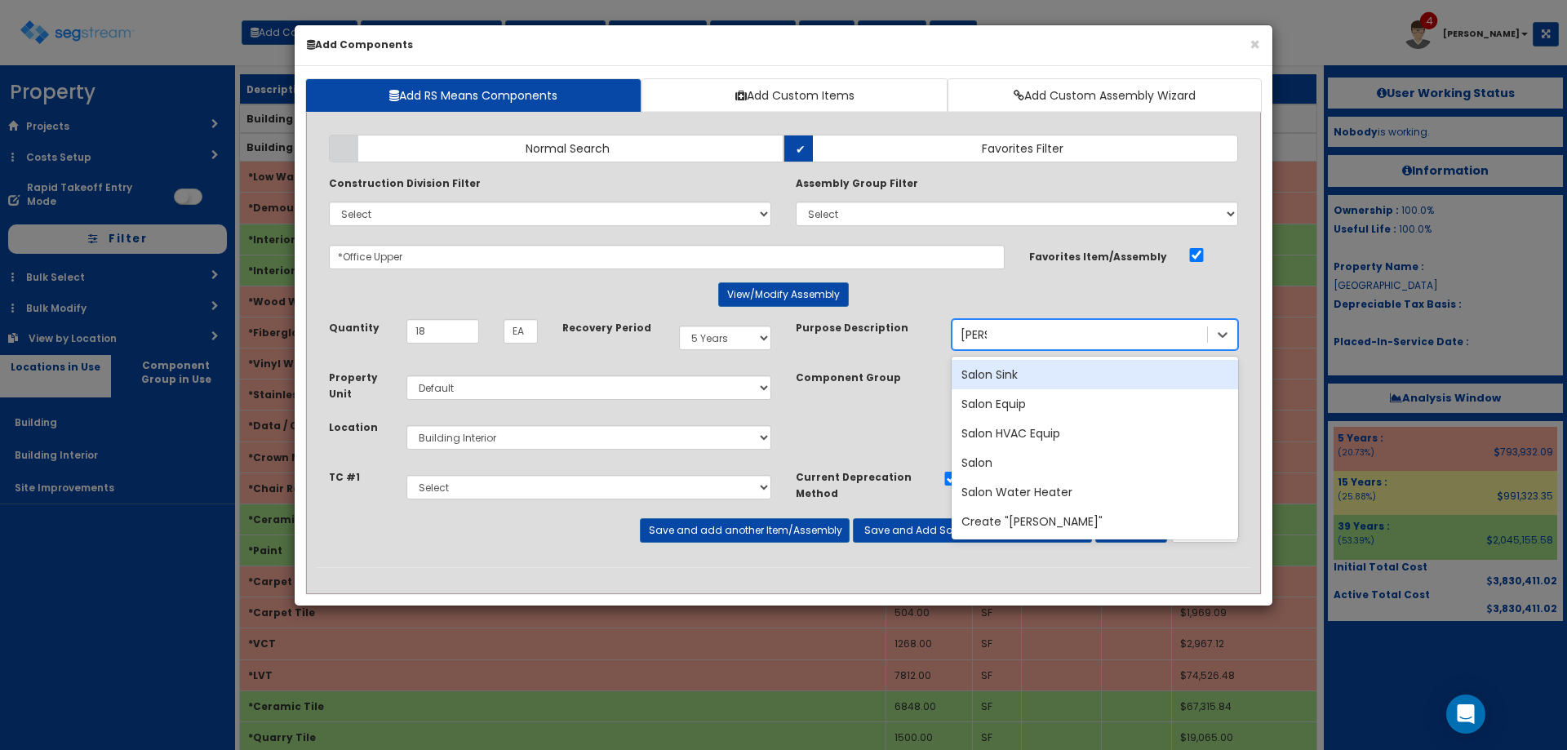
type input "Salon"
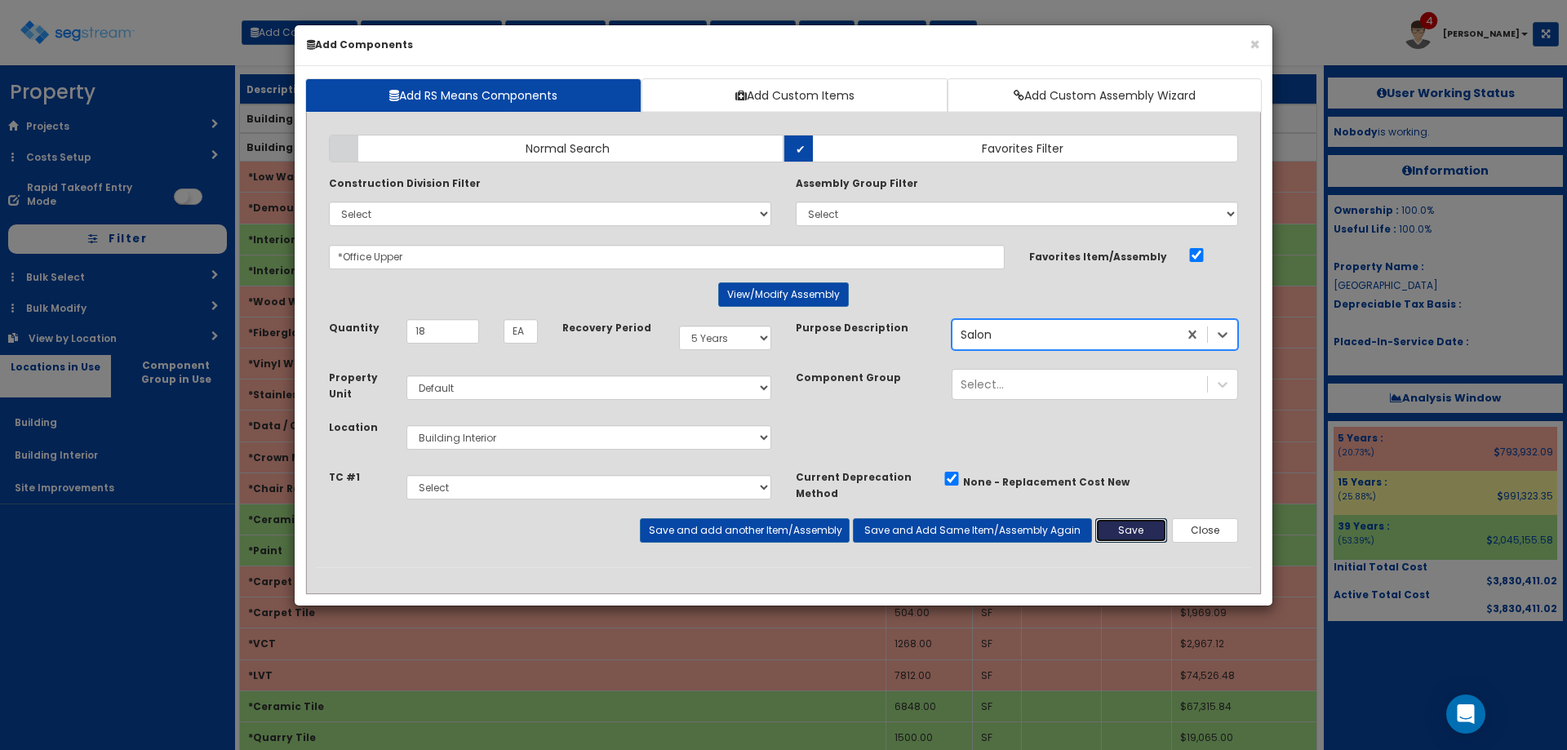
click at [1126, 528] on button "Save" at bounding box center [1131, 530] width 72 height 24
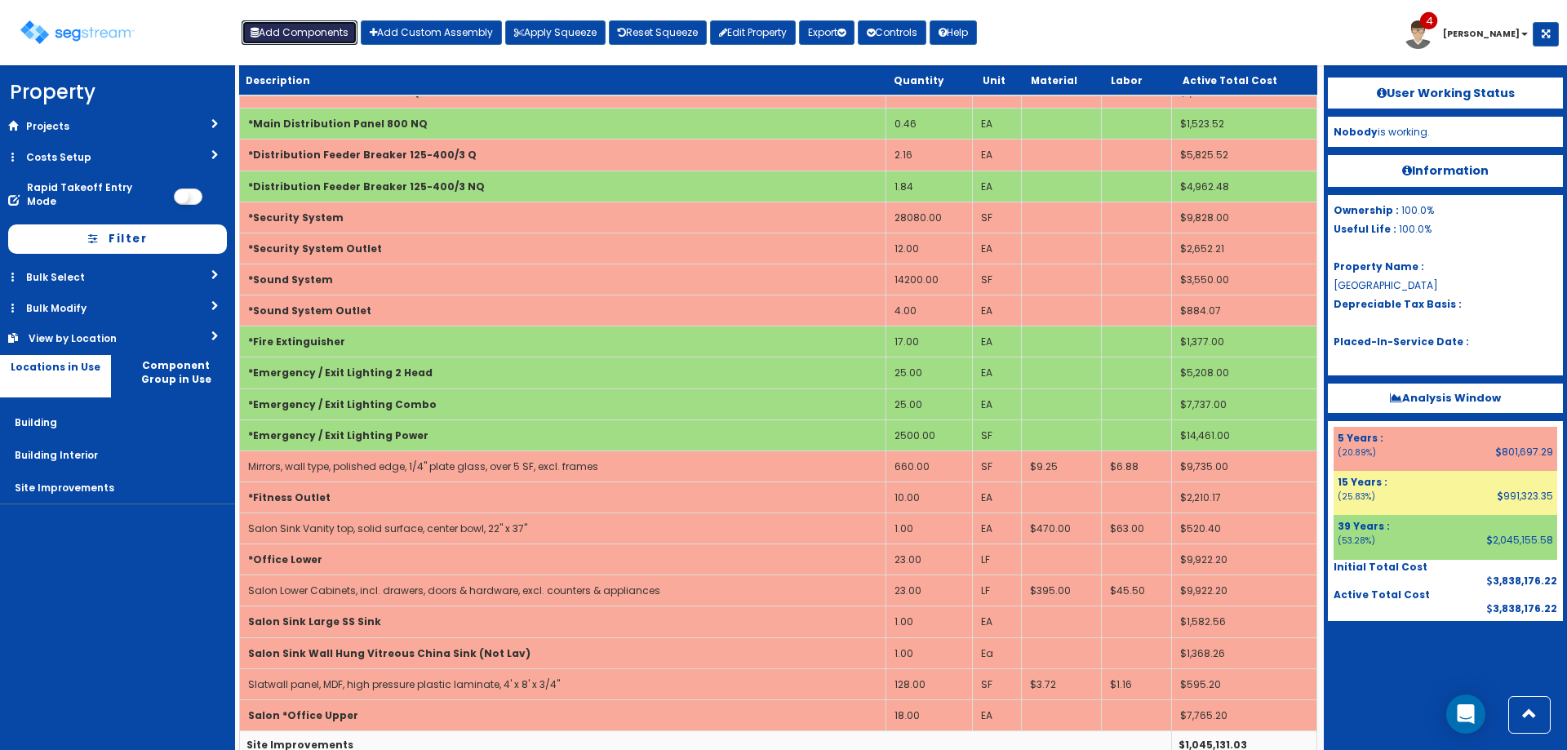
scroll to position [4716, 0]
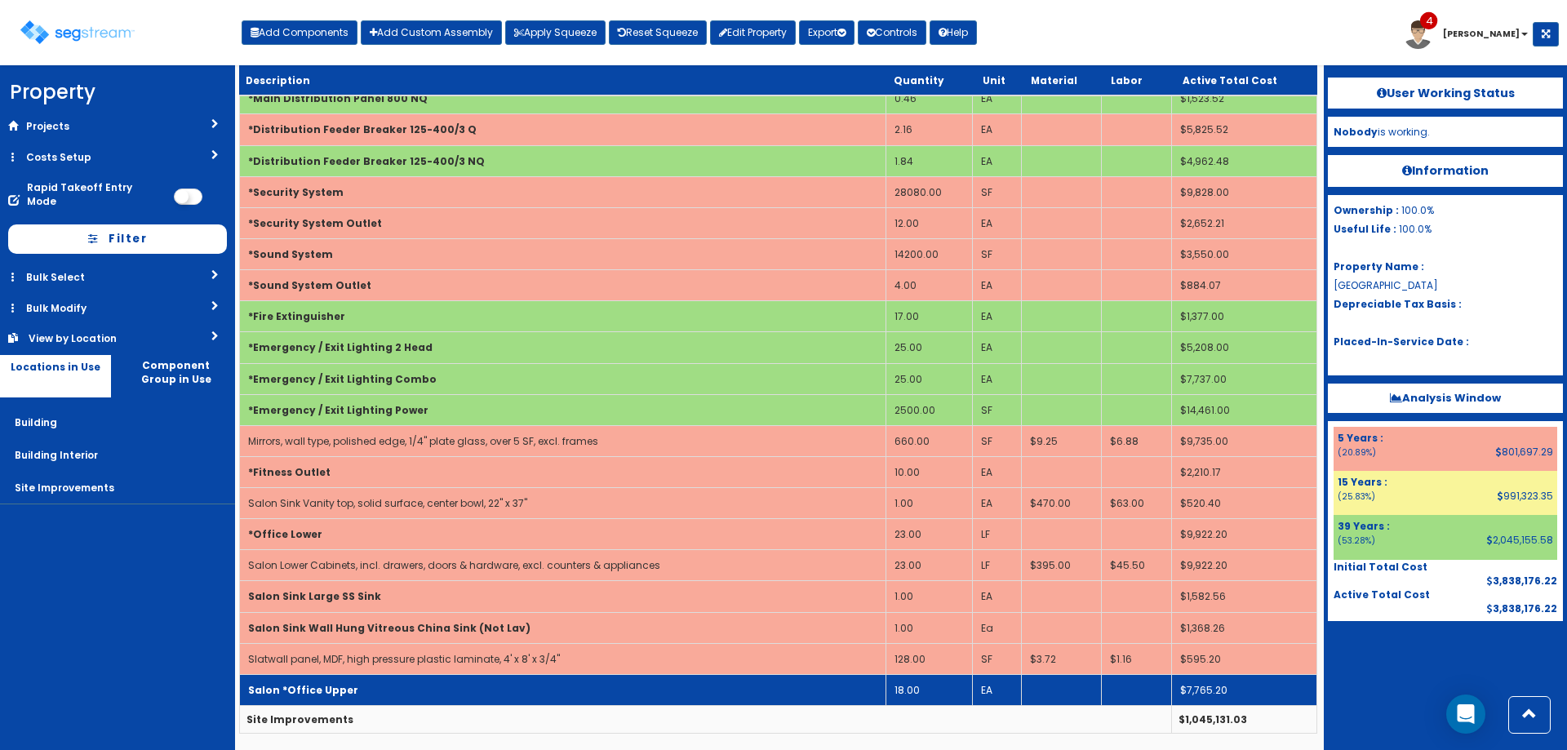
click at [629, 681] on td "Salon *Office Upper" at bounding box center [563, 689] width 646 height 31
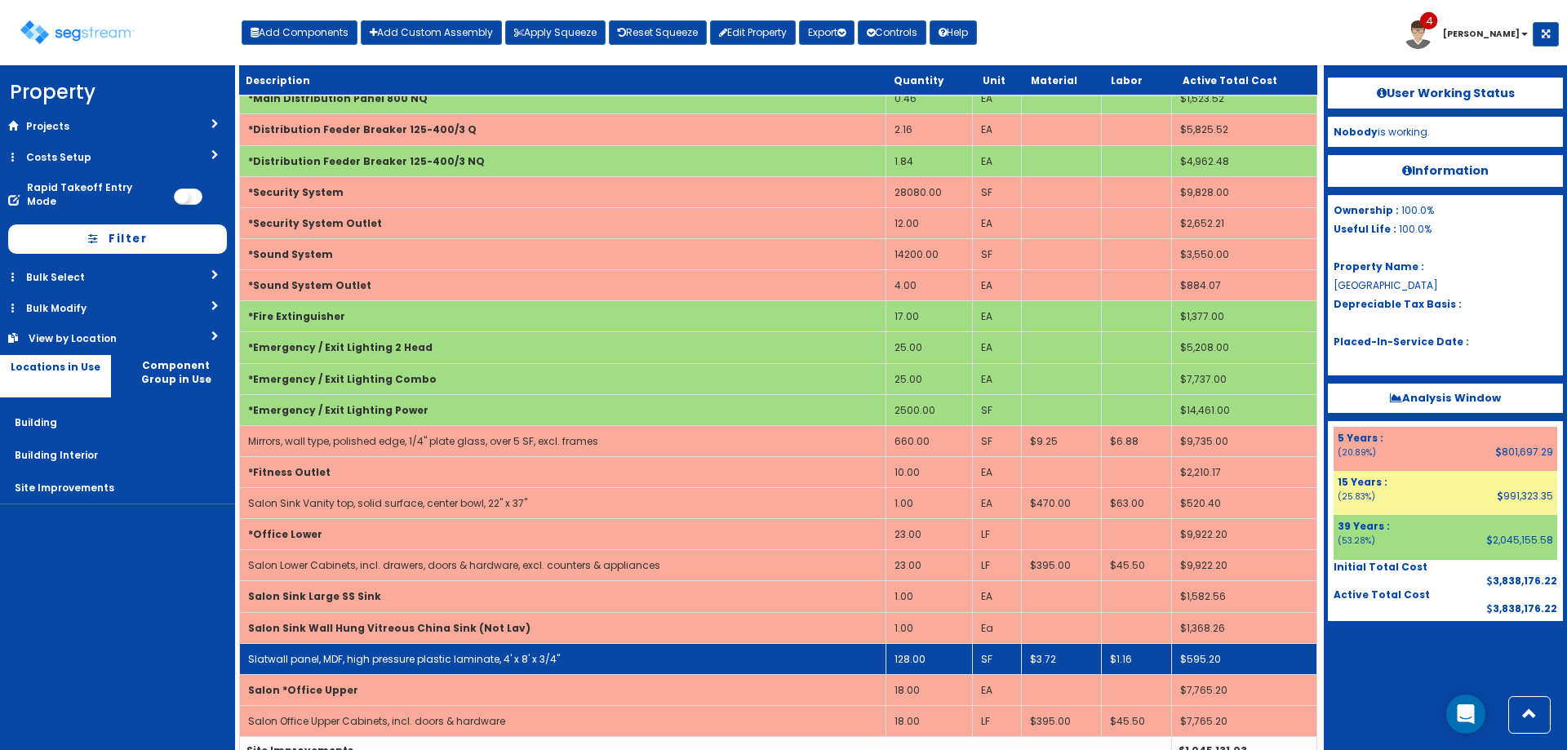
scroll to position [4747, 0]
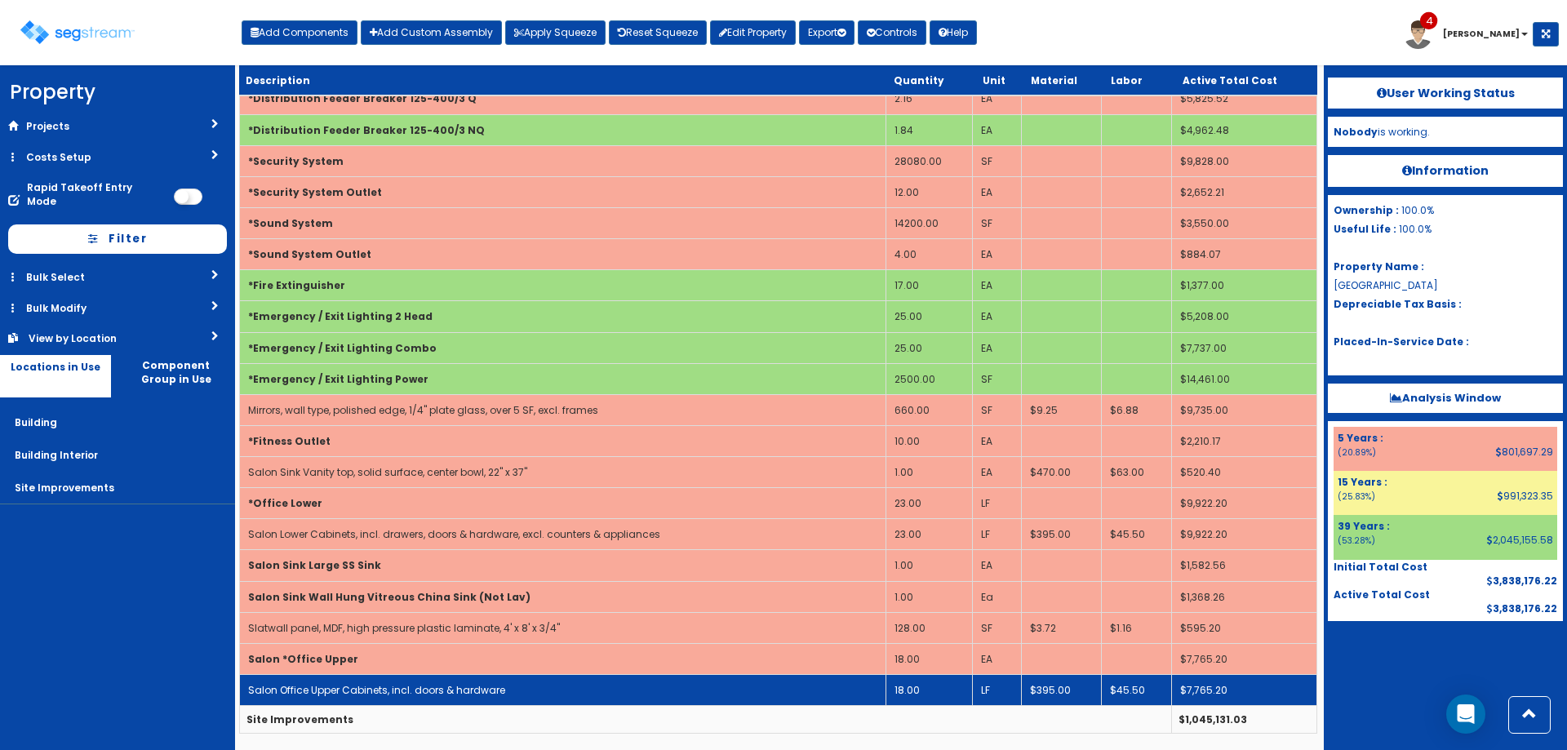
click at [435, 685] on link "Salon Office Upper Cabinets, incl. doors & hardware" at bounding box center [376, 690] width 257 height 14
click at [436, 685] on link "Salon Office Upper Cabinets, incl. doors & hardware" at bounding box center [376, 690] width 257 height 14
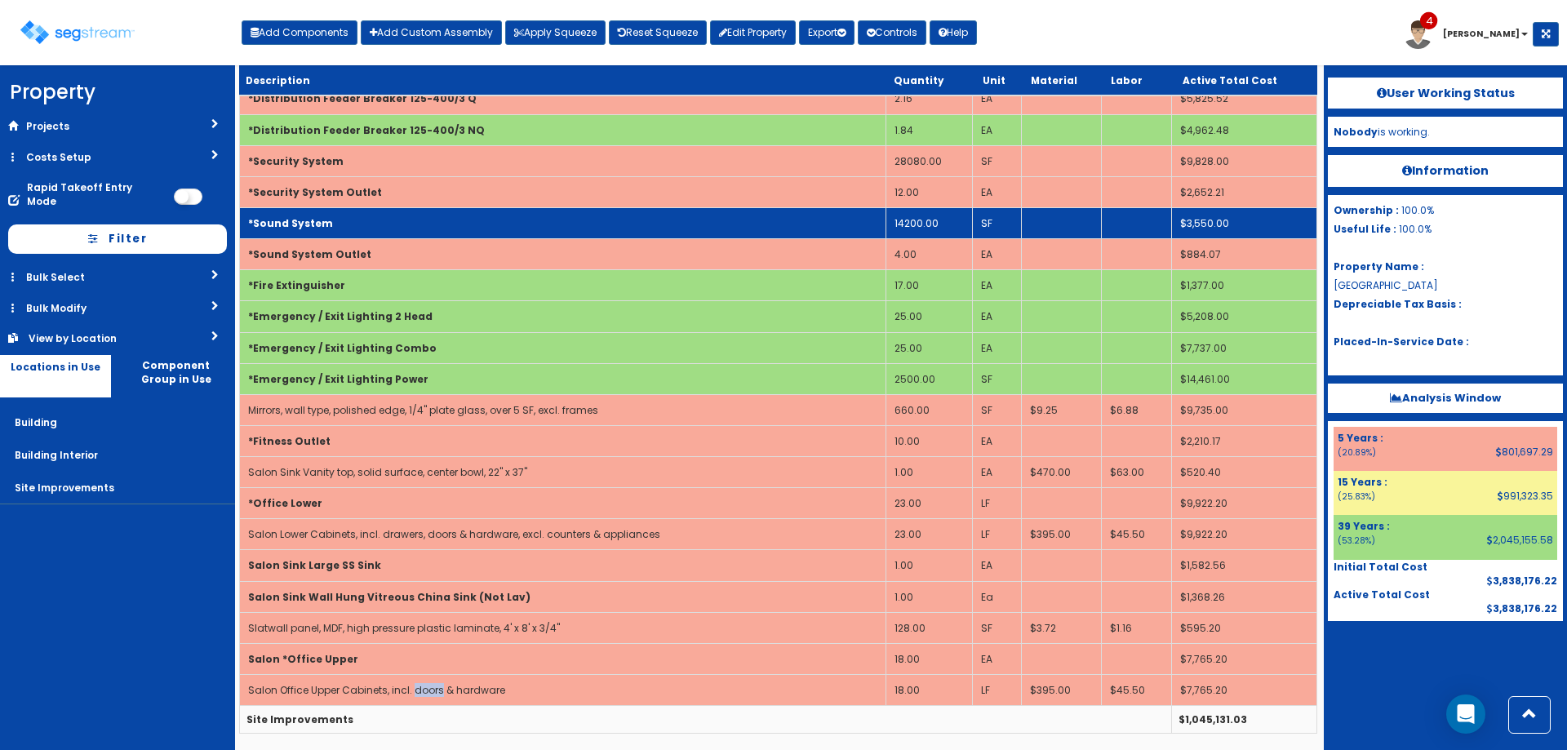
scroll to position [0, 0]
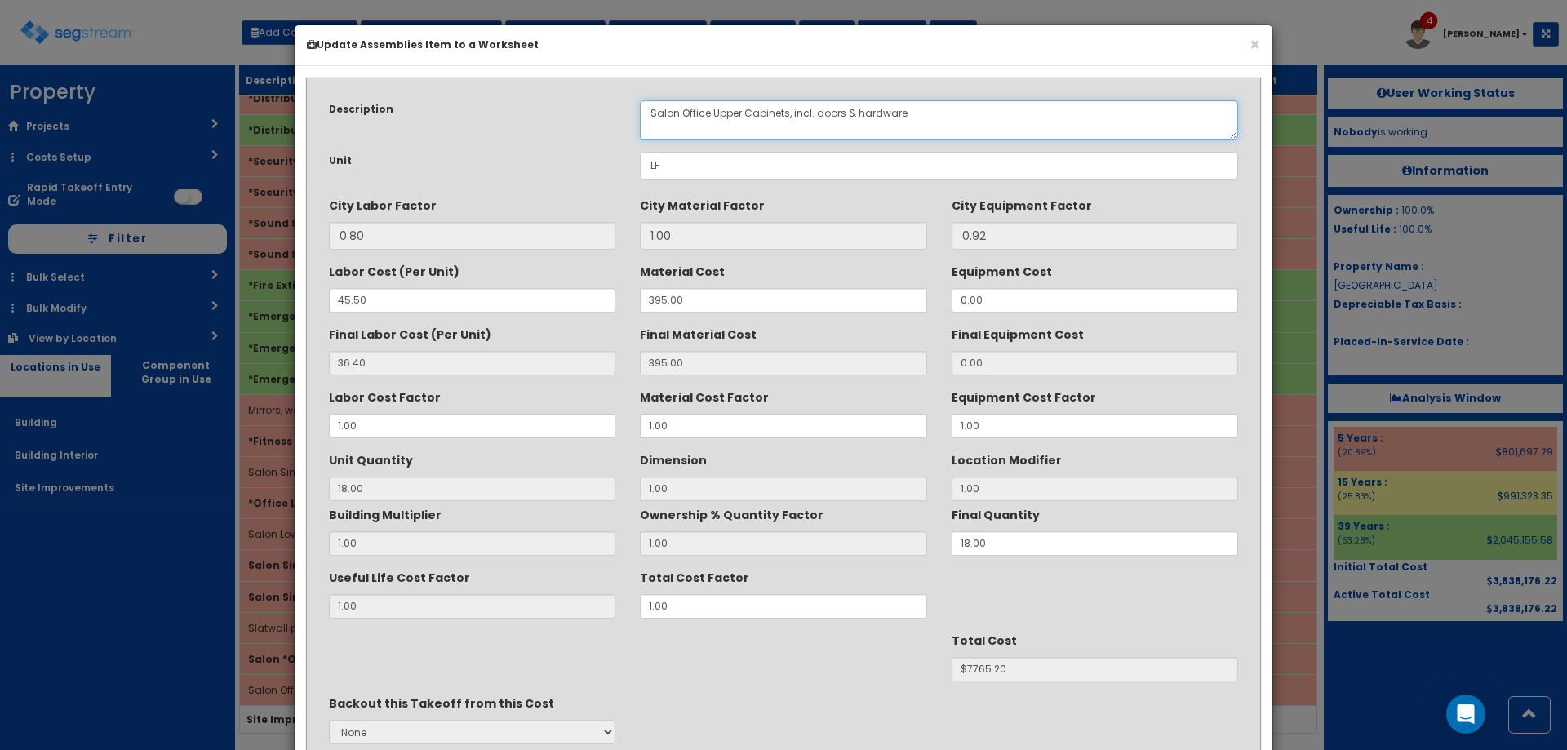
click at [704, 119] on textarea "Salon Office Upper Cabinets, incl. doors & hardware" at bounding box center [939, 119] width 598 height 39
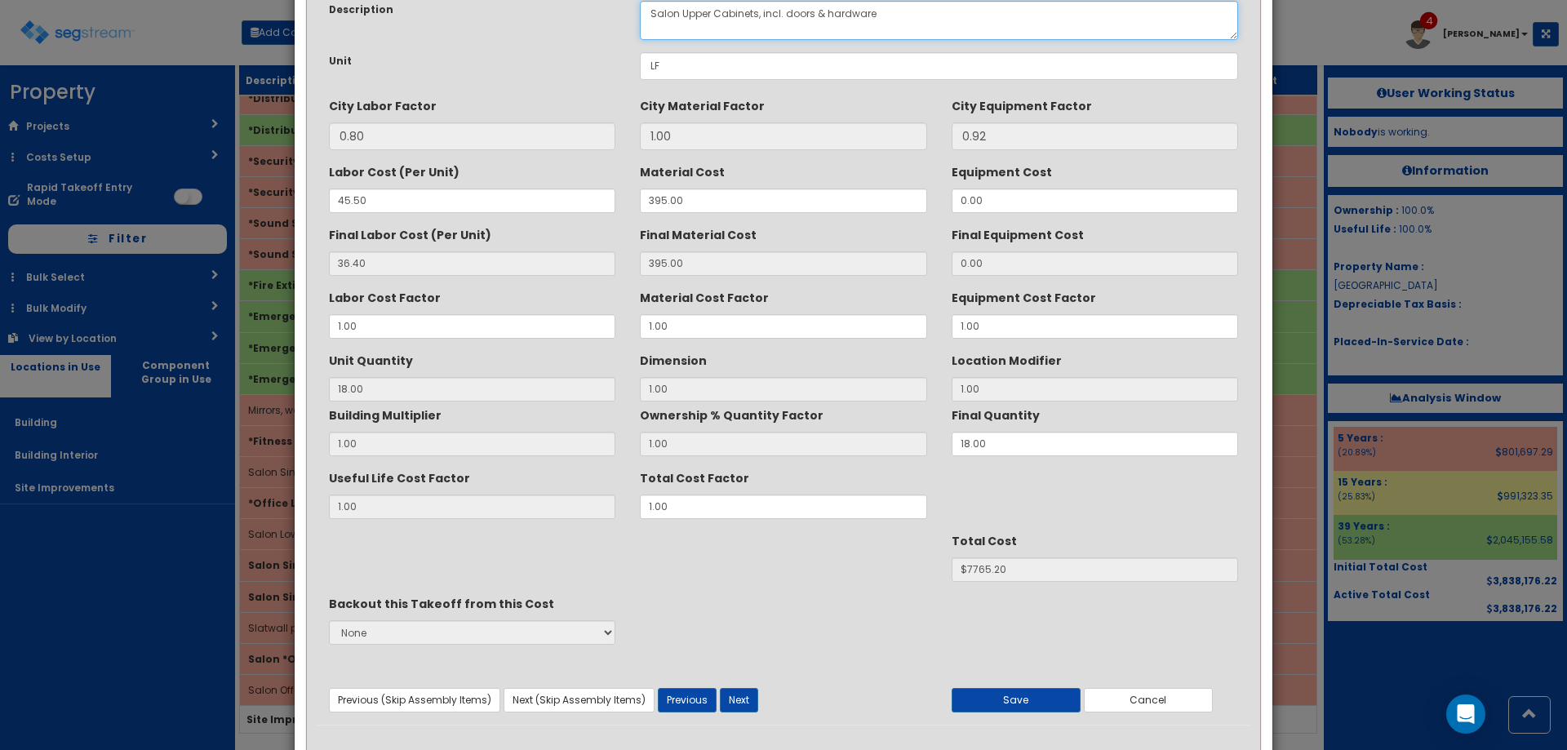
scroll to position [138, 0]
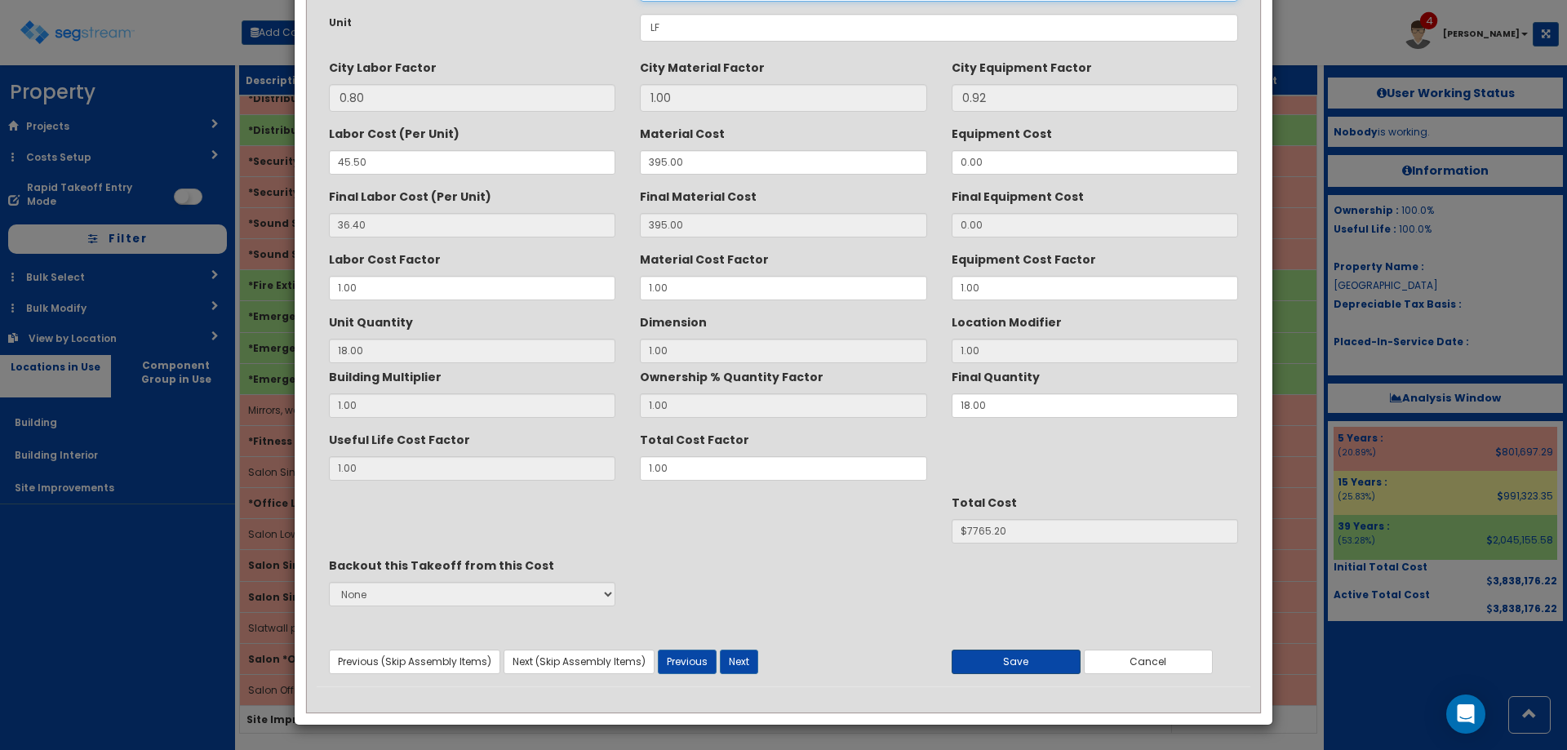
type textarea "Salon Upper Cabinets, incl. doors & hardware"
drag, startPoint x: 1023, startPoint y: 659, endPoint x: 1058, endPoint y: 637, distance: 41.4
click at [1022, 659] on button "Save" at bounding box center [1016, 662] width 129 height 24
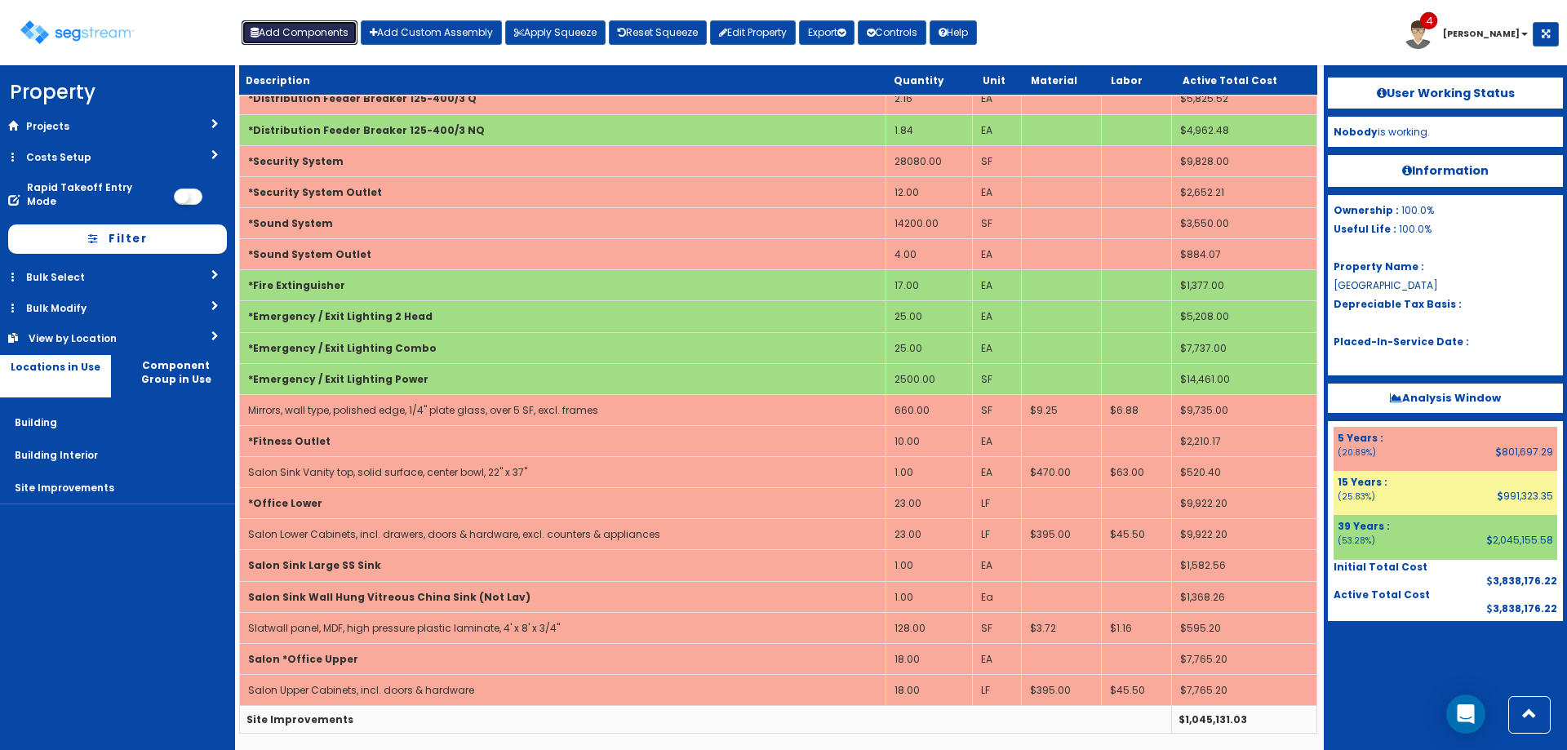
click at [277, 27] on button "Add Components" at bounding box center [300, 32] width 116 height 24
select select
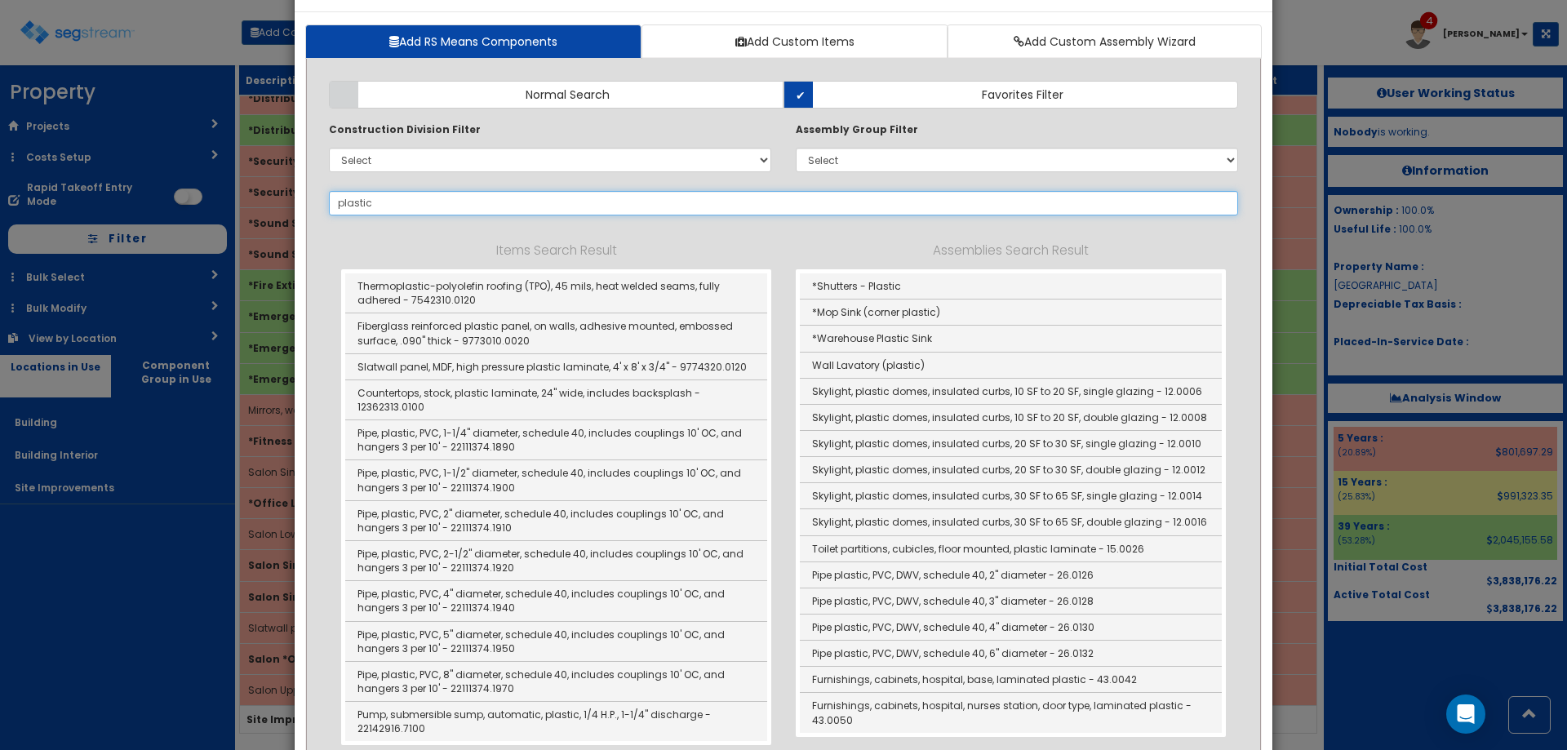
scroll to position [0, 0]
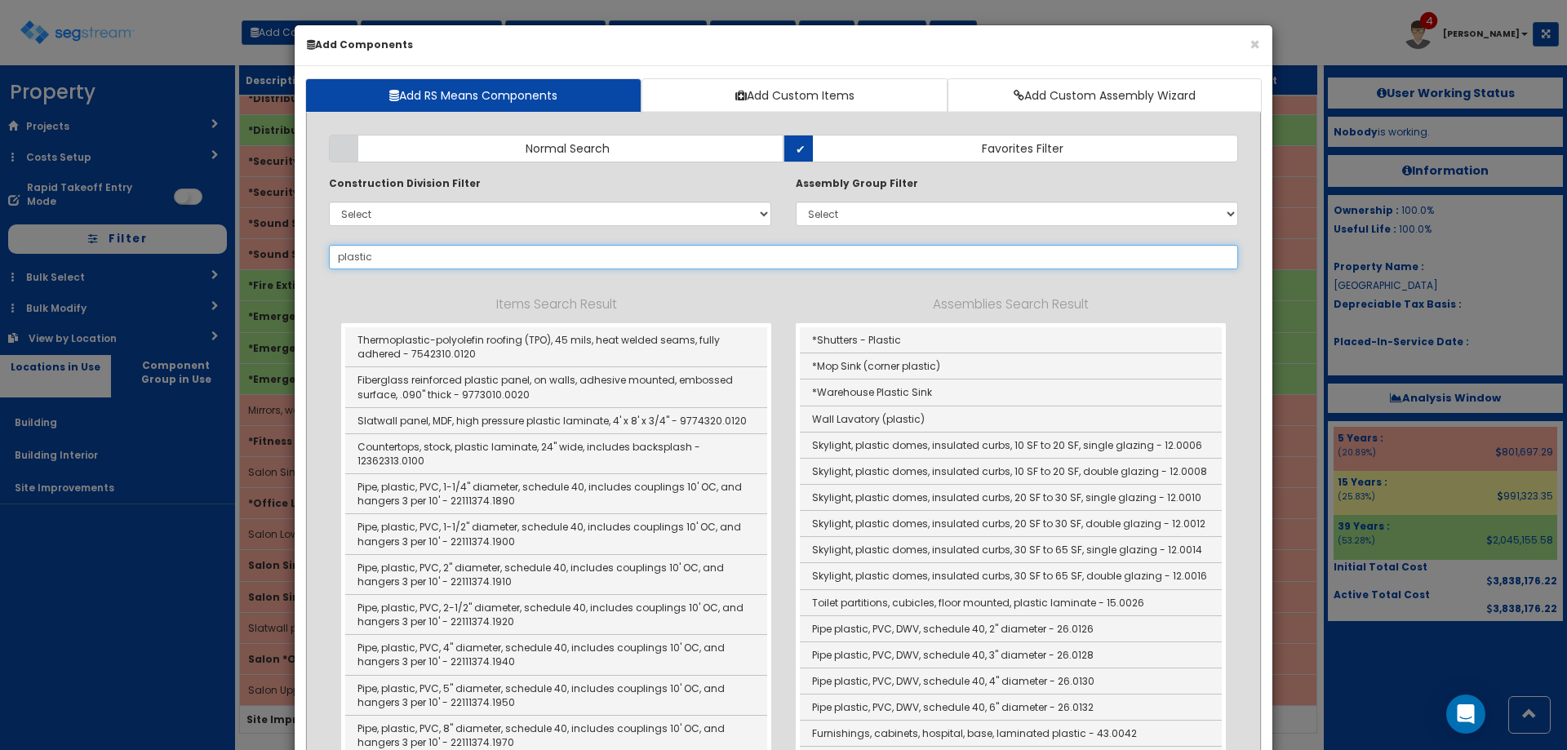
click at [228, 269] on div "× Add Components Add RS Means Components Add Custom Items Add Custom Assembly W…" at bounding box center [783, 375] width 1567 height 750
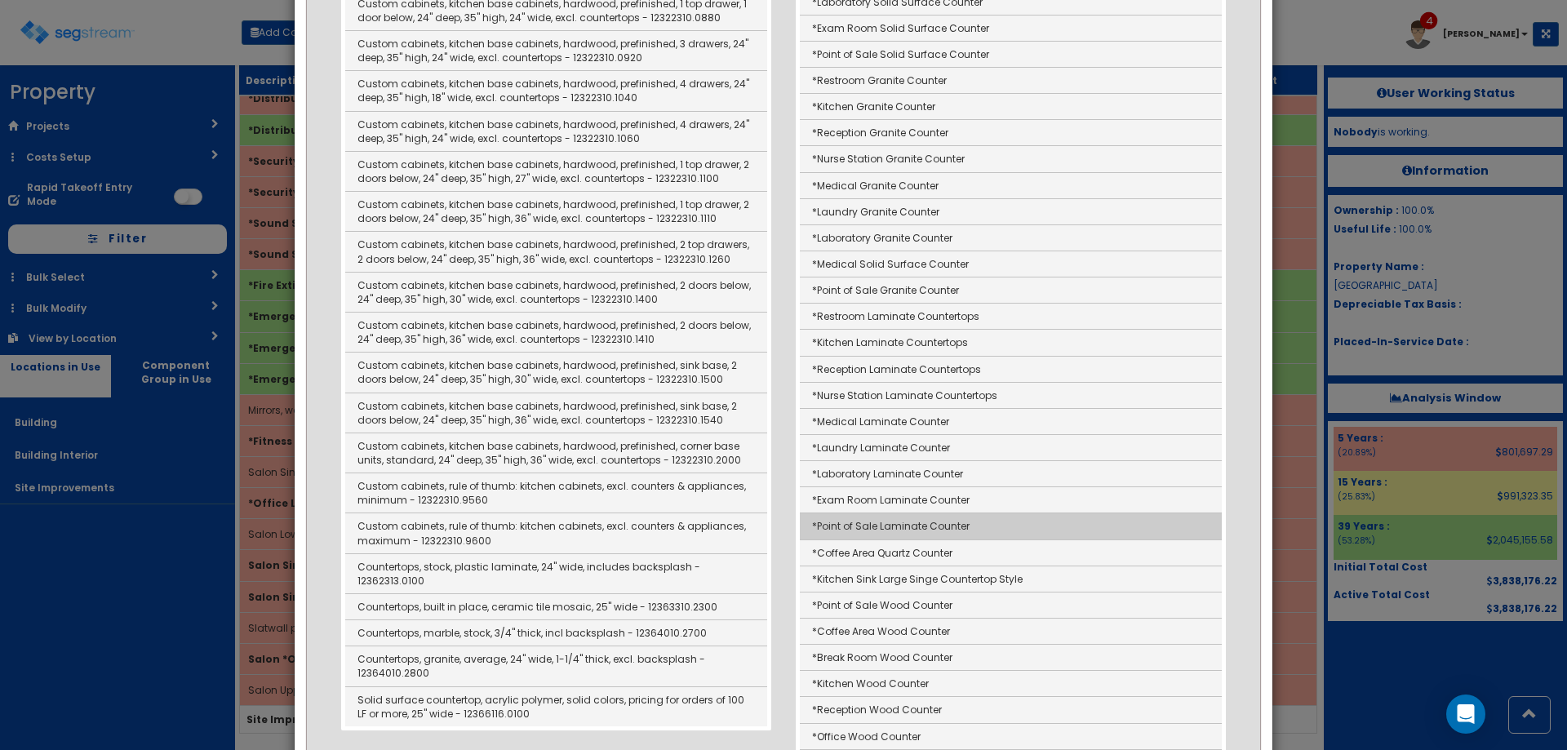
scroll to position [381, 0]
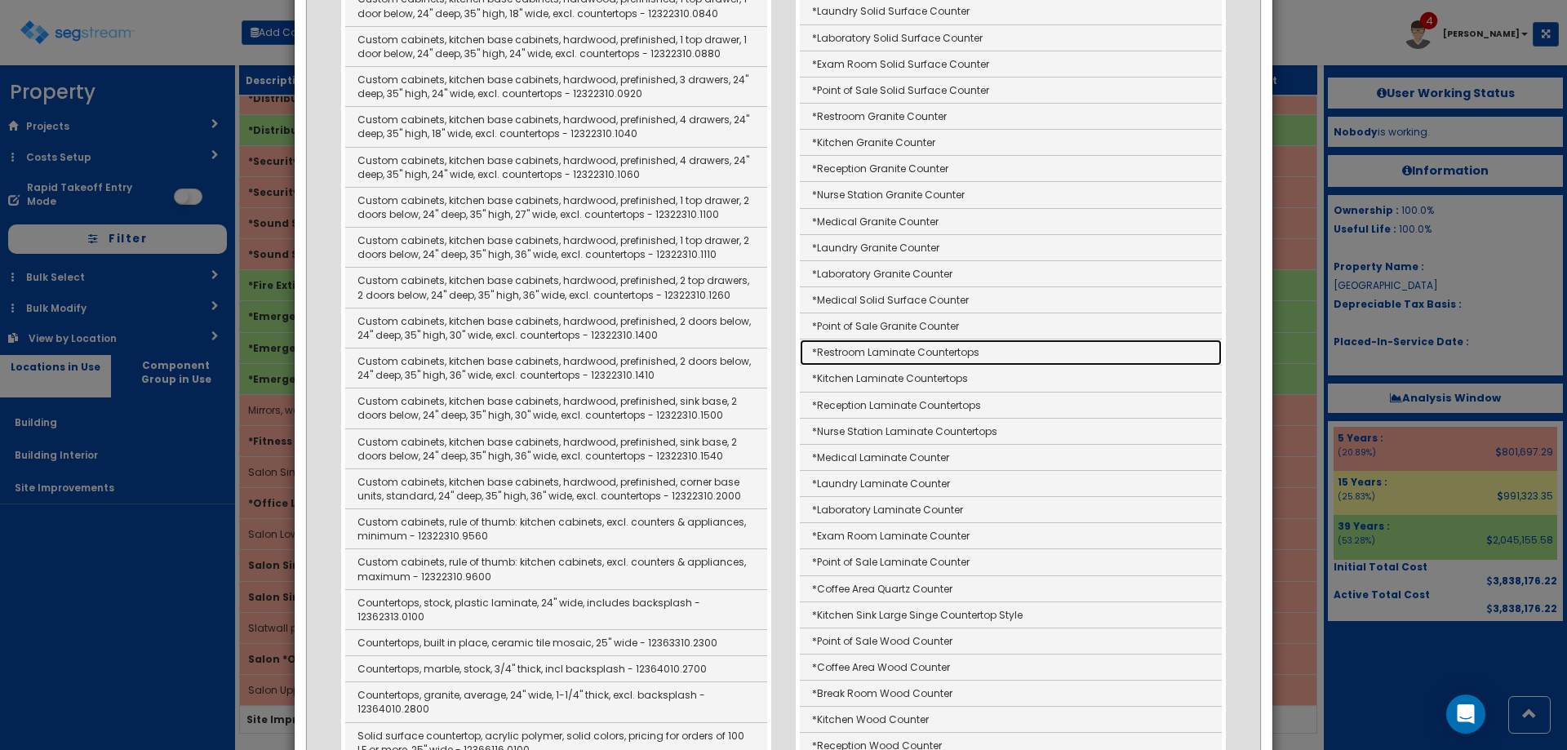
click at [882, 356] on link "*Restroom Laminate Countertops" at bounding box center [1011, 352] width 422 height 26
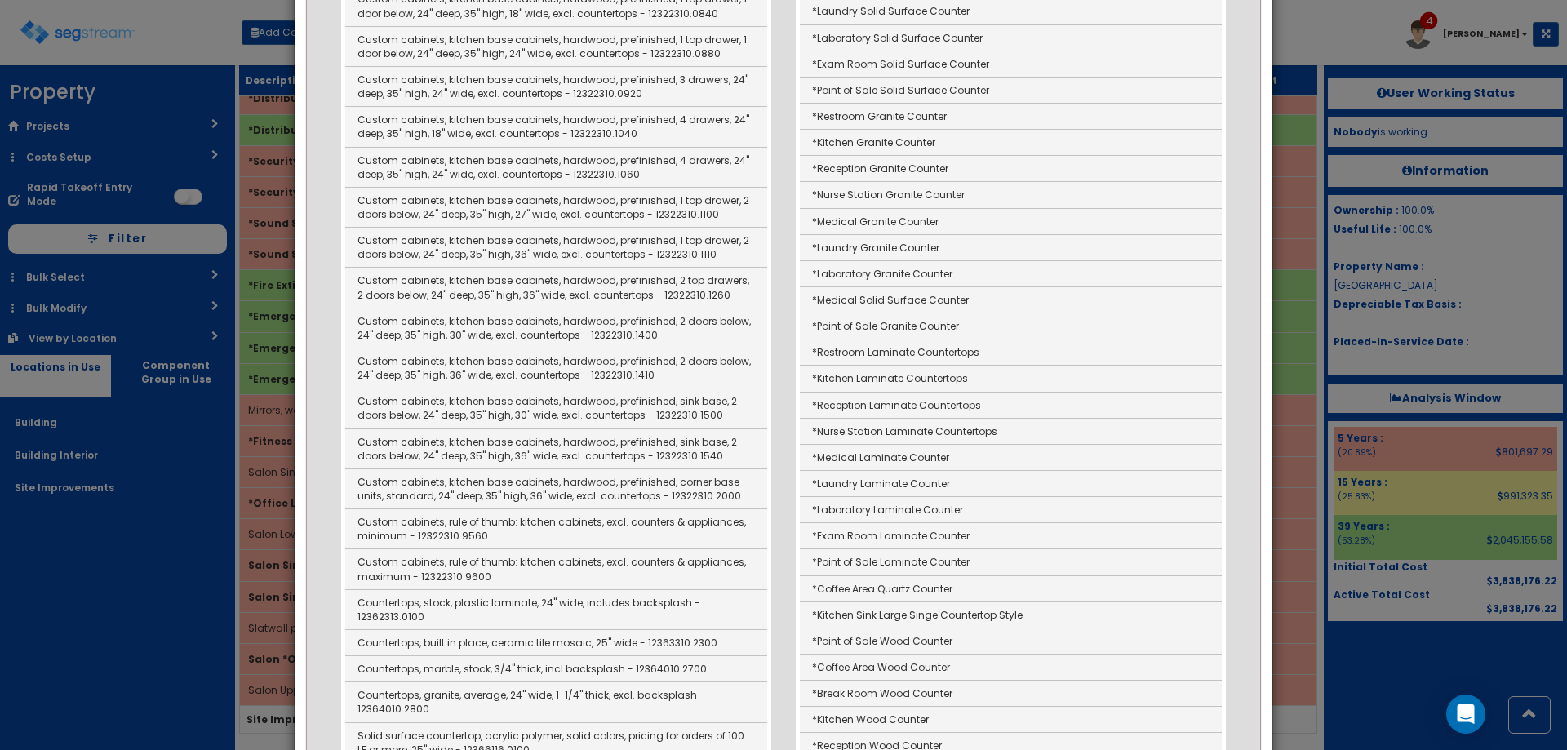
type input "*Restroom Laminate Countertops"
type input "LF"
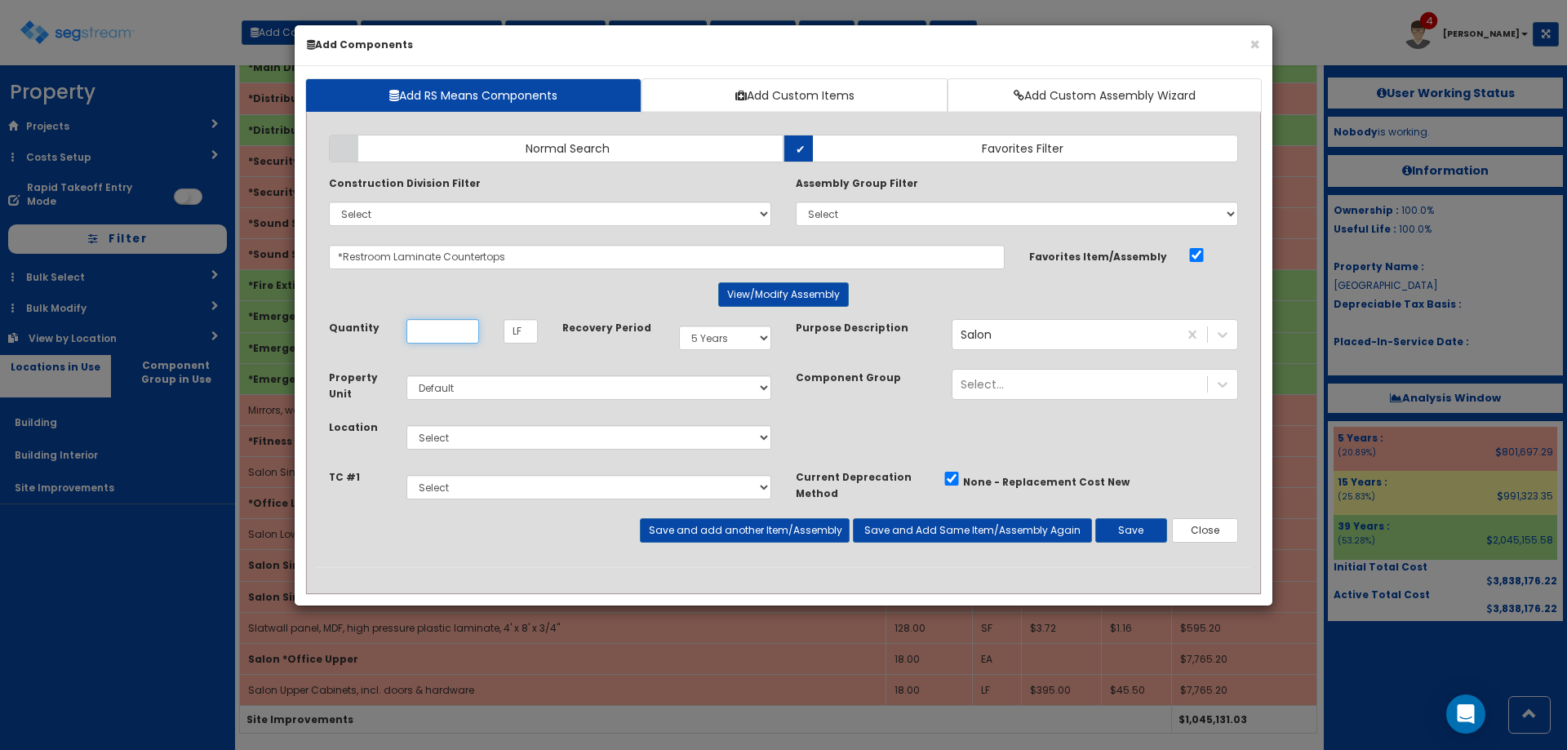
scroll to position [0, 0]
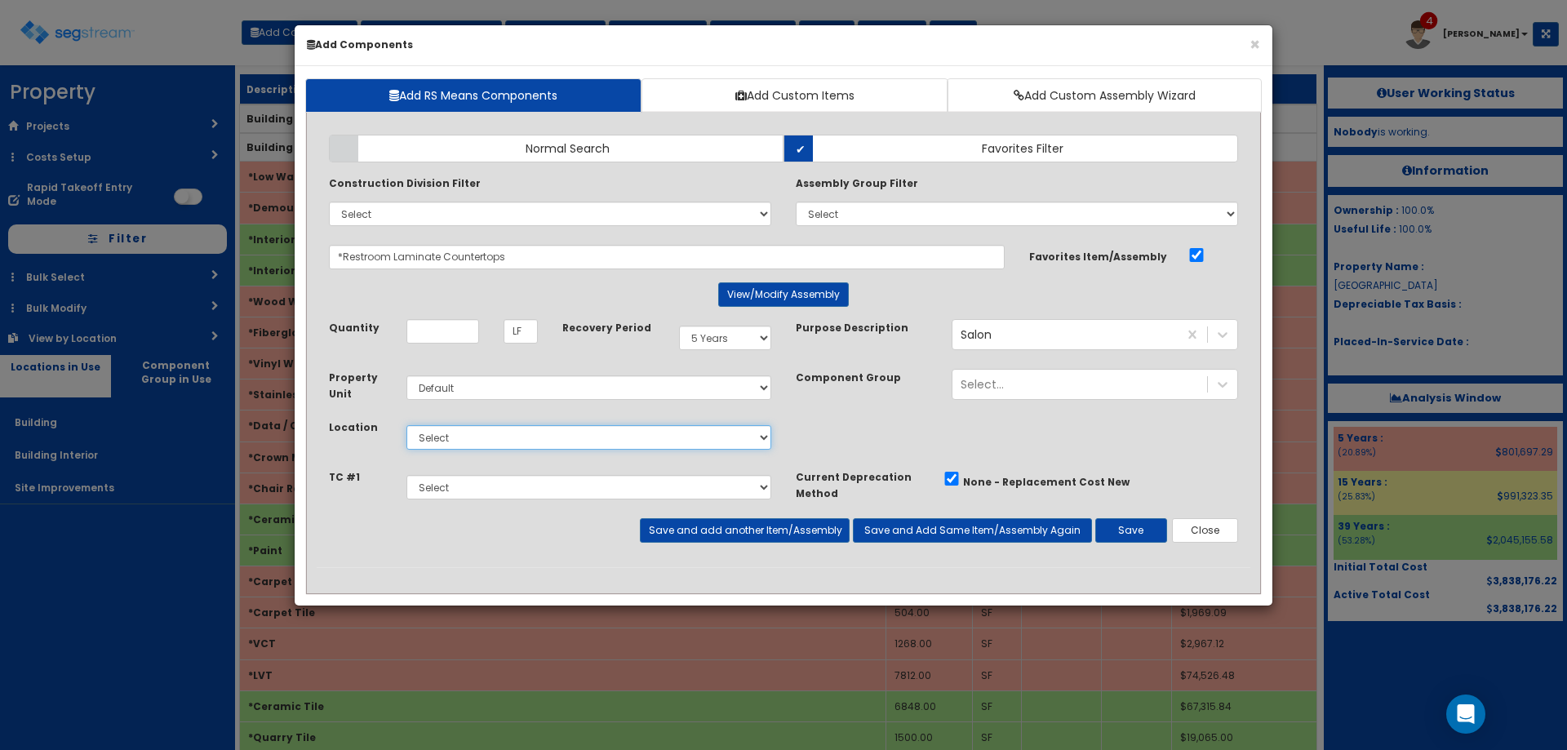
click at [512, 449] on select "Select Building Building Interior Site Improvements Add Additional Location" at bounding box center [588, 437] width 365 height 24
select select "7"
click at [406, 425] on select "Select Building Building Interior Site Improvements Add Additional Location" at bounding box center [588, 437] width 365 height 24
drag, startPoint x: 468, startPoint y: 353, endPoint x: 459, endPoint y: 344, distance: 12.1
click at [468, 353] on div "Quantity LF" at bounding box center [433, 337] width 233 height 37
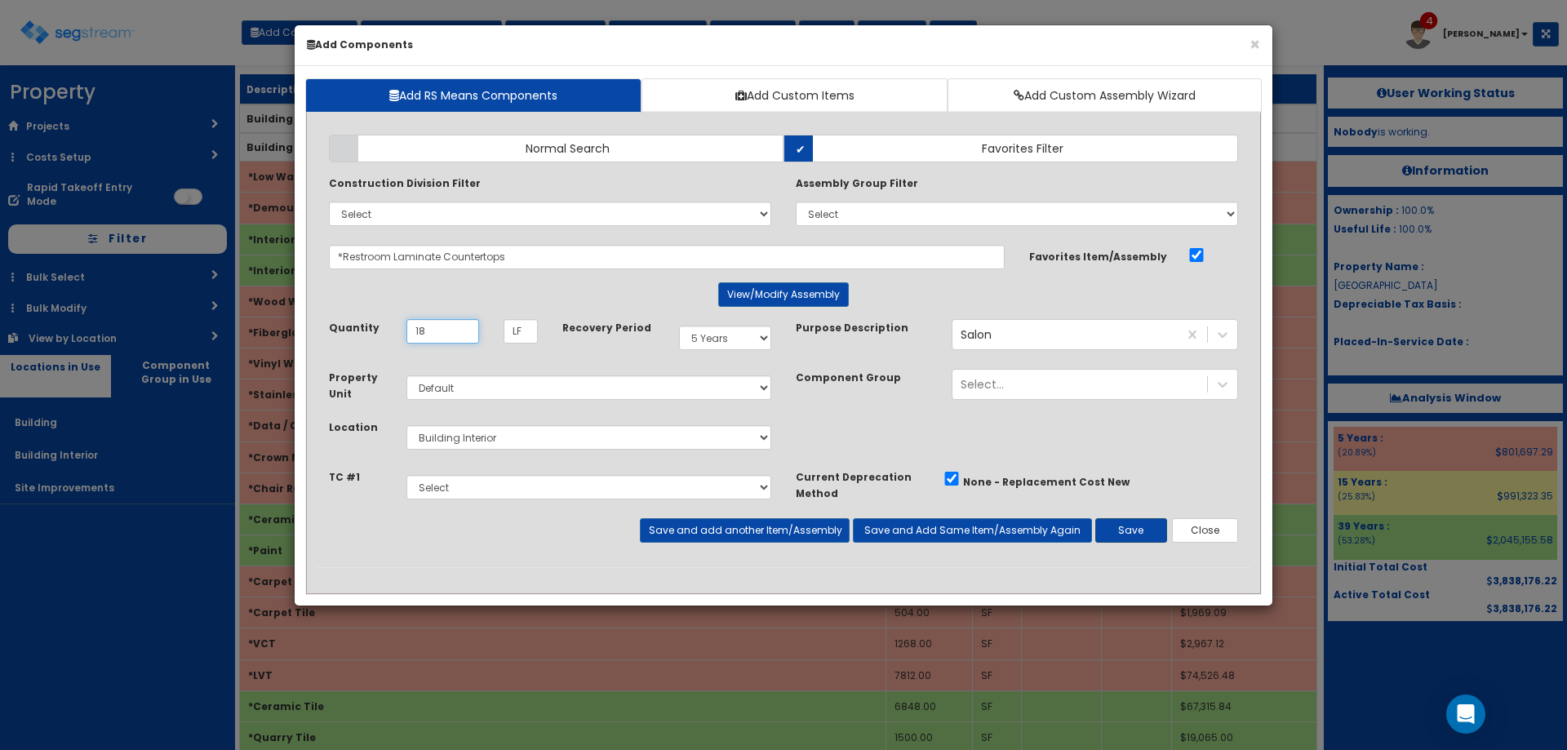
type input "18"
click at [1120, 521] on button "Save" at bounding box center [1131, 530] width 72 height 24
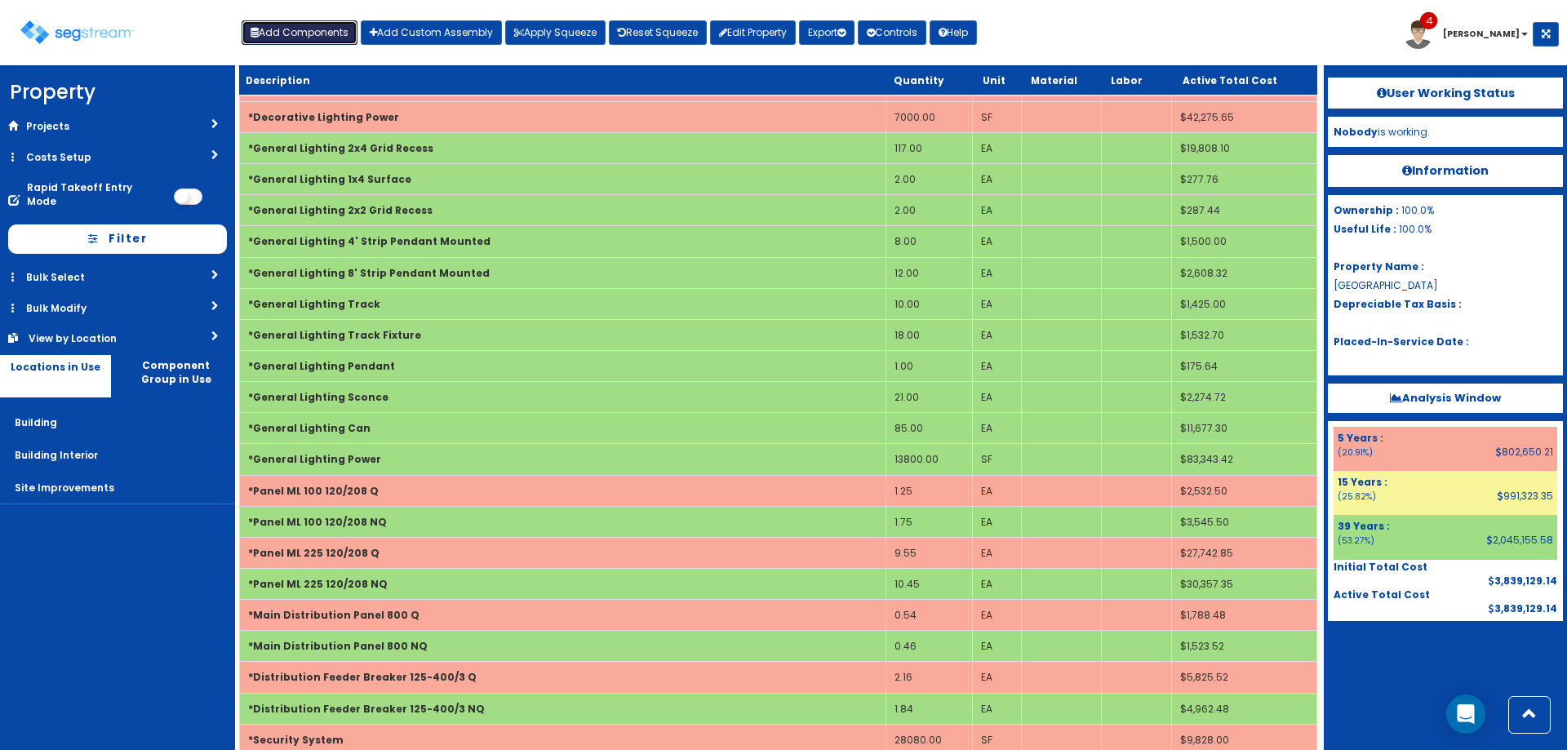
scroll to position [4778, 0]
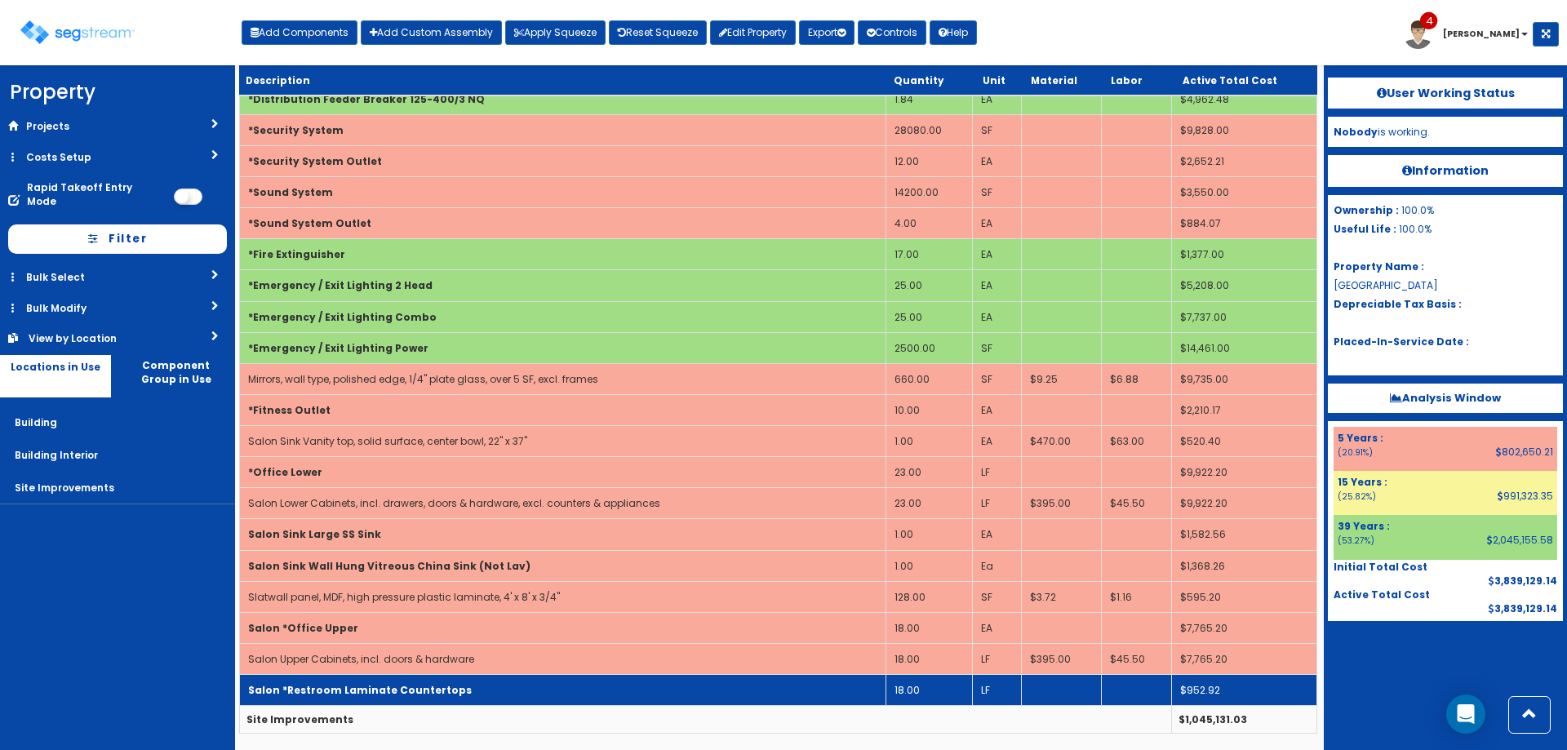
click at [378, 691] on b "Salon *Restroom Laminate Countertops" at bounding box center [360, 690] width 224 height 14
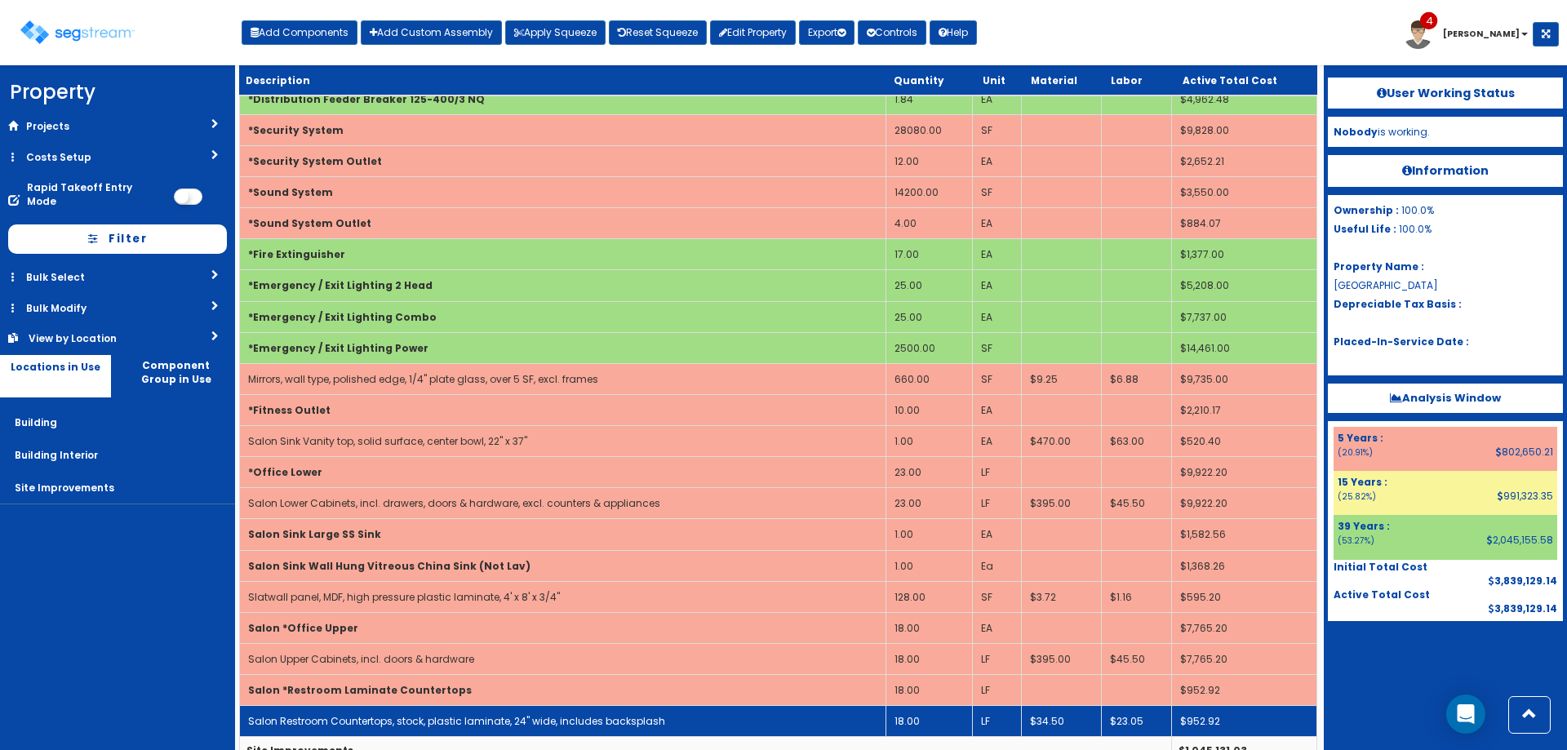
click at [365, 722] on link "Salon Restroom Countertops, stock, plastic laminate, 24" wide, includes backspl…" at bounding box center [456, 721] width 417 height 14
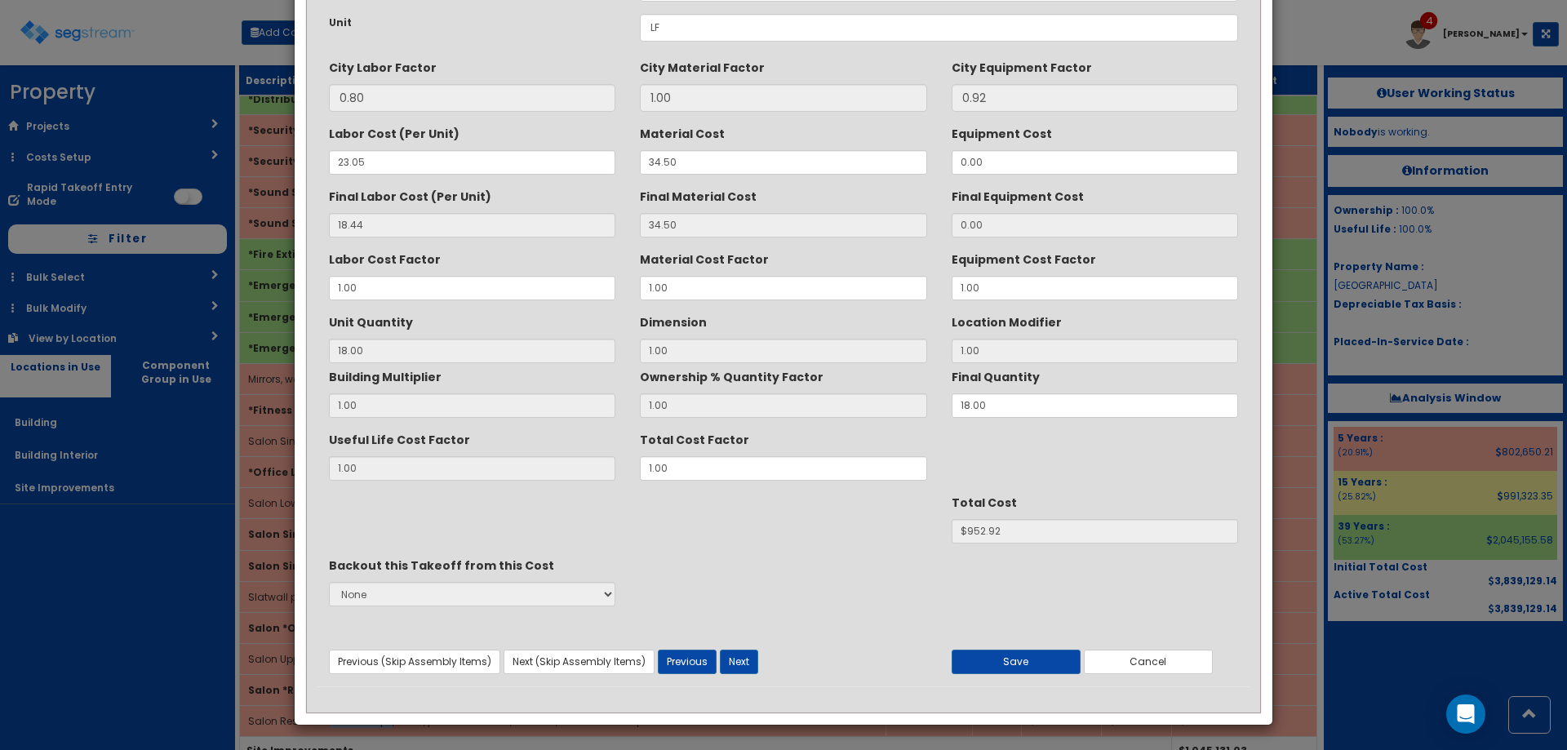
scroll to position [0, 0]
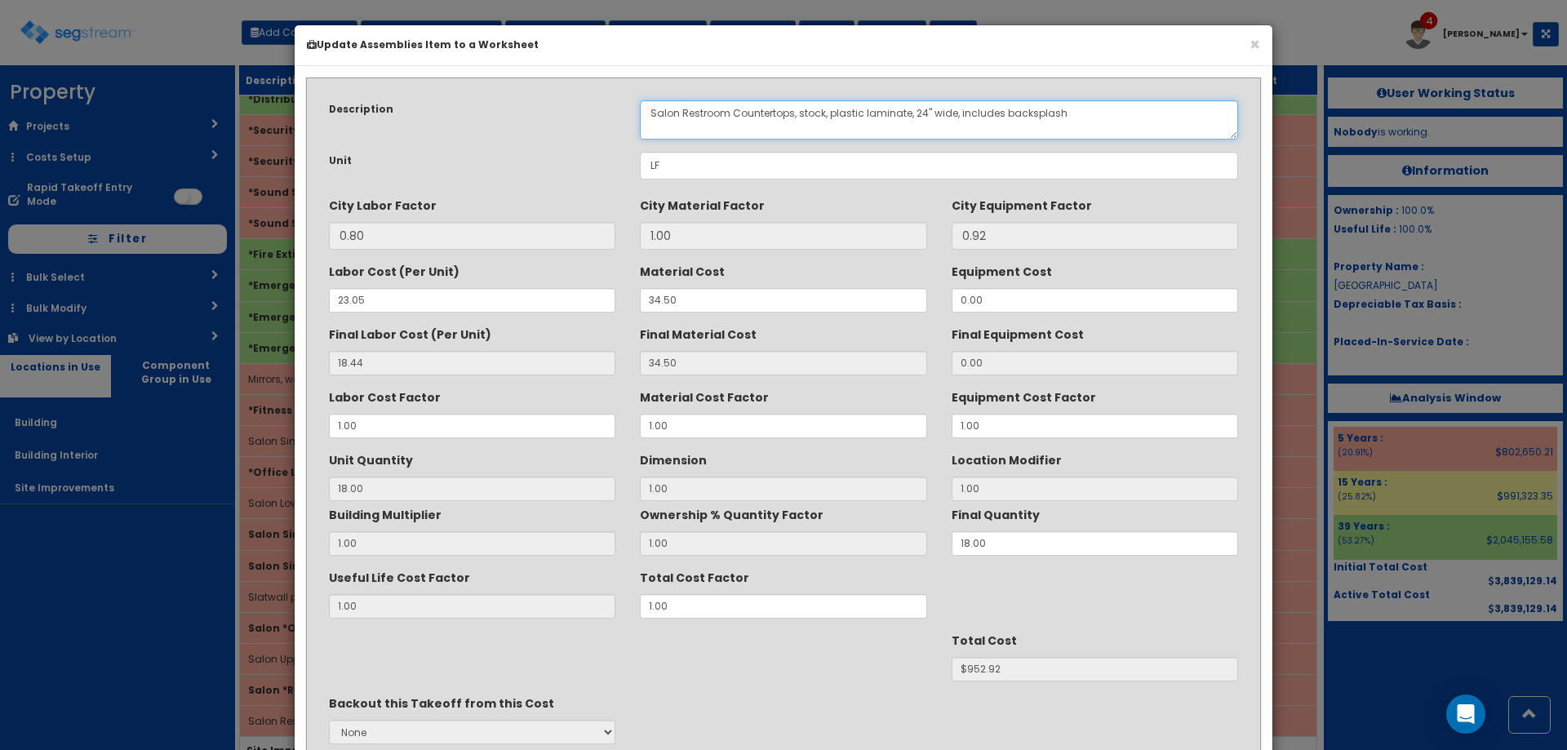
drag, startPoint x: 731, startPoint y: 117, endPoint x: 685, endPoint y: 119, distance: 46.6
click at [685, 119] on textarea "Salon Restroom Countertops, stock, plastic laminate, 24" wide, includes backspl…" at bounding box center [939, 119] width 598 height 39
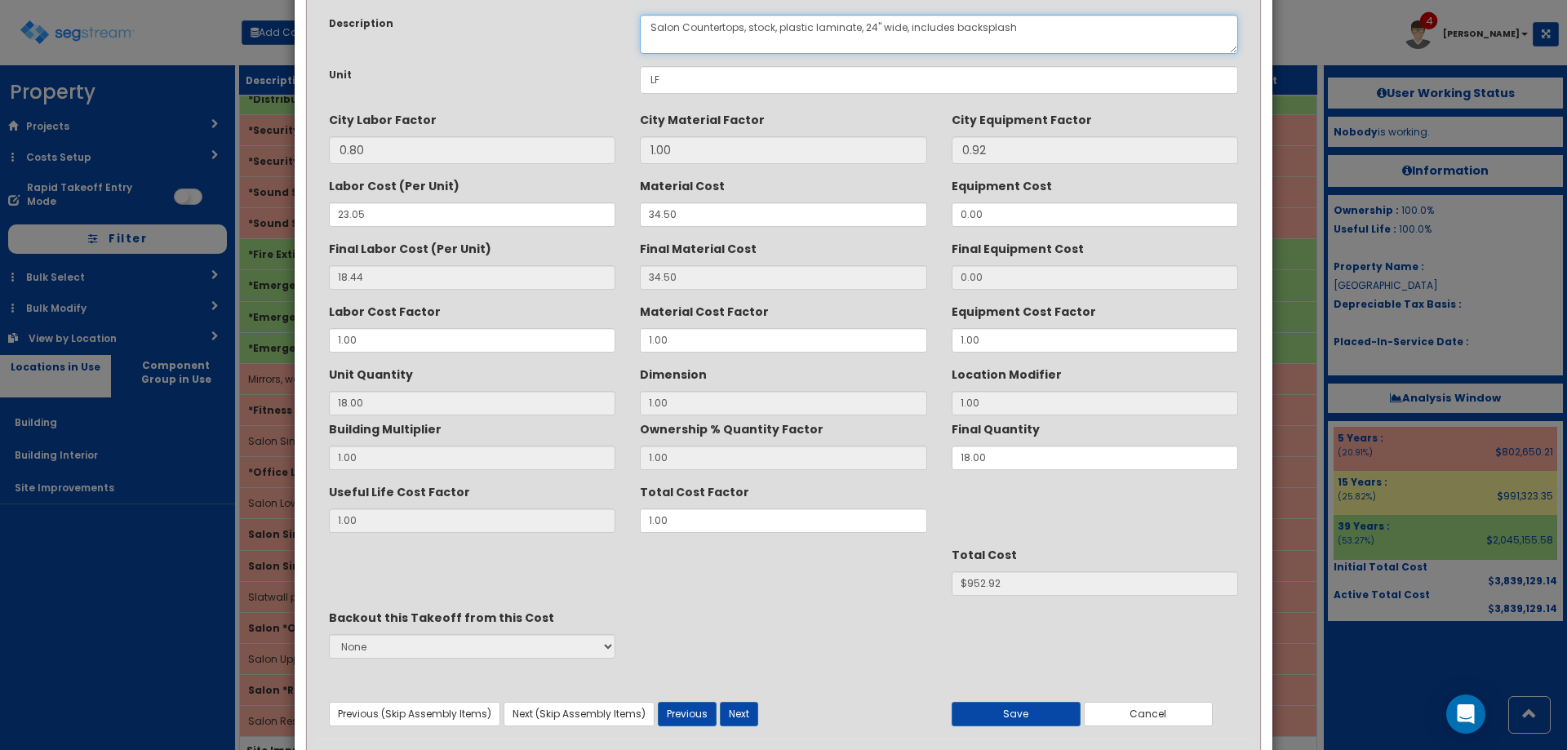
scroll to position [138, 0]
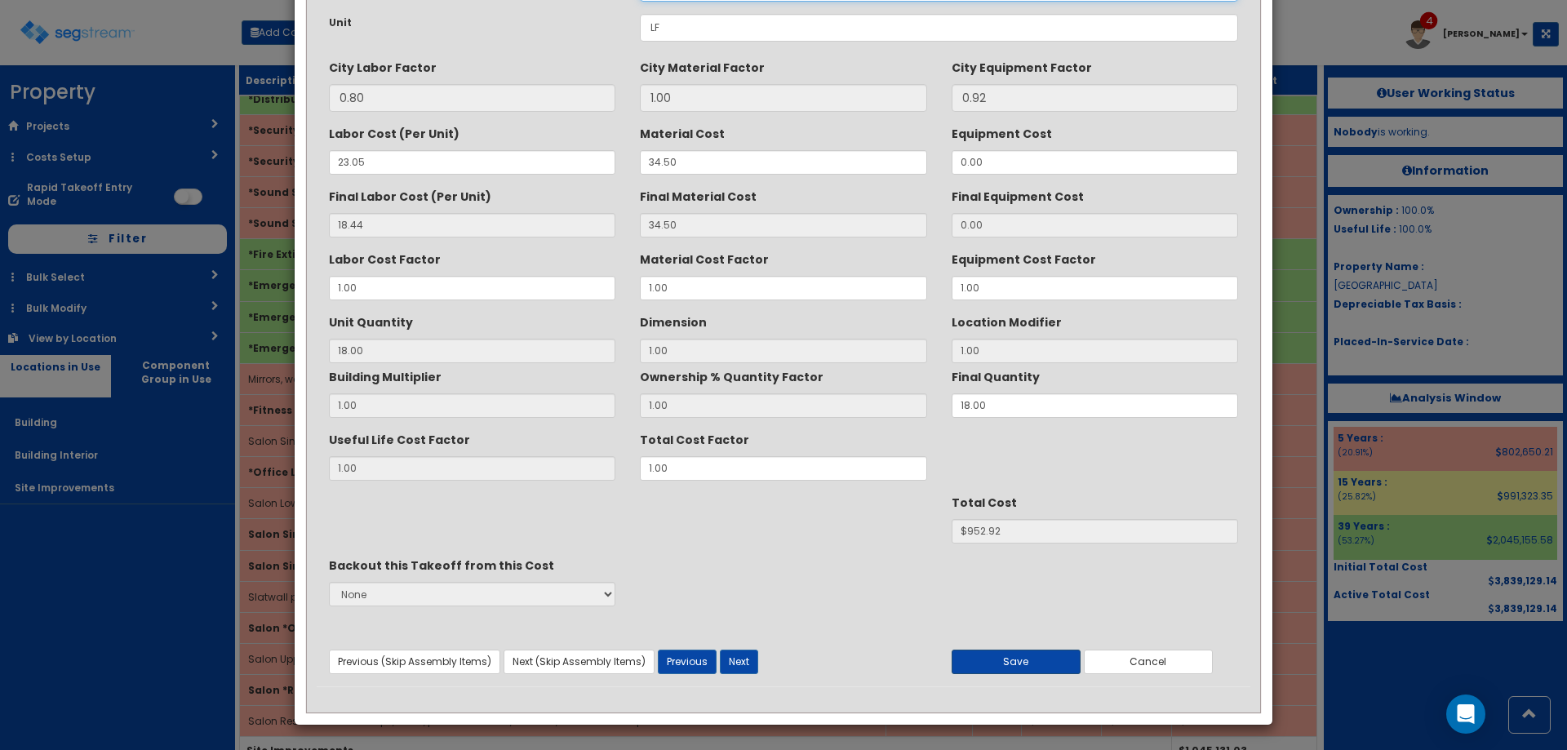
type textarea "Salon Countertops, stock, plastic laminate, 24" wide, includes backsplash"
click at [991, 662] on button "Save" at bounding box center [1016, 662] width 129 height 24
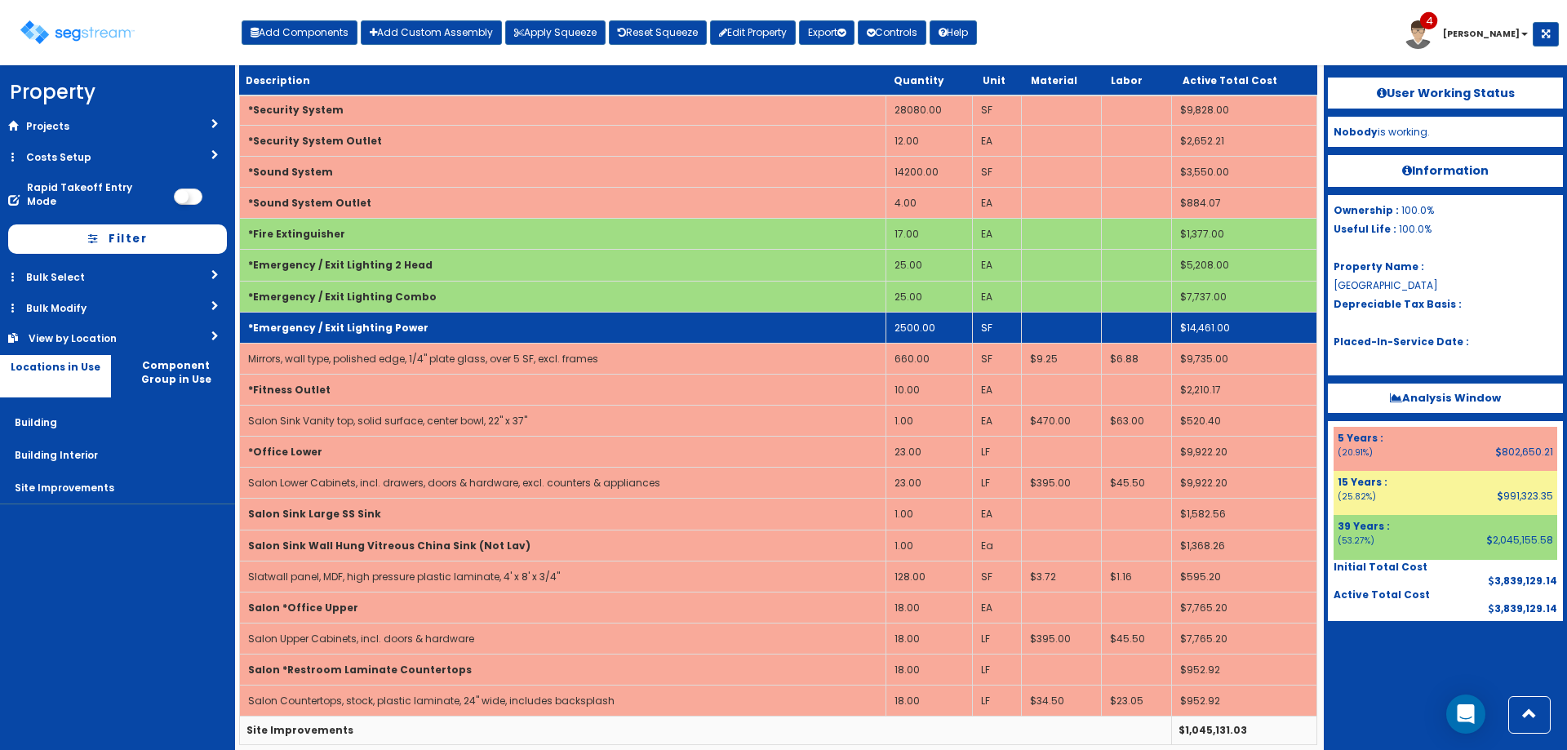
scroll to position [4810, 0]
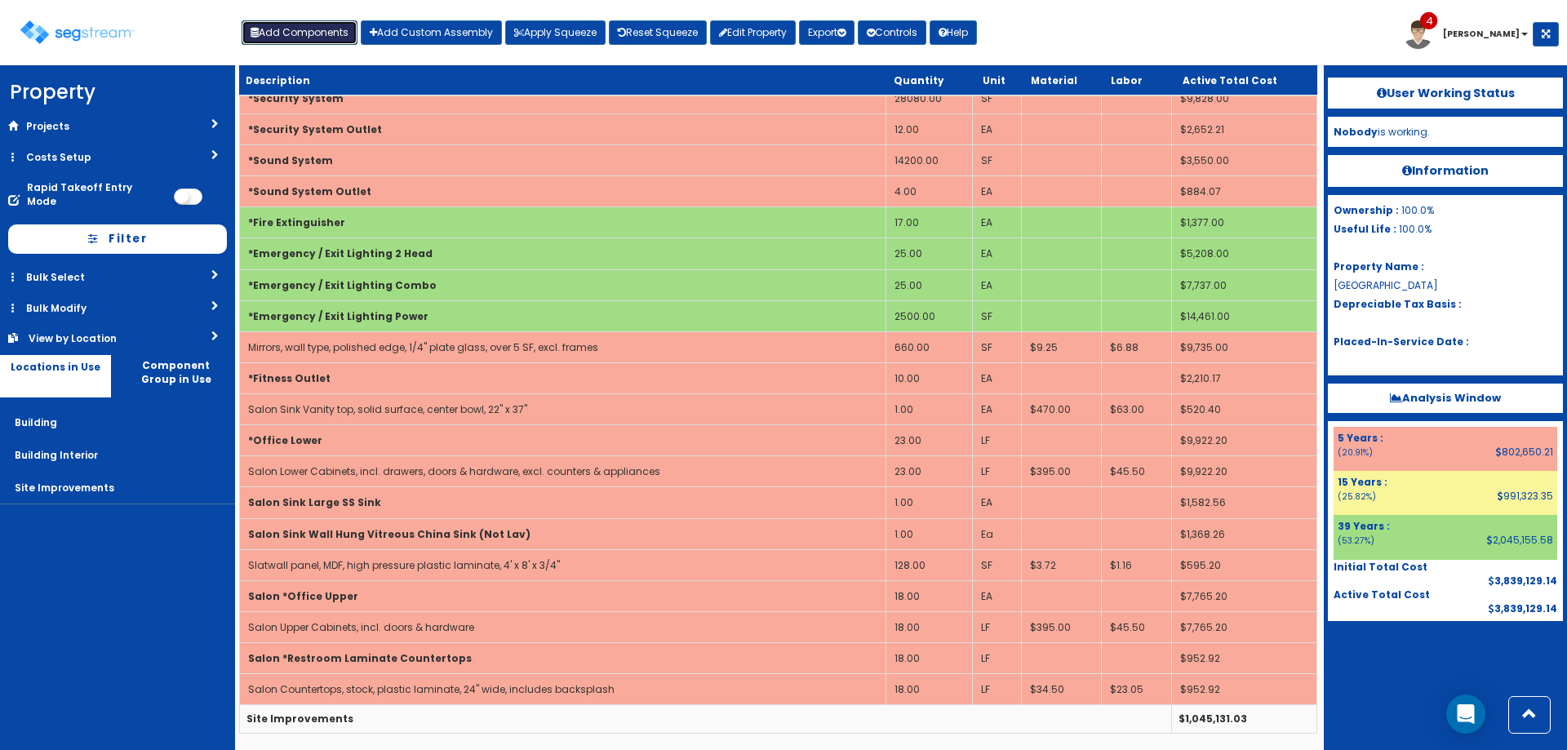
click at [263, 33] on button "Add Components" at bounding box center [300, 32] width 116 height 24
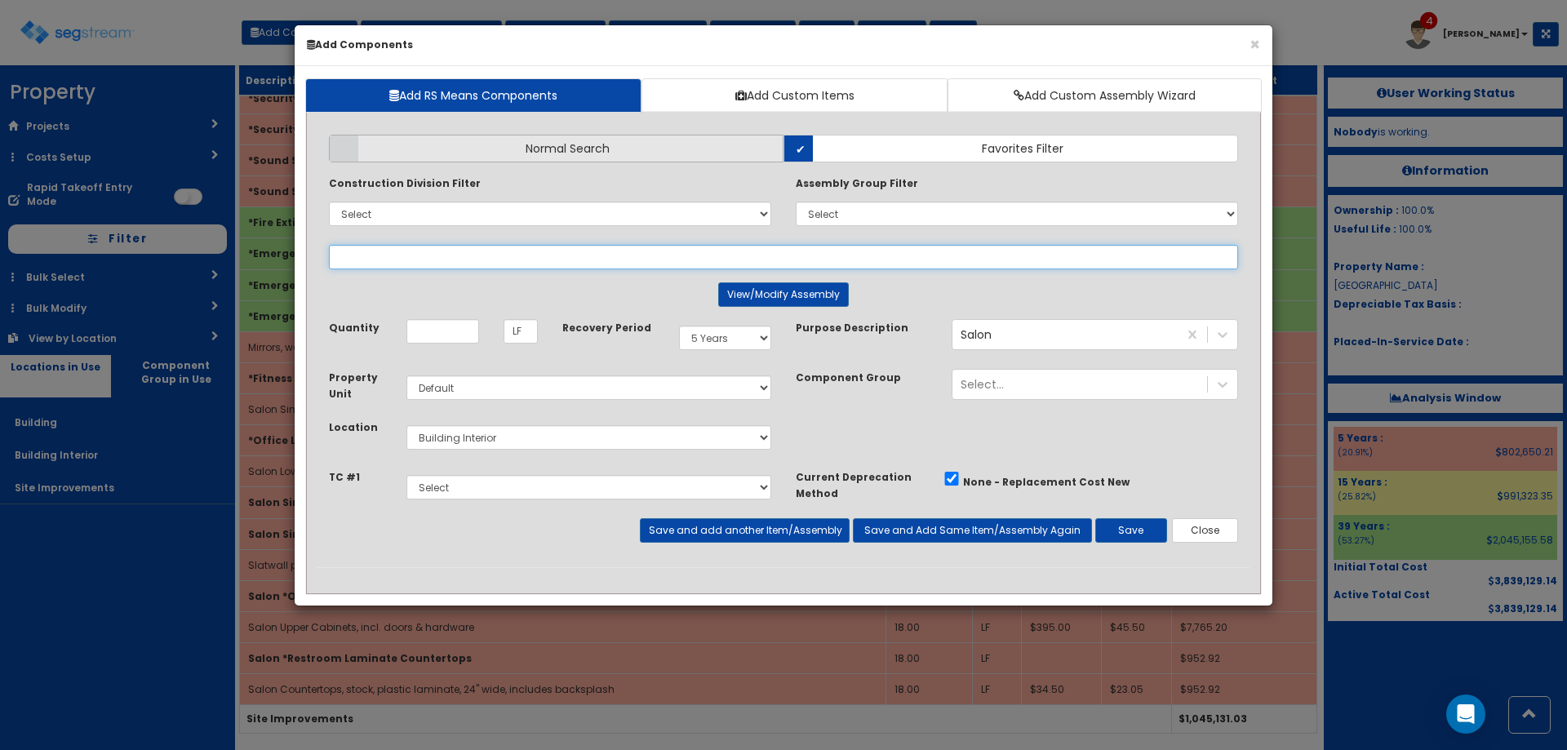
select select
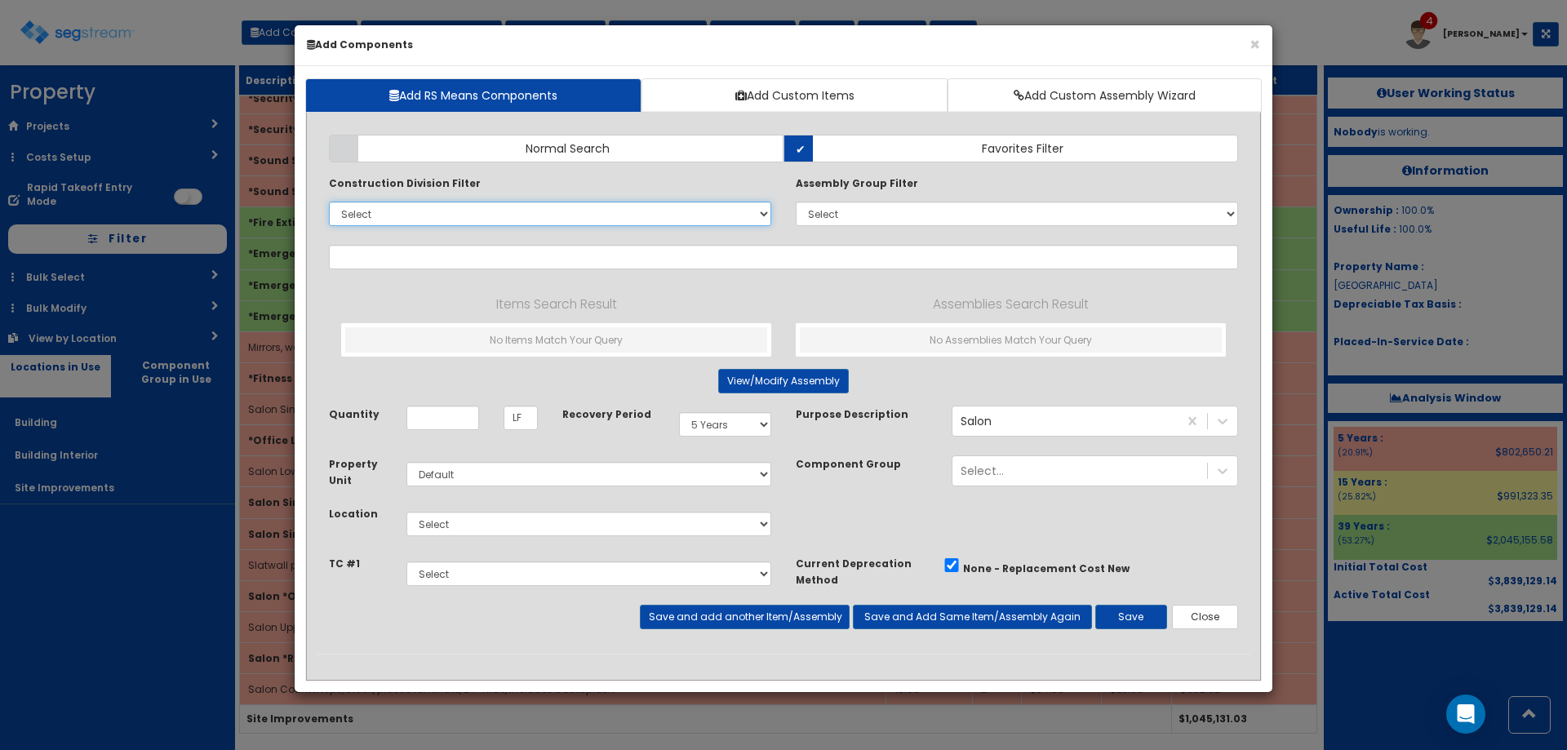
click at [389, 205] on select "Select 0. Custom Item 1. General Requirements 2. Existing Conditions 3. Concret…" at bounding box center [550, 214] width 442 height 24
select select "12000000"
click at [329, 202] on select "Select 0. Custom Item 1. General Requirements 2. Existing Conditions 3. Concret…" at bounding box center [550, 214] width 442 height 24
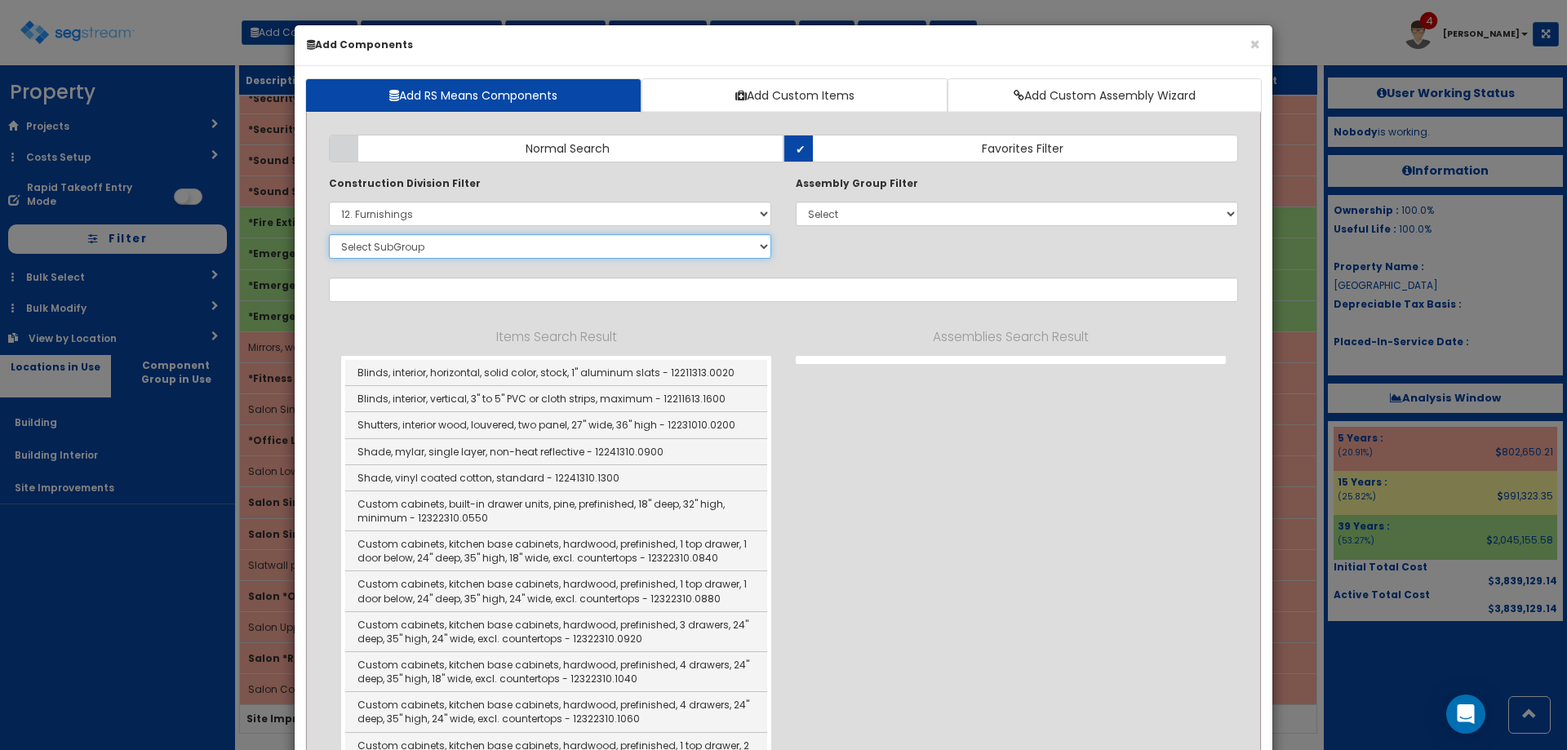
click at [400, 257] on select "Select SubGroup 1. Metal Horizontal Louver Blinds (12211313) 2. Metal Vertical …" at bounding box center [550, 246] width 442 height 24
click at [910, 285] on input "text" at bounding box center [783, 289] width 909 height 24
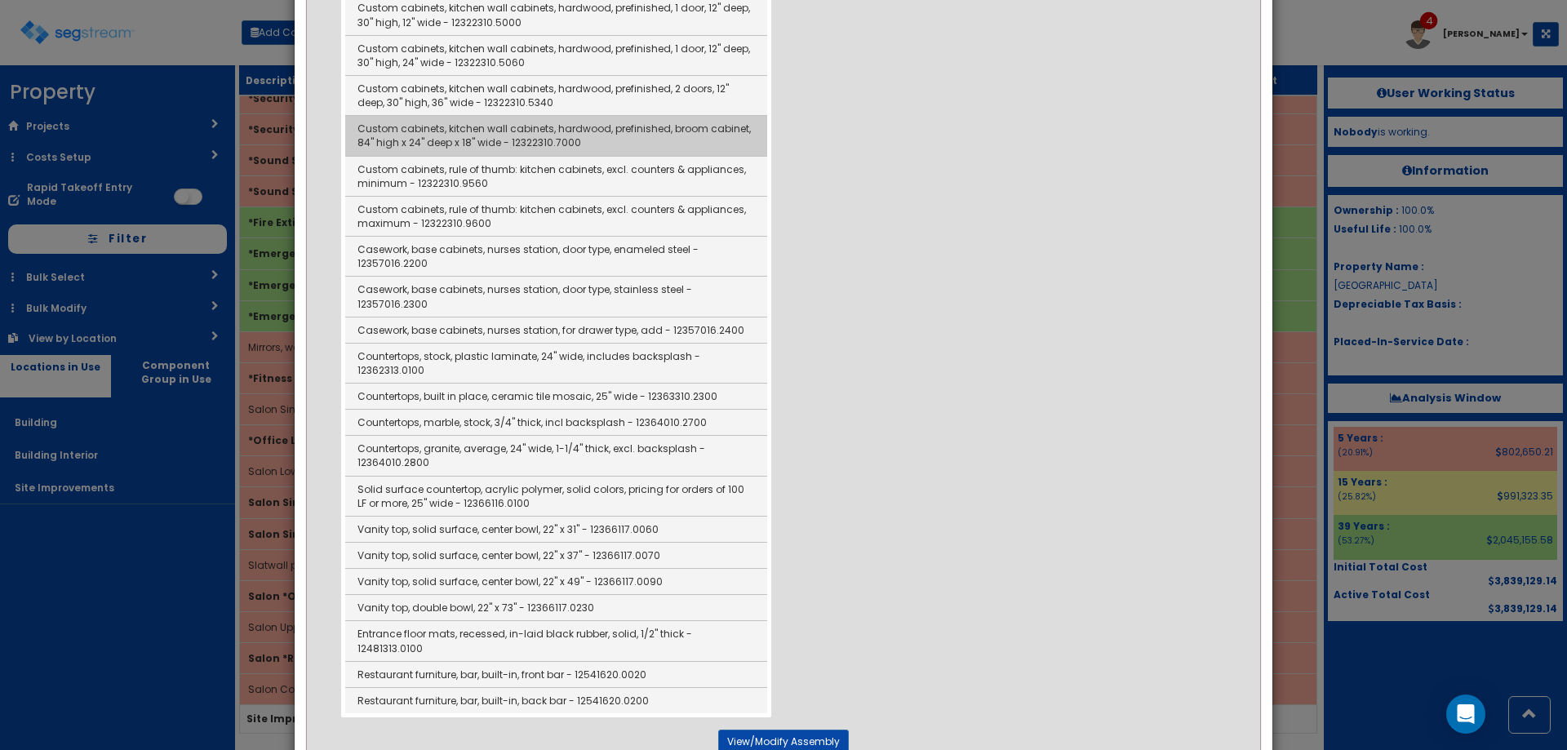
scroll to position [1142, 0]
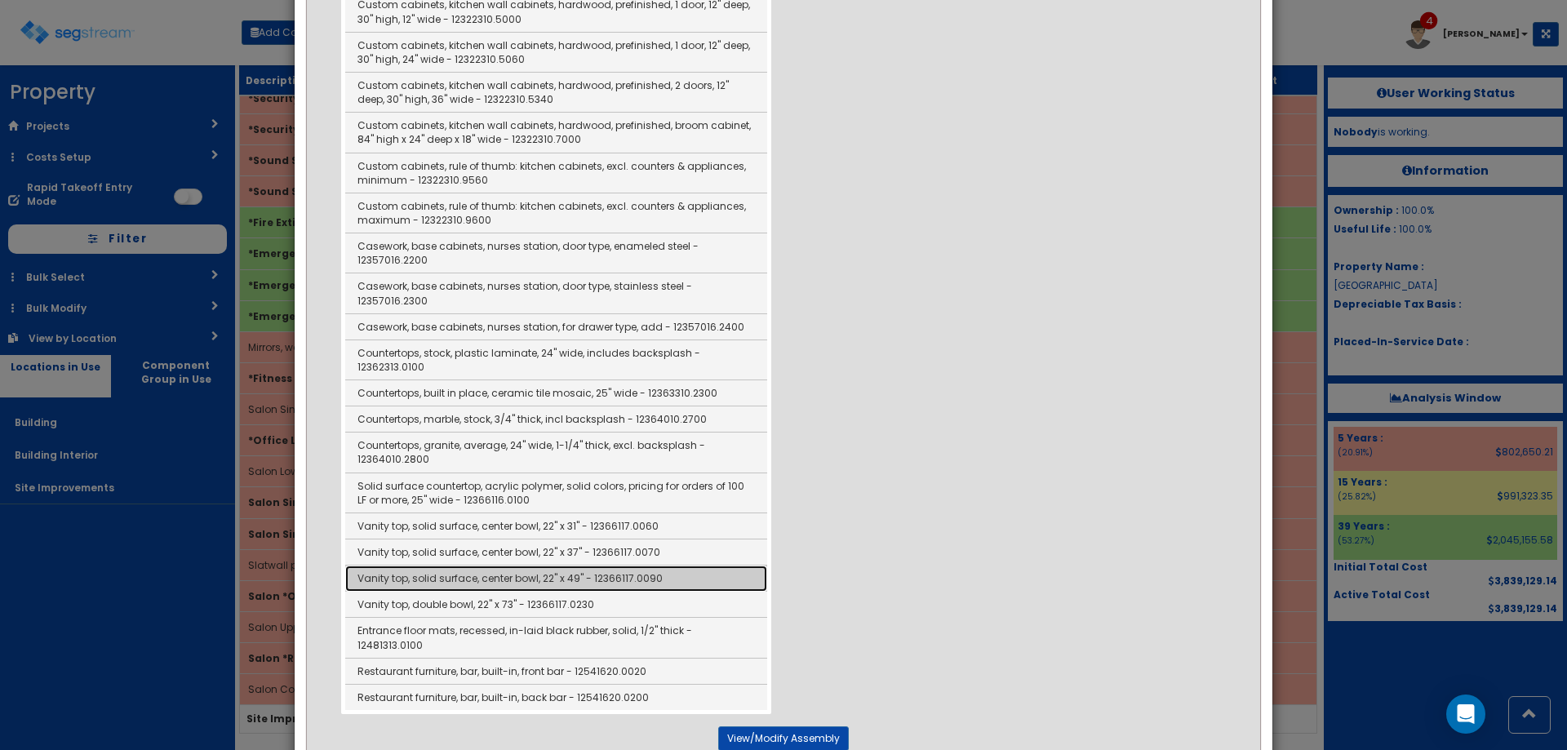
click at [617, 583] on link "Vanity top, solid surface, center bowl, 22" x 49" - 12366117.0090" at bounding box center [556, 579] width 422 height 26
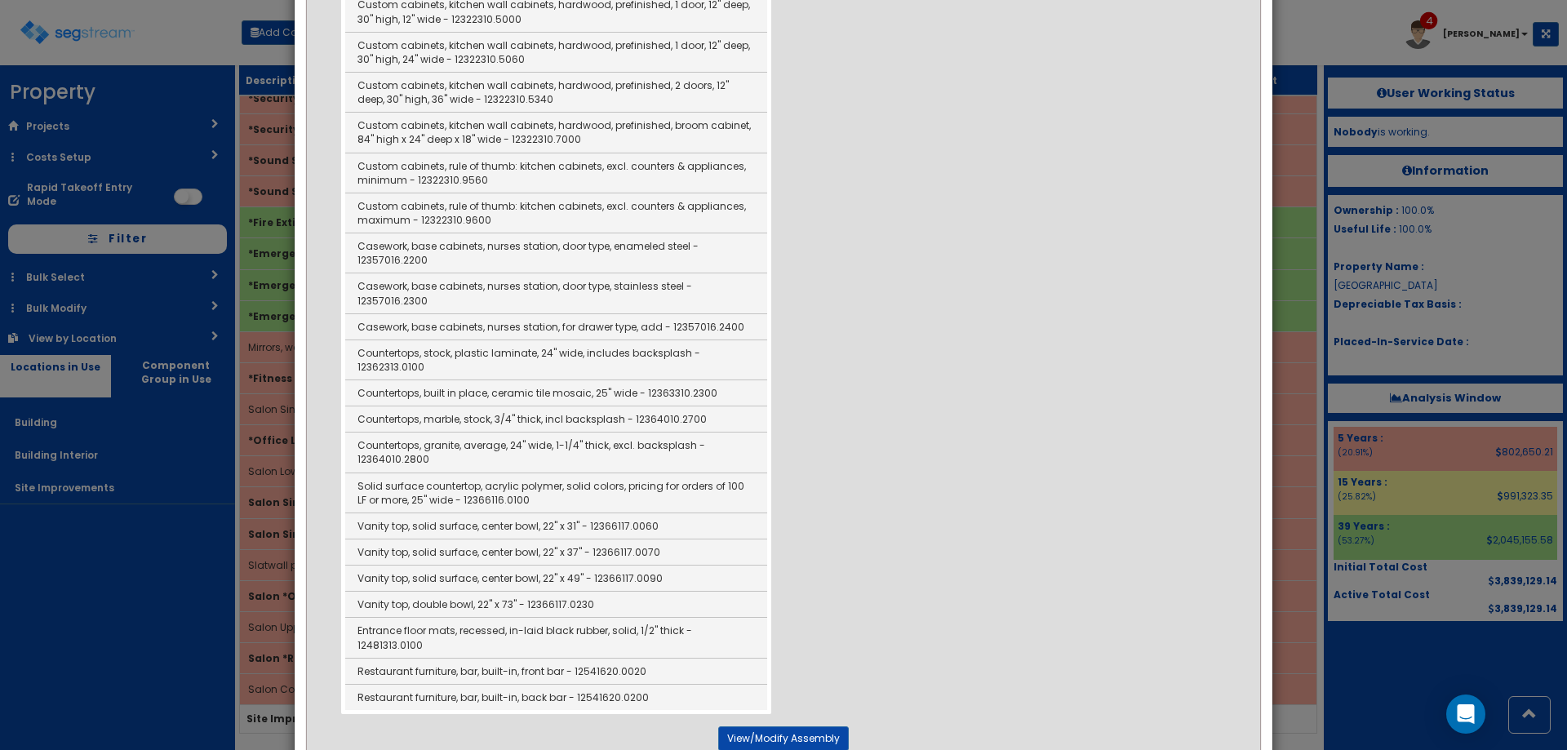
type input "Vanity top, solid surface, center bowl, 22" x 49" - 12366117.0090"
type input "EA"
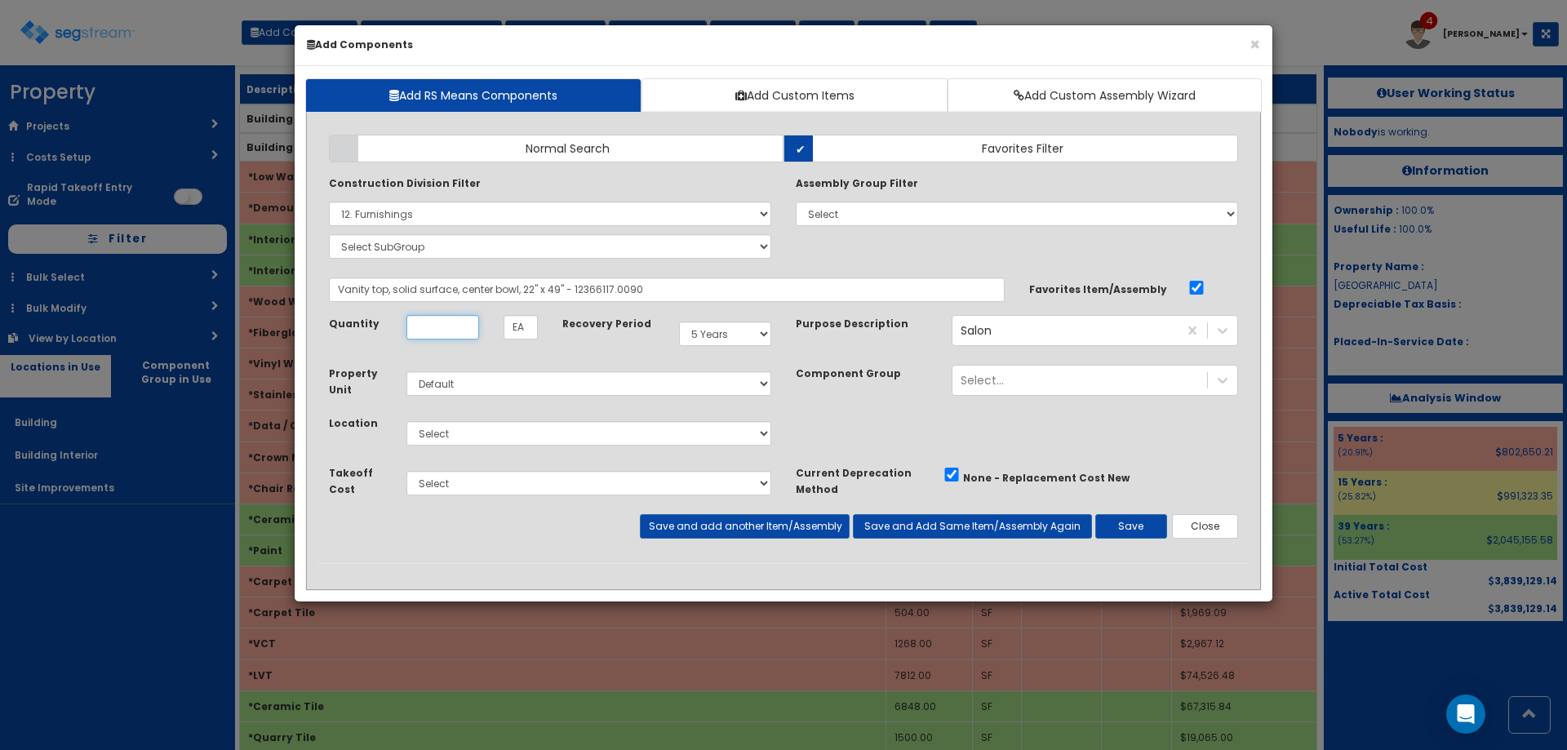
scroll to position [0, 0]
type input "2"
click at [1167, 328] on div "Select..." at bounding box center [1079, 330] width 255 height 26
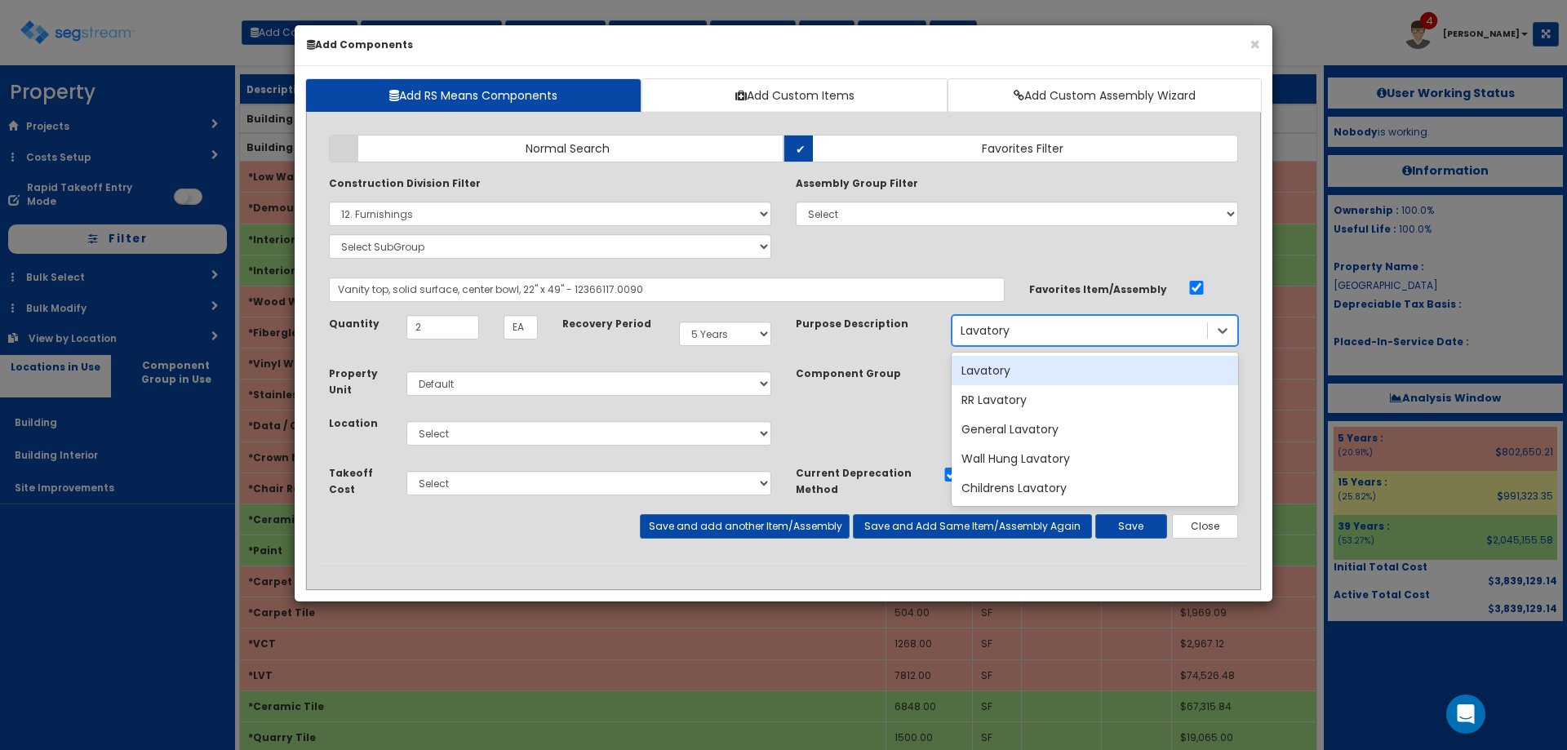
type input "Lavatory"
click at [676, 419] on div "Select Building Building Interior Site Improvements Add Additional Location" at bounding box center [588, 434] width 389 height 38
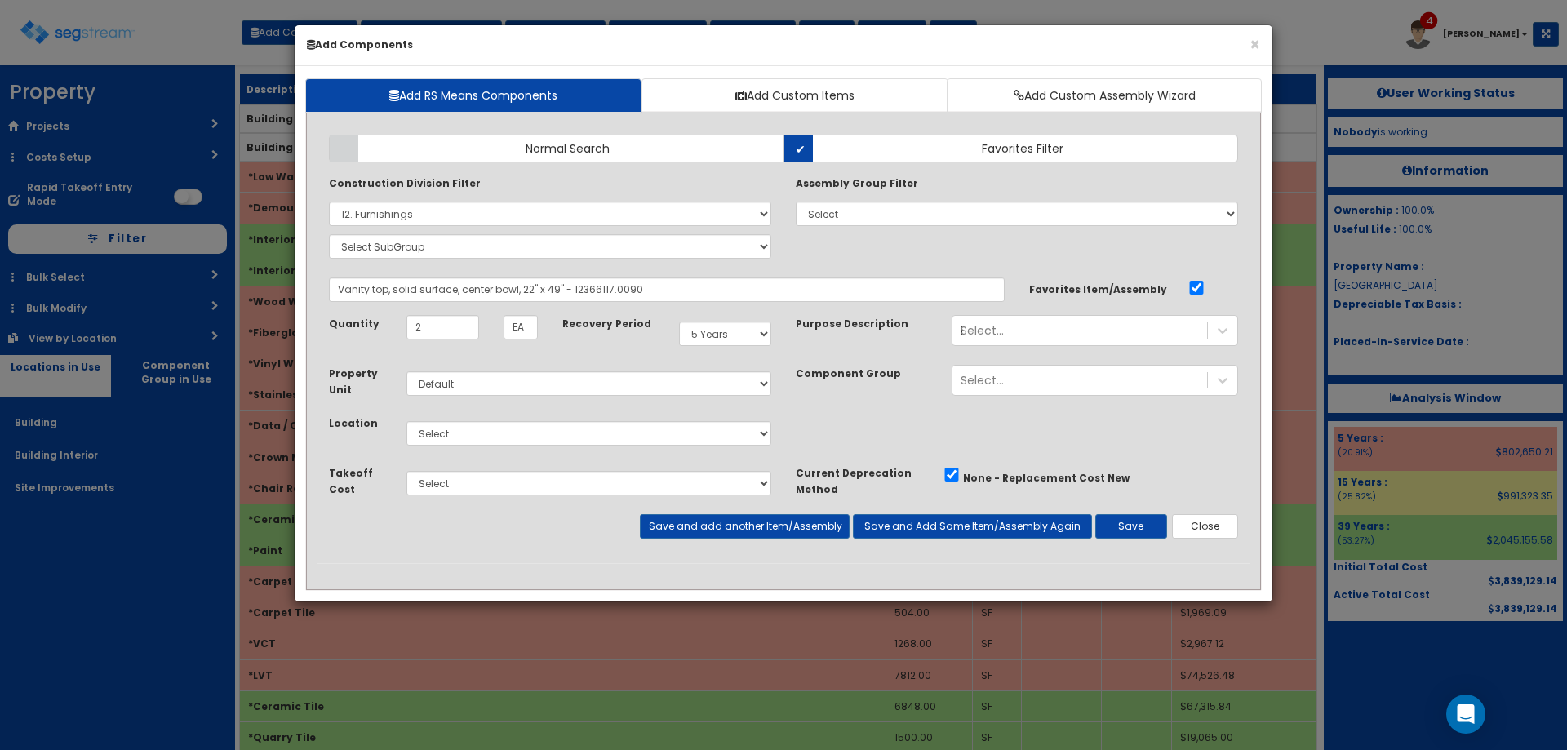
drag, startPoint x: 639, startPoint y: 459, endPoint x: 606, endPoint y: 430, distance: 44.5
click at [635, 454] on div "Property Unit Select Default Location Select" at bounding box center [550, 415] width 467 height 100
click at [589, 429] on select "Select Building Building Interior Site Improvements Add Additional Location" at bounding box center [588, 433] width 365 height 24
select select "7"
click at [406, 421] on select "Select Building Building Interior Site Improvements Add Additional Location" at bounding box center [588, 433] width 365 height 24
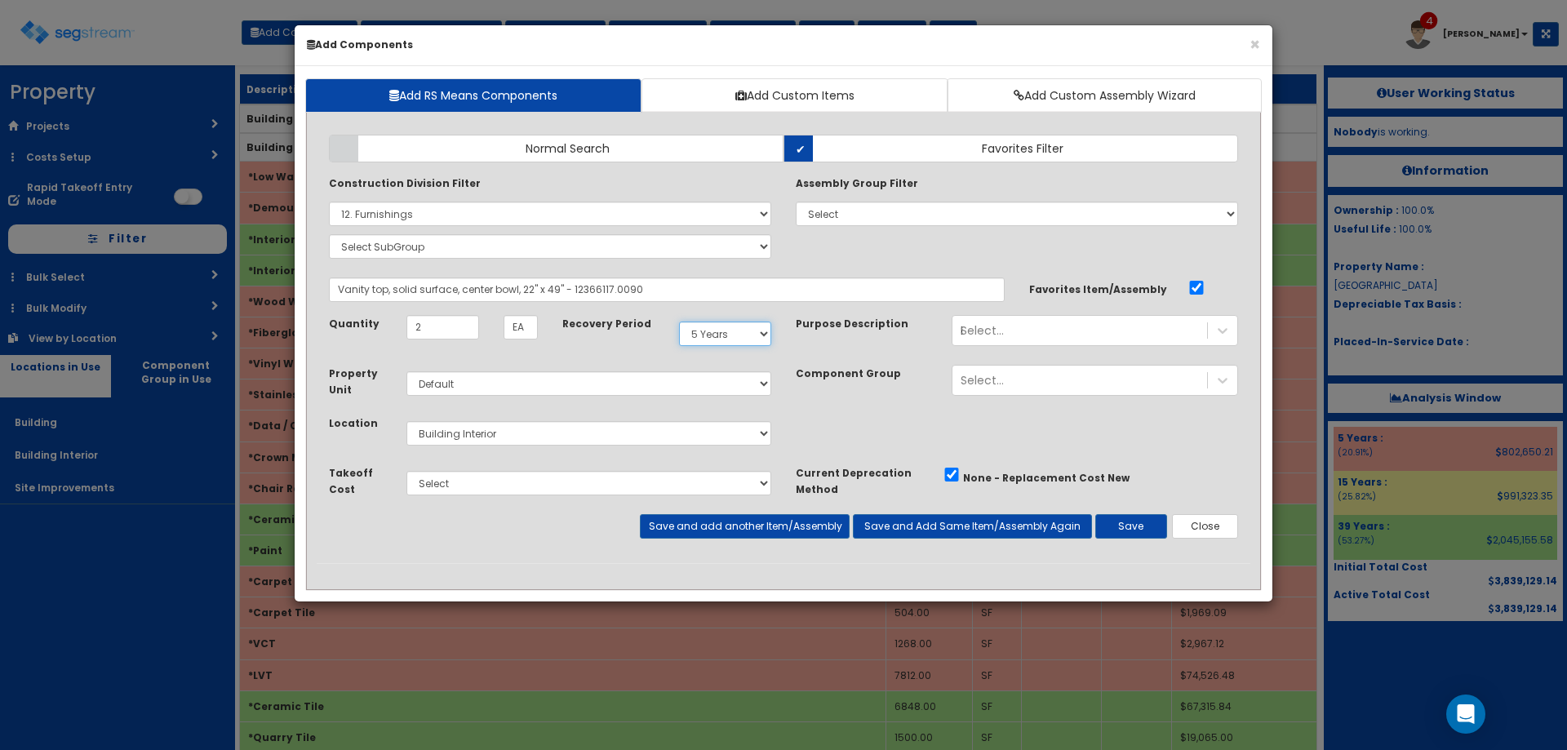
click at [721, 327] on select "Select 5 Years 7 Years 9 Years 10 Years 15 Years 15 Year QLI 15 Year QRP 15 Yea…" at bounding box center [725, 334] width 92 height 24
select select "39Y"
click at [679, 322] on select "Select 5 Years 7 Years 9 Years 10 Years 15 Years 15 Year QLI 15 Year QRP 15 Yea…" at bounding box center [725, 334] width 92 height 24
click at [1137, 529] on button "Save" at bounding box center [1131, 526] width 72 height 24
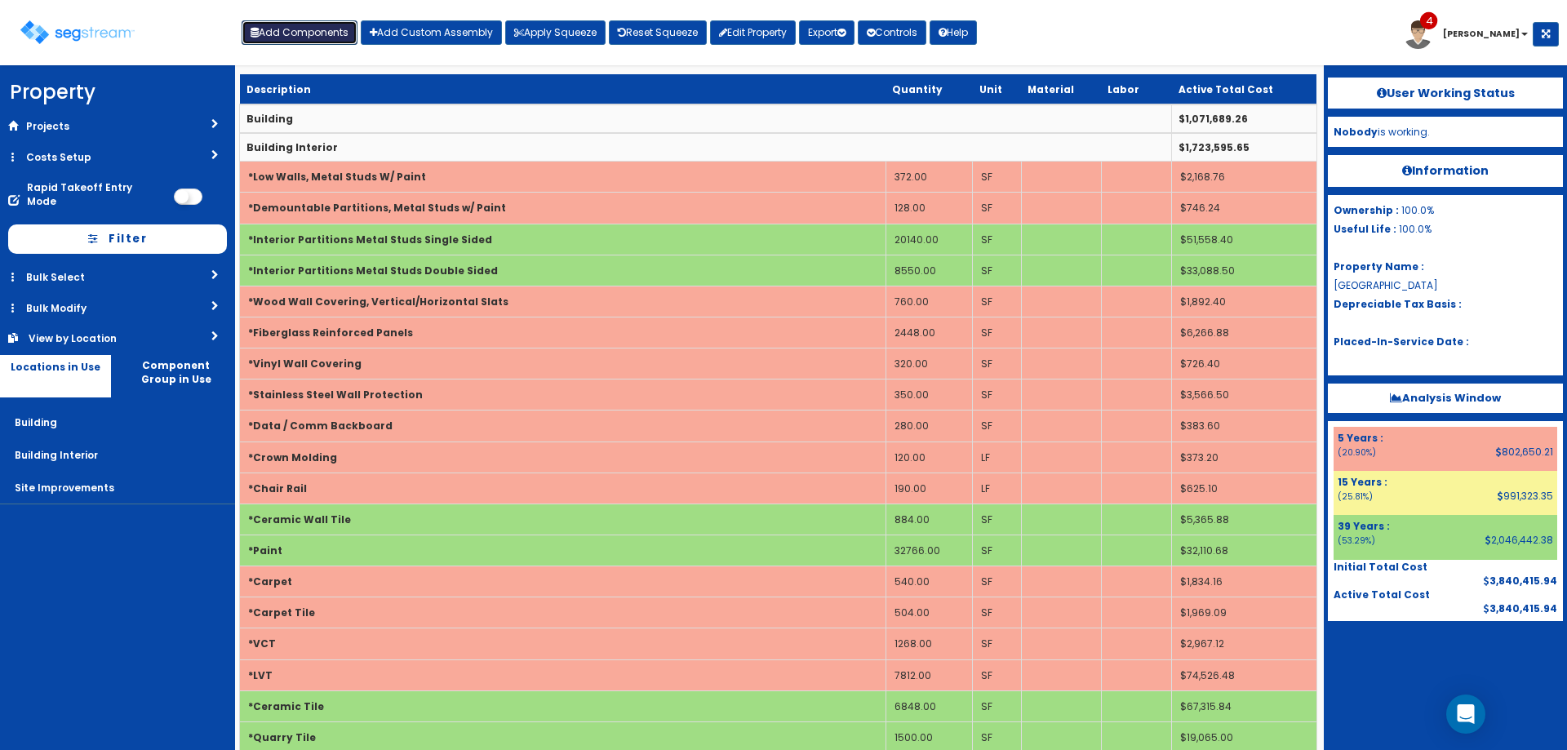
drag, startPoint x: 295, startPoint y: 27, endPoint x: 303, endPoint y: 43, distance: 17.9
click at [295, 27] on button "Add Components" at bounding box center [300, 32] width 116 height 24
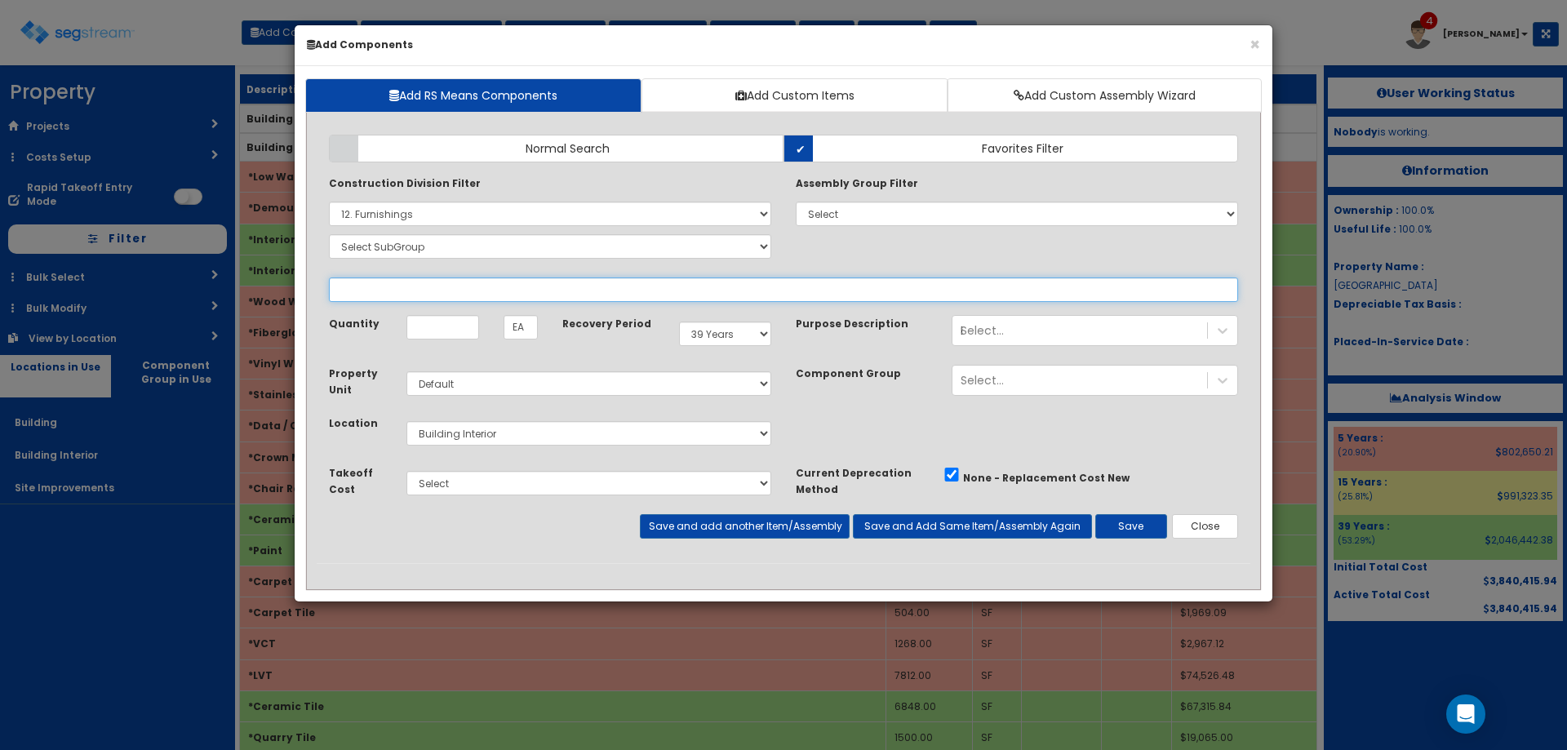
type input "6"
select select
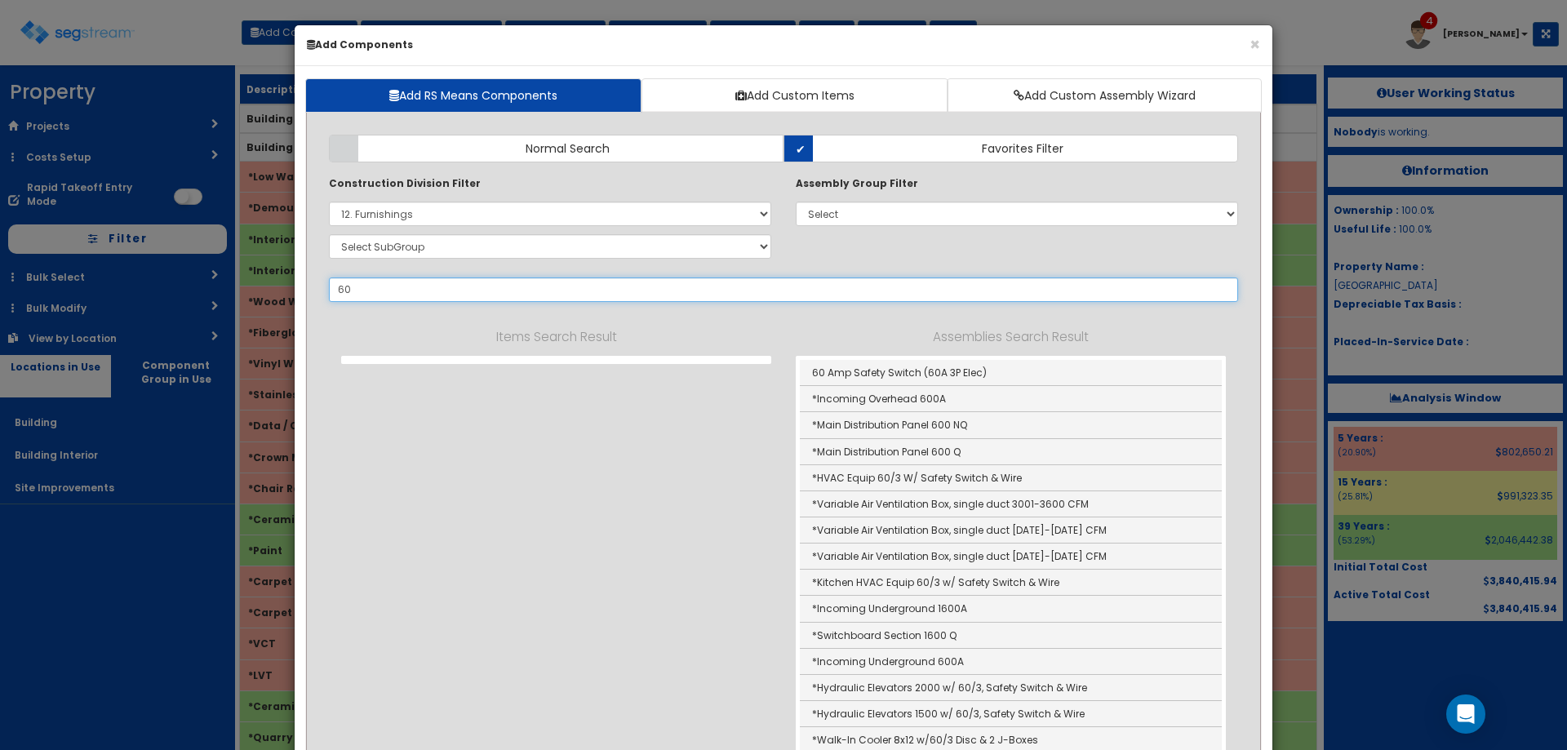
type input "60"
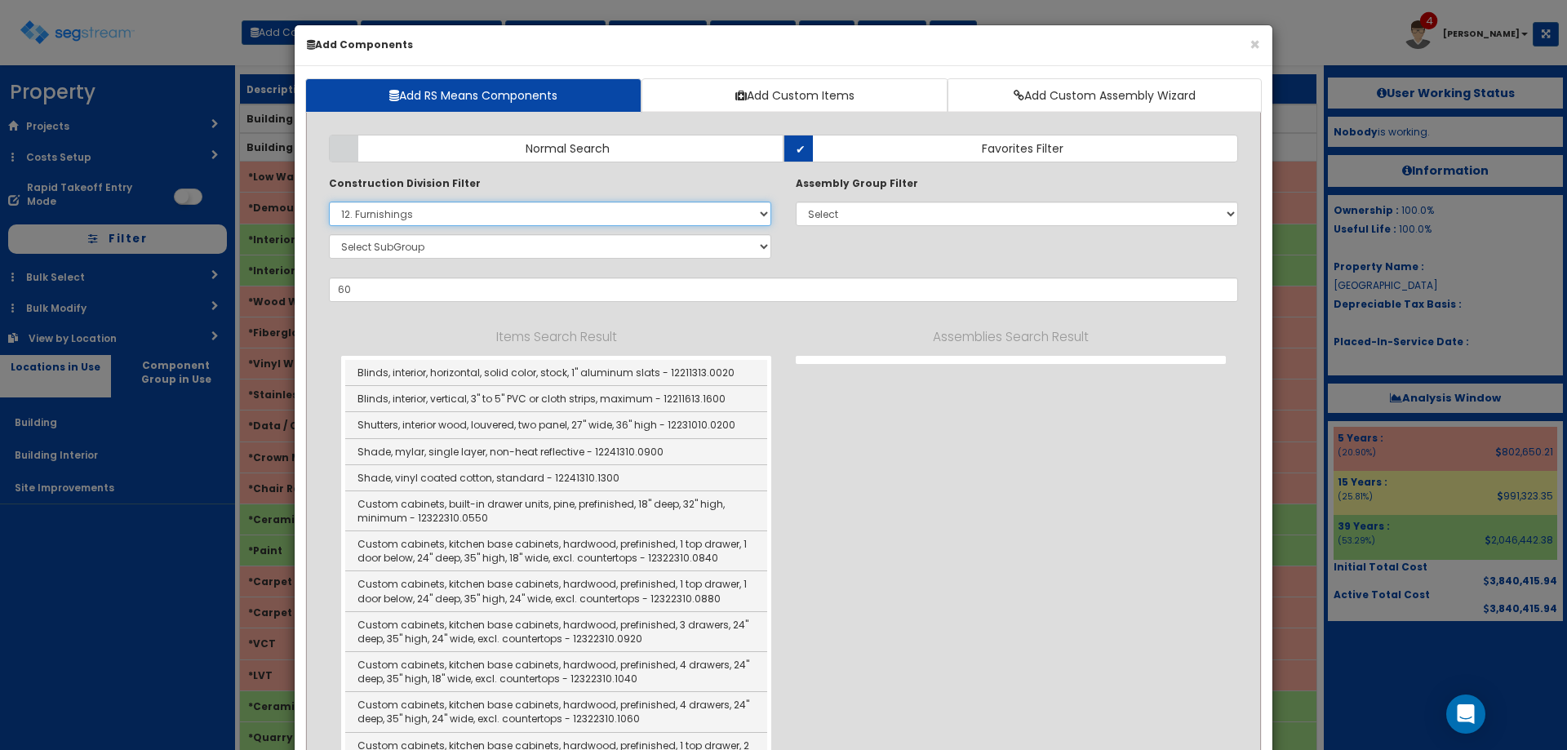
click at [442, 220] on select "Select 0. Custom Item 1. General Requirements 2. Existing Conditions 3. Concret…" at bounding box center [550, 214] width 442 height 24
select select
click at [329, 202] on select "Select 0. Custom Item 1. General Requirements 2. Existing Conditions 3. Concret…" at bounding box center [550, 214] width 442 height 24
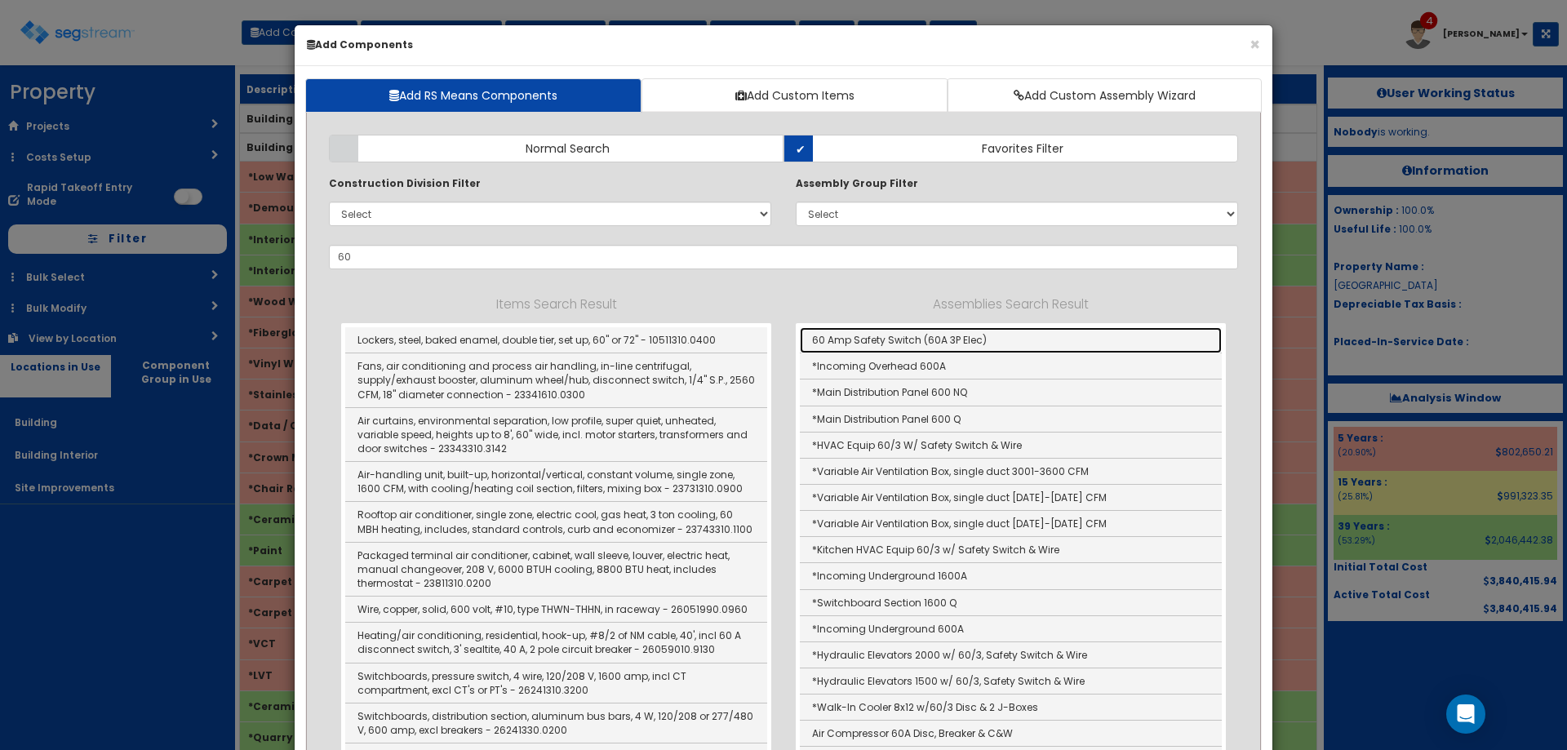
click at [924, 335] on link "60 Amp Safety Switch (60A 3P Elec)" at bounding box center [1011, 340] width 422 height 26
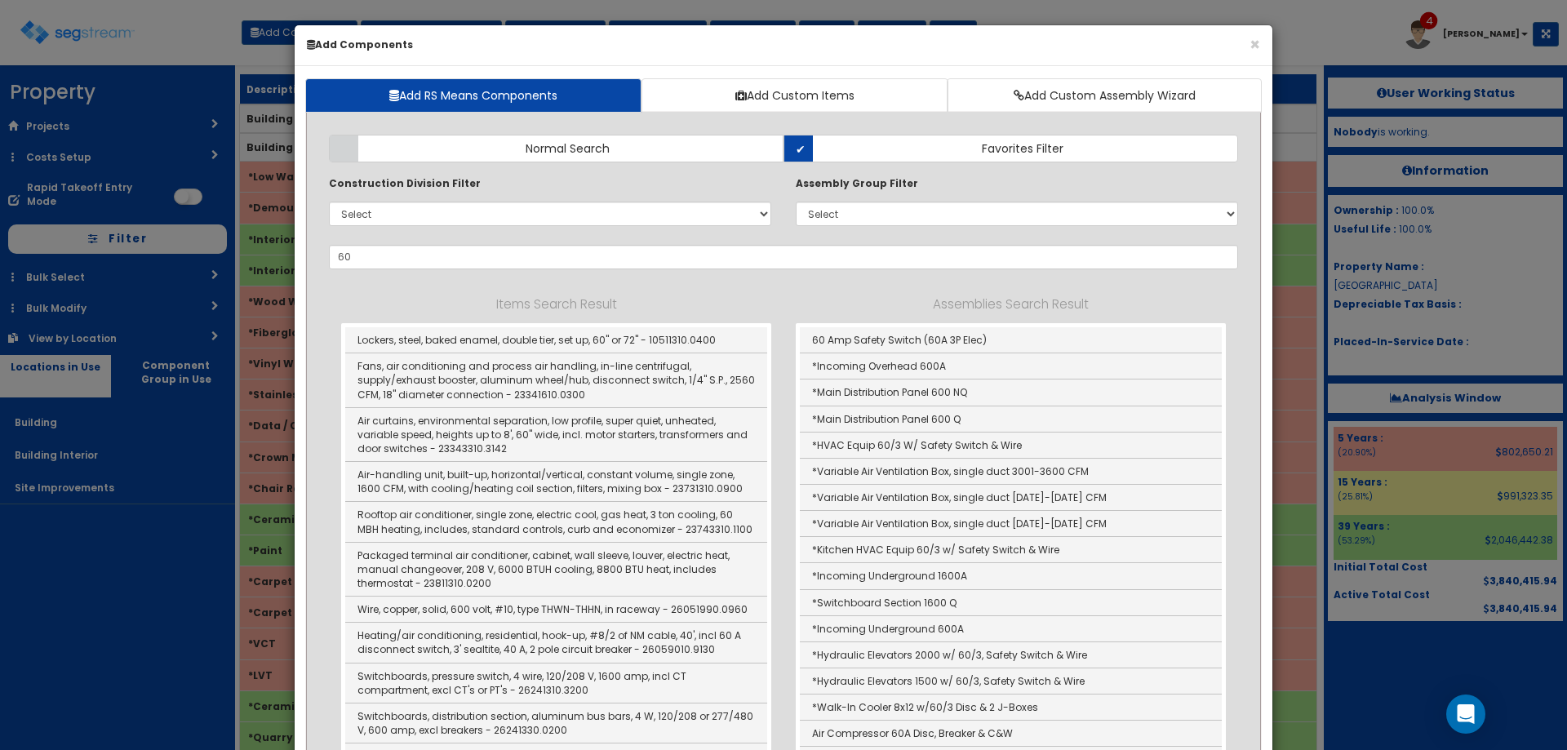
type input "60 Amp Safety Switch (60A 3P Elec)"
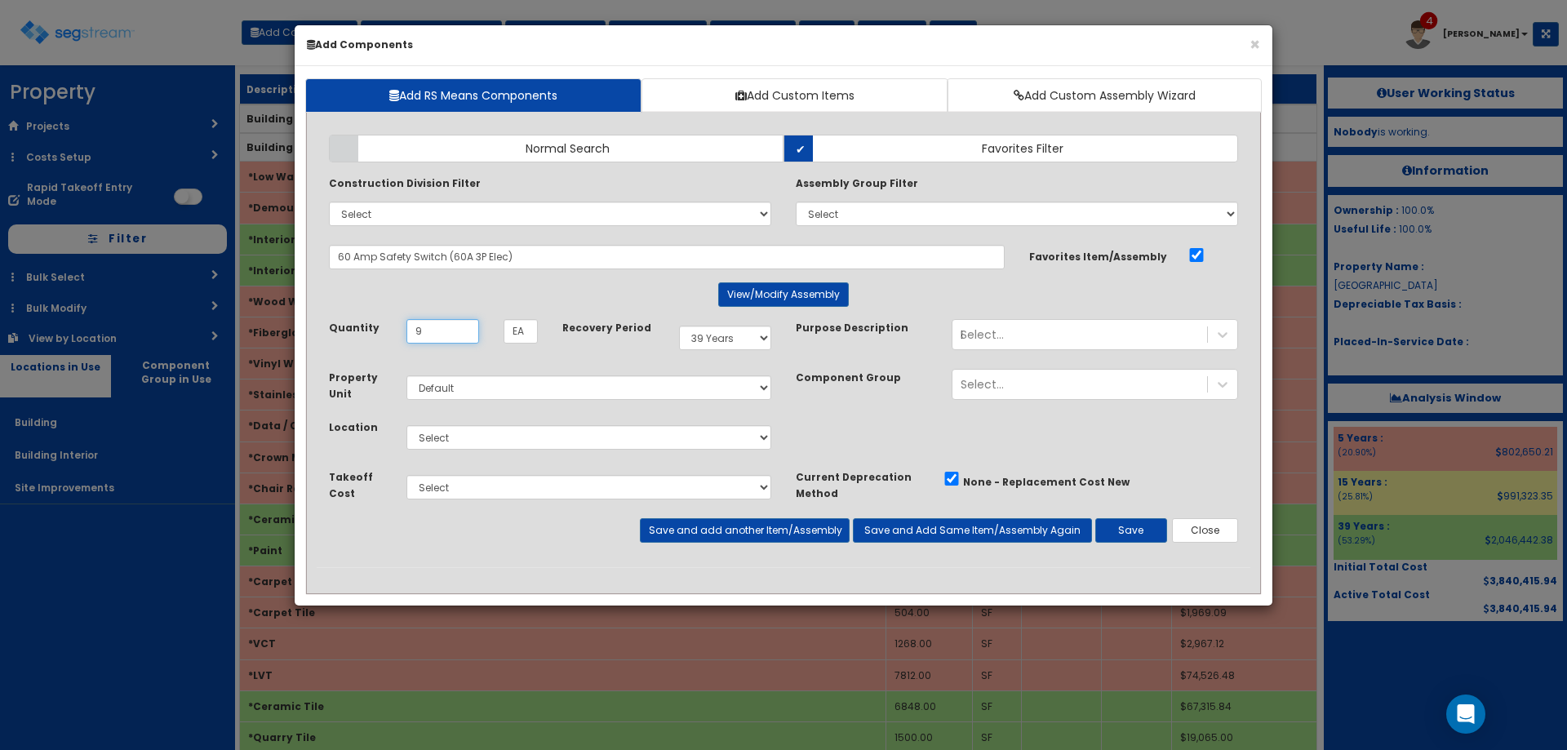
type input "9"
drag, startPoint x: 755, startPoint y: 335, endPoint x: 753, endPoint y: 348, distance: 13.2
click at [755, 335] on select "Select 5 Years 7 Years 9 Years 10 Years 15 Years 15 Year QLI 15 Year QRP 15 Yea…" at bounding box center [725, 338] width 92 height 24
select select "5Y"
click at [679, 326] on select "Select 5 Years 7 Years 9 Years 10 Years 15 Years 15 Year QLI 15 Year QRP 15 Yea…" at bounding box center [725, 338] width 92 height 24
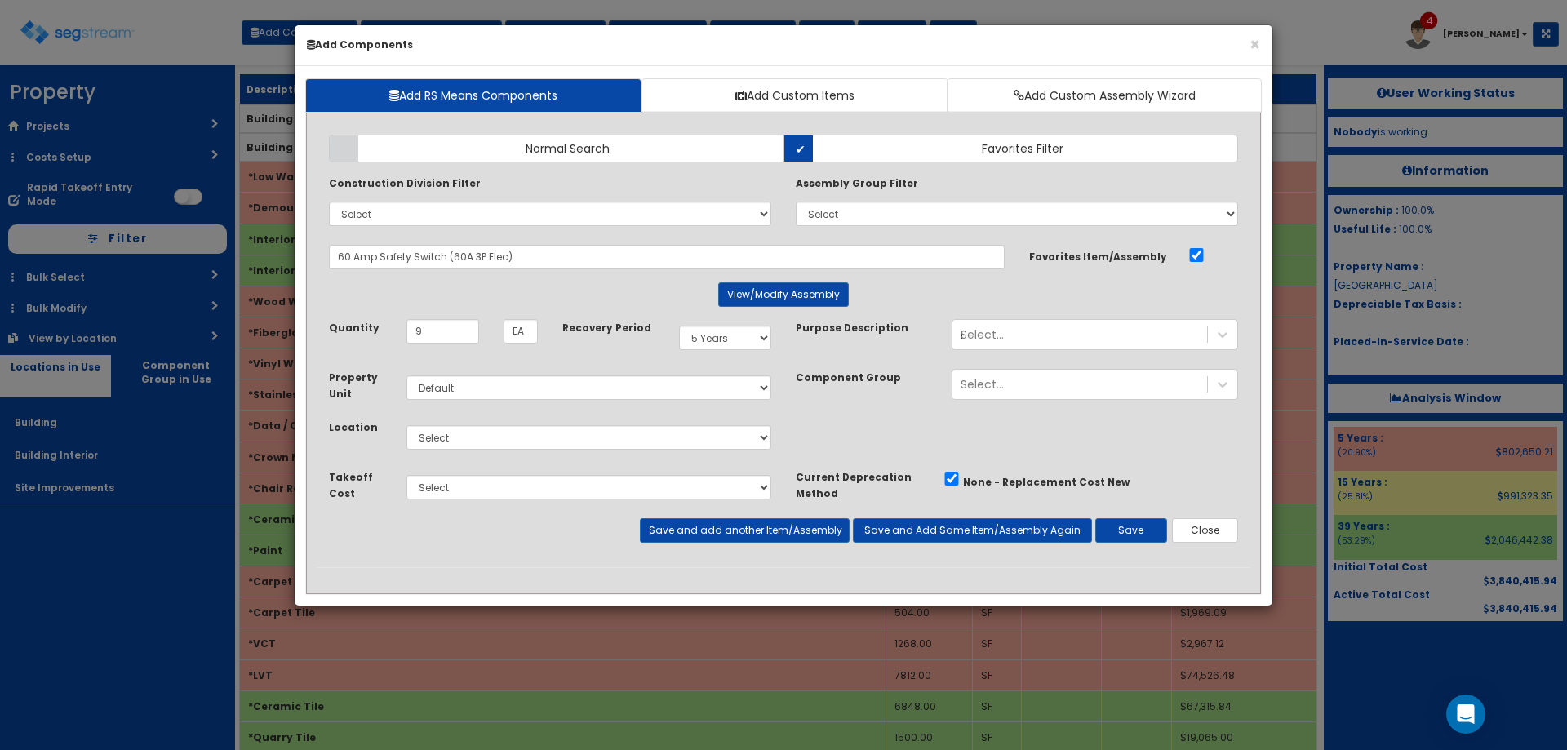
click at [526, 454] on div "Select Building Building Interior Site Improvements Add Additional Location" at bounding box center [588, 438] width 389 height 38
click at [521, 447] on select "Select Building Building Interior Site Improvements Add Additional Location" at bounding box center [588, 437] width 365 height 24
select select "7"
click at [406, 425] on select "Select Building Building Interior Site Improvements Add Additional Location" at bounding box center [588, 437] width 365 height 24
click at [1098, 322] on div "Select... Lavatory" at bounding box center [1079, 335] width 255 height 26
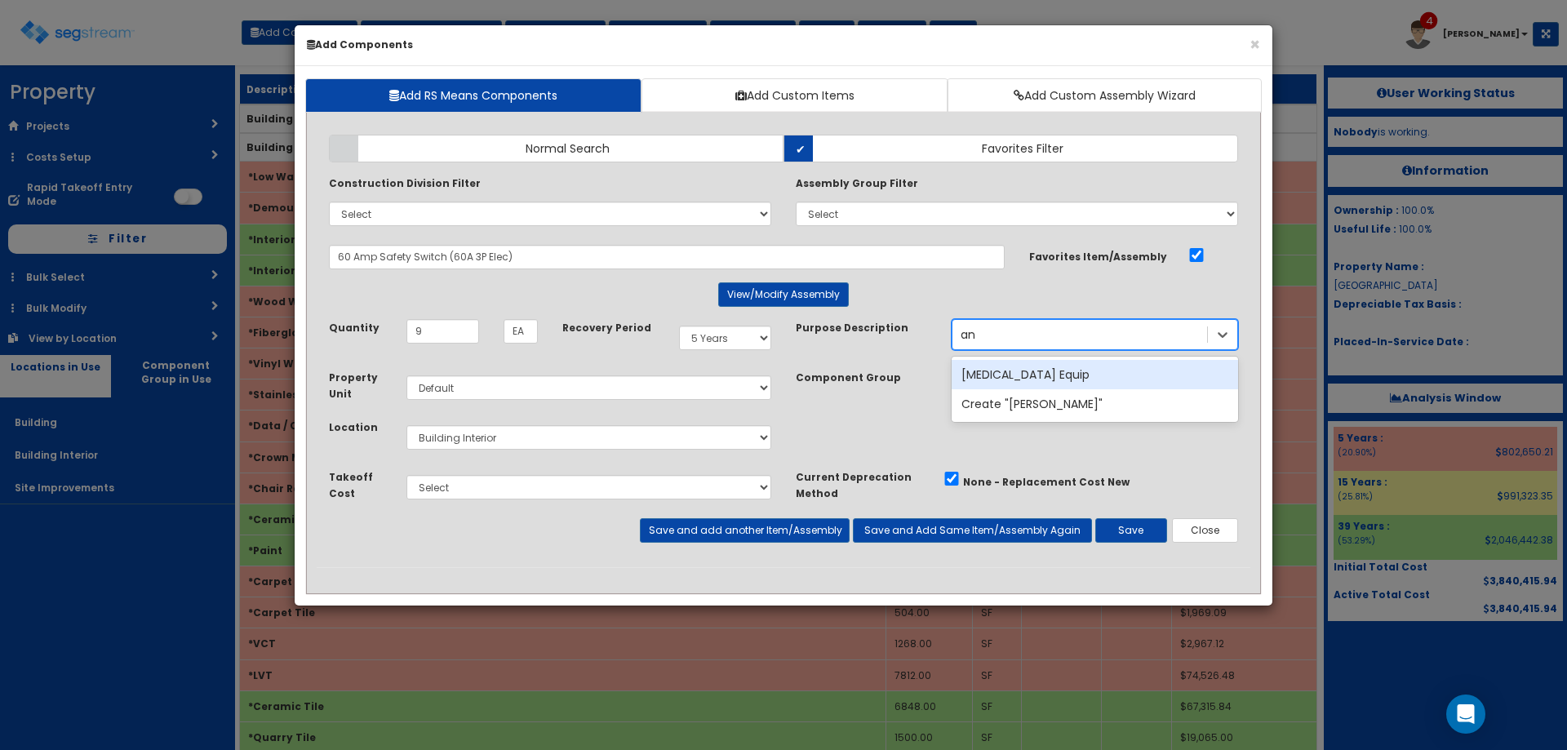
type input "a"
type input "Tannin"
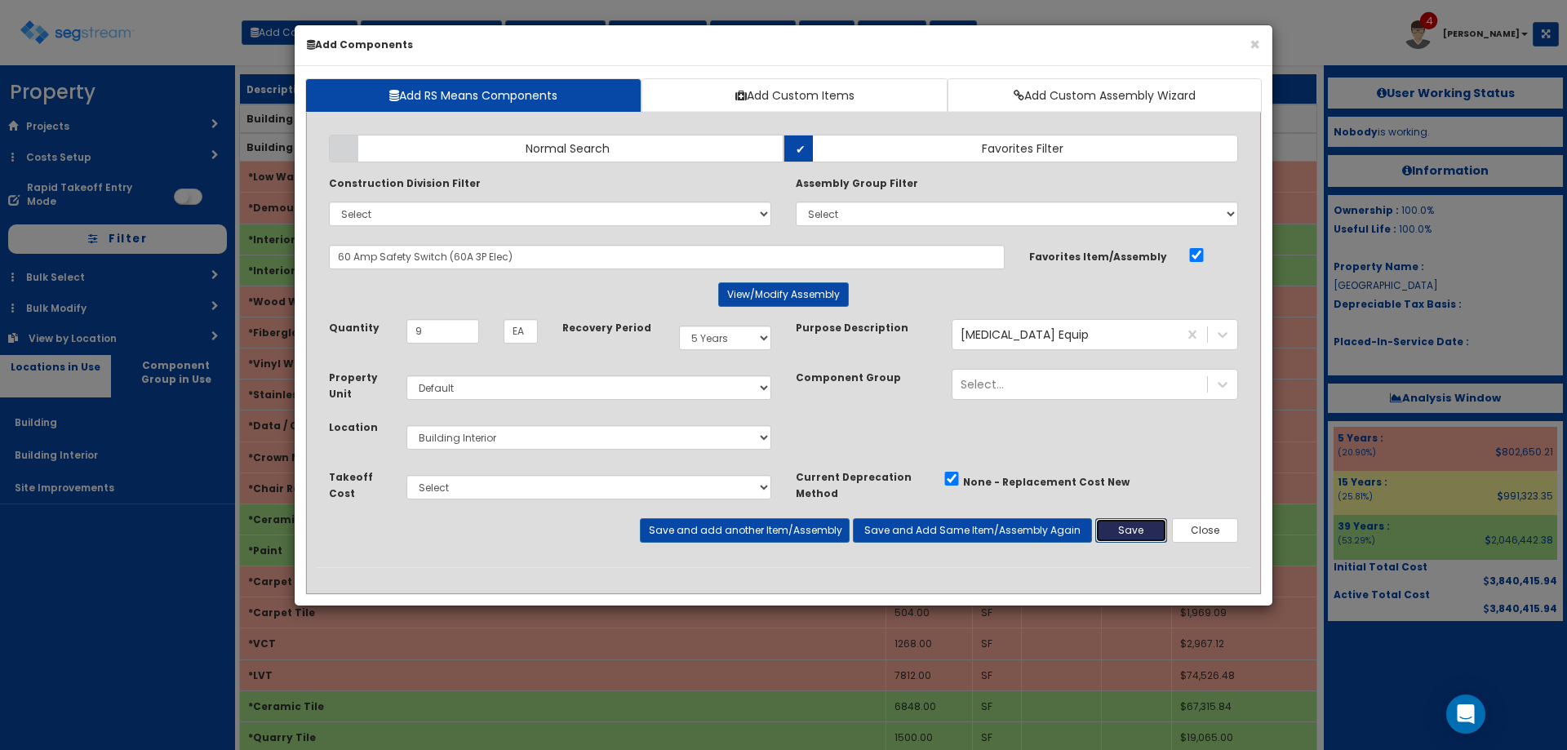
click at [1128, 534] on button "Save" at bounding box center [1131, 530] width 72 height 24
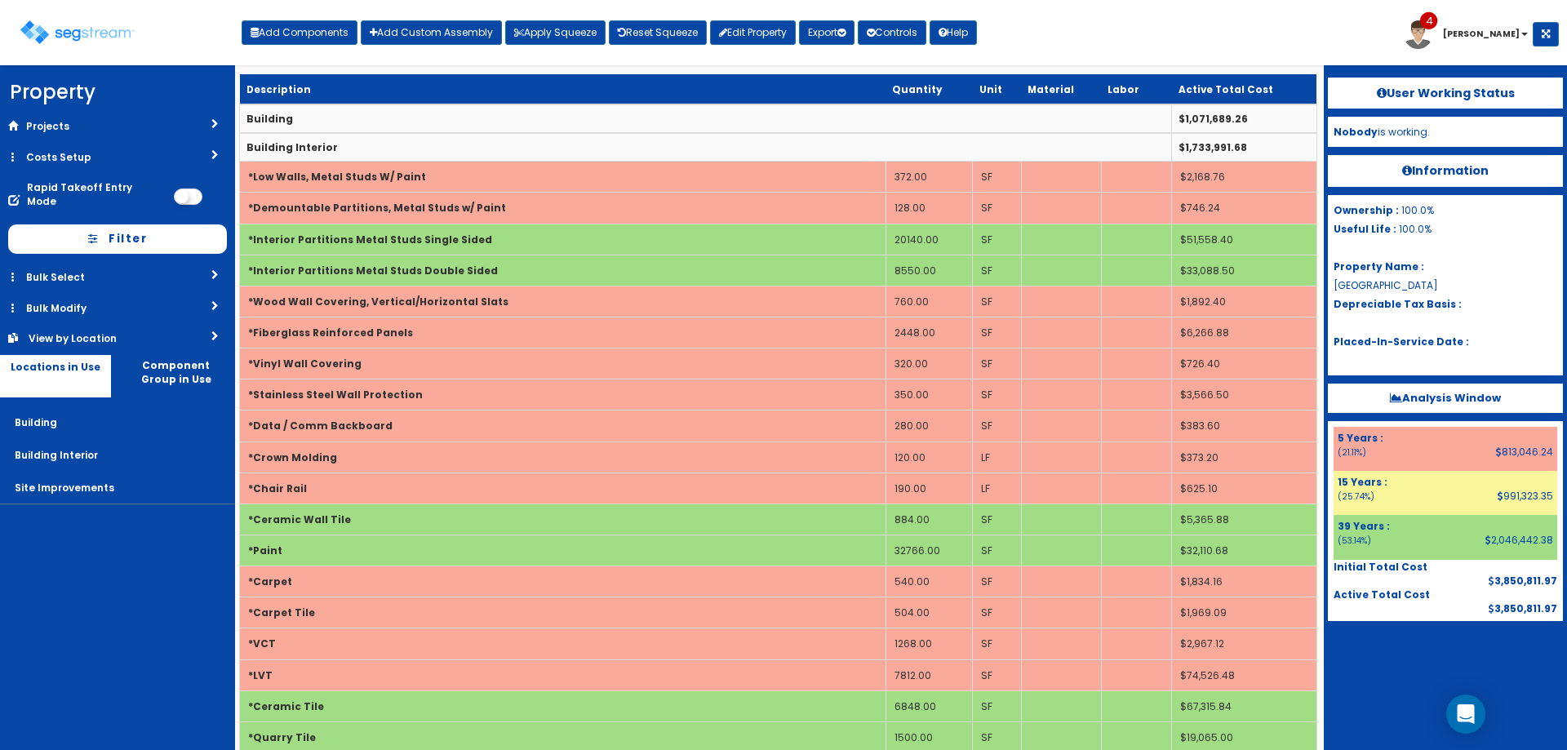
click at [286, 49] on div "Toggle navigation Add Components Add Custom Assembly Apply Squeeze Reset Squeez…" at bounding box center [783, 38] width 1550 height 53
drag, startPoint x: 290, startPoint y: 42, endPoint x: 483, endPoint y: 79, distance: 196.9
click at [291, 42] on button "Add Components" at bounding box center [300, 32] width 116 height 24
select select
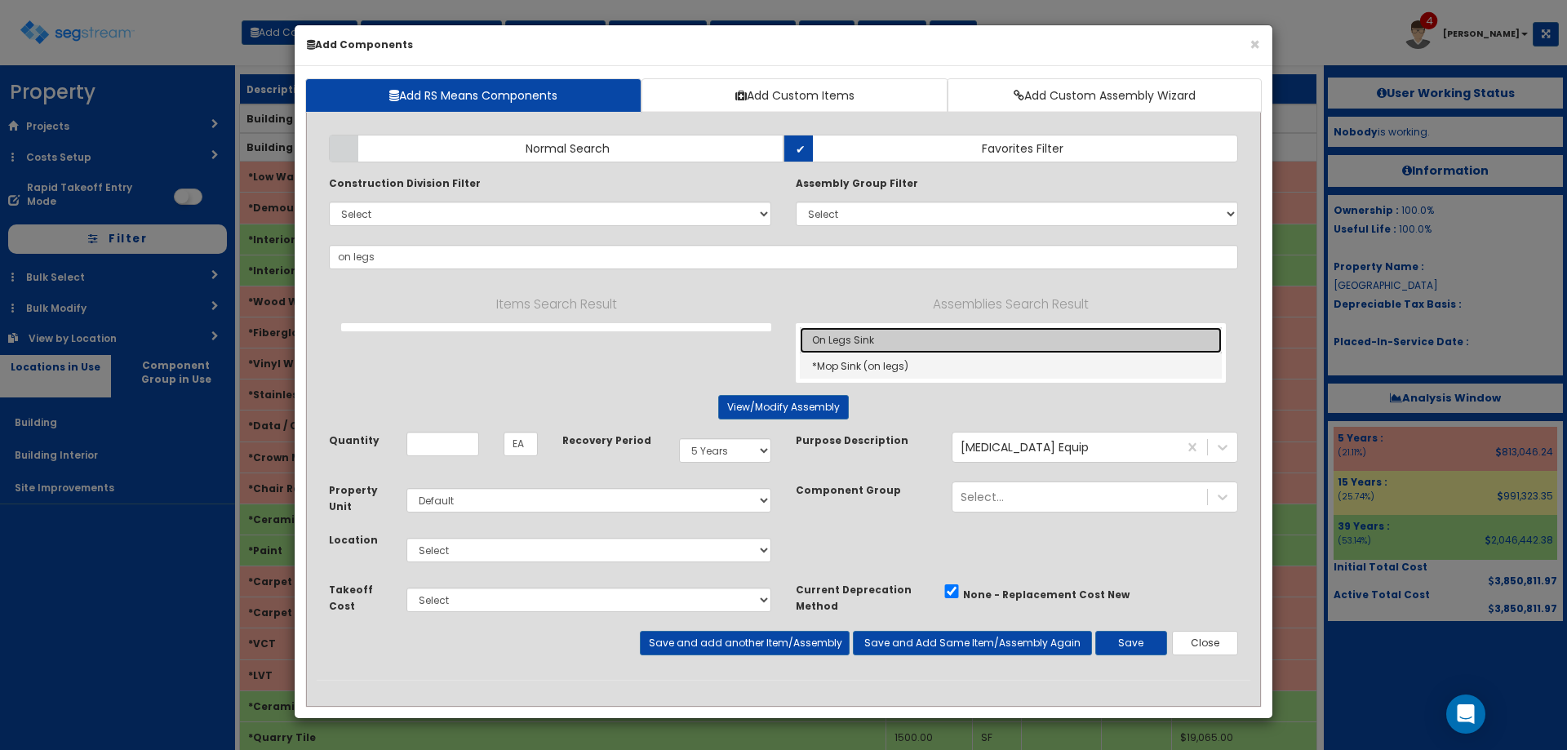
click at [946, 341] on link "On Legs Sink" at bounding box center [1011, 340] width 422 height 26
type input "On Legs Sink"
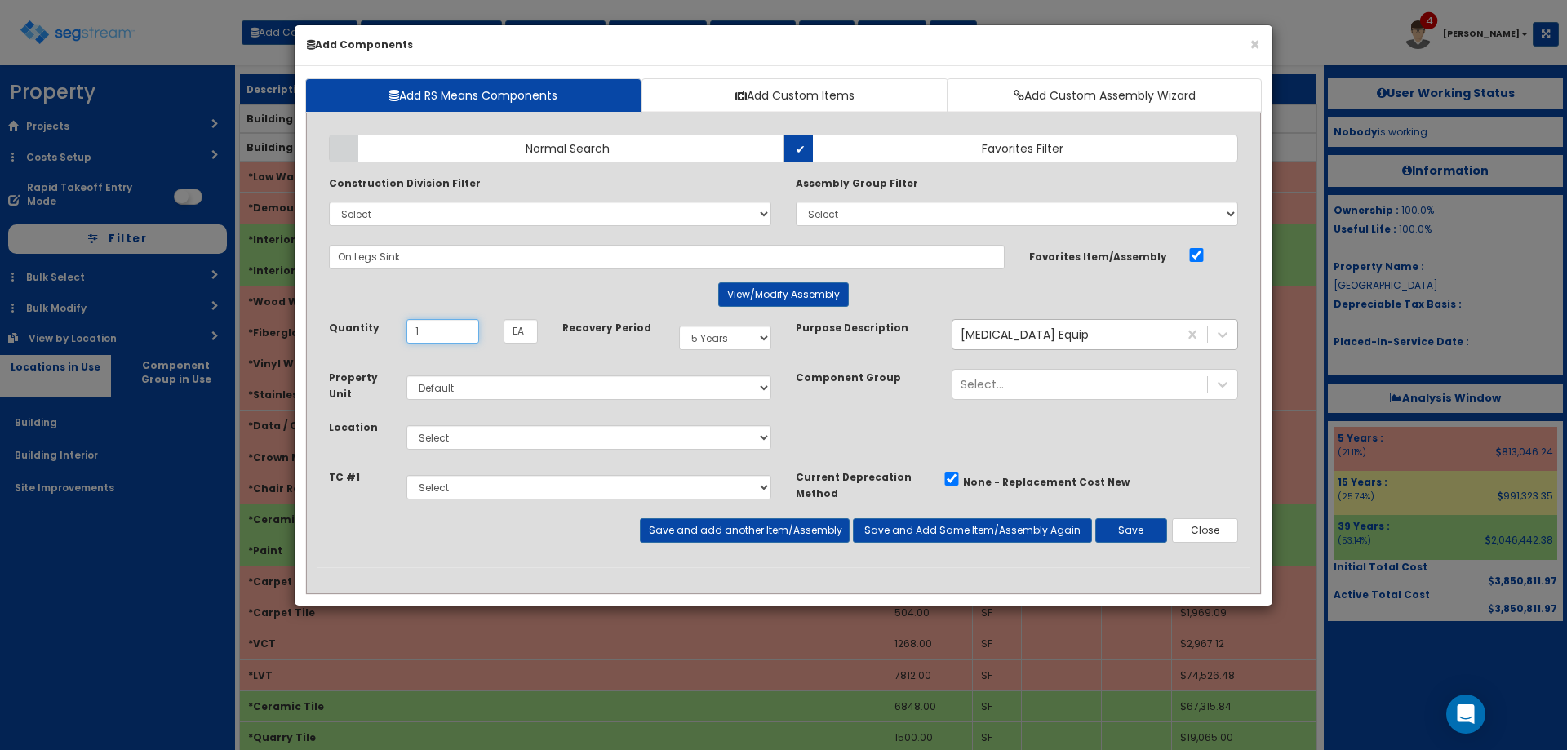
type input "1"
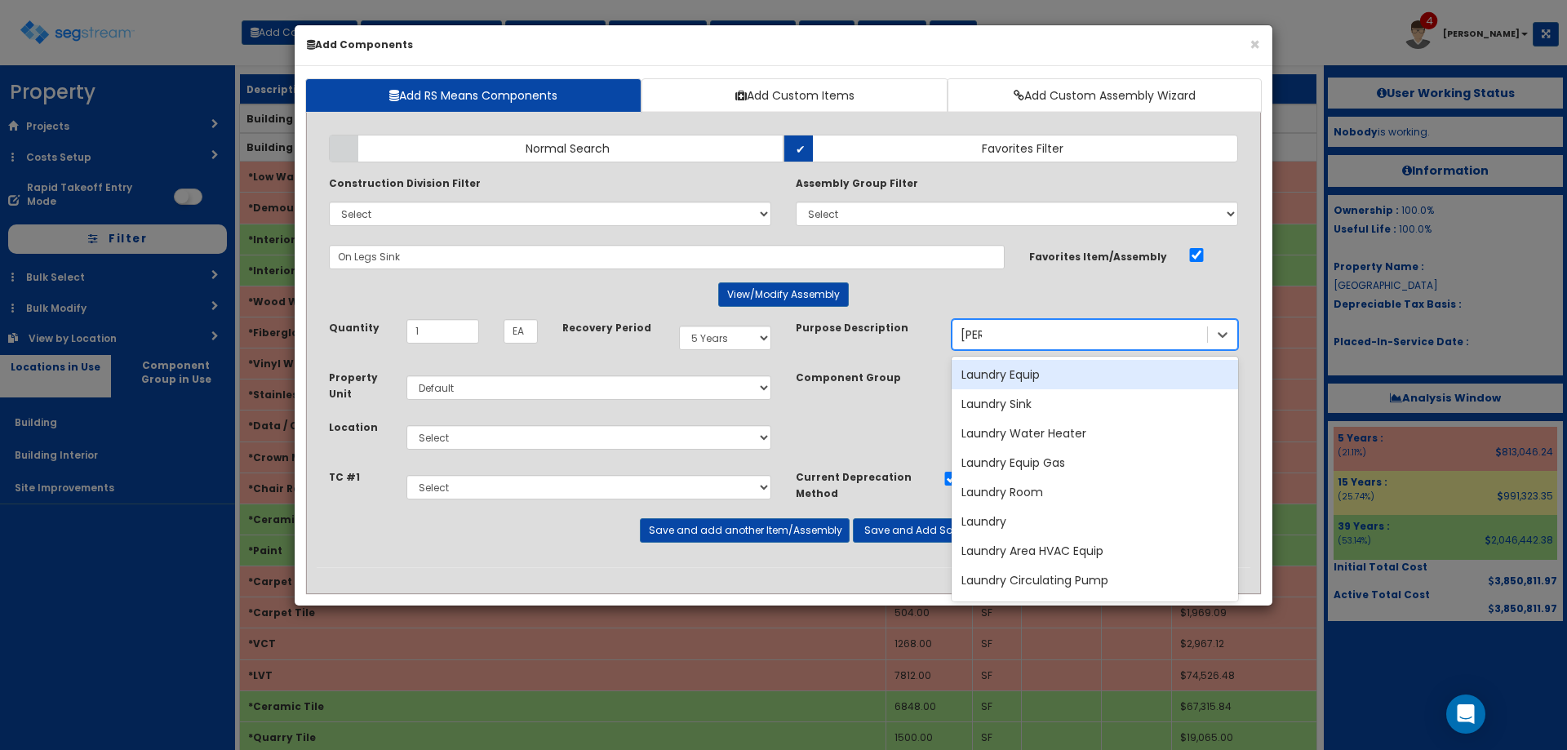
type input "Laun"
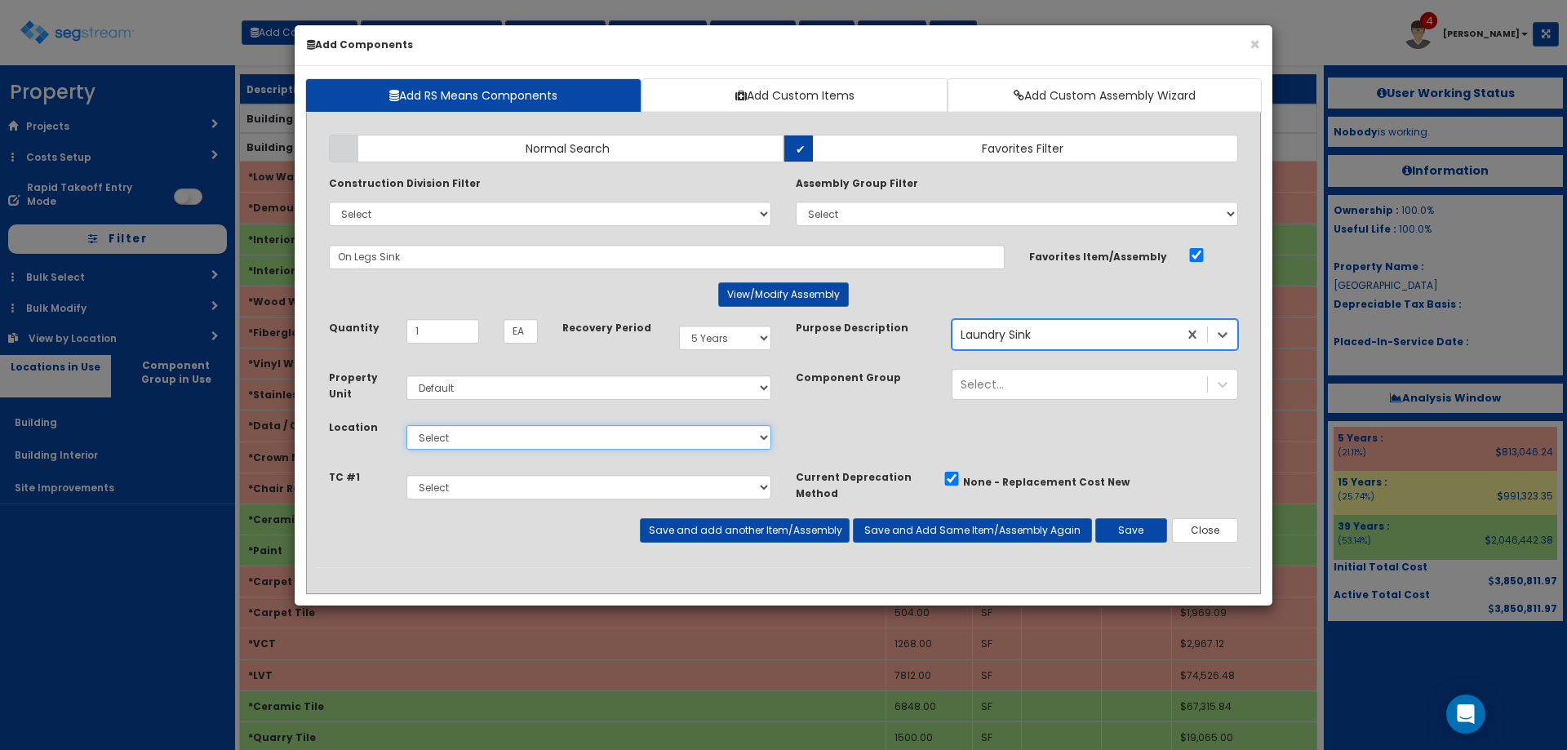
click at [471, 432] on select "Select Building Building Interior Site Improvements Add Additional Location" at bounding box center [588, 437] width 365 height 24
select select "7"
click at [406, 425] on select "Select Building Building Interior Site Improvements Add Additional Location" at bounding box center [588, 437] width 365 height 24
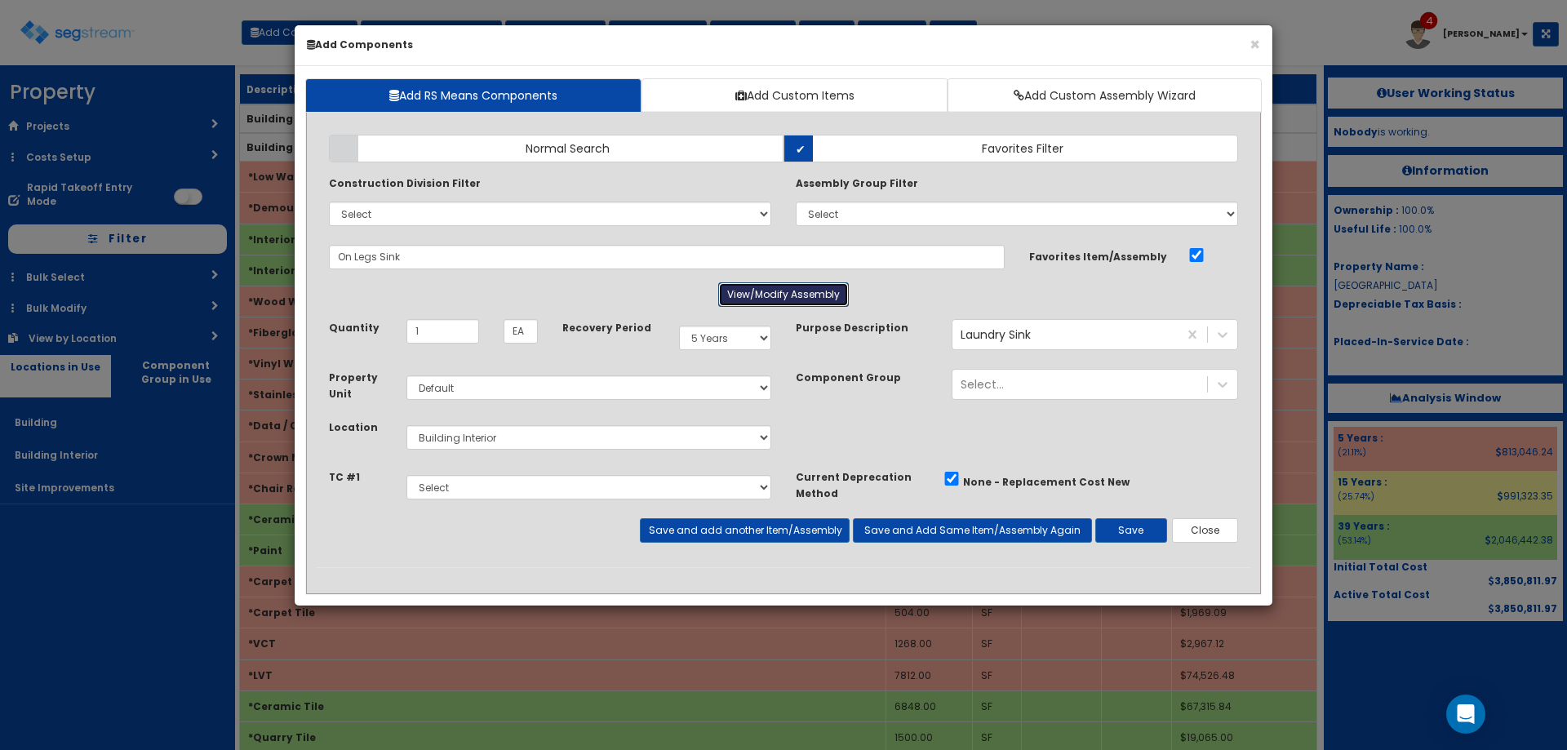
click at [765, 294] on button "View/Modify Assembly" at bounding box center [783, 294] width 131 height 24
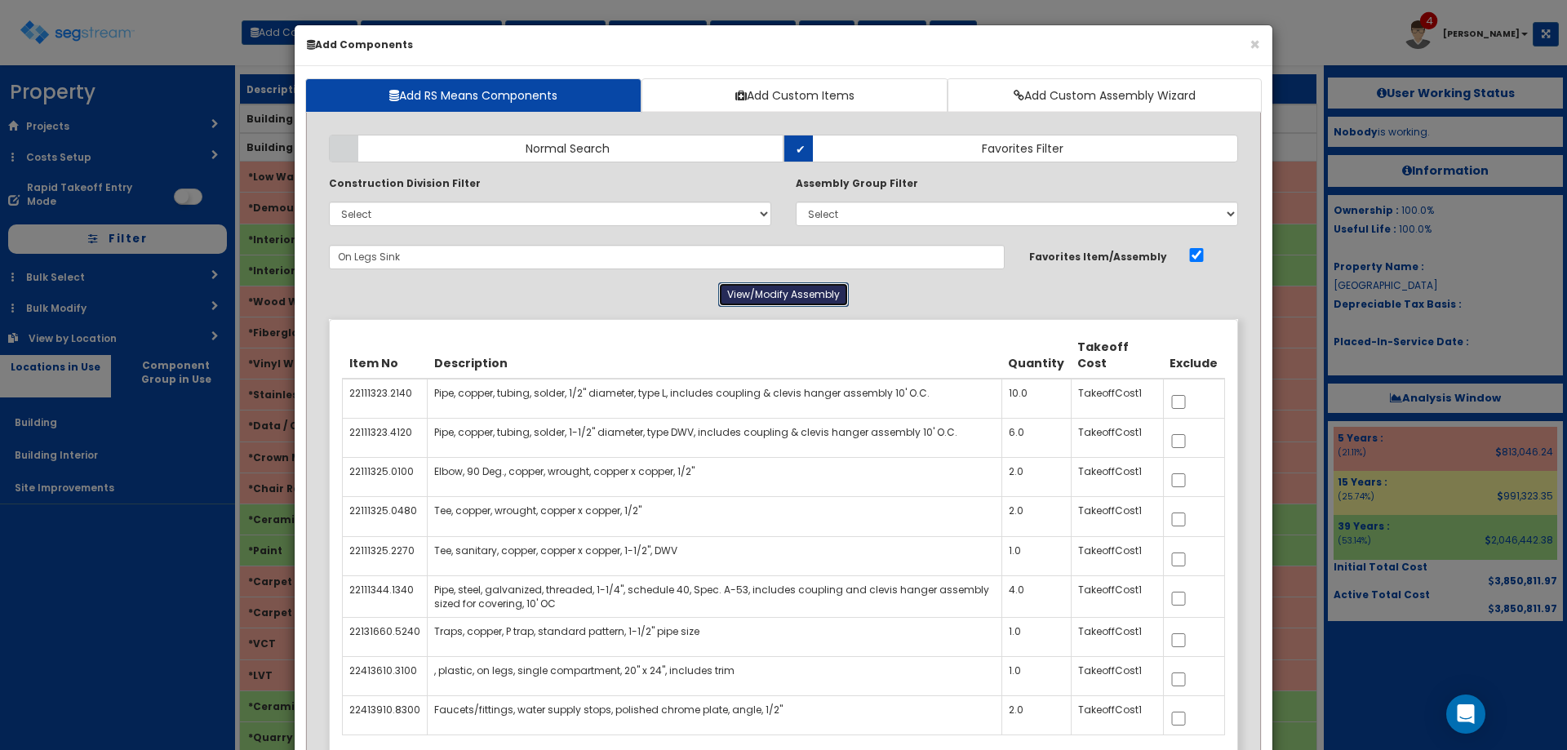
click at [765, 295] on button "View/Modify Assembly" at bounding box center [783, 294] width 131 height 24
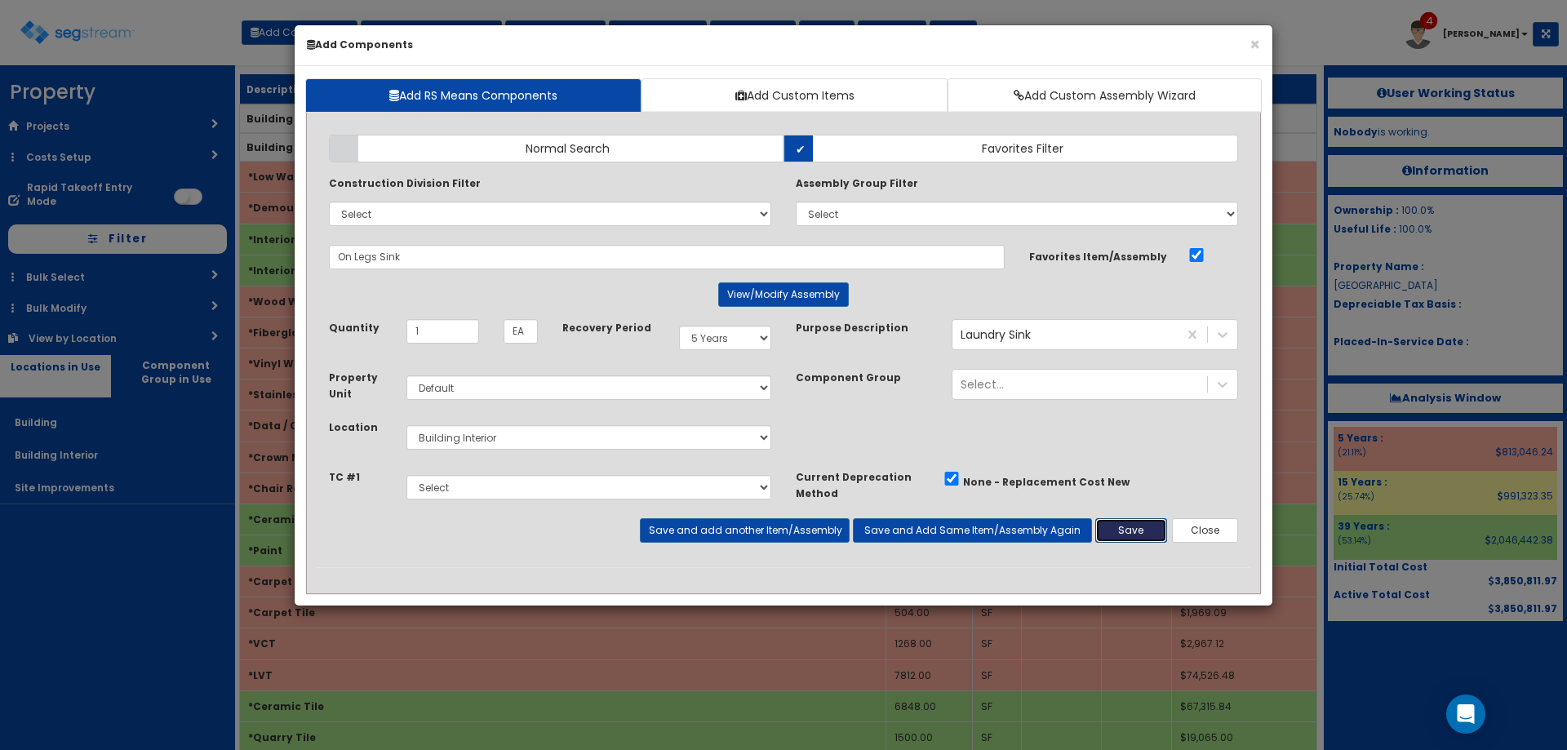
click at [1125, 535] on button "Save" at bounding box center [1131, 530] width 72 height 24
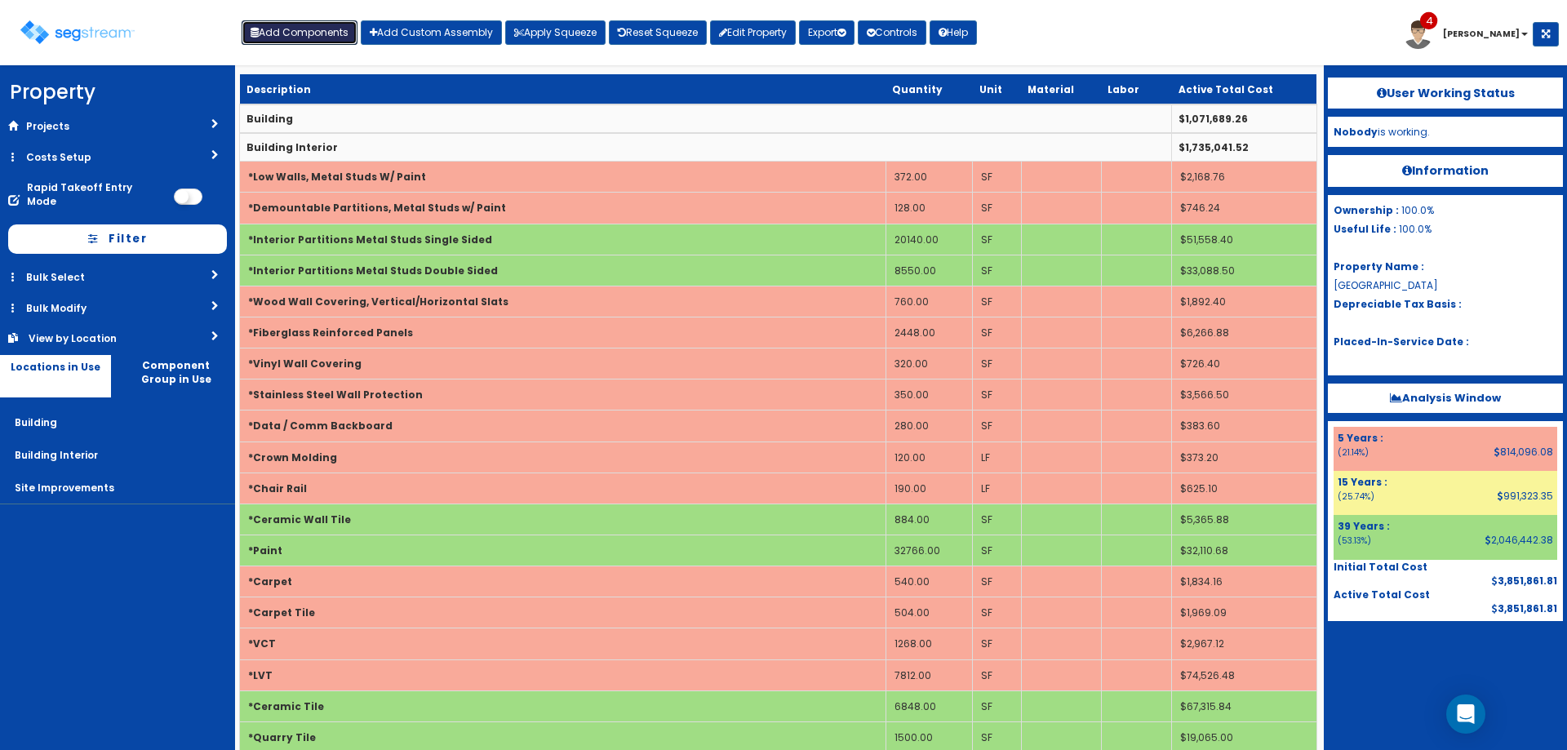
click at [297, 41] on button "Add Components" at bounding box center [300, 32] width 116 height 24
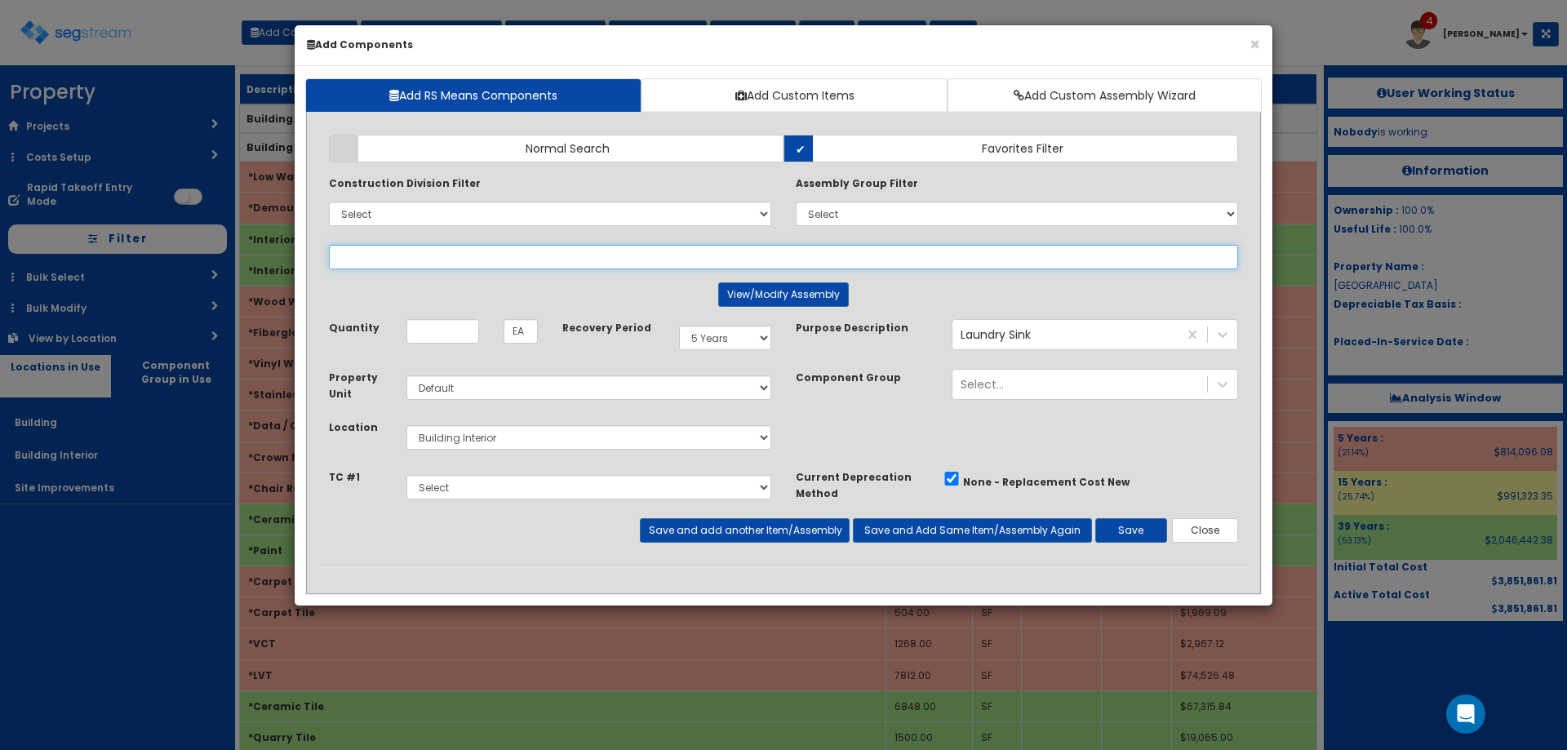
select select
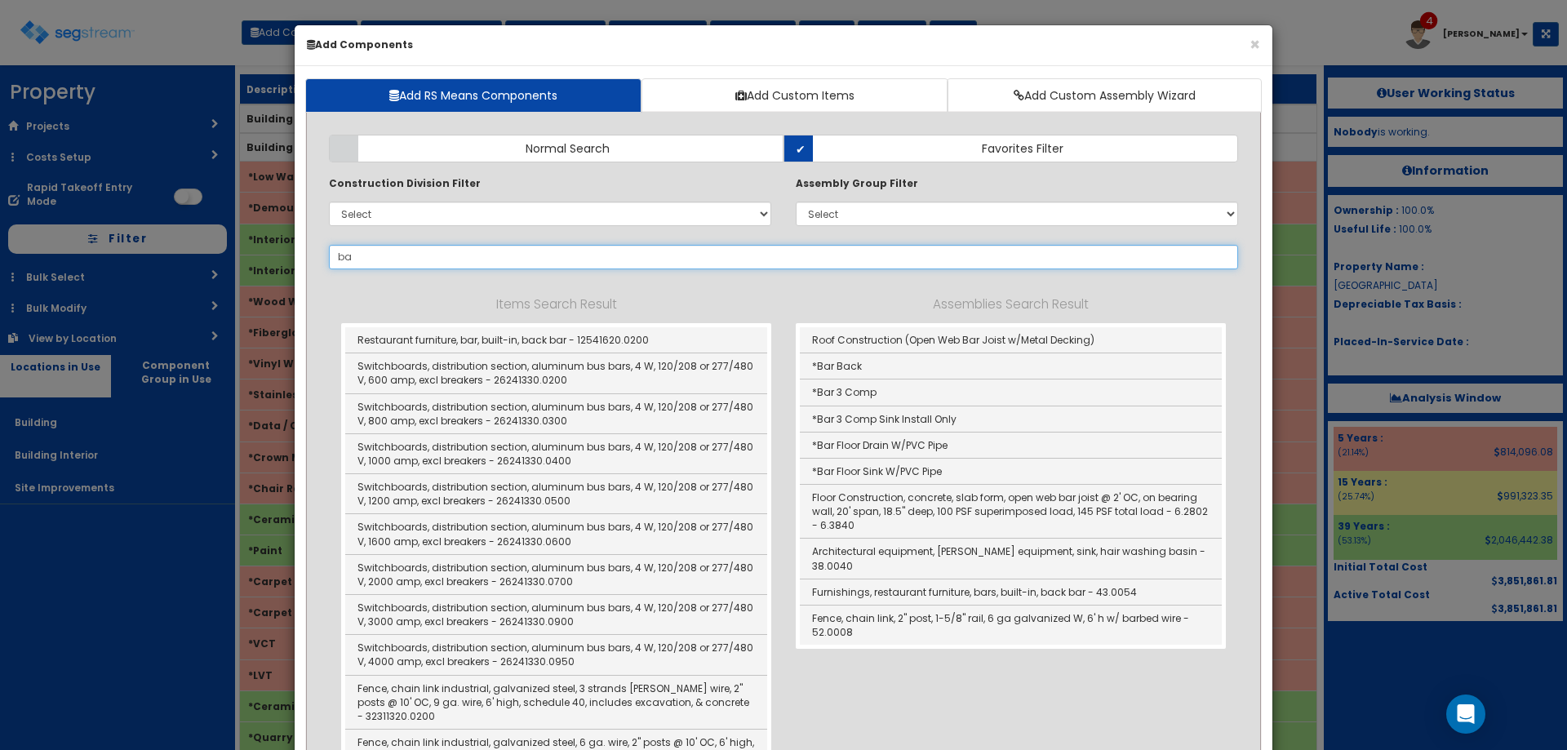
type input "b"
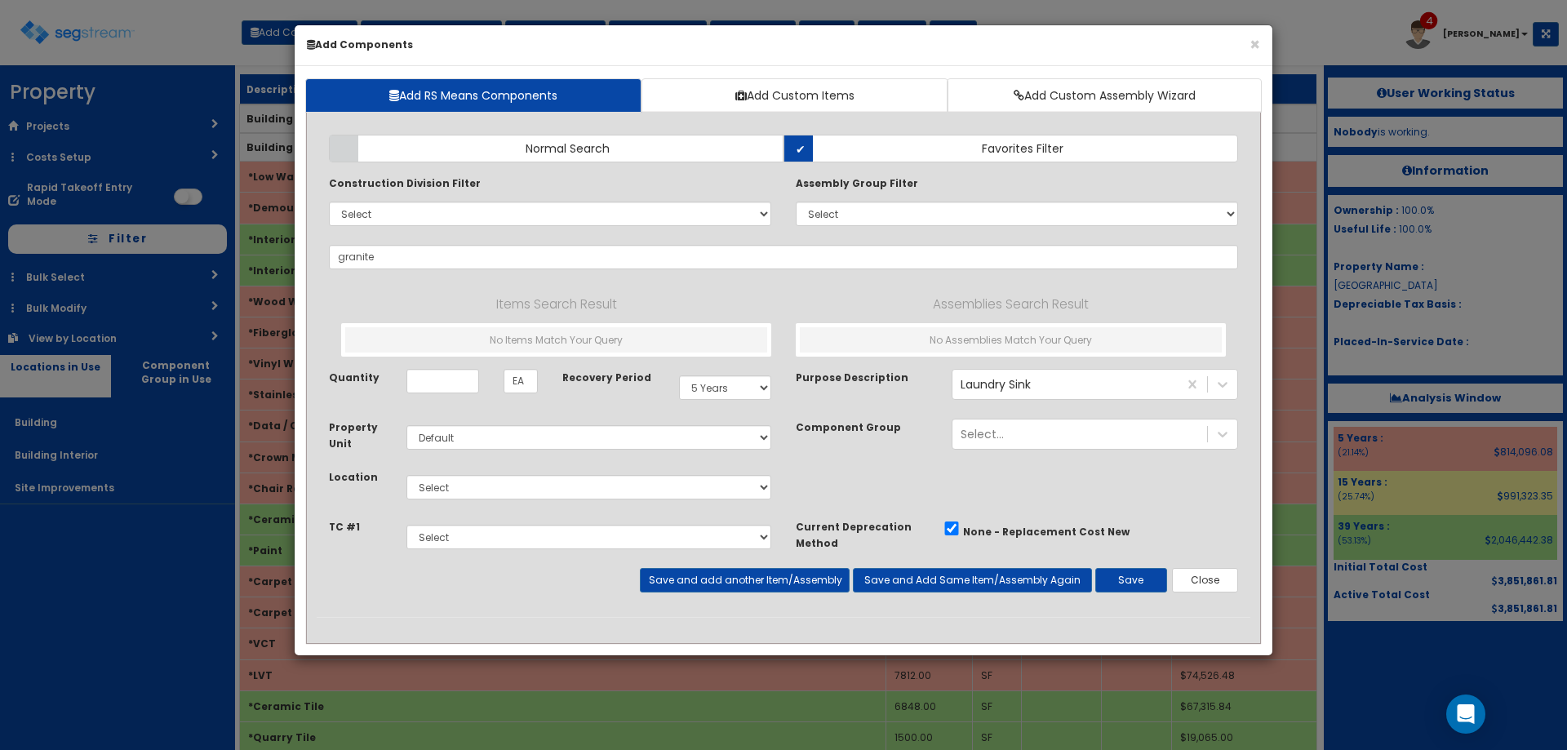
select select "5Y"
select select "default"
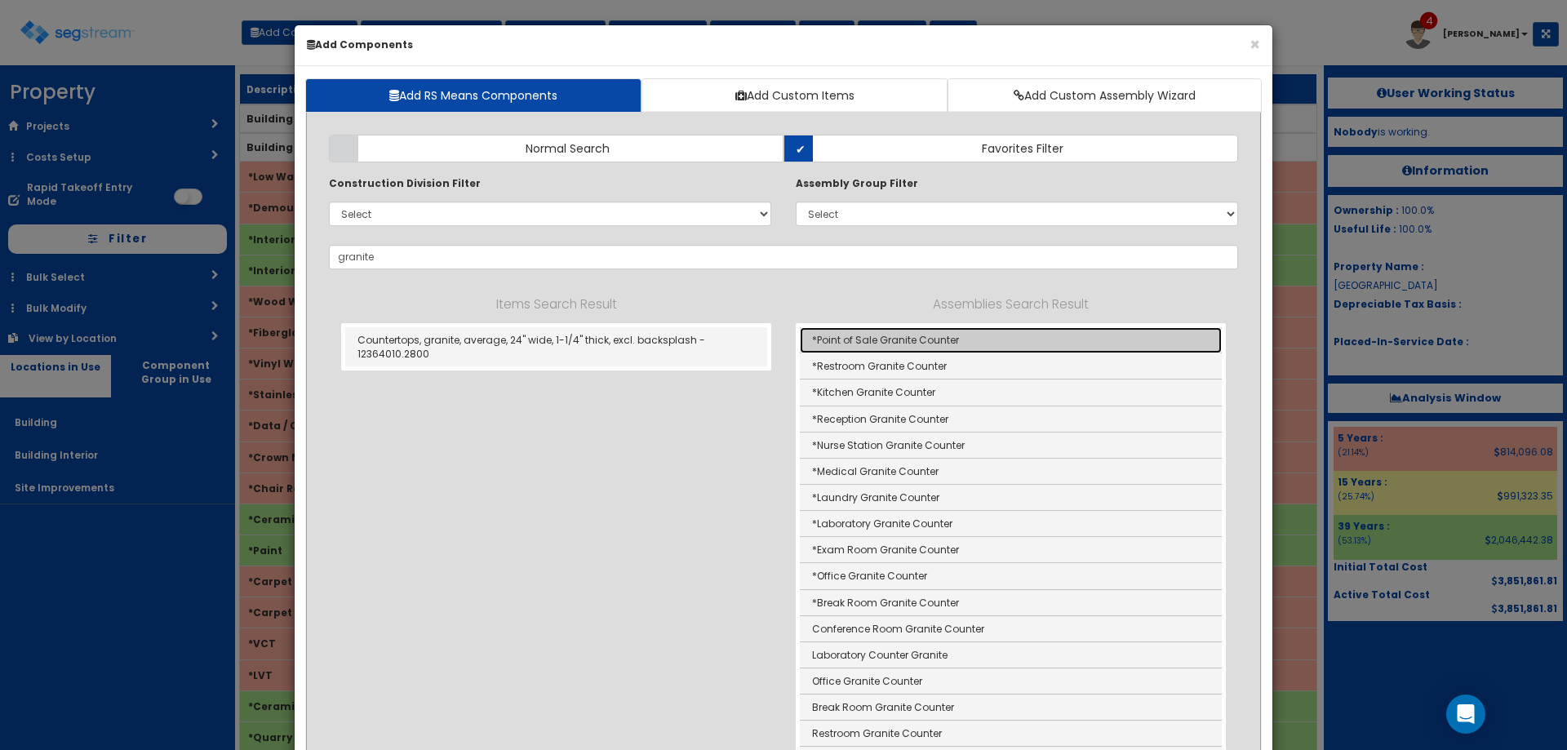
click at [958, 343] on link "*Point of Sale Granite Counter" at bounding box center [1011, 340] width 422 height 26
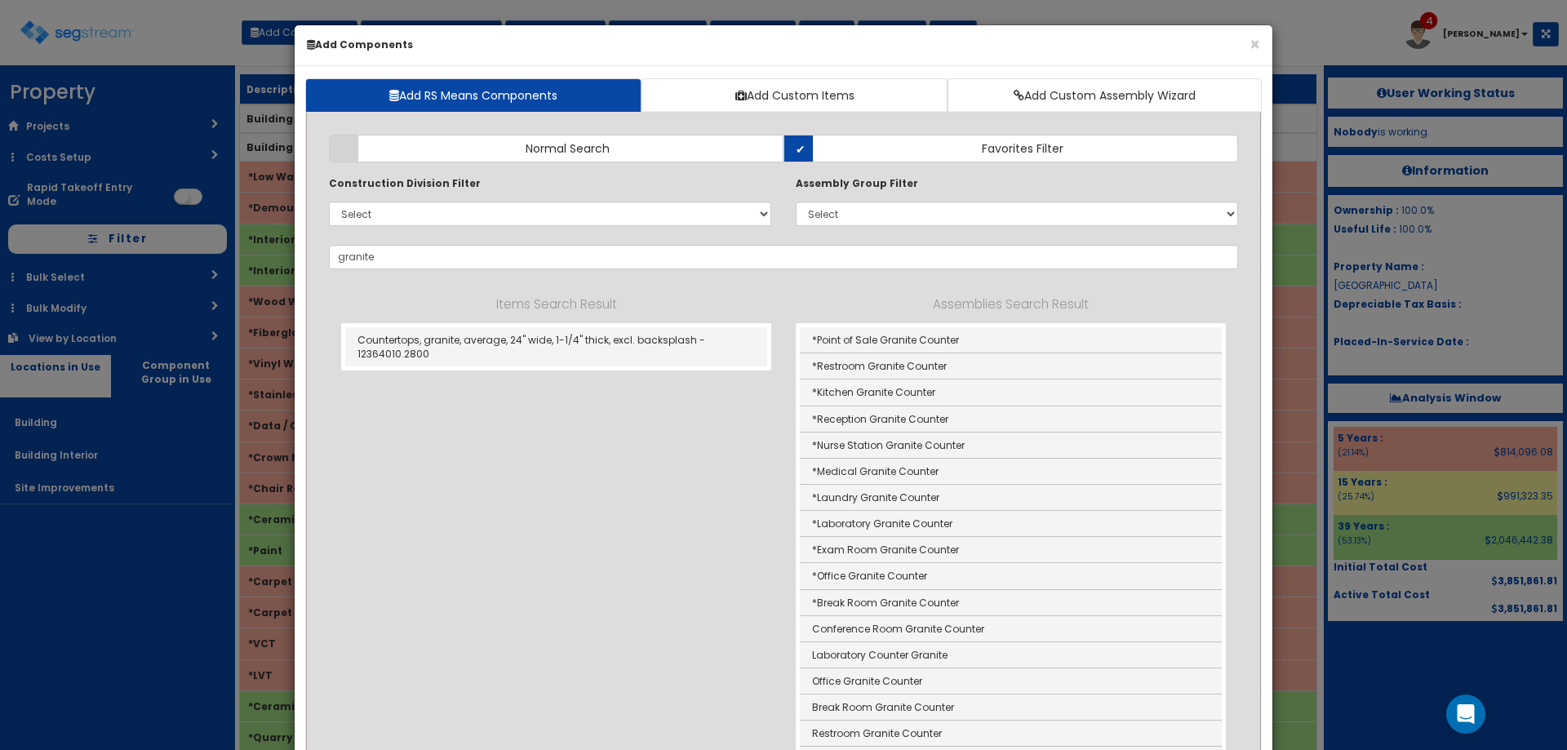
type input "*Point of Sale Granite Counter"
type input "LF"
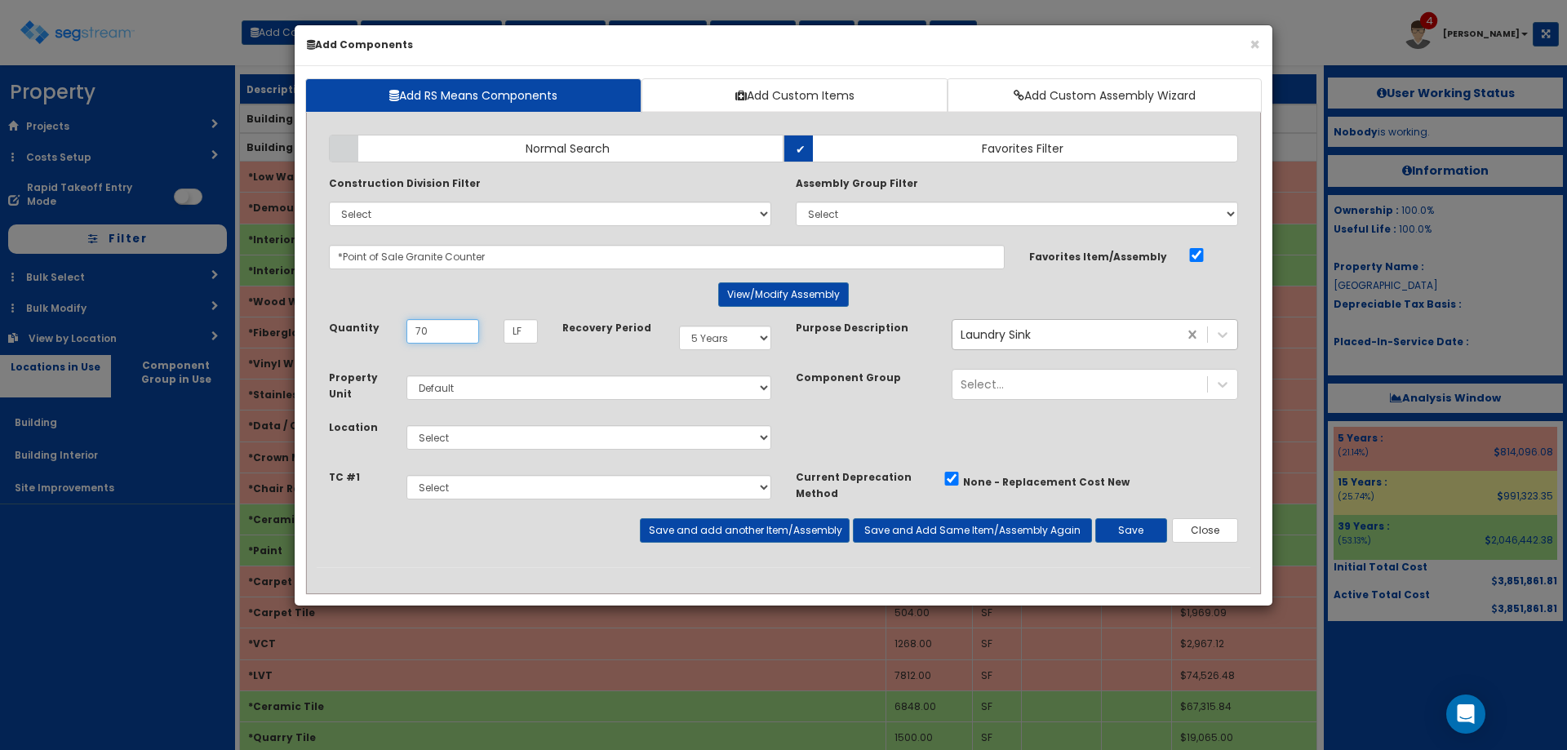
type input "70"
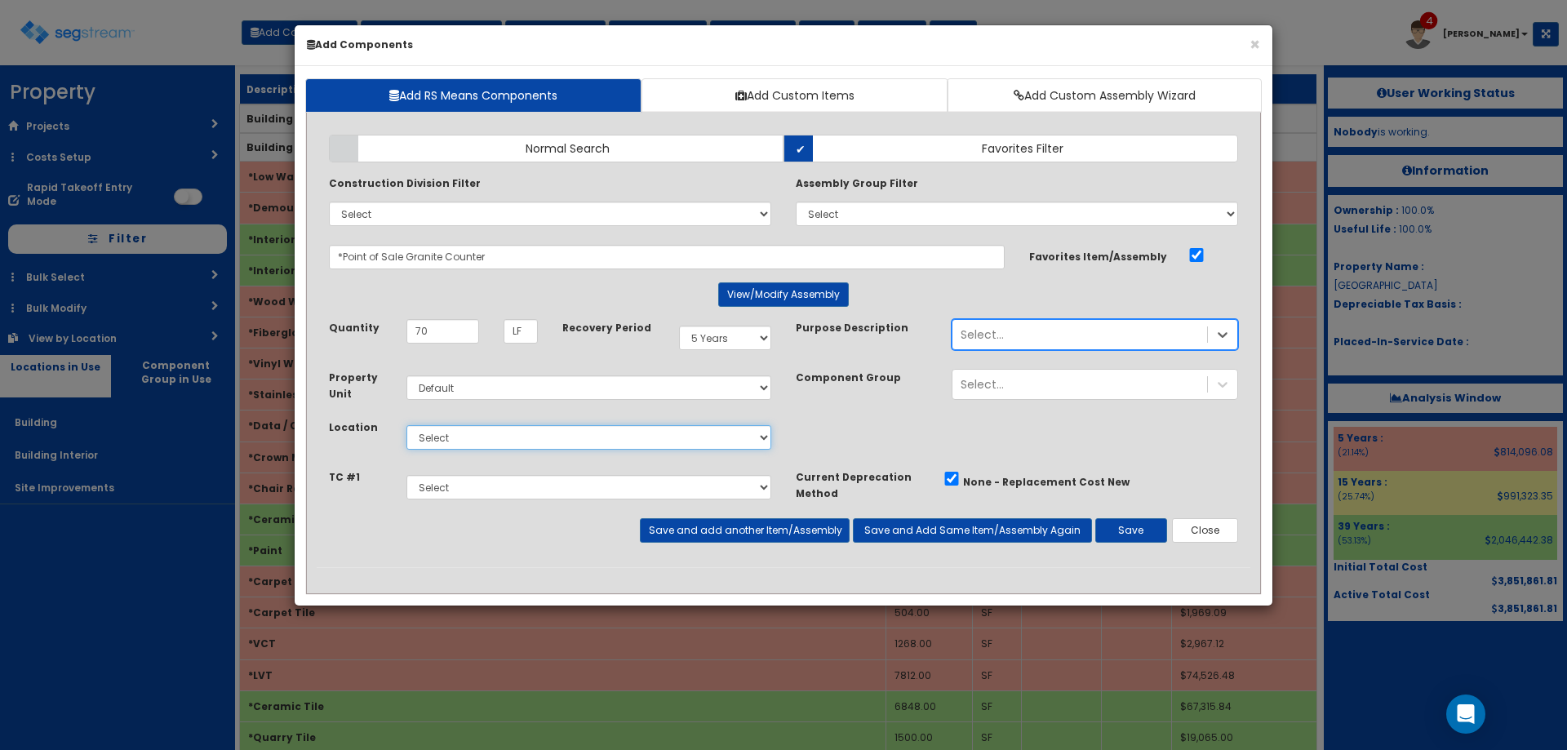
click at [486, 437] on select "Select Building Building Interior Site Improvements Add Additional Location" at bounding box center [588, 437] width 365 height 24
select select "7"
click at [406, 425] on select "Select Building Building Interior Site Improvements Add Additional Location" at bounding box center [588, 437] width 365 height 24
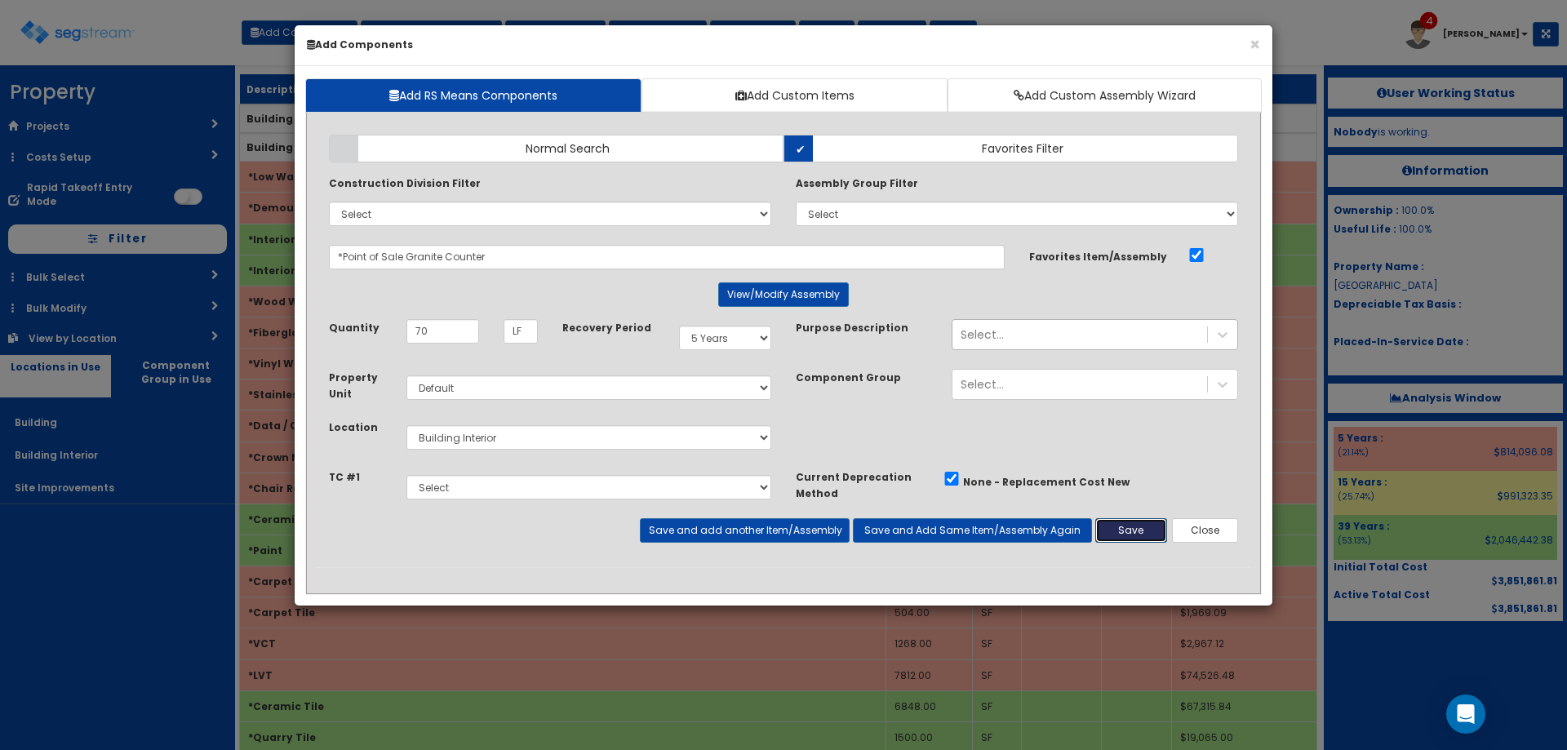
click at [1120, 539] on button "Save" at bounding box center [1131, 530] width 72 height 24
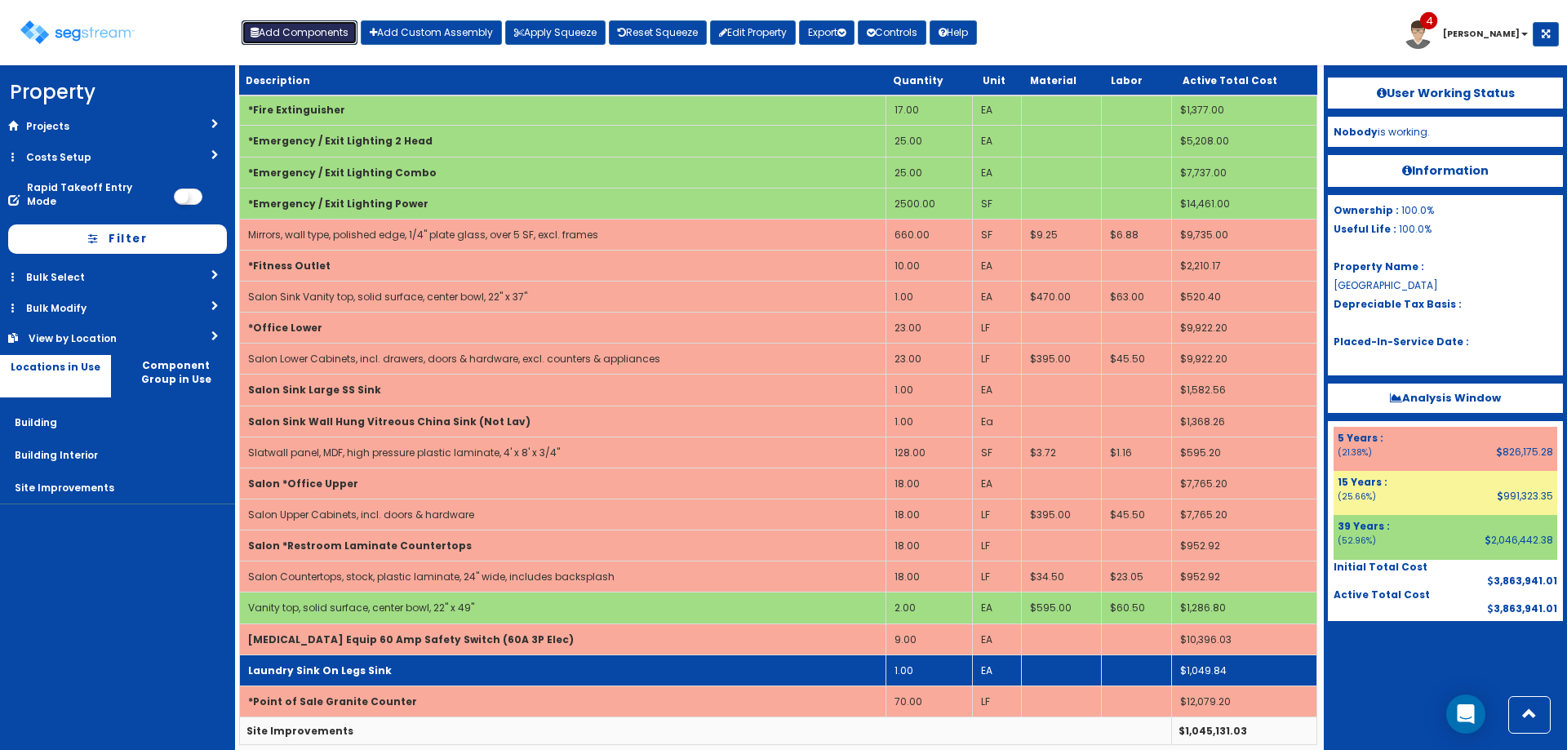
scroll to position [4934, 0]
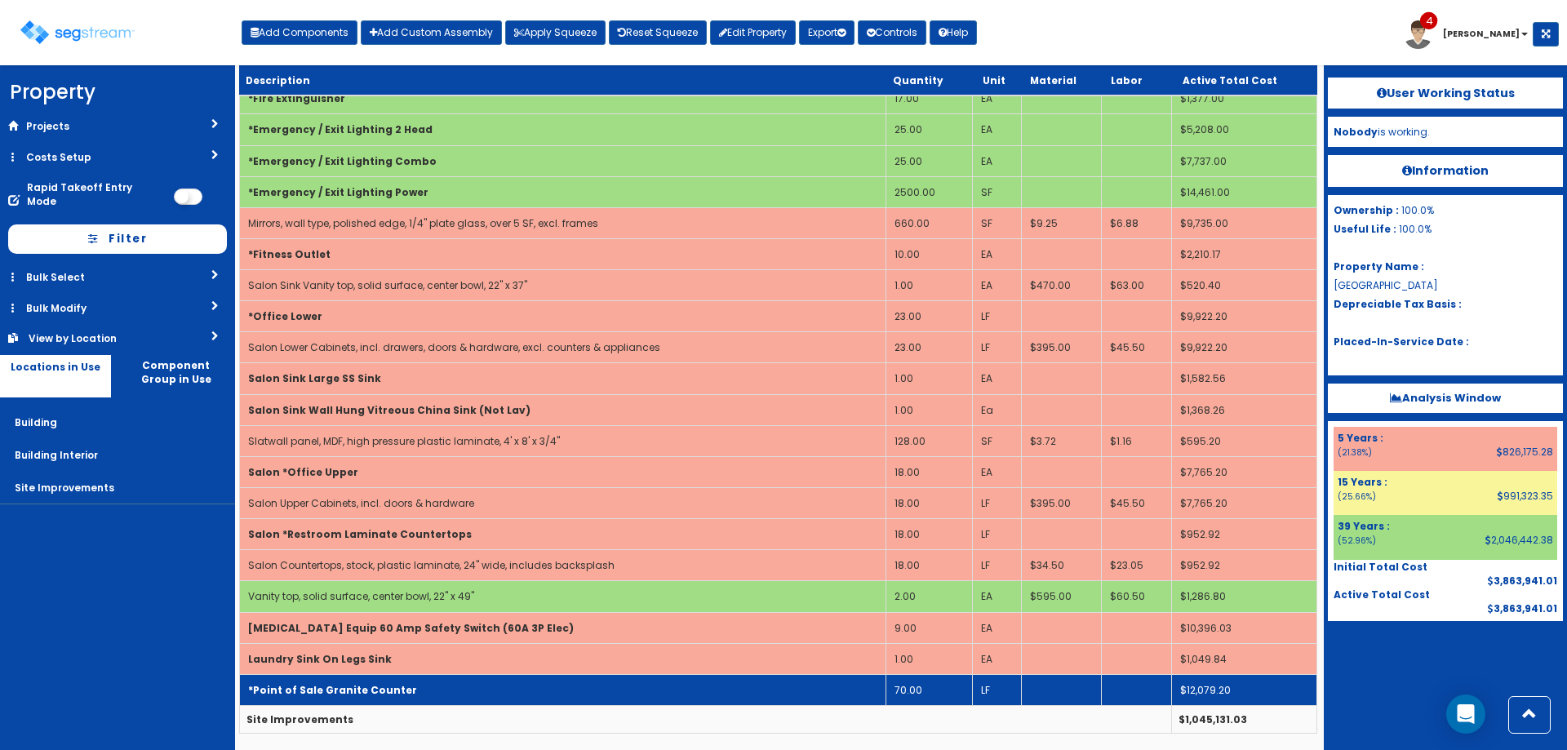
click at [344, 680] on td "*Point of Sale Granite Counter" at bounding box center [563, 689] width 646 height 31
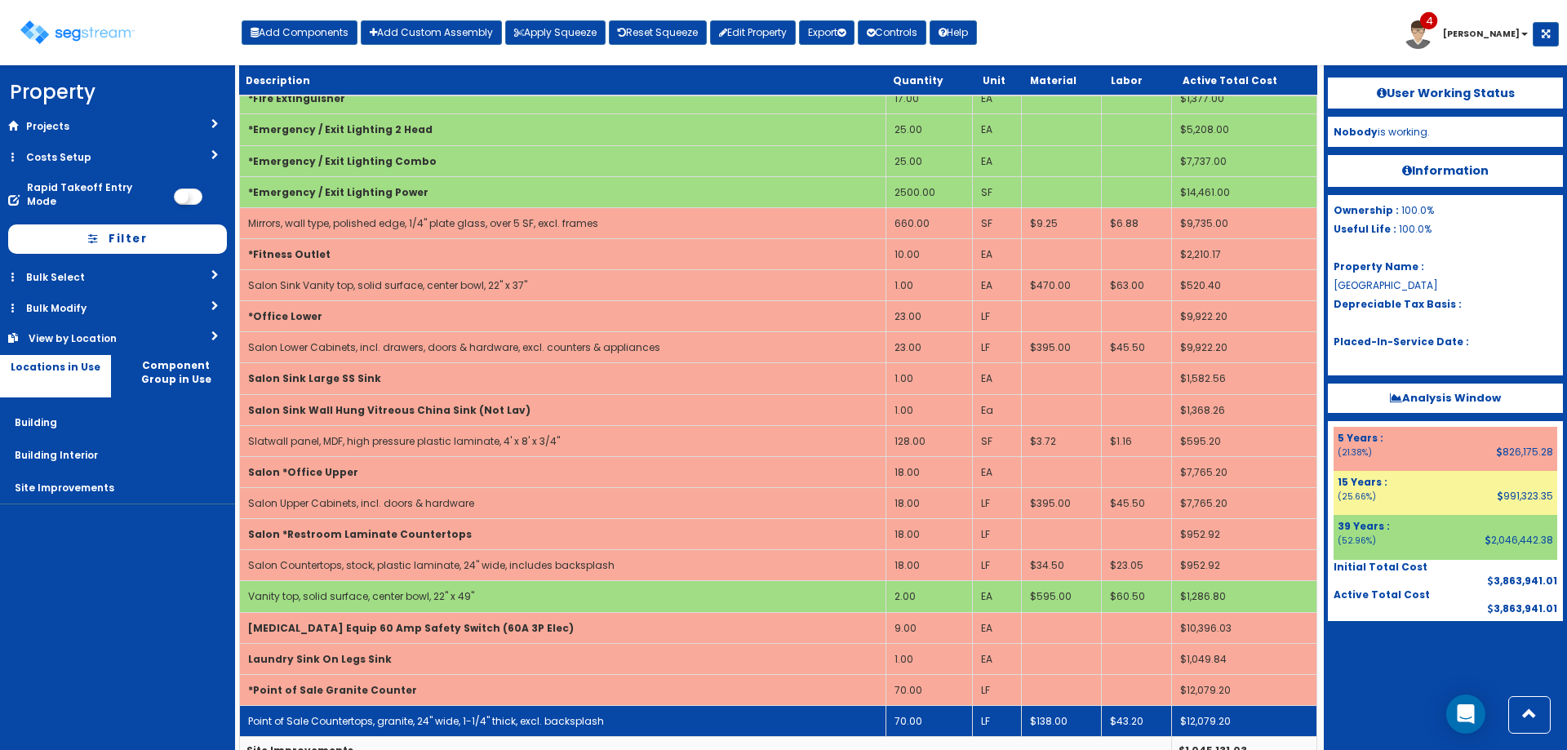
click at [366, 717] on link "Point of Sale Countertops, granite, 24" wide, 1-1/4" thick, excl. backsplash" at bounding box center [426, 721] width 356 height 14
click at [365, 717] on link "Point of Sale Countertops, granite, 24" wide, 1-1/4" thick, excl. backsplash" at bounding box center [426, 721] width 356 height 14
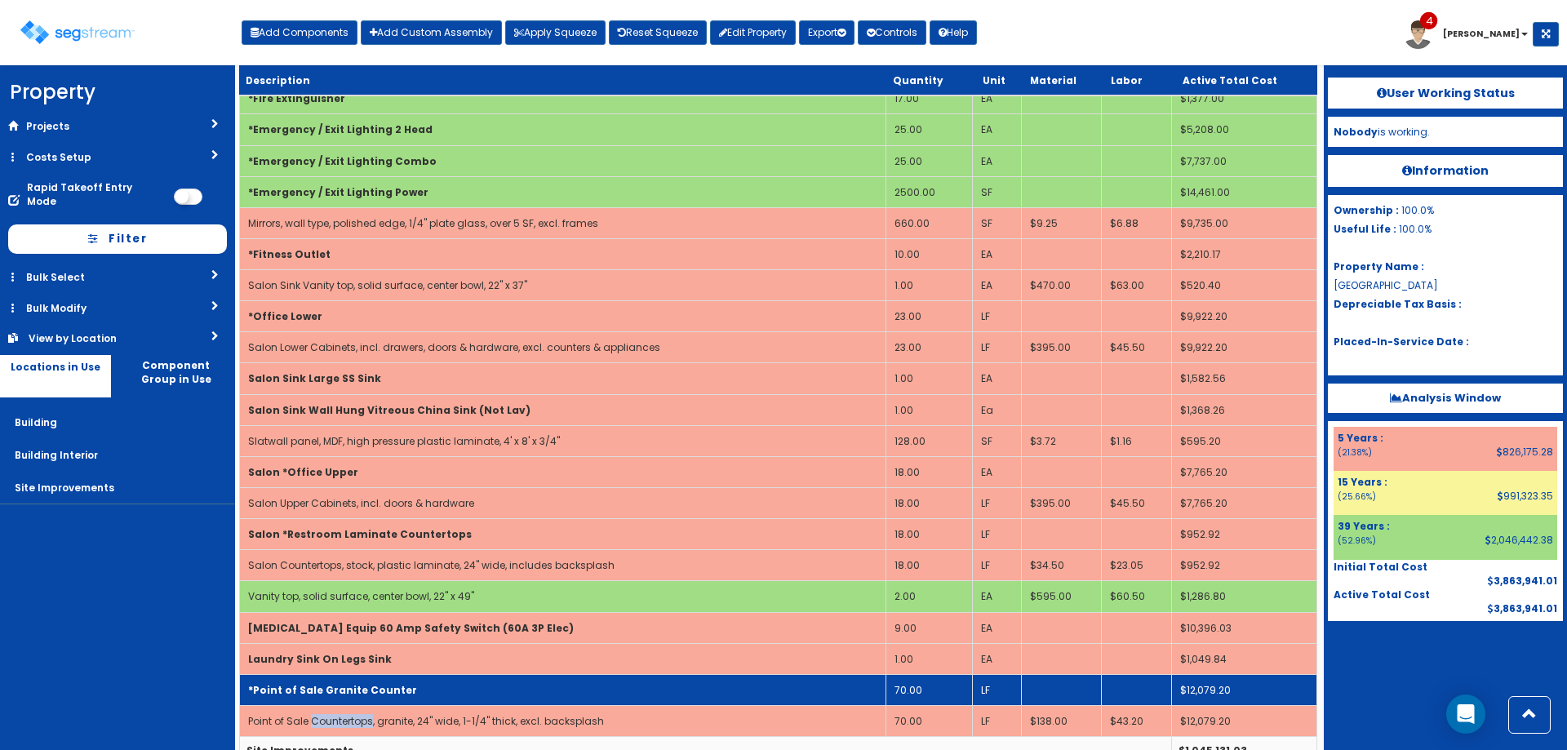
scroll to position [0, 0]
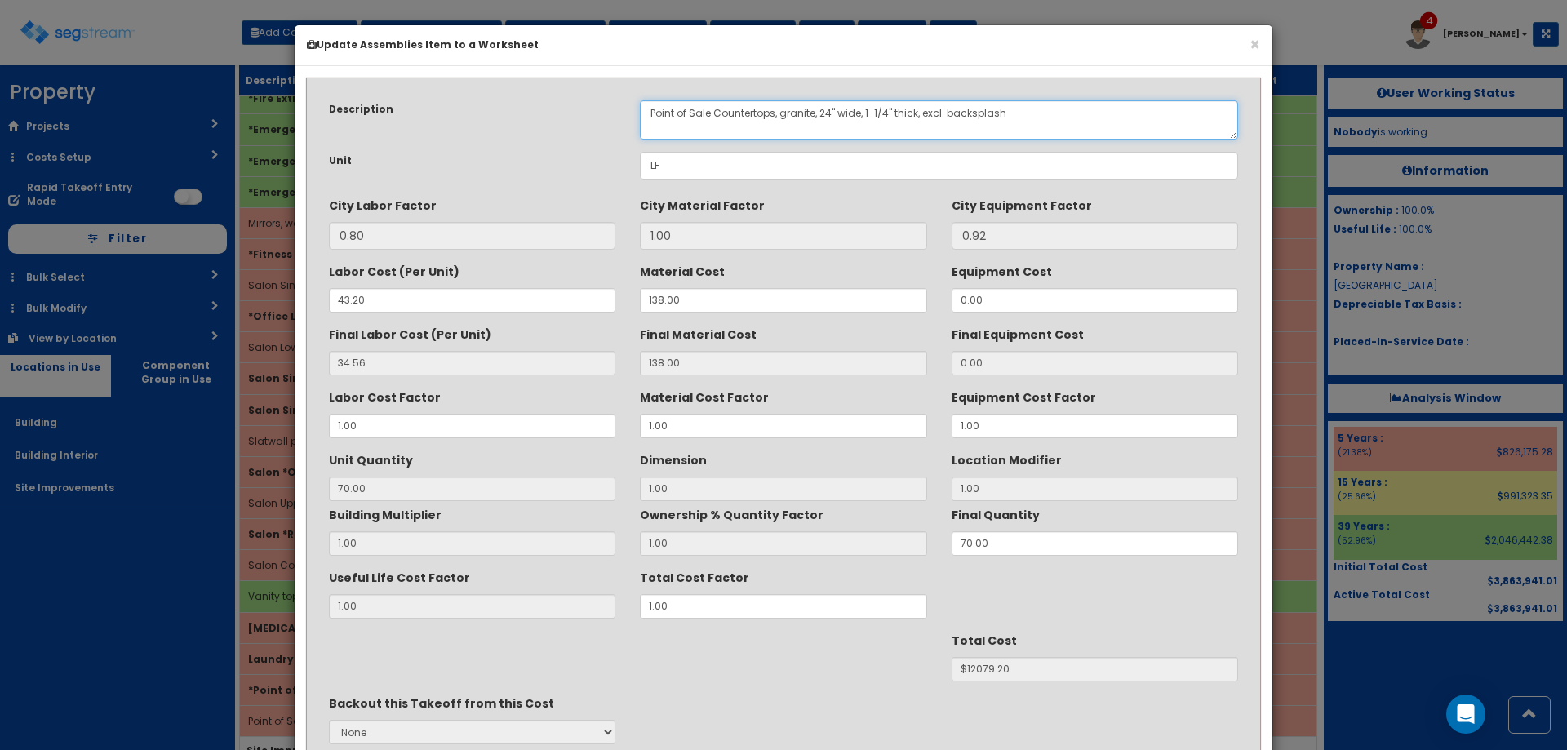
drag, startPoint x: 712, startPoint y: 111, endPoint x: 597, endPoint y: 95, distance: 115.4
click at [619, 96] on div "Description Point of Sale Countertops, granite, 24" wide, 1-1/4" thick, excl. b…" at bounding box center [784, 456] width 934 height 736
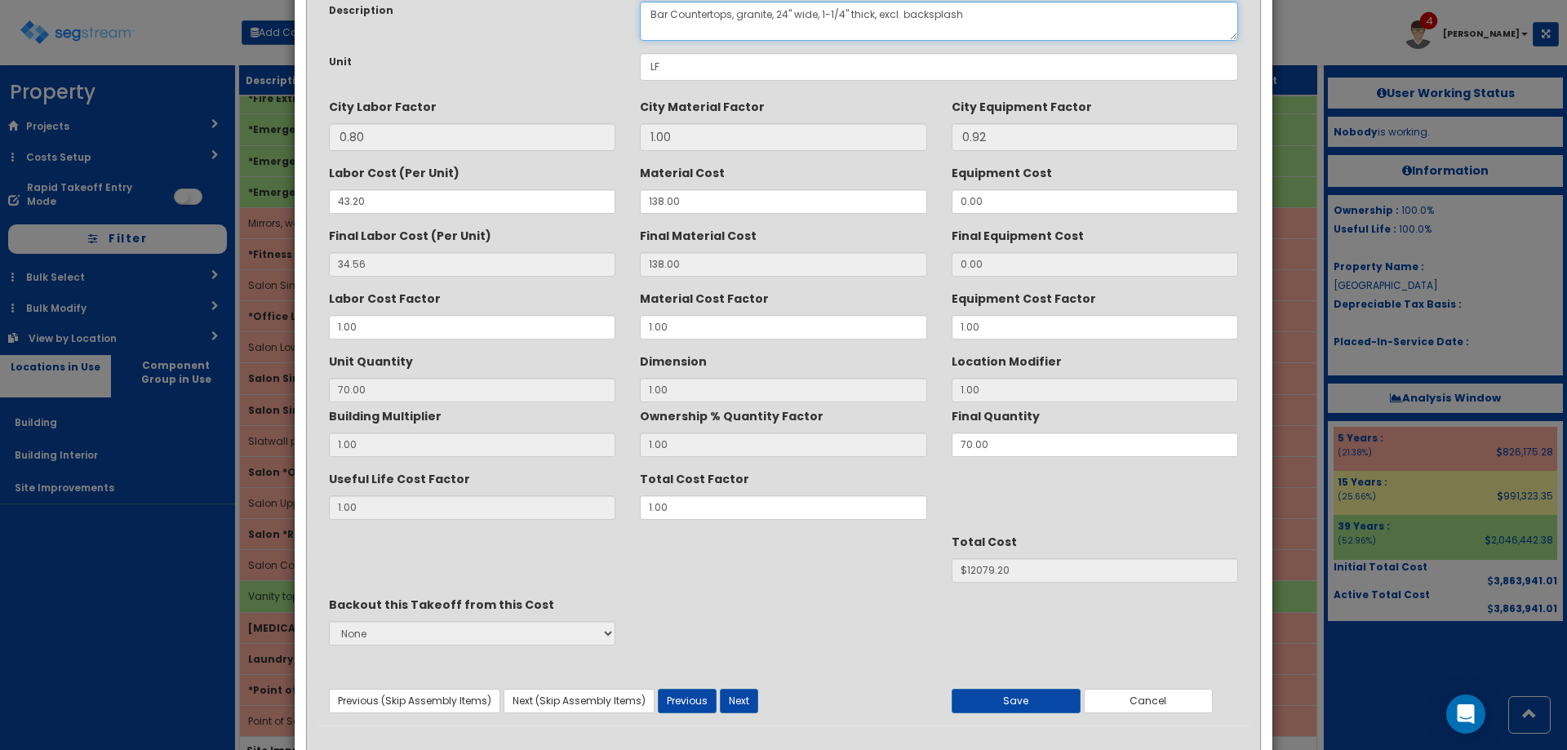
scroll to position [138, 0]
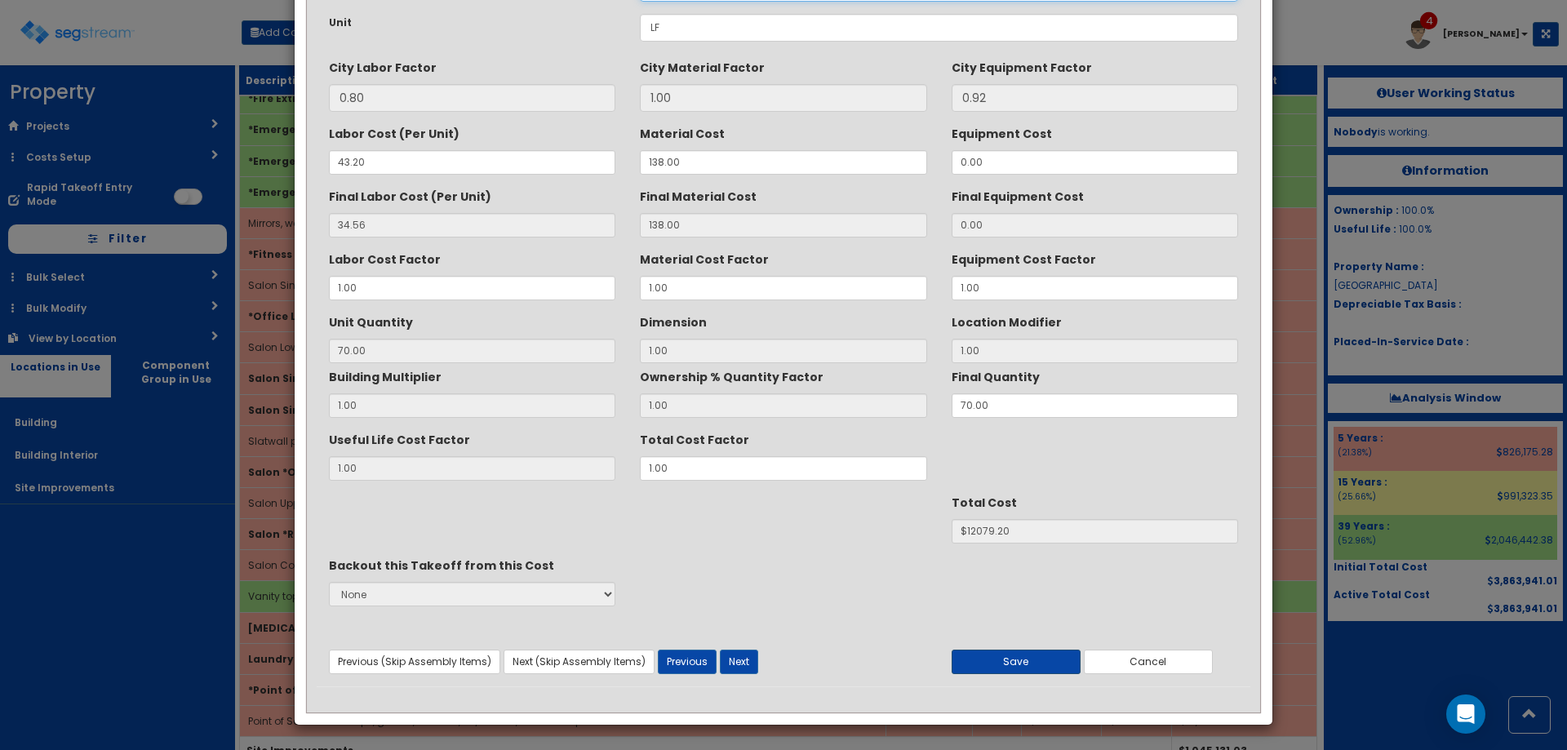
type textarea "Bar Countertops, granite, 24" wide, 1-1/4" thick, excl. backsplash"
drag, startPoint x: 1009, startPoint y: 665, endPoint x: 986, endPoint y: 645, distance: 30.7
click at [1008, 662] on button "Save" at bounding box center [1016, 662] width 129 height 24
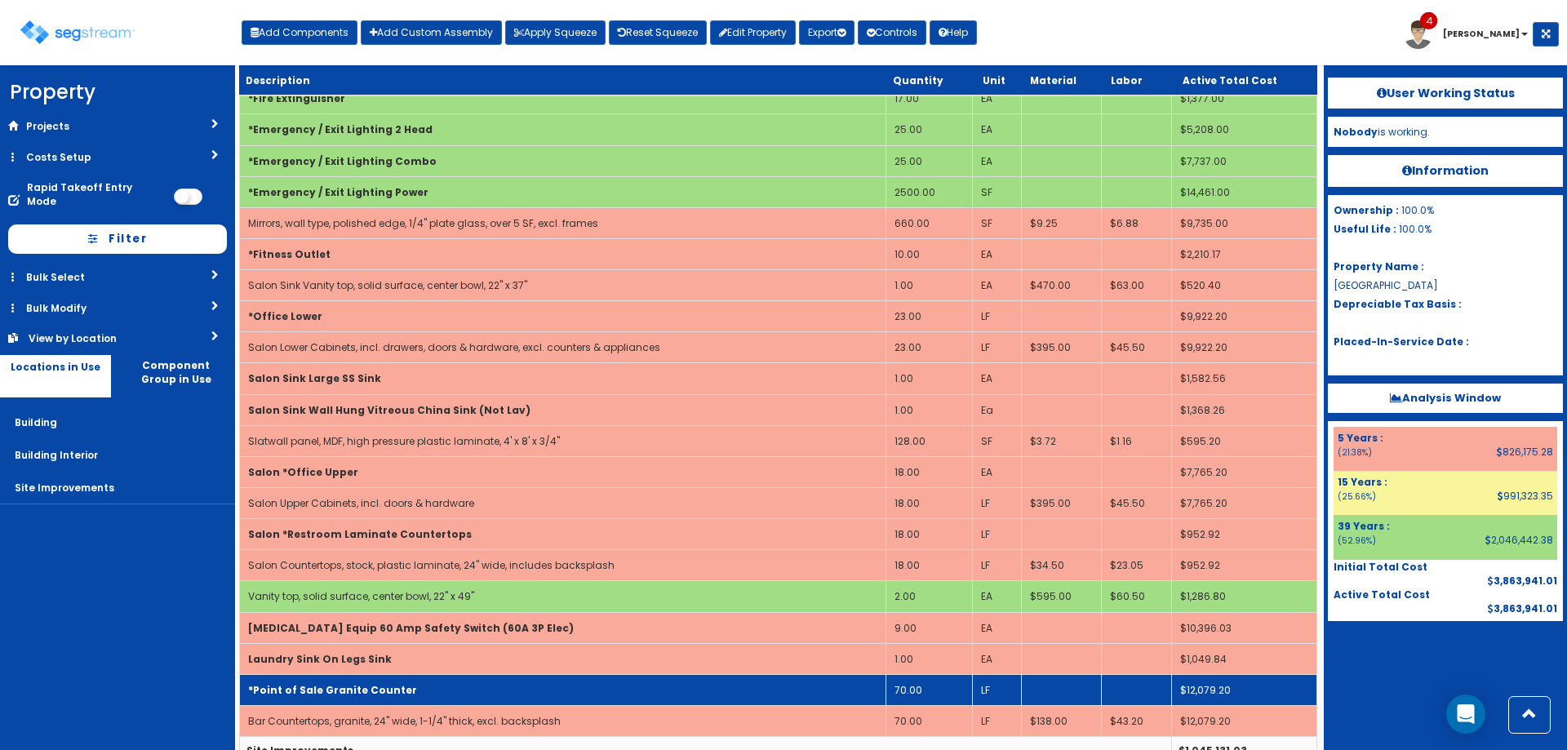
click at [395, 688] on b "*Point of Sale Granite Counter" at bounding box center [332, 690] width 169 height 14
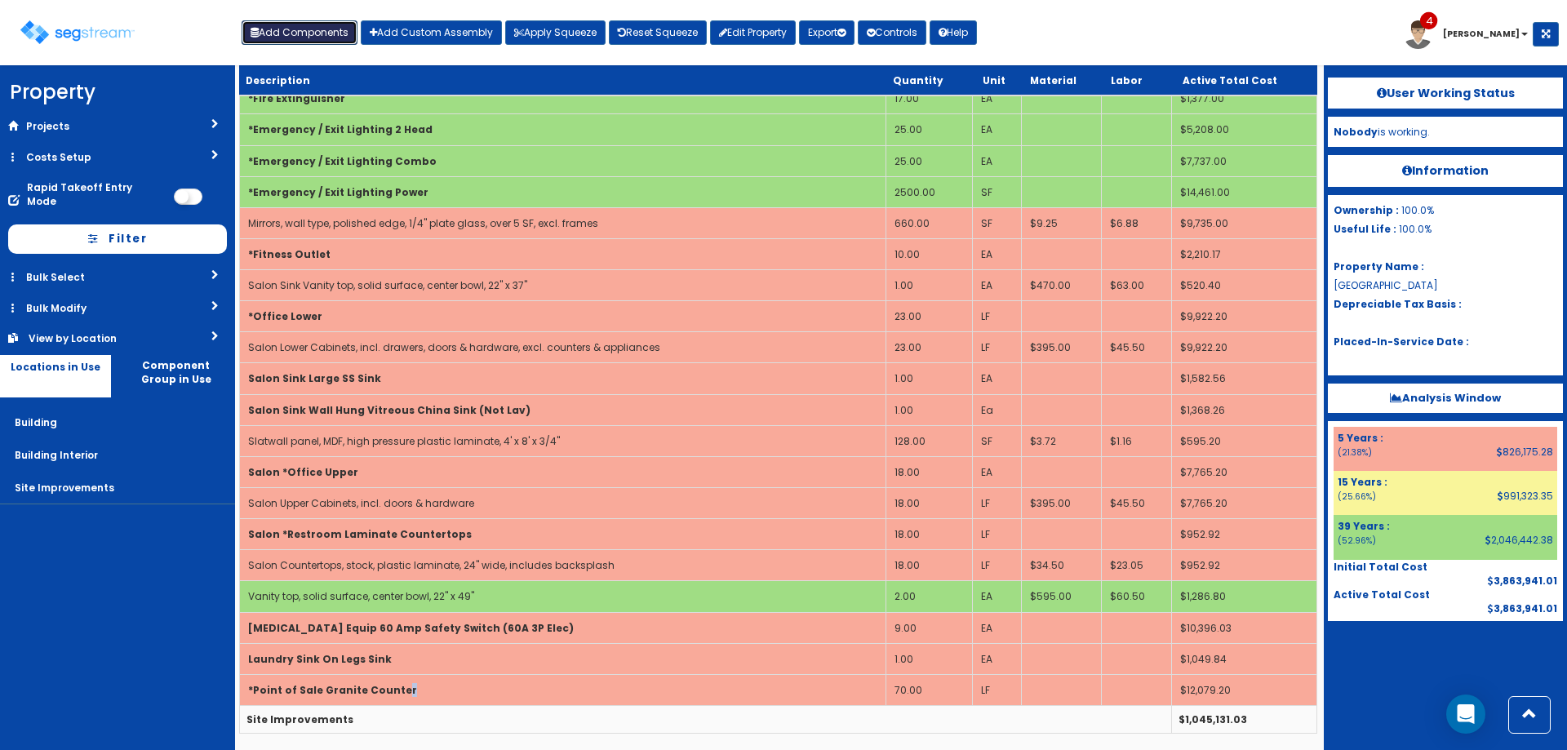
click at [313, 41] on button "Add Components" at bounding box center [300, 32] width 116 height 24
select select
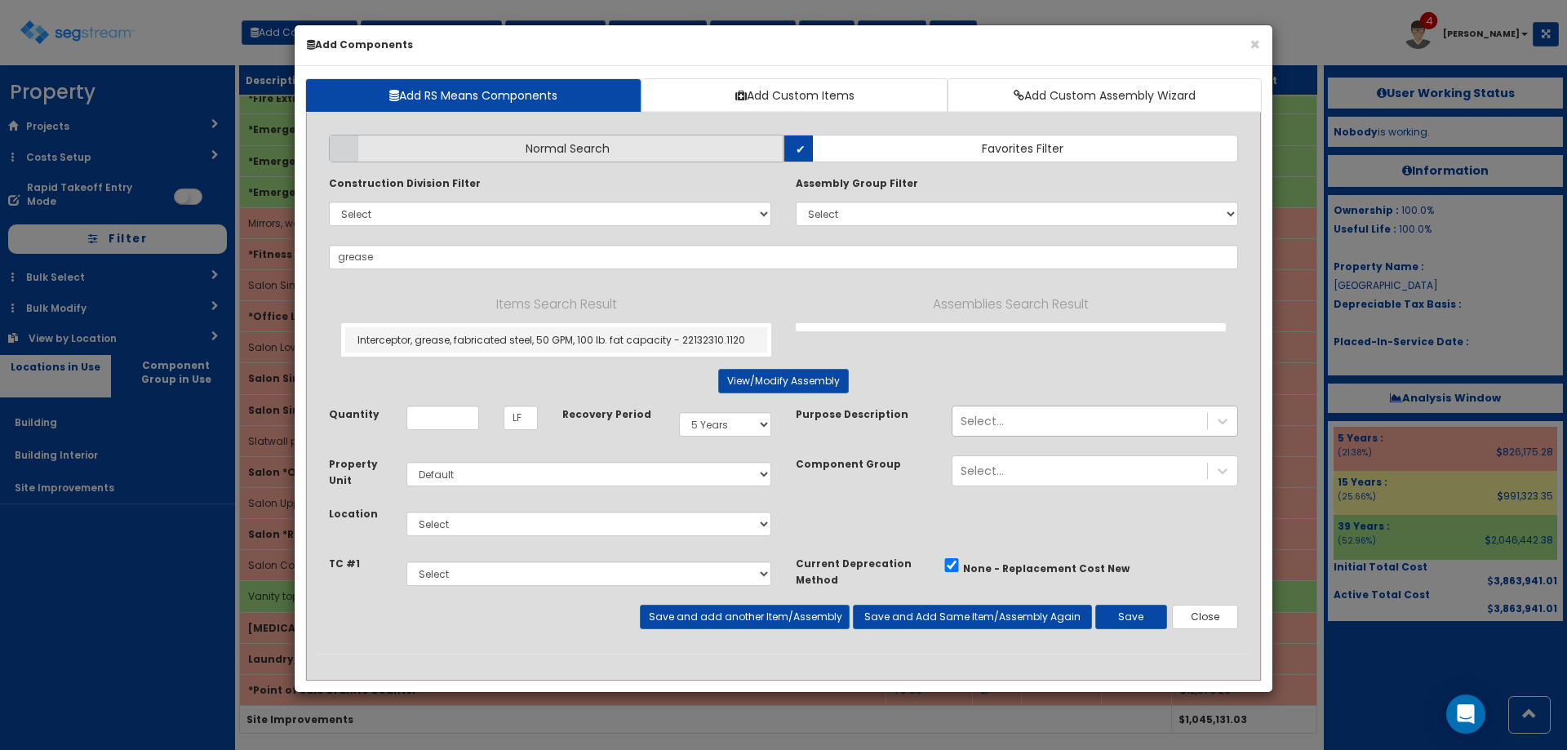
click at [583, 140] on span "Normal Search" at bounding box center [568, 148] width 84 height 16
click at [0, 0] on input "Normal Search" at bounding box center [0, 0] width 0 height 0
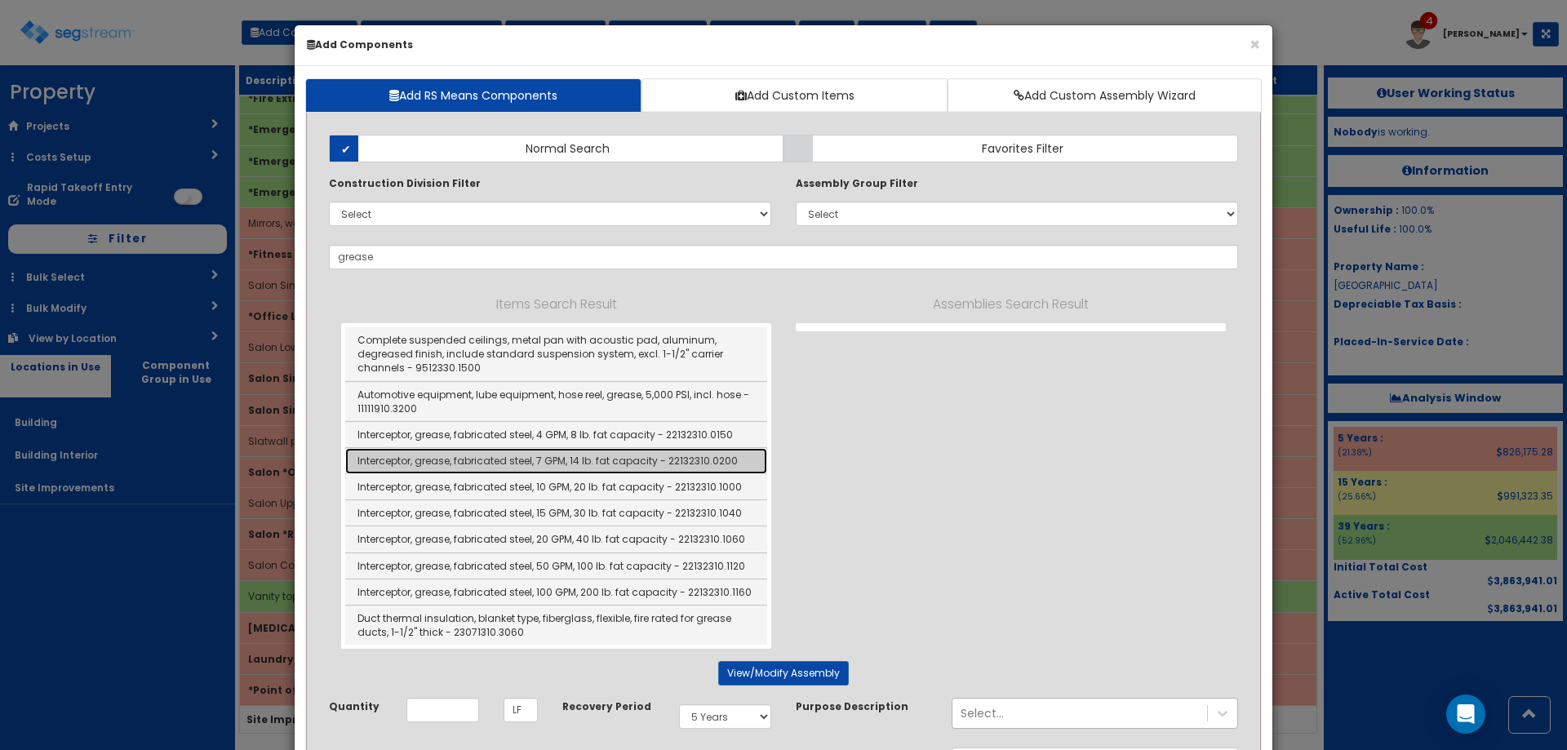
click at [578, 460] on link "Interceptor, grease, fabricated steel, 7 GPM, 14 lb. fat capacity - 22132310.02…" at bounding box center [556, 461] width 422 height 26
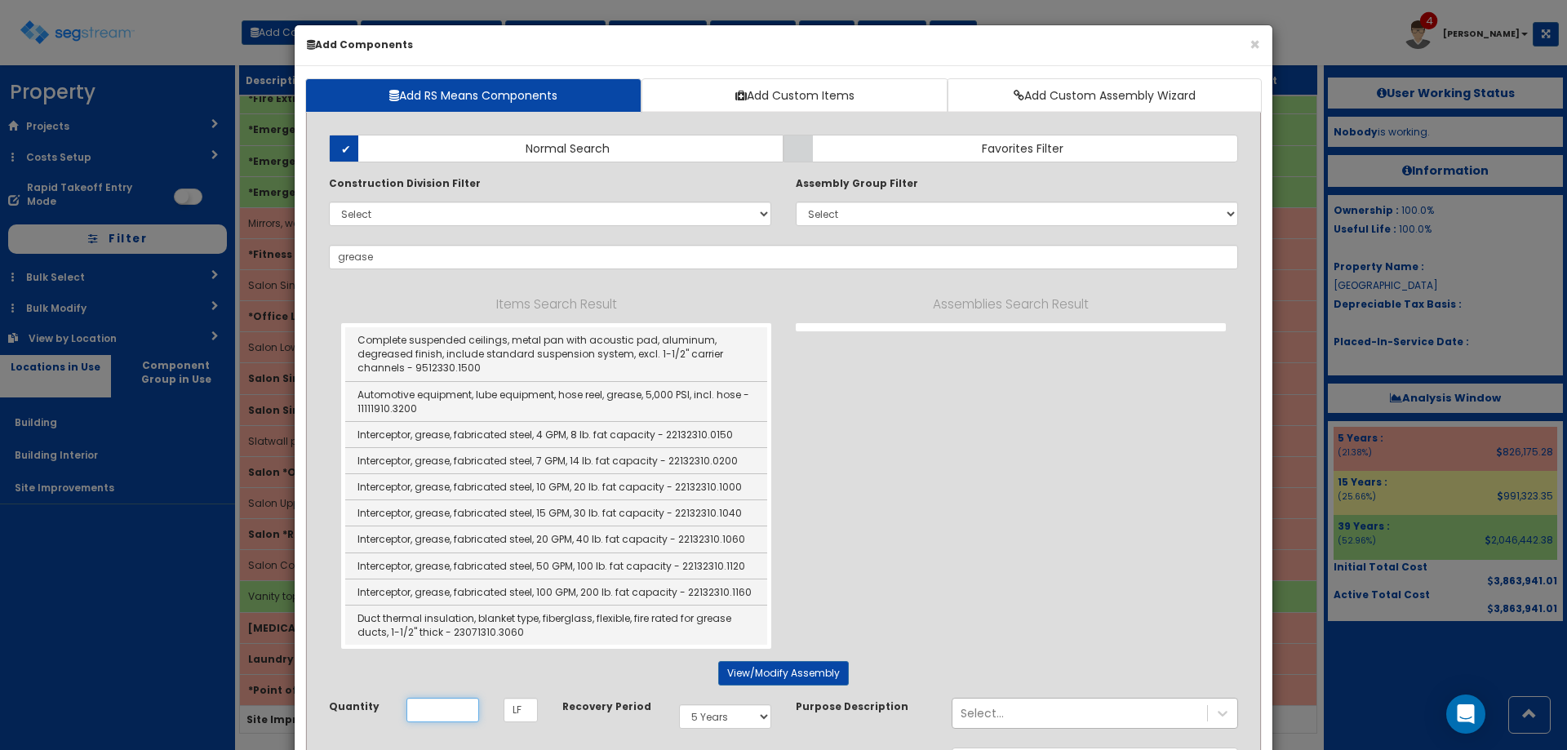
type input "Interceptor, grease, fabricated steel, 7 GPM, 14 lb. fat capacity - 22132310.02…"
checkbox input "false"
type input "EA"
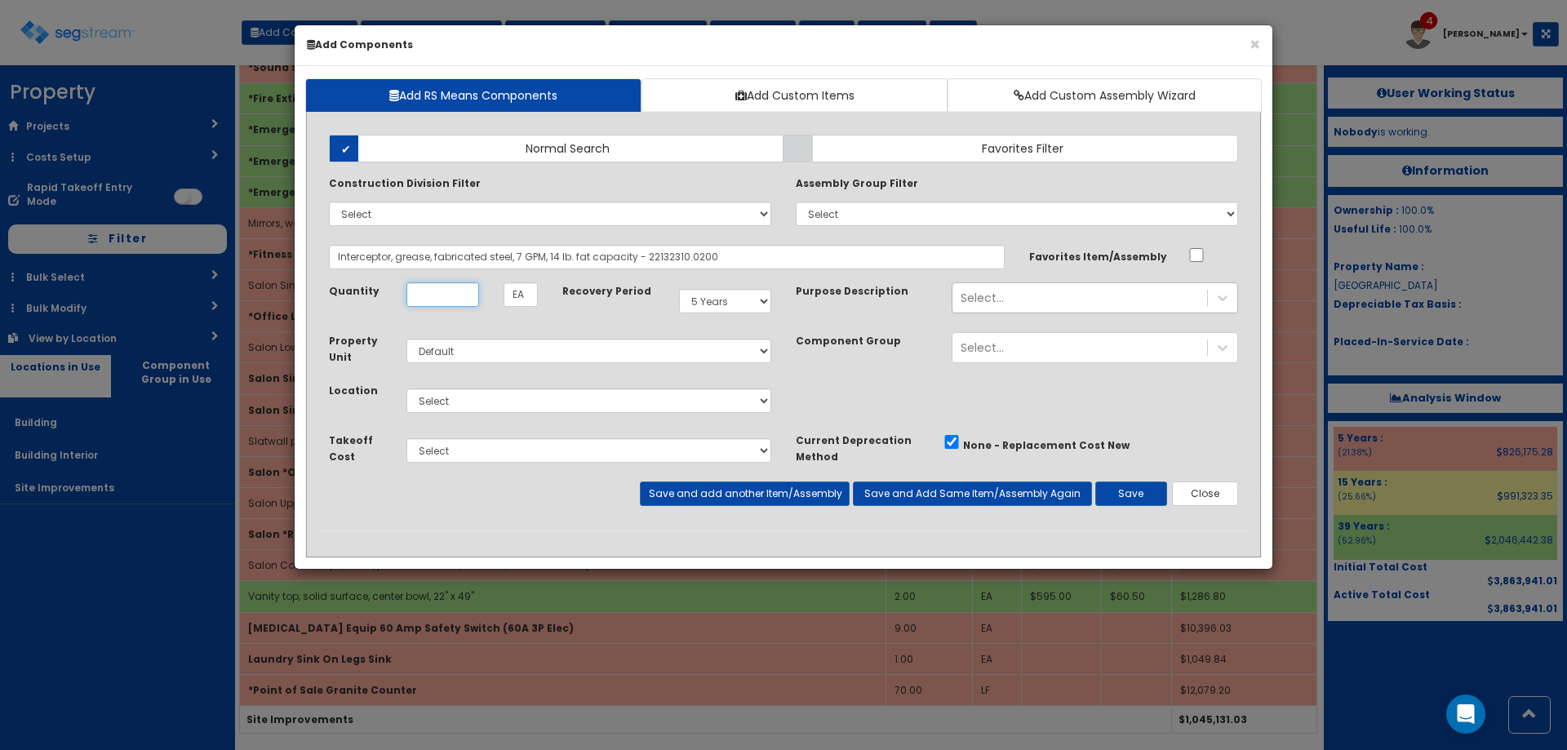
scroll to position [0, 0]
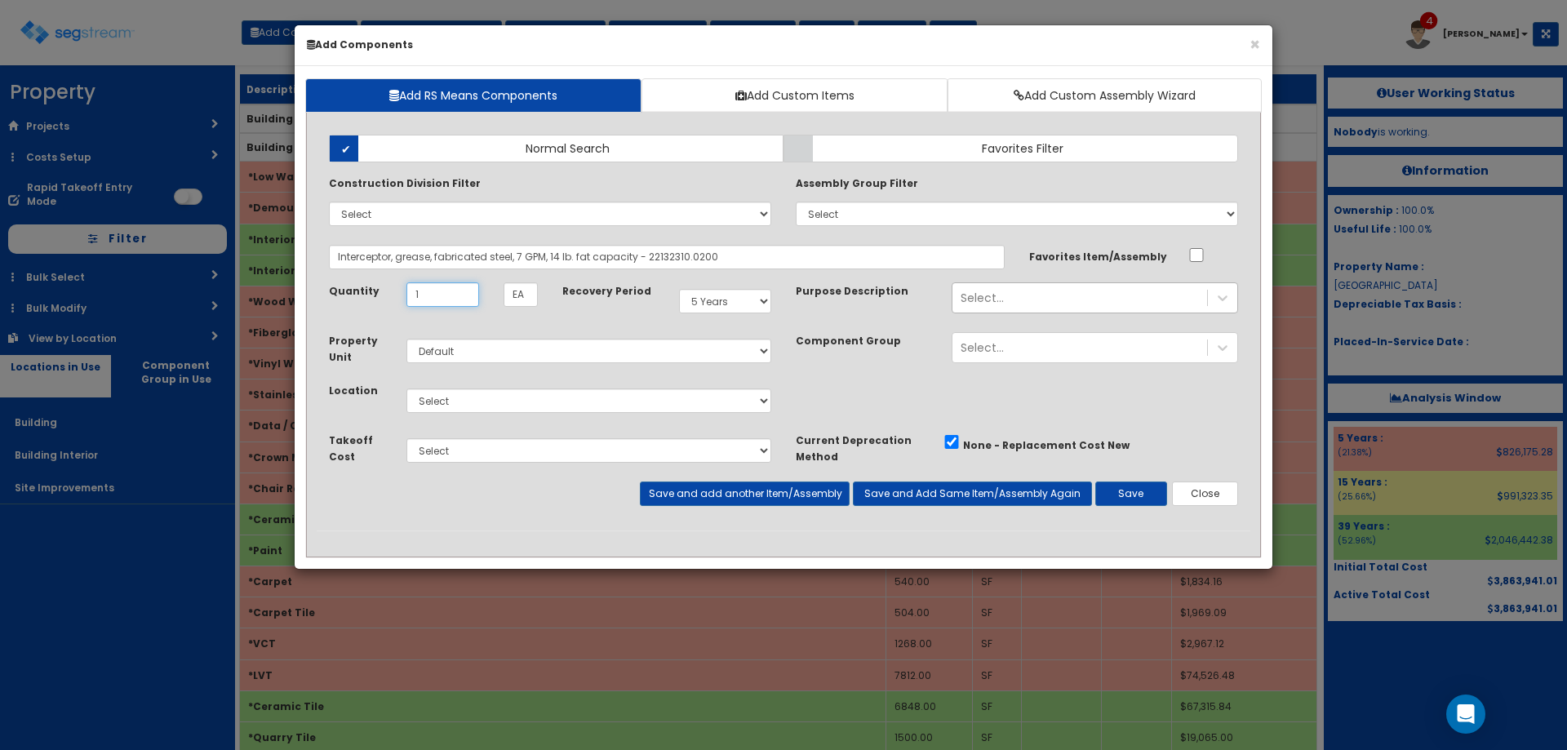
type input "1"
click at [511, 393] on select "Select Building Building Interior Site Improvements Add Additional Location" at bounding box center [588, 400] width 365 height 24
select select "7"
click at [406, 388] on select "Select Building Building Interior Site Improvements Add Additional Location" at bounding box center [588, 400] width 365 height 24
click at [1128, 490] on button "Save" at bounding box center [1131, 493] width 72 height 24
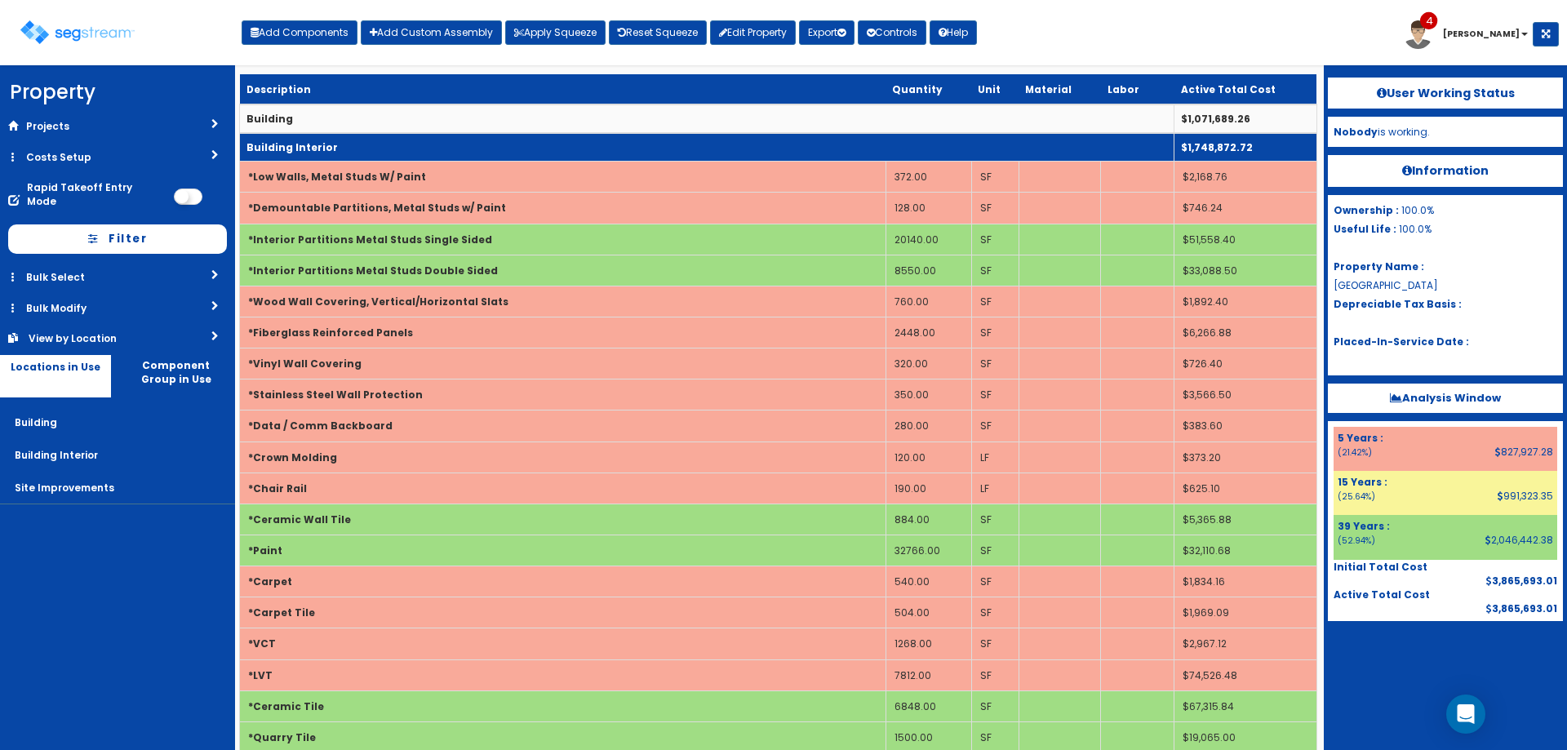
click at [402, 143] on td "Building Interior" at bounding box center [707, 147] width 934 height 29
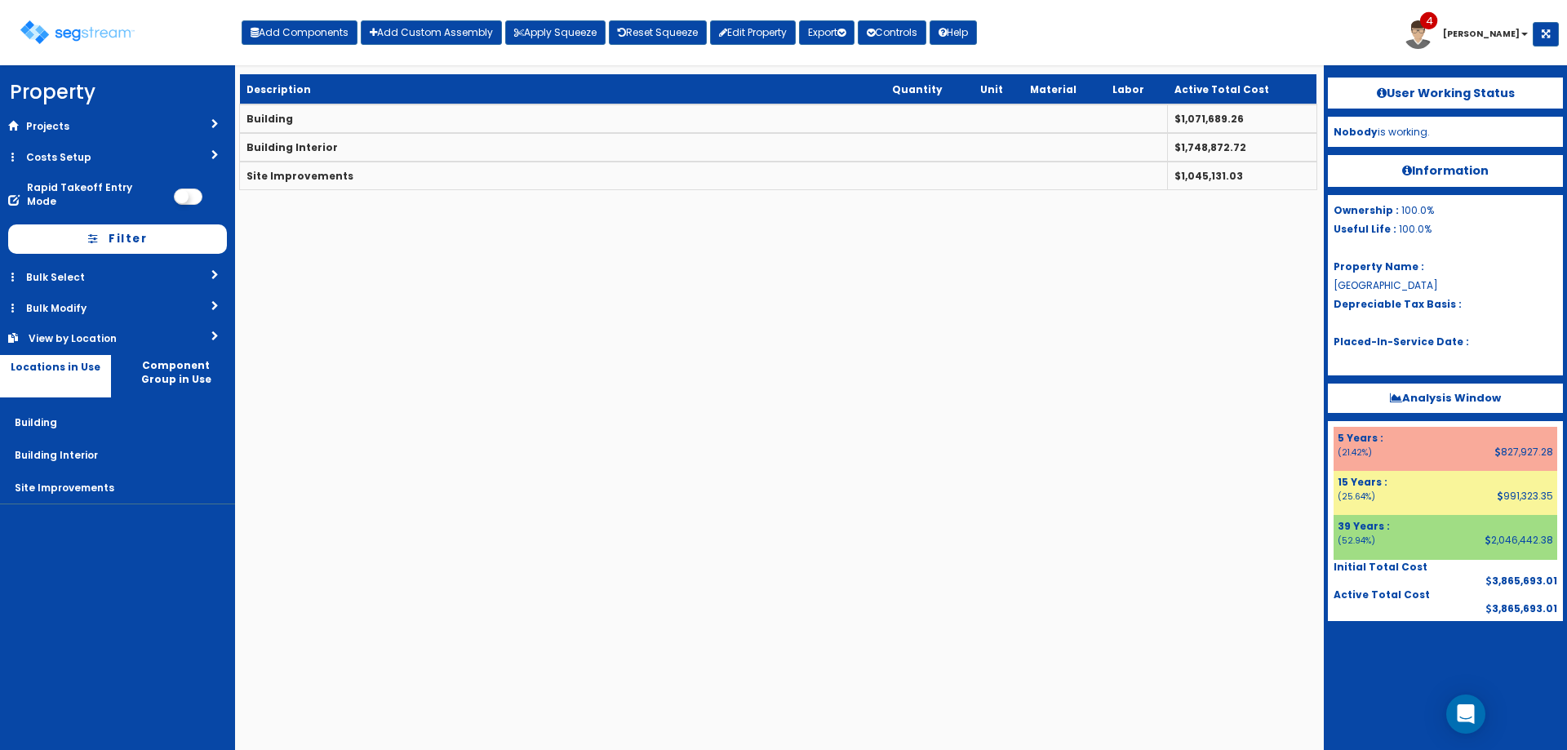
click at [948, 206] on html "We are Building your Property. So please grab a coffee and let us do the heavy …" at bounding box center [783, 103] width 1567 height 206
click at [854, 31] on button "Export" at bounding box center [826, 32] width 55 height 24
click at [852, 64] on link "Engineering Report(xlsx)" at bounding box center [881, 67] width 162 height 33
click at [1466, 401] on b "Analysis Window" at bounding box center [1445, 398] width 111 height 16
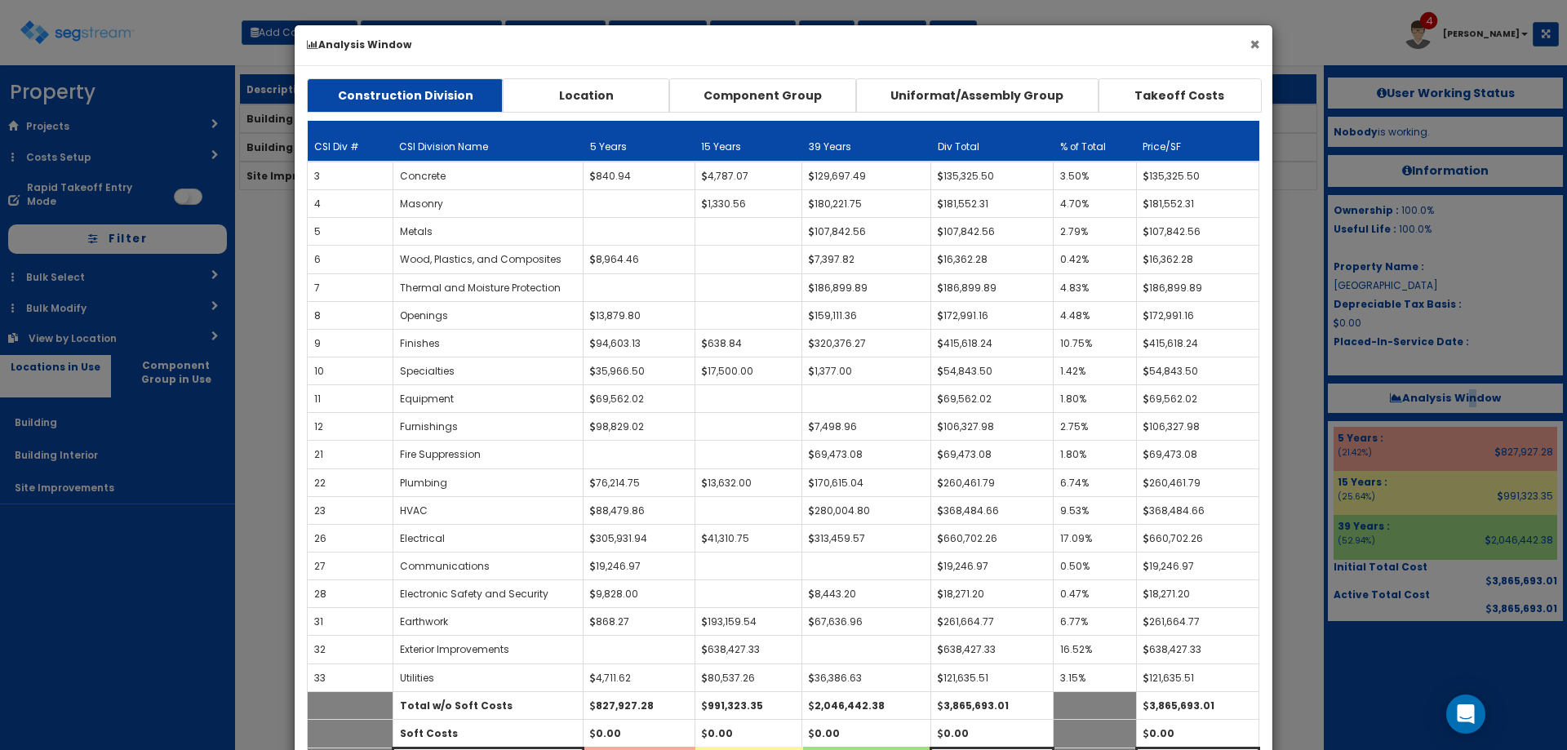
click at [1258, 43] on button "×" at bounding box center [1254, 44] width 11 height 17
